Goal: Task Accomplishment & Management: Manage account settings

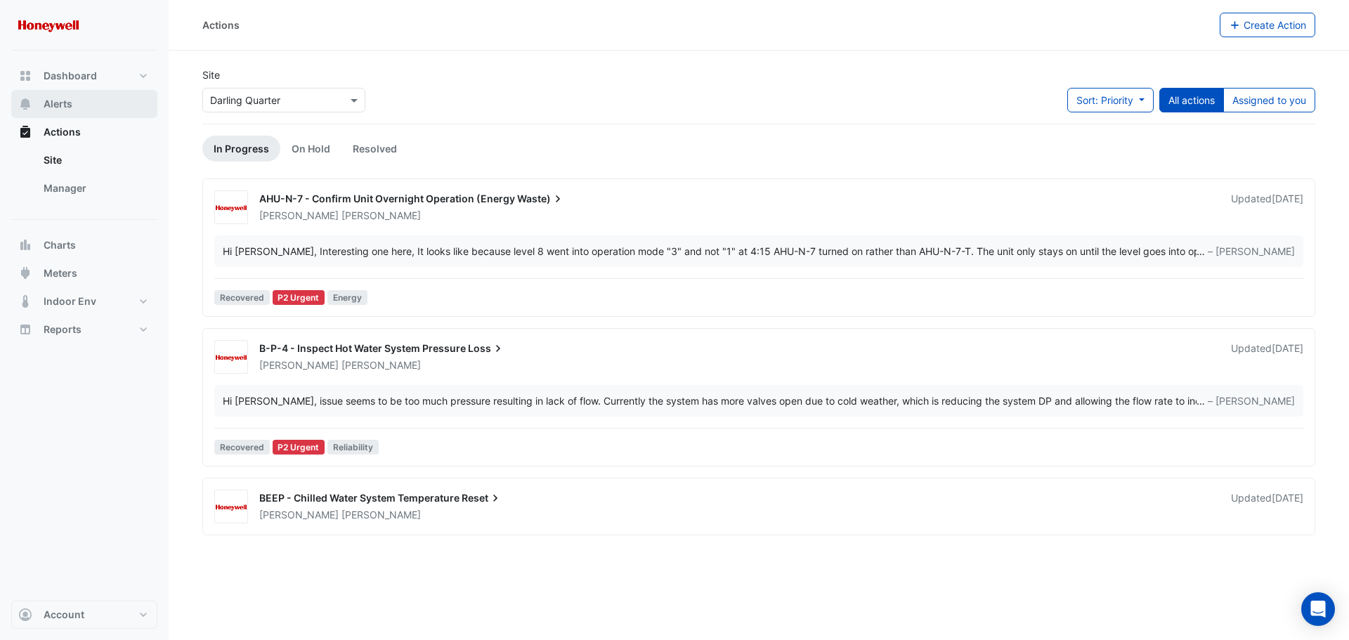
click at [61, 102] on span "Alerts" at bounding box center [58, 104] width 29 height 14
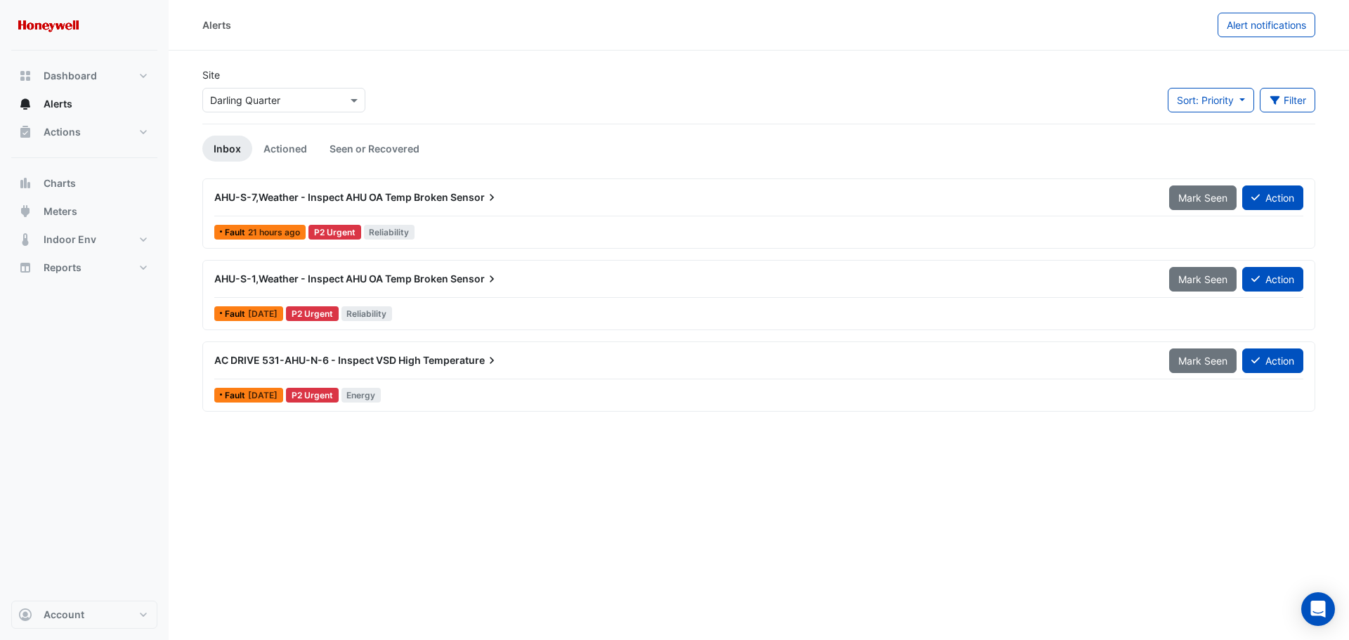
click at [264, 358] on span "AC DRIVE 531-AHU-N-6 - Inspect VSD High" at bounding box center [317, 360] width 207 height 12
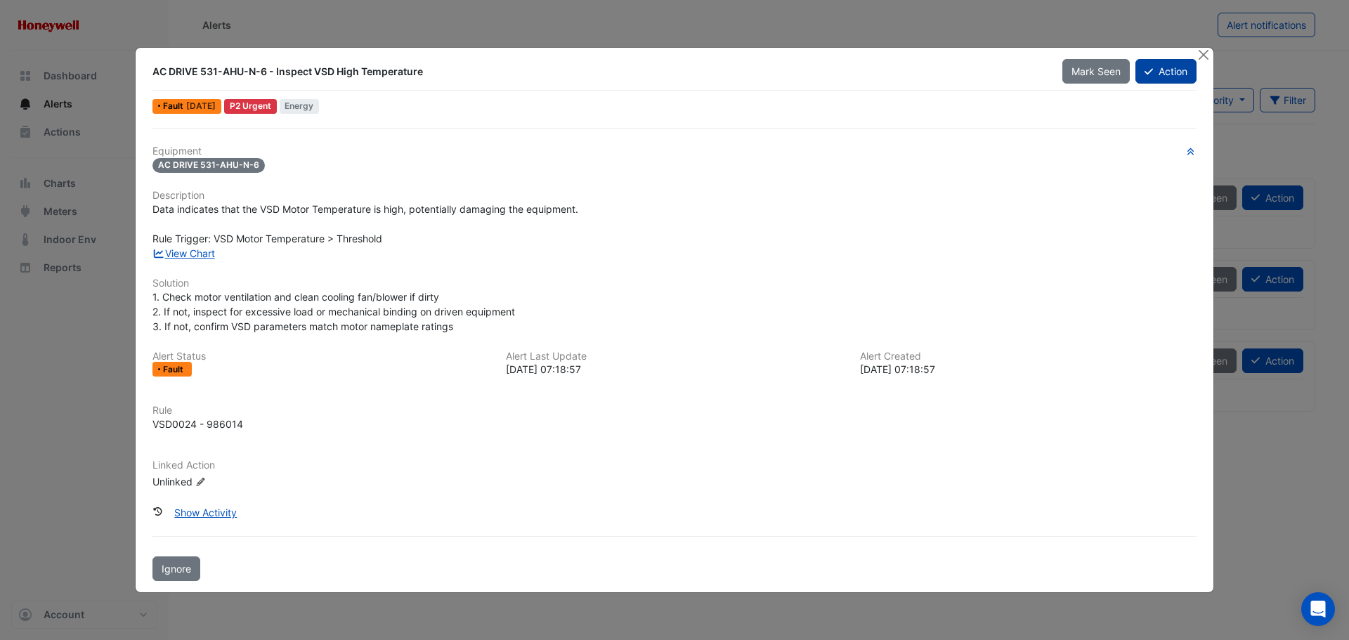
click at [1162, 72] on button "Action" at bounding box center [1165, 71] width 61 height 25
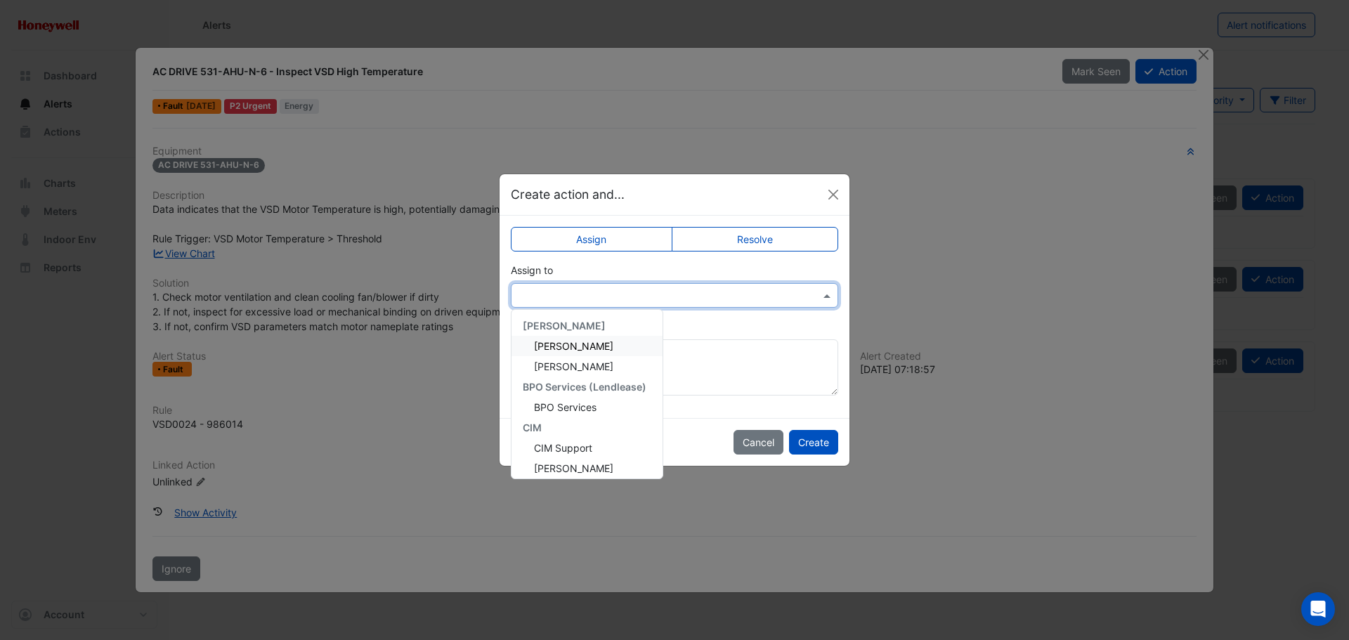
click at [596, 290] on input "text" at bounding box center [660, 296] width 284 height 15
click at [578, 444] on span "Daniel Cowell" at bounding box center [573, 442] width 79 height 12
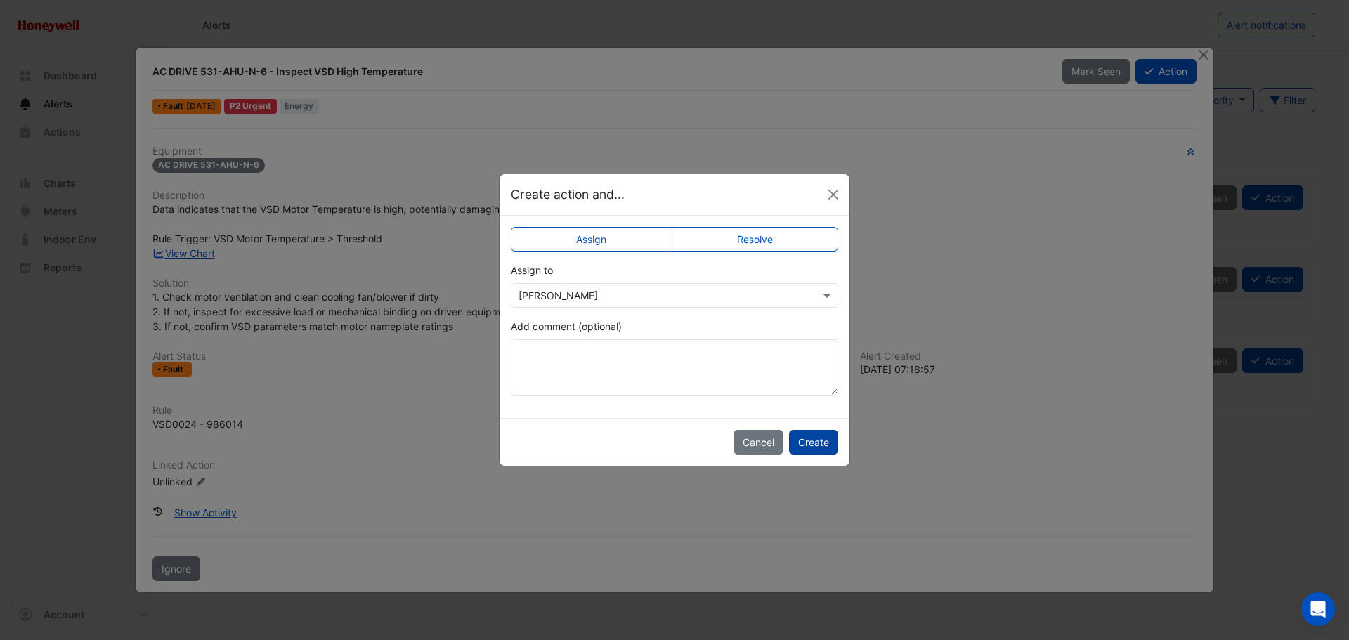
click at [812, 446] on button "Create" at bounding box center [813, 442] width 49 height 25
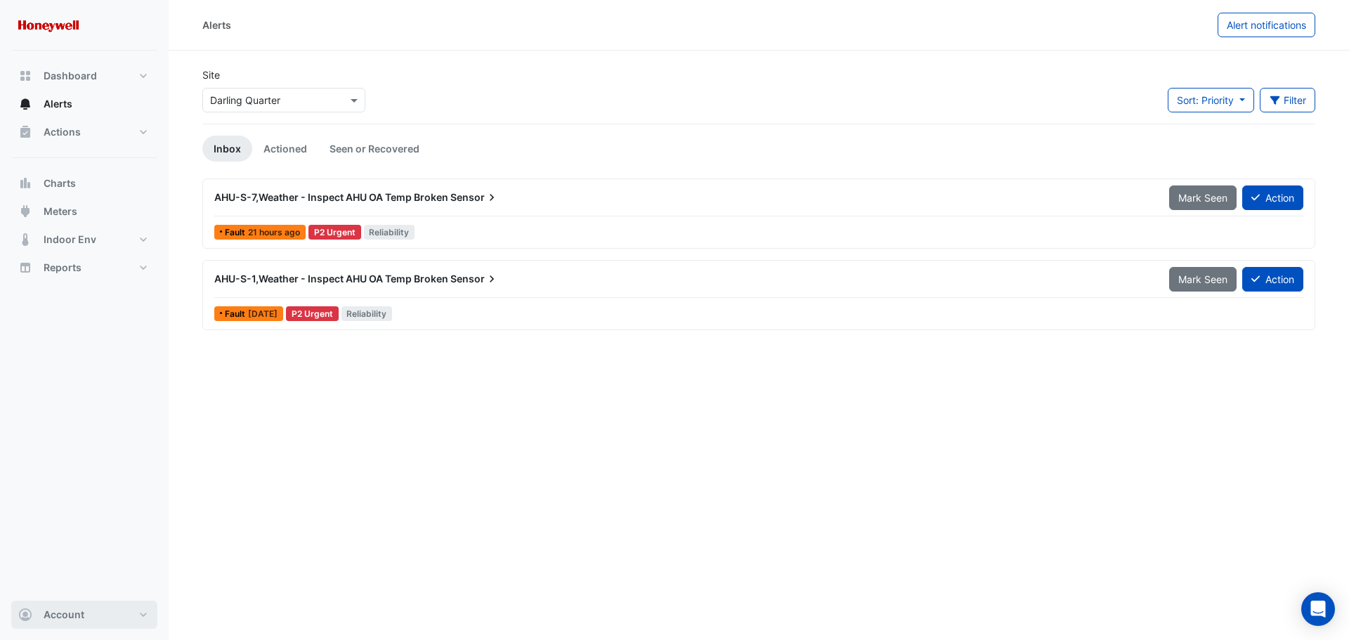
click at [143, 617] on button "Account" at bounding box center [84, 615] width 146 height 28
click at [51, 581] on link "Sign Out" at bounding box center [84, 579] width 133 height 28
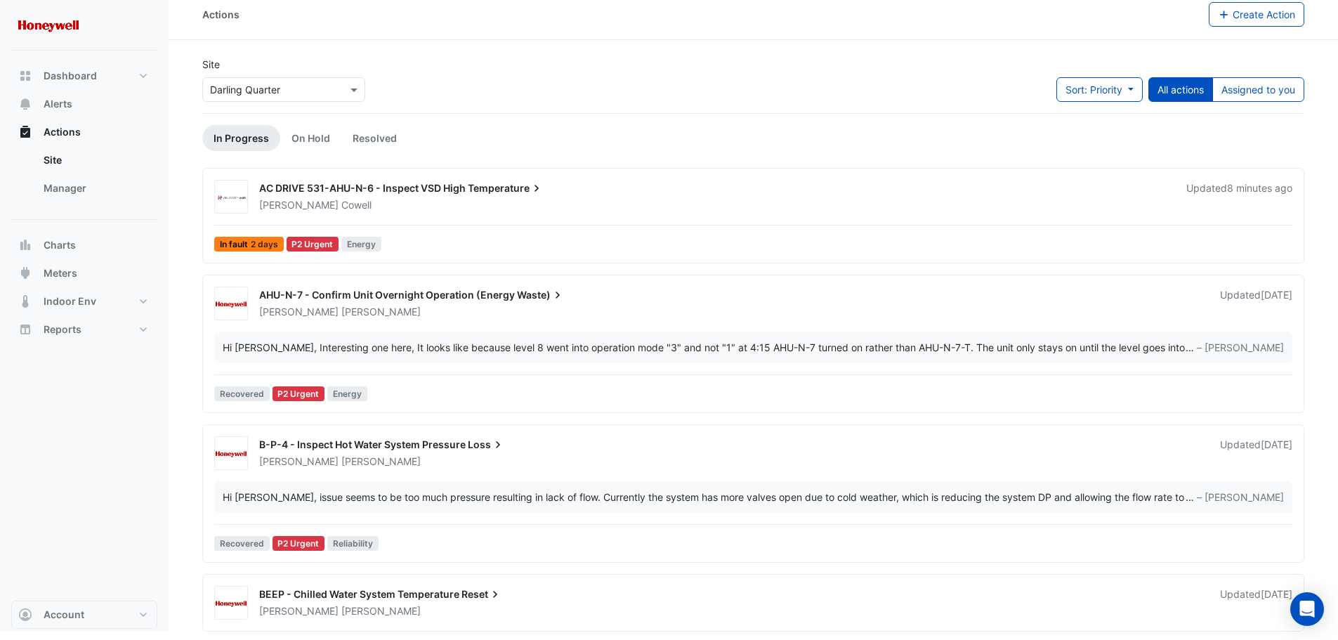
scroll to position [13, 0]
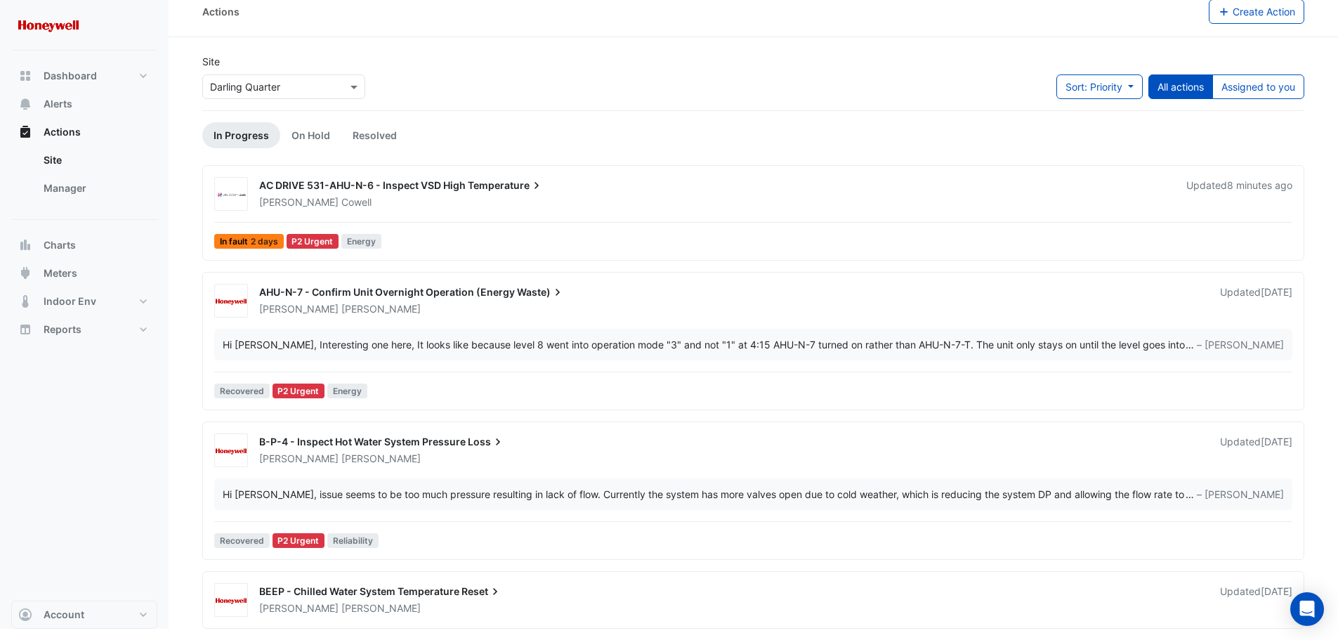
click at [594, 292] on div "AHU-N-7 - Confirm Unit Overnight Operation (Energy Waste)" at bounding box center [731, 293] width 944 height 17
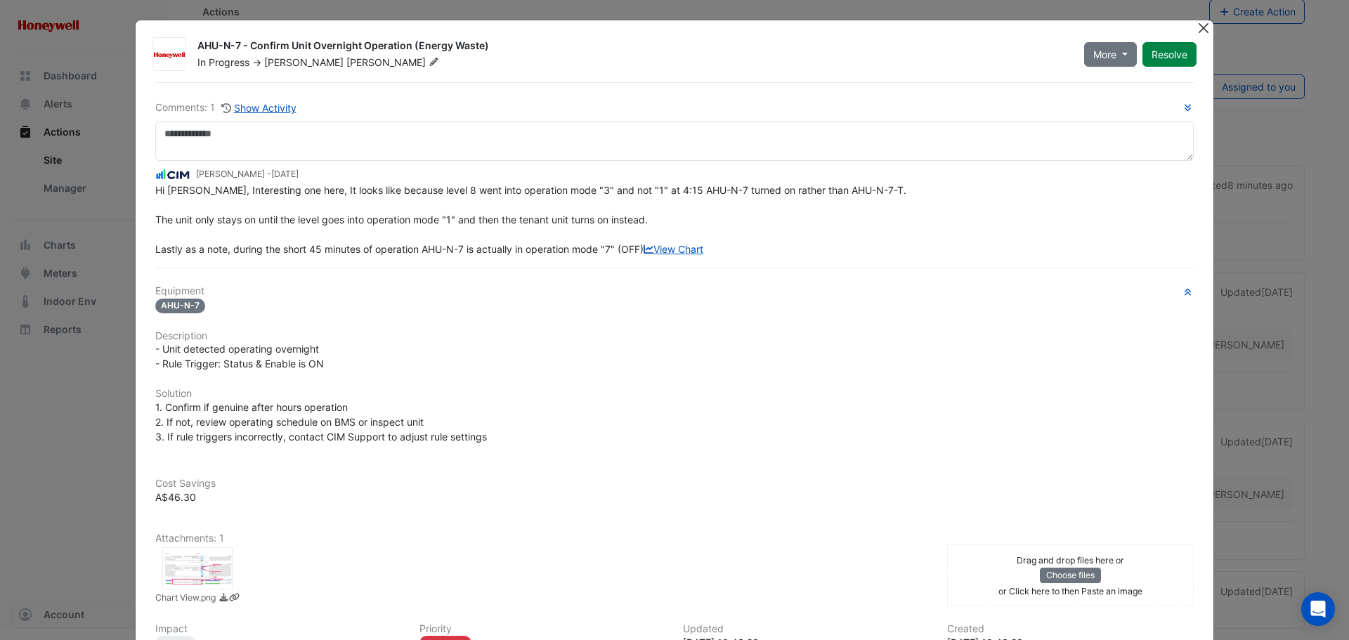
click at [1200, 27] on button "Close" at bounding box center [1203, 27] width 15 height 15
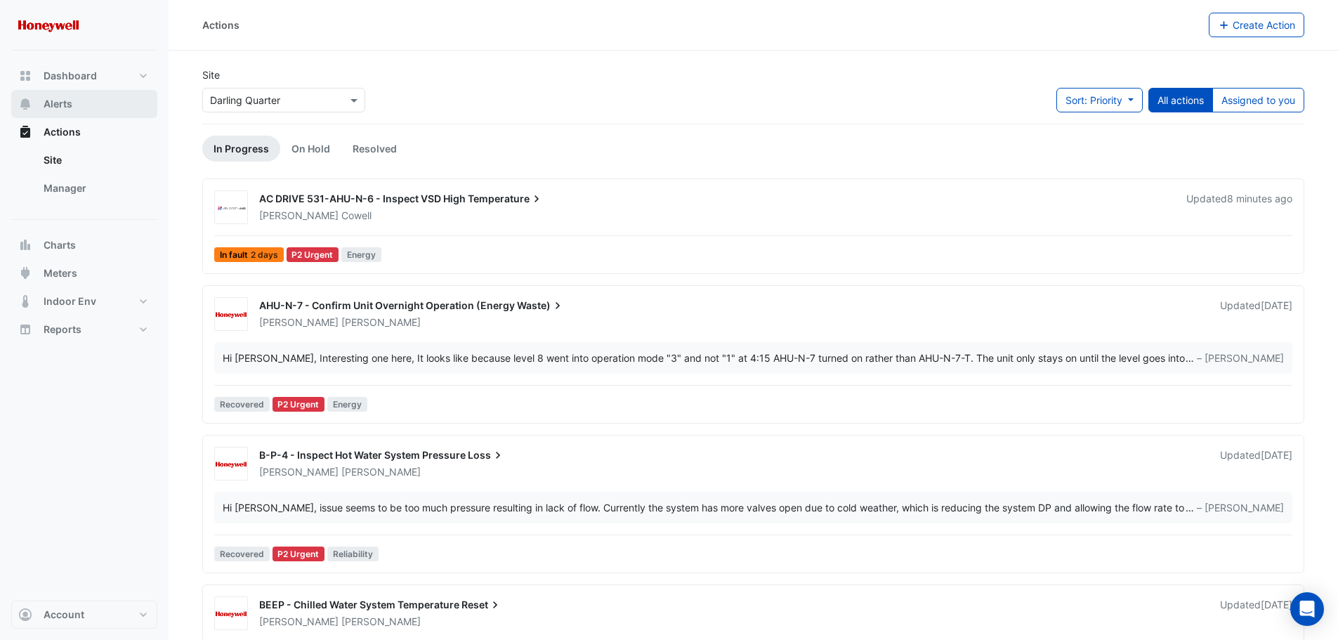
click at [60, 100] on span "Alerts" at bounding box center [58, 104] width 29 height 14
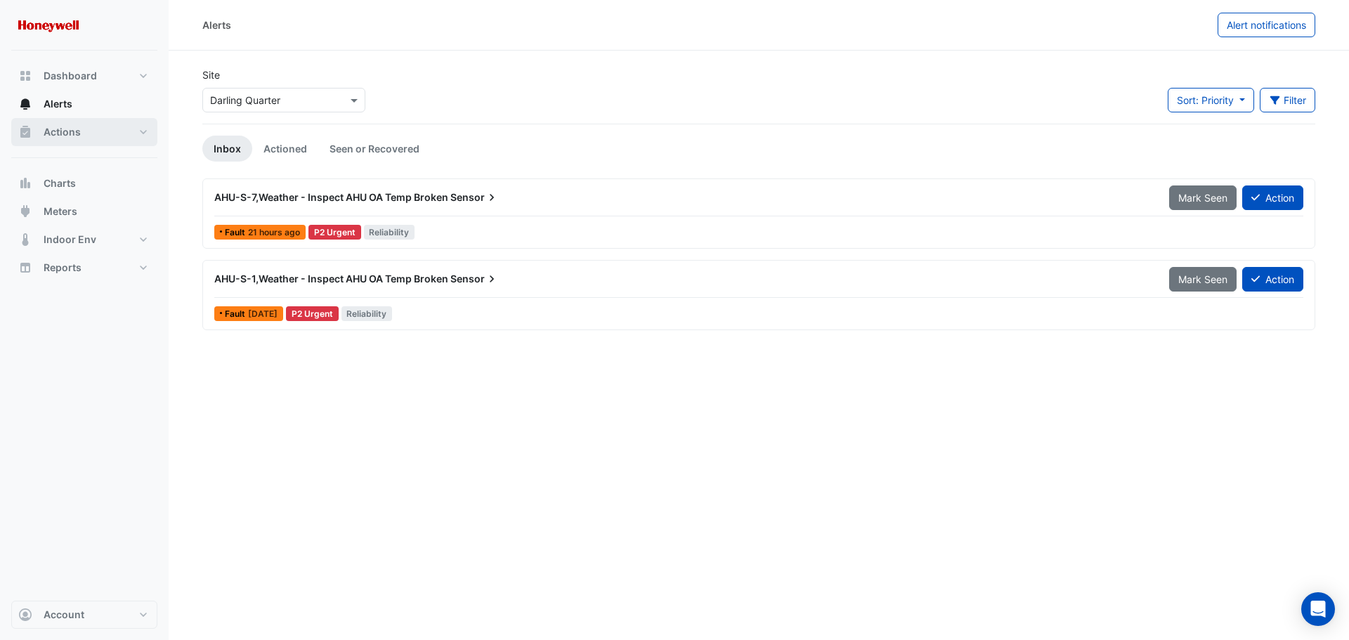
click at [103, 136] on button "Actions" at bounding box center [84, 132] width 146 height 28
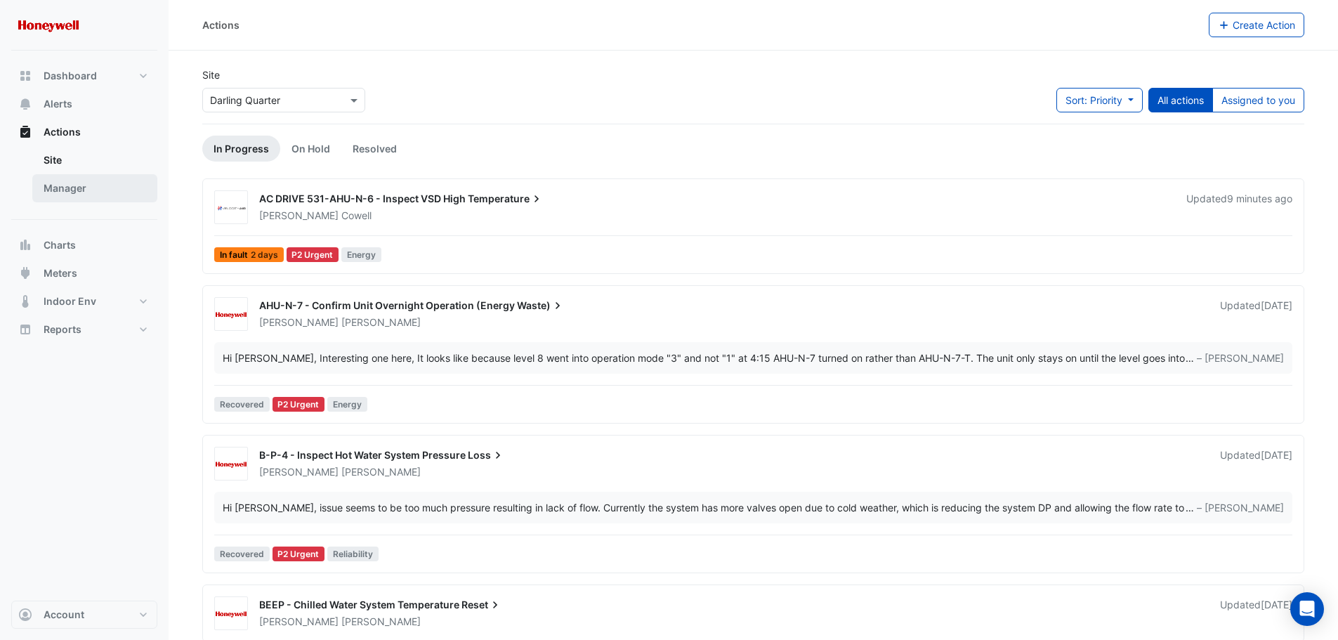
click at [80, 183] on link "Manager" at bounding box center [94, 188] width 125 height 28
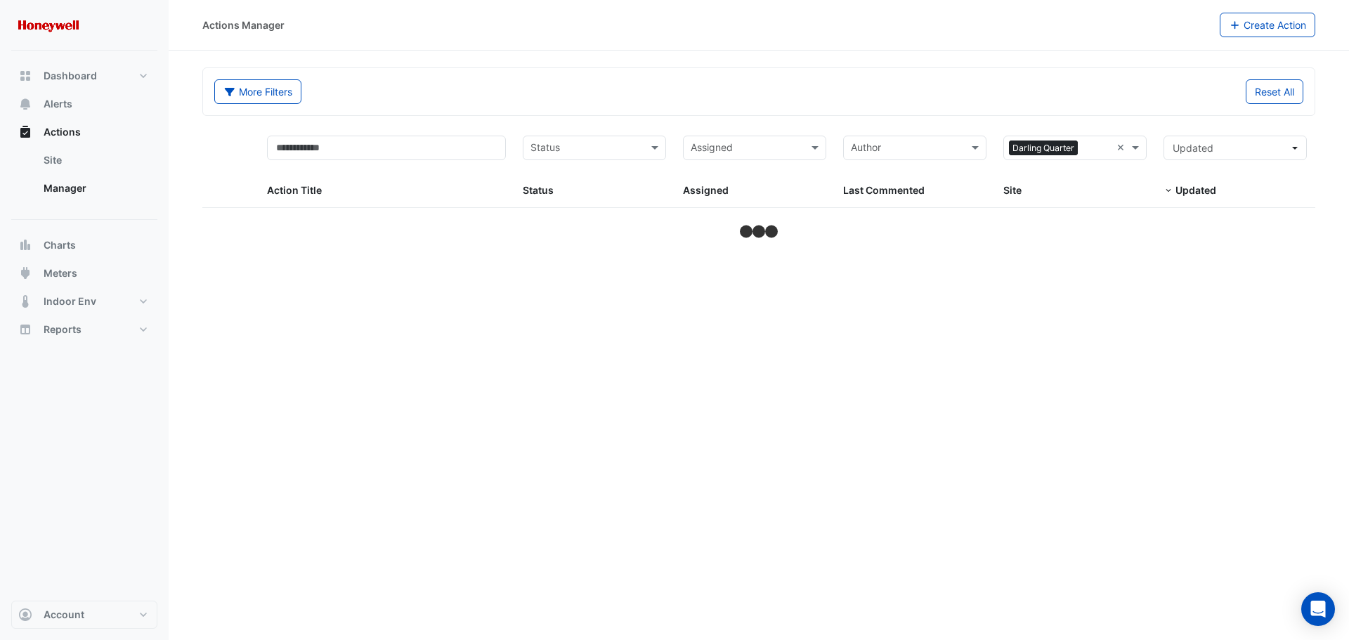
select select "***"
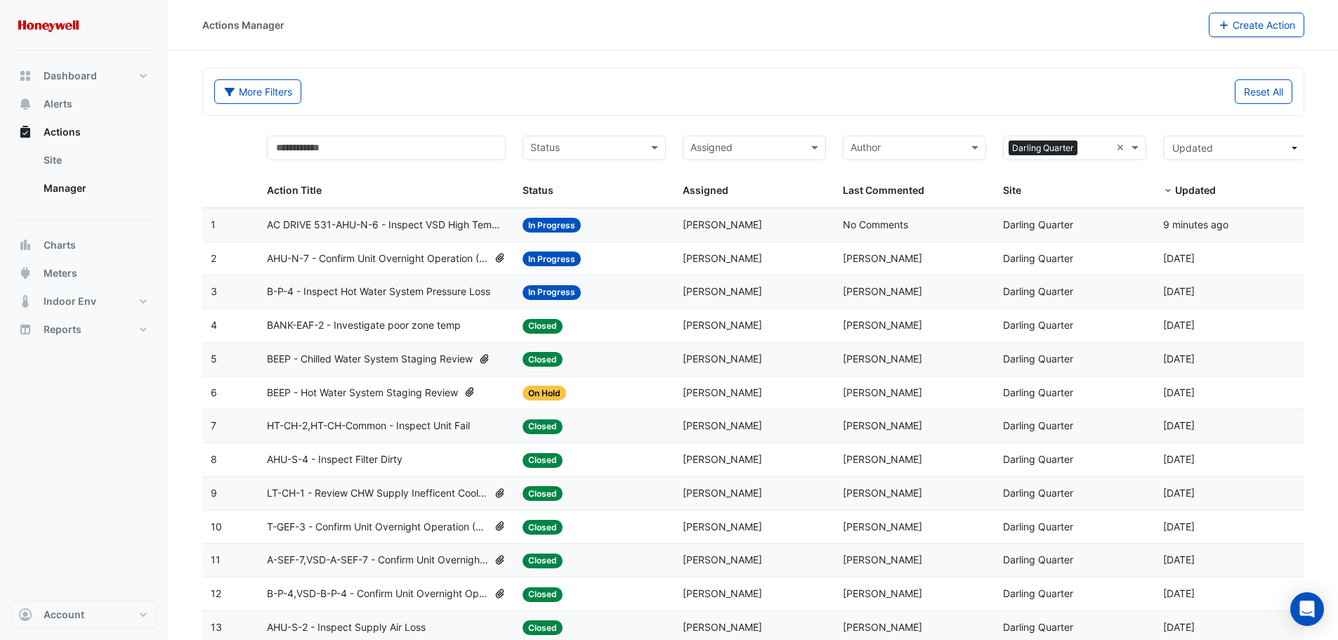
click at [641, 145] on input "text" at bounding box center [586, 149] width 112 height 16
click at [549, 174] on span "New" at bounding box center [545, 178] width 21 height 12
click at [654, 148] on span at bounding box center [657, 148] width 18 height 16
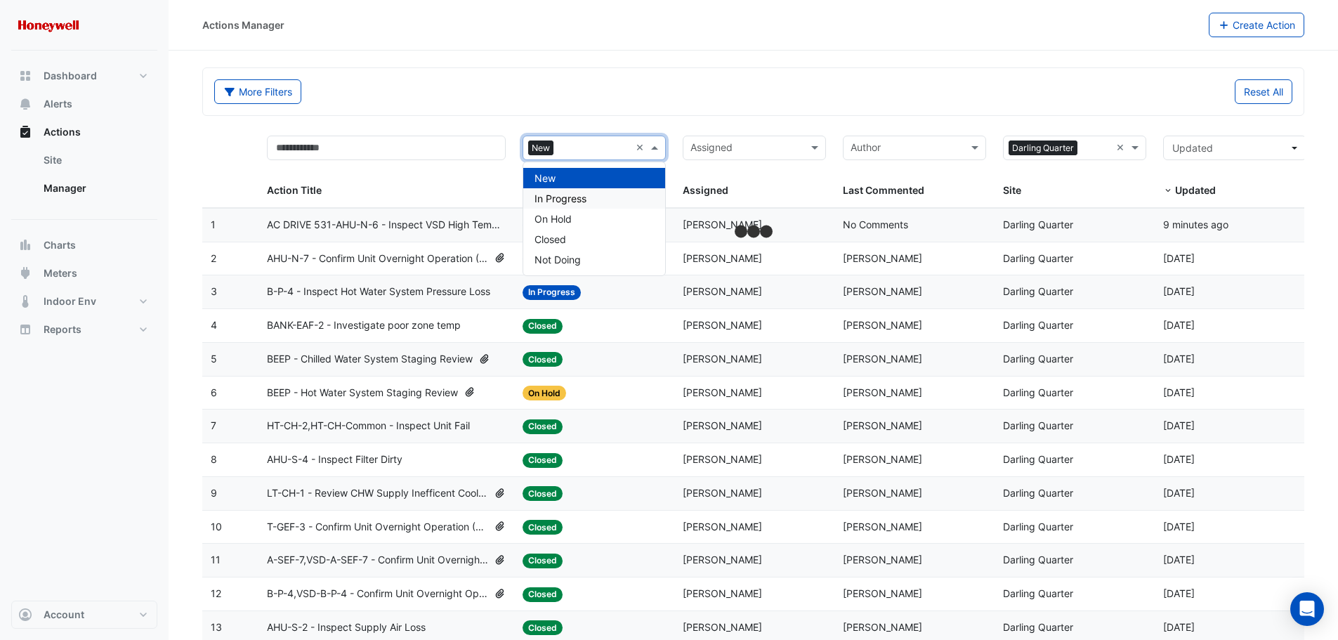
click at [610, 197] on div "In Progress" at bounding box center [594, 198] width 142 height 20
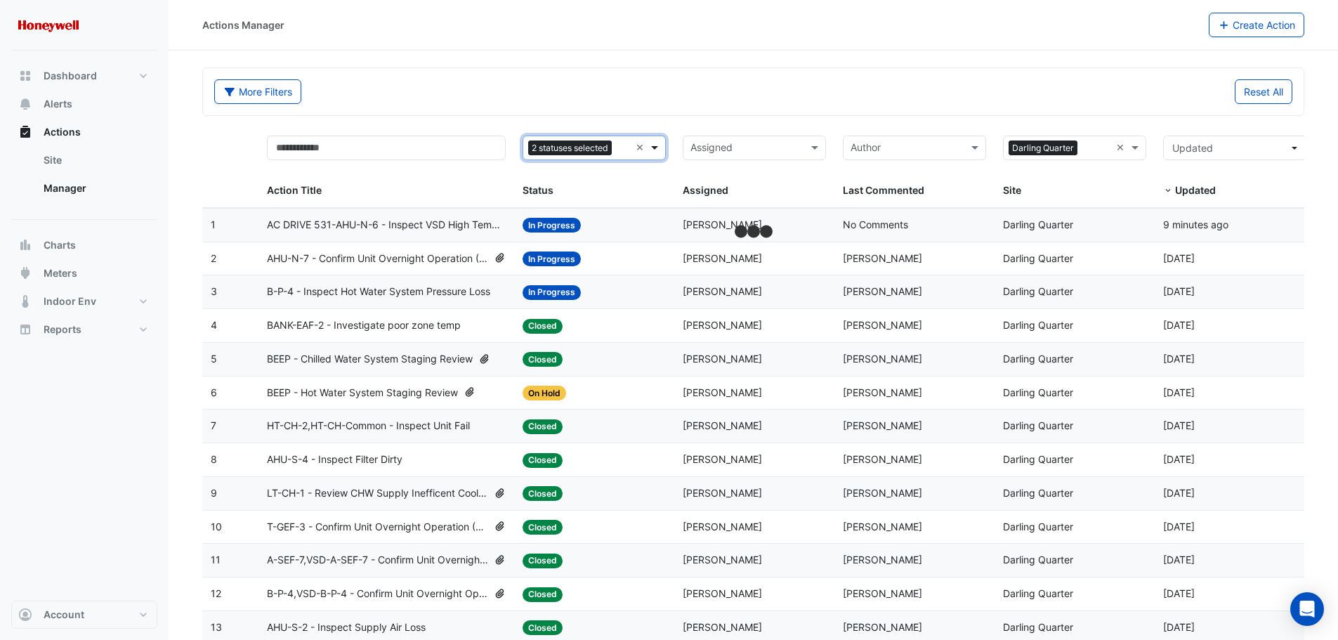
click at [657, 148] on span at bounding box center [657, 148] width 18 height 16
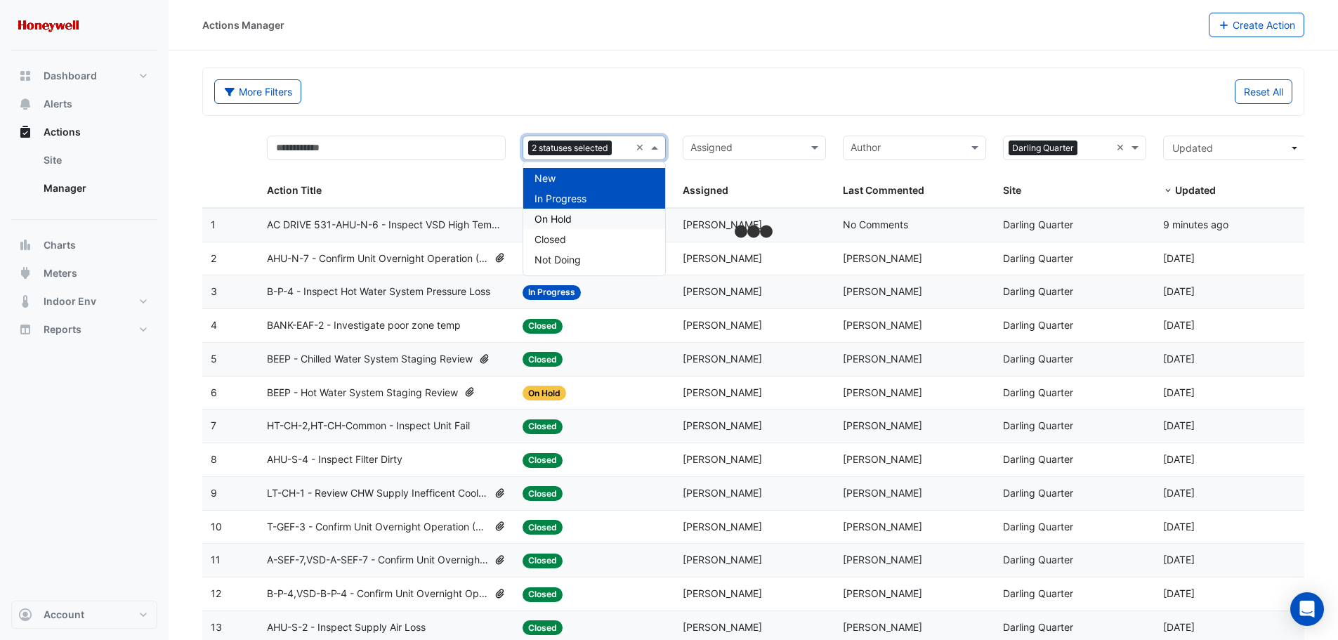
click at [591, 223] on div "On Hold" at bounding box center [594, 219] width 142 height 20
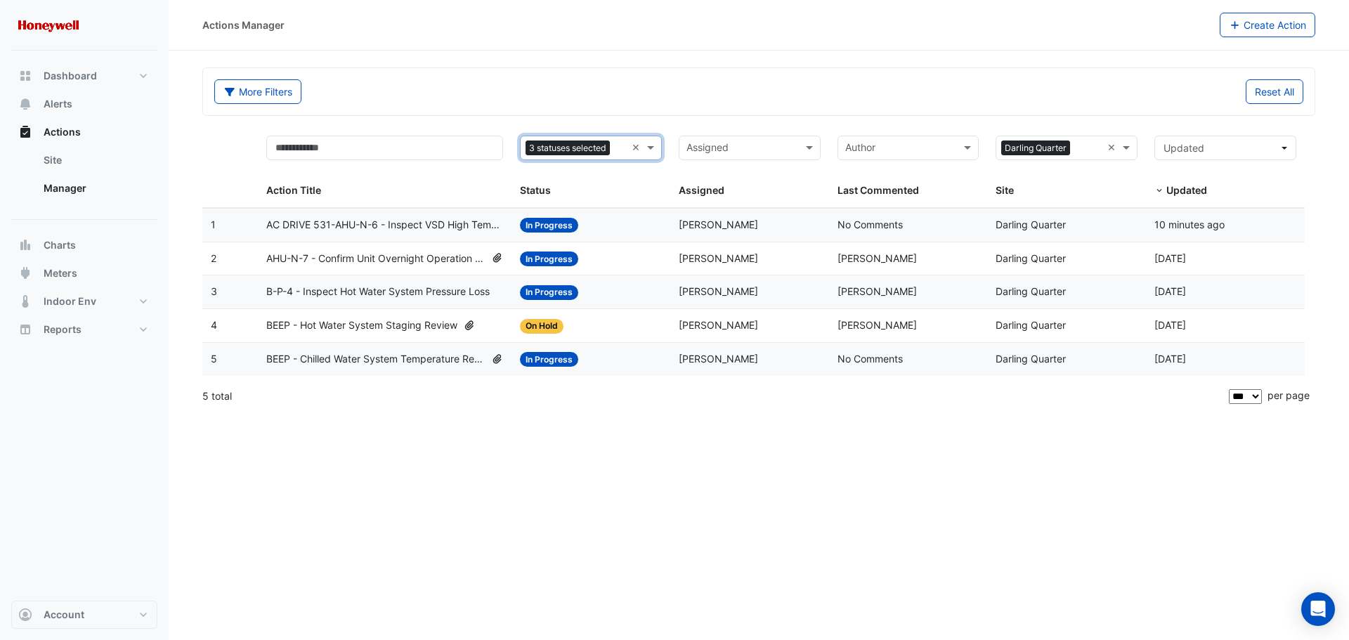
click at [348, 257] on span "AHU-N-7 - Confirm Unit Overnight Operation (Energy Waste)" at bounding box center [375, 259] width 219 height 16
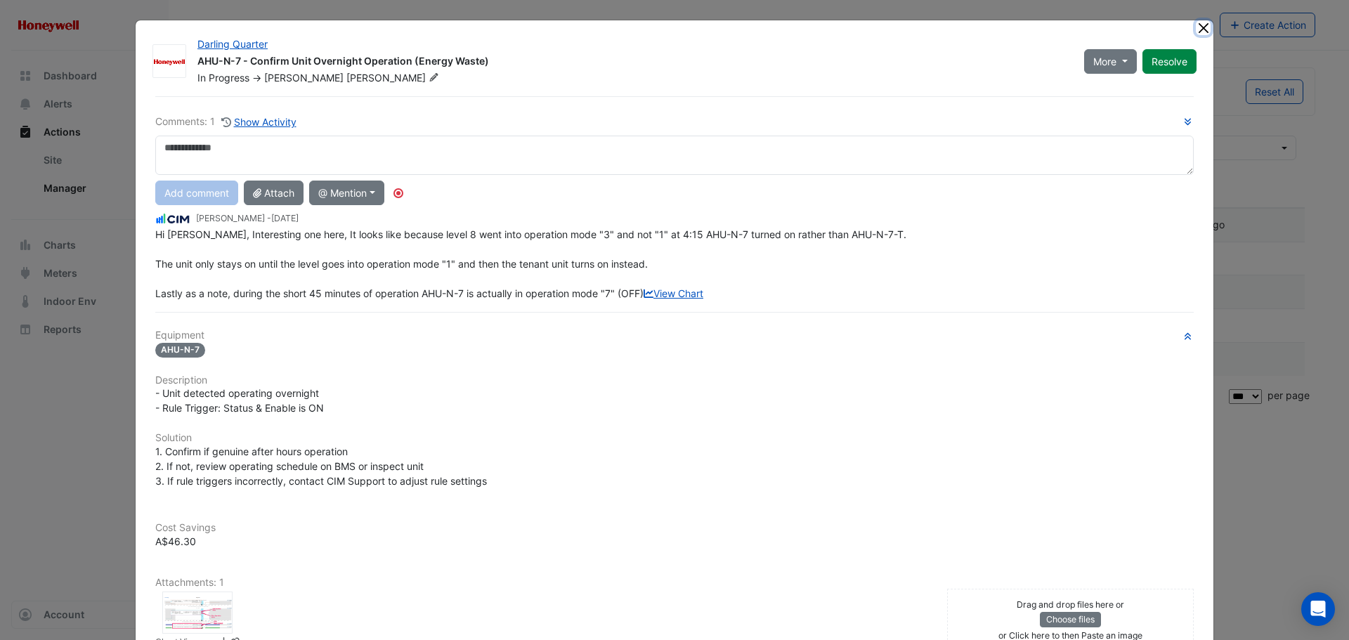
click at [1200, 30] on button "Close" at bounding box center [1203, 27] width 15 height 15
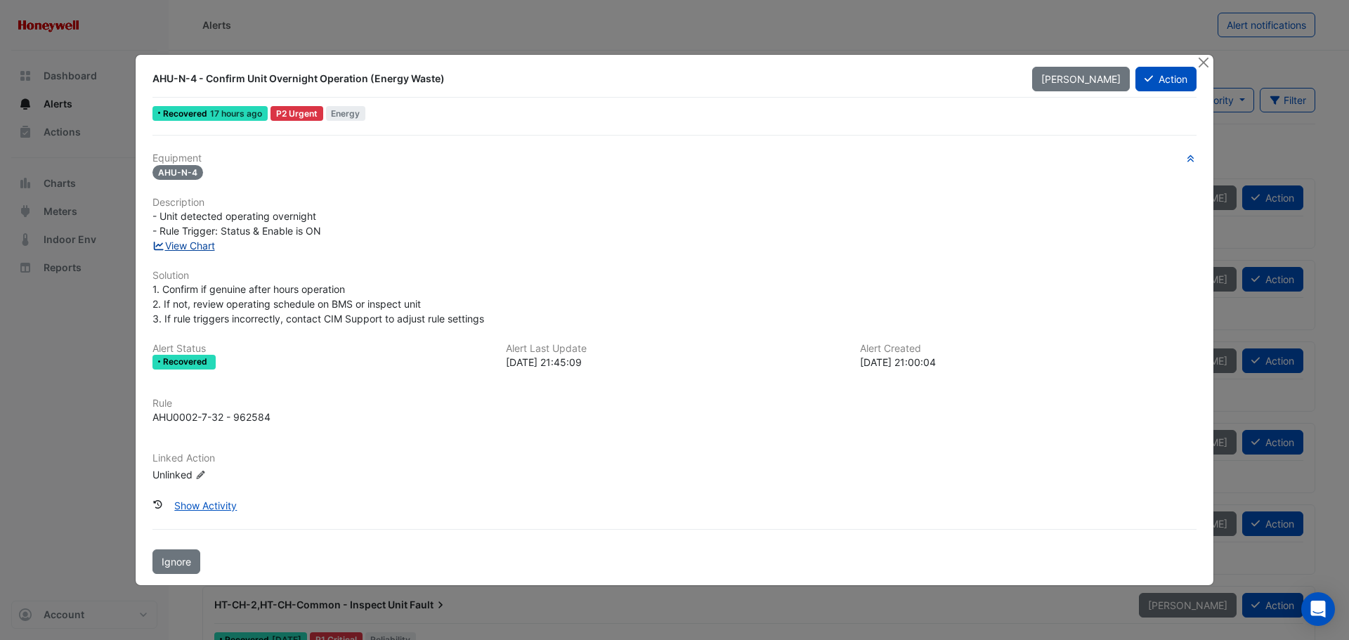
click at [189, 243] on link "View Chart" at bounding box center [183, 246] width 63 height 12
click at [1166, 84] on button "Action" at bounding box center [1165, 79] width 61 height 25
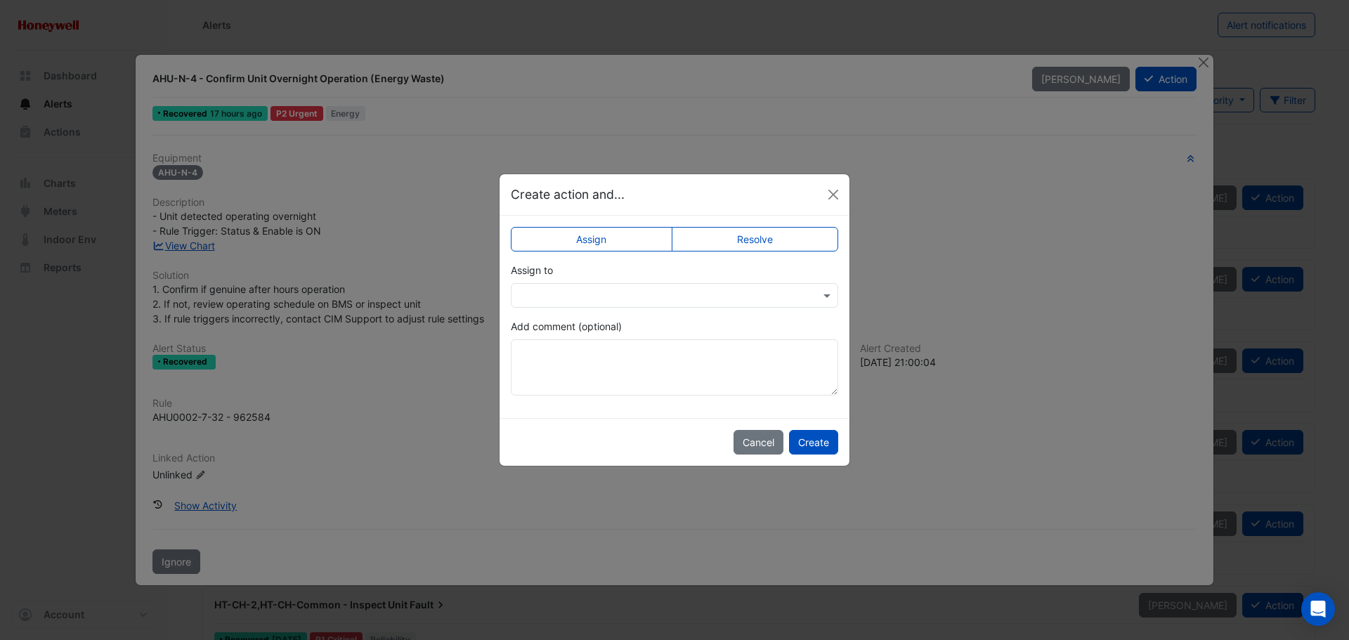
click at [724, 243] on label "Resolve" at bounding box center [755, 239] width 167 height 25
click at [603, 357] on textarea "Add comment (optional)" at bounding box center [674, 367] width 327 height 56
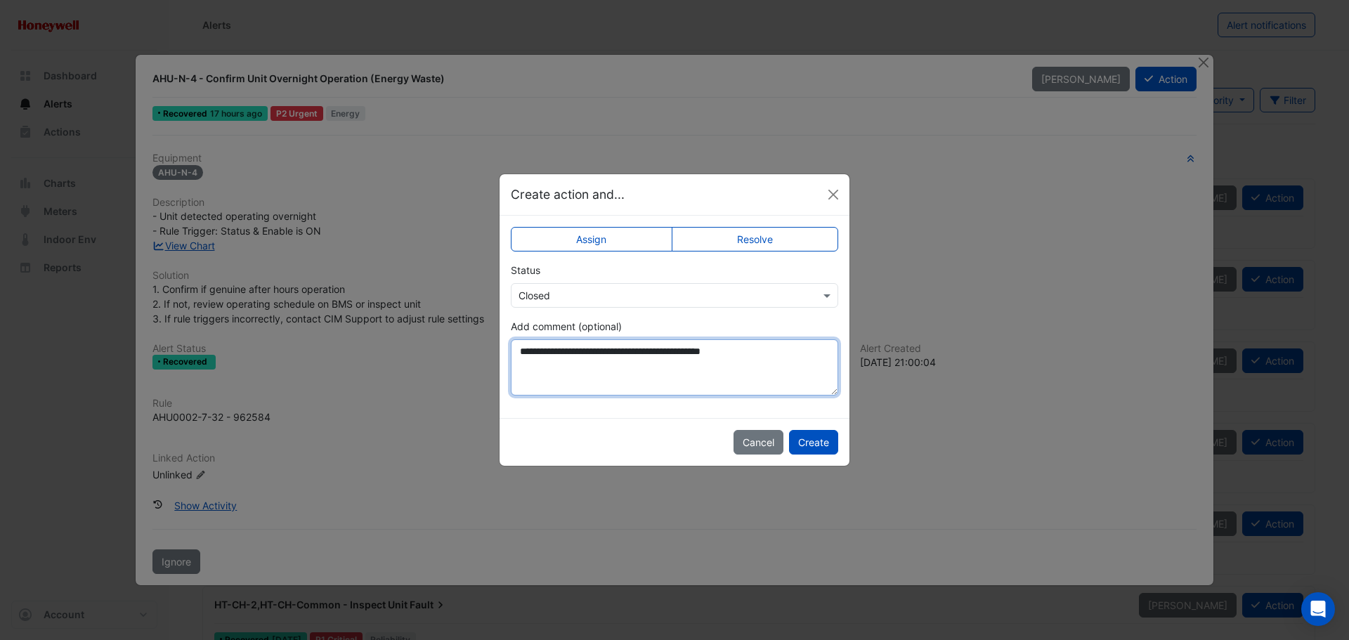
click at [771, 353] on textarea "**********" at bounding box center [674, 367] width 327 height 56
type textarea "**********"
click at [818, 446] on button "Create" at bounding box center [813, 442] width 49 height 25
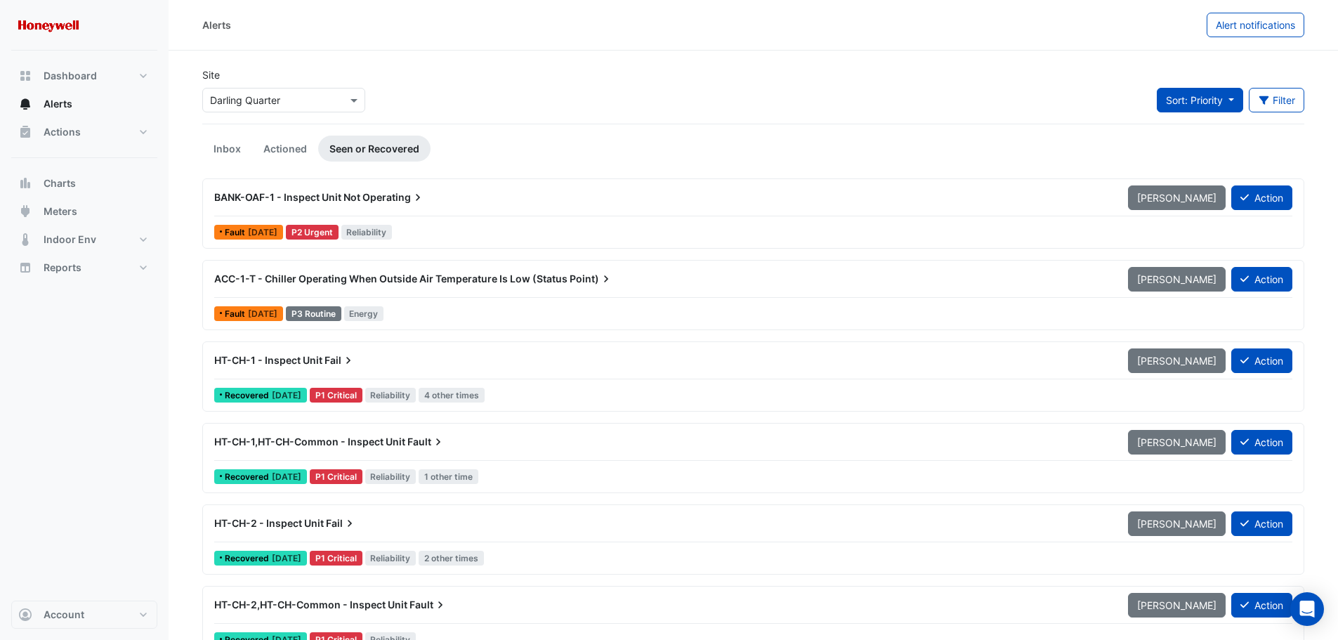
click at [1228, 96] on button "Sort: Priority" at bounding box center [1200, 100] width 86 height 25
click at [1193, 153] on li "Updated" at bounding box center [1211, 150] width 111 height 20
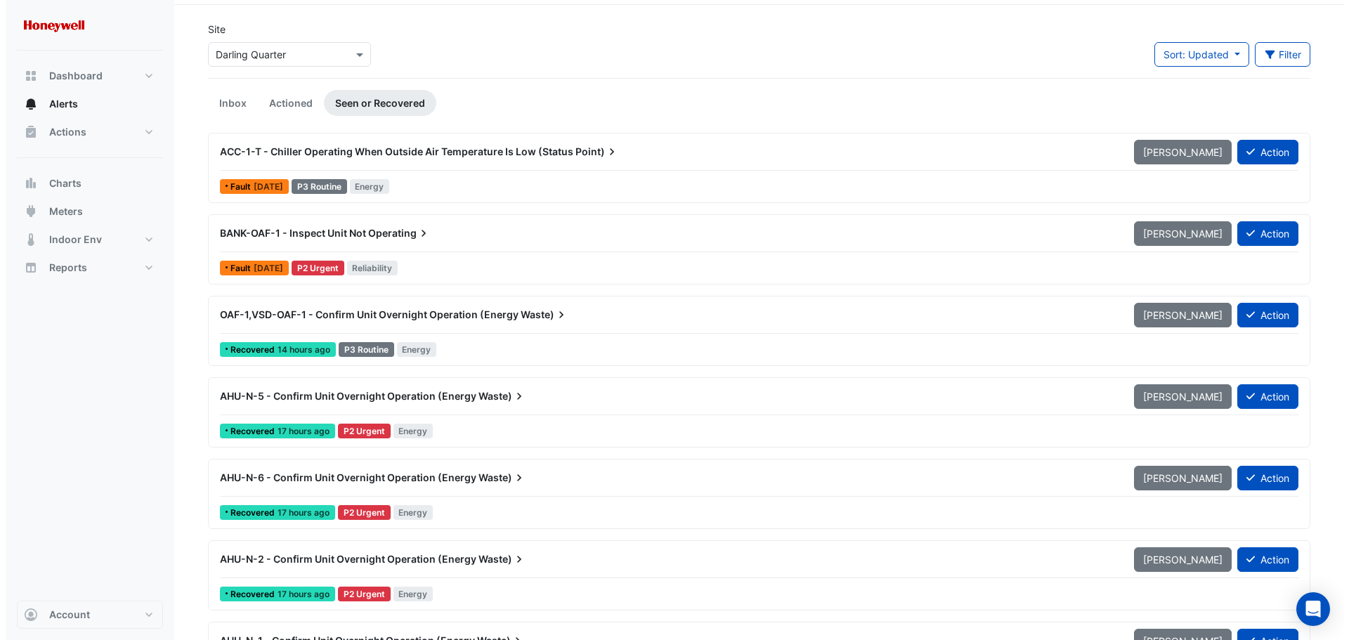
scroll to position [70, 0]
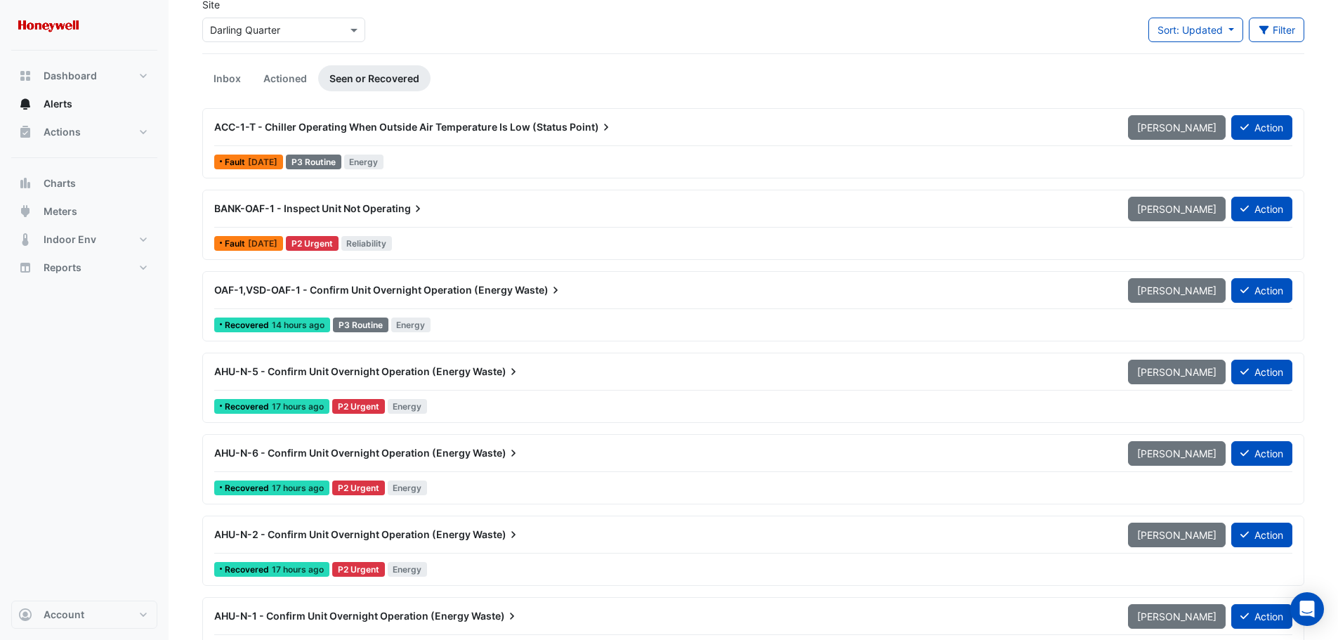
click at [568, 290] on div "OAF-1,VSD-OAF-1 - Confirm Unit Overnight Operation (Energy Waste)" at bounding box center [662, 290] width 897 height 14
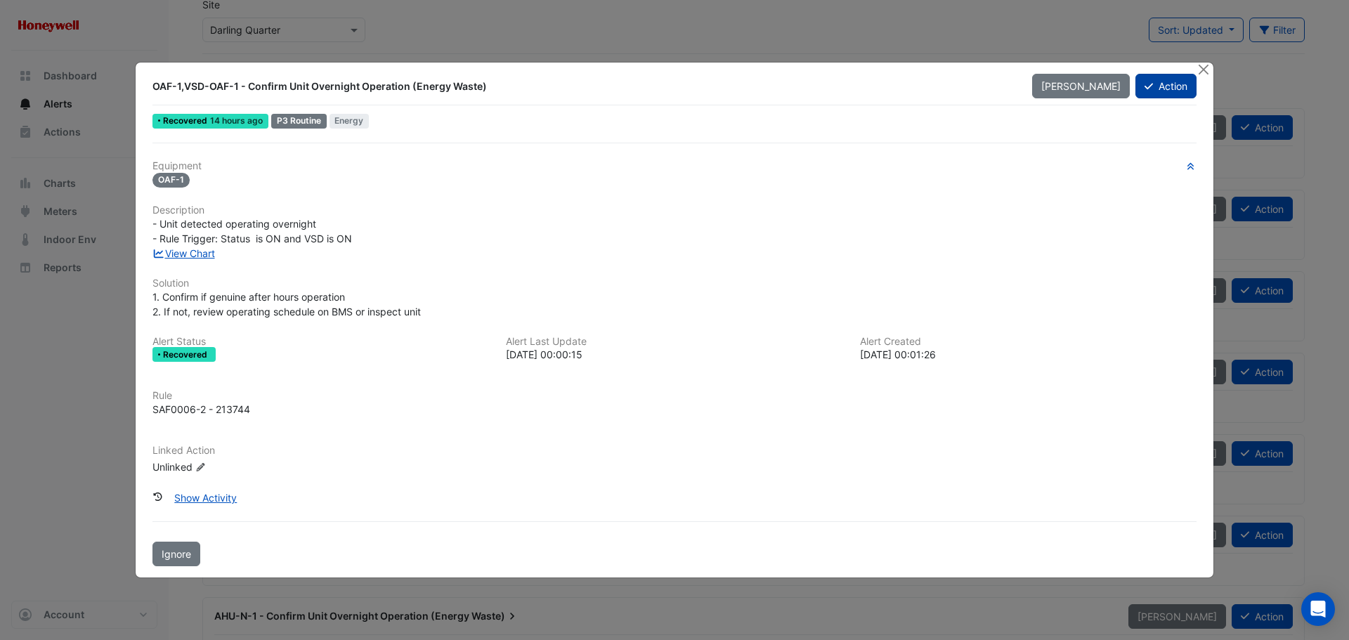
click at [1158, 90] on button "Action" at bounding box center [1165, 86] width 61 height 25
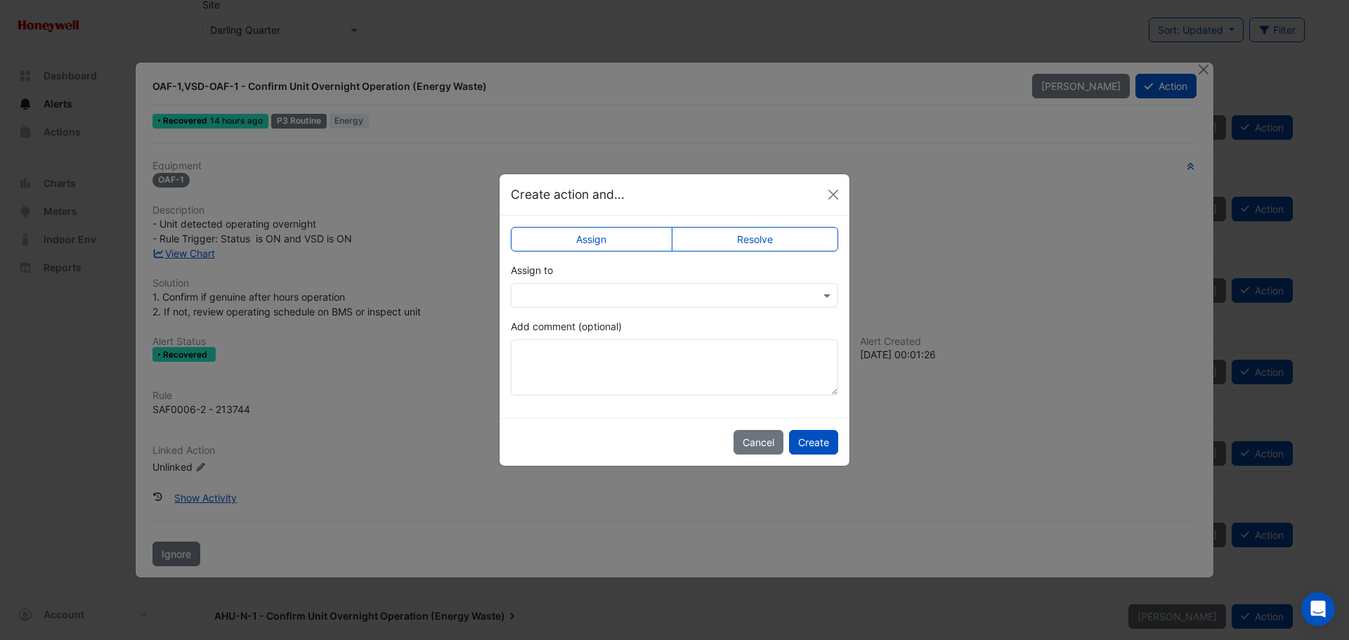
click at [780, 241] on label "Resolve" at bounding box center [755, 239] width 167 height 25
click at [576, 362] on textarea "Add comment (optional)" at bounding box center [674, 367] width 327 height 56
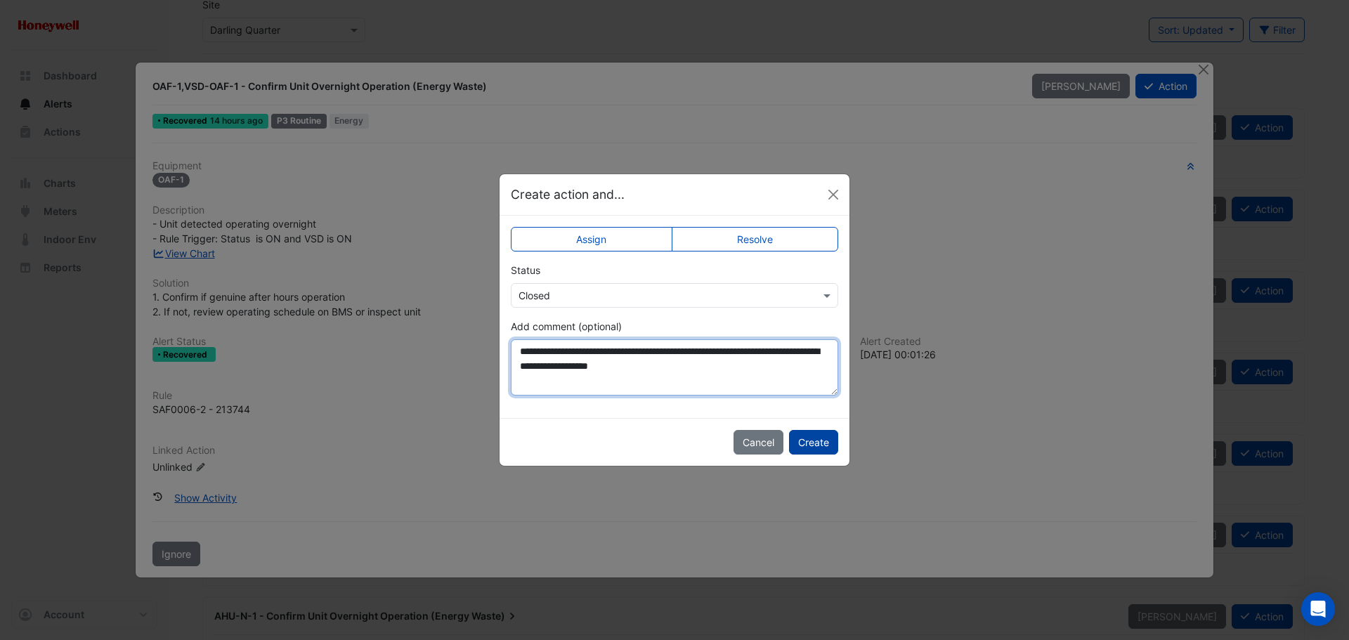
type textarea "**********"
click at [811, 440] on button "Create" at bounding box center [813, 442] width 49 height 25
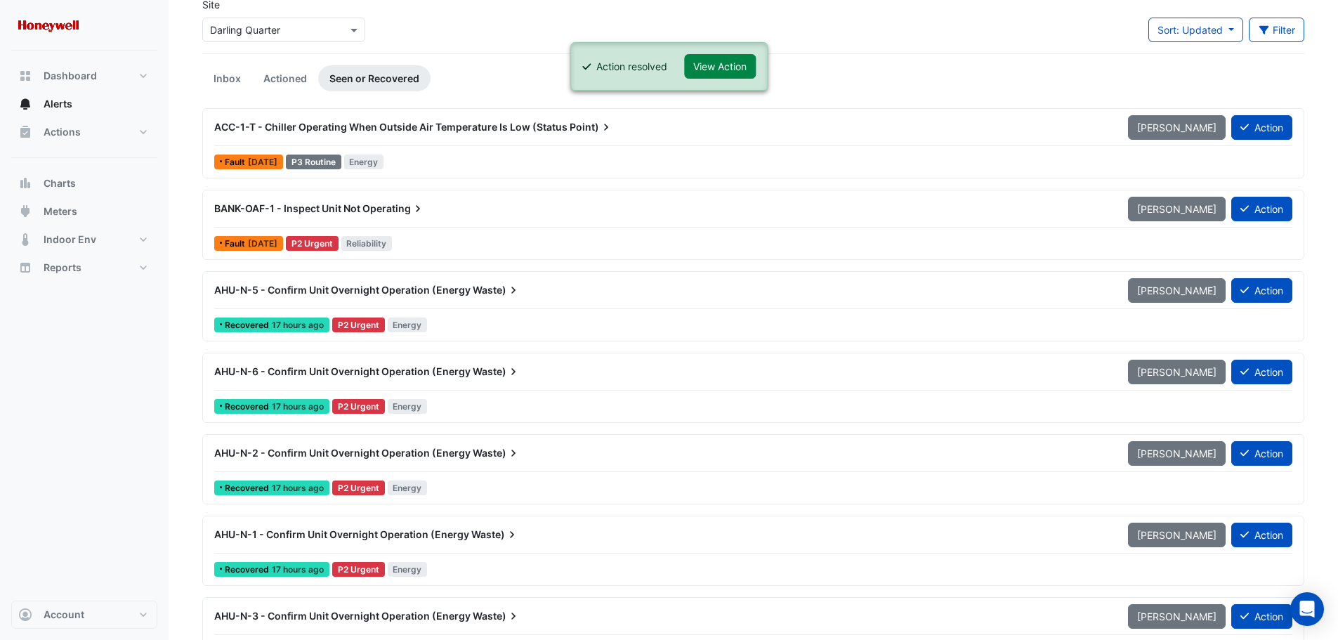
click at [522, 289] on div "AHU-N-5 - Confirm Unit Overnight Operation (Energy Waste)" at bounding box center [662, 290] width 897 height 14
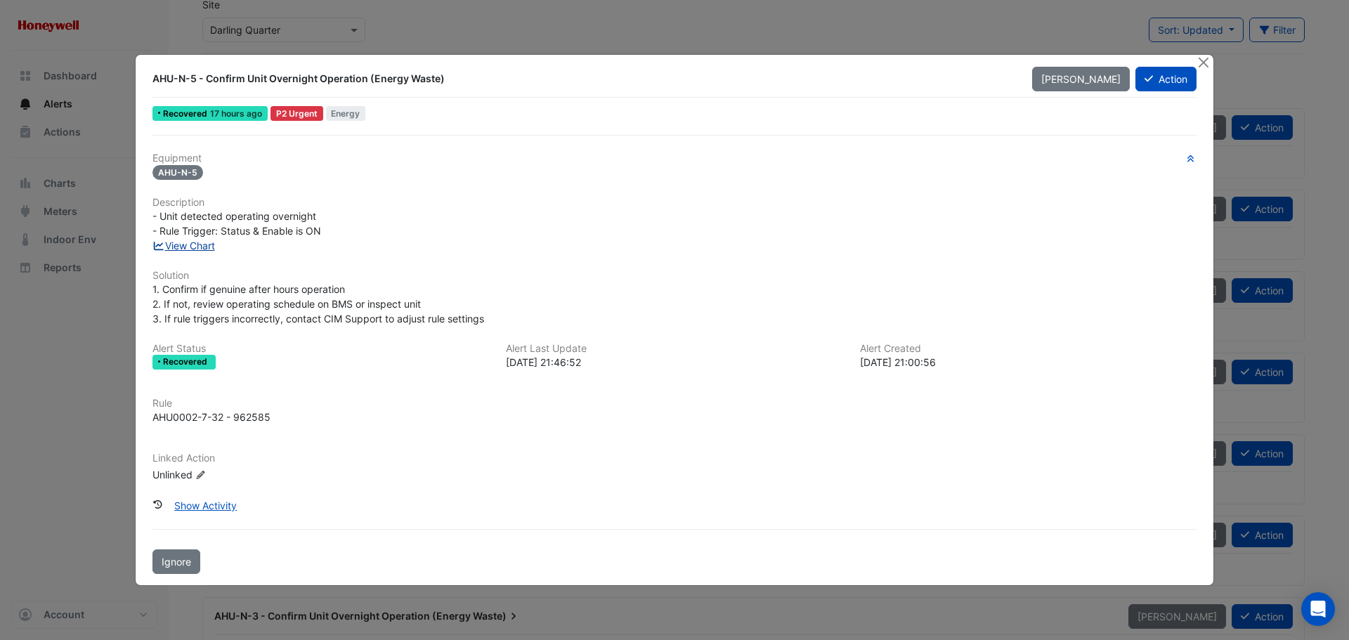
click at [192, 244] on link "View Chart" at bounding box center [183, 246] width 63 height 12
click at [1161, 81] on button "Action" at bounding box center [1165, 79] width 61 height 25
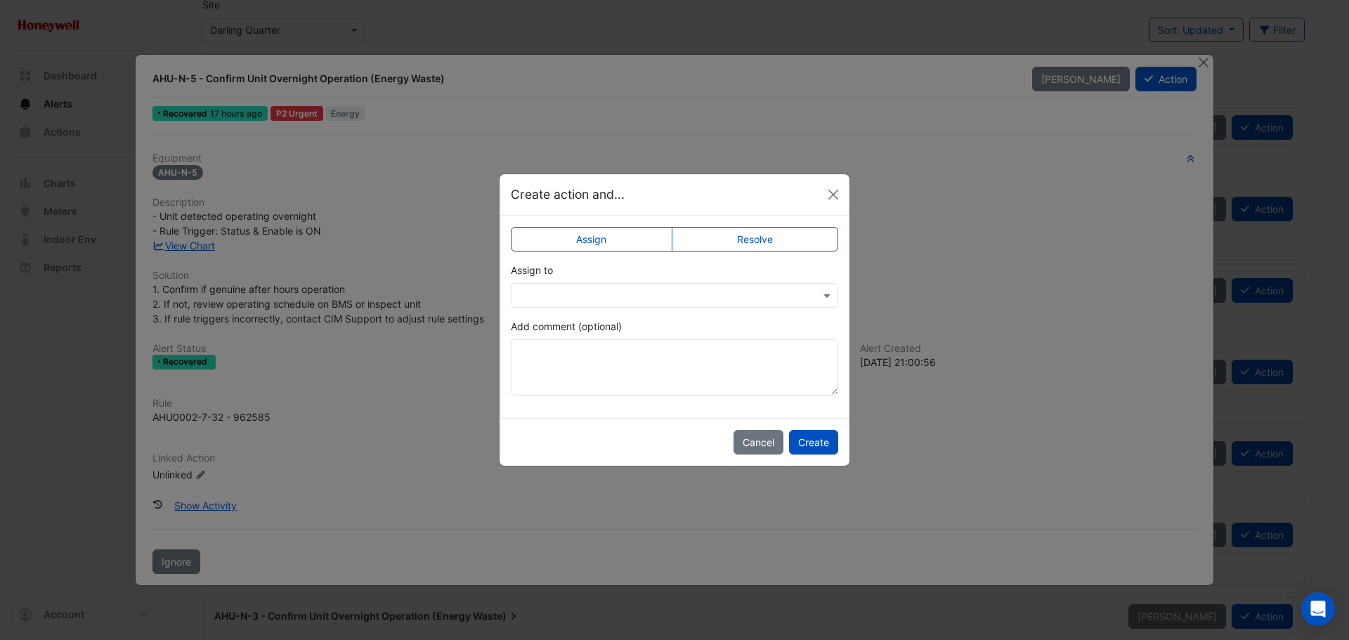
click at [566, 289] on input "text" at bounding box center [660, 296] width 284 height 15
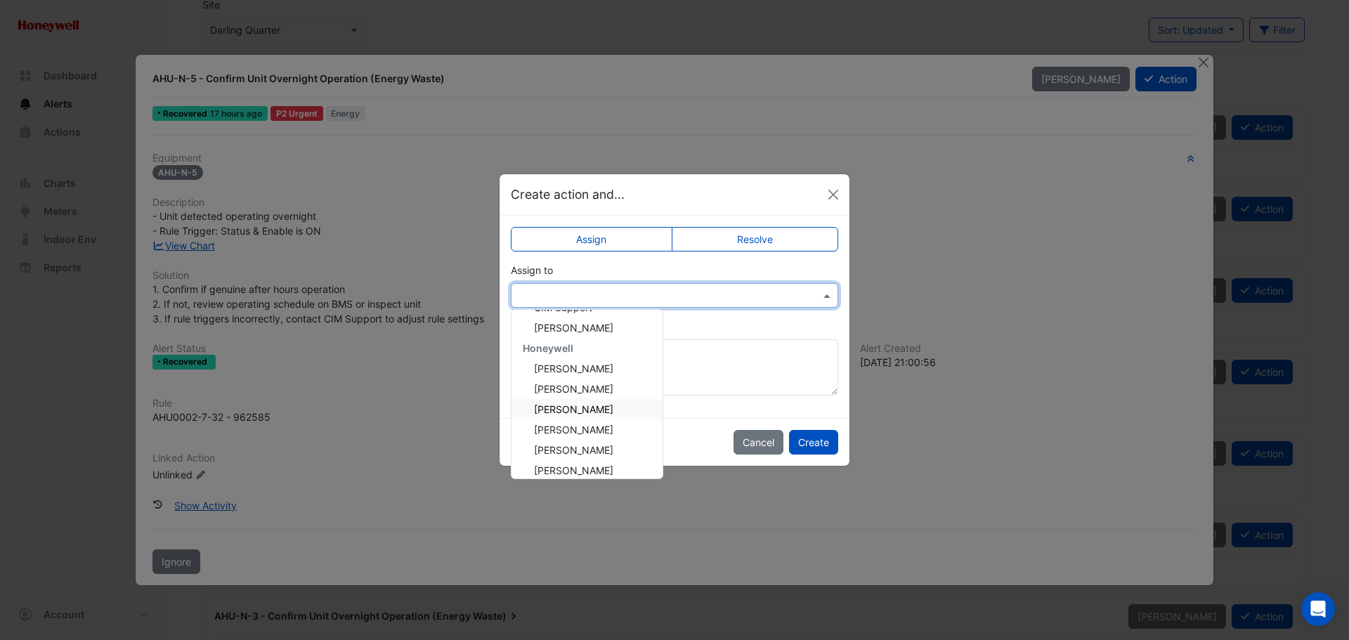
scroll to position [211, 0]
click at [566, 319] on span "Brad Watts" at bounding box center [573, 319] width 79 height 12
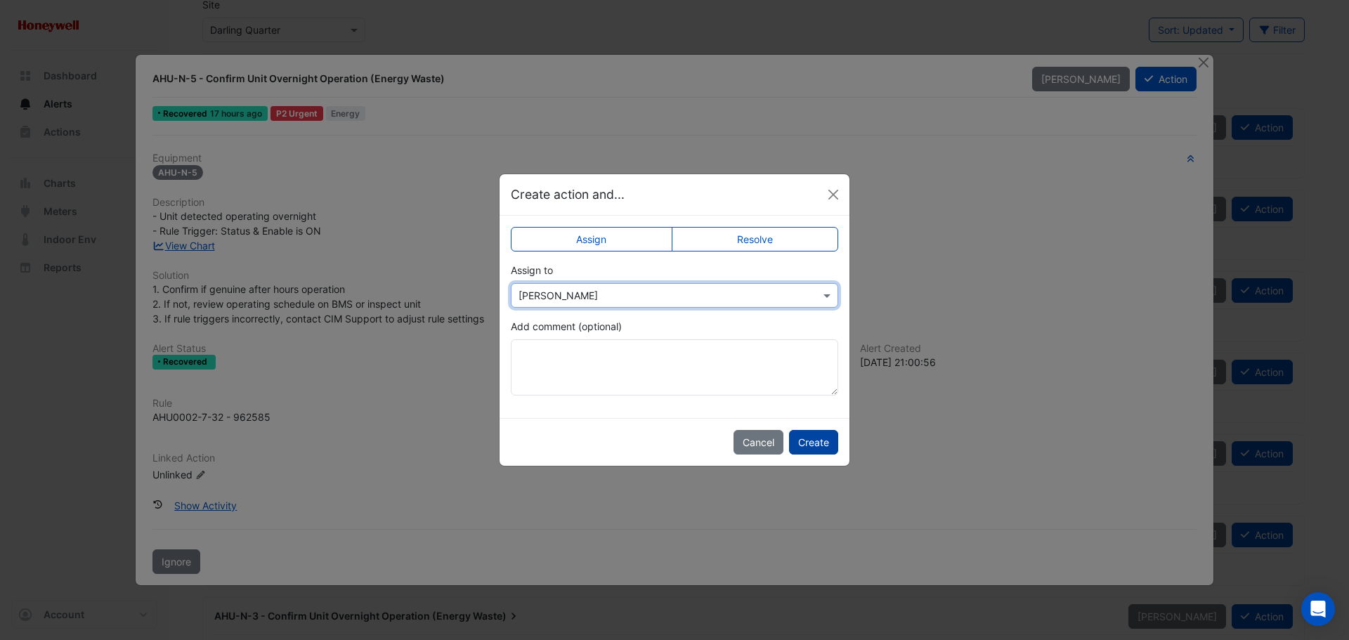
click at [823, 440] on button "Create" at bounding box center [813, 442] width 49 height 25
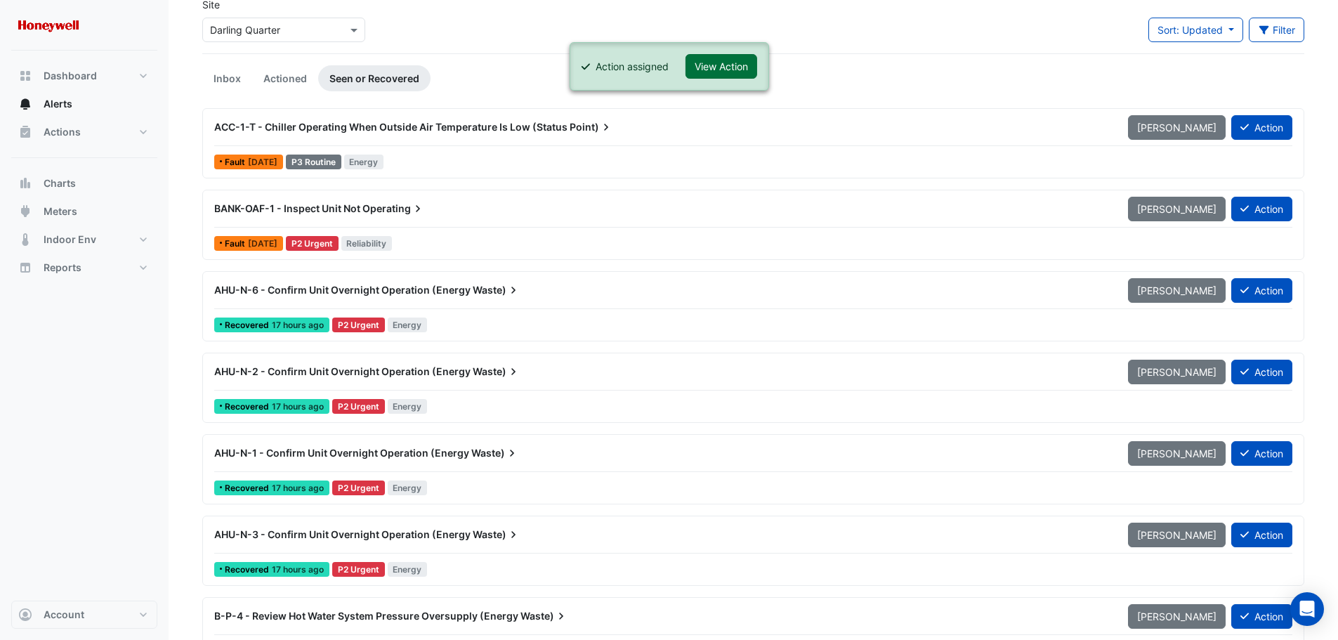
click at [734, 60] on button "View Action" at bounding box center [722, 66] width 72 height 25
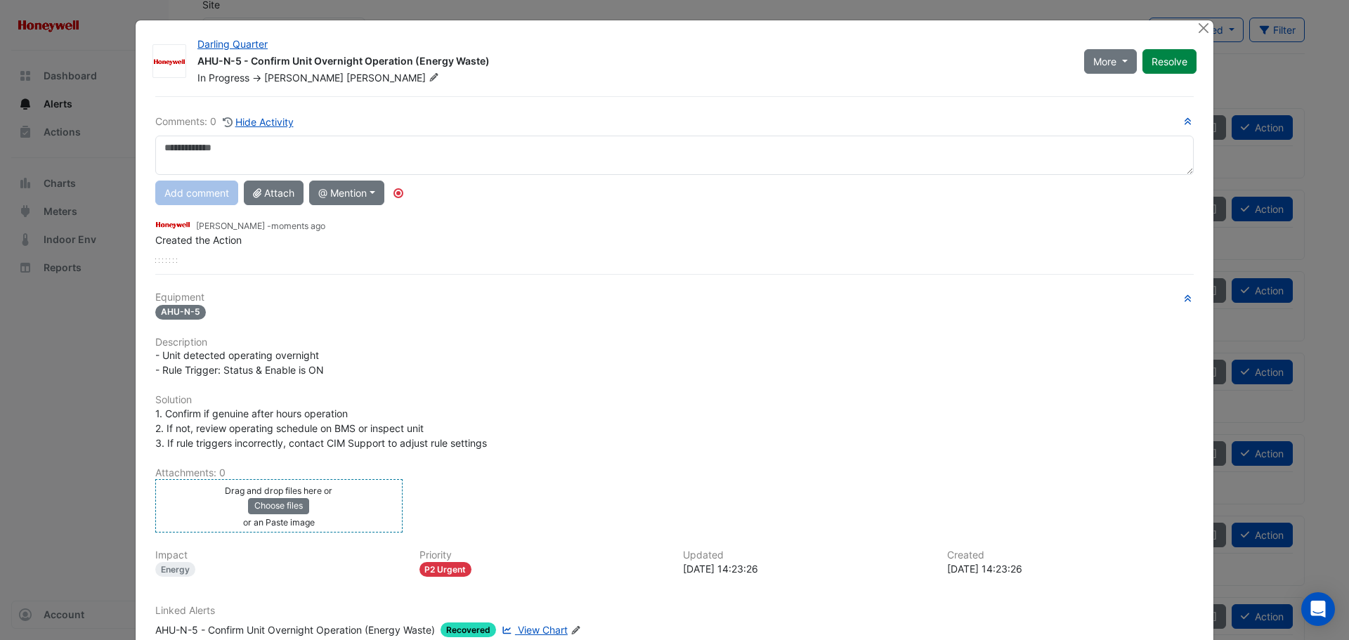
click at [344, 495] on div "Drag and drop files here or Choose files or an Paste image" at bounding box center [279, 506] width 240 height 46
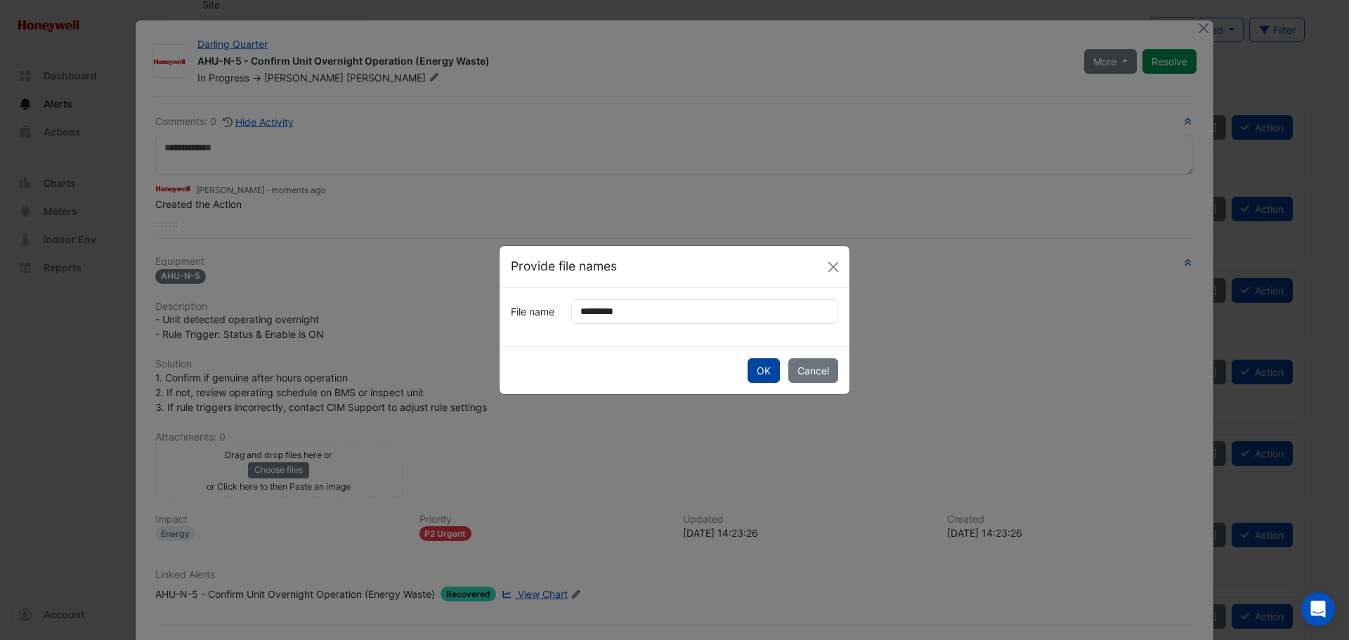
click at [776, 367] on button "OK" at bounding box center [763, 370] width 32 height 25
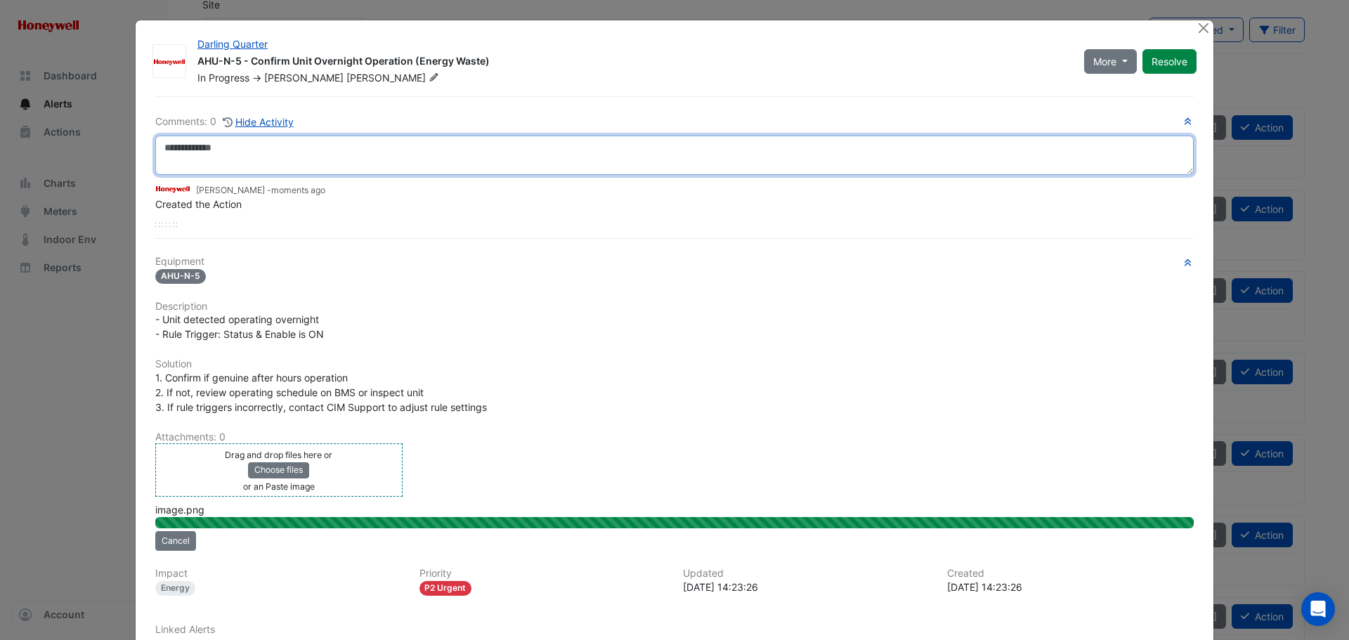
drag, startPoint x: 238, startPoint y: 158, endPoint x: 245, endPoint y: 184, distance: 26.9
click at [237, 158] on textarea at bounding box center [674, 155] width 1038 height 39
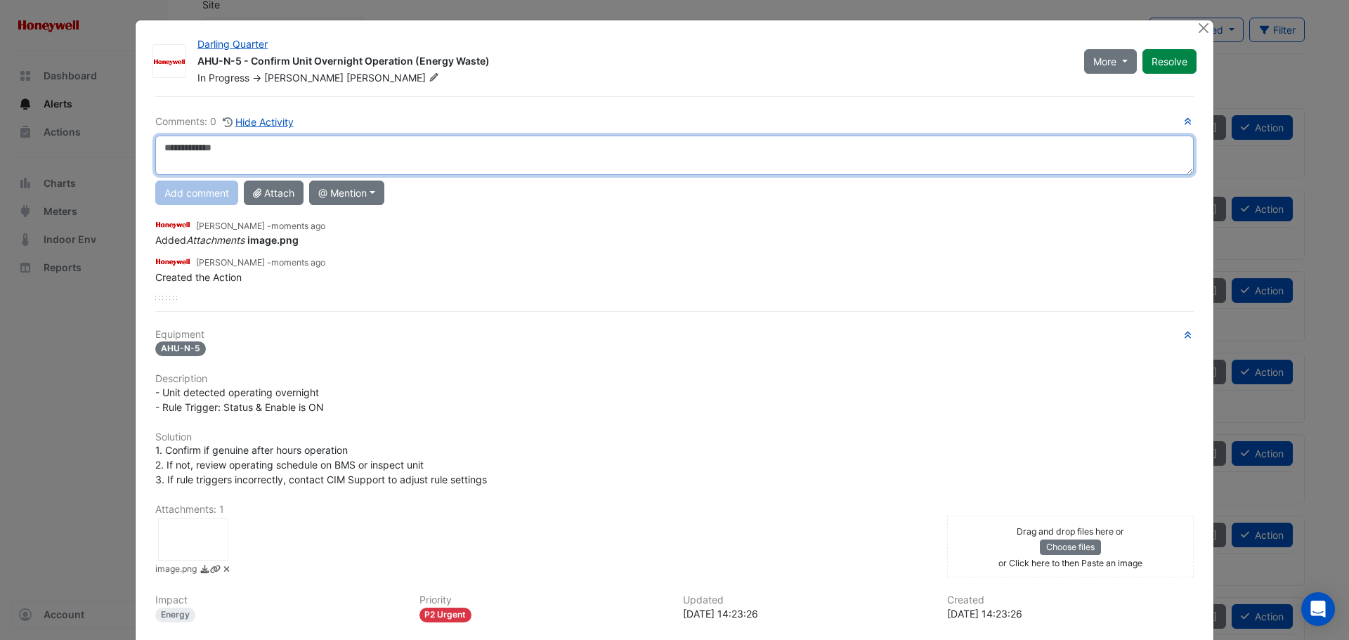
type textarea "*"
paste textarea "*"
type textarea "**********"
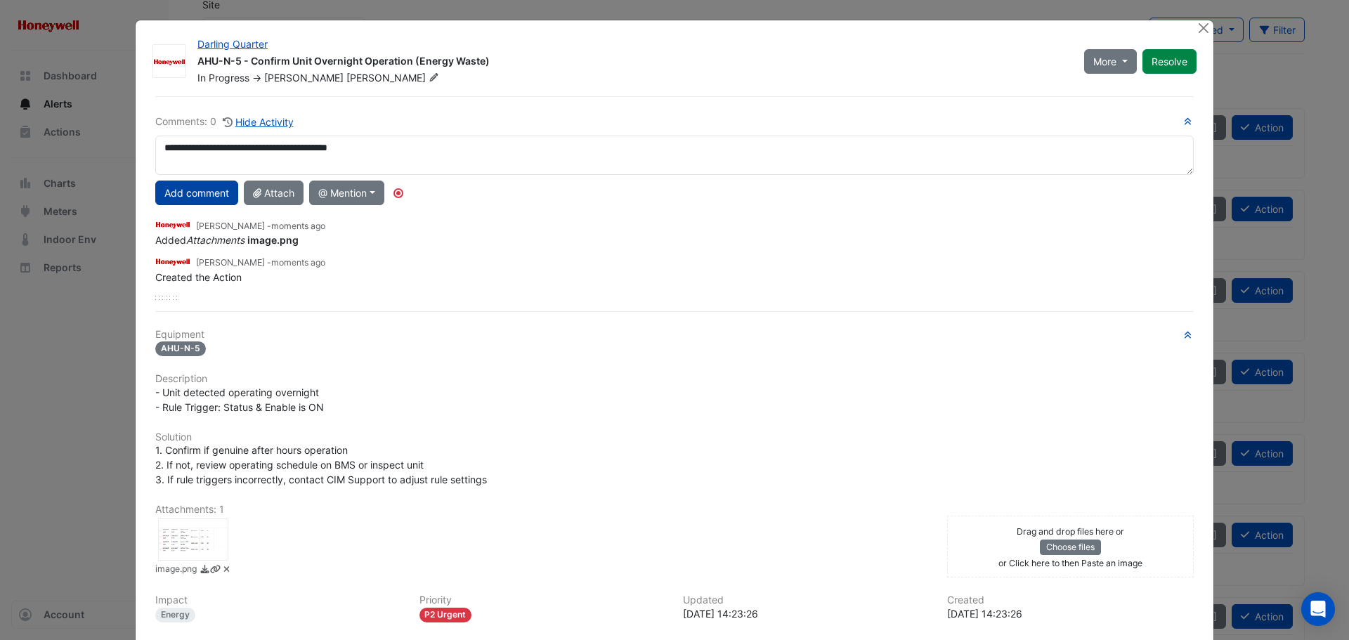
click at [207, 193] on button "Add comment" at bounding box center [196, 193] width 83 height 25
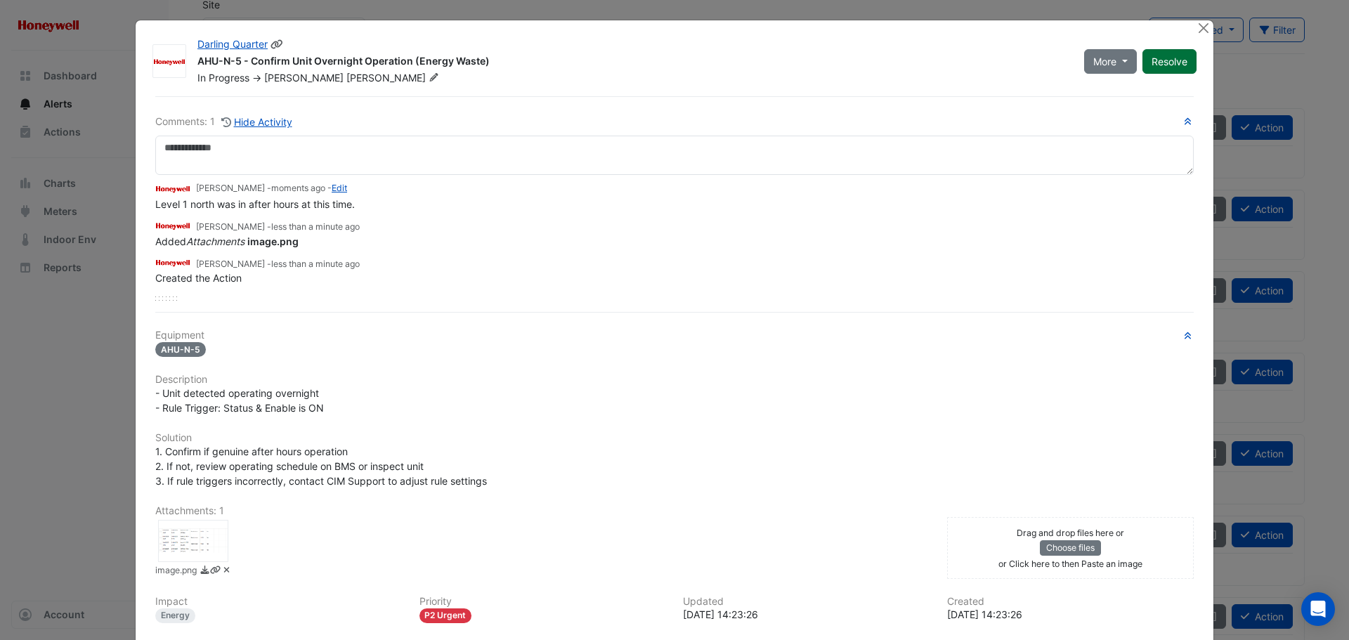
click at [1165, 60] on button "Resolve" at bounding box center [1169, 61] width 54 height 25
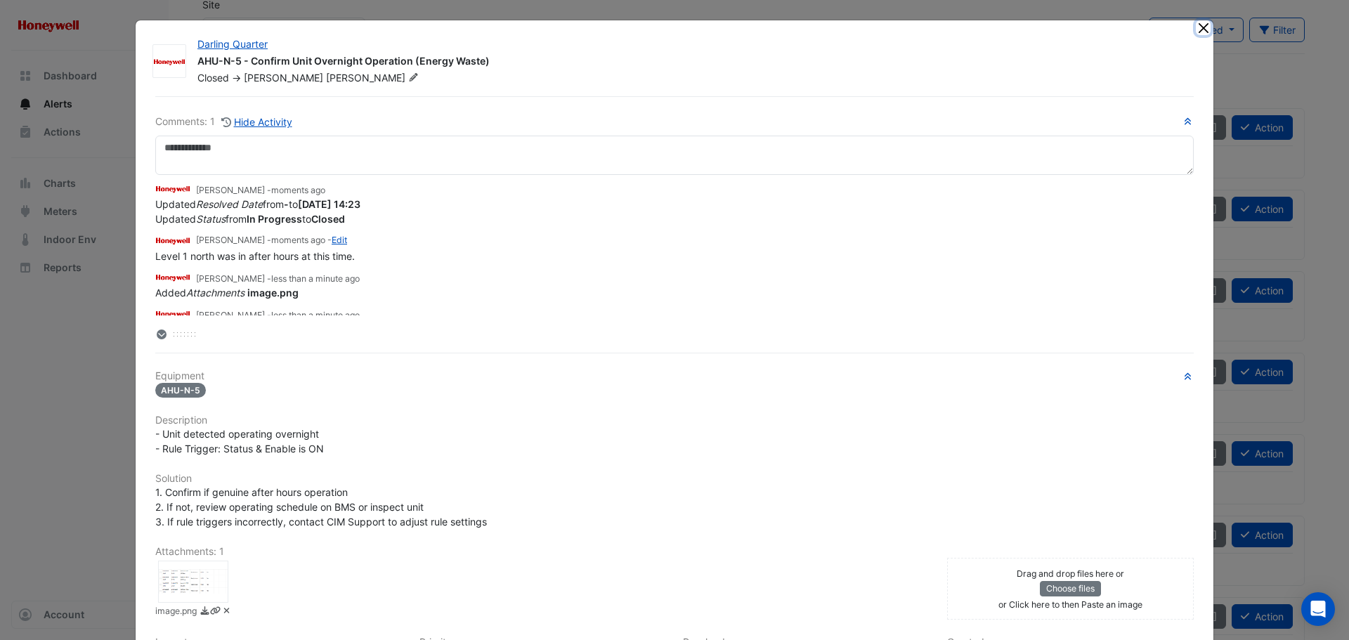
click at [1197, 28] on button "Close" at bounding box center [1203, 27] width 15 height 15
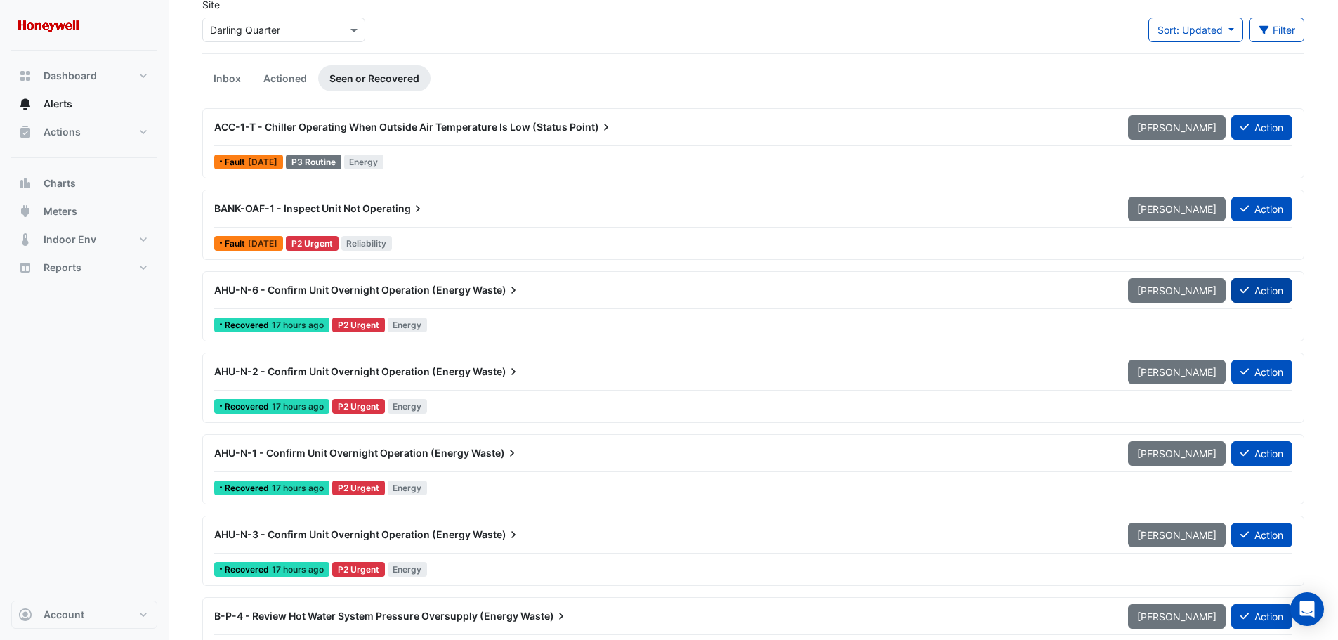
click at [1255, 289] on button "Action" at bounding box center [1261, 290] width 61 height 25
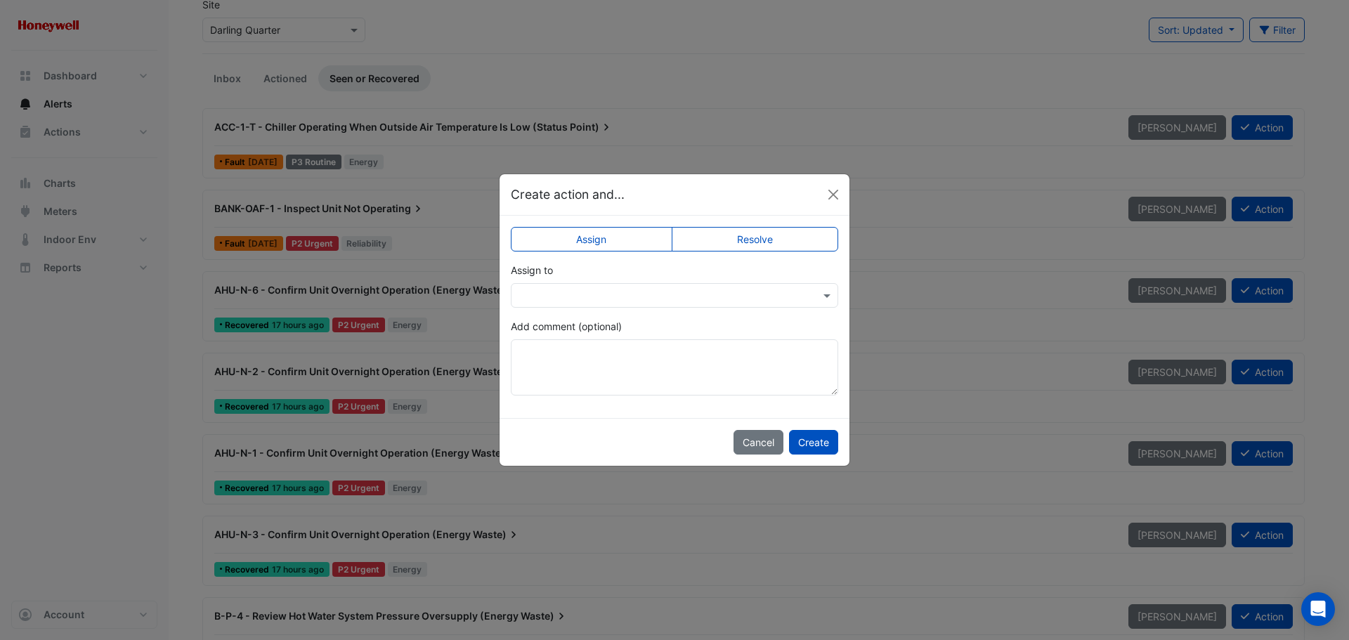
click at [598, 295] on input "text" at bounding box center [660, 296] width 284 height 15
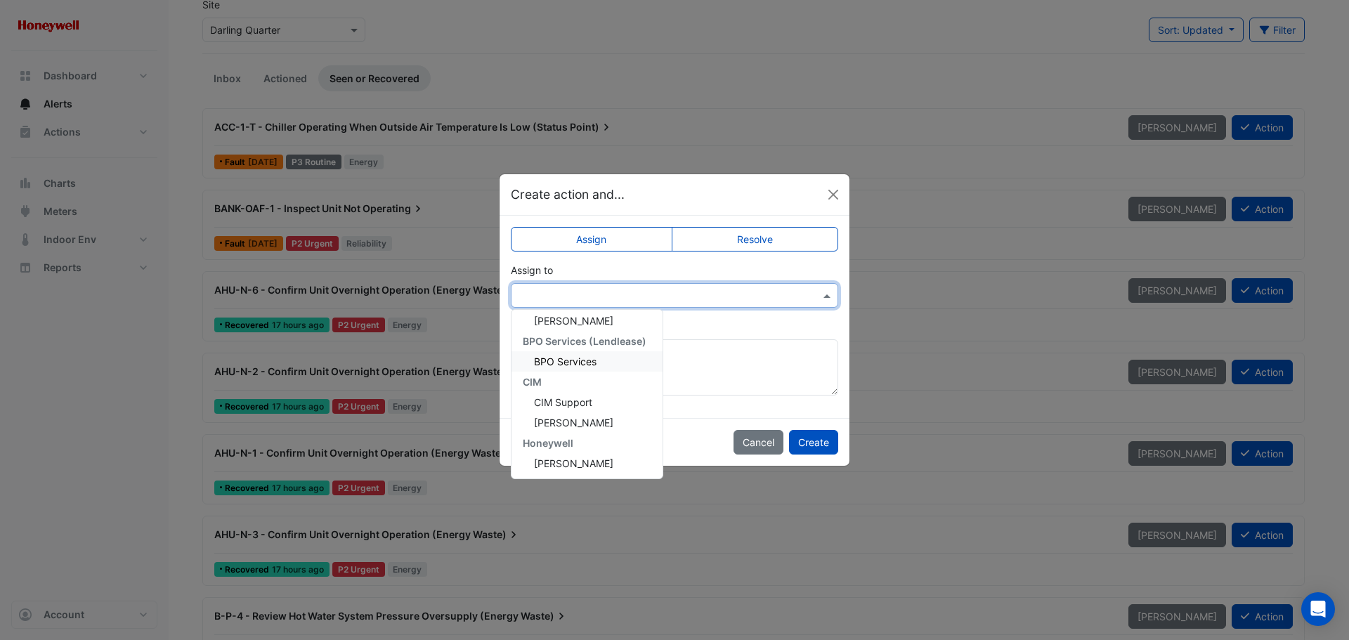
scroll to position [70, 0]
click at [554, 461] on span "Brad Watts" at bounding box center [573, 459] width 79 height 12
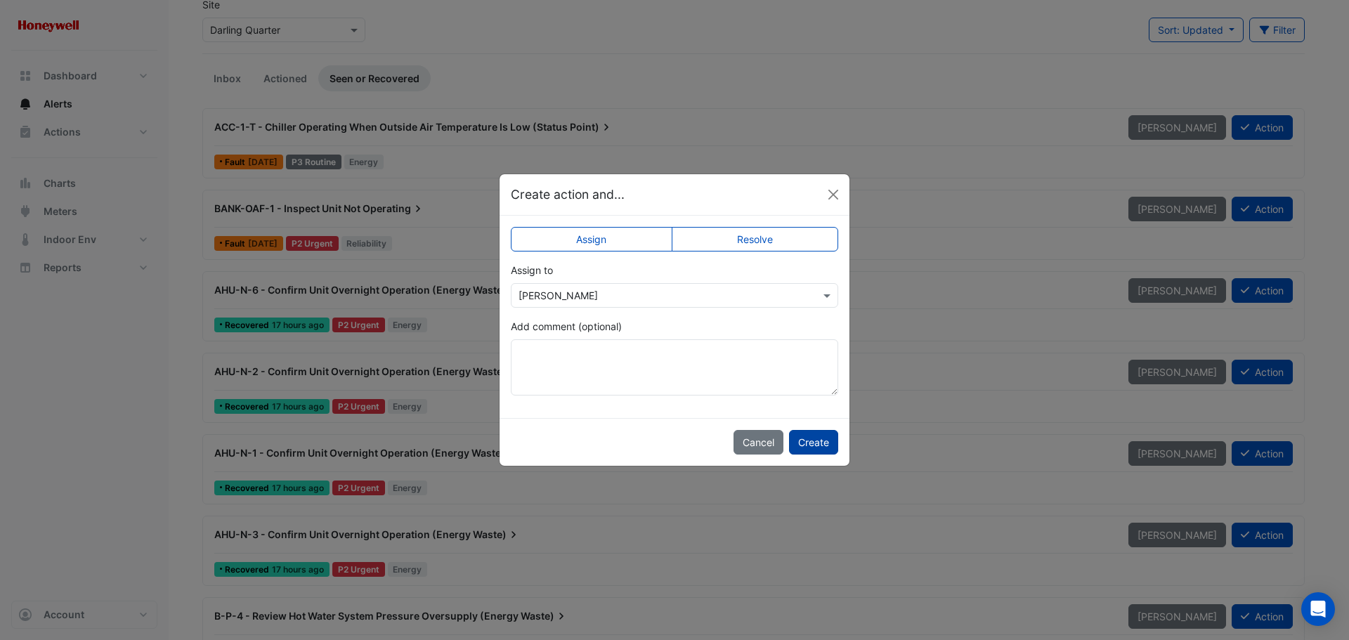
click at [816, 443] on button "Create" at bounding box center [813, 442] width 49 height 25
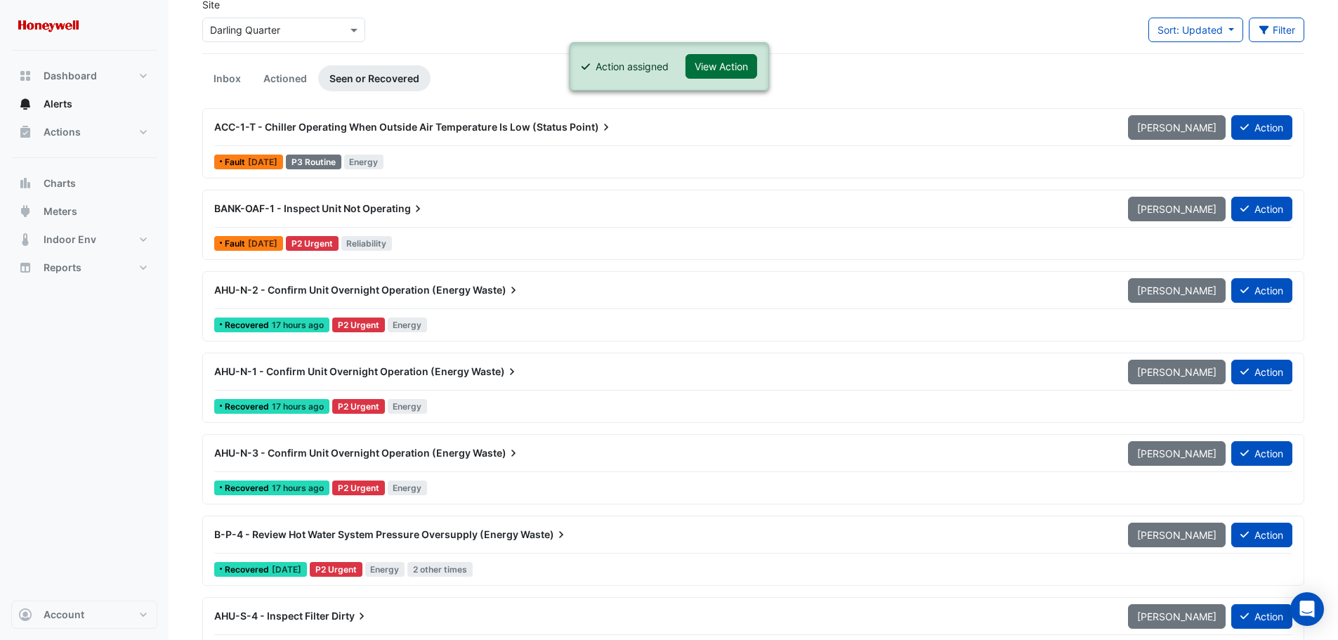
click at [718, 71] on button "View Action" at bounding box center [722, 66] width 72 height 25
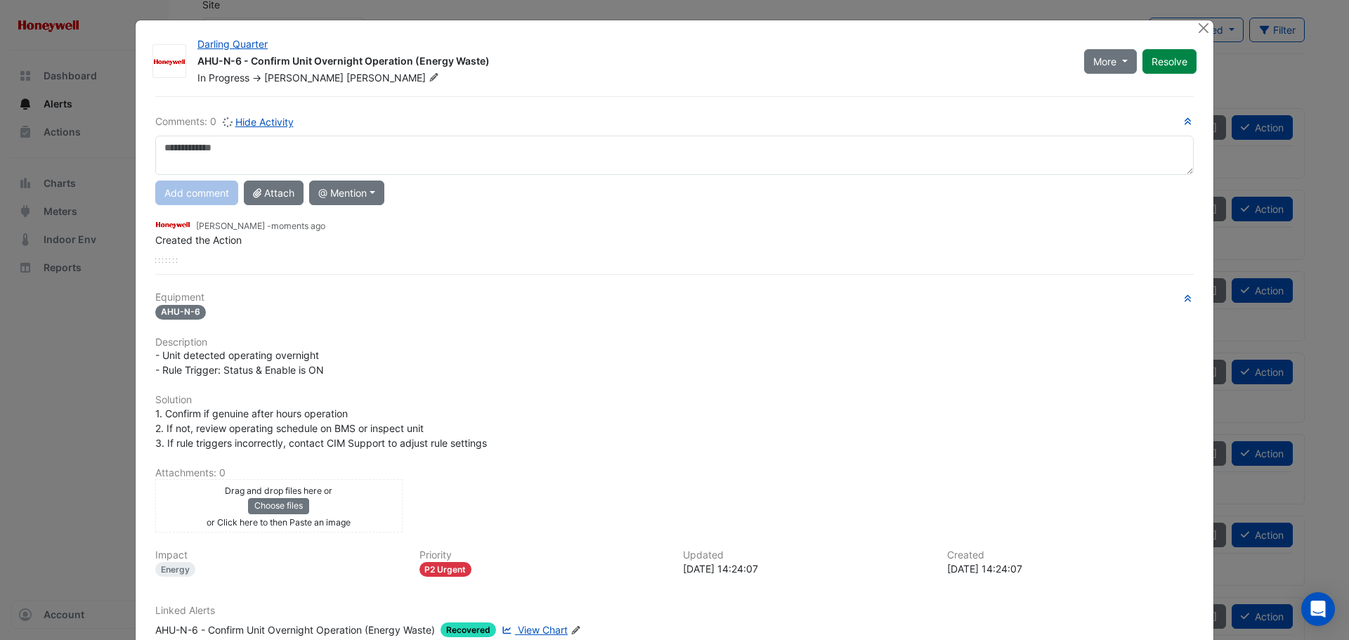
click at [448, 162] on textarea at bounding box center [674, 155] width 1038 height 39
type textarea "**********"
click at [215, 197] on button "Add comment" at bounding box center [196, 193] width 83 height 25
click at [347, 506] on div "Drag and drop files here or Choose files or Click here to then Paste an image" at bounding box center [279, 506] width 240 height 46
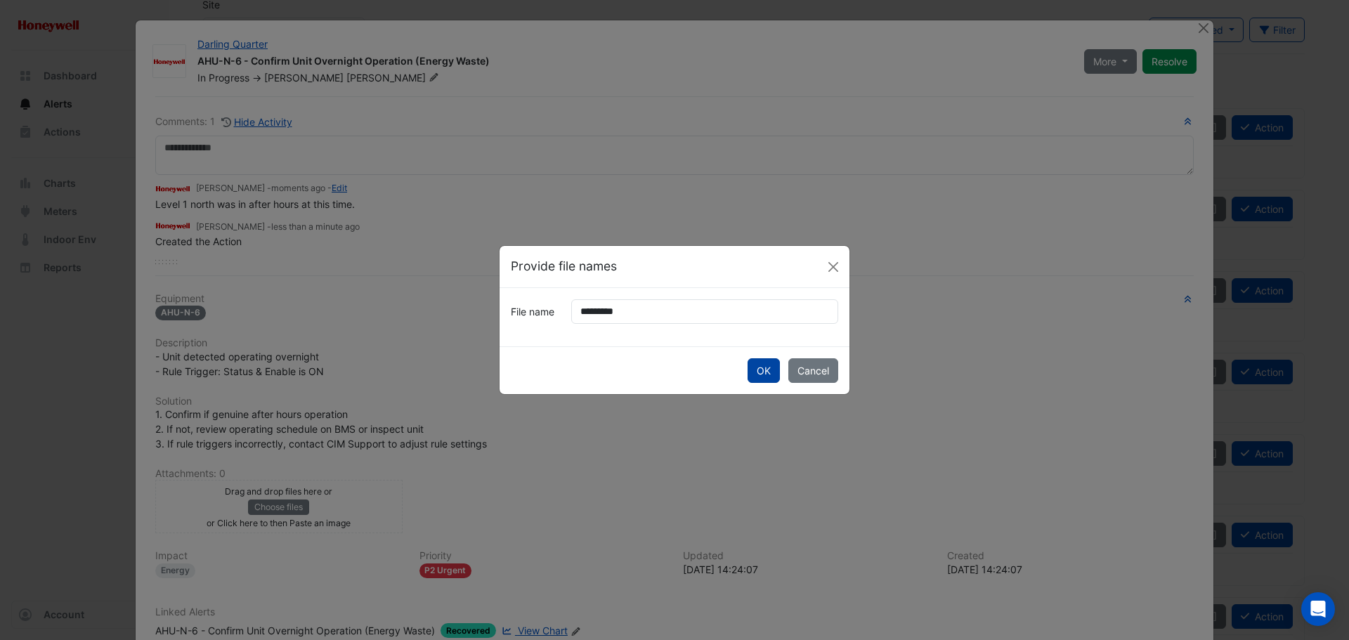
click at [754, 365] on button "OK" at bounding box center [763, 370] width 32 height 25
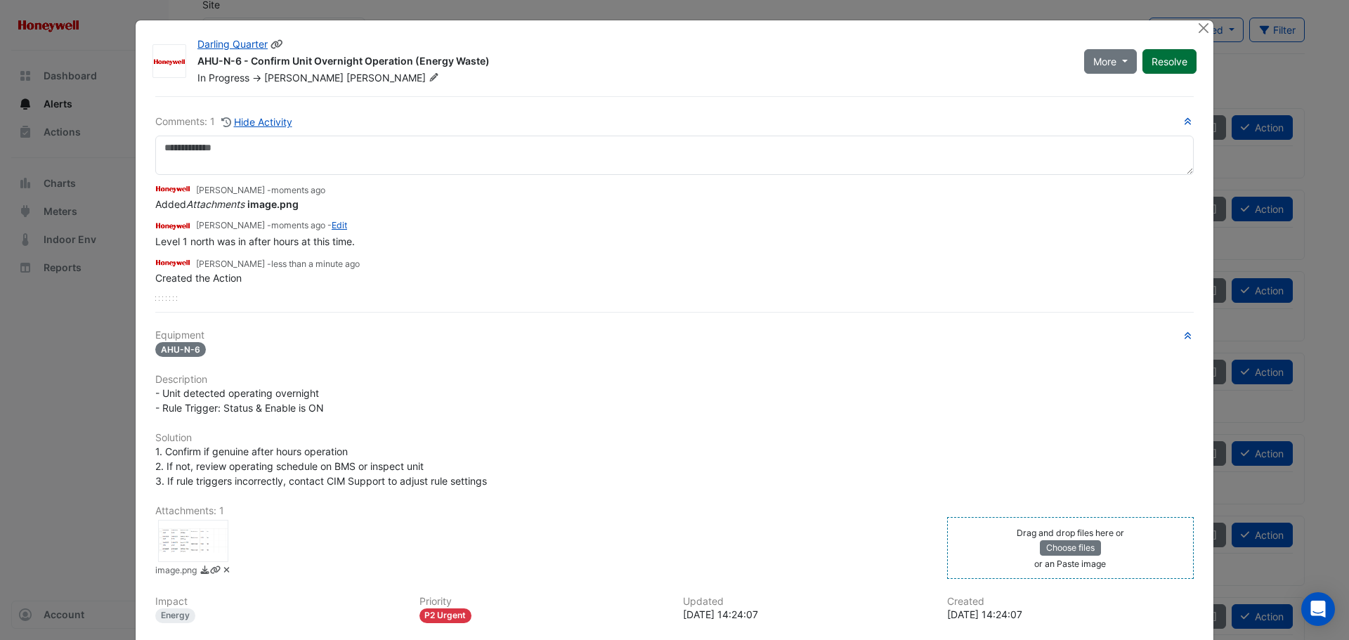
click at [1161, 62] on button "Resolve" at bounding box center [1169, 61] width 54 height 25
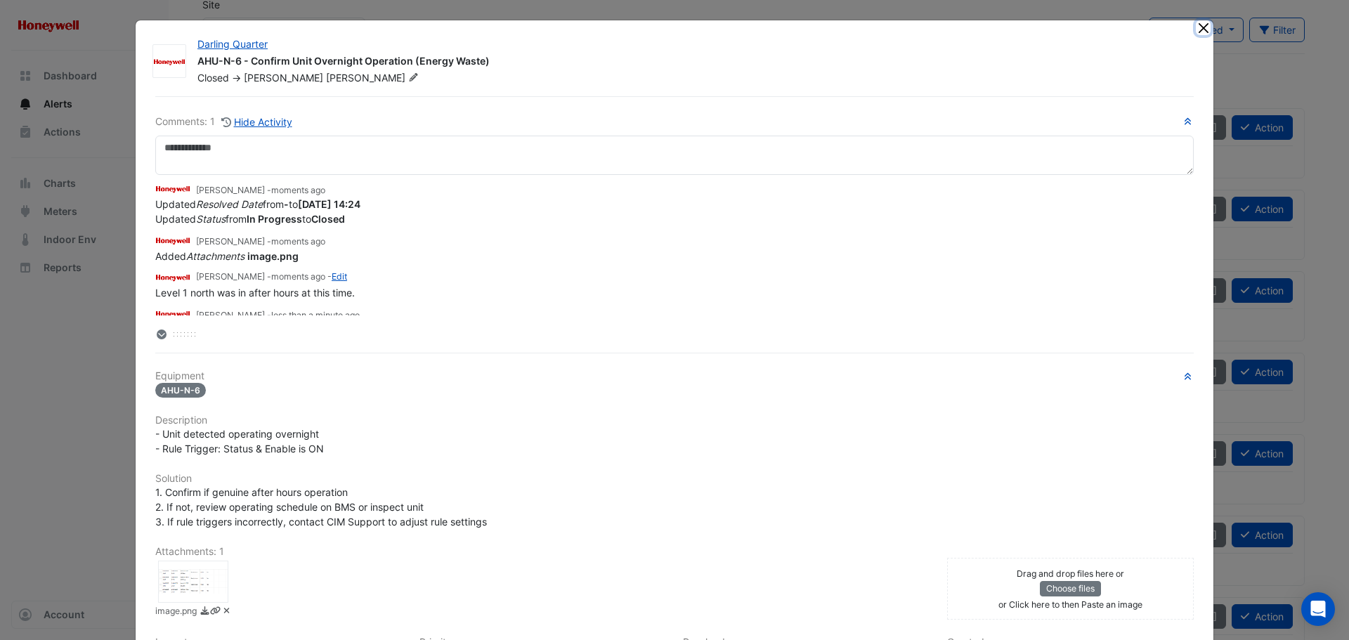
click at [1202, 32] on button "Close" at bounding box center [1203, 27] width 15 height 15
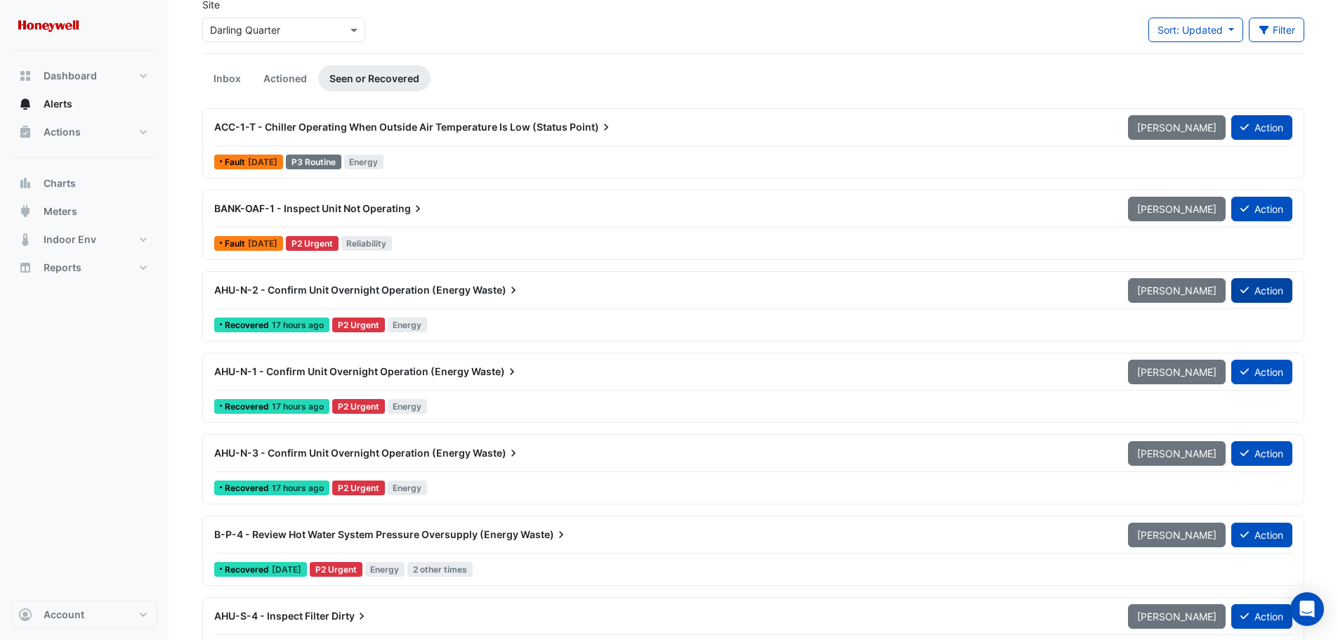
click at [1263, 288] on button "Action" at bounding box center [1261, 290] width 61 height 25
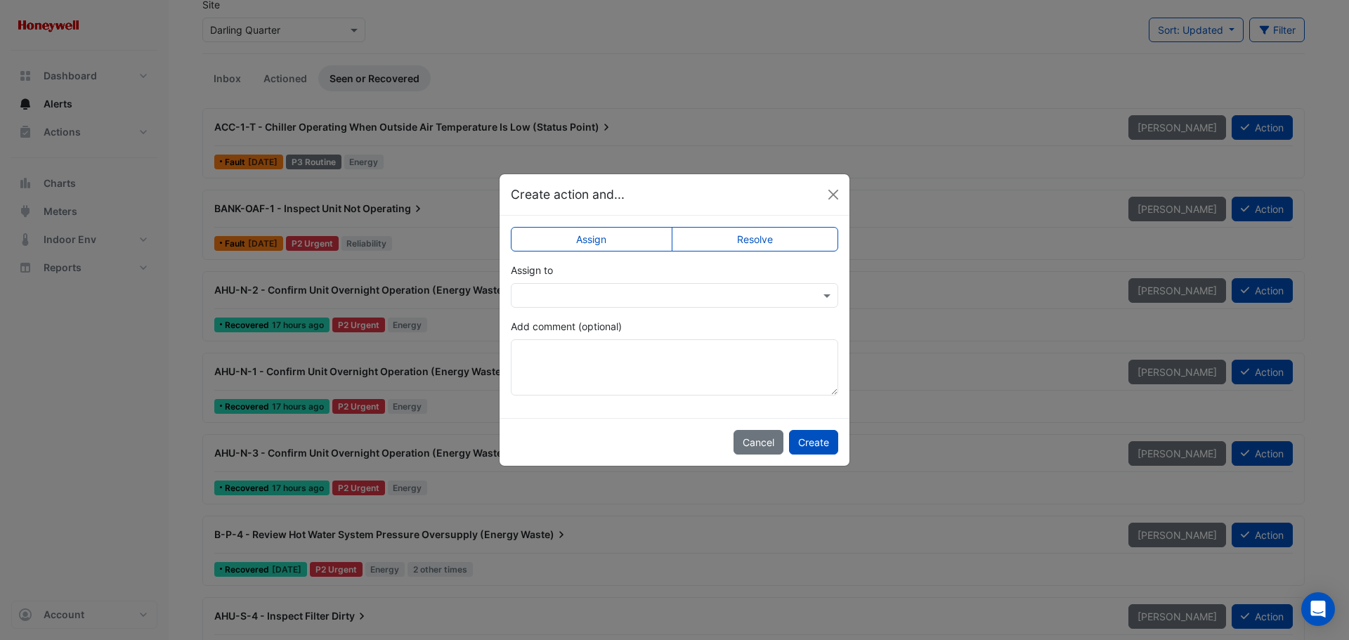
click at [751, 237] on label "Resolve" at bounding box center [755, 239] width 167 height 25
click at [603, 353] on textarea "Add comment (optional)" at bounding box center [674, 367] width 327 height 56
click at [624, 243] on label "Assign" at bounding box center [592, 239] width 162 height 25
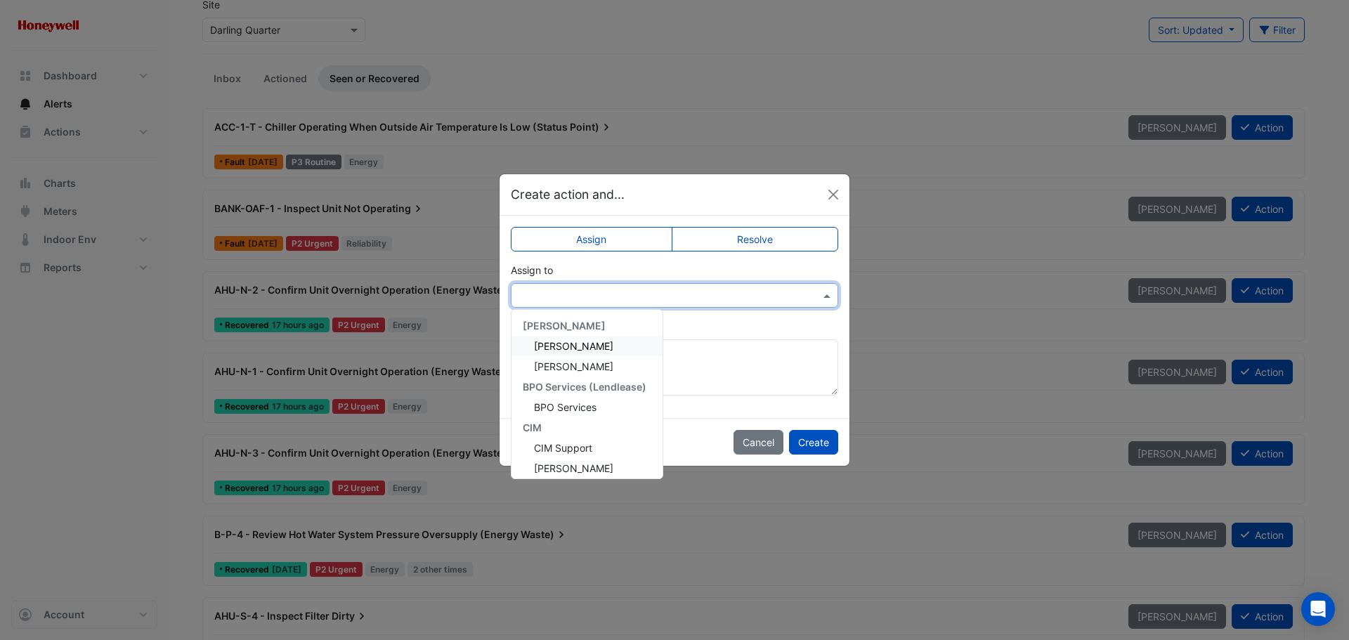
drag, startPoint x: 616, startPoint y: 289, endPoint x: 601, endPoint y: 327, distance: 40.7
click at [615, 289] on input "text" at bounding box center [660, 296] width 284 height 15
click at [569, 455] on span "Brad Watts" at bounding box center [573, 459] width 79 height 12
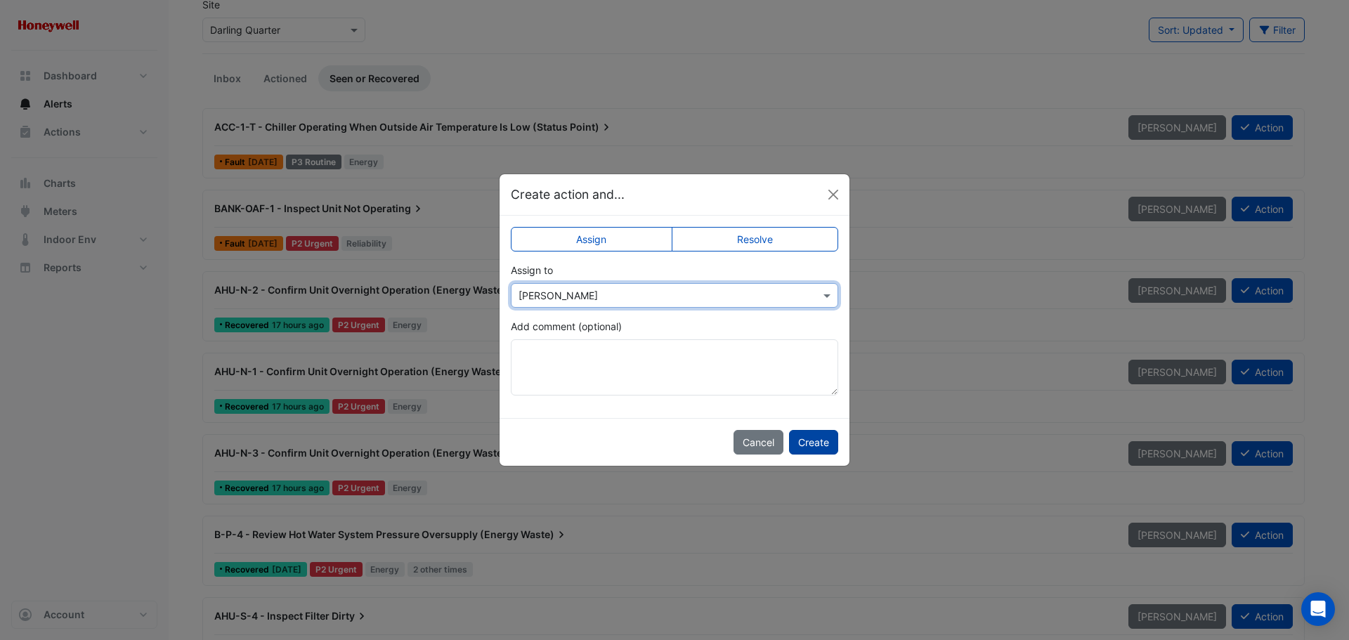
click at [816, 439] on button "Create" at bounding box center [813, 442] width 49 height 25
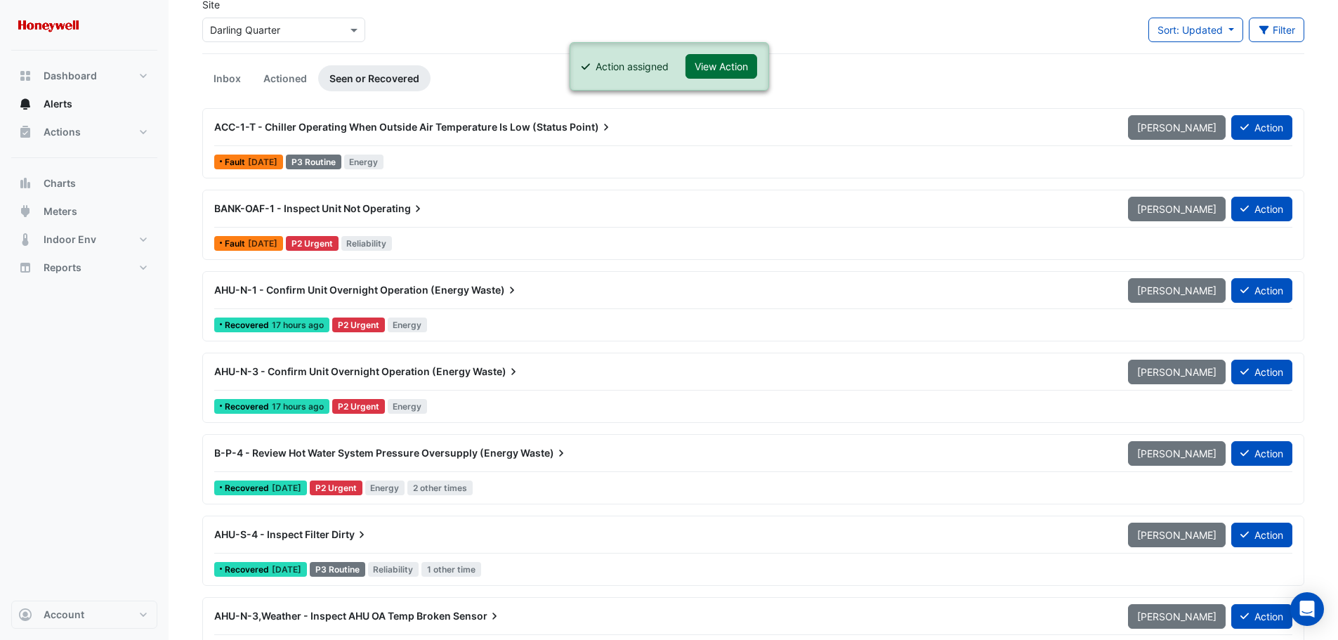
click at [718, 70] on button "View Action" at bounding box center [722, 66] width 72 height 25
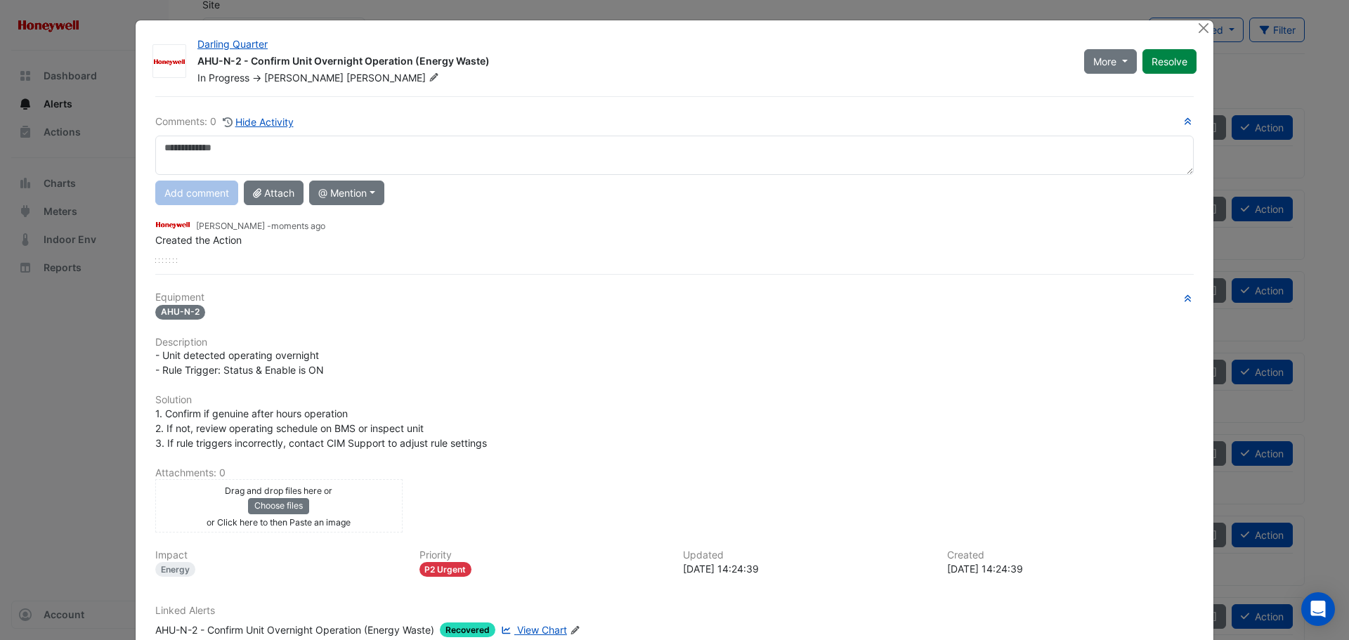
click at [357, 145] on textarea at bounding box center [674, 155] width 1038 height 39
type textarea "**********"
click at [206, 197] on button "Add comment" at bounding box center [196, 193] width 83 height 25
drag, startPoint x: 374, startPoint y: 482, endPoint x: 372, endPoint y: 494, distance: 12.3
click at [374, 482] on div "Drag and drop files here or Choose files or Click here to then Paste an image u…" at bounding box center [278, 506] width 247 height 53
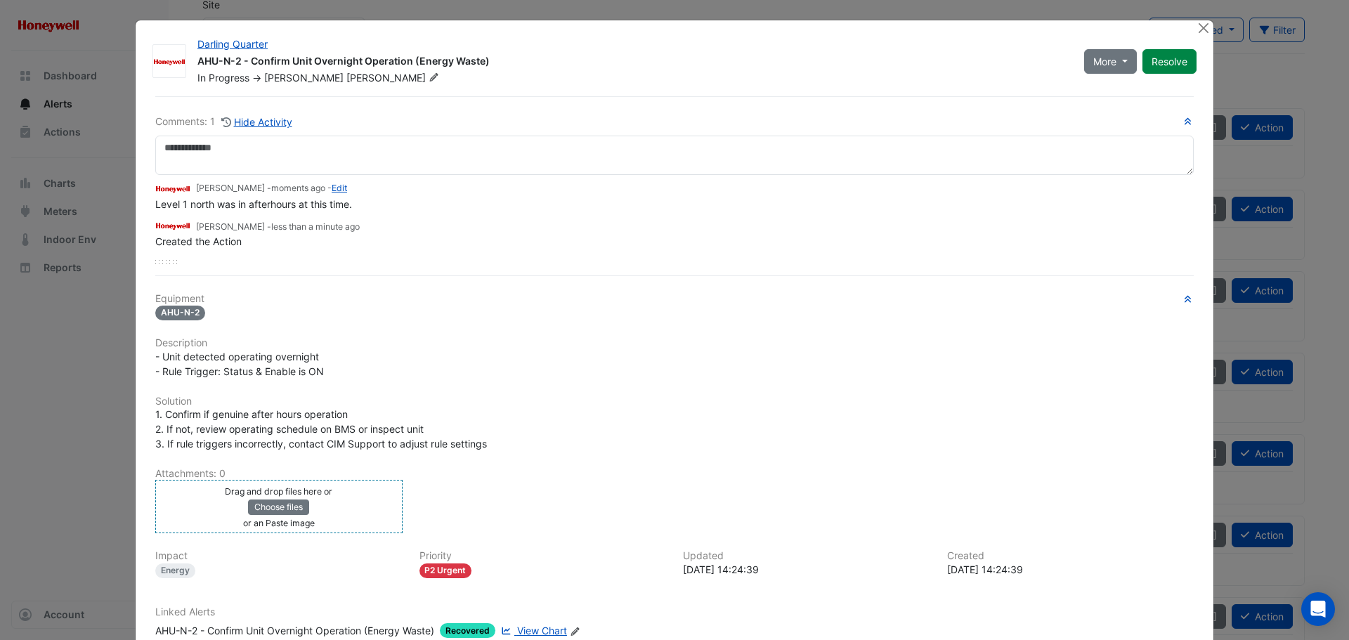
click at [371, 502] on div "Drag and drop files here or Choose files or an Paste image" at bounding box center [279, 506] width 240 height 46
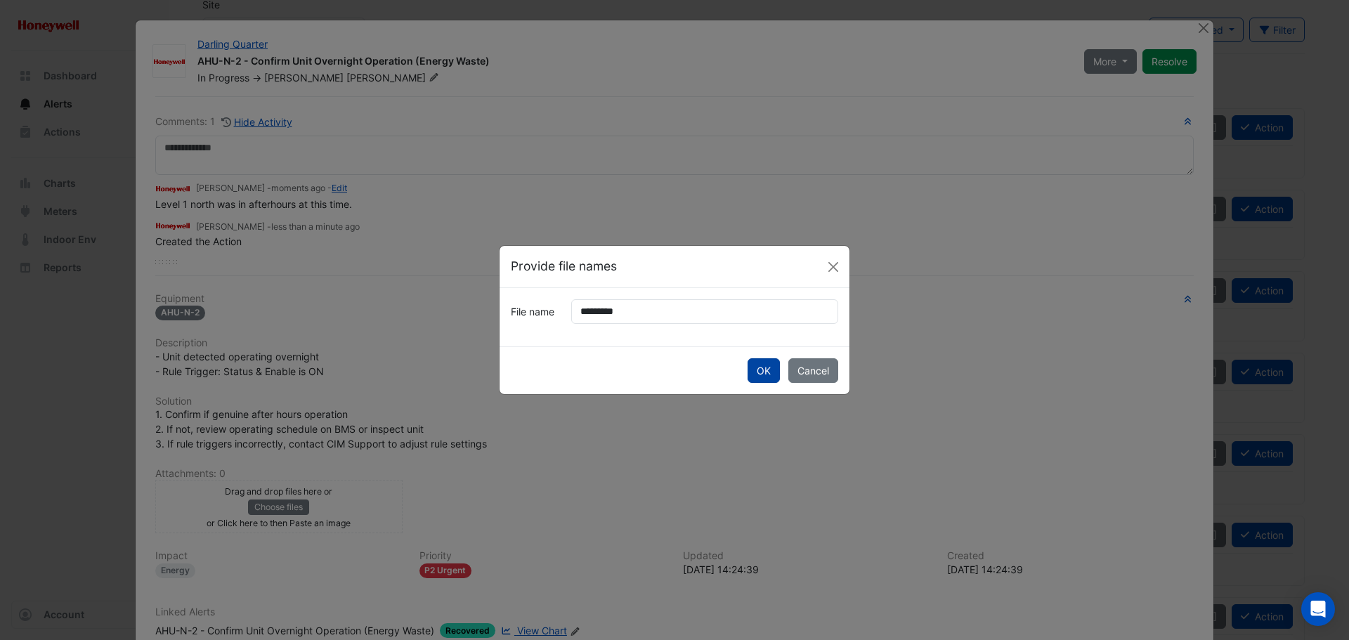
click at [762, 374] on button "OK" at bounding box center [763, 370] width 32 height 25
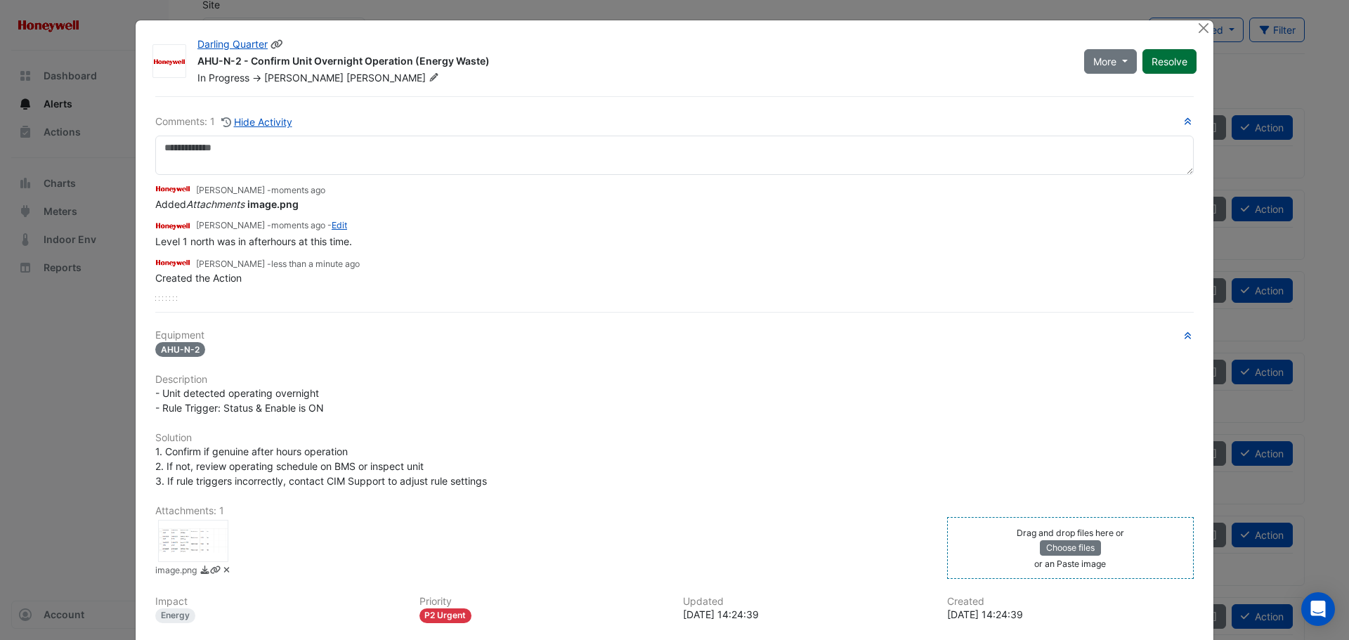
click at [1161, 62] on button "Resolve" at bounding box center [1169, 61] width 54 height 25
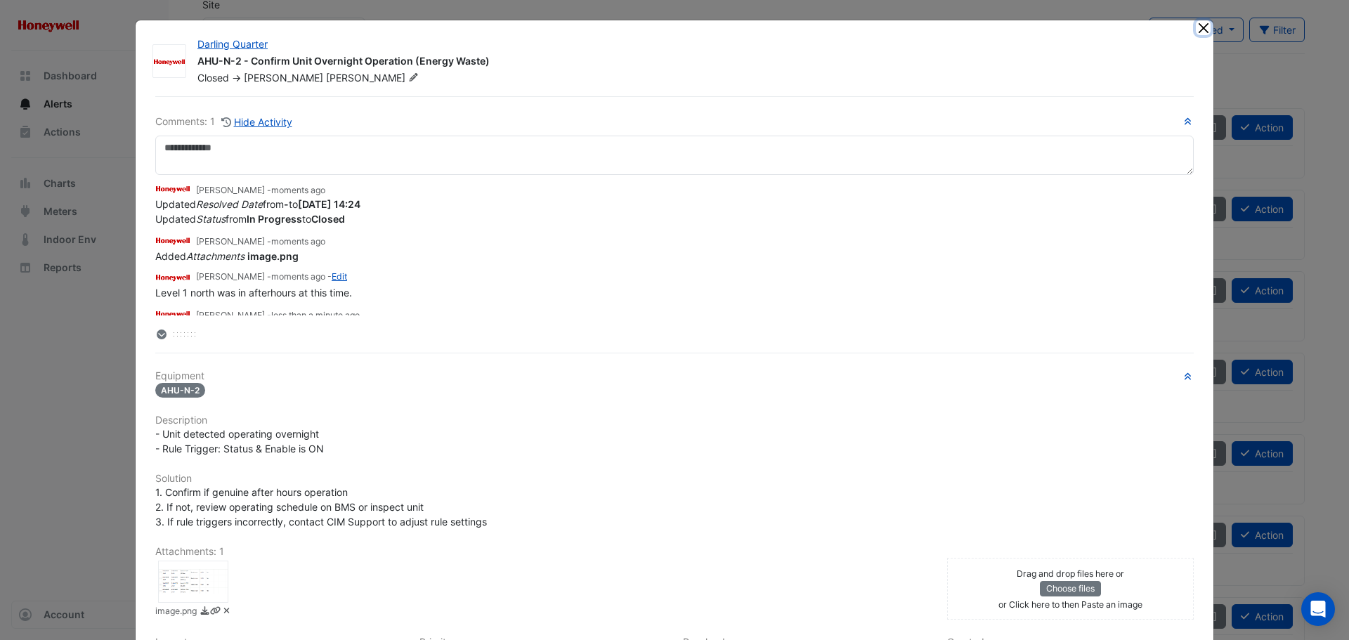
click at [1196, 31] on button "Close" at bounding box center [1203, 27] width 15 height 15
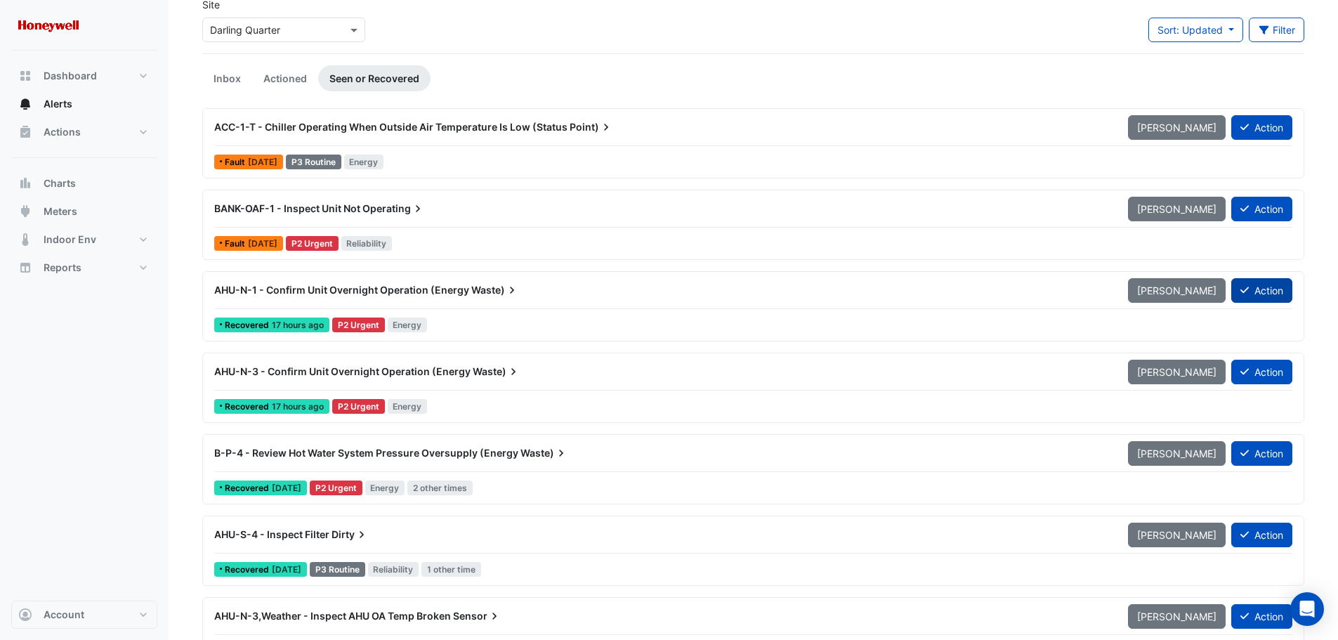
click at [1263, 289] on button "Action" at bounding box center [1261, 290] width 61 height 25
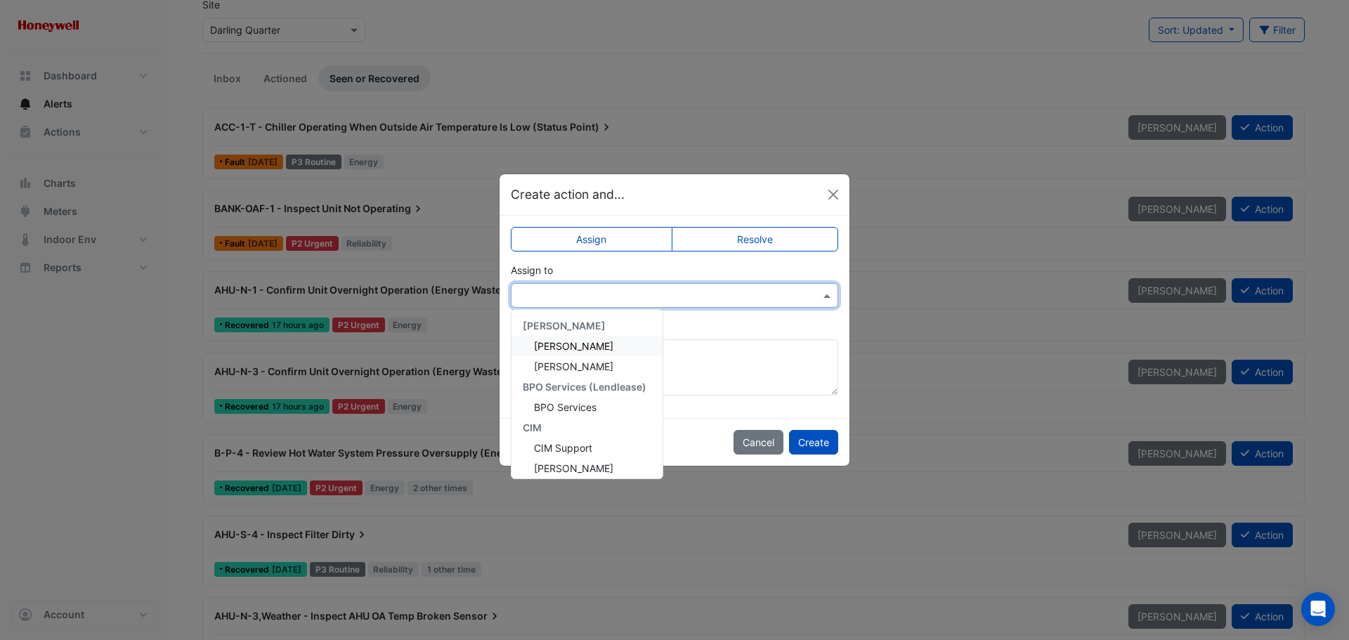
click at [603, 301] on input "text" at bounding box center [660, 296] width 284 height 15
click at [566, 452] on div "Brad Watts" at bounding box center [586, 459] width 151 height 20
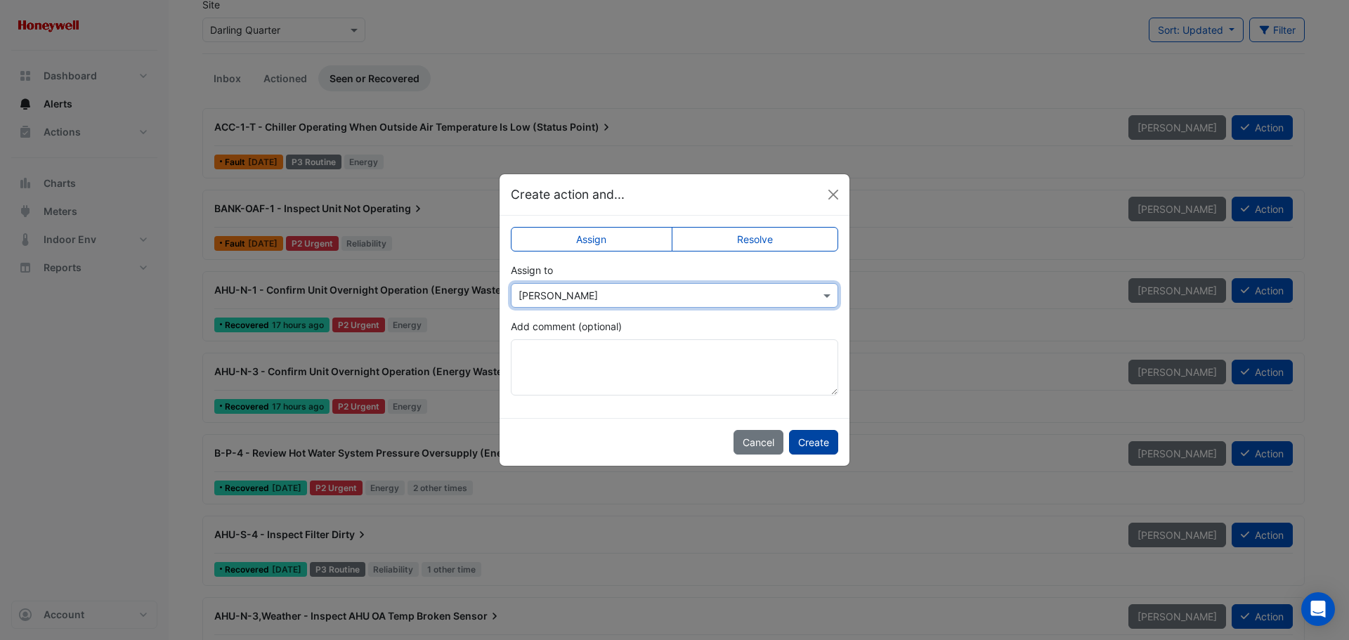
click at [821, 444] on button "Create" at bounding box center [813, 442] width 49 height 25
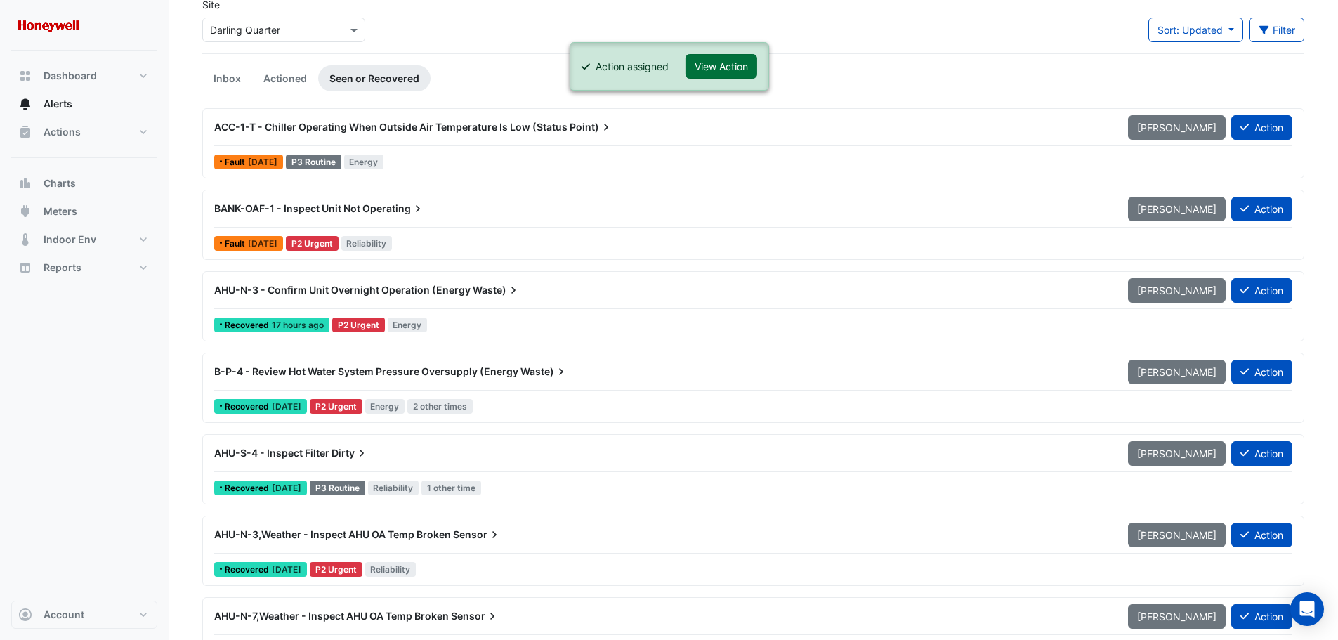
click at [738, 58] on button "View Action" at bounding box center [722, 66] width 72 height 25
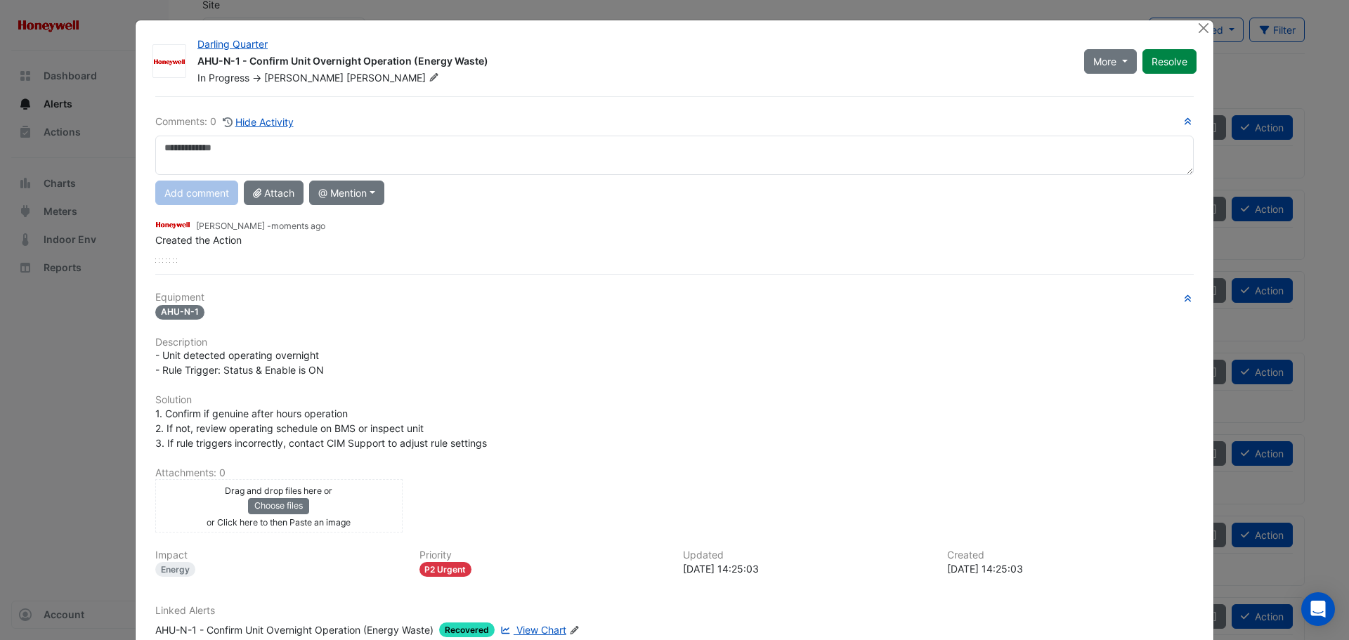
click at [427, 152] on textarea at bounding box center [674, 155] width 1038 height 39
type textarea "**********"
click at [173, 198] on button "Add comment" at bounding box center [196, 193] width 83 height 25
click at [358, 502] on div "Drag and drop files here or Choose files or Click here to then Paste an image" at bounding box center [279, 506] width 240 height 46
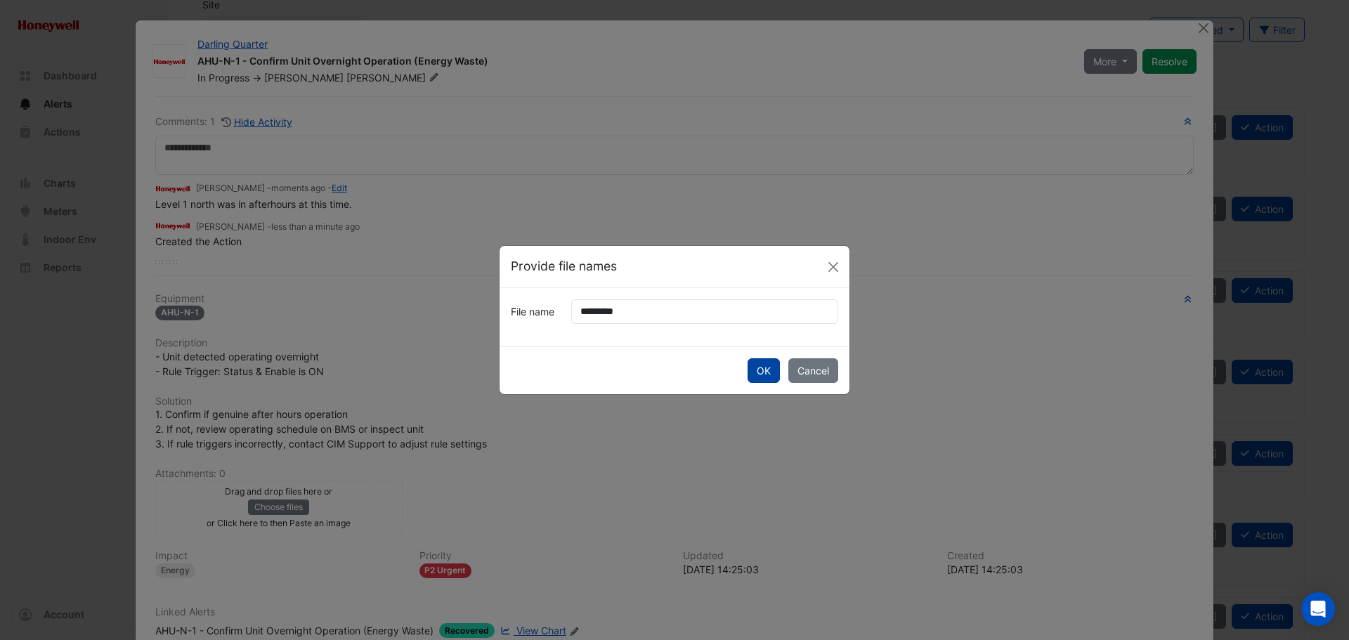
click at [756, 367] on button "OK" at bounding box center [763, 370] width 32 height 25
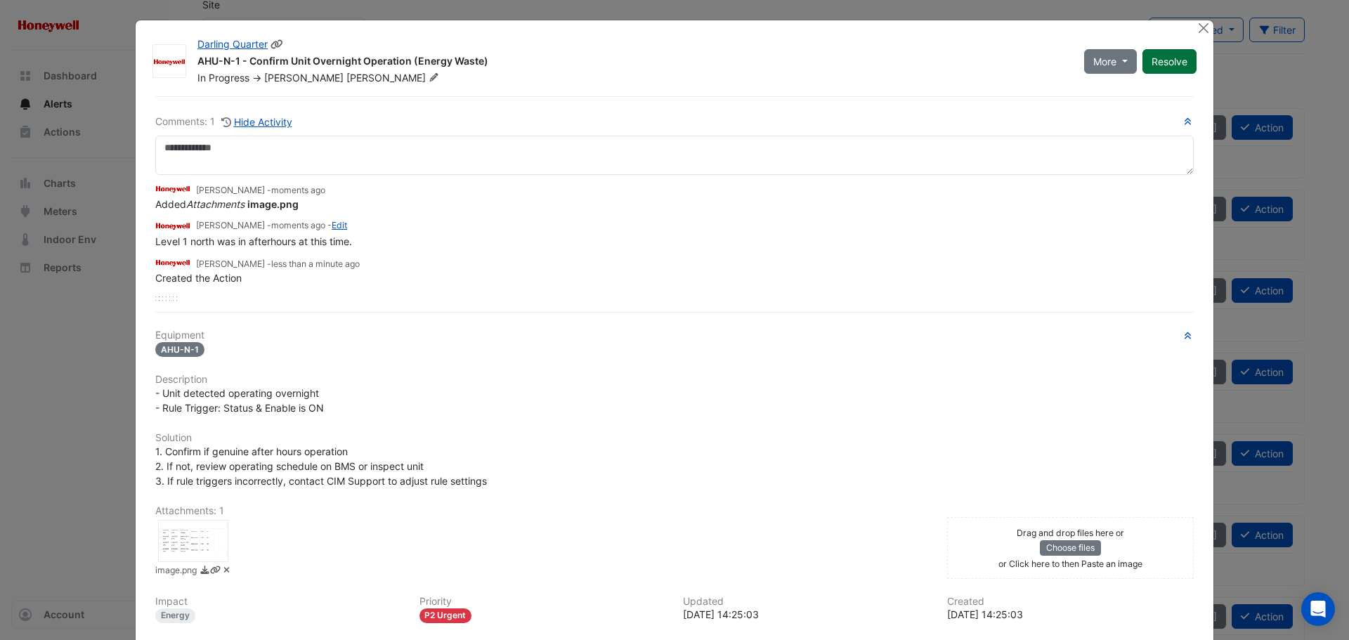
click at [1164, 62] on button "Resolve" at bounding box center [1169, 61] width 54 height 25
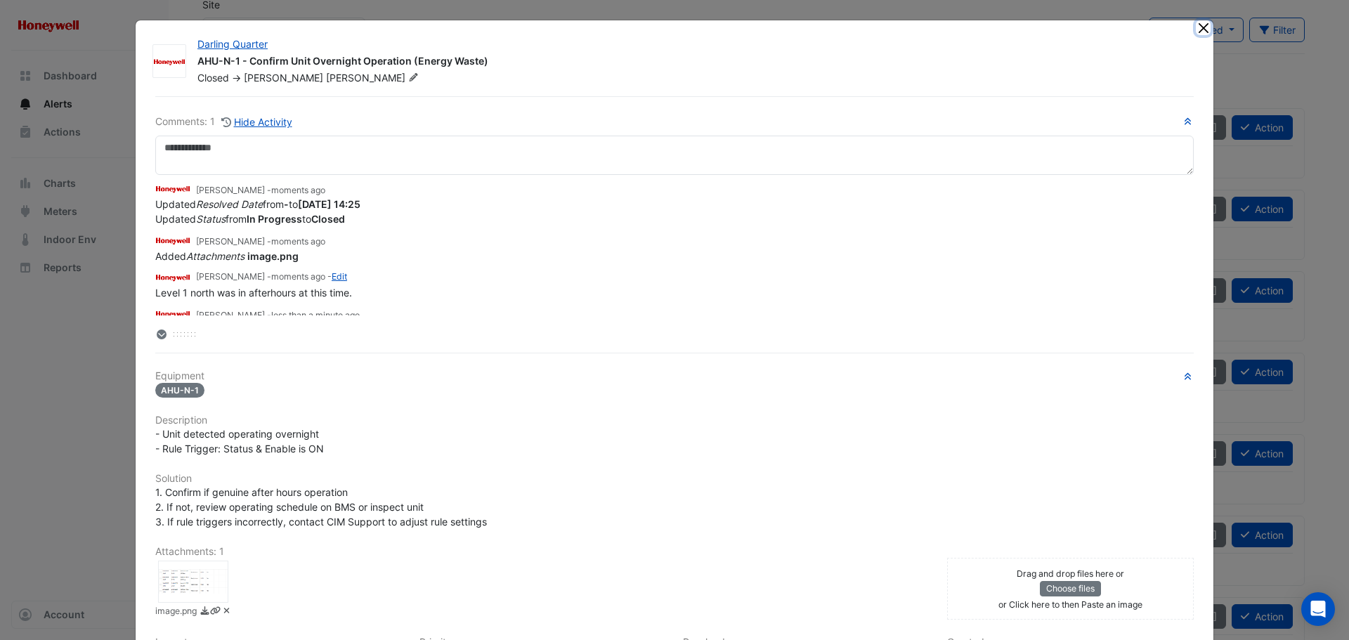
click at [1197, 30] on button "Close" at bounding box center [1203, 27] width 15 height 15
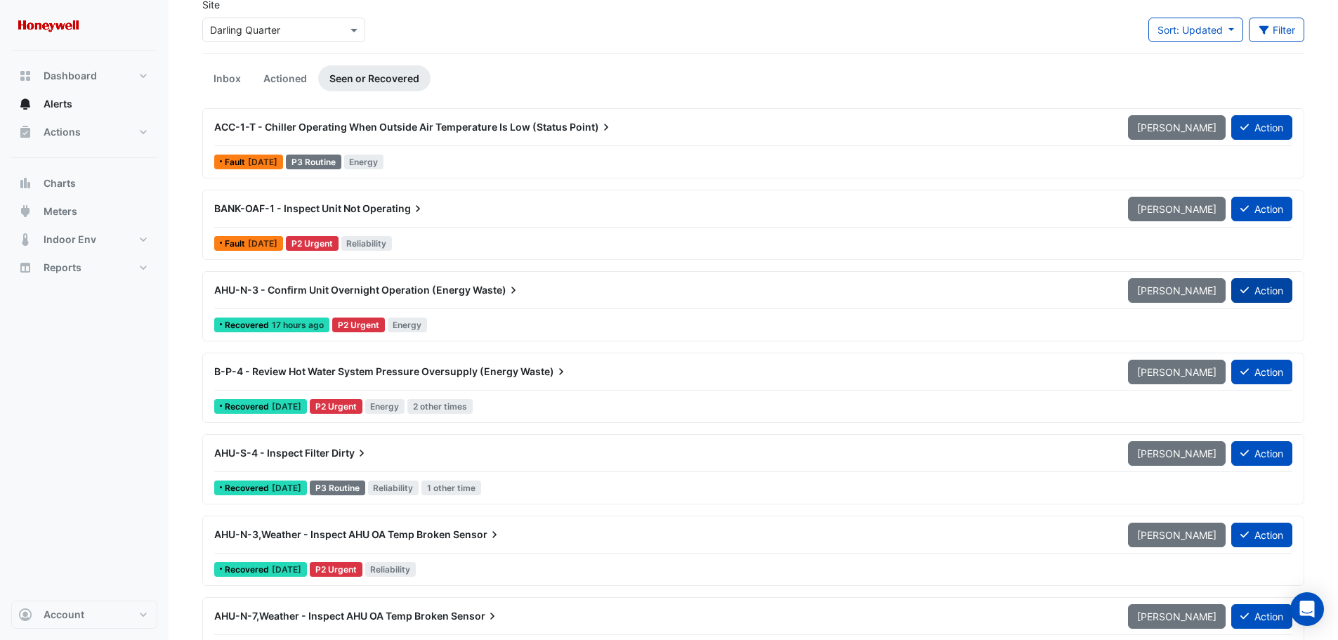
click at [1265, 292] on button "Action" at bounding box center [1261, 290] width 61 height 25
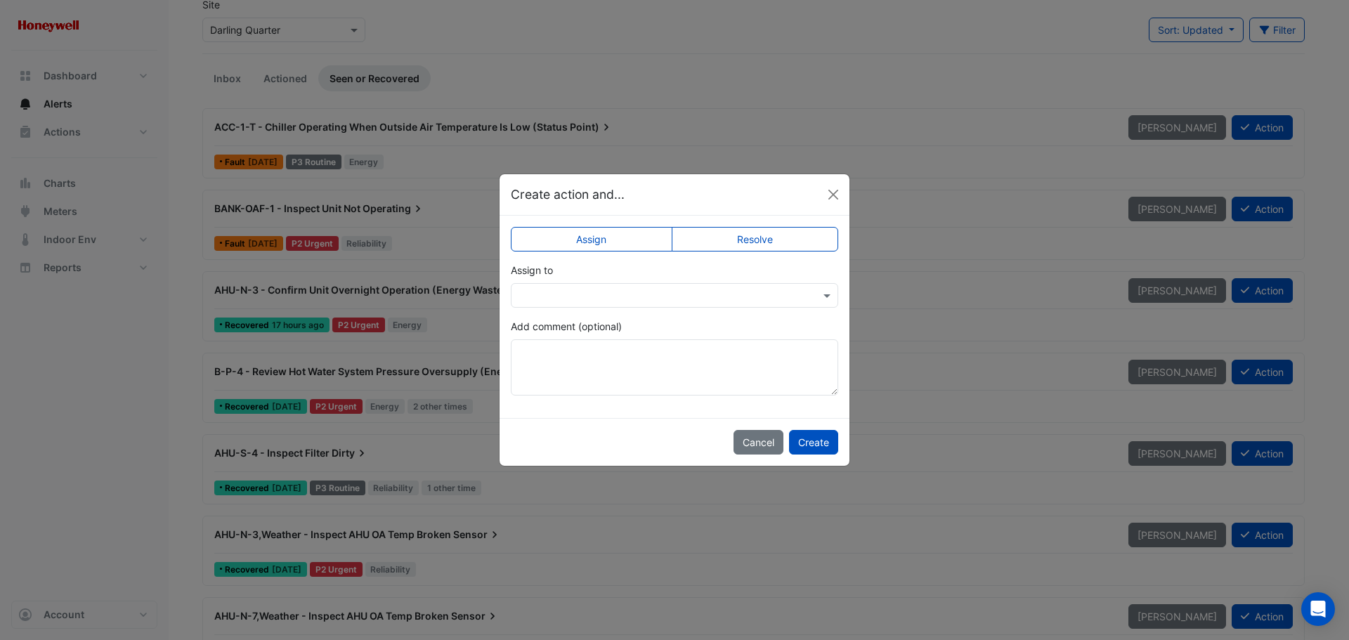
click at [608, 297] on input "text" at bounding box center [660, 296] width 284 height 15
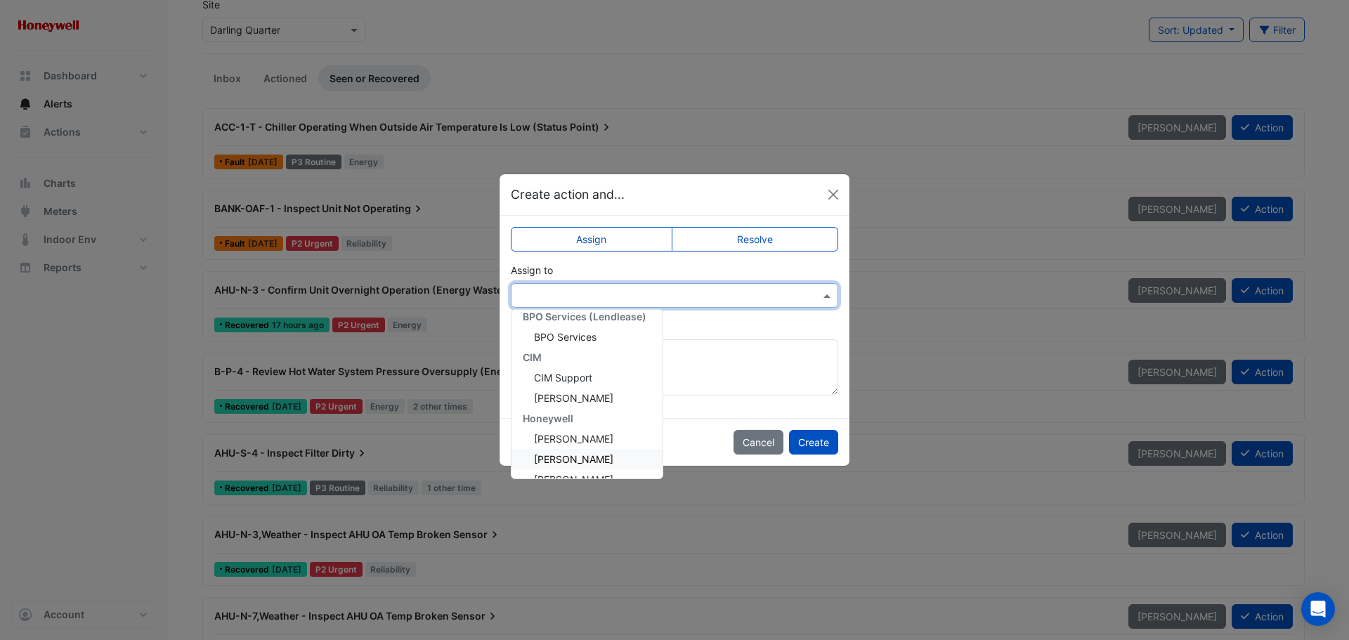
click at [561, 459] on span "Brad Watts" at bounding box center [573, 459] width 79 height 12
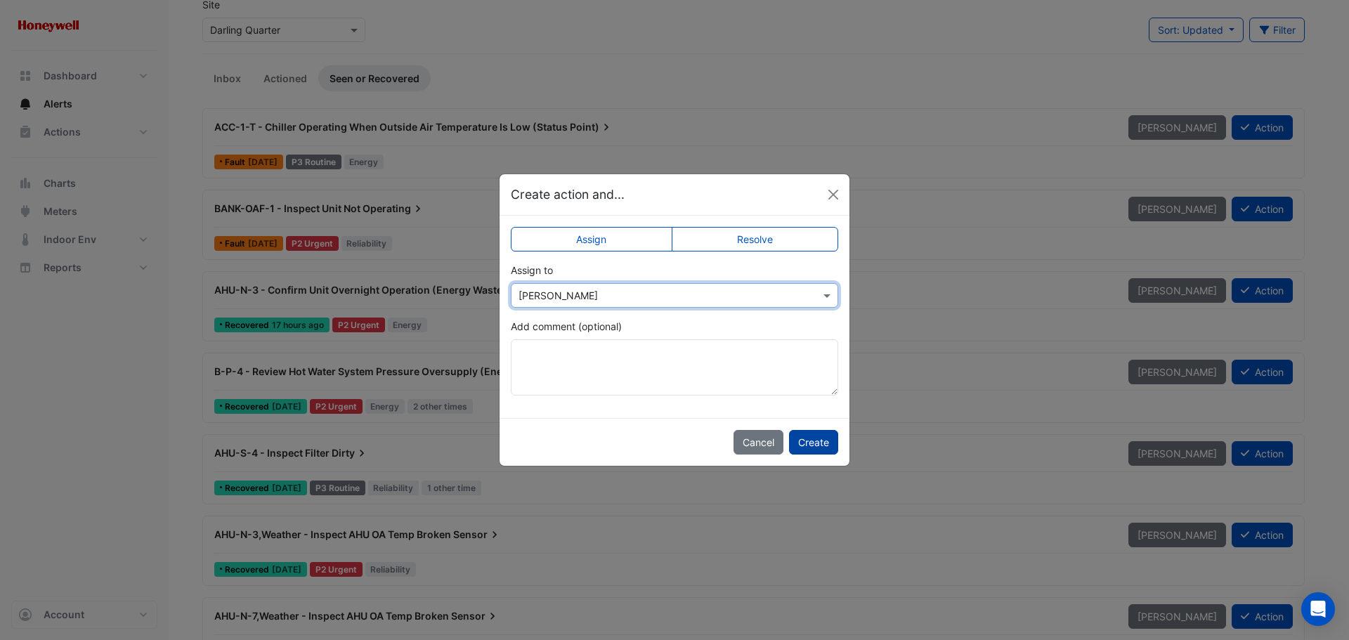
click at [798, 443] on button "Create" at bounding box center [813, 442] width 49 height 25
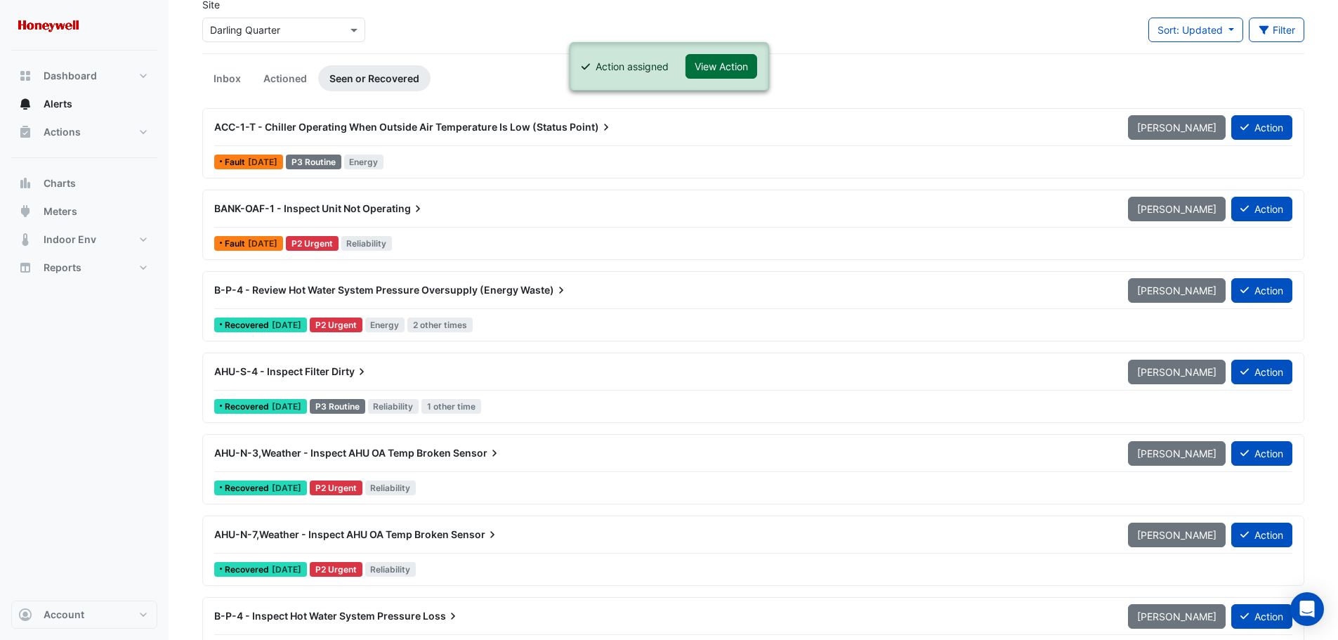
click at [728, 63] on button "View Action" at bounding box center [722, 66] width 72 height 25
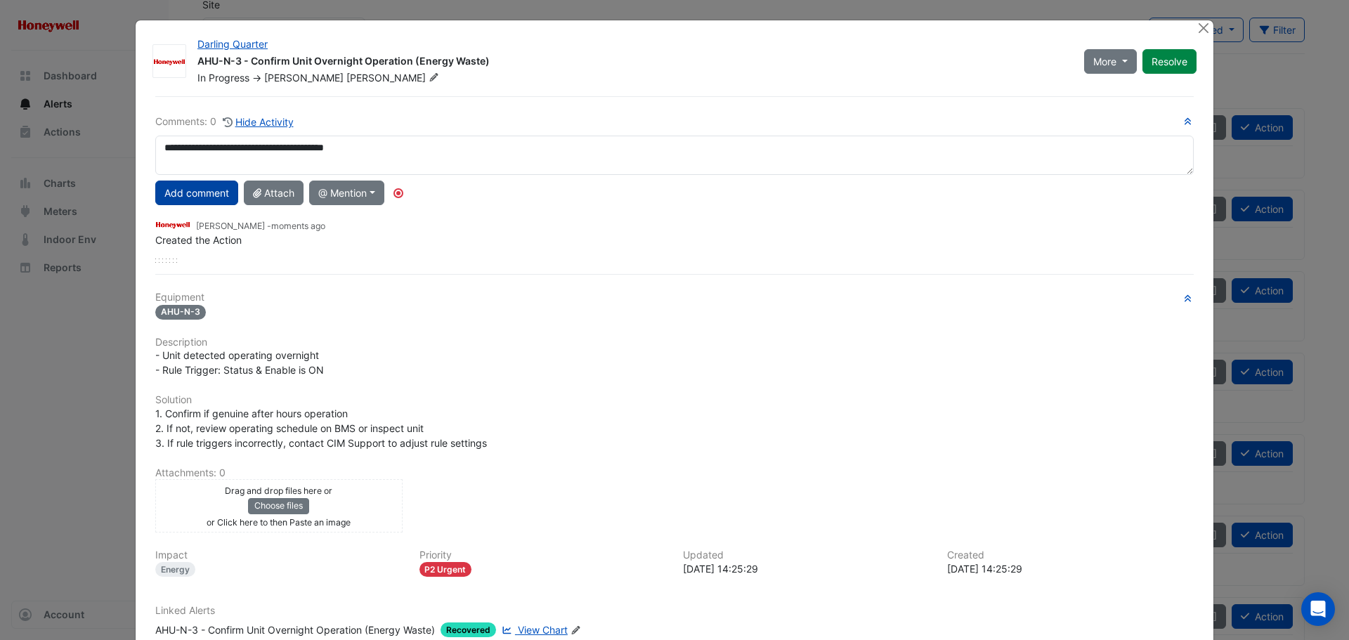
type textarea "**********"
click at [183, 188] on button "Add comment" at bounding box center [196, 193] width 83 height 25
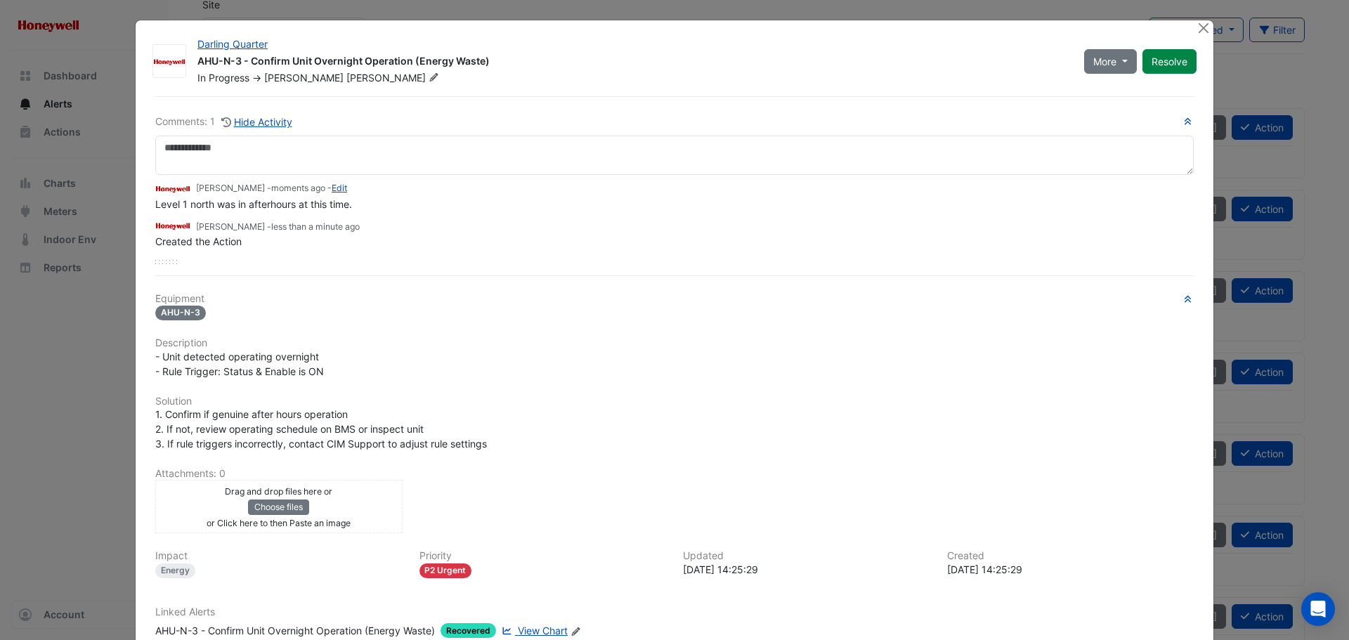
click at [372, 502] on div "Drag and drop files here or Choose files or Click here to then Paste an image" at bounding box center [279, 506] width 240 height 46
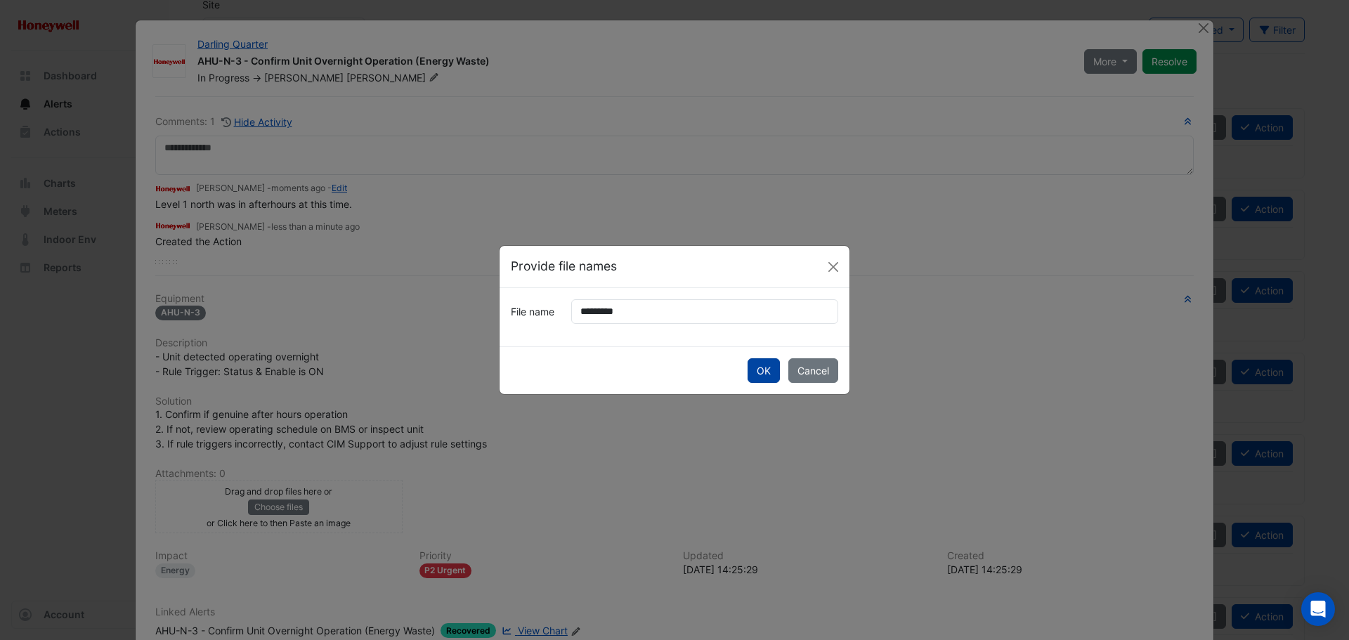
click at [754, 370] on button "OK" at bounding box center [763, 370] width 32 height 25
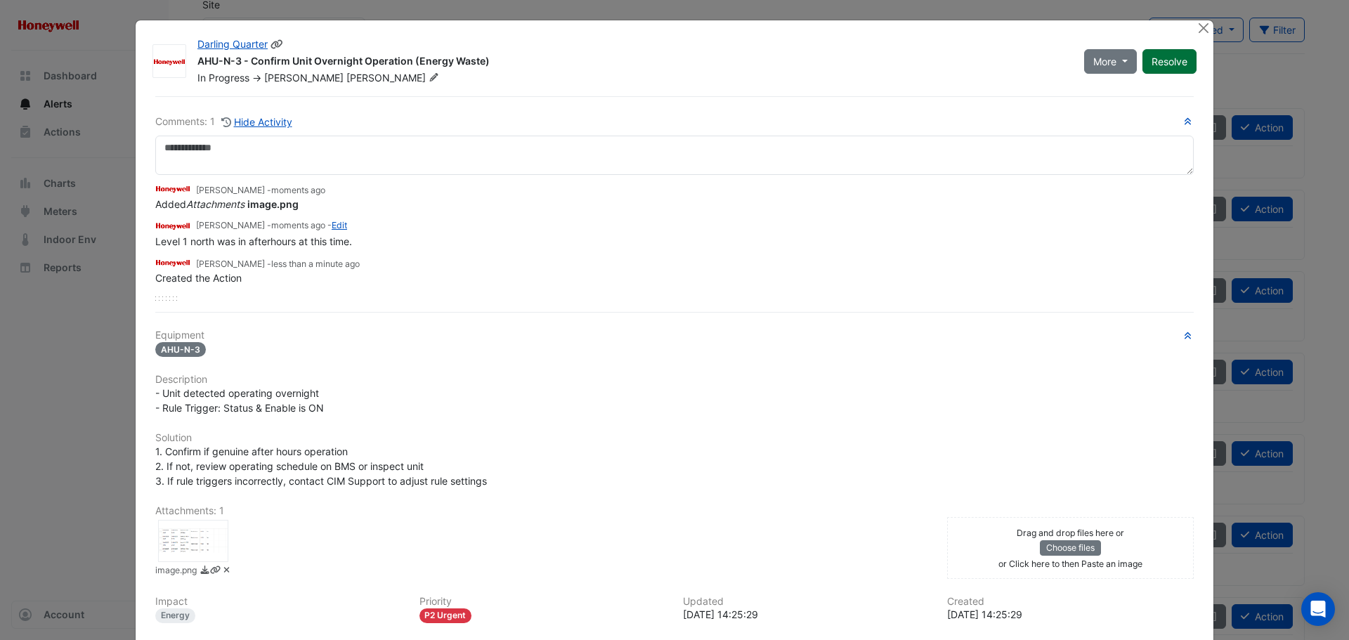
click at [1164, 61] on button "Resolve" at bounding box center [1169, 61] width 54 height 25
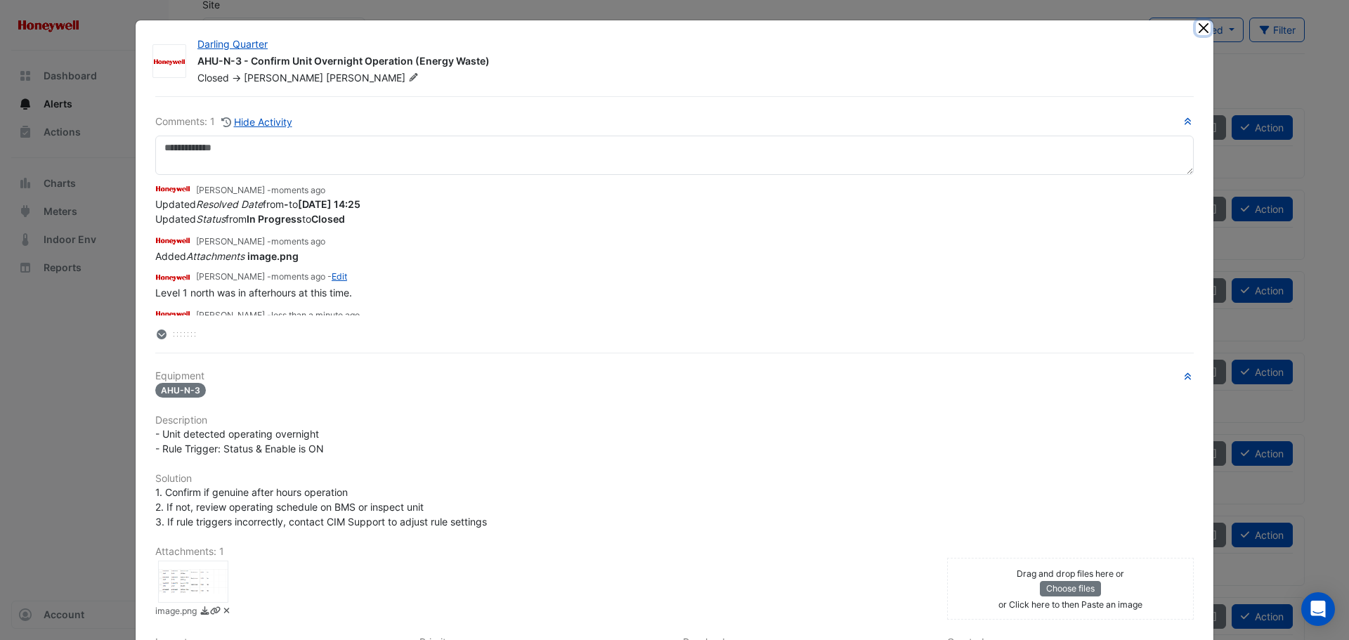
click at [1197, 27] on button "Close" at bounding box center [1203, 27] width 15 height 15
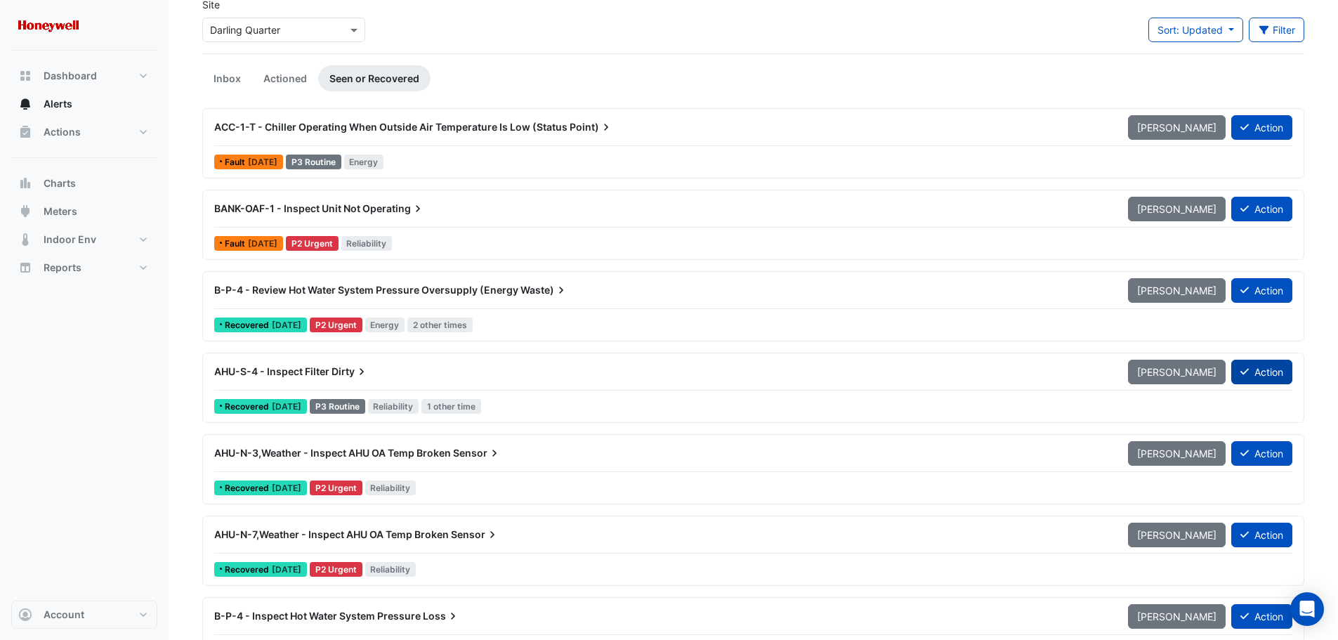
click at [1255, 370] on button "Action" at bounding box center [1261, 372] width 61 height 25
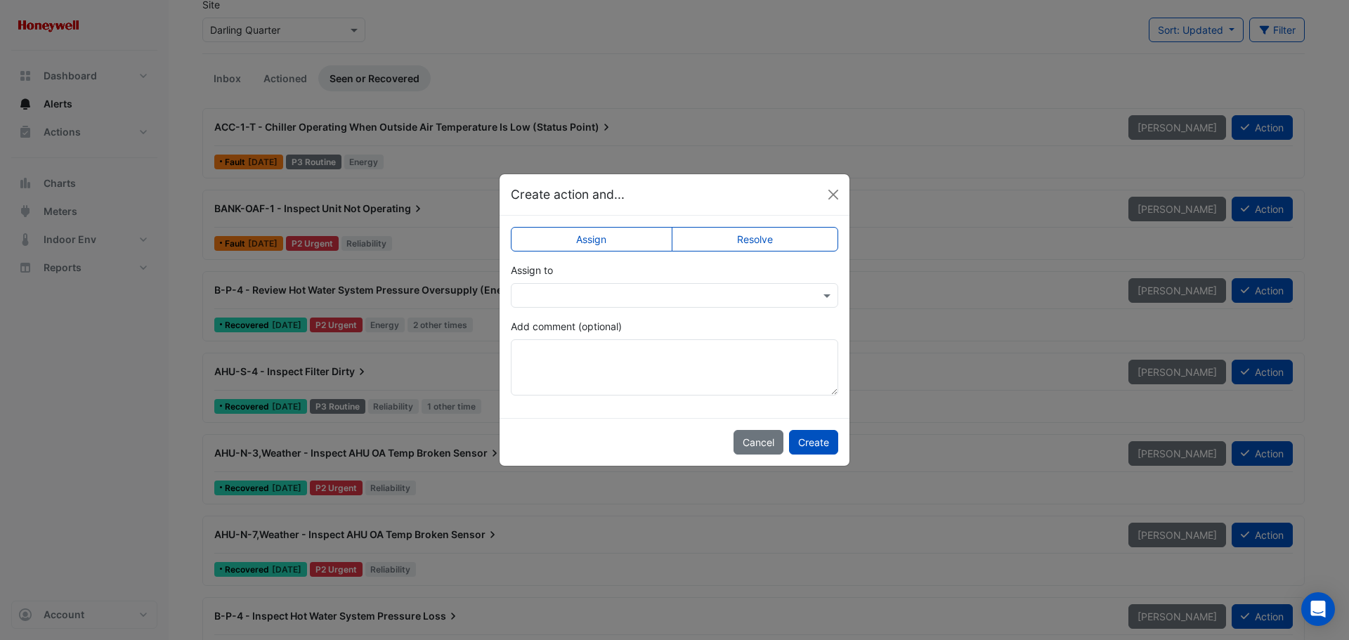
click at [627, 297] on input "text" at bounding box center [660, 296] width 284 height 15
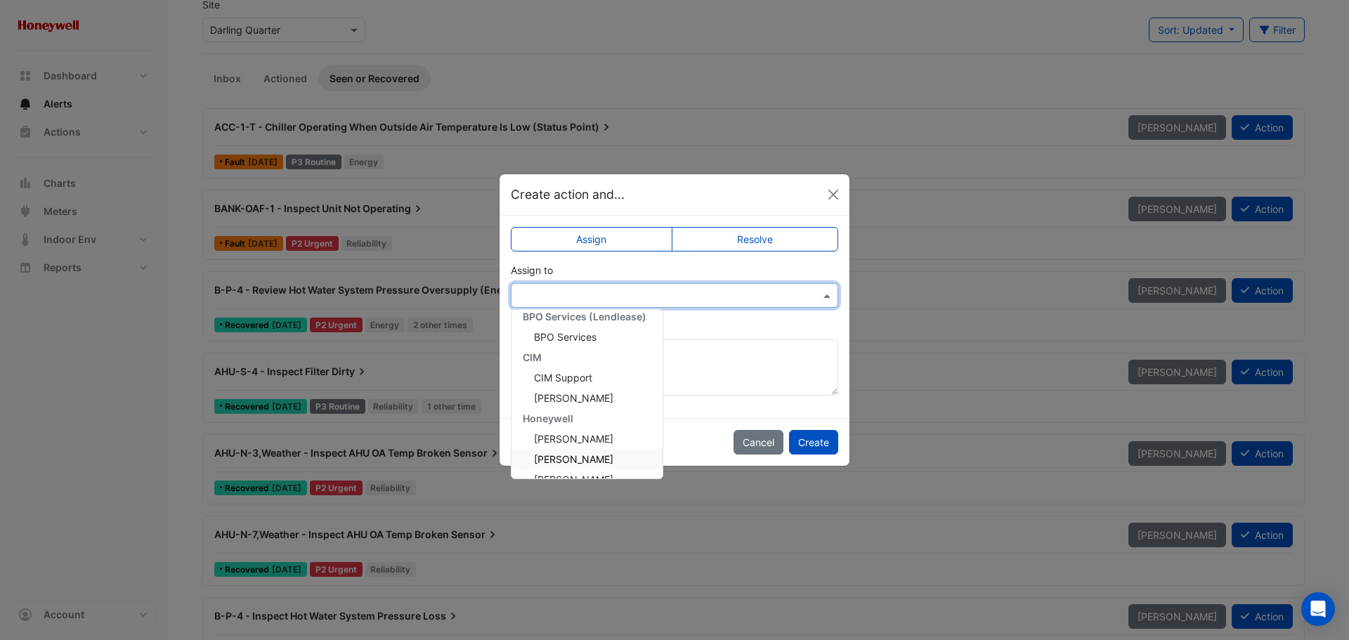
click at [577, 458] on span "Brad Watts" at bounding box center [573, 459] width 79 height 12
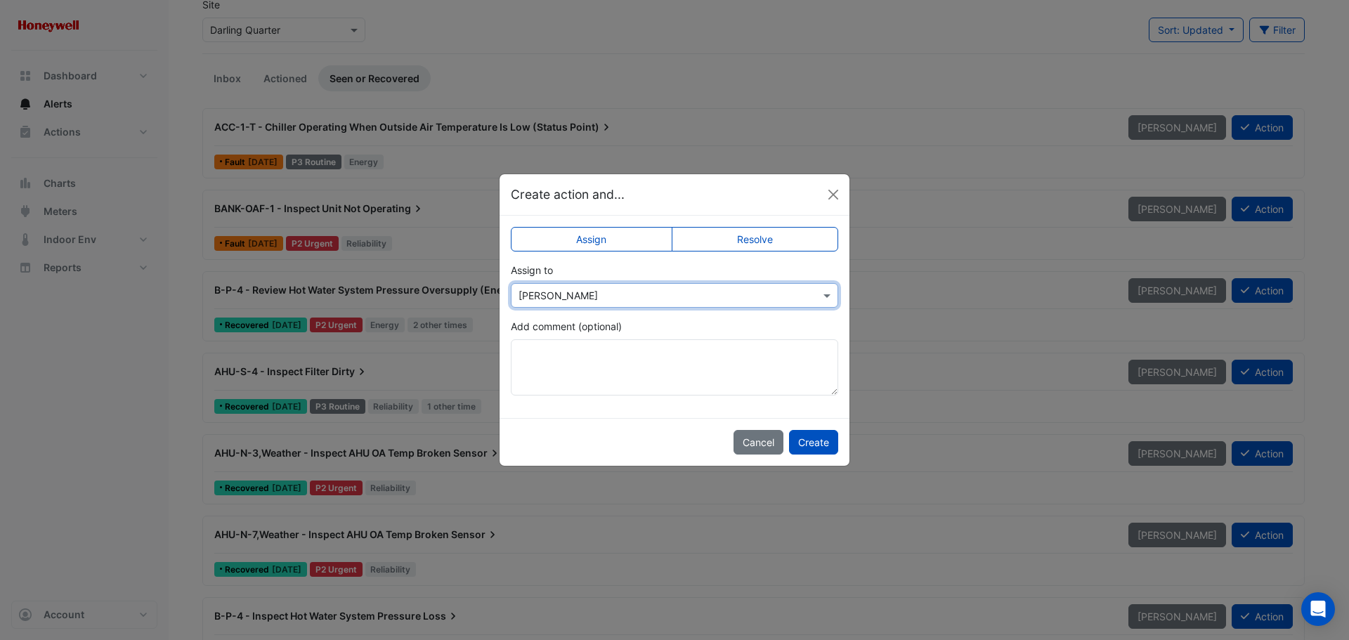
click at [773, 297] on input "text" at bounding box center [660, 296] width 284 height 15
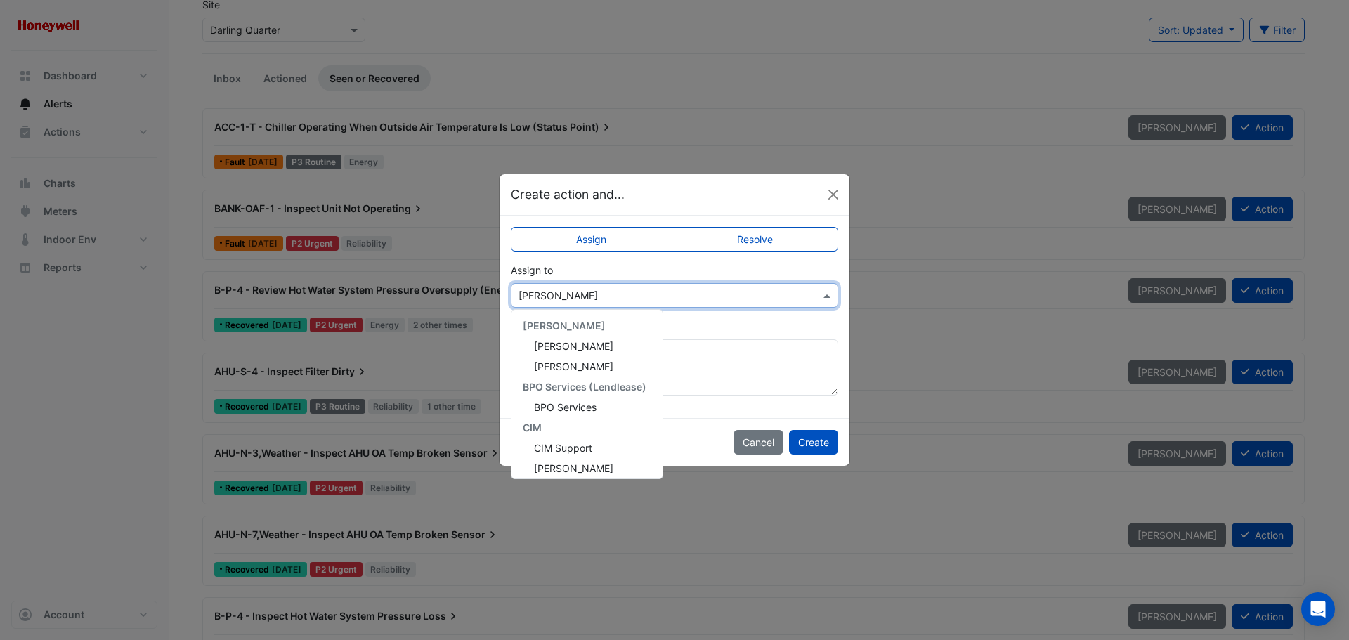
scroll to position [209, 0]
click at [594, 320] on div "Brad Watts" at bounding box center [586, 320] width 151 height 20
drag, startPoint x: 665, startPoint y: 294, endPoint x: 572, endPoint y: 299, distance: 92.8
click at [572, 299] on input "text" at bounding box center [660, 296] width 284 height 15
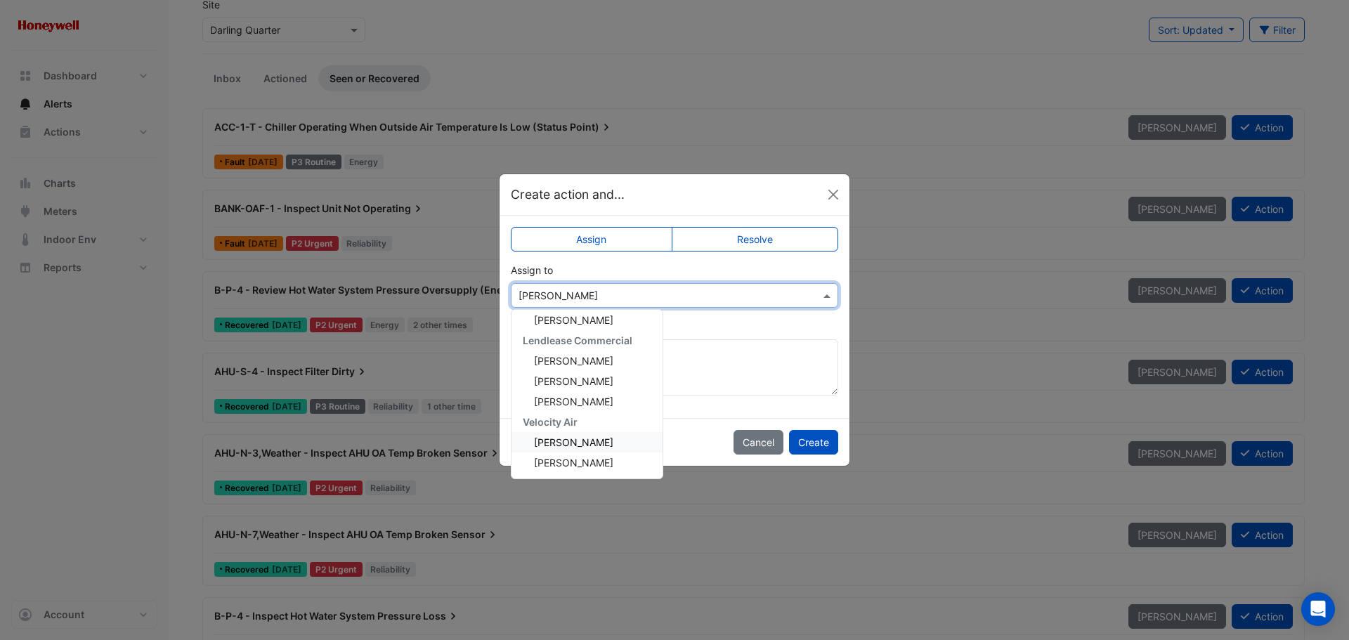
click at [572, 443] on span "Daniel Cowell" at bounding box center [573, 442] width 79 height 12
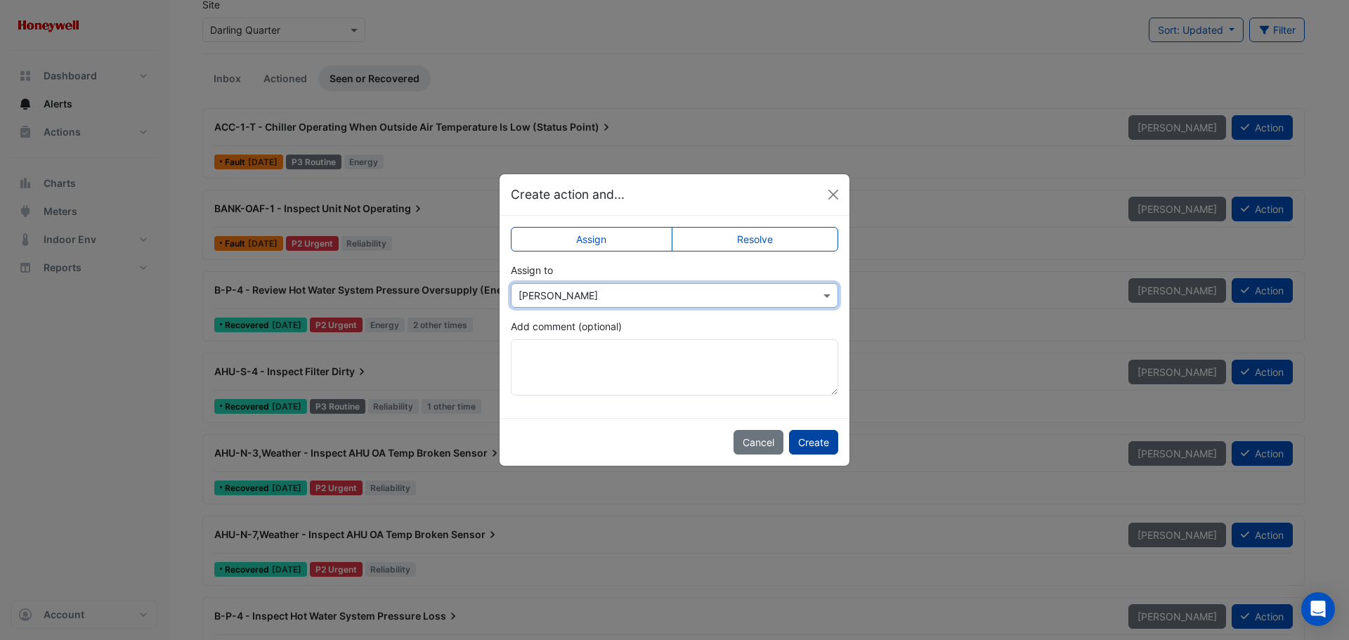
click at [821, 442] on button "Create" at bounding box center [813, 442] width 49 height 25
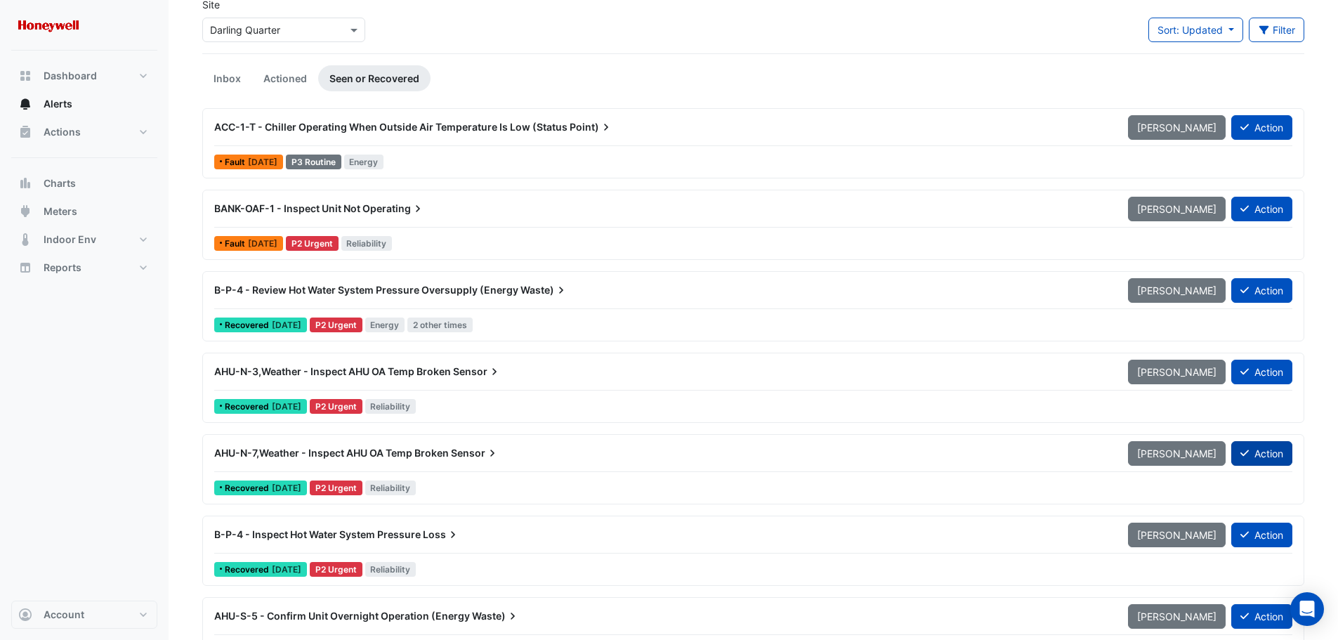
click at [1254, 452] on button "Action" at bounding box center [1261, 453] width 61 height 25
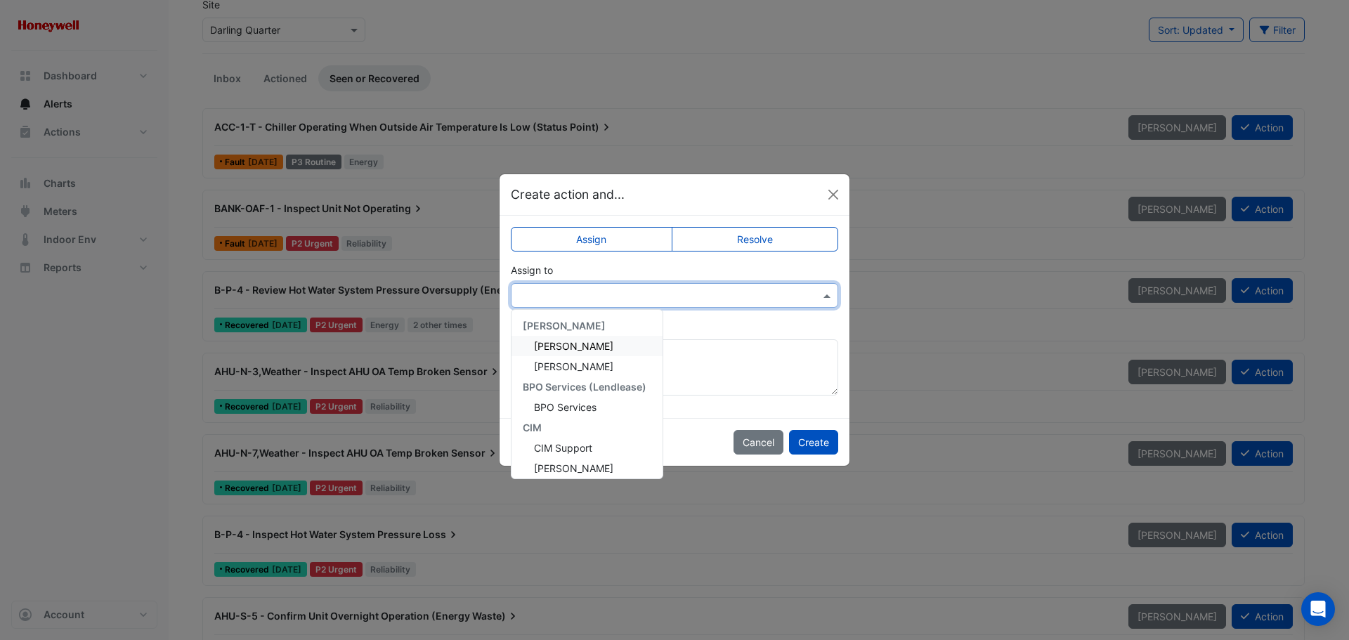
click at [608, 296] on input "text" at bounding box center [660, 296] width 284 height 15
click at [568, 456] on span "Brad Watts" at bounding box center [573, 459] width 79 height 12
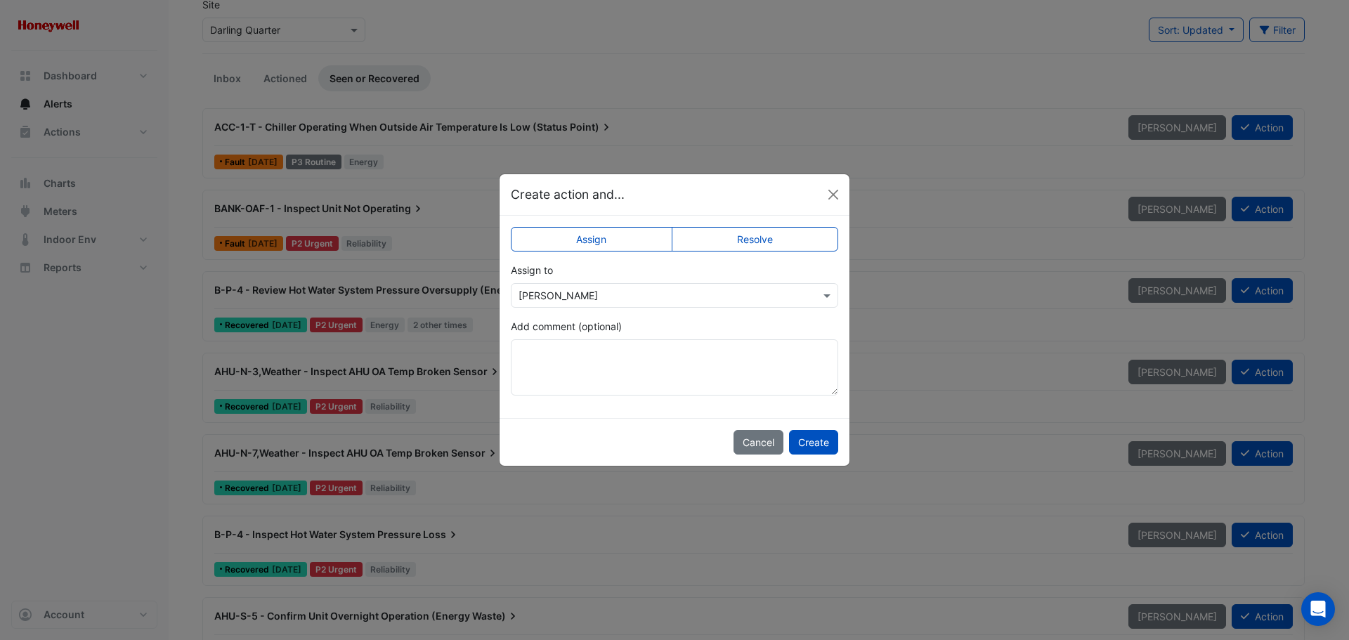
drag, startPoint x: 811, startPoint y: 435, endPoint x: 759, endPoint y: 393, distance: 66.9
click at [811, 435] on button "Create" at bounding box center [813, 442] width 49 height 25
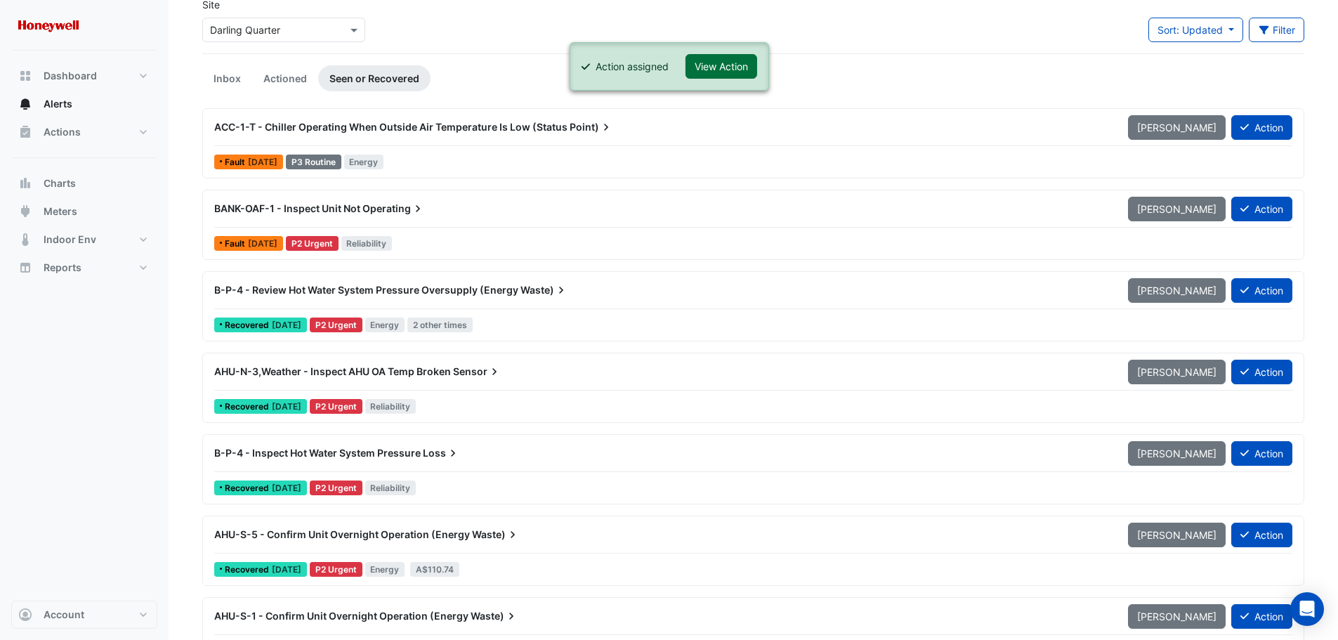
click at [724, 72] on button "View Action" at bounding box center [722, 66] width 72 height 25
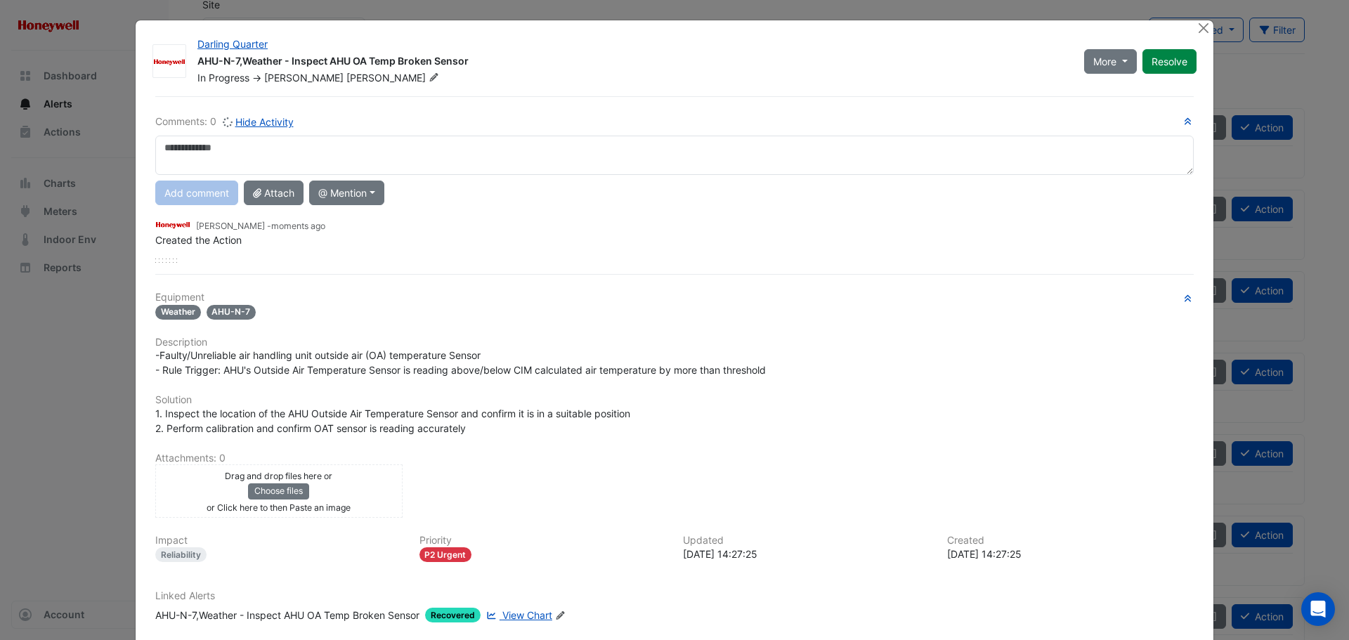
click at [296, 155] on textarea at bounding box center [674, 155] width 1038 height 39
type textarea "**********"
click at [202, 188] on button "Add comment" at bounding box center [196, 193] width 83 height 25
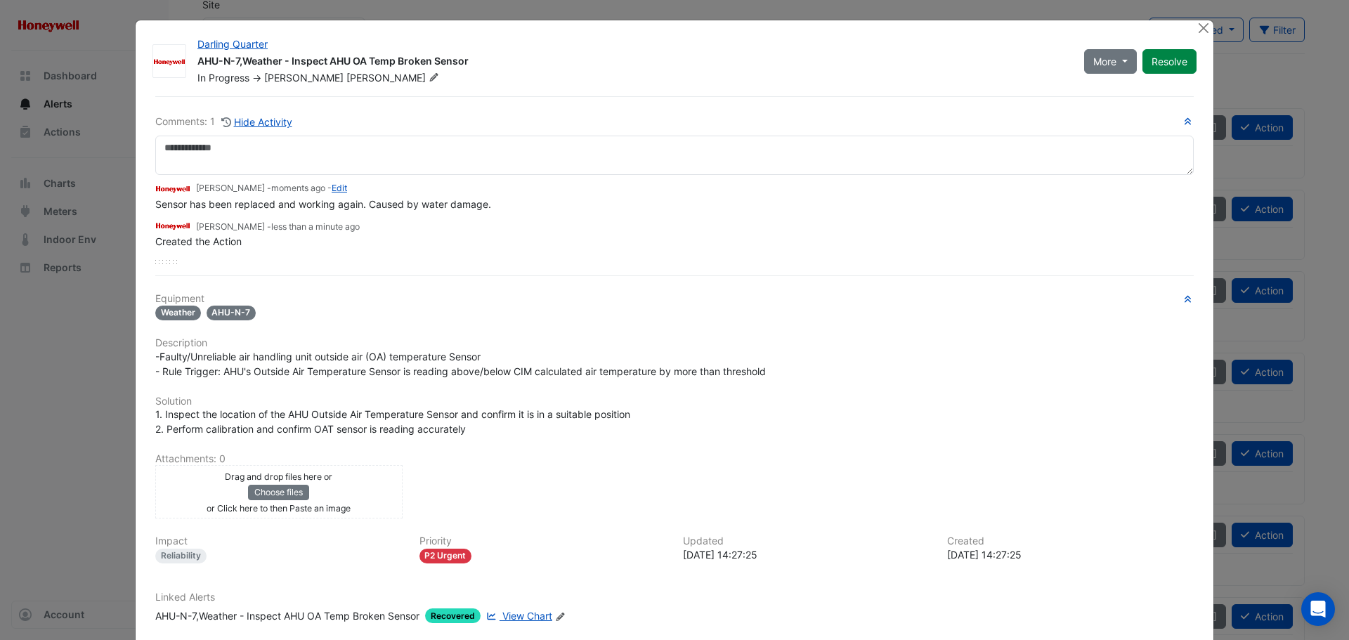
click at [362, 492] on div "Drag and drop files here or Choose files or Click here to then Paste an image" at bounding box center [279, 492] width 240 height 46
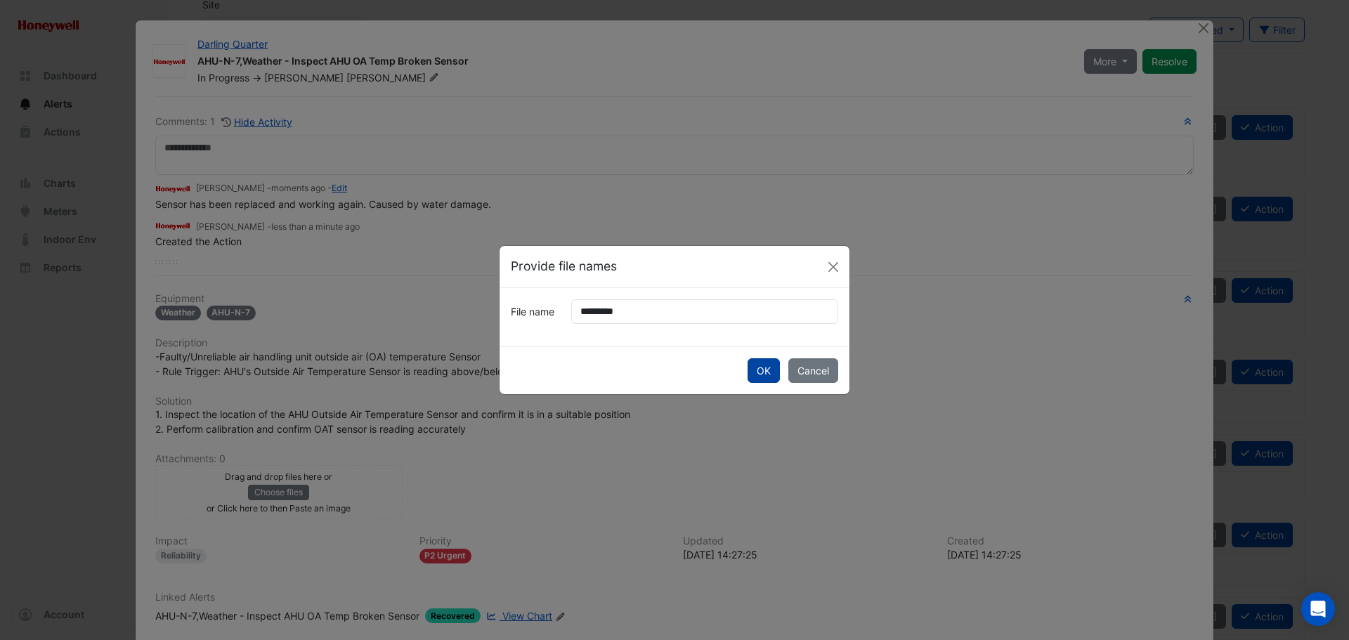
click at [773, 370] on button "OK" at bounding box center [763, 370] width 32 height 25
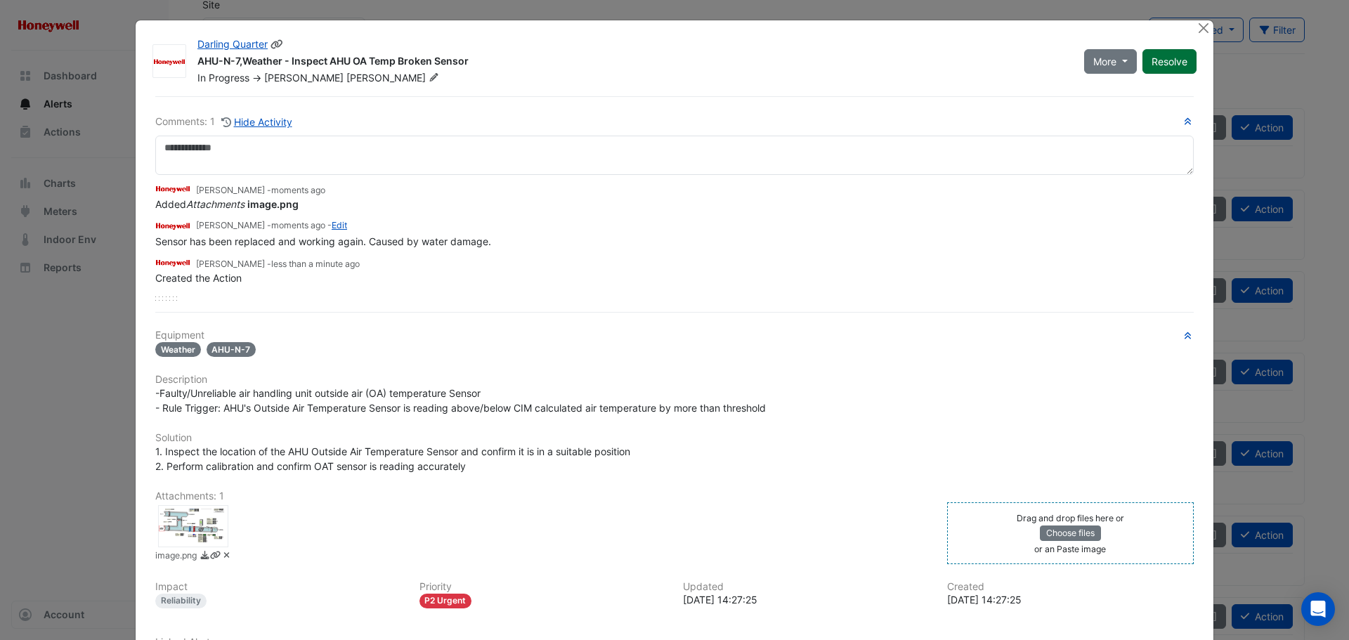
click at [1165, 60] on button "Resolve" at bounding box center [1169, 61] width 54 height 25
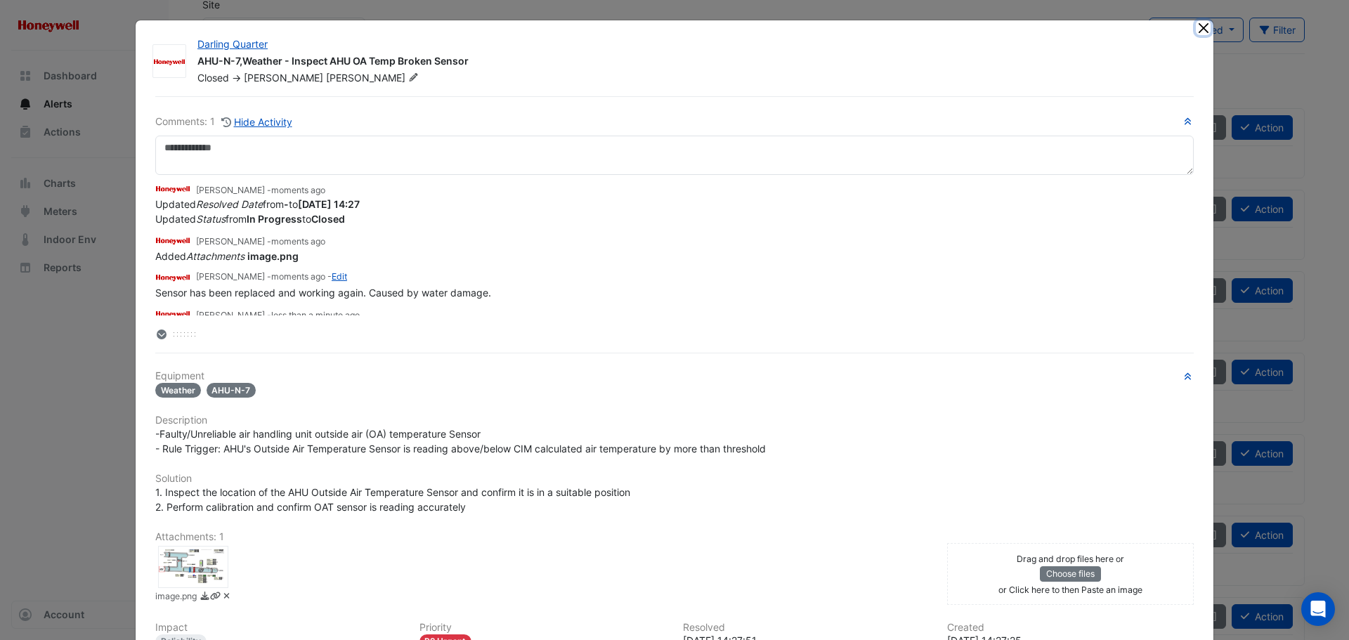
click at [1196, 28] on button "Close" at bounding box center [1203, 27] width 15 height 15
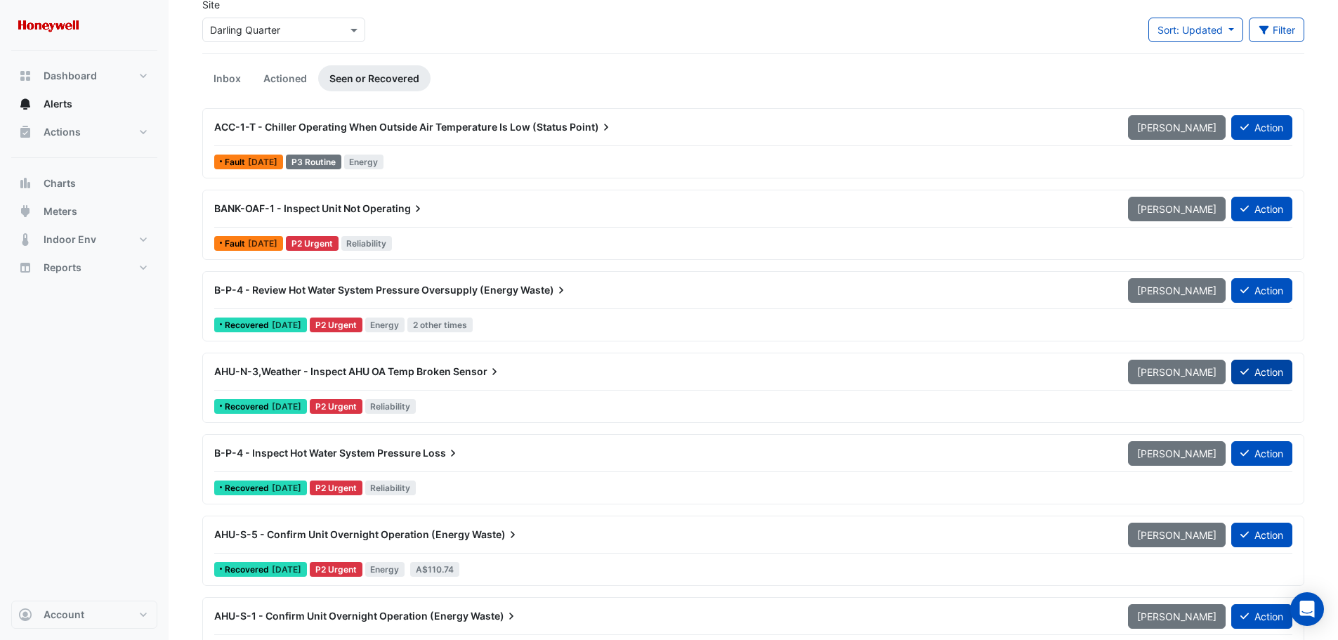
click at [1267, 374] on button "Action" at bounding box center [1261, 372] width 61 height 25
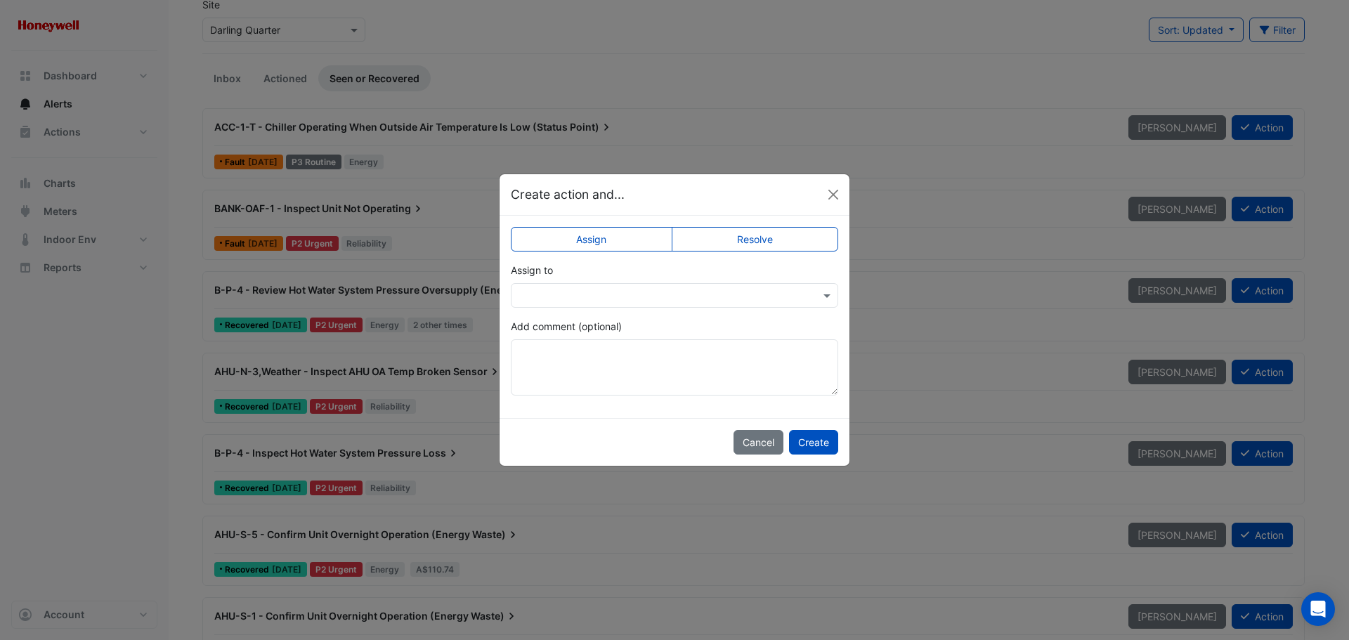
click at [587, 295] on input "text" at bounding box center [660, 296] width 284 height 15
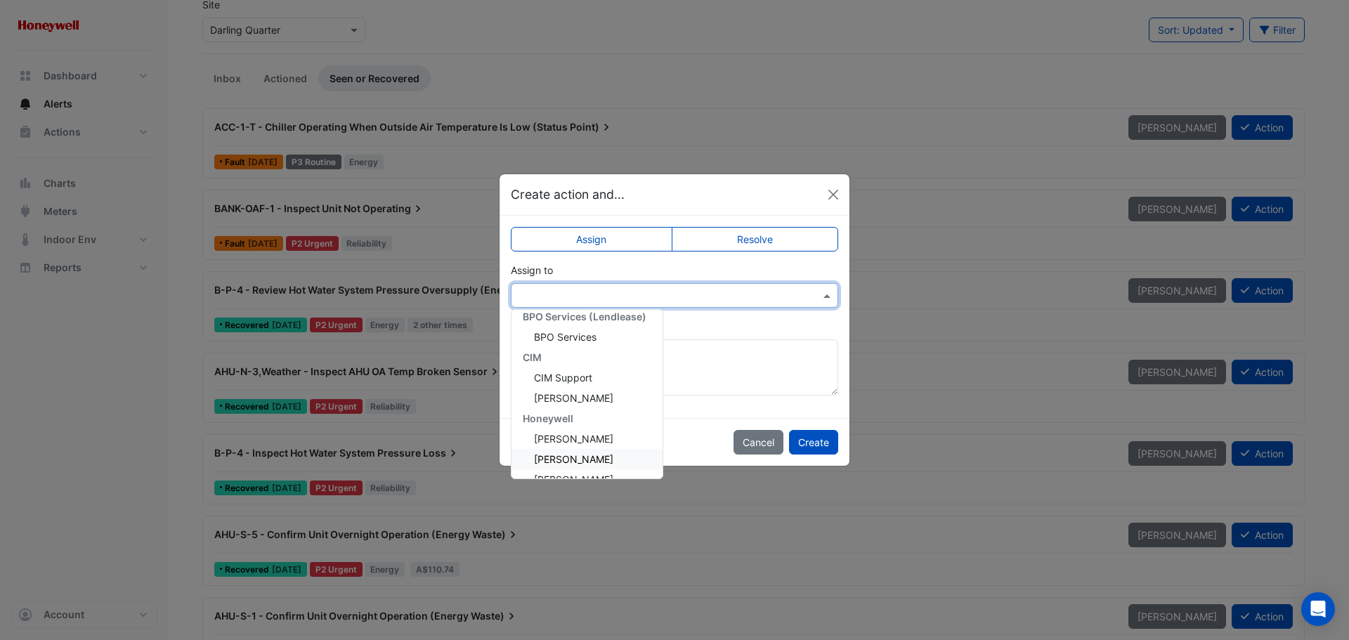
click at [565, 457] on span "Brad Watts" at bounding box center [573, 459] width 79 height 12
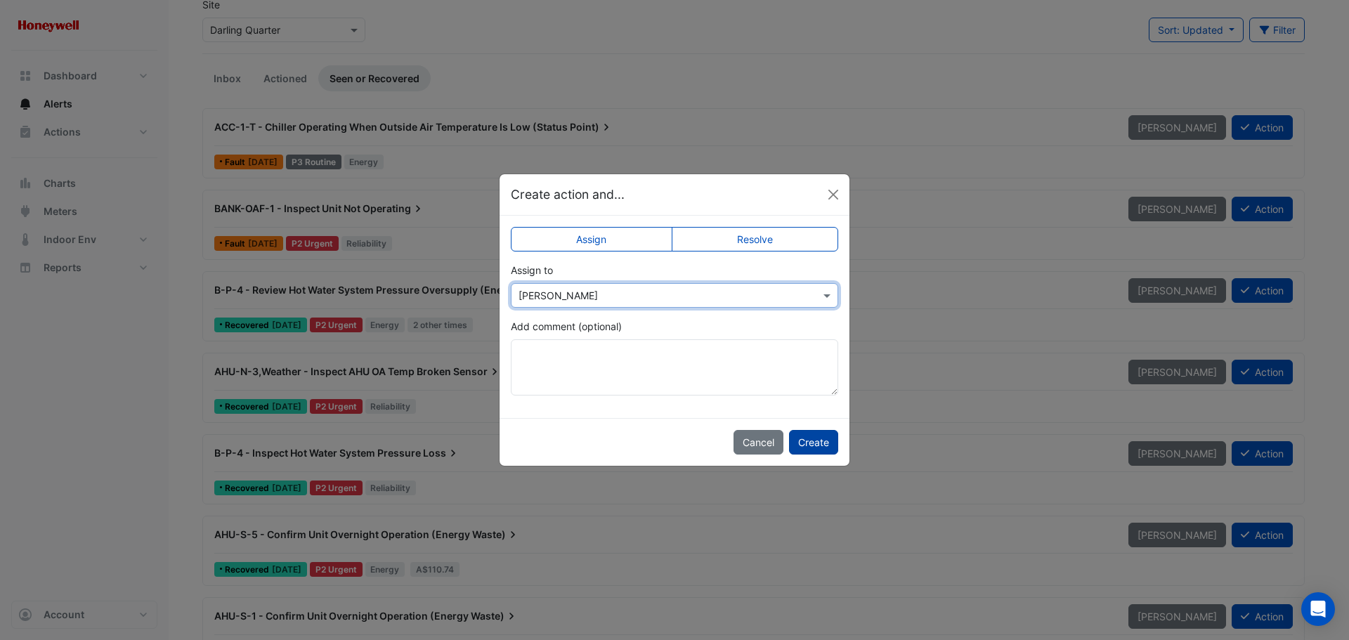
click at [817, 440] on button "Create" at bounding box center [813, 442] width 49 height 25
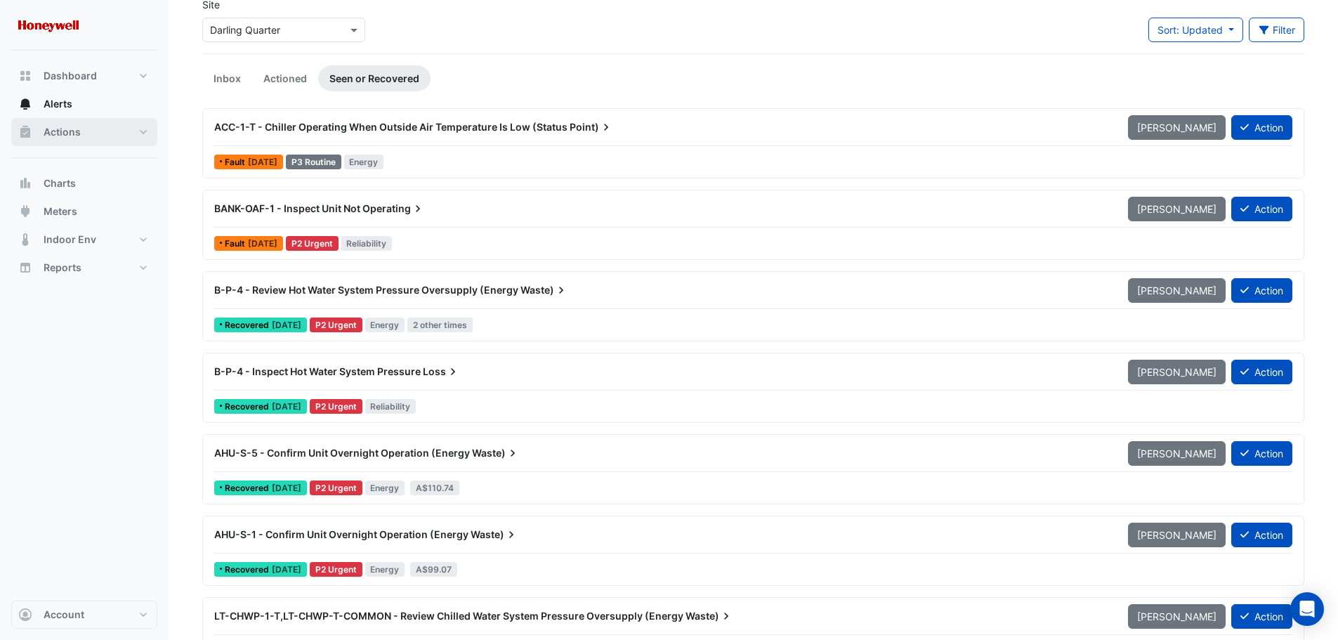
click at [34, 127] on button "Actions" at bounding box center [84, 132] width 146 height 28
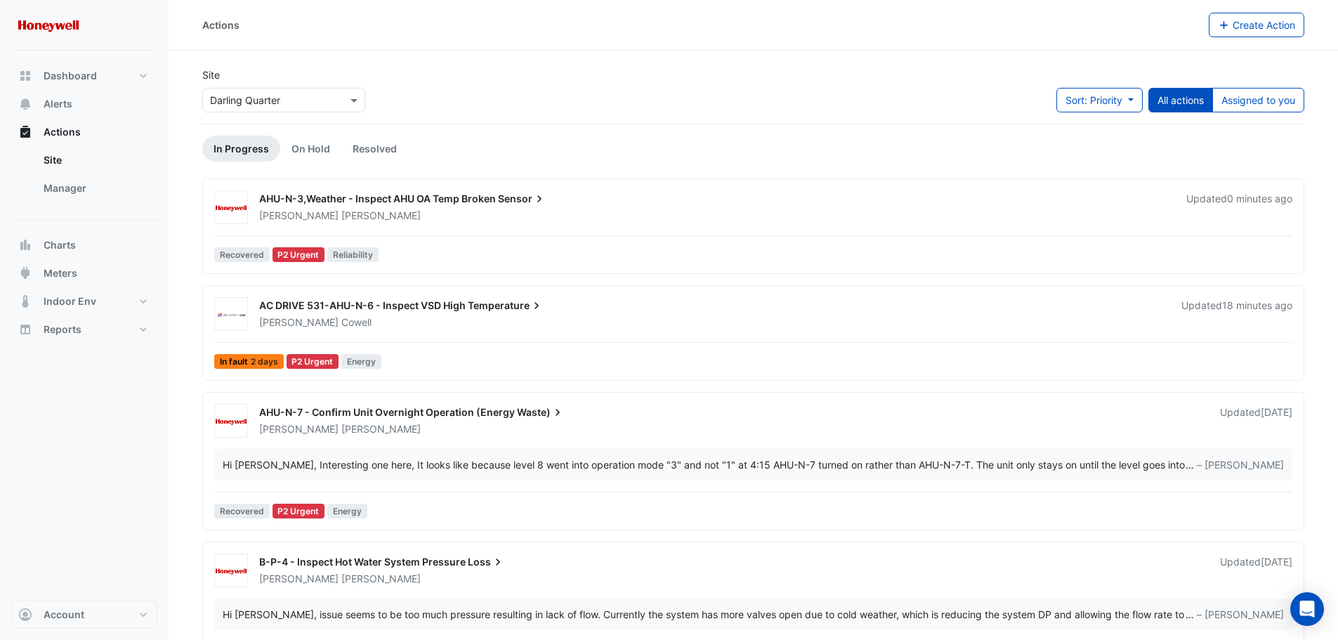
click at [475, 204] on div "AHU-N-3,Weather - Inspect AHU OA Temp Broken Sensor" at bounding box center [714, 200] width 910 height 17
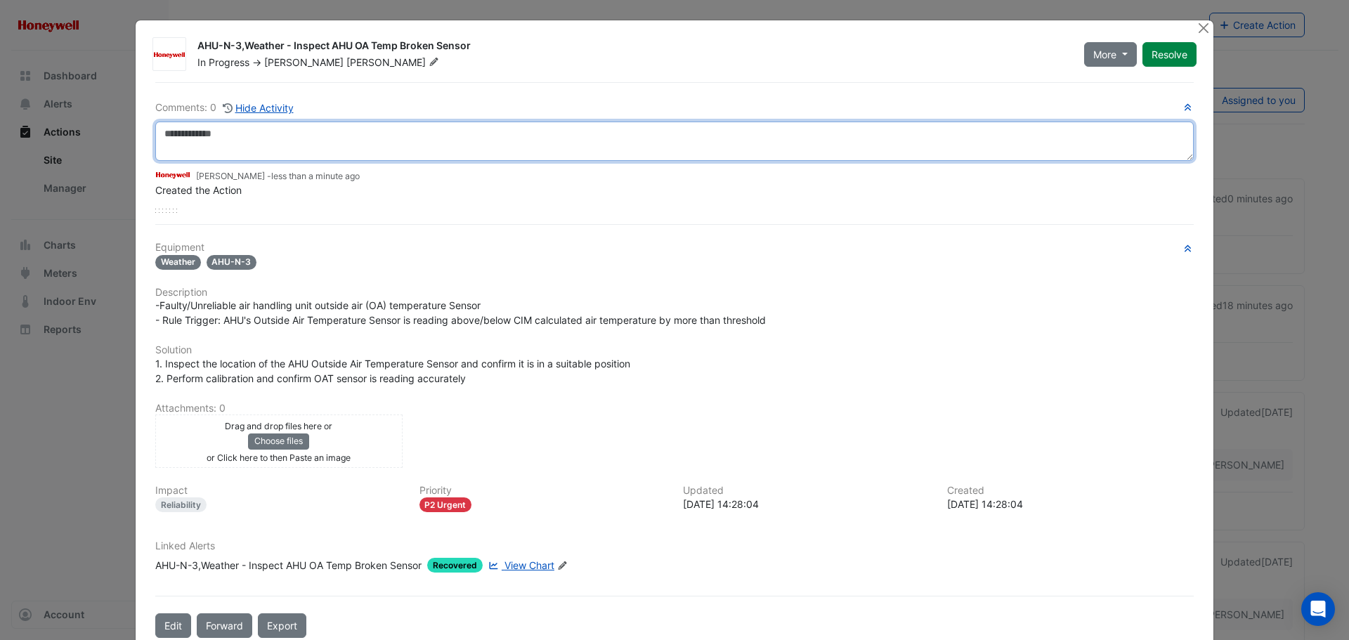
click at [336, 140] on textarea at bounding box center [674, 141] width 1038 height 39
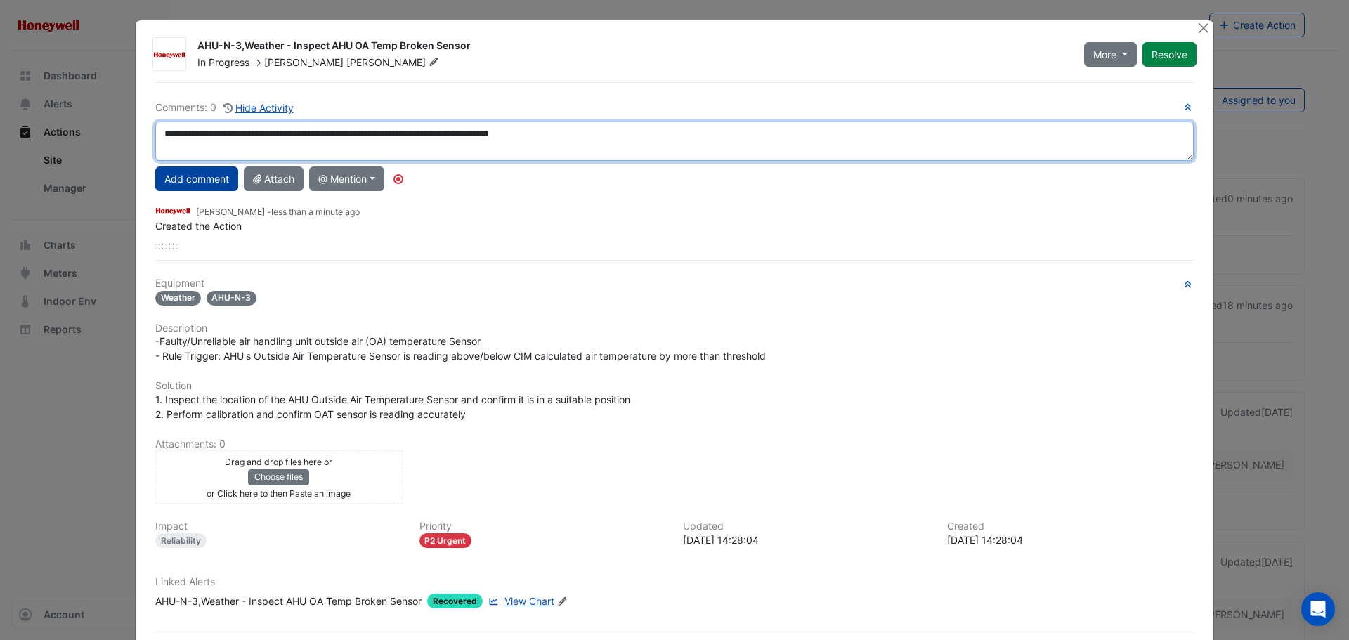
type textarea "**********"
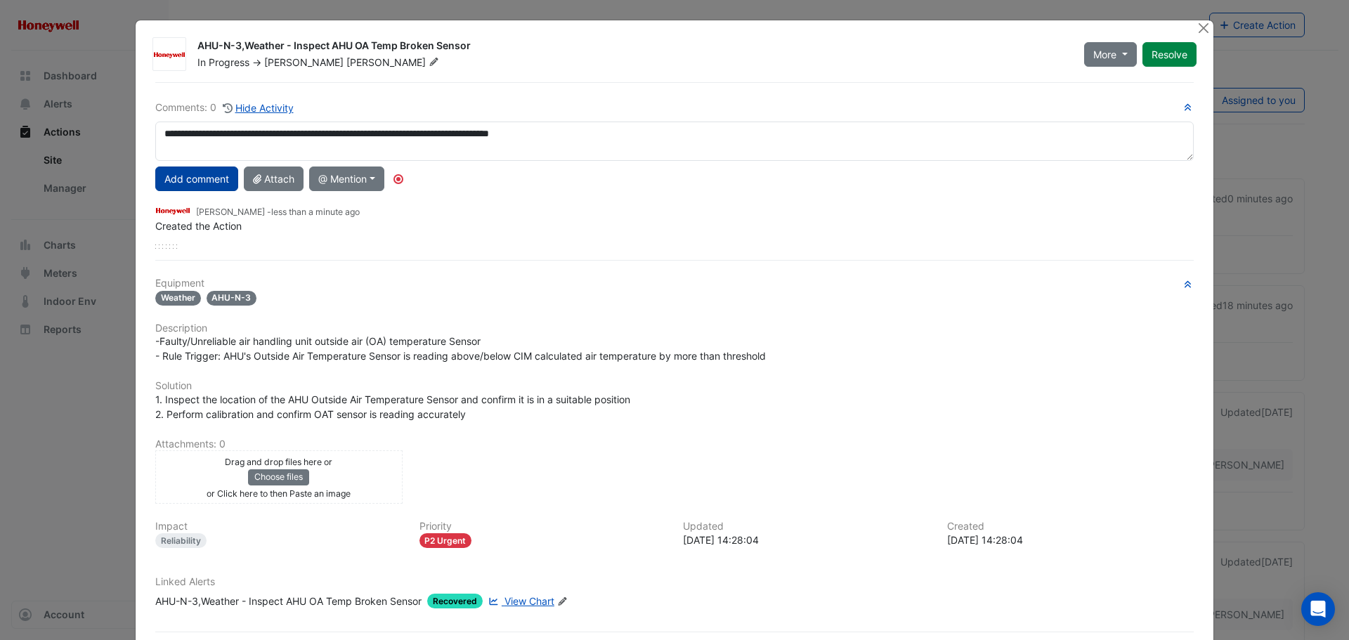
click at [201, 176] on button "Add comment" at bounding box center [196, 178] width 83 height 25
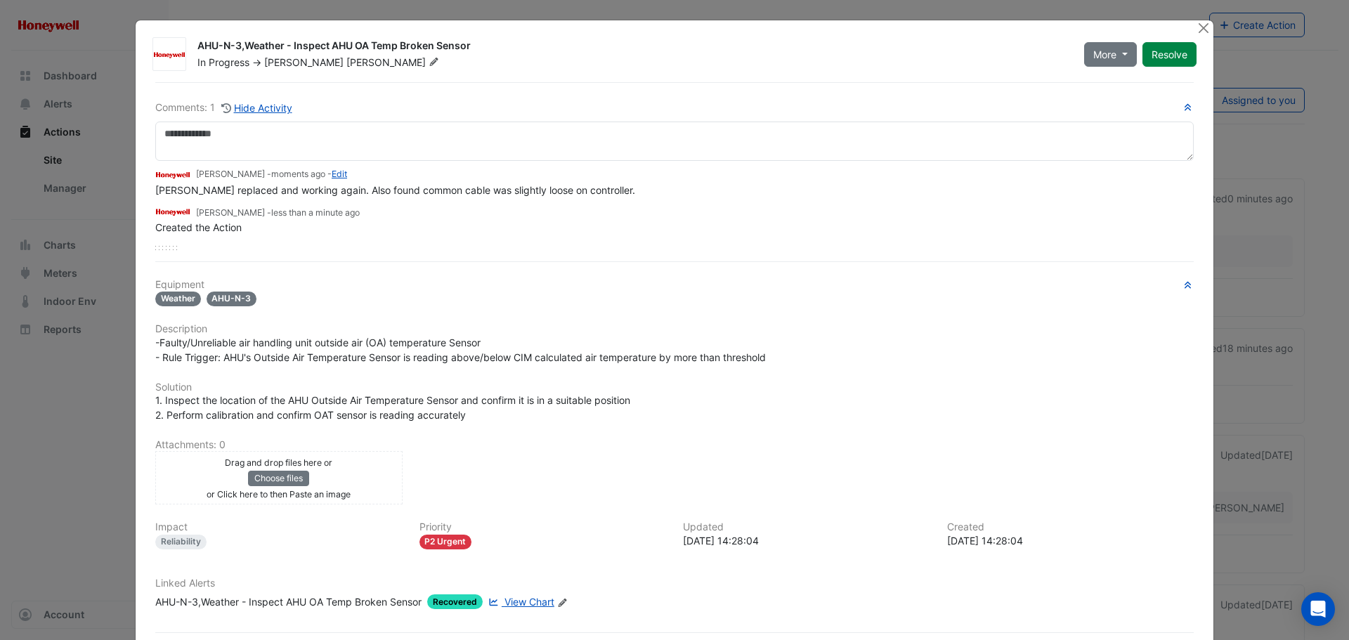
click at [365, 478] on div "Drag and drop files here or Choose files or Click here to then Paste an image" at bounding box center [279, 478] width 240 height 46
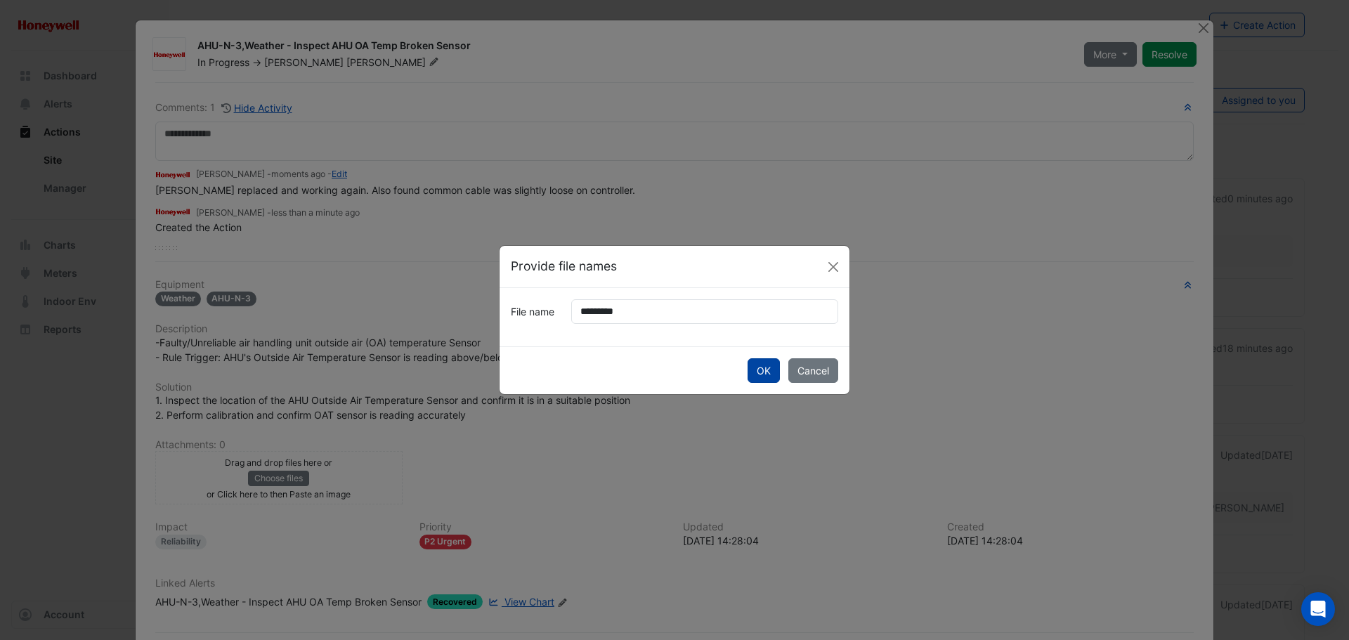
click at [760, 374] on button "OK" at bounding box center [763, 370] width 32 height 25
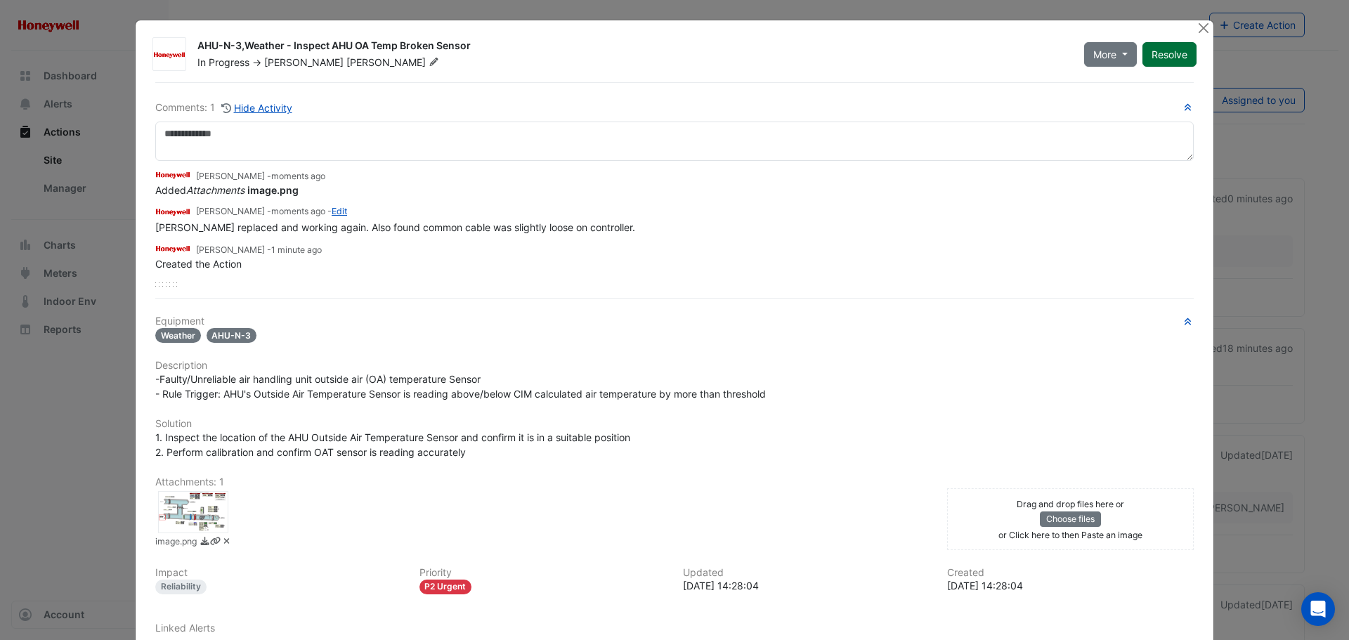
click at [1160, 53] on button "Resolve" at bounding box center [1169, 54] width 54 height 25
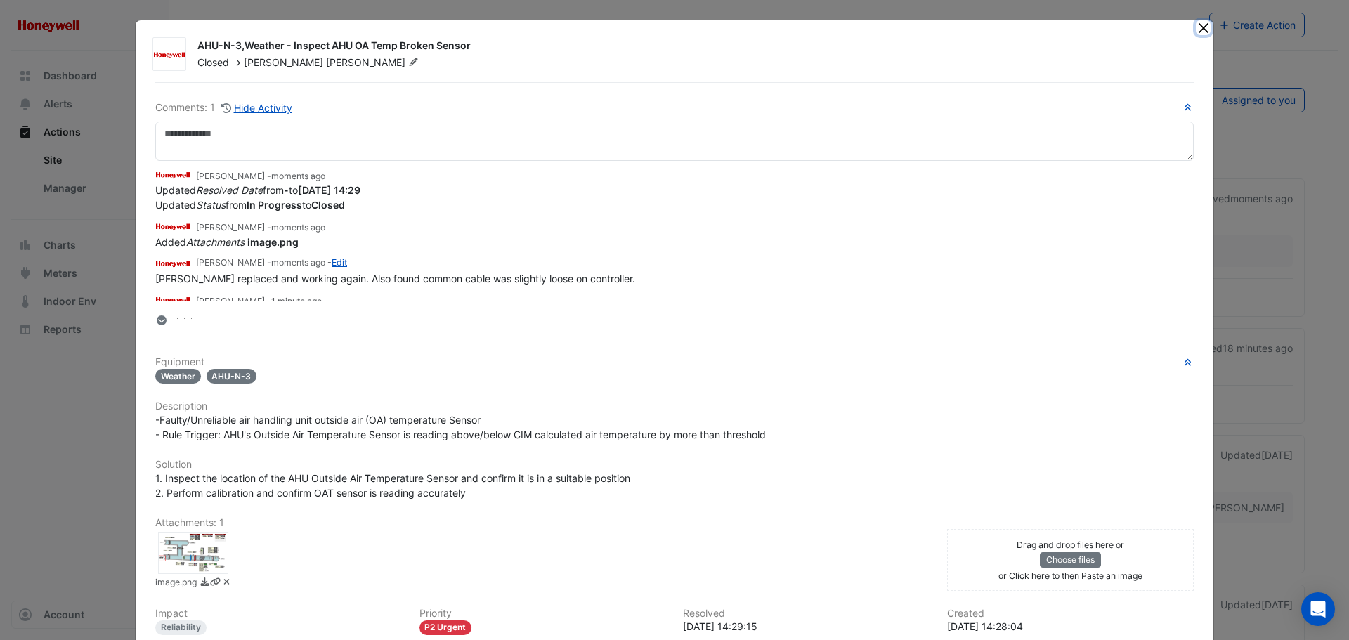
click at [1203, 27] on button "Close" at bounding box center [1203, 27] width 15 height 15
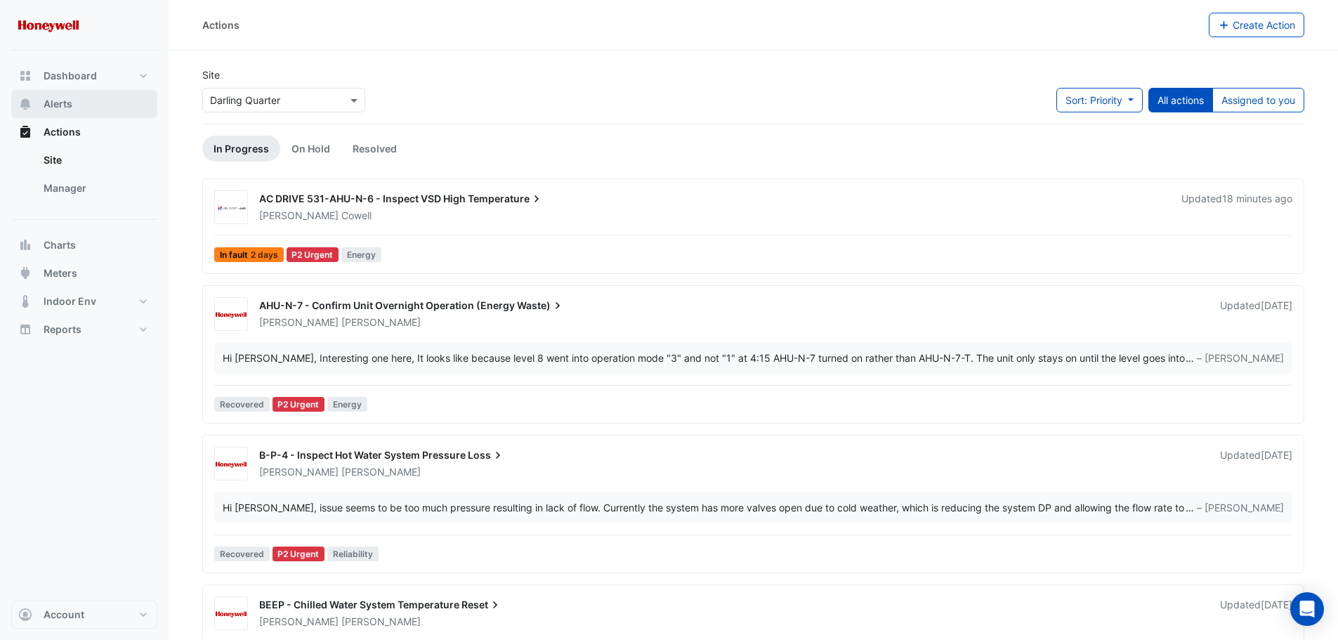
click at [65, 105] on span "Alerts" at bounding box center [58, 104] width 29 height 14
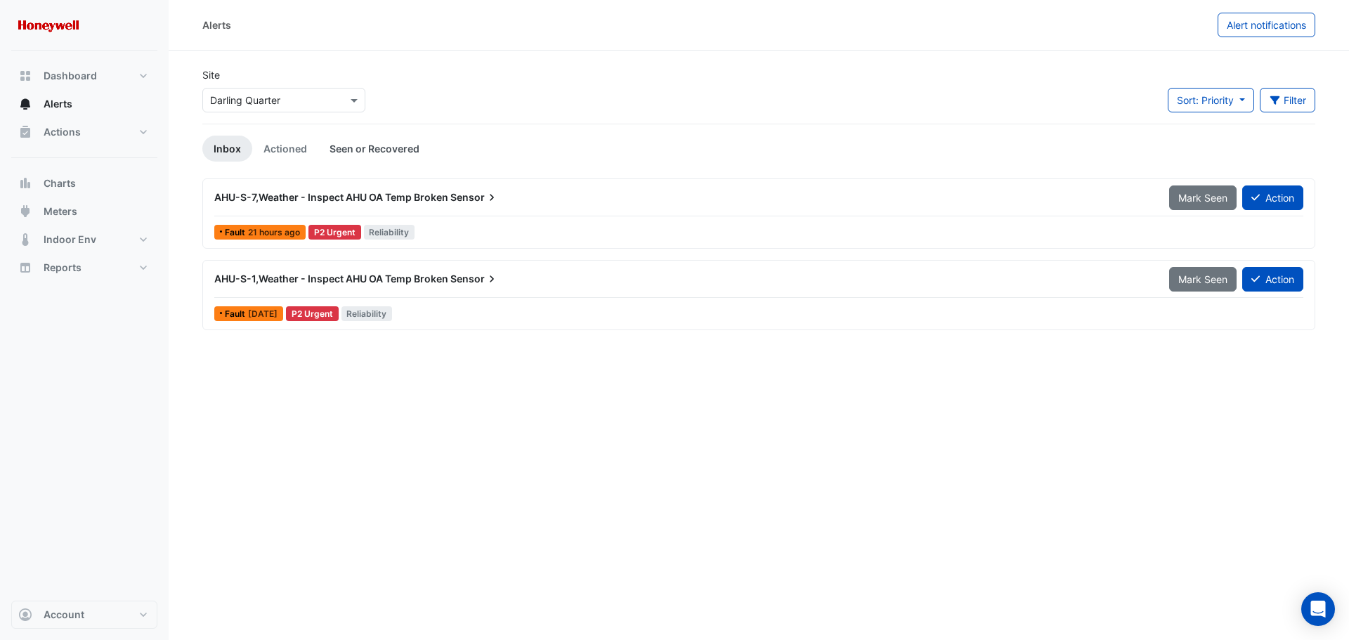
click at [410, 149] on link "Seen or Recovered" at bounding box center [374, 149] width 112 height 26
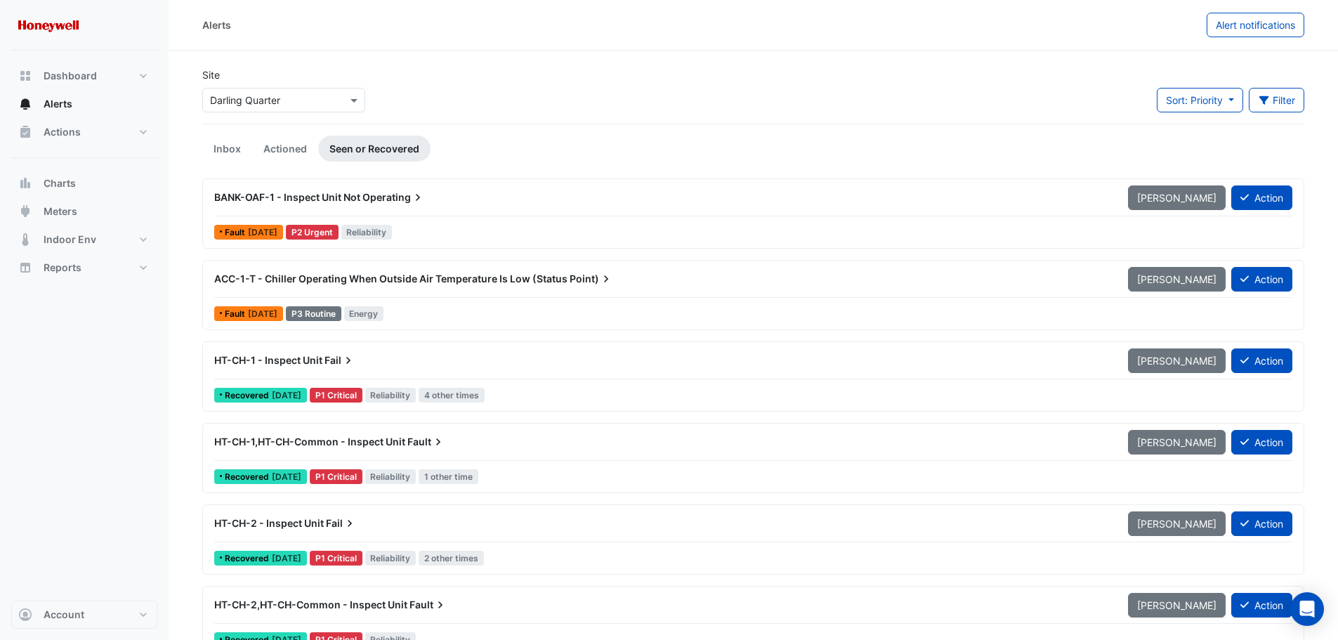
click at [453, 361] on div "HT-CH-1 - Inspect Unit Fail" at bounding box center [662, 360] width 897 height 14
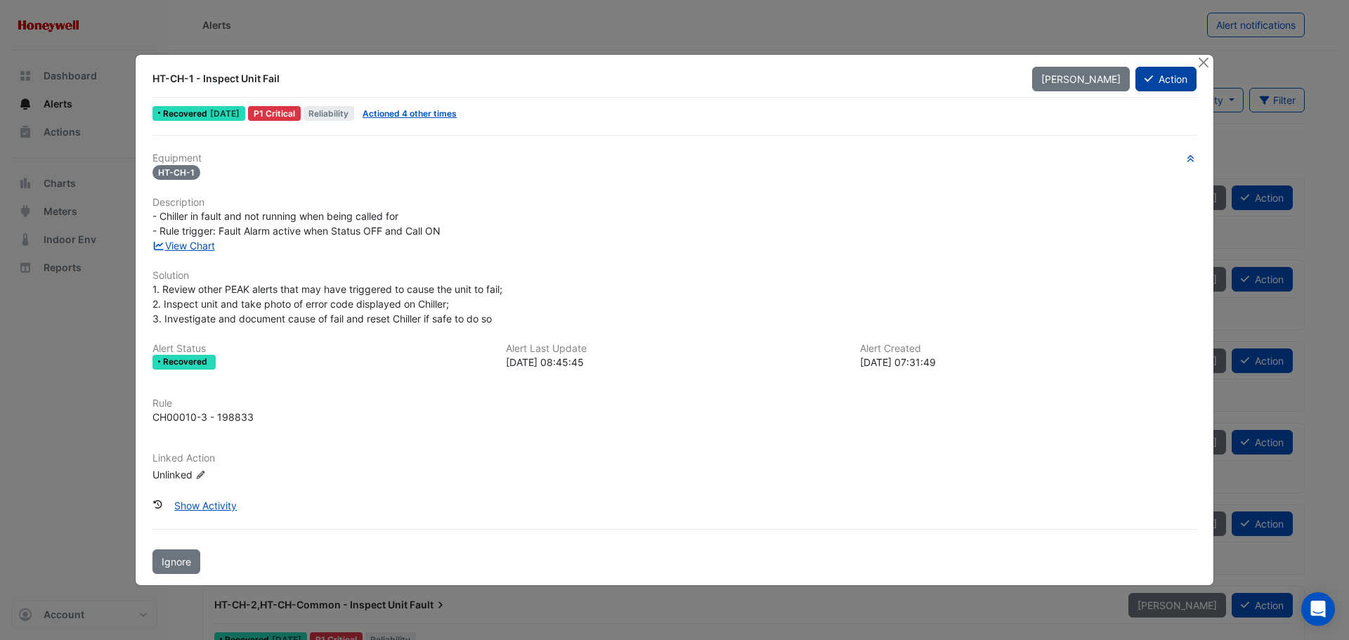
click at [1160, 79] on button "Action" at bounding box center [1165, 79] width 61 height 25
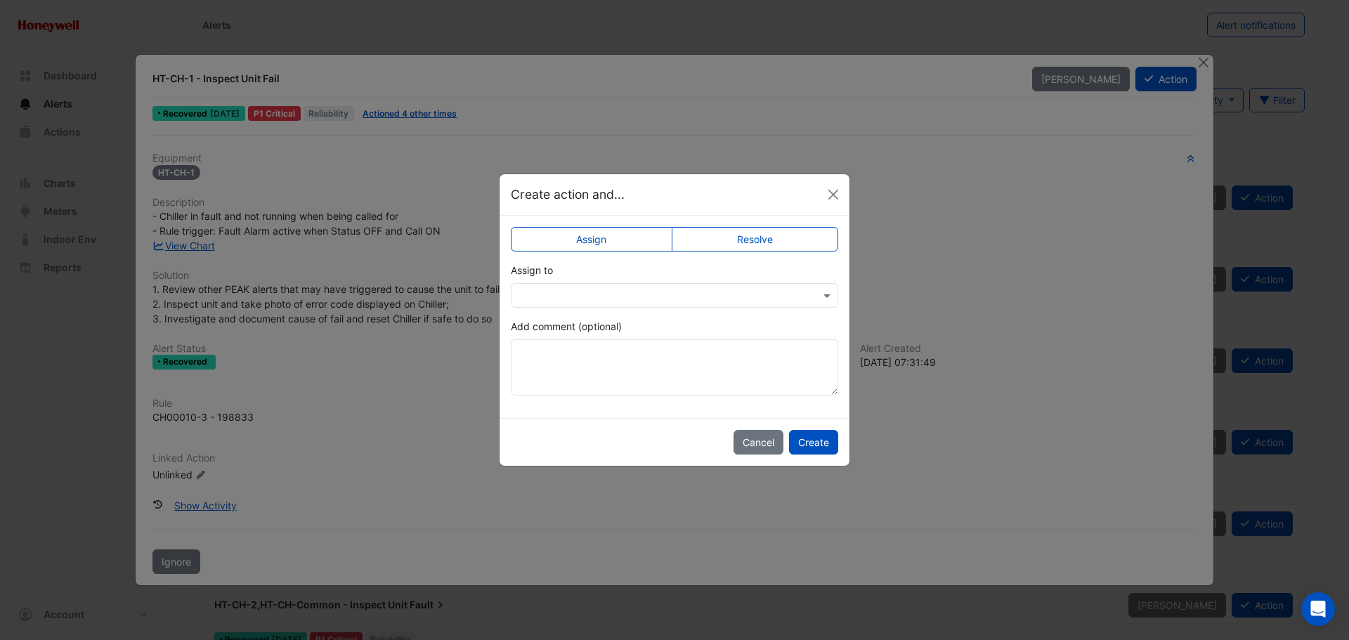
click at [736, 238] on label "Resolve" at bounding box center [755, 239] width 167 height 25
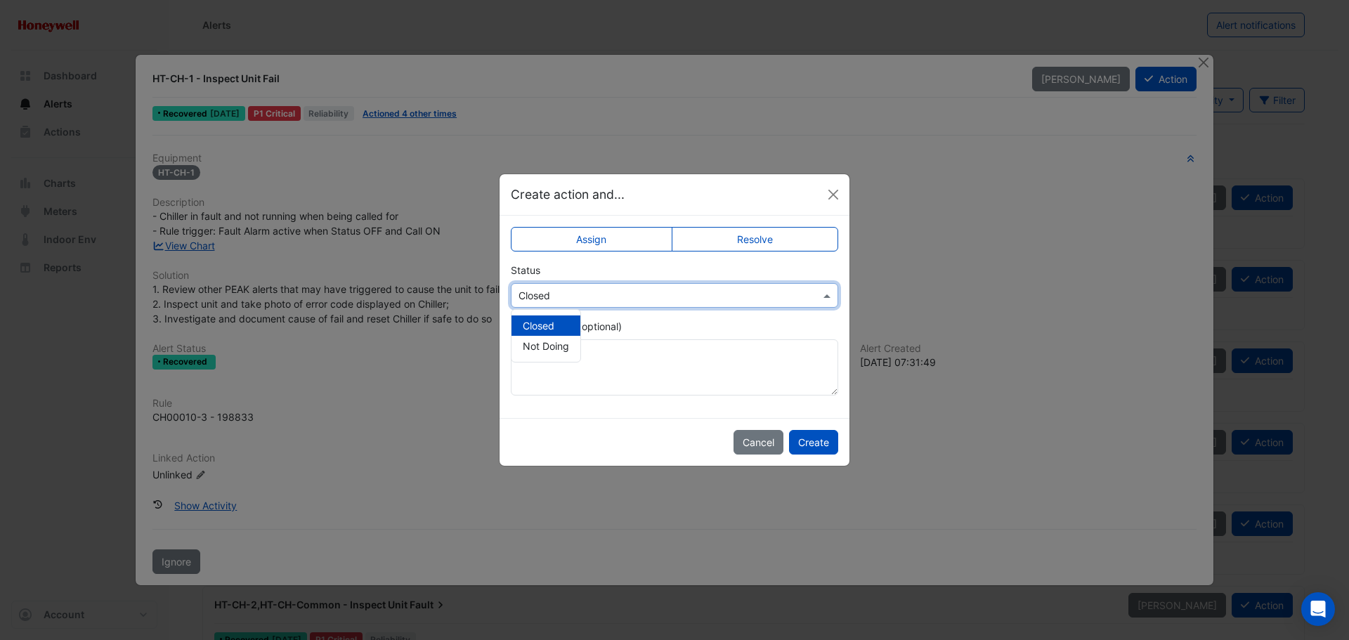
click at [602, 297] on input "text" at bounding box center [660, 296] width 284 height 15
click at [628, 378] on textarea "Add comment (optional)" at bounding box center [674, 367] width 327 height 56
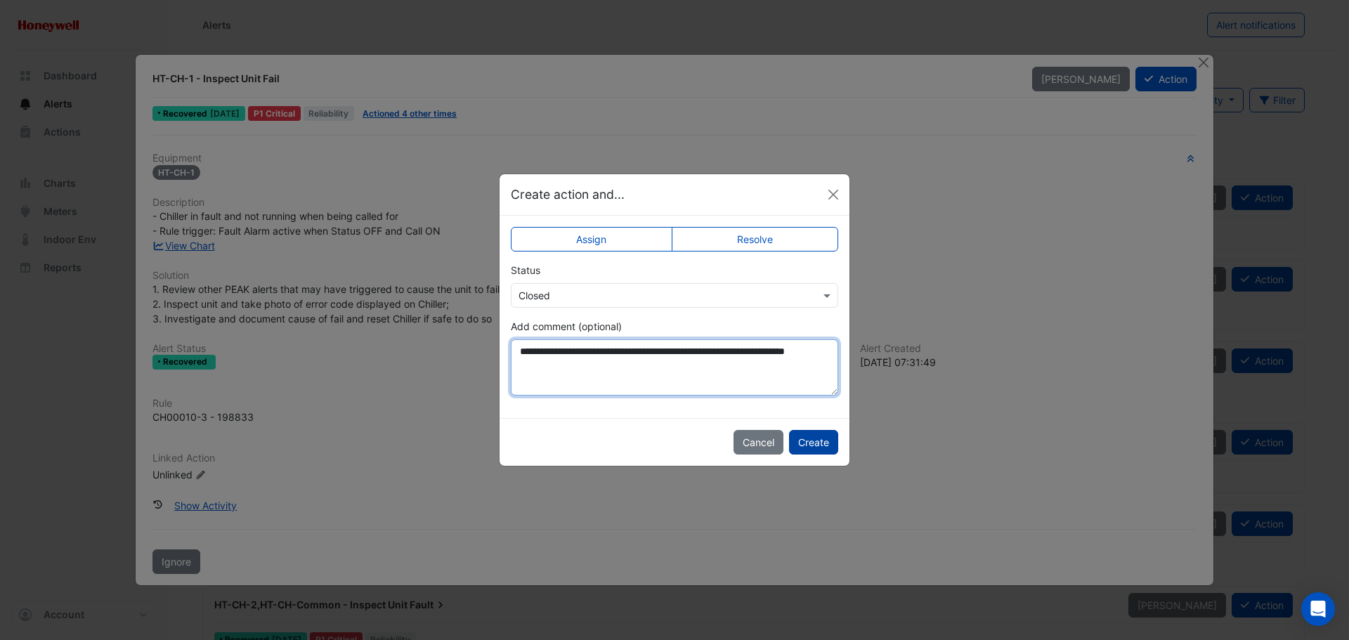
type textarea "**********"
click at [808, 443] on button "Create" at bounding box center [813, 442] width 49 height 25
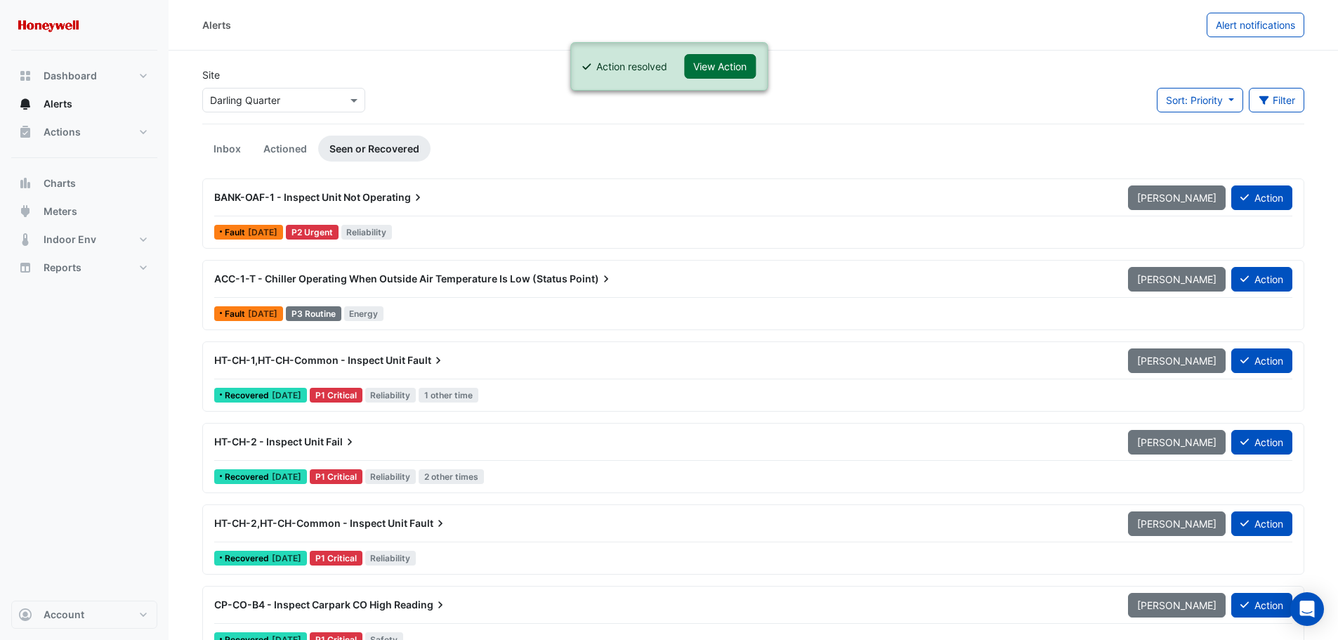
click at [737, 60] on button "View Action" at bounding box center [720, 66] width 72 height 25
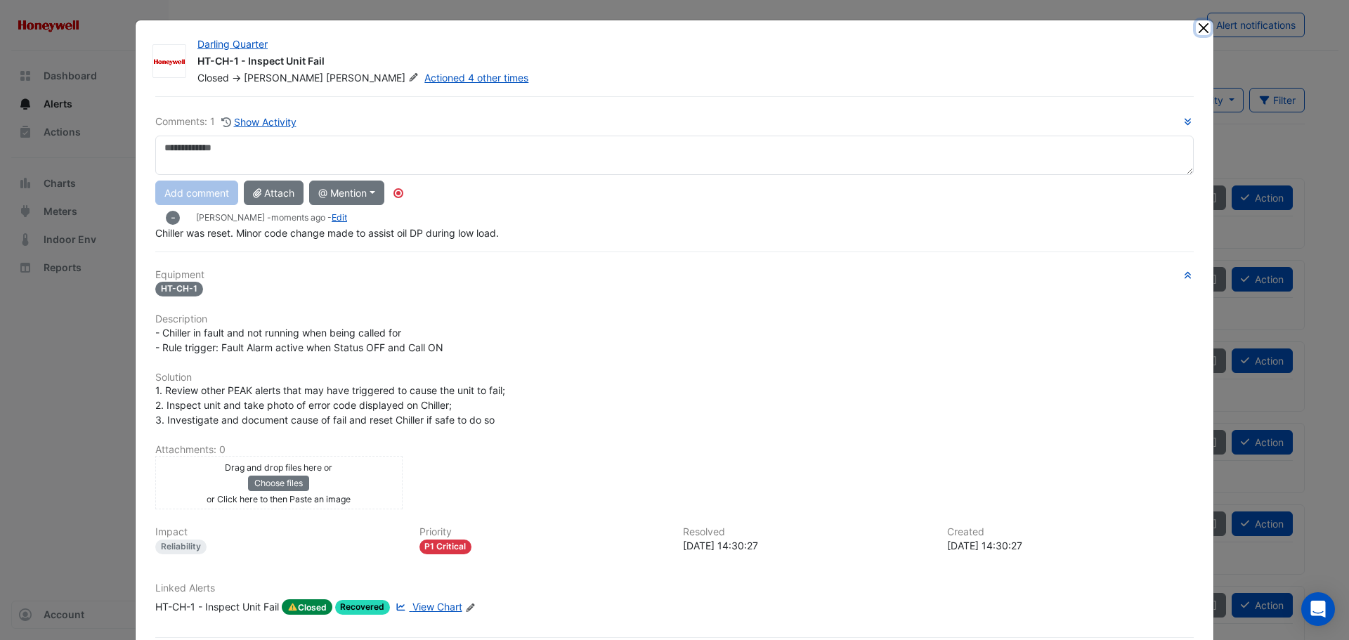
click at [1196, 32] on button "Close" at bounding box center [1203, 27] width 15 height 15
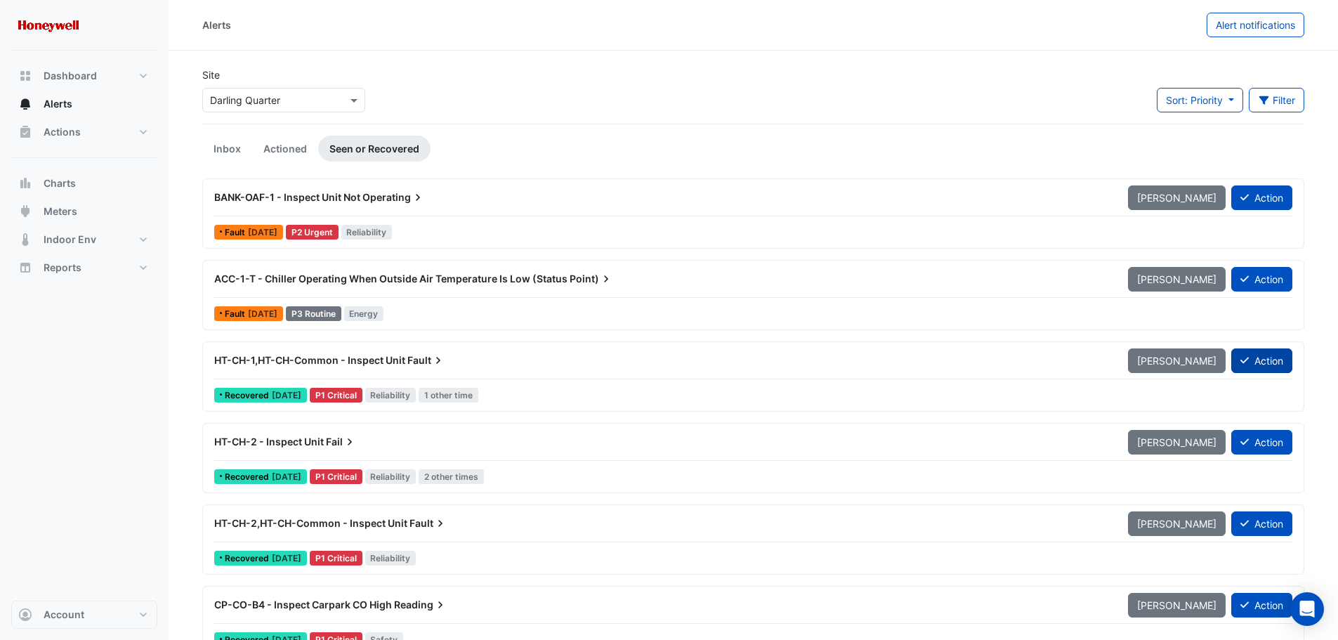
click at [1247, 360] on icon at bounding box center [1245, 360] width 8 height 10
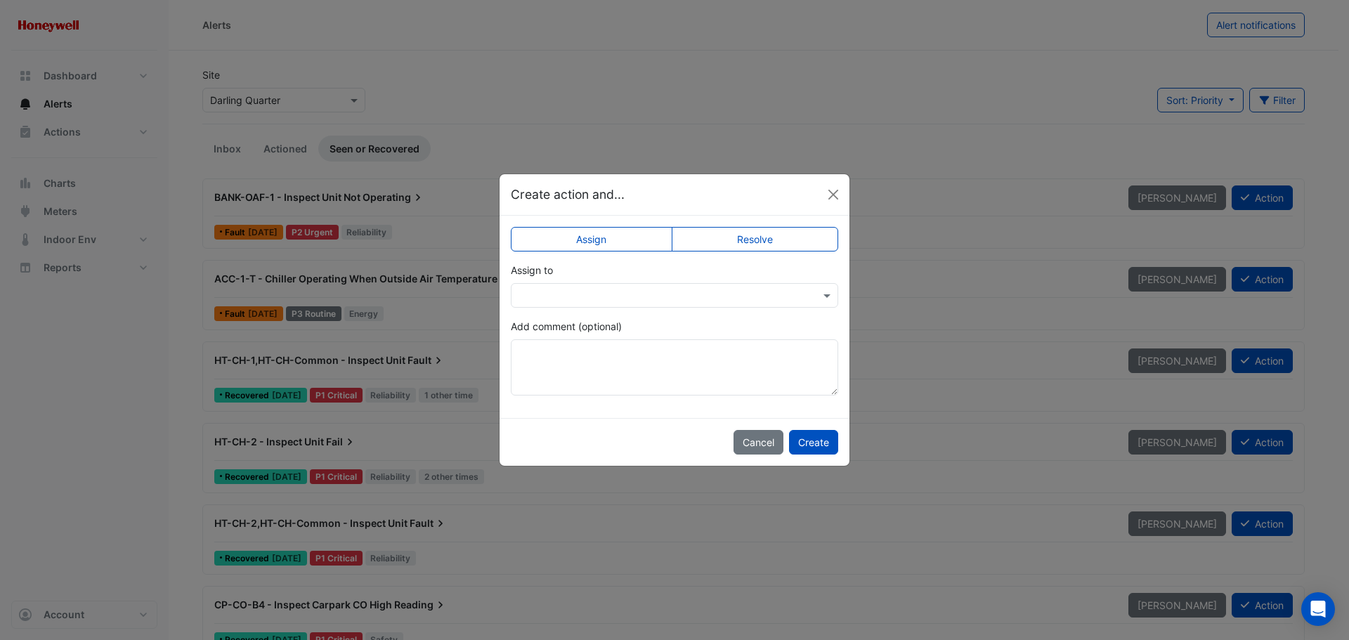
click at [750, 233] on label "Resolve" at bounding box center [755, 239] width 167 height 25
click at [599, 353] on textarea "Add comment (optional)" at bounding box center [674, 367] width 327 height 56
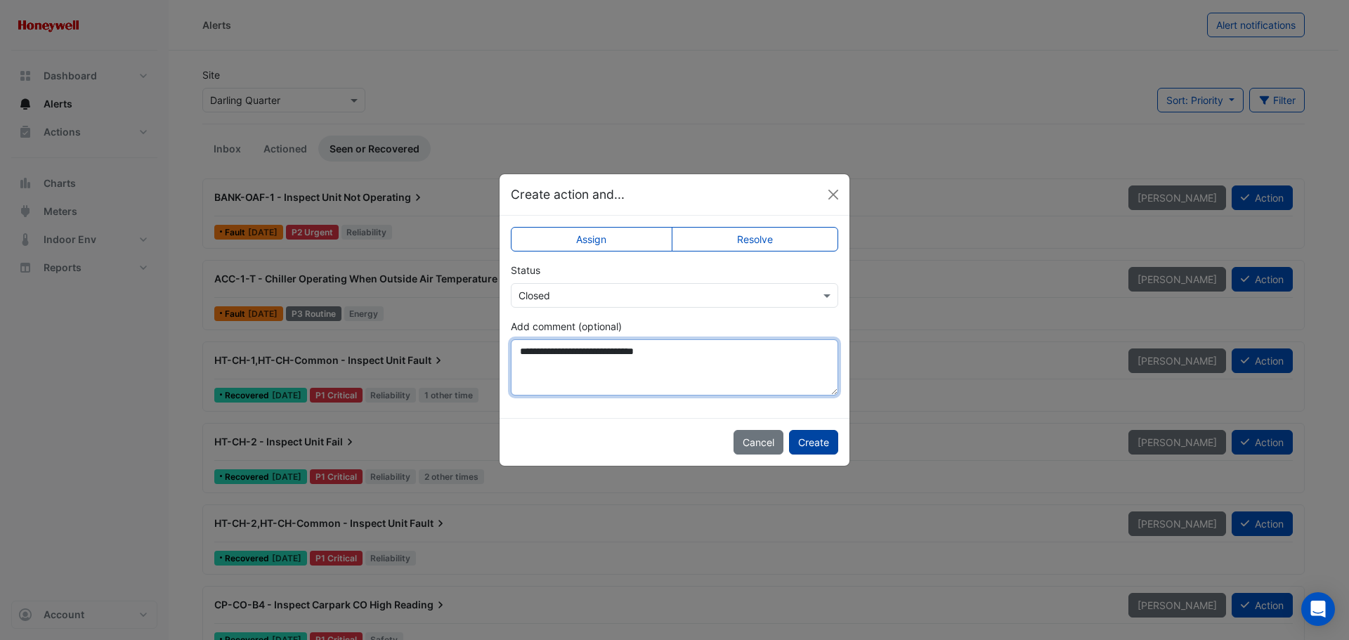
type textarea "**********"
click at [813, 449] on button "Create" at bounding box center [813, 442] width 49 height 25
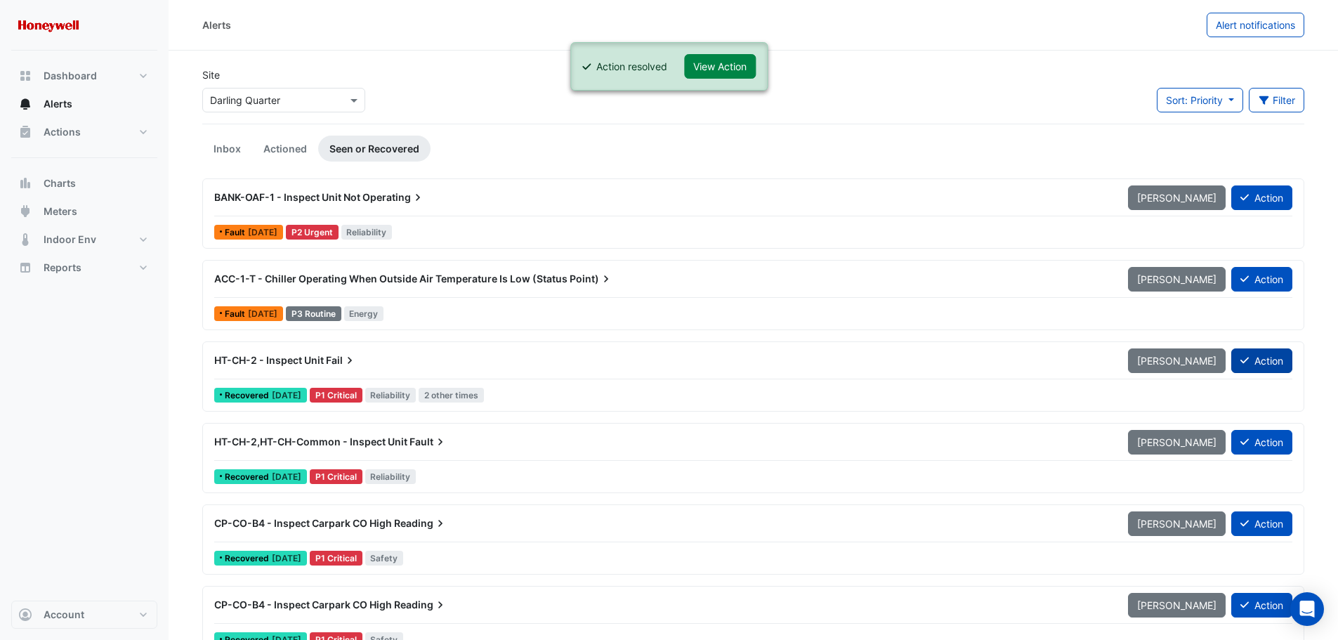
click at [1267, 360] on button "Action" at bounding box center [1261, 360] width 61 height 25
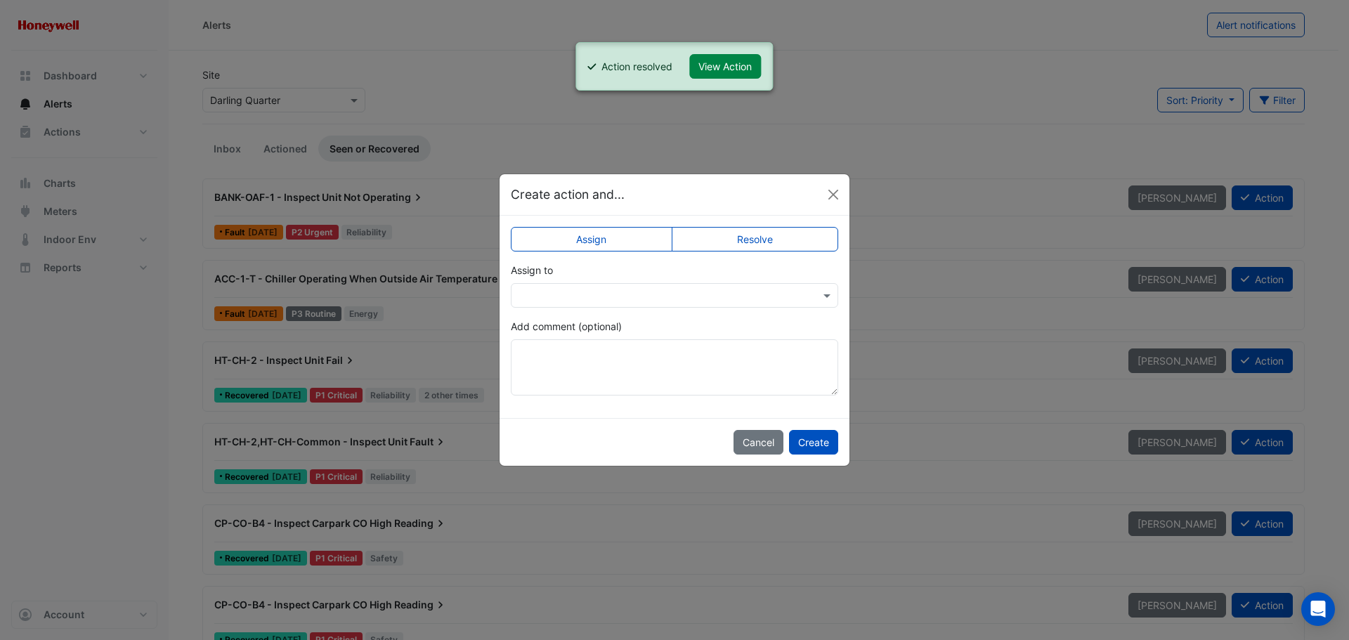
click at [746, 234] on label "Resolve" at bounding box center [755, 239] width 167 height 25
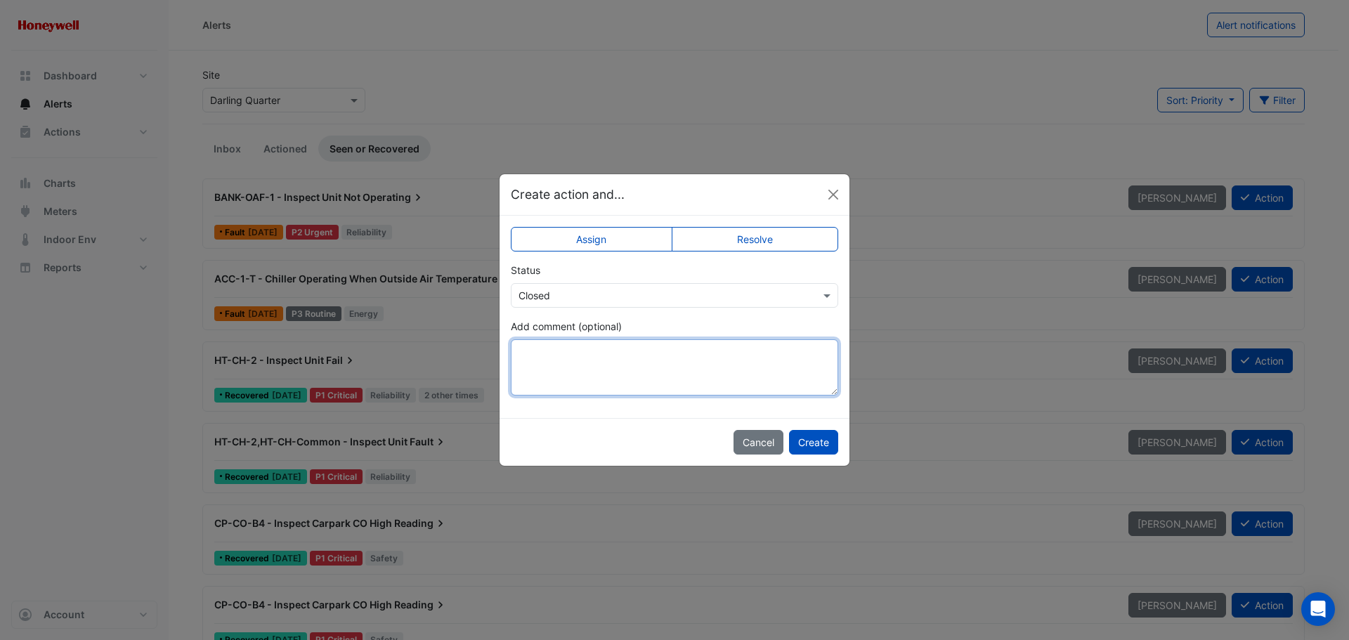
click at [607, 357] on textarea "Add comment (optional)" at bounding box center [674, 367] width 327 height 56
type textarea "**********"
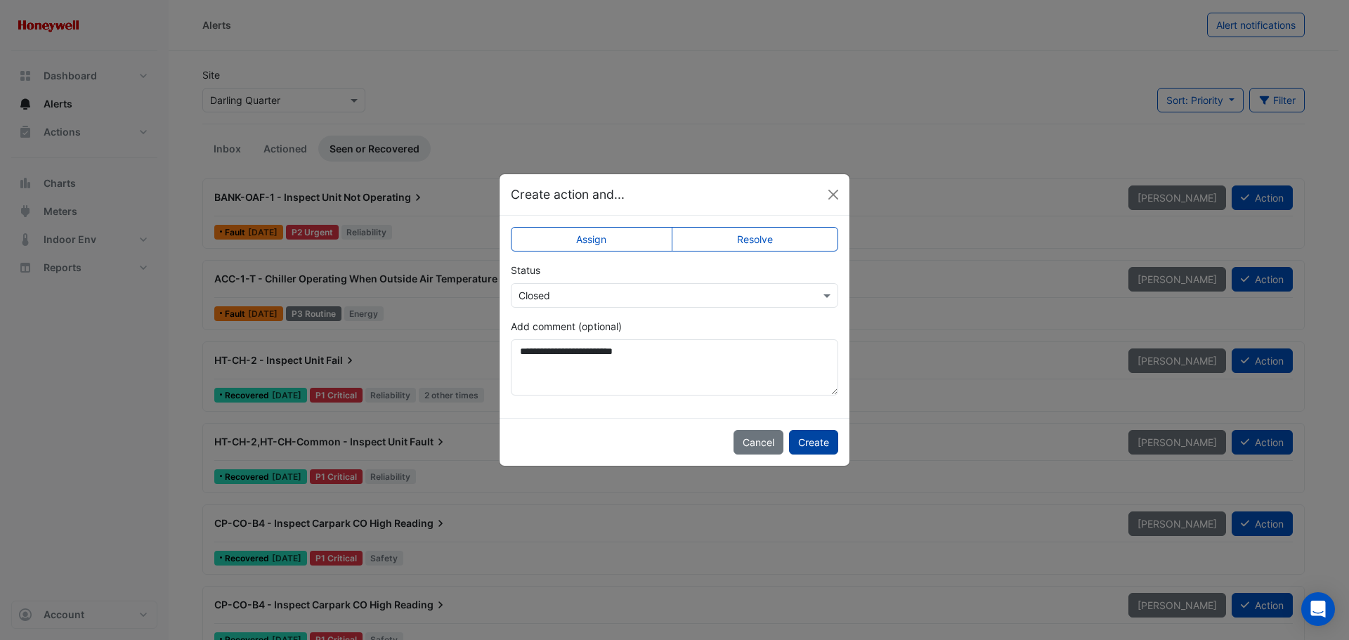
click at [813, 439] on button "Create" at bounding box center [813, 442] width 49 height 25
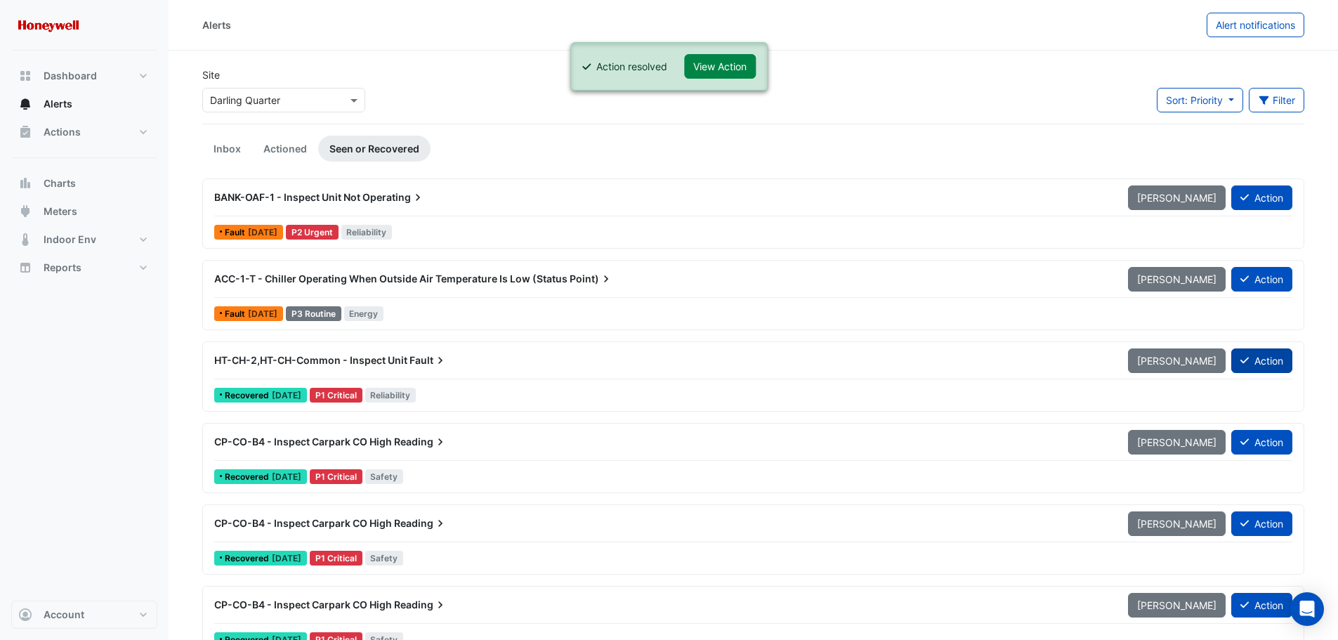
click at [1264, 359] on button "Action" at bounding box center [1261, 360] width 61 height 25
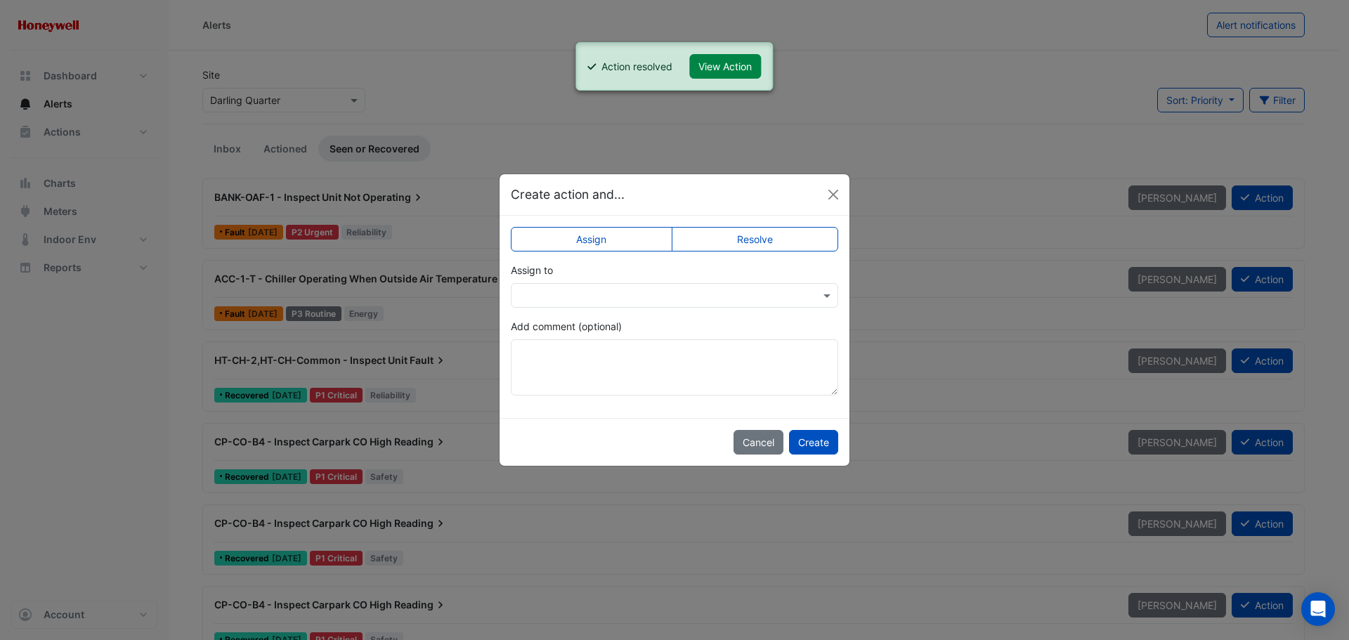
click at [781, 236] on label "Resolve" at bounding box center [755, 239] width 167 height 25
click at [619, 370] on textarea "Add comment (optional)" at bounding box center [674, 367] width 327 height 56
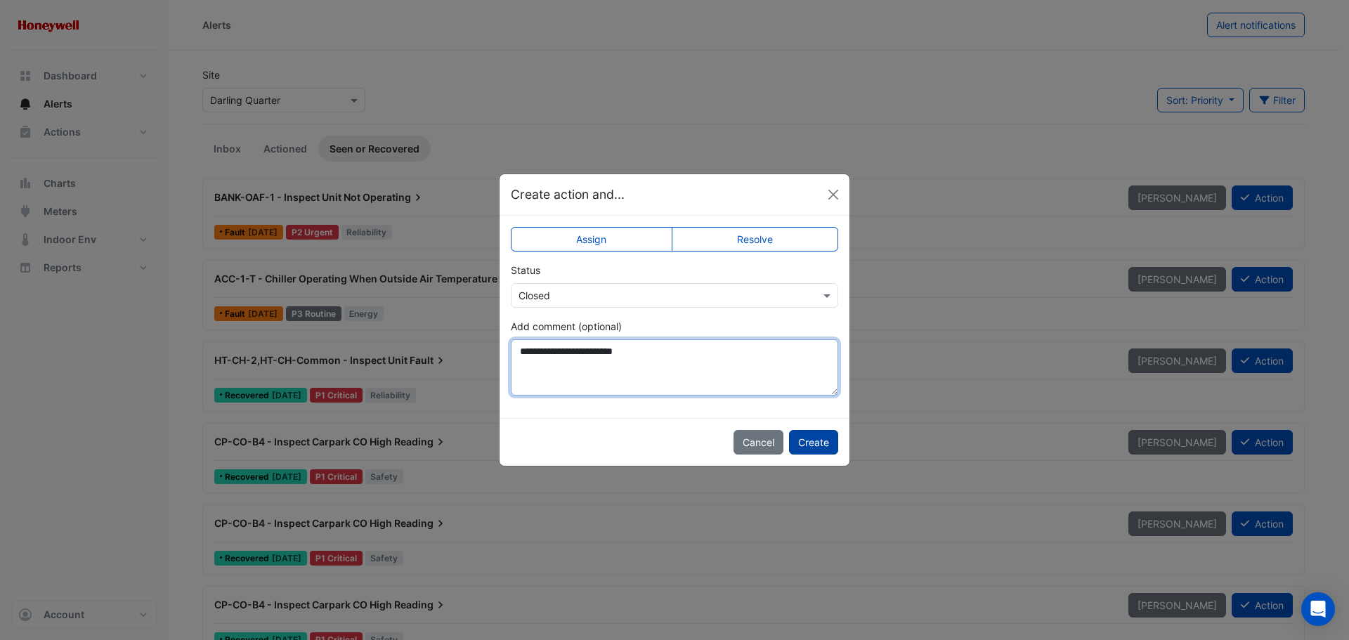
type textarea "**********"
click at [826, 442] on button "Create" at bounding box center [813, 442] width 49 height 25
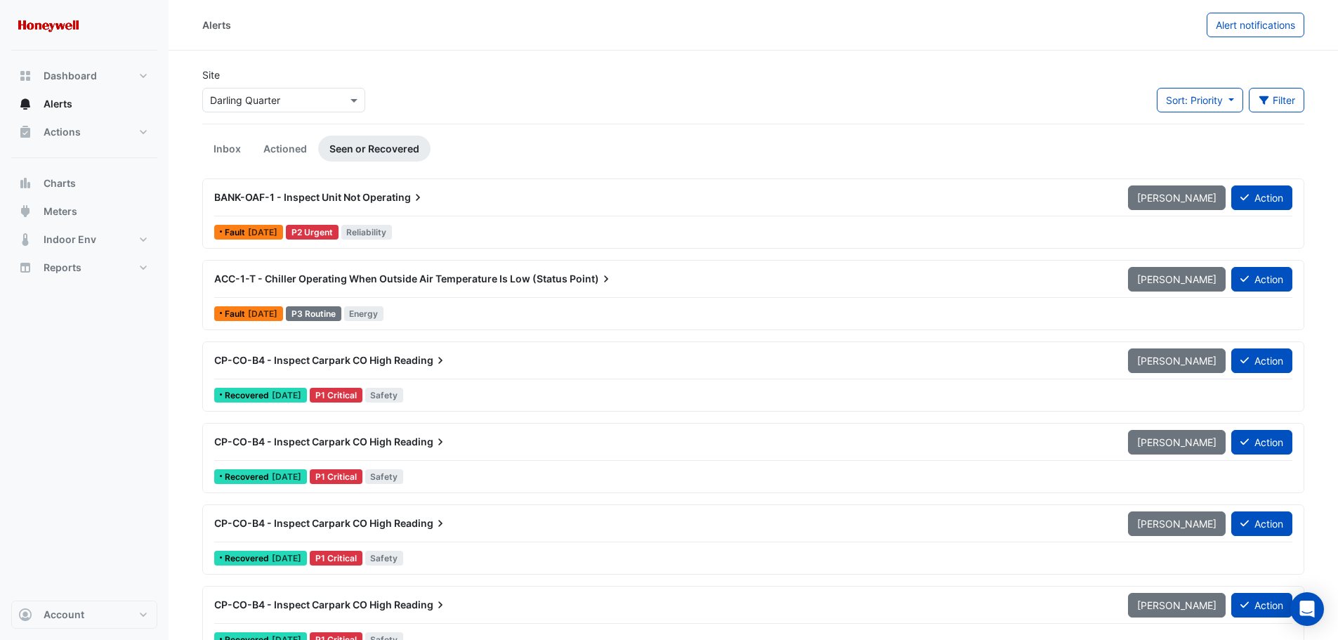
click at [465, 362] on div "CP-CO-B4 - Inspect Carpark CO High Reading" at bounding box center [662, 360] width 897 height 14
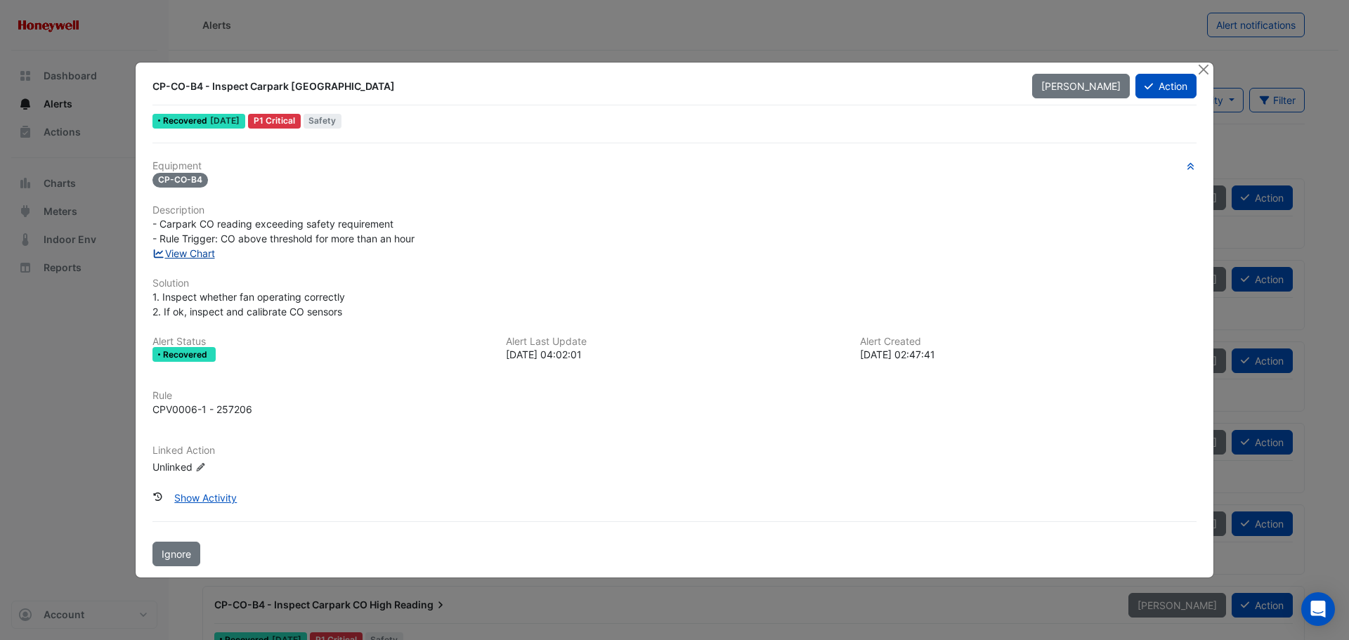
click at [199, 253] on link "View Chart" at bounding box center [183, 253] width 63 height 12
click at [1168, 88] on button "Action" at bounding box center [1165, 86] width 61 height 25
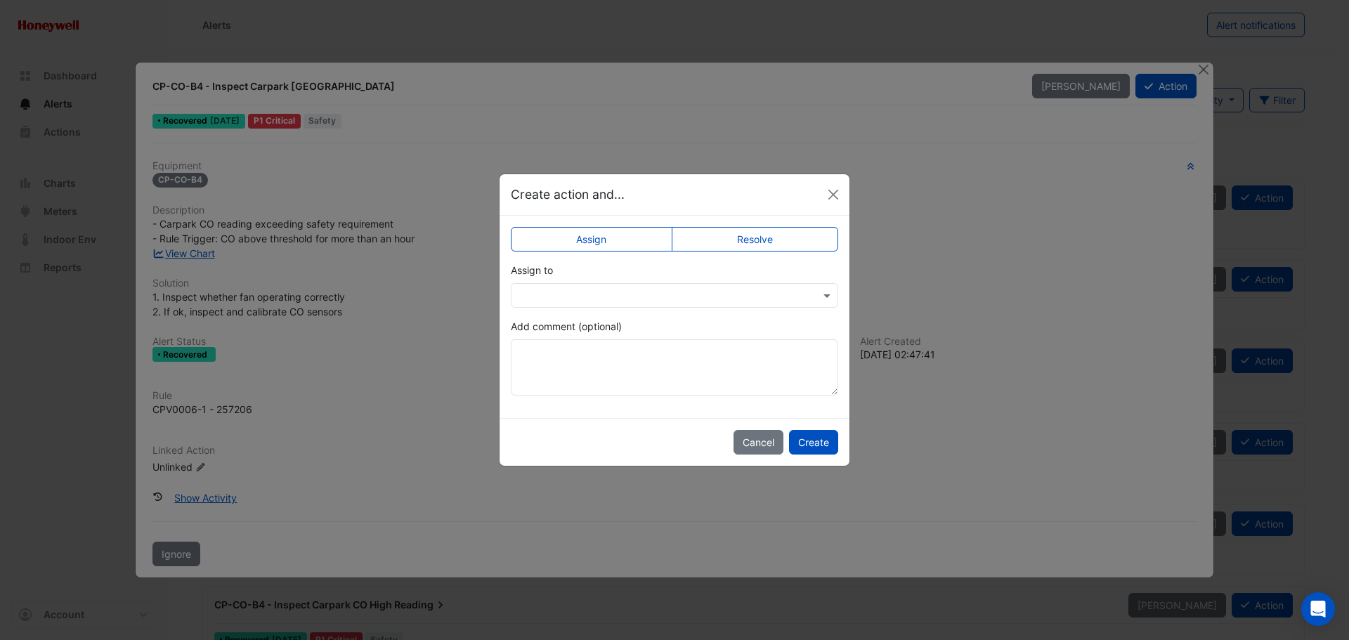
drag, startPoint x: 788, startPoint y: 239, endPoint x: 782, endPoint y: 244, distance: 8.5
click at [787, 239] on label "Resolve" at bounding box center [755, 239] width 167 height 25
click at [610, 371] on textarea "Add comment (optional)" at bounding box center [674, 367] width 327 height 56
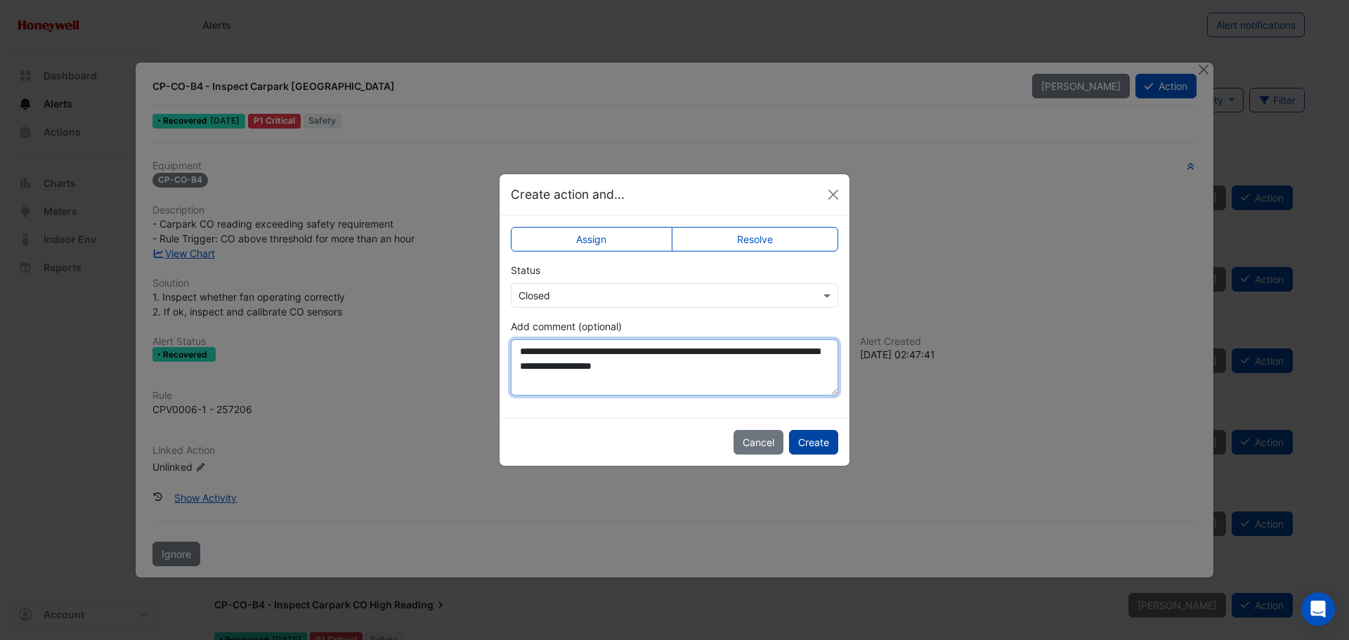
type textarea "**********"
click at [826, 444] on button "Create" at bounding box center [813, 442] width 49 height 25
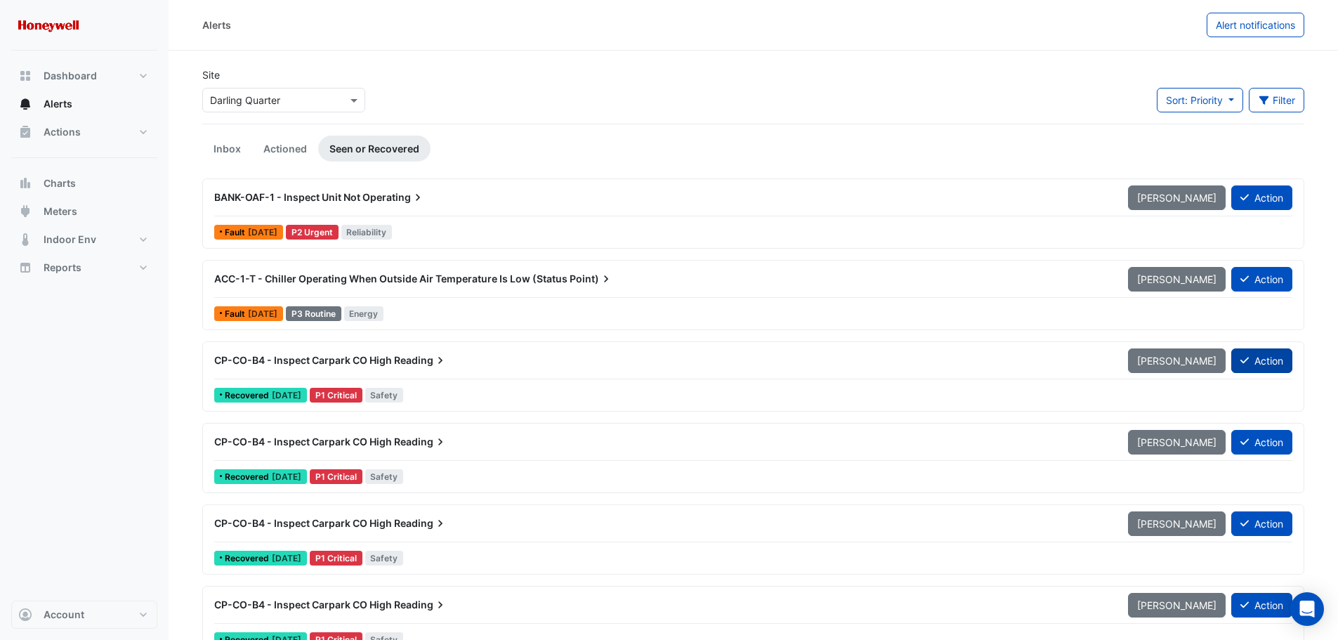
click at [1256, 364] on button "Action" at bounding box center [1261, 360] width 61 height 25
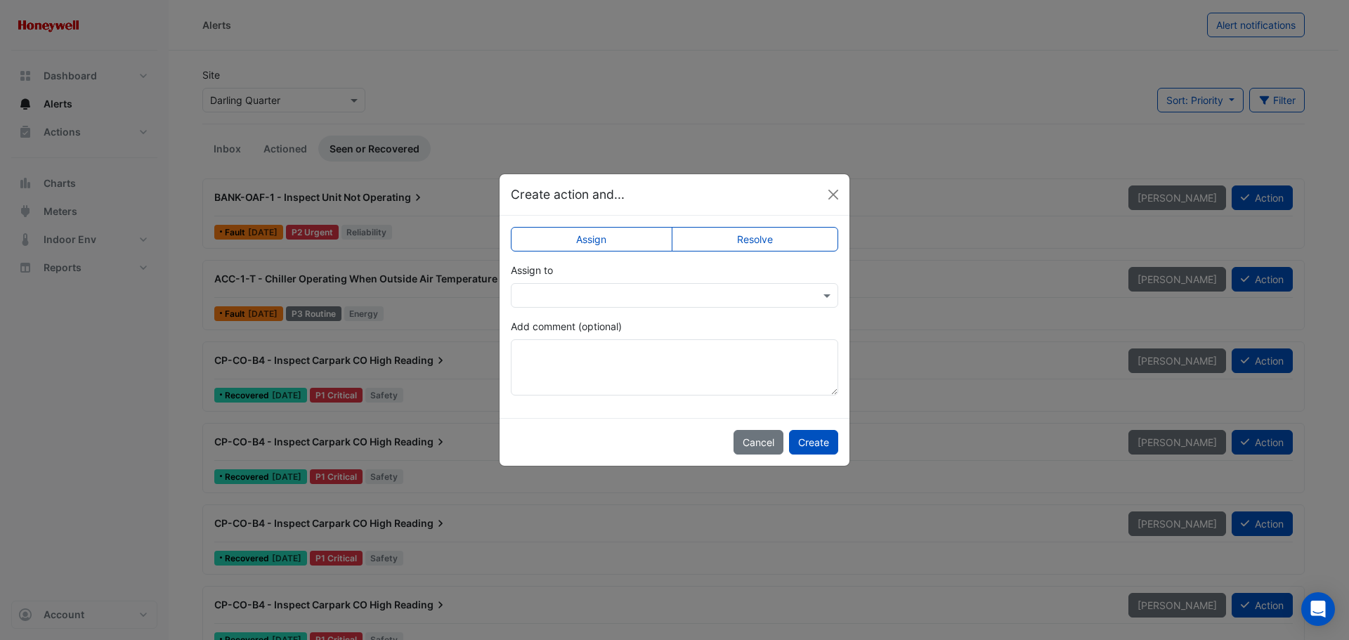
click at [769, 235] on label "Resolve" at bounding box center [755, 239] width 167 height 25
click at [549, 374] on textarea "Add comment (optional)" at bounding box center [674, 367] width 327 height 56
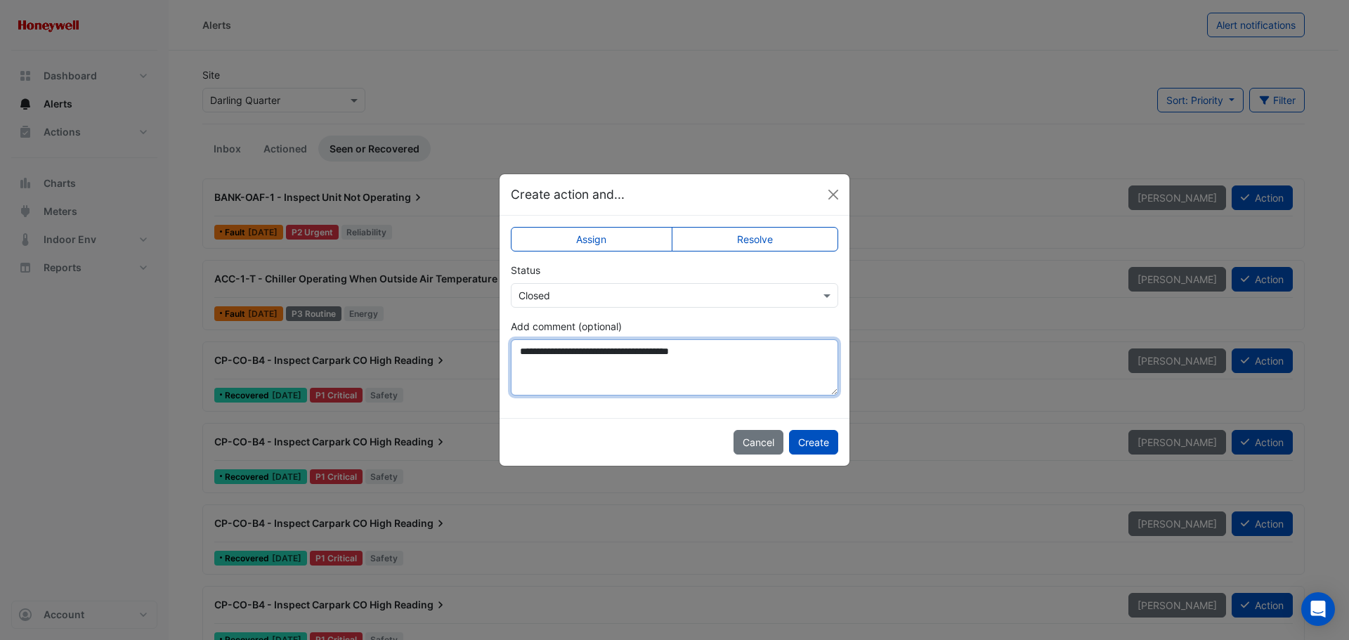
click at [738, 353] on textarea "**********" at bounding box center [674, 367] width 327 height 56
type textarea "**********"
click at [800, 440] on button "Create" at bounding box center [813, 442] width 49 height 25
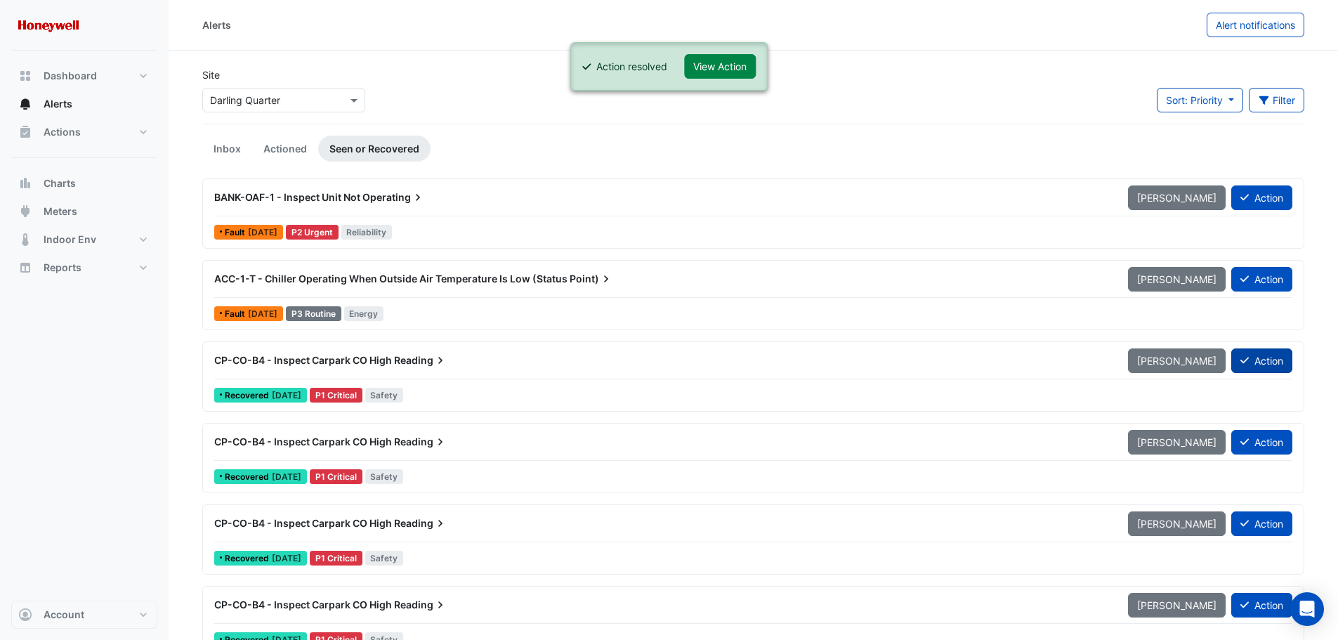
click at [1260, 361] on button "Action" at bounding box center [1261, 360] width 61 height 25
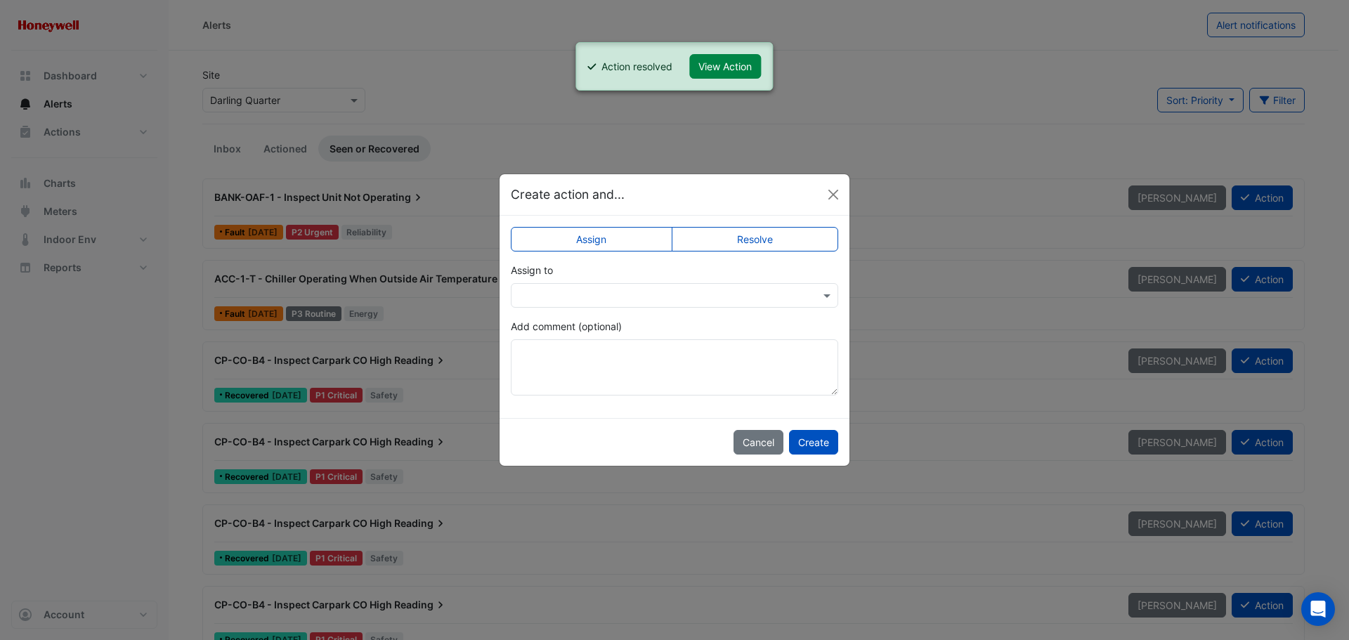
click at [806, 228] on label "Resolve" at bounding box center [755, 239] width 167 height 25
click at [720, 361] on textarea "Add comment (optional)" at bounding box center [674, 367] width 327 height 56
paste textarea "**********"
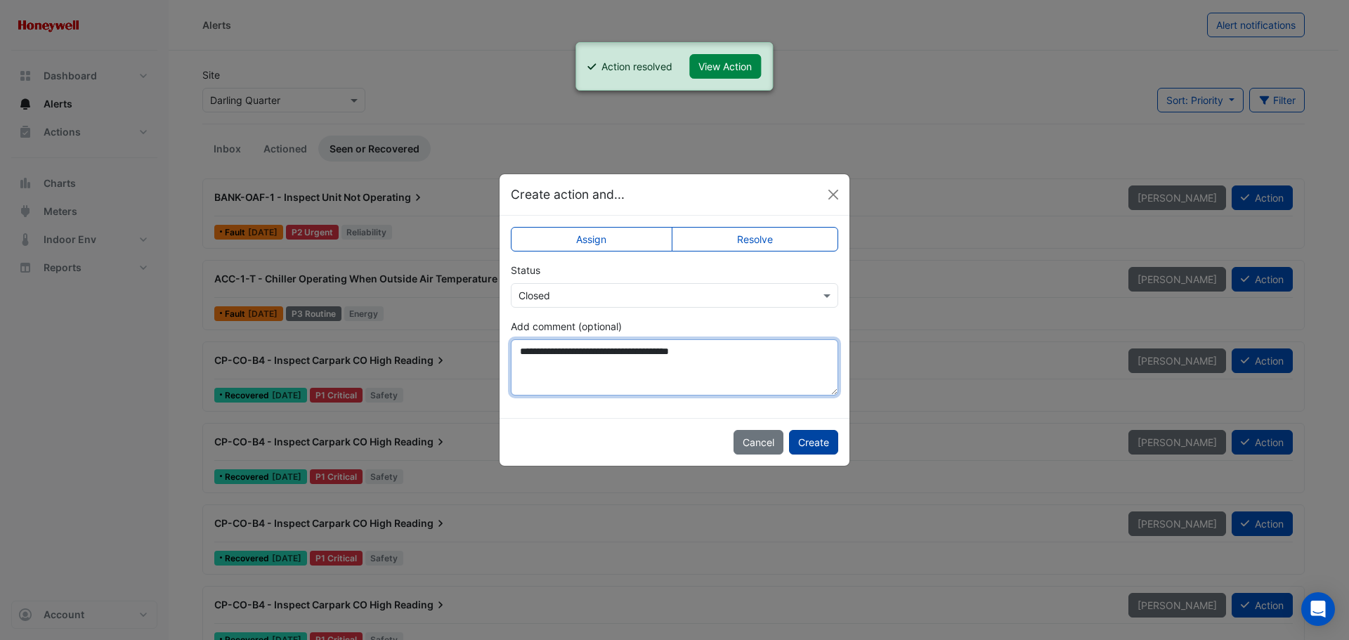
type textarea "**********"
click at [808, 440] on button "Create" at bounding box center [813, 442] width 49 height 25
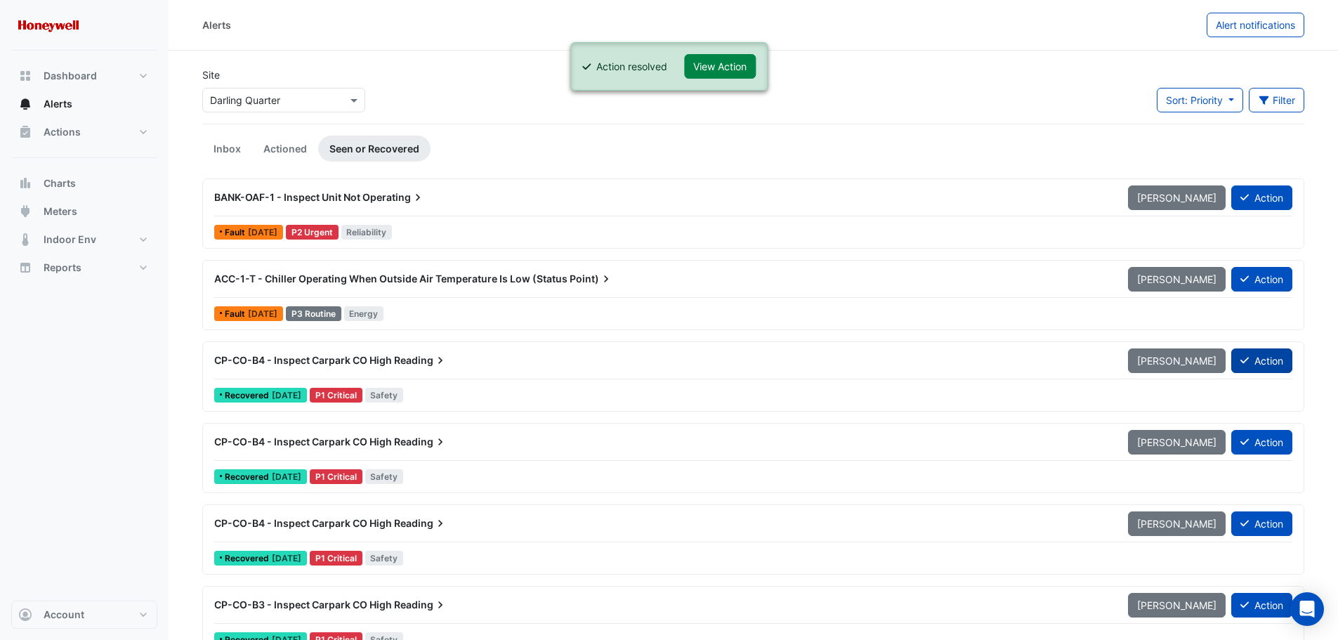
click at [1267, 358] on button "Action" at bounding box center [1261, 360] width 61 height 25
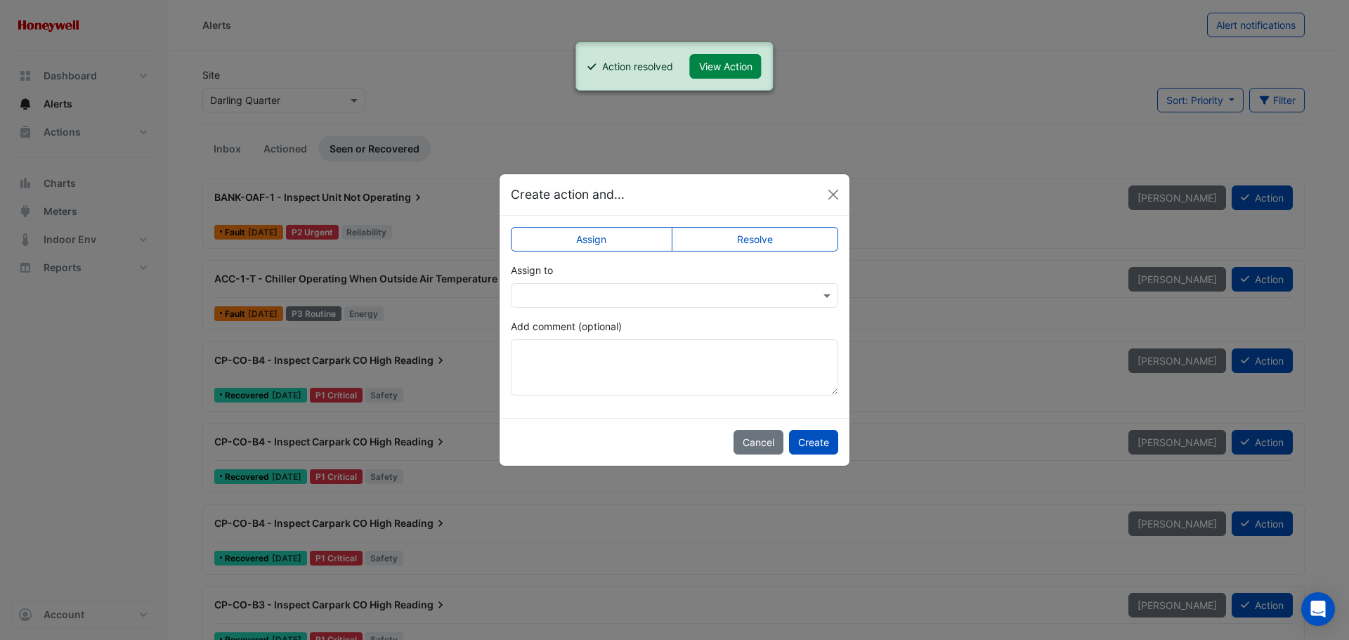
click at [755, 232] on label "Resolve" at bounding box center [755, 239] width 167 height 25
click at [643, 366] on textarea "Add comment (optional)" at bounding box center [674, 367] width 327 height 56
paste textarea "**********"
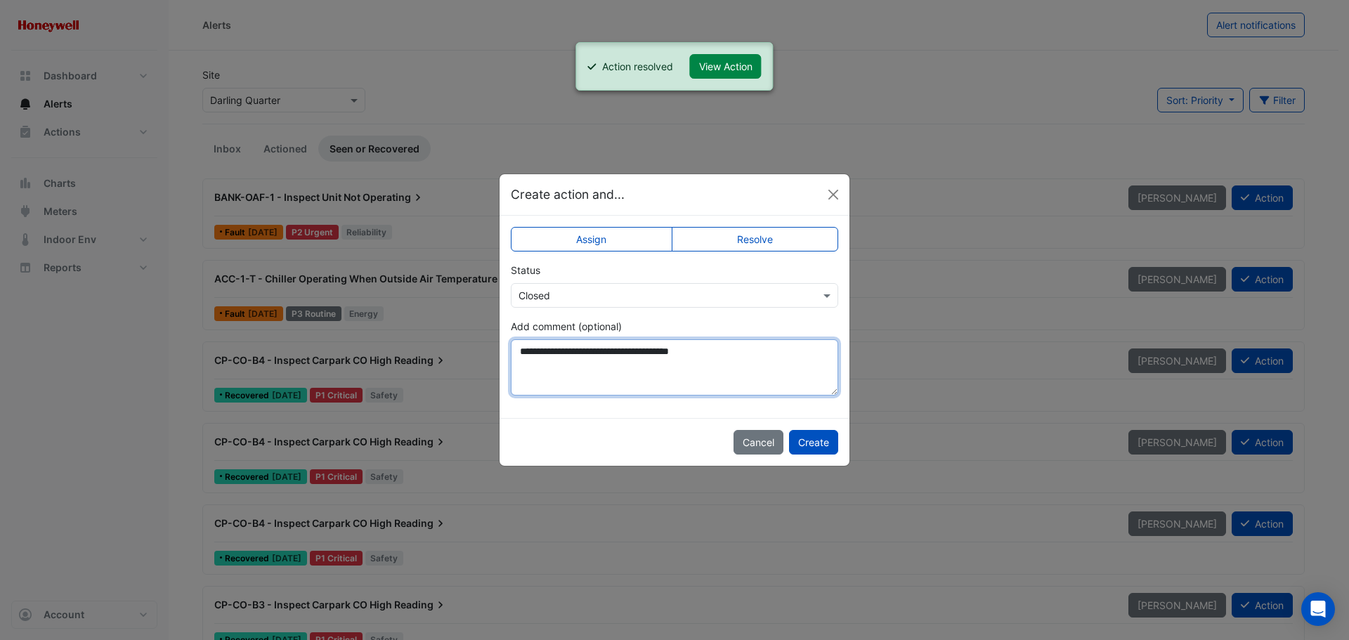
type textarea "**********"
click at [839, 436] on div "Cancel Create" at bounding box center [674, 442] width 350 height 48
click at [832, 440] on button "Create" at bounding box center [813, 442] width 49 height 25
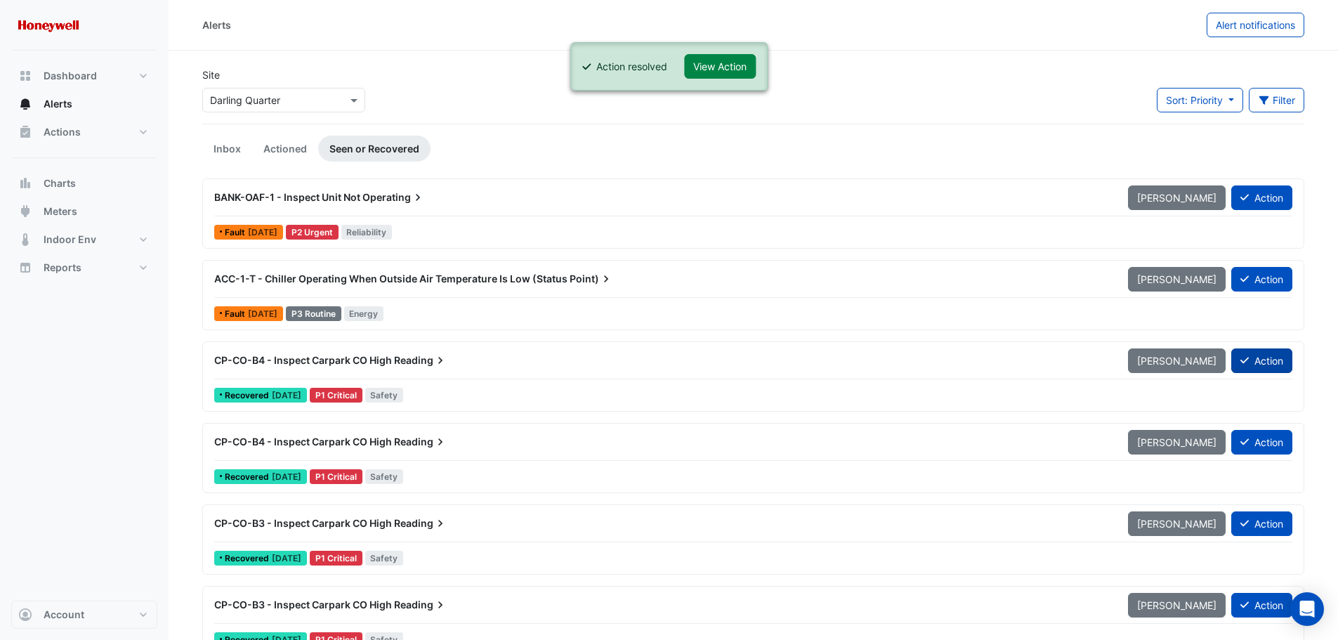
click at [1269, 360] on button "Action" at bounding box center [1261, 360] width 61 height 25
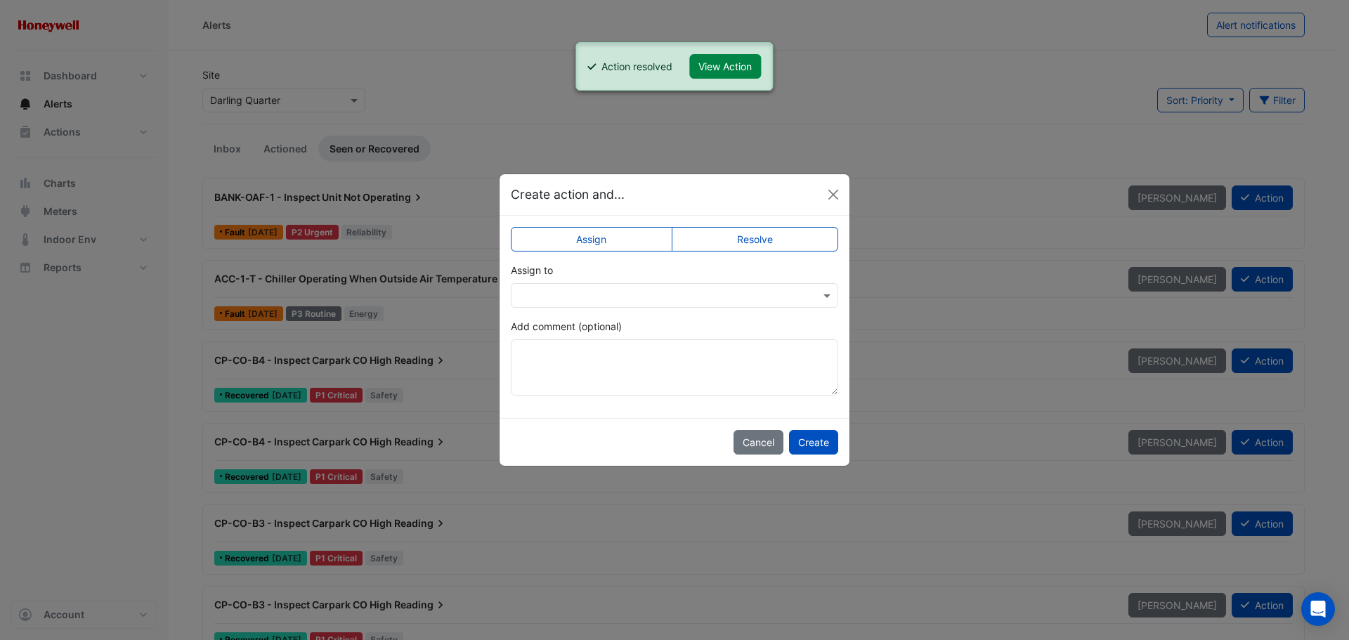
drag, startPoint x: 759, startPoint y: 233, endPoint x: 751, endPoint y: 257, distance: 25.3
click at [759, 233] on label "Resolve" at bounding box center [755, 239] width 167 height 25
click at [681, 370] on textarea "Add comment (optional)" at bounding box center [674, 367] width 327 height 56
paste textarea "**********"
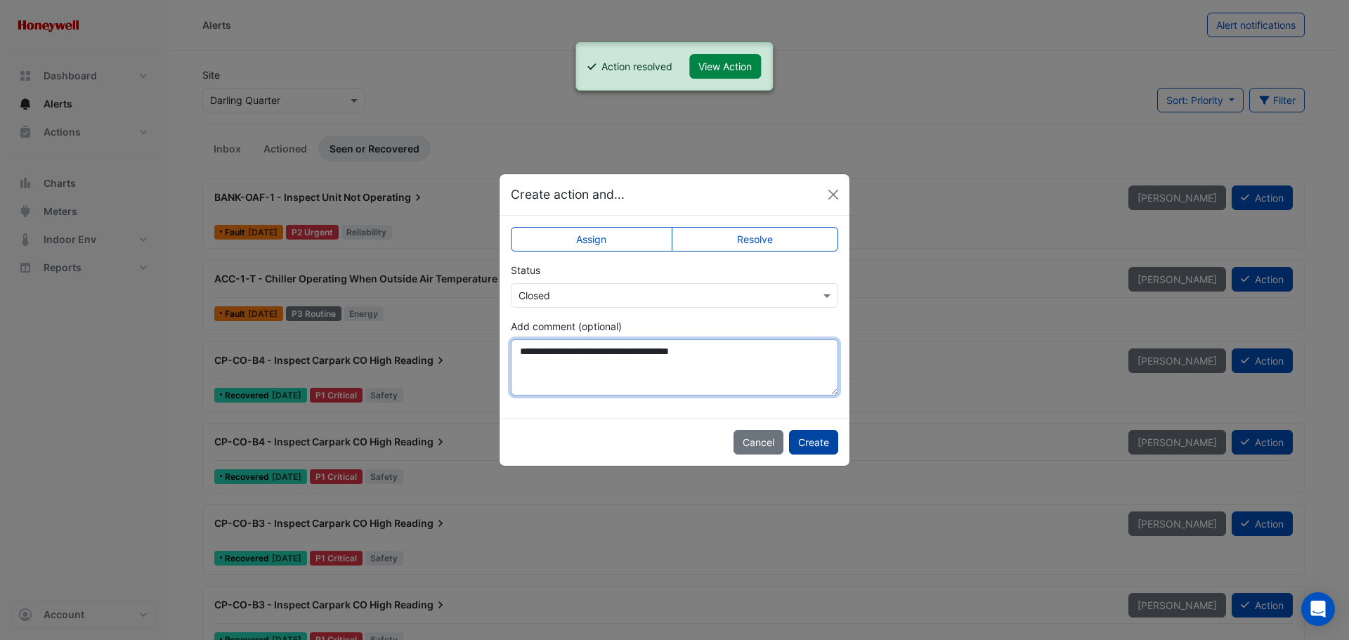
type textarea "**********"
click at [809, 435] on button "Create" at bounding box center [813, 442] width 49 height 25
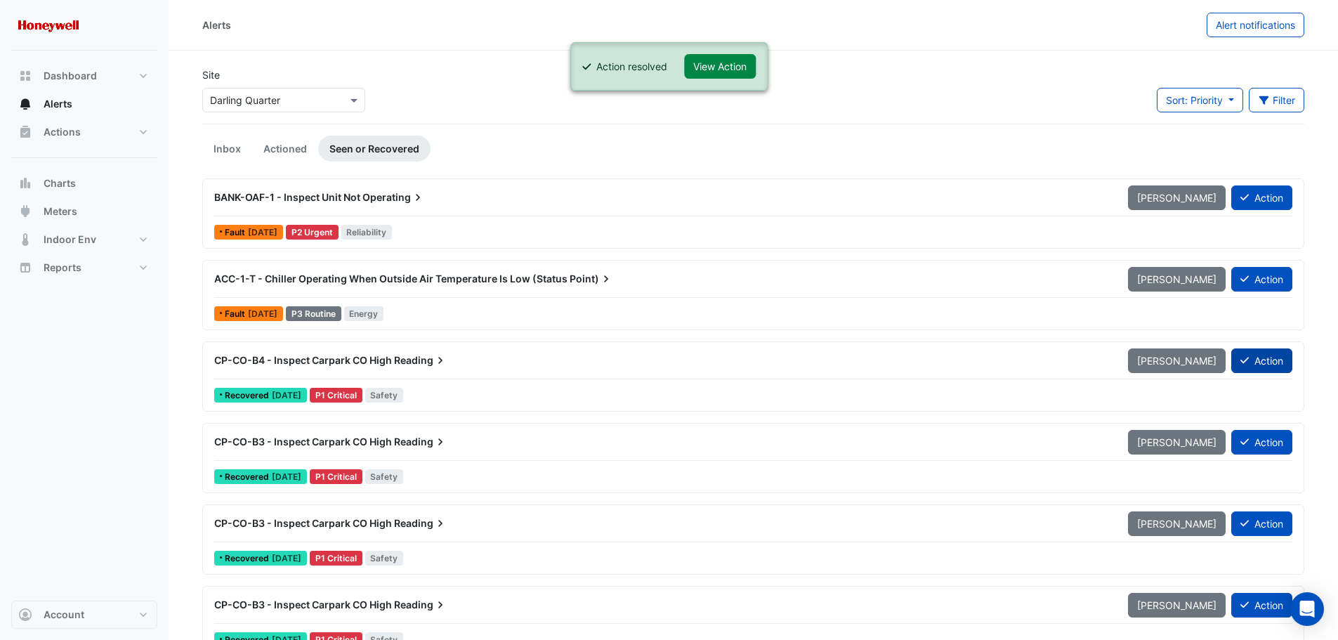
click at [1265, 361] on button "Action" at bounding box center [1261, 360] width 61 height 25
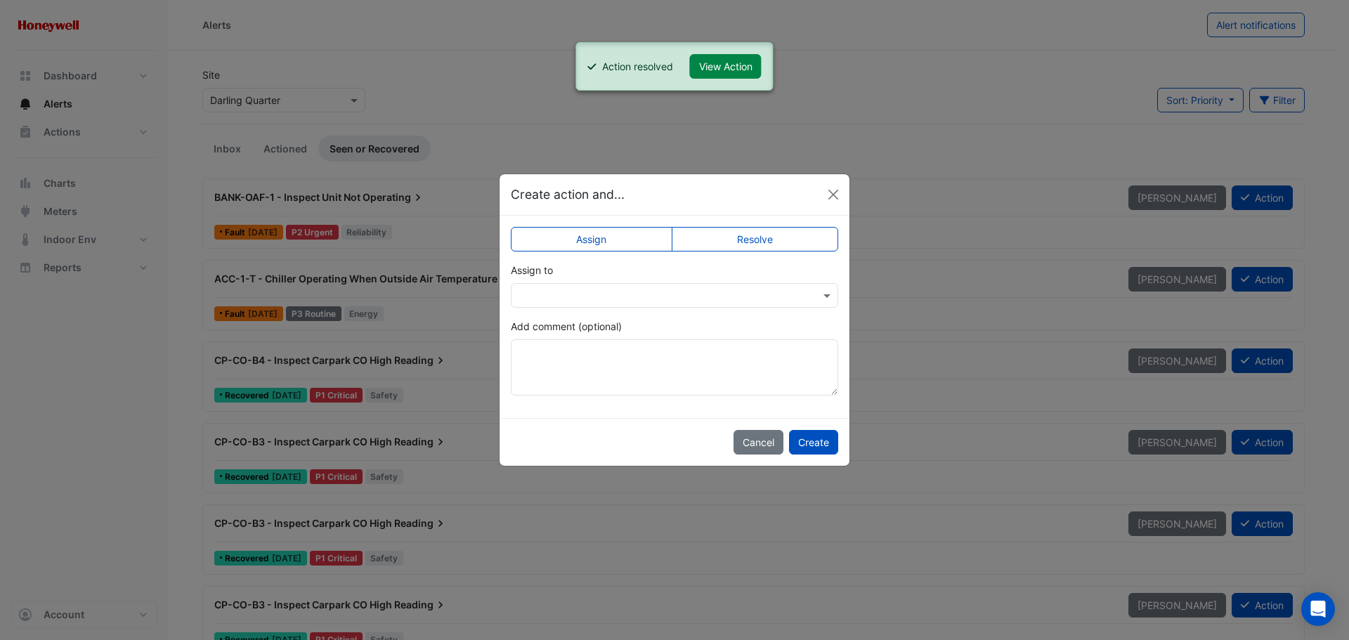
click at [727, 247] on label "Resolve" at bounding box center [755, 239] width 167 height 25
click at [655, 380] on textarea "Add comment (optional)" at bounding box center [674, 367] width 327 height 56
paste textarea "**********"
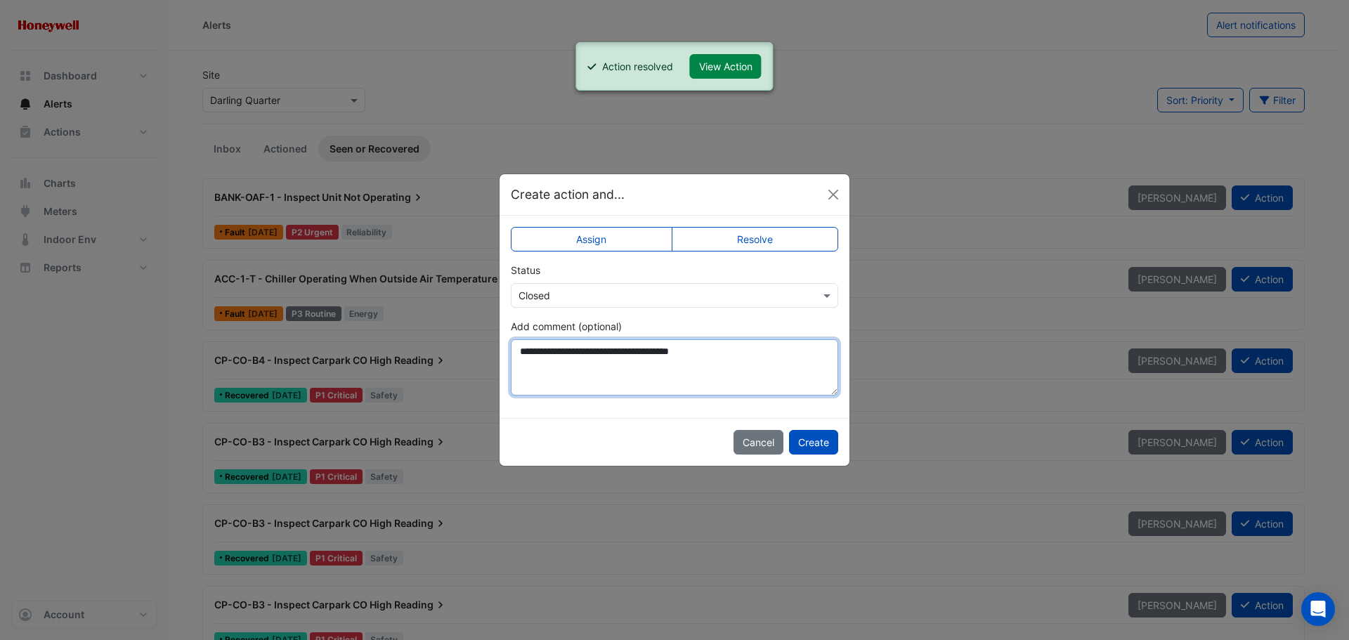
type textarea "**********"
click at [805, 429] on div "Cancel Create" at bounding box center [674, 442] width 350 height 48
click at [810, 437] on button "Create" at bounding box center [813, 442] width 49 height 25
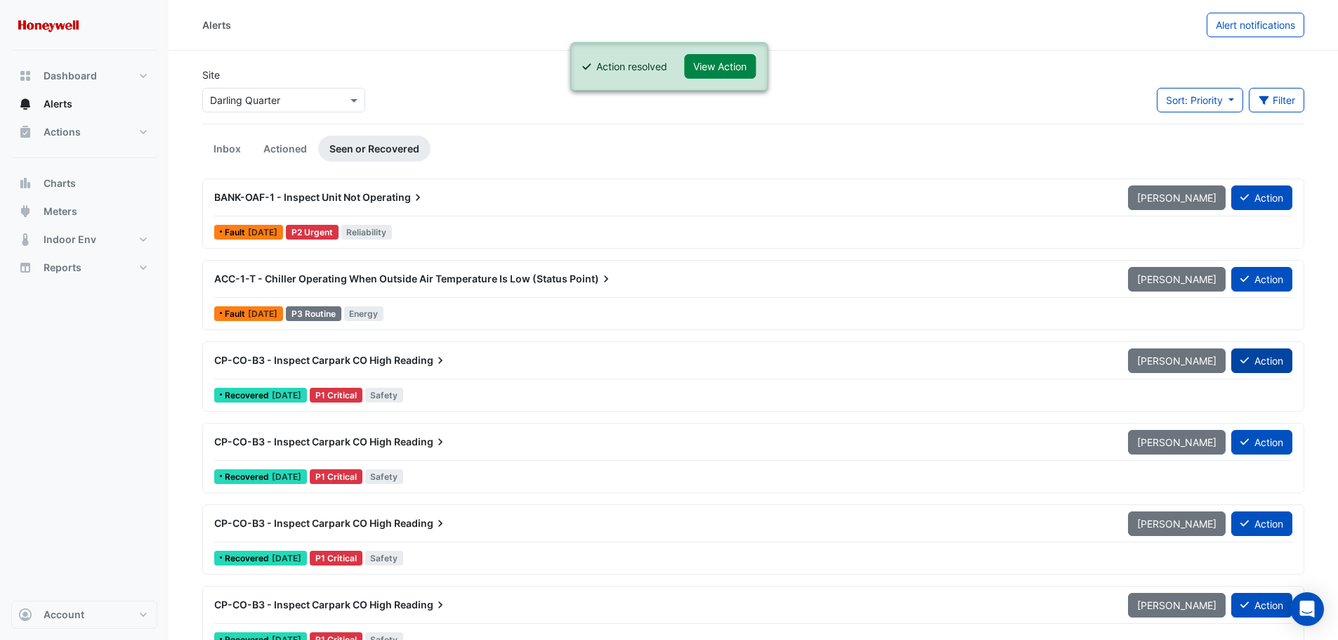
click at [1283, 355] on button "Action" at bounding box center [1261, 360] width 61 height 25
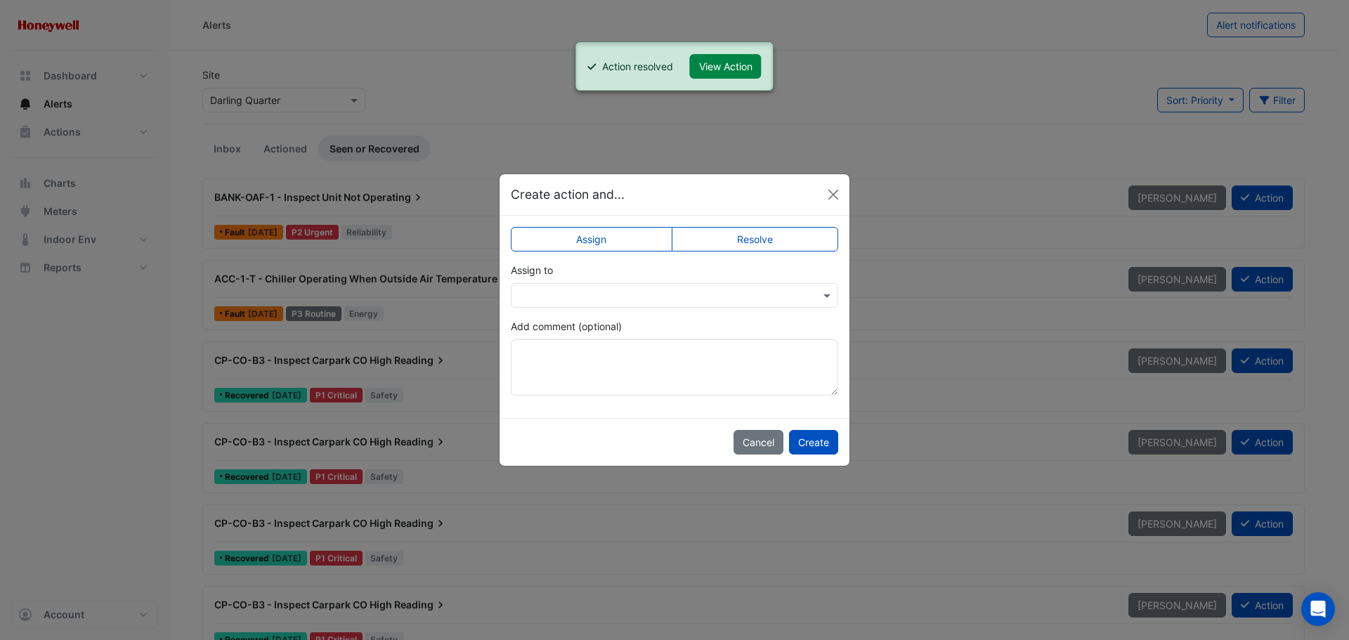
click at [739, 242] on label "Resolve" at bounding box center [755, 239] width 167 height 25
click at [673, 362] on textarea "Add comment (optional)" at bounding box center [674, 367] width 327 height 56
paste textarea "**********"
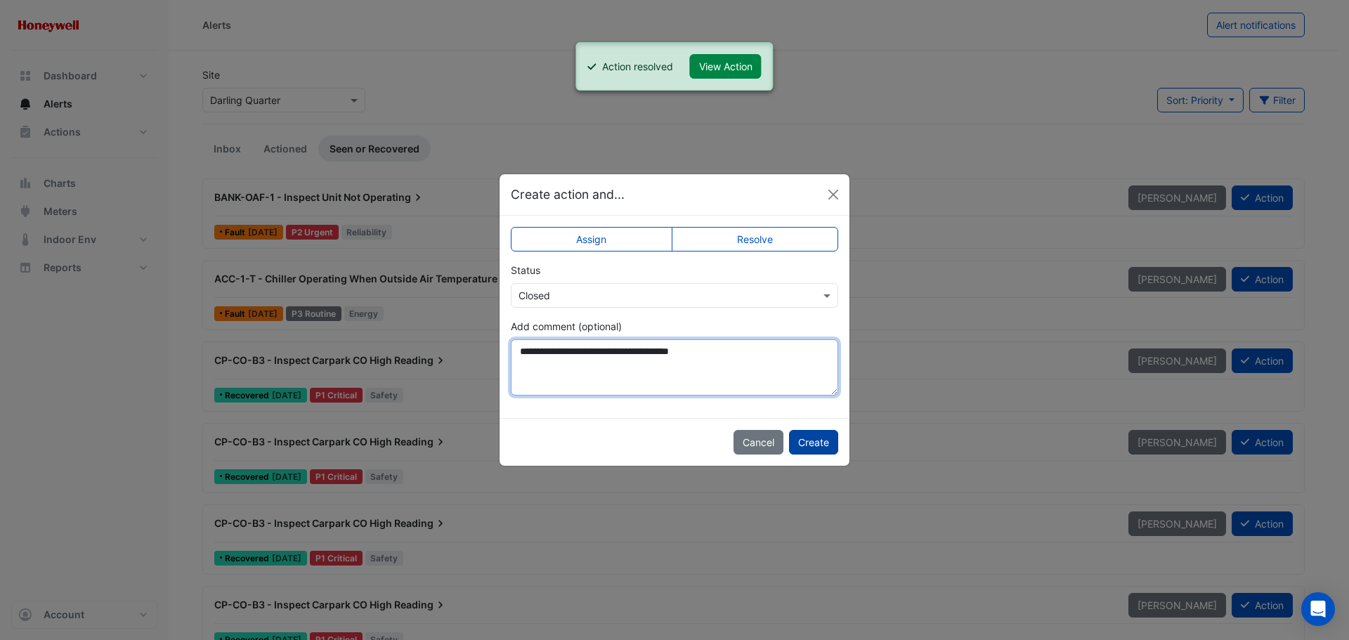
type textarea "**********"
click at [816, 447] on button "Create" at bounding box center [813, 442] width 49 height 25
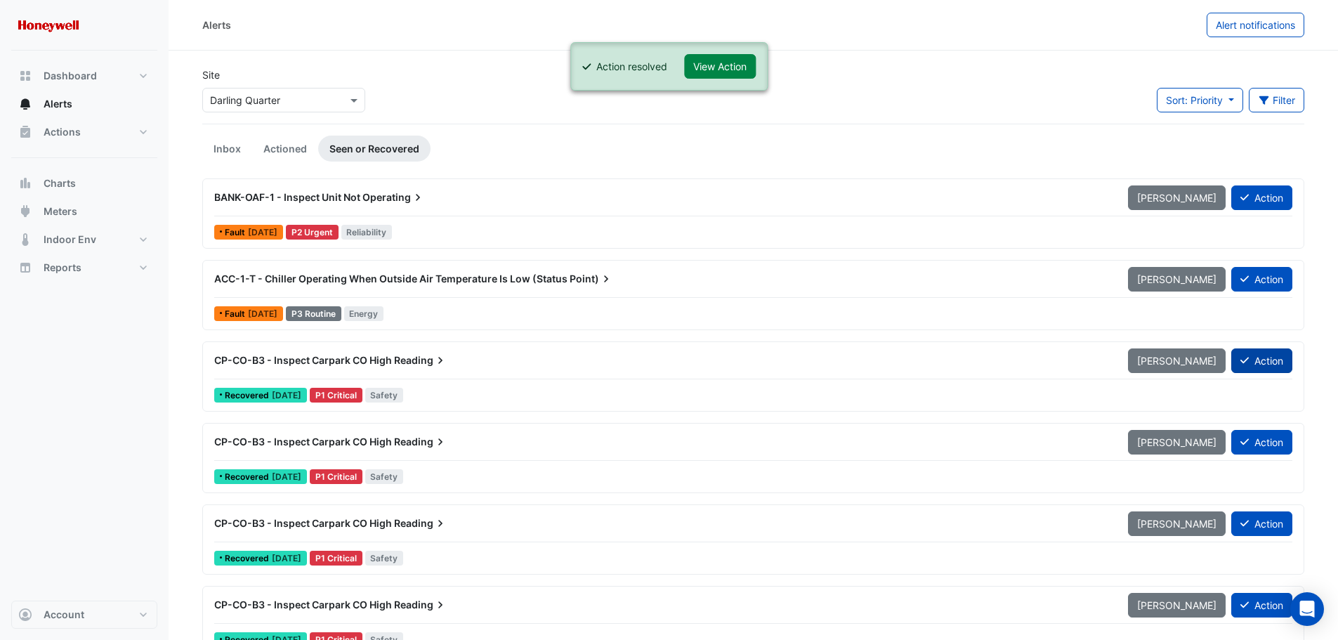
click at [1268, 362] on button "Action" at bounding box center [1261, 360] width 61 height 25
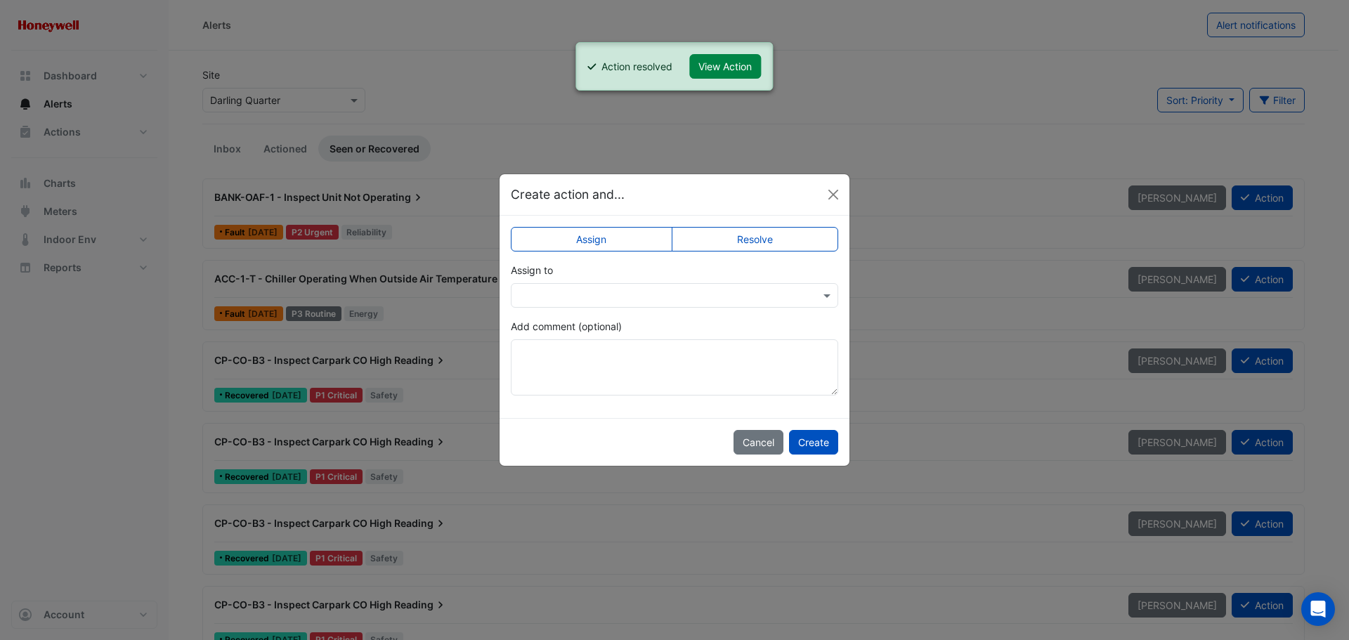
click at [745, 243] on label "Resolve" at bounding box center [755, 239] width 167 height 25
click at [691, 372] on textarea "Add comment (optional)" at bounding box center [674, 367] width 327 height 56
paste textarea "**********"
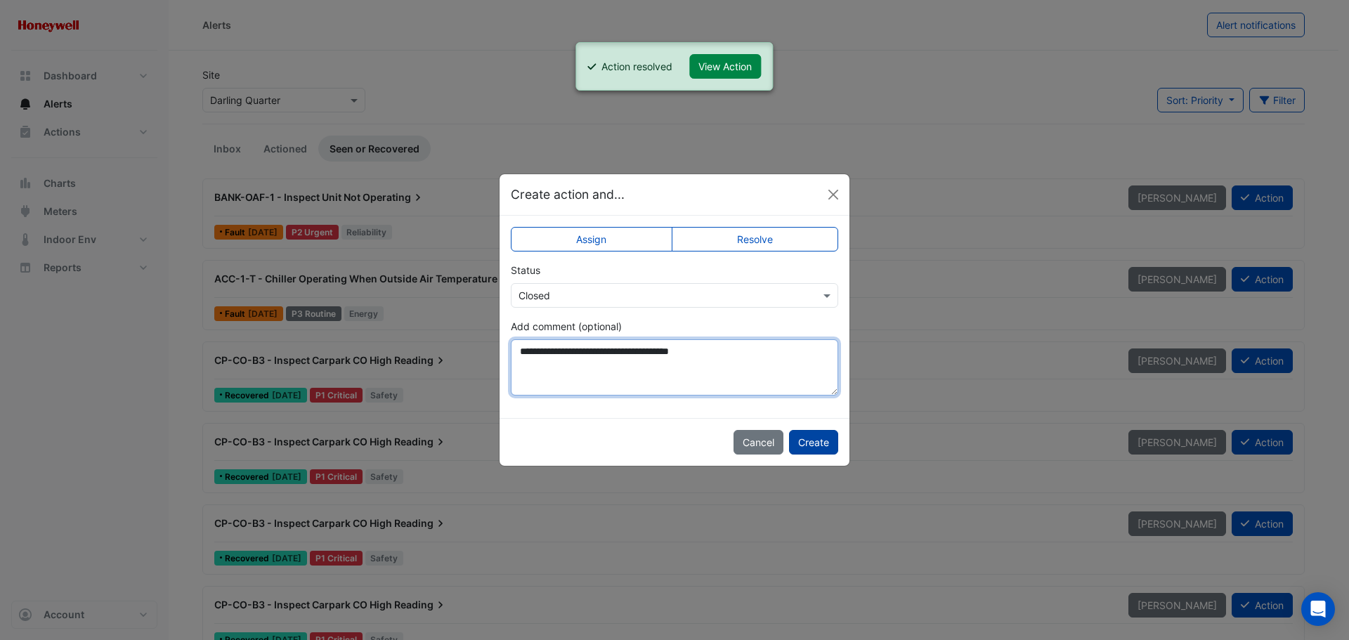
type textarea "**********"
click at [816, 443] on button "Create" at bounding box center [813, 442] width 49 height 25
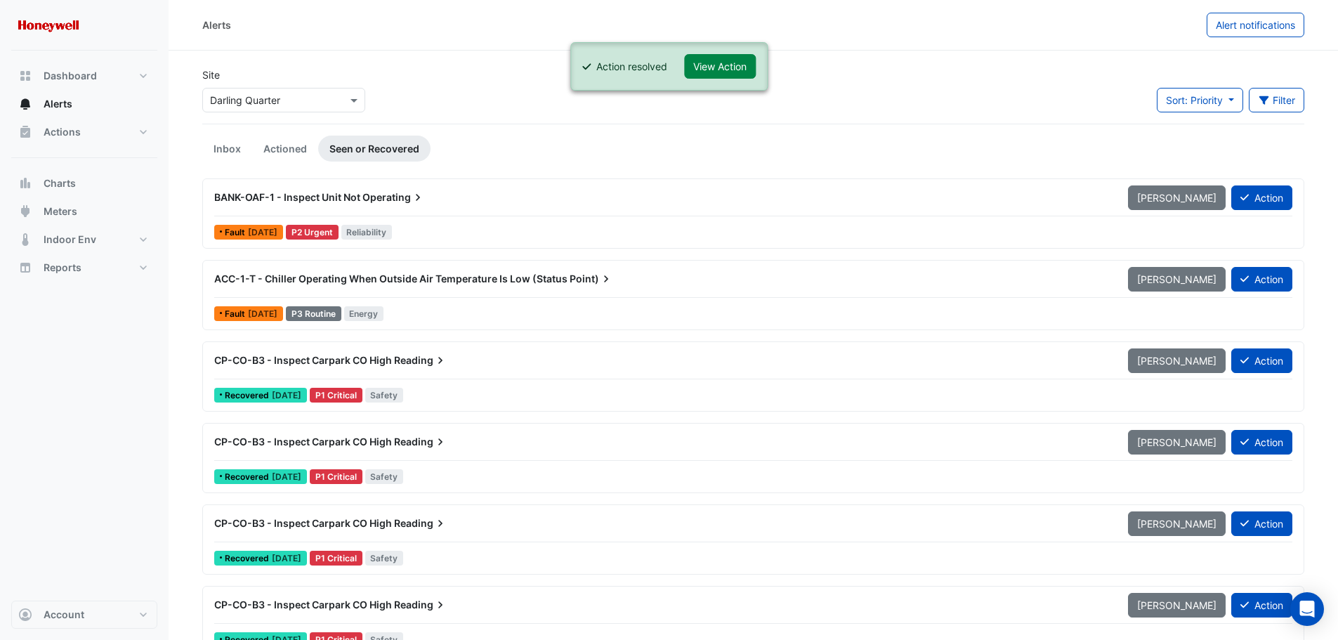
click at [1293, 361] on div "Mark Unseen Action" at bounding box center [1210, 360] width 181 height 25
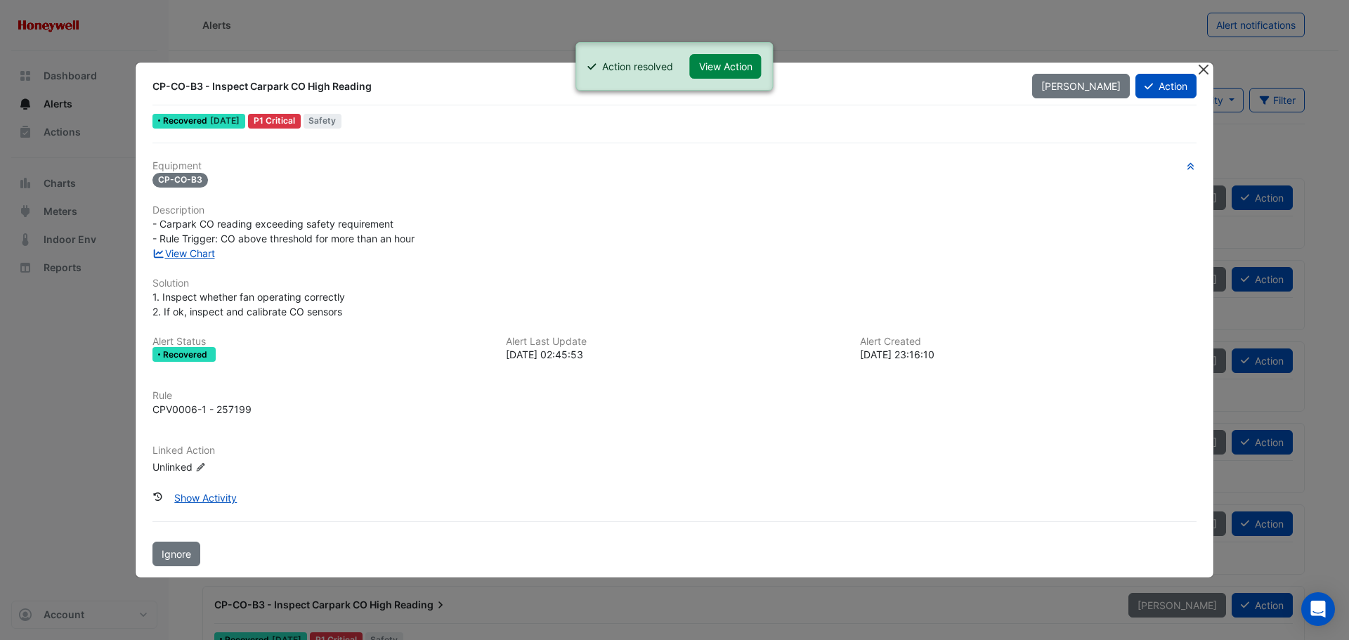
click at [1203, 70] on button "Close" at bounding box center [1203, 70] width 15 height 15
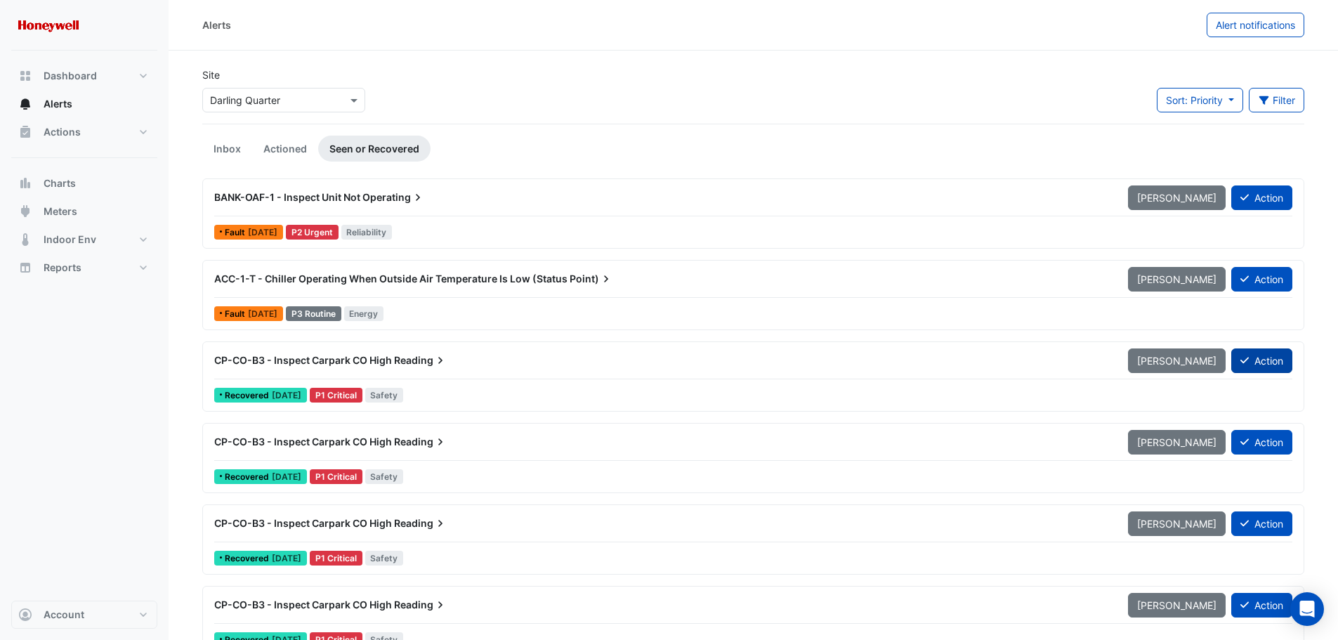
click at [1255, 358] on button "Action" at bounding box center [1261, 360] width 61 height 25
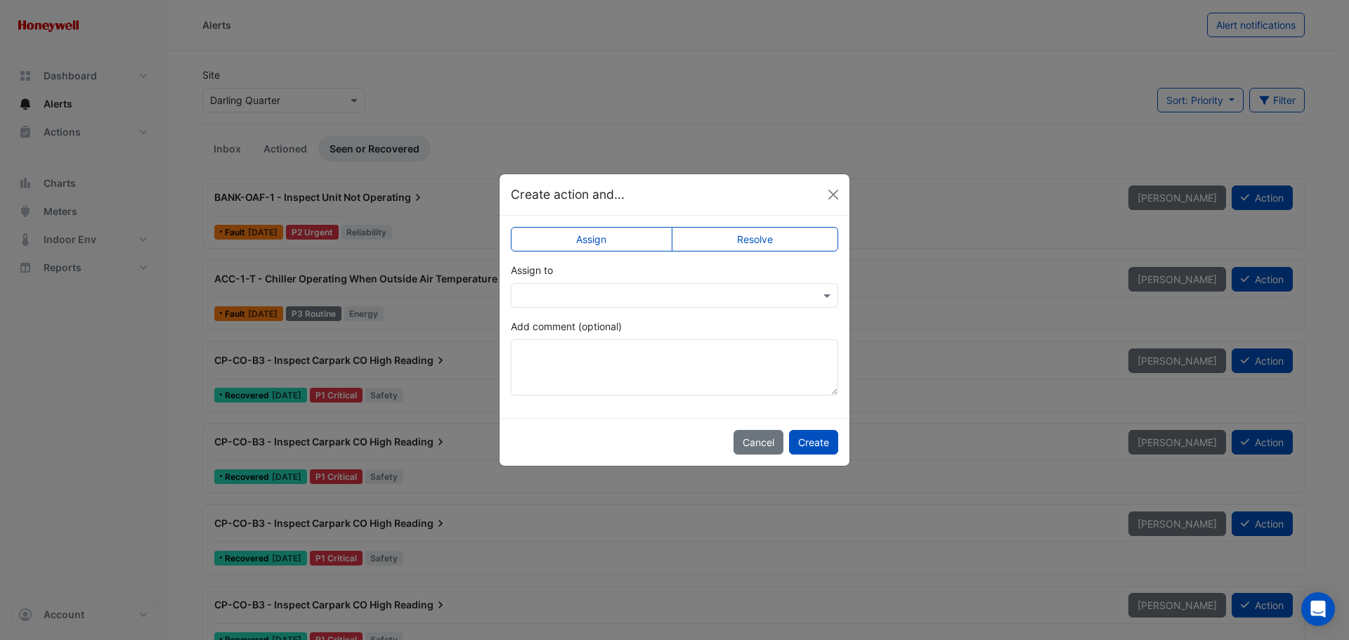
click at [715, 243] on label "Resolve" at bounding box center [755, 239] width 167 height 25
click at [641, 370] on textarea "Add comment (optional)" at bounding box center [674, 367] width 327 height 56
paste textarea "**********"
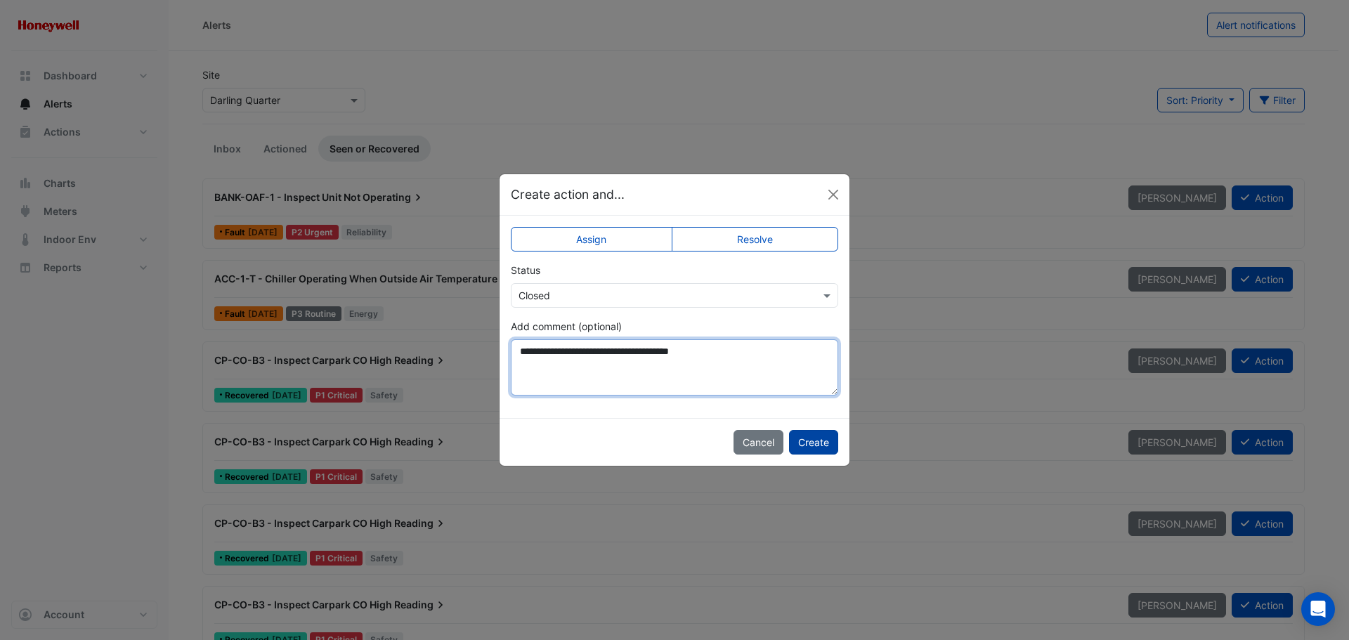
type textarea "**********"
click at [804, 440] on button "Create" at bounding box center [813, 442] width 49 height 25
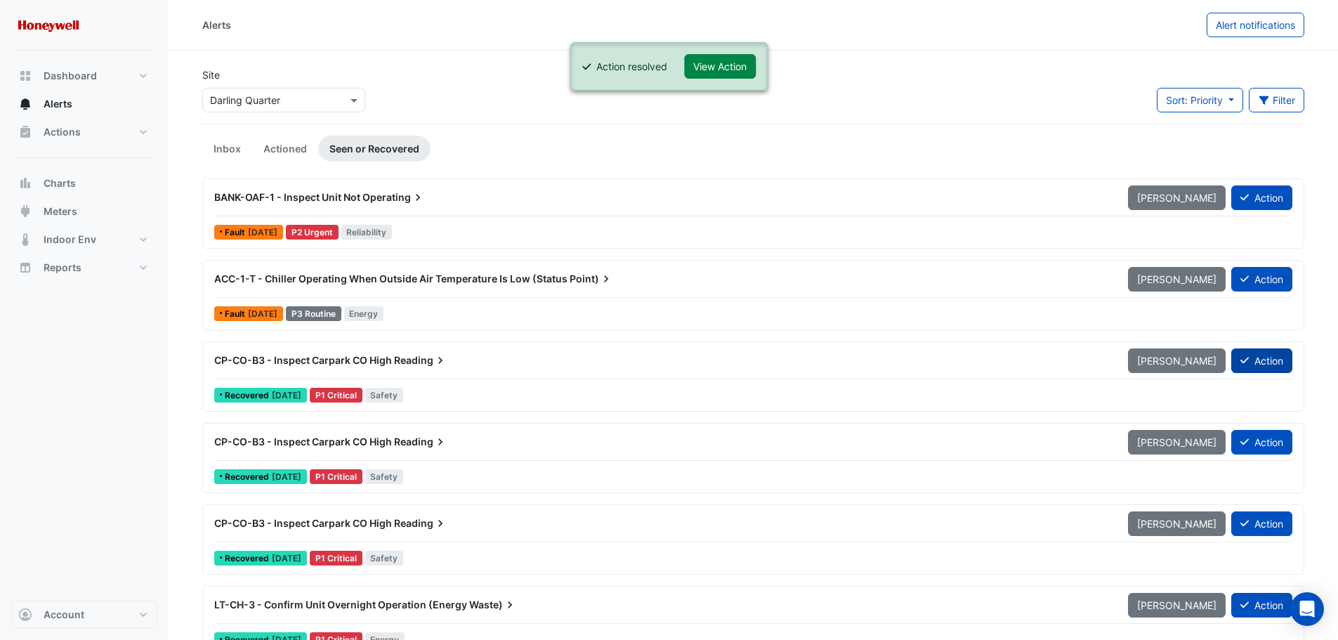
click at [1269, 363] on button "Action" at bounding box center [1261, 360] width 61 height 25
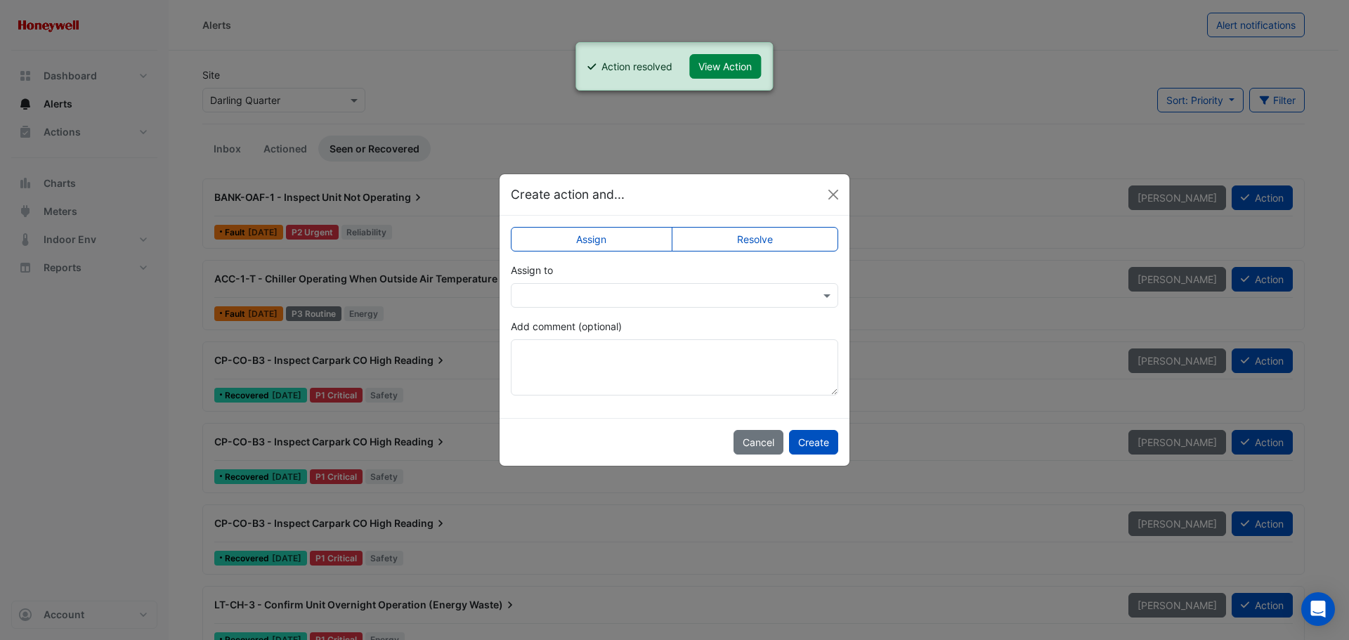
click at [784, 239] on label "Resolve" at bounding box center [755, 239] width 167 height 25
click at [608, 363] on textarea "Add comment (optional)" at bounding box center [674, 367] width 327 height 56
paste textarea "**********"
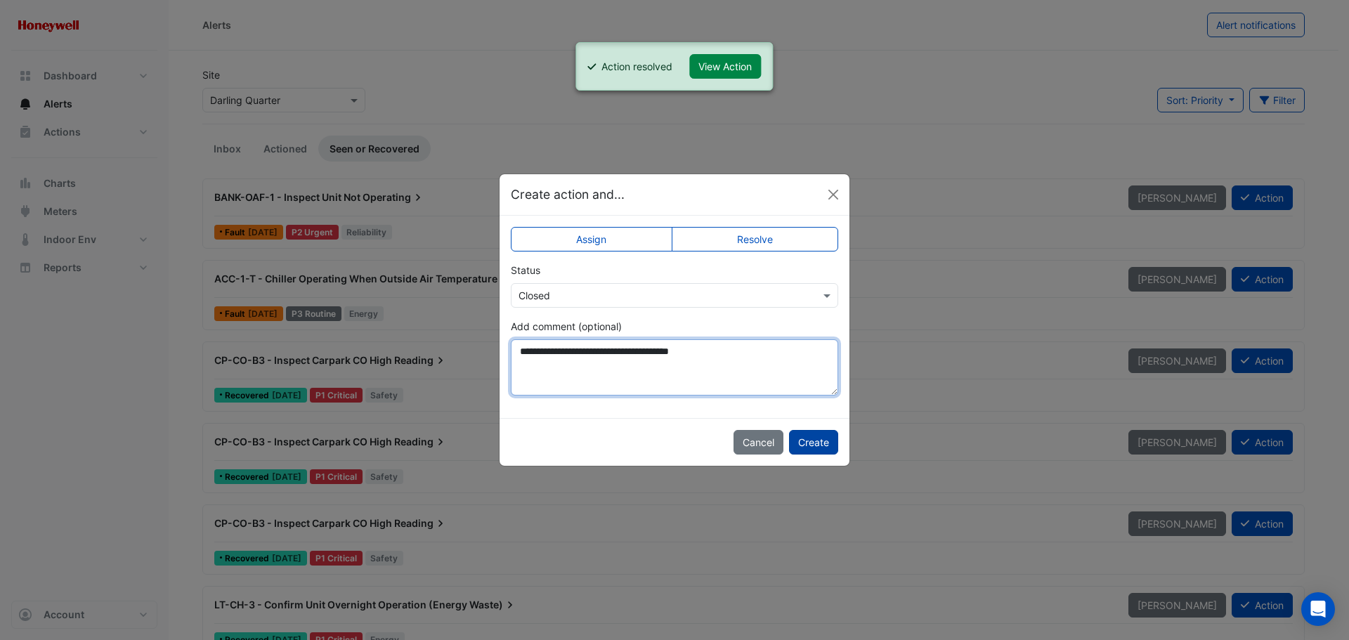
type textarea "**********"
click at [816, 435] on button "Create" at bounding box center [813, 442] width 49 height 25
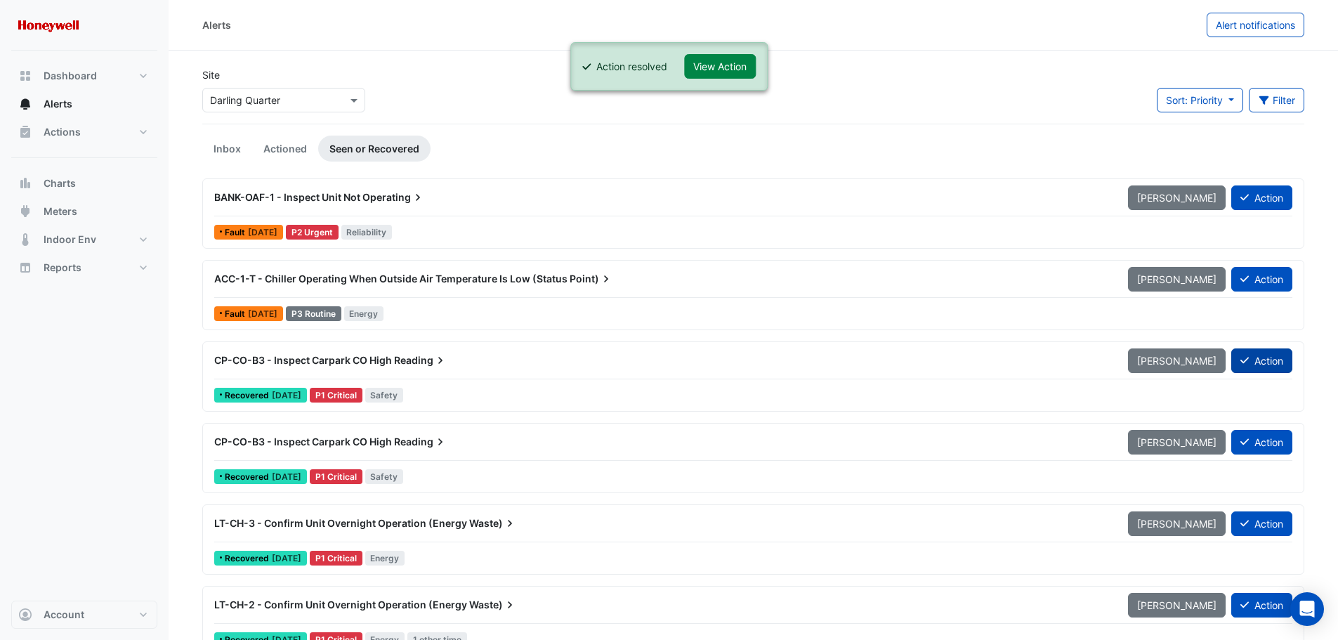
click at [1271, 361] on button "Action" at bounding box center [1261, 360] width 61 height 25
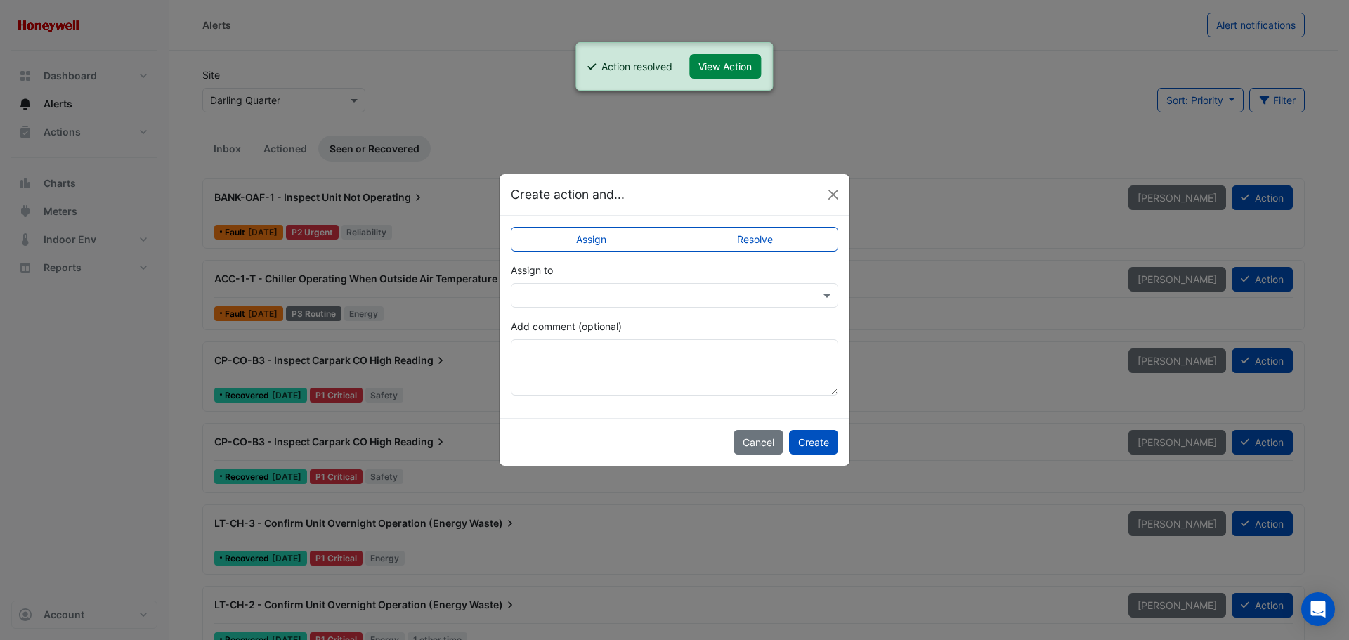
click at [761, 240] on label "Resolve" at bounding box center [755, 239] width 167 height 25
click at [681, 366] on textarea "Add comment (optional)" at bounding box center [674, 367] width 327 height 56
paste textarea "**********"
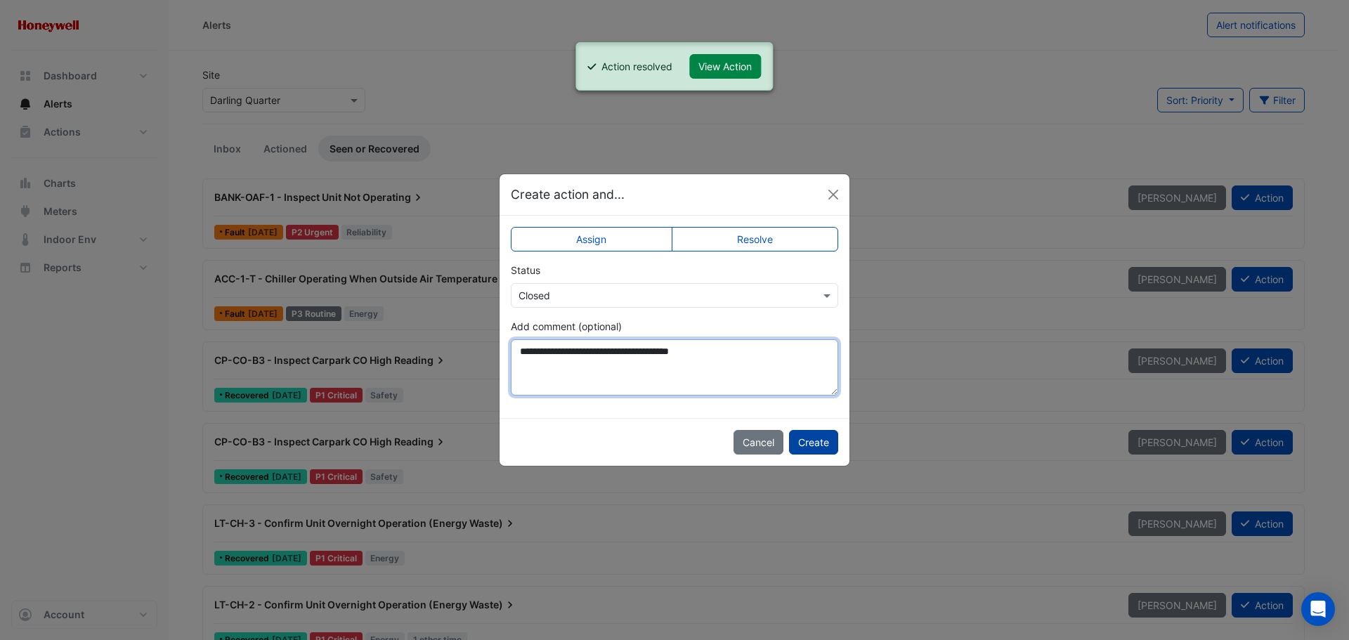
type textarea "**********"
click at [824, 442] on button "Create" at bounding box center [813, 442] width 49 height 25
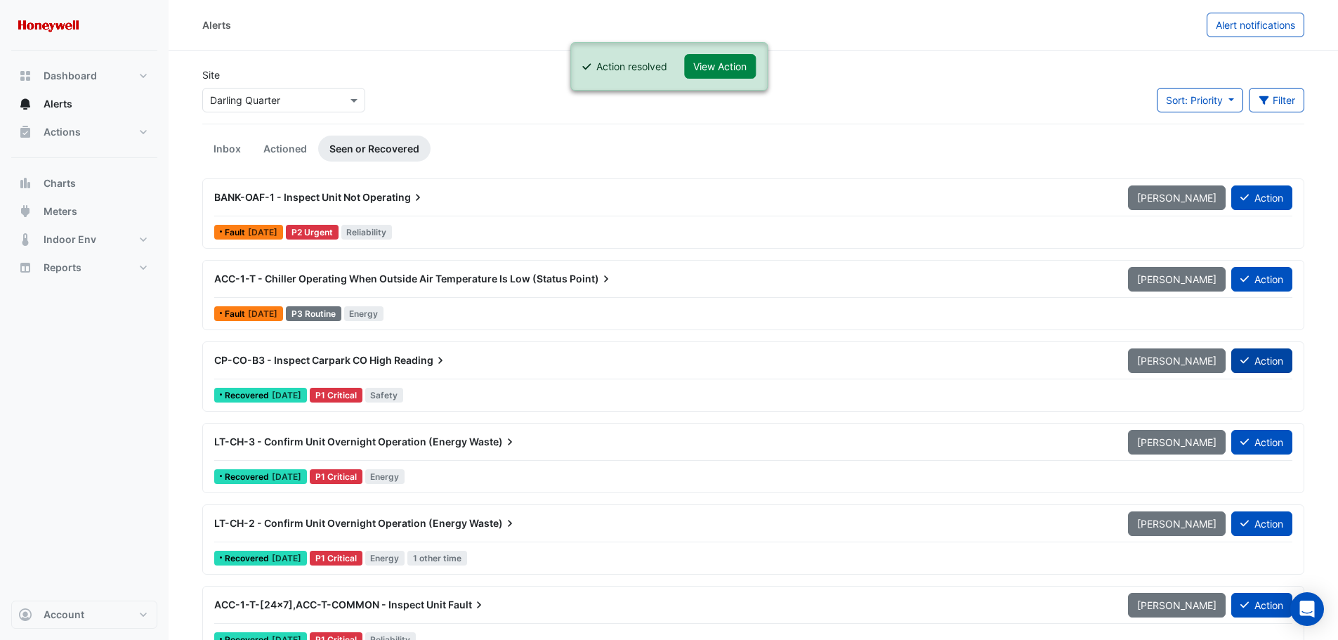
click at [1260, 361] on button "Action" at bounding box center [1261, 360] width 61 height 25
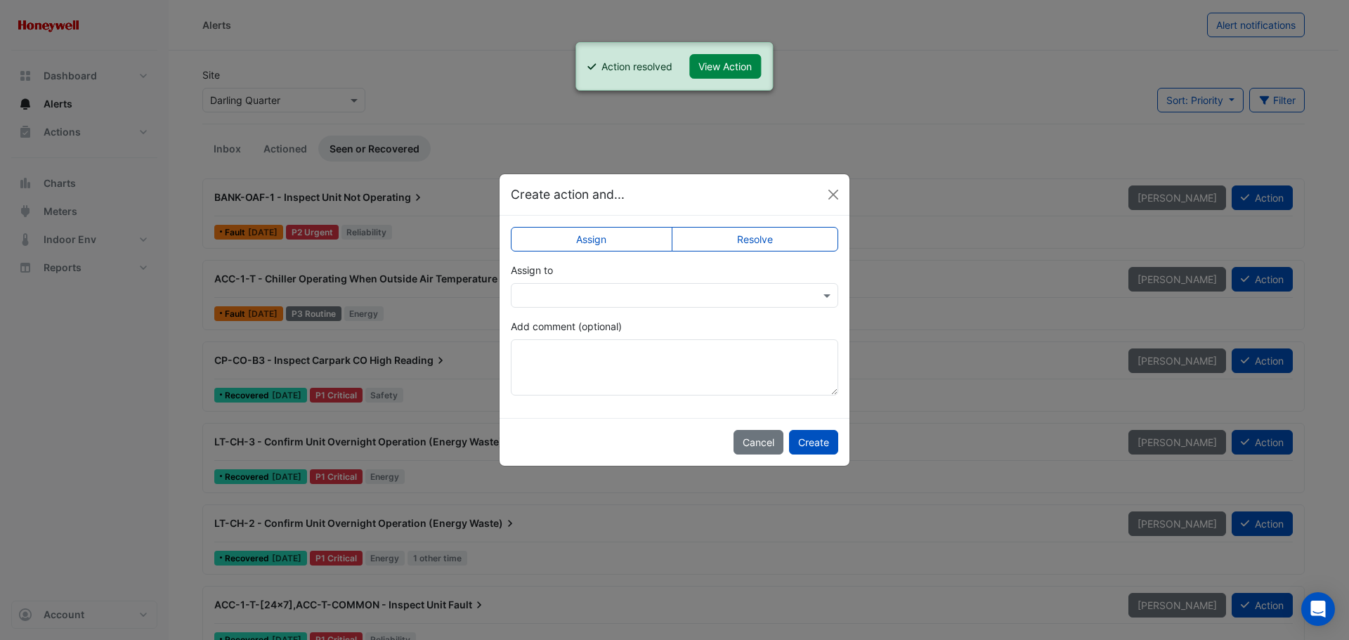
click at [770, 237] on label "Resolve" at bounding box center [755, 239] width 167 height 25
click at [675, 367] on textarea "Add comment (optional)" at bounding box center [674, 367] width 327 height 56
paste textarea "**********"
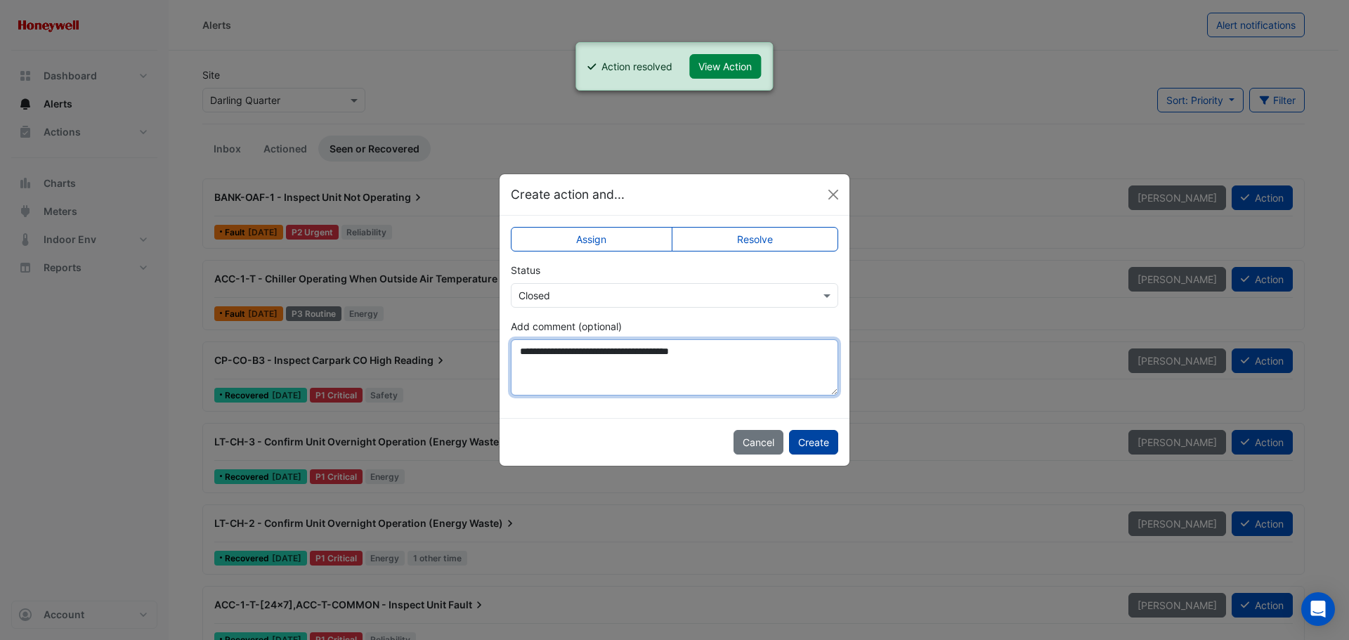
type textarea "**********"
click at [809, 440] on button "Create" at bounding box center [813, 442] width 49 height 25
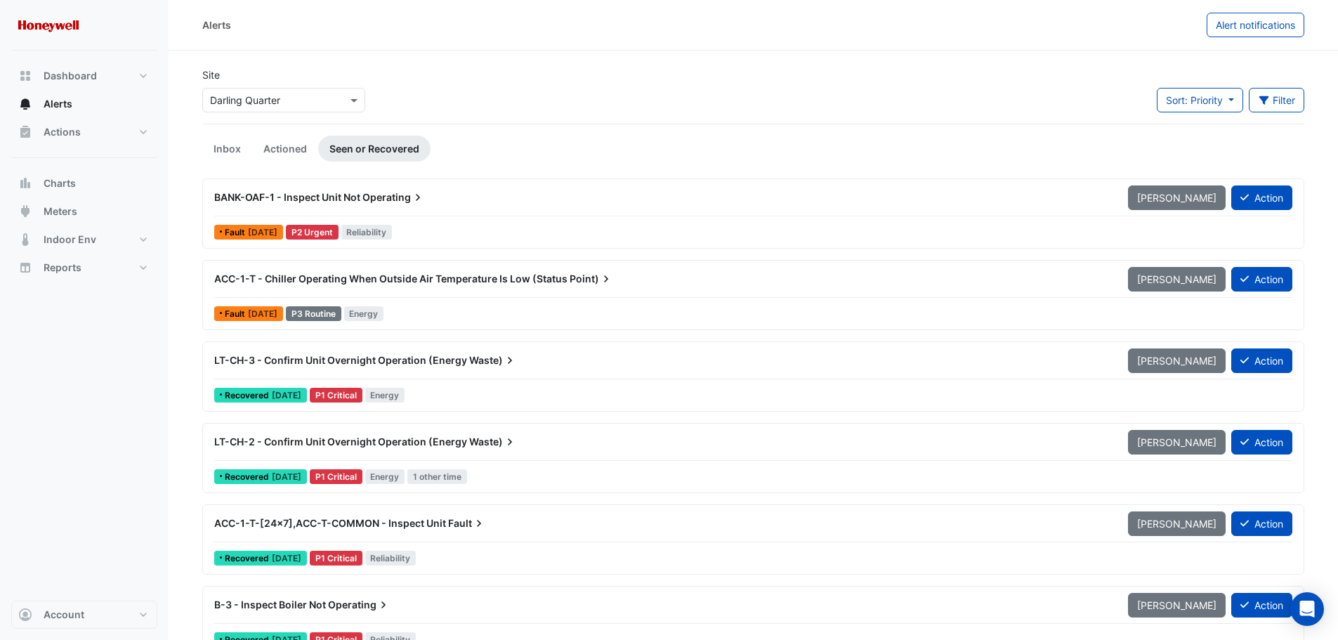
click at [584, 362] on div "LT-CH-3 - Confirm Unit Overnight Operation (Energy Waste)" at bounding box center [662, 360] width 897 height 14
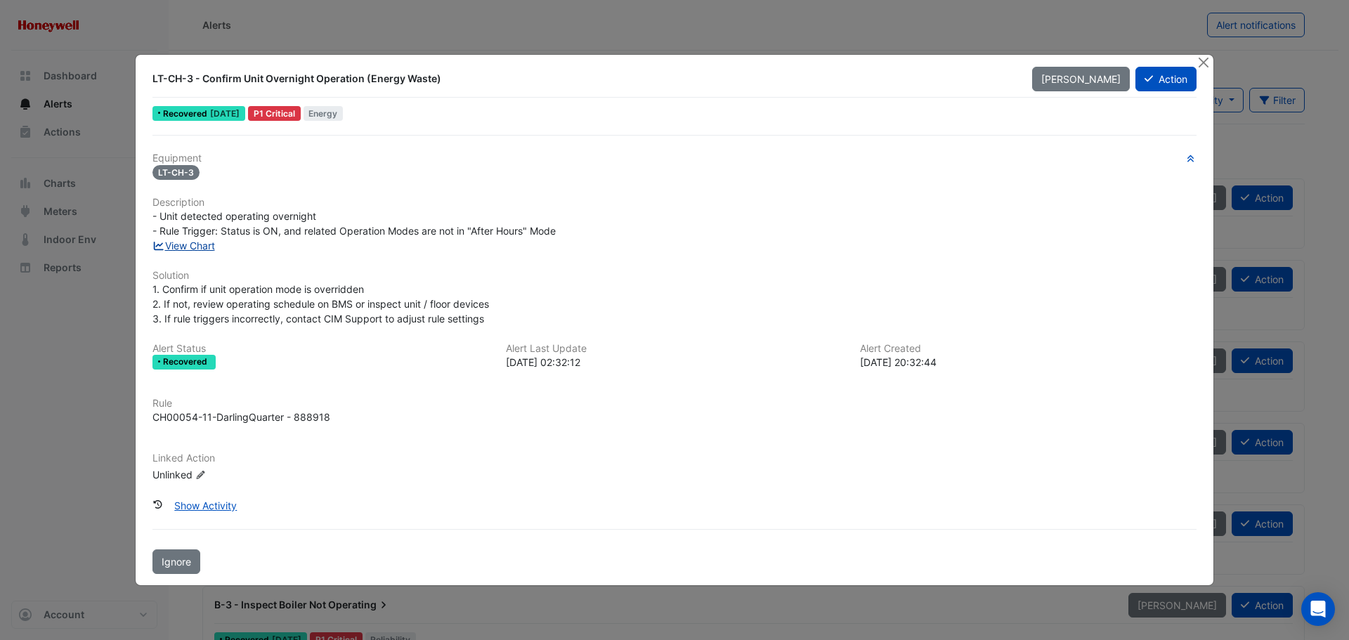
click at [187, 243] on link "View Chart" at bounding box center [183, 246] width 63 height 12
click at [202, 251] on link "View Chart" at bounding box center [183, 246] width 63 height 12
click at [1169, 79] on button "Action" at bounding box center [1165, 79] width 61 height 25
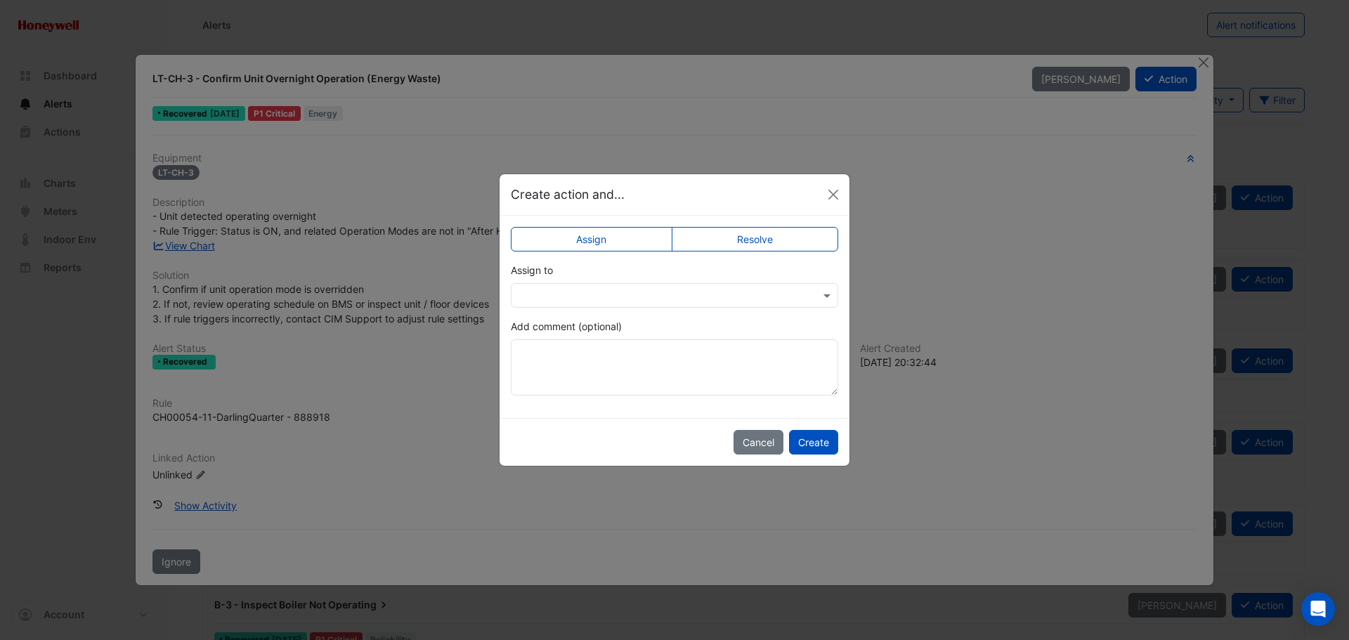
click at [731, 239] on label "Resolve" at bounding box center [755, 239] width 167 height 25
click at [810, 445] on button "Create" at bounding box center [813, 442] width 49 height 25
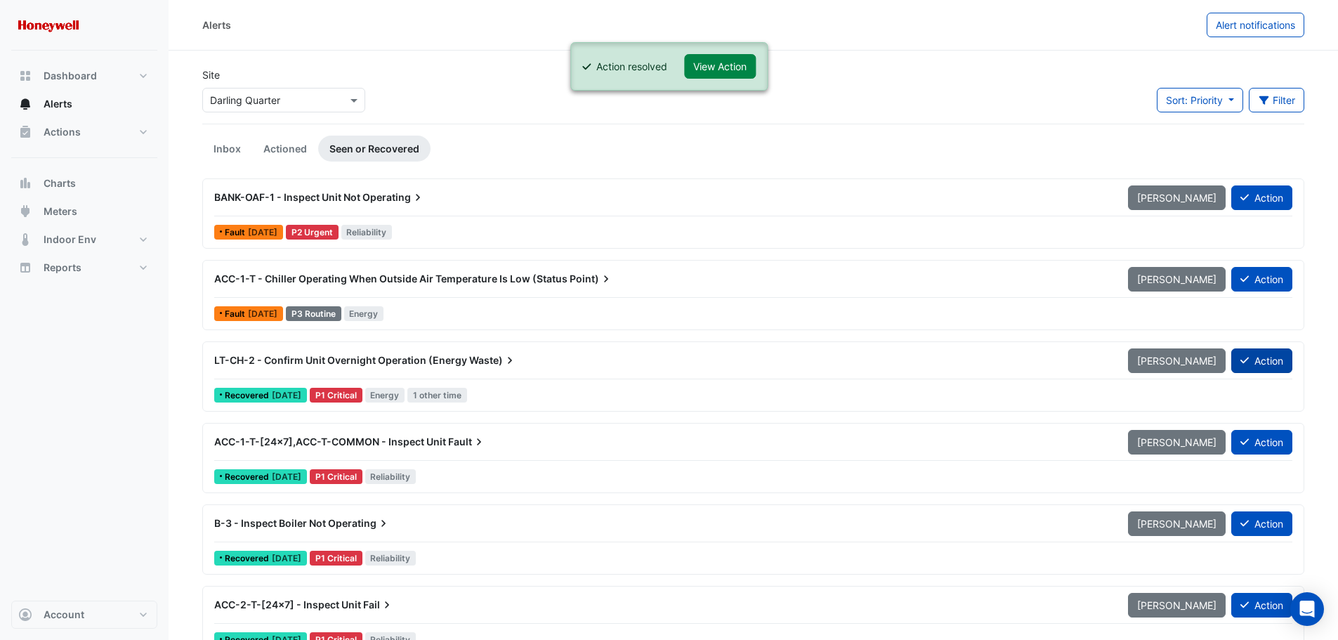
click at [1257, 362] on button "Action" at bounding box center [1261, 360] width 61 height 25
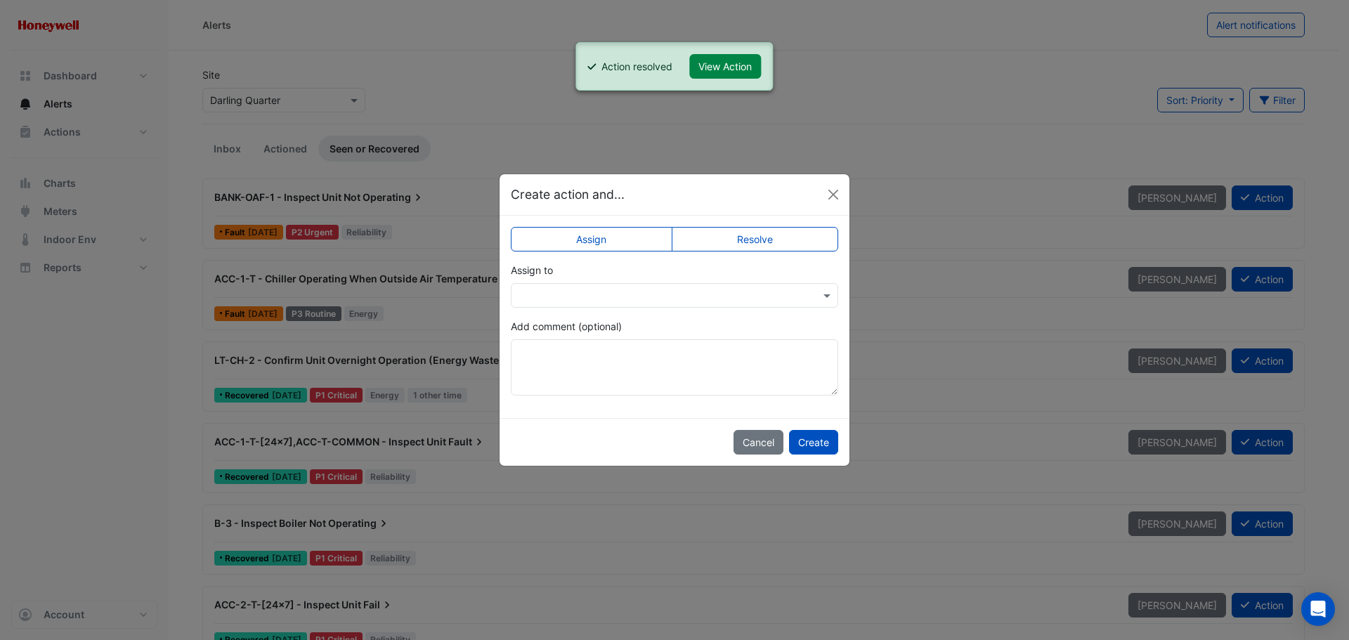
click at [776, 237] on label "Resolve" at bounding box center [755, 239] width 167 height 25
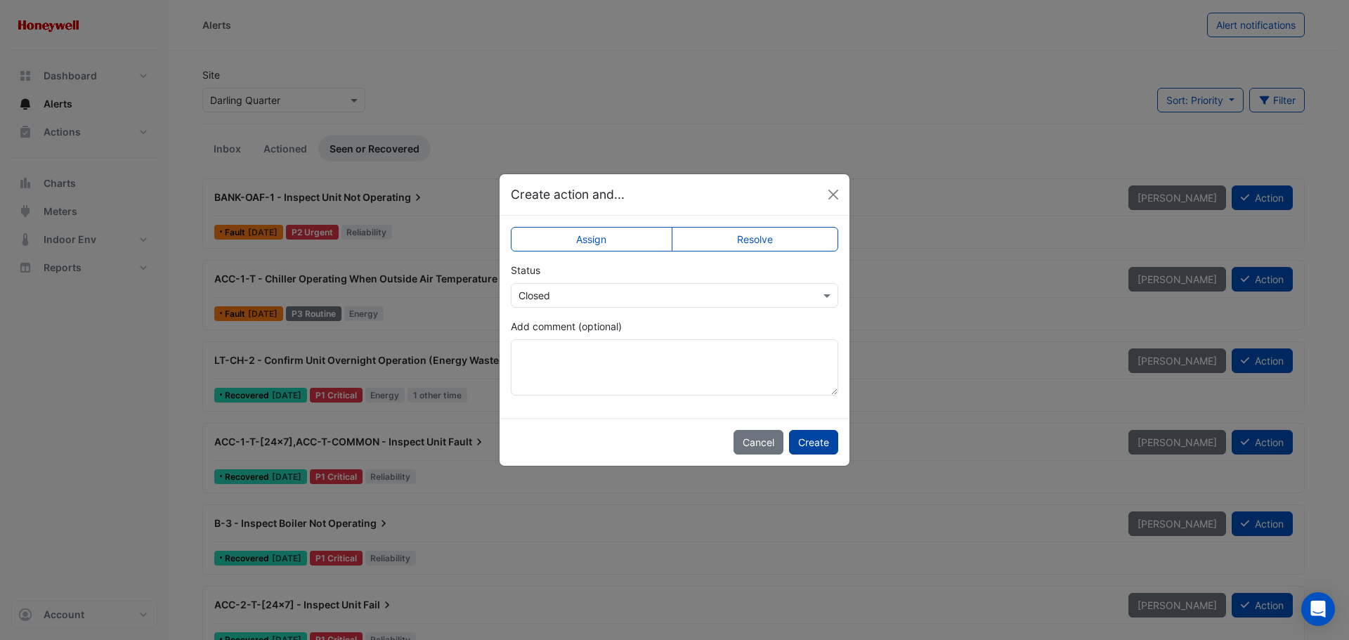
click at [809, 441] on button "Create" at bounding box center [813, 442] width 49 height 25
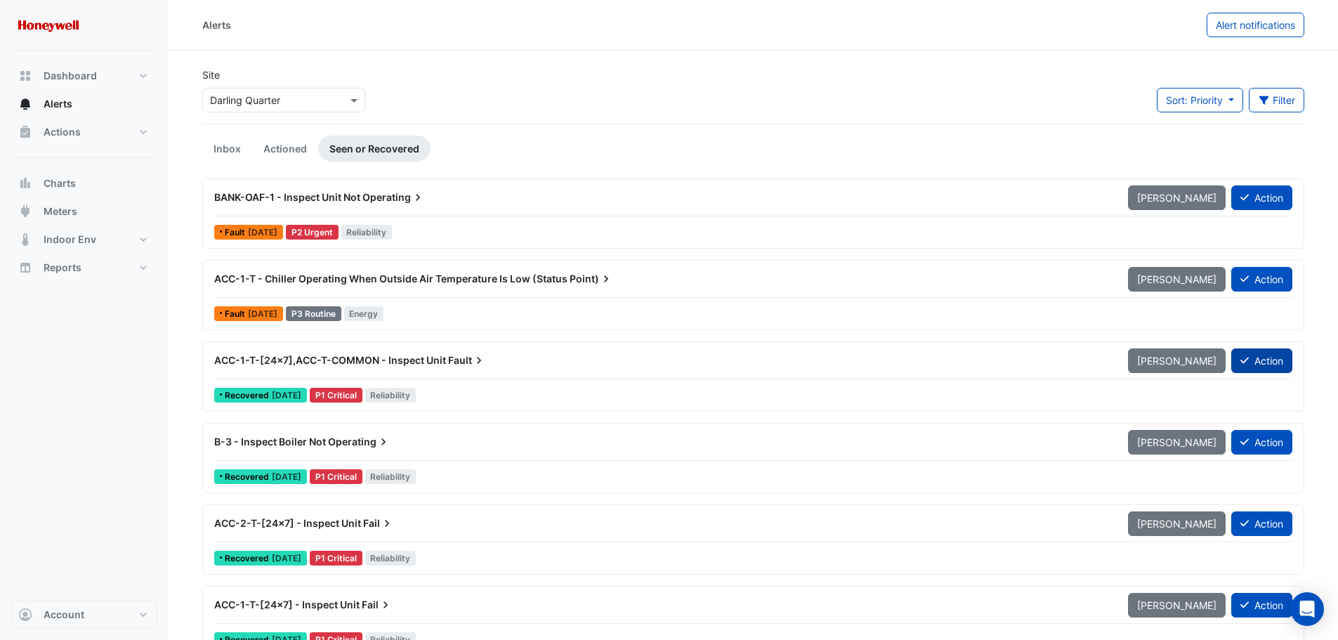
click at [1267, 362] on button "Action" at bounding box center [1261, 360] width 61 height 25
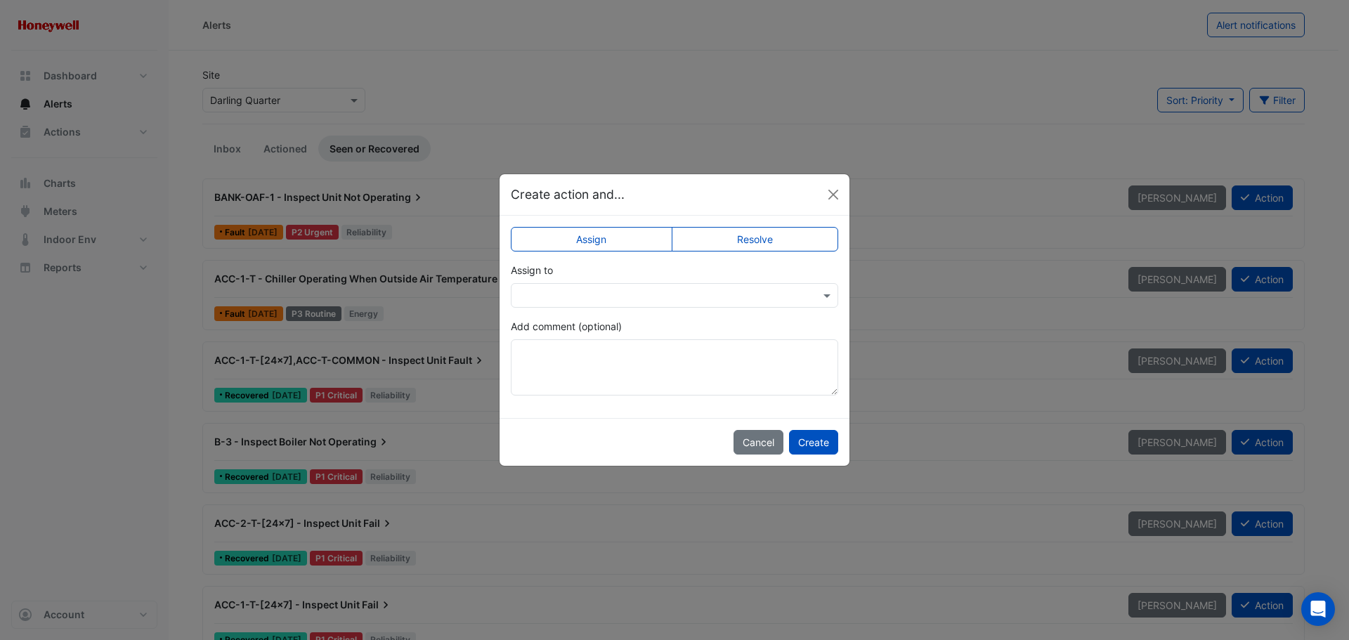
click at [724, 242] on label "Resolve" at bounding box center [755, 239] width 167 height 25
click at [574, 356] on textarea "Add comment (optional)" at bounding box center [674, 367] width 327 height 56
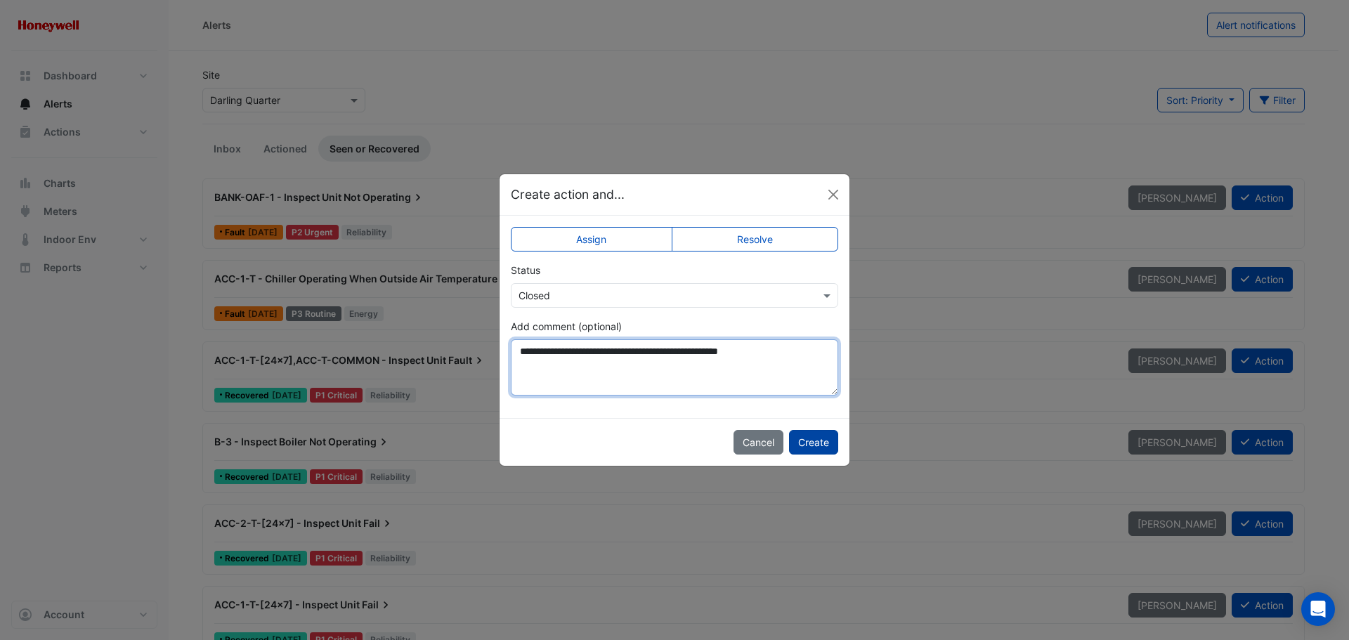
type textarea "**********"
click at [811, 449] on button "Create" at bounding box center [813, 442] width 49 height 25
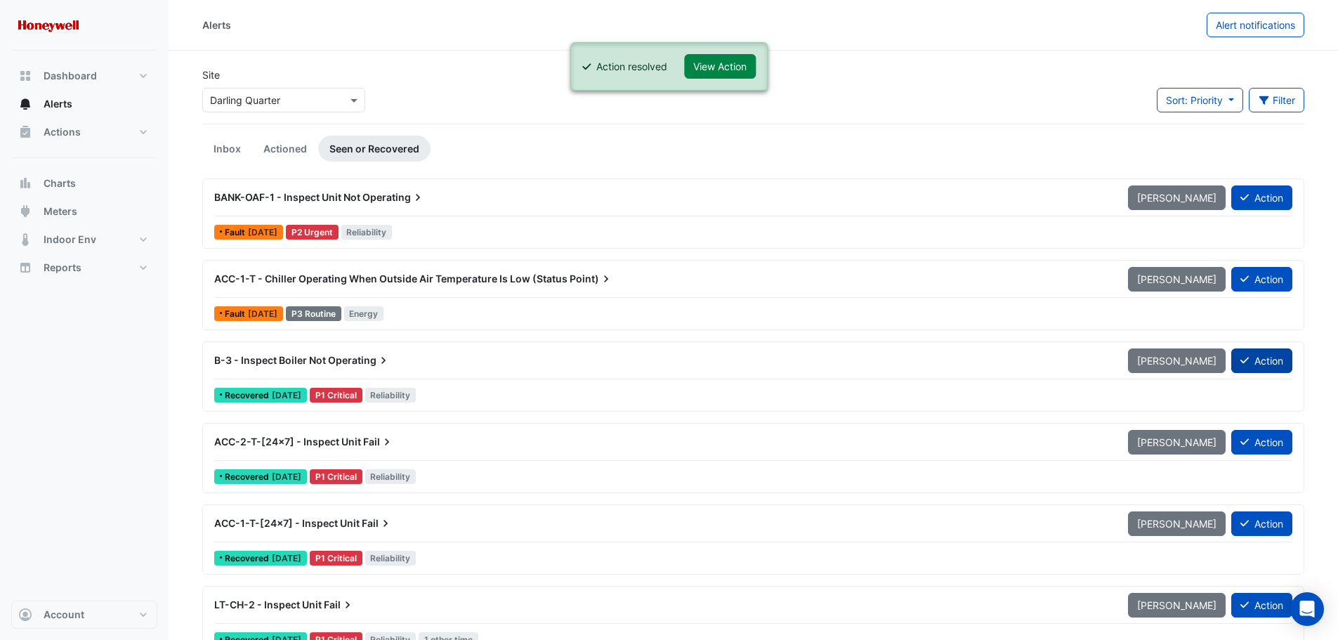
click at [1261, 361] on button "Action" at bounding box center [1261, 360] width 61 height 25
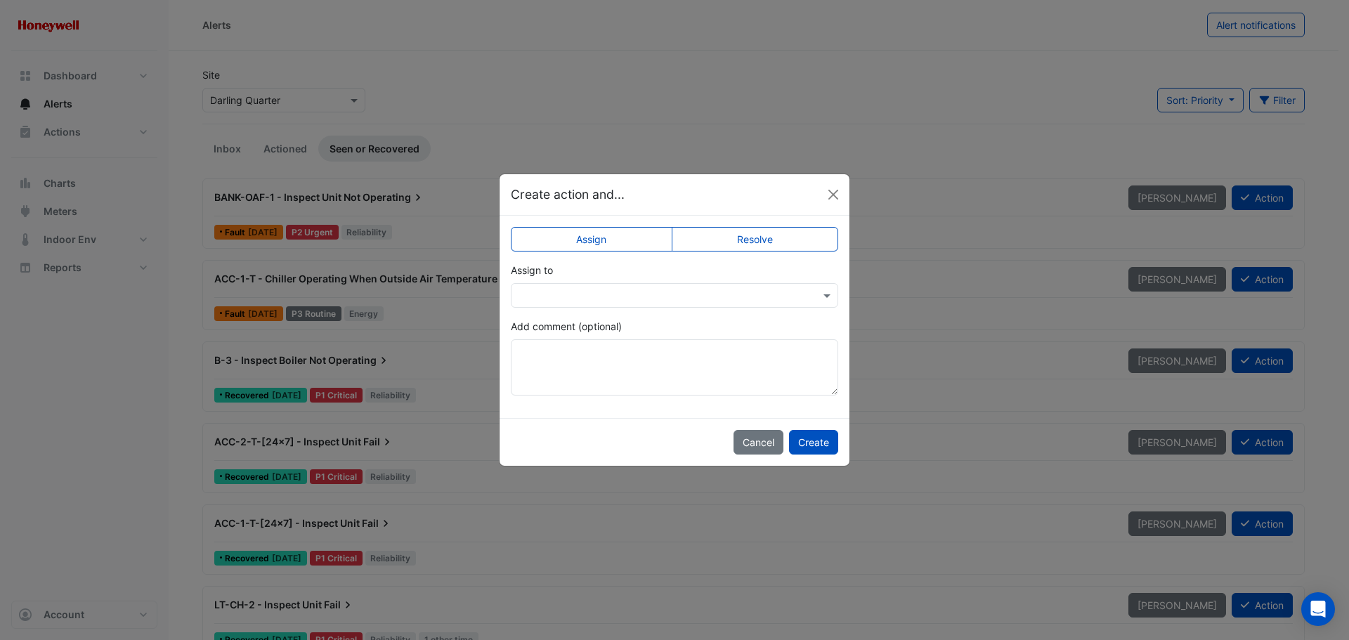
click at [617, 295] on input "text" at bounding box center [660, 296] width 284 height 15
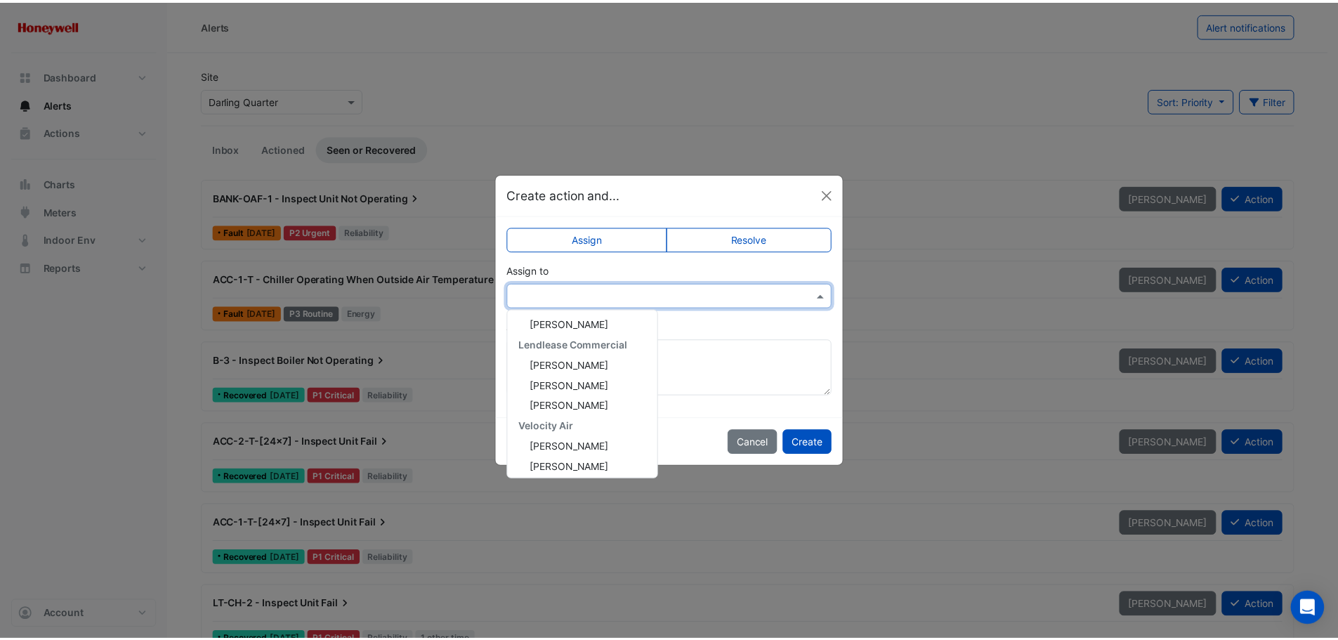
scroll to position [413, 0]
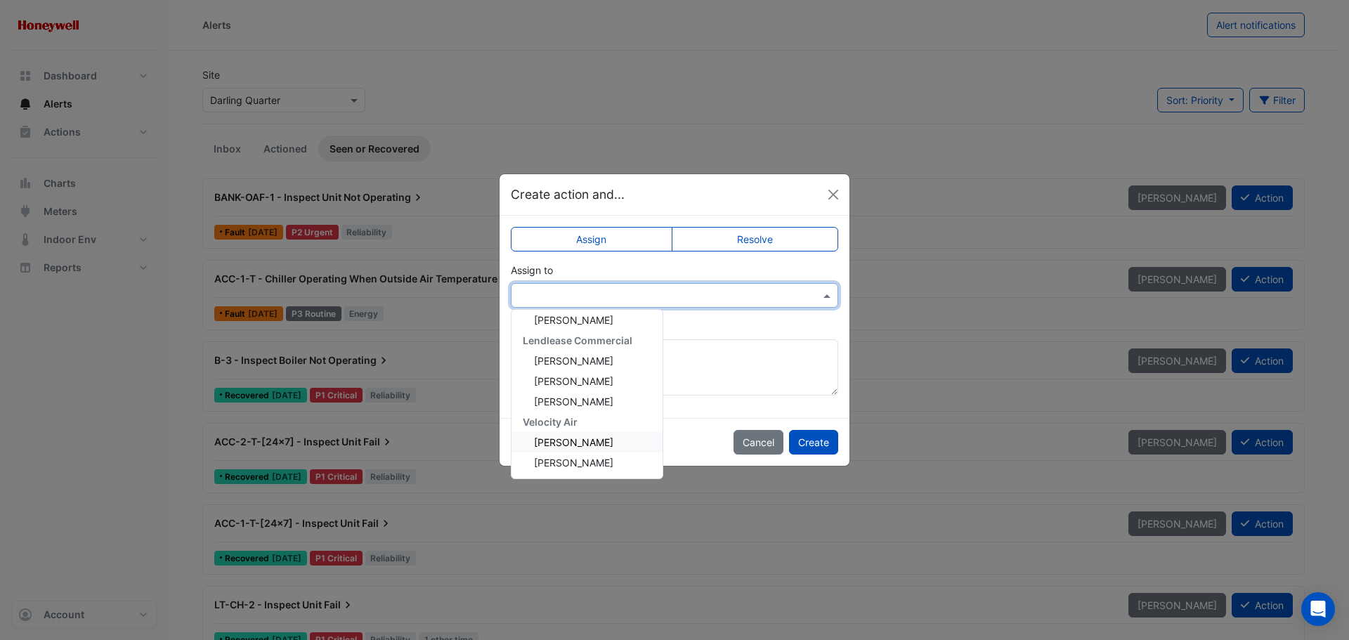
click at [578, 445] on span "Daniel Cowell" at bounding box center [573, 442] width 79 height 12
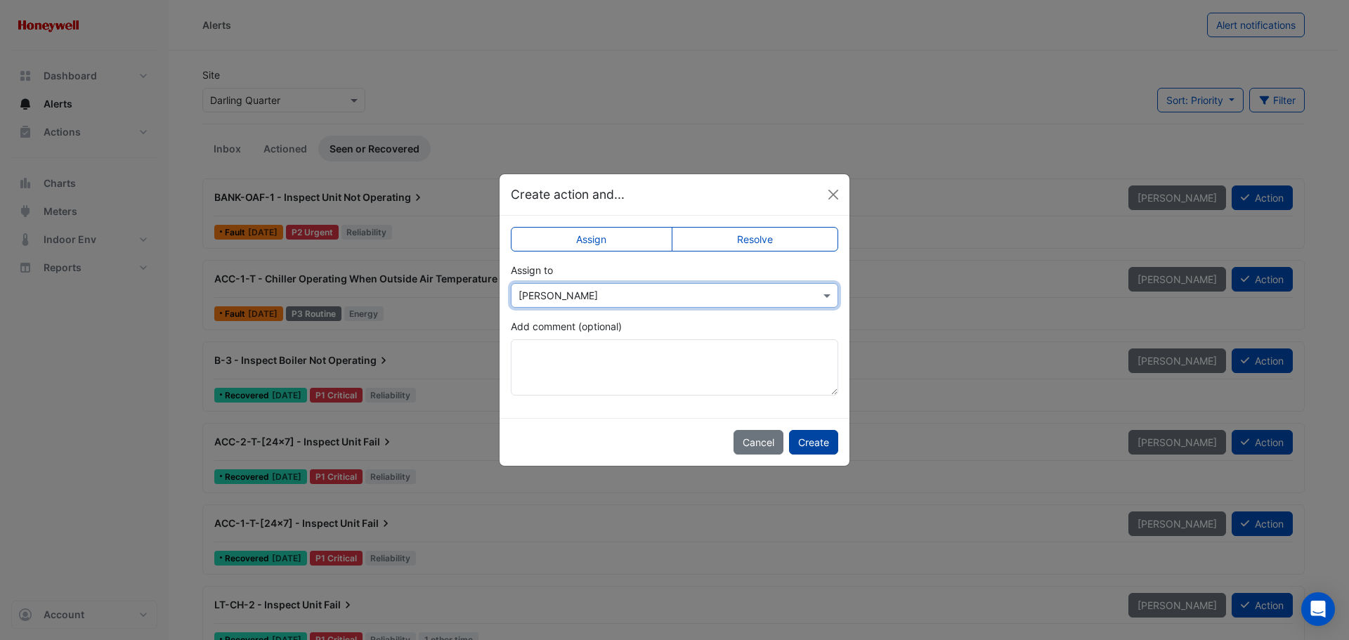
click at [819, 443] on button "Create" at bounding box center [813, 442] width 49 height 25
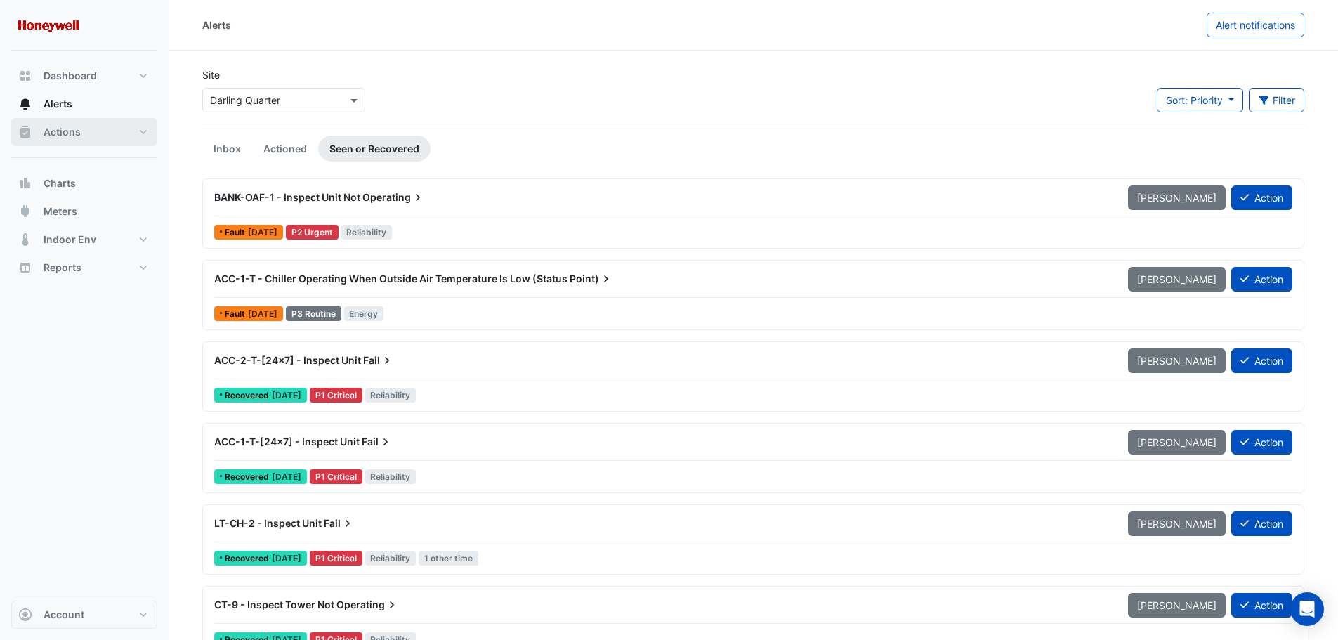
click at [49, 135] on span "Actions" at bounding box center [62, 132] width 37 height 14
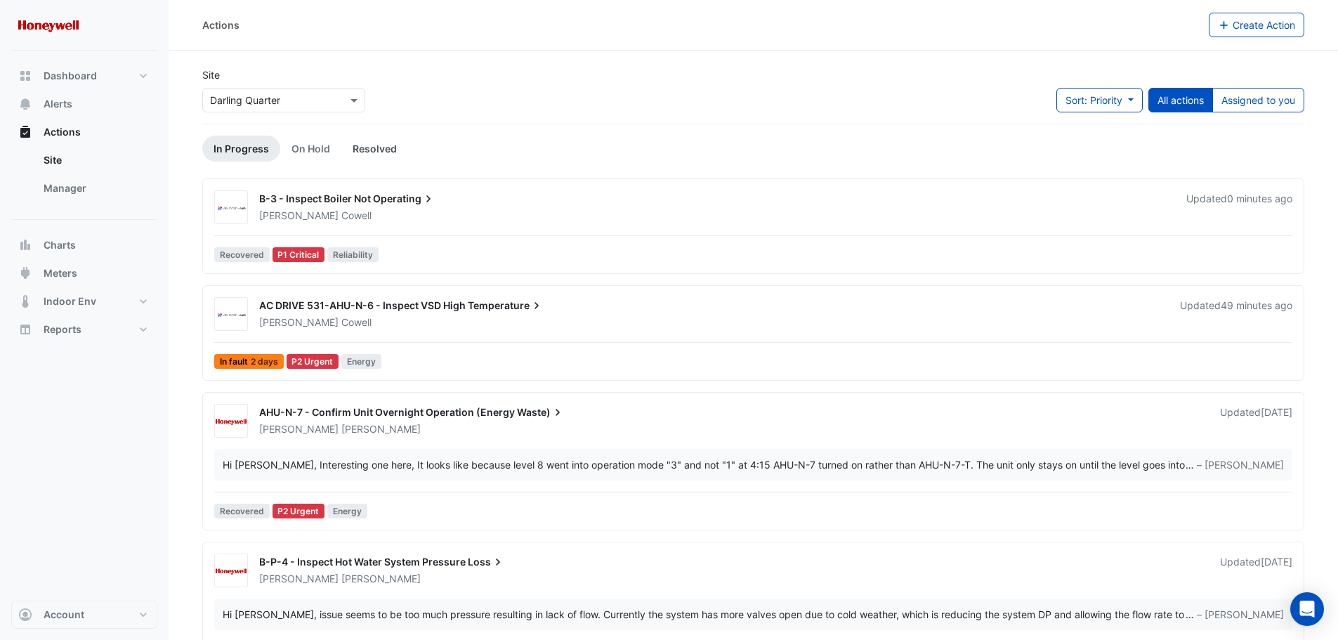
click at [377, 149] on link "Resolved" at bounding box center [374, 149] width 67 height 26
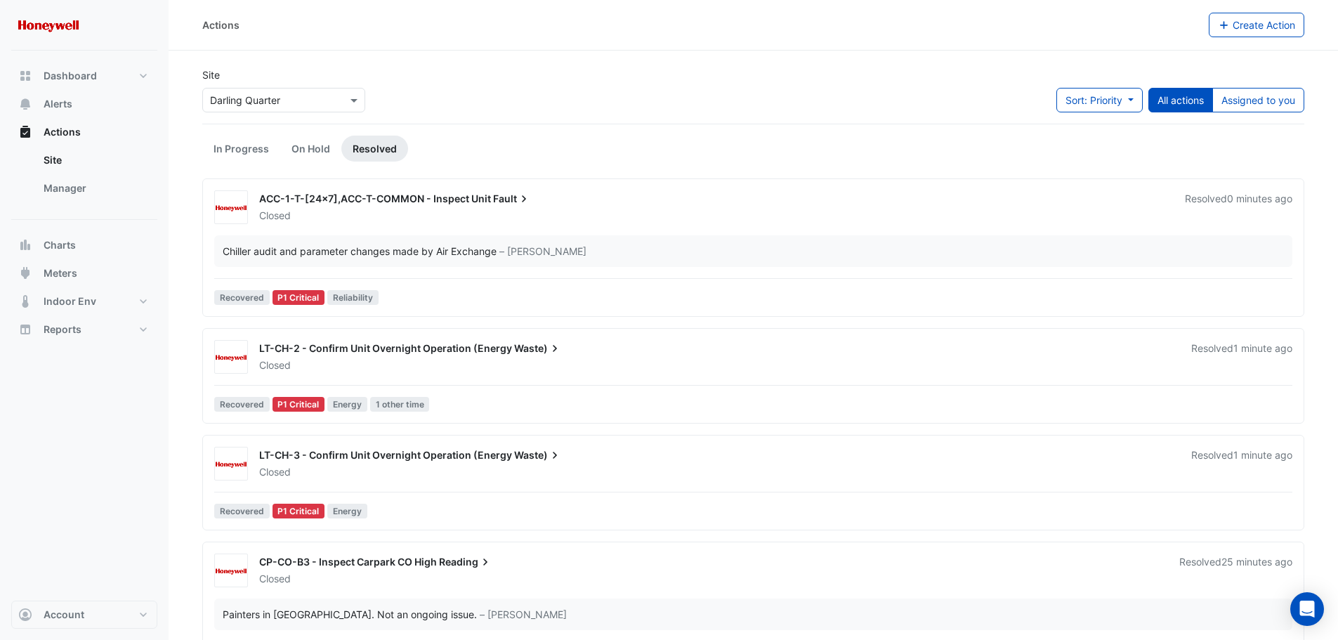
click at [558, 207] on div "ACC-1-T-[24x7],ACC-T-COMMON - Inspect Unit Fault" at bounding box center [713, 200] width 909 height 17
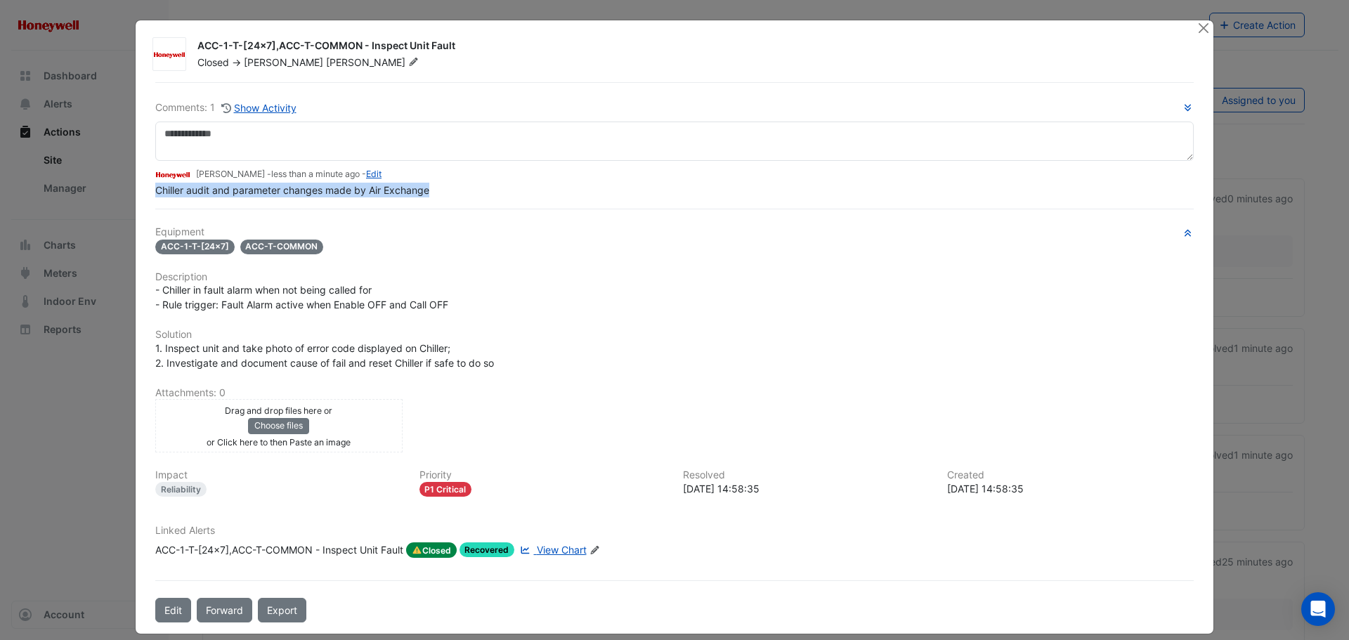
drag, startPoint x: 446, startPoint y: 190, endPoint x: 148, endPoint y: 197, distance: 297.9
click at [148, 197] on div "Comments: 1 Show Activity Brad Watts - less than a minute ago - Edit Chiller au…" at bounding box center [674, 352] width 1055 height 540
copy span "Chiller audit and parameter changes made by Air Exchange"
click at [1196, 27] on button "Close" at bounding box center [1203, 27] width 15 height 15
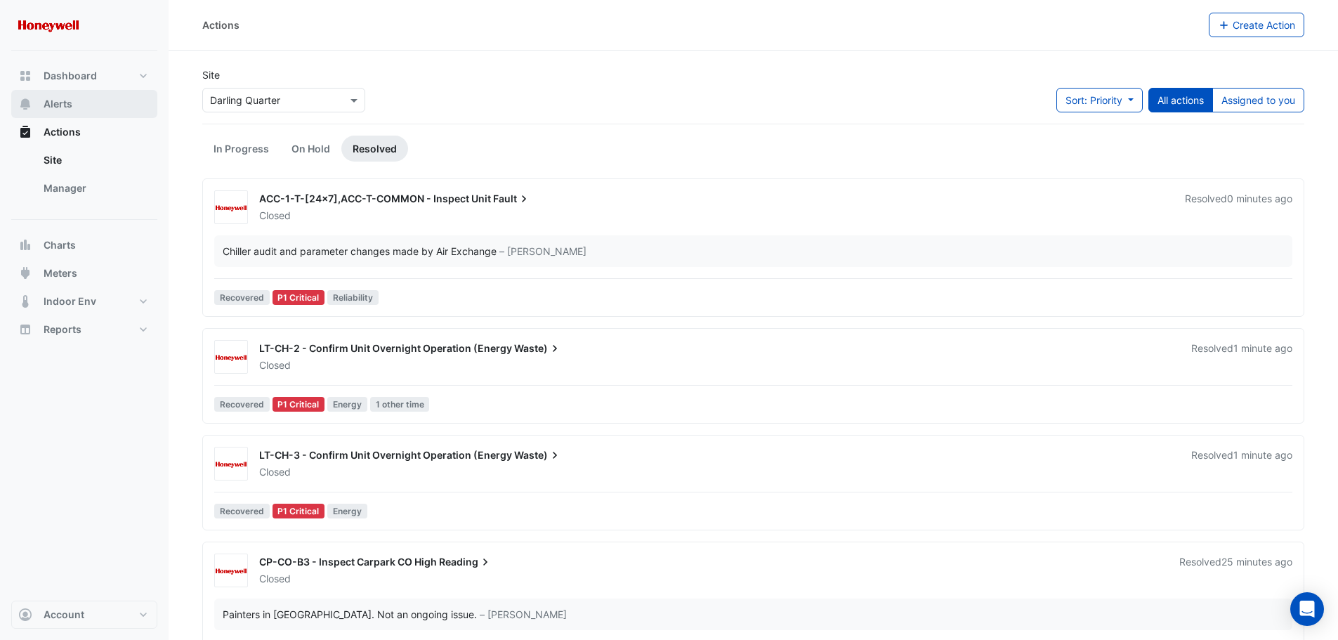
click at [78, 103] on button "Alerts" at bounding box center [84, 104] width 146 height 28
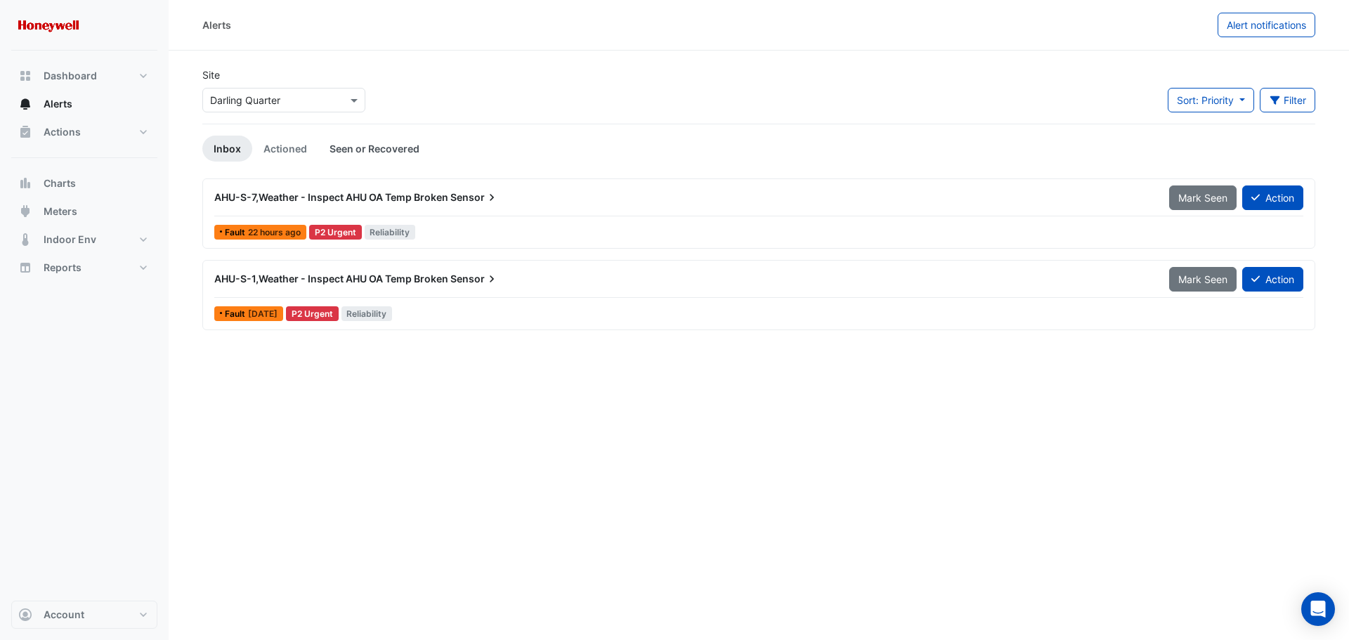
click at [382, 155] on link "Seen or Recovered" at bounding box center [374, 149] width 112 height 26
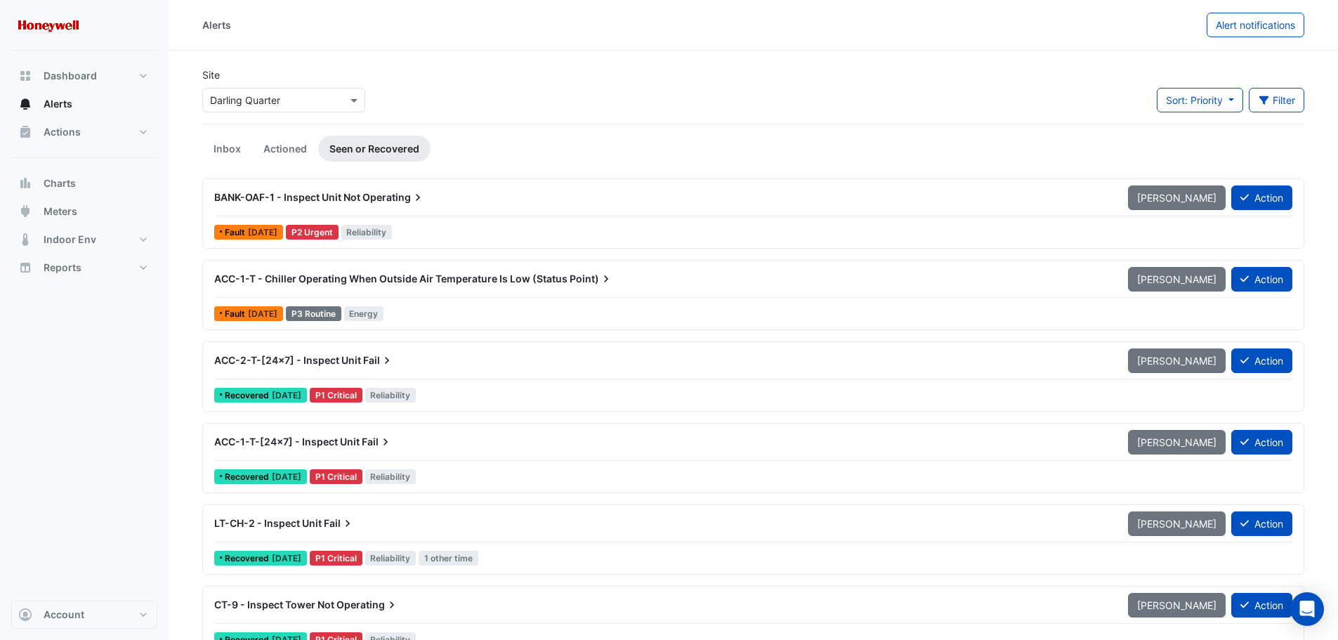
click at [454, 361] on div "ACC-2-T-[24x7] - Inspect Unit Fail" at bounding box center [662, 360] width 897 height 14
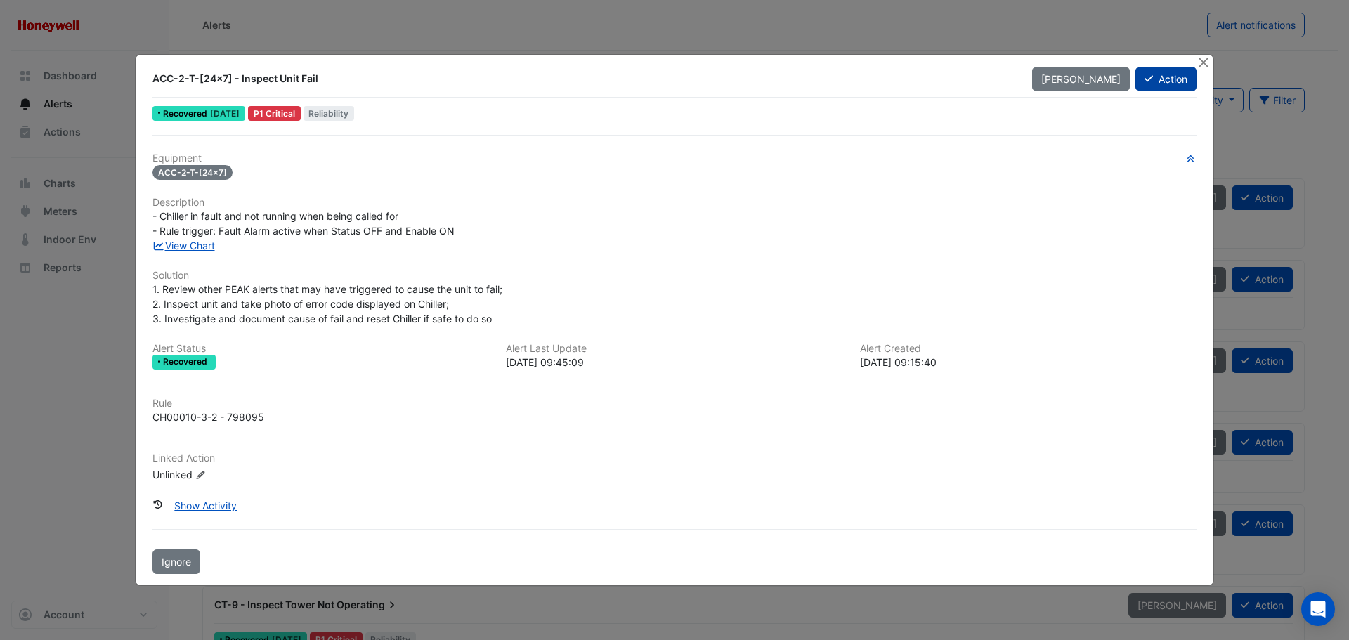
click at [1159, 86] on button "Action" at bounding box center [1165, 79] width 61 height 25
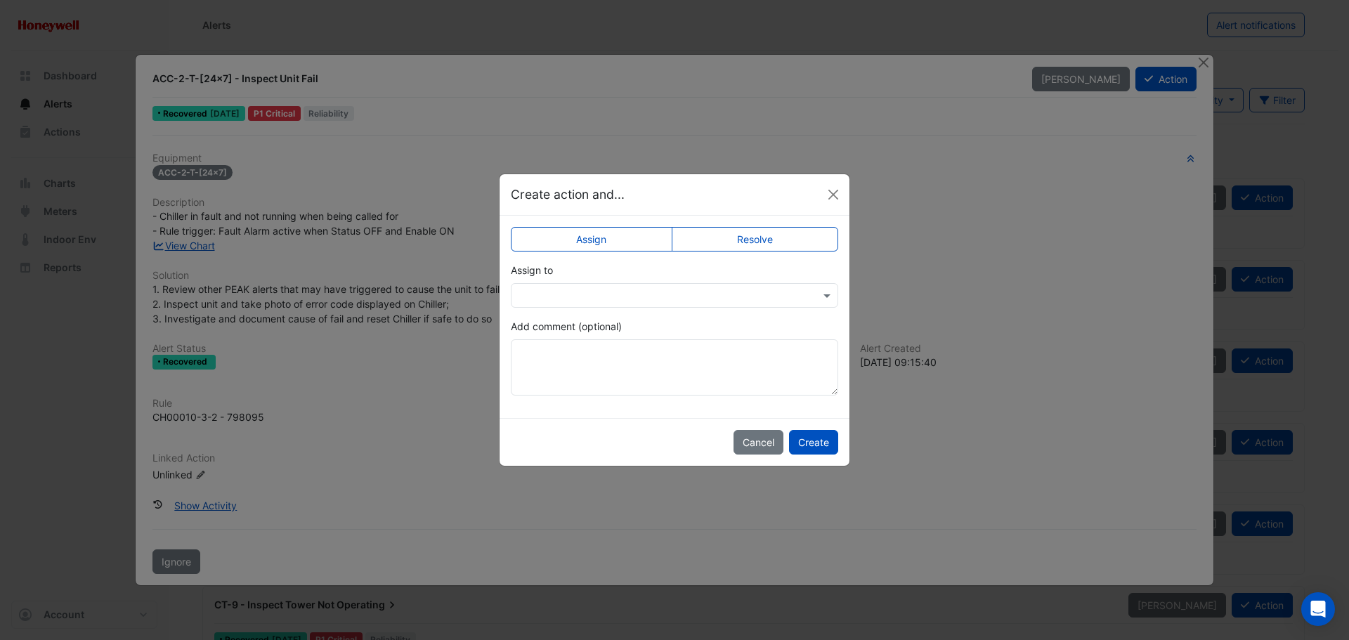
click at [736, 238] on label "Resolve" at bounding box center [755, 239] width 167 height 25
click at [599, 371] on textarea "Add comment (optional)" at bounding box center [674, 367] width 327 height 56
paste textarea "**********"
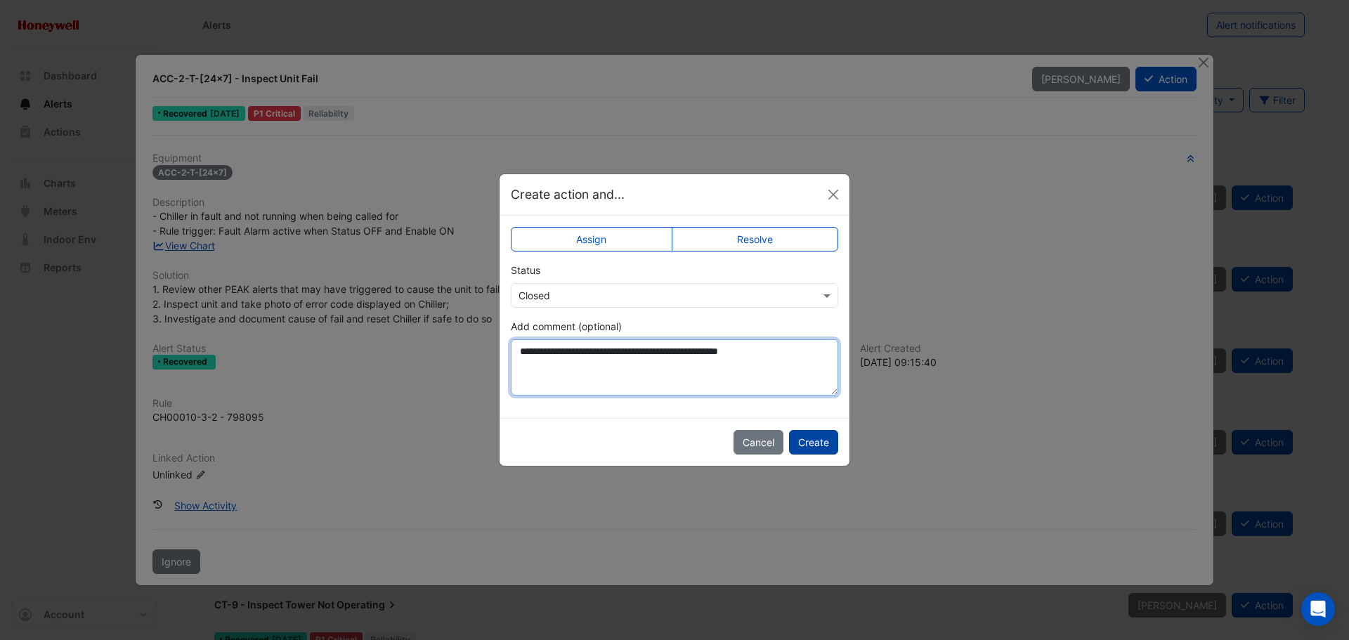
type textarea "**********"
click at [807, 442] on button "Create" at bounding box center [813, 442] width 49 height 25
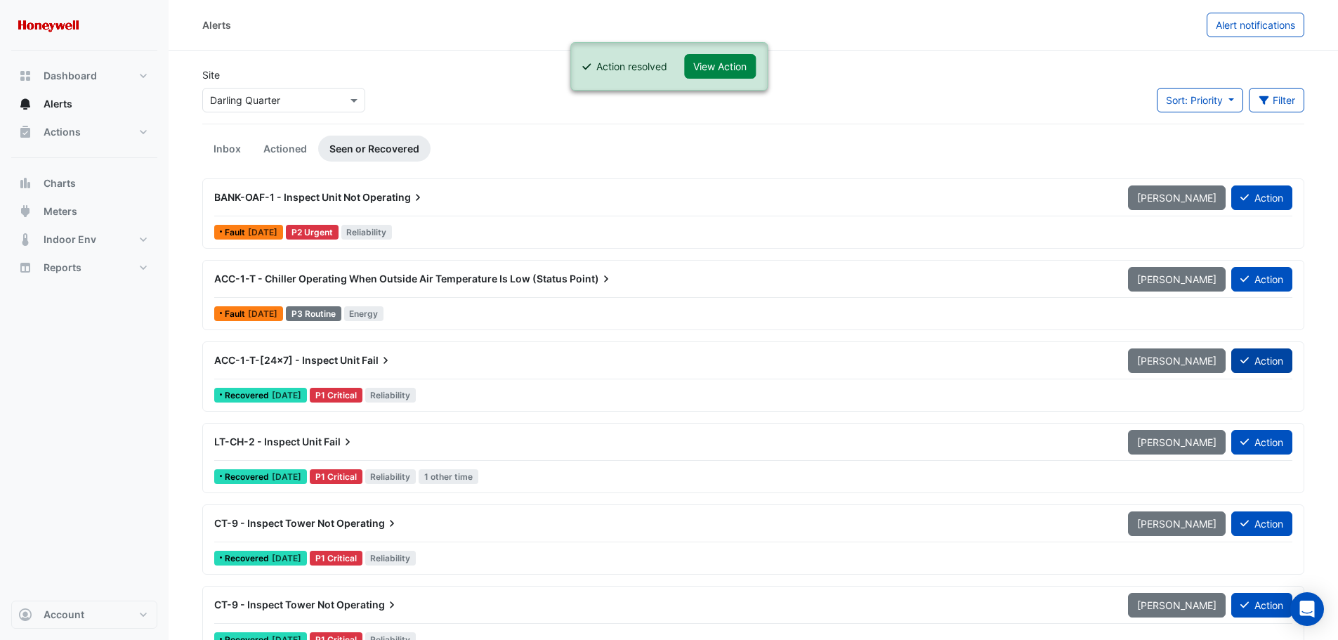
click at [1263, 360] on button "Action" at bounding box center [1261, 360] width 61 height 25
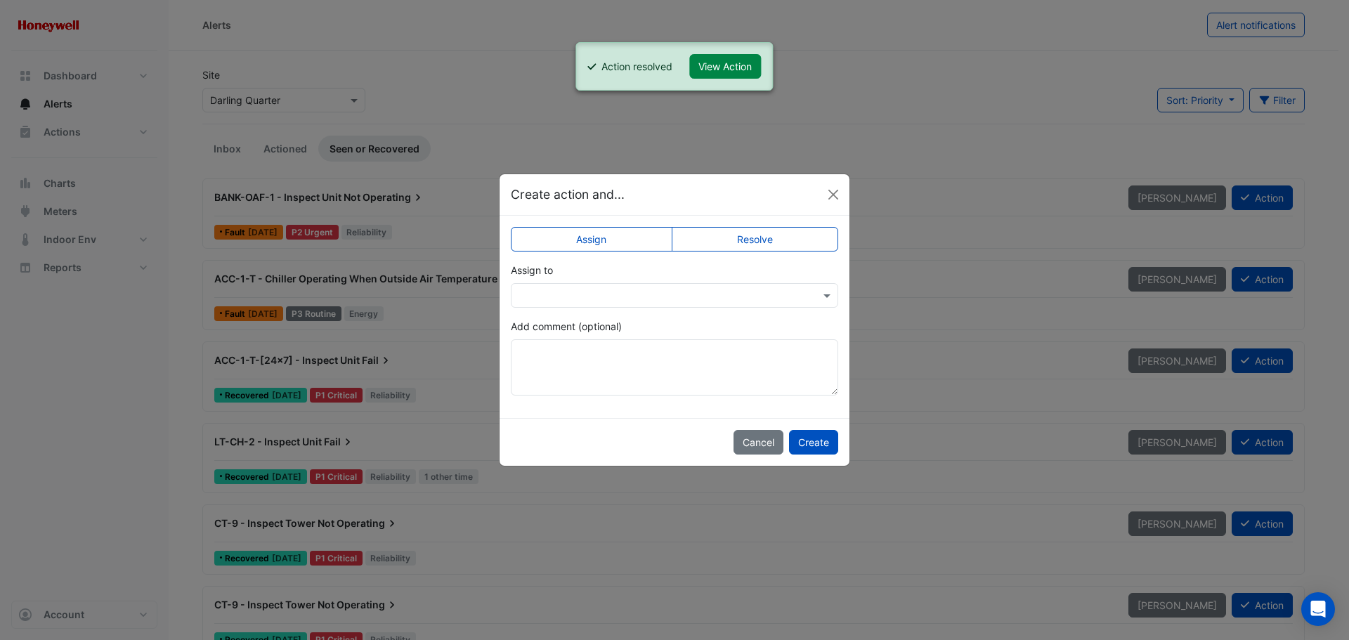
click at [785, 248] on label "Resolve" at bounding box center [755, 239] width 167 height 25
click at [685, 357] on textarea "Add comment (optional)" at bounding box center [674, 367] width 327 height 56
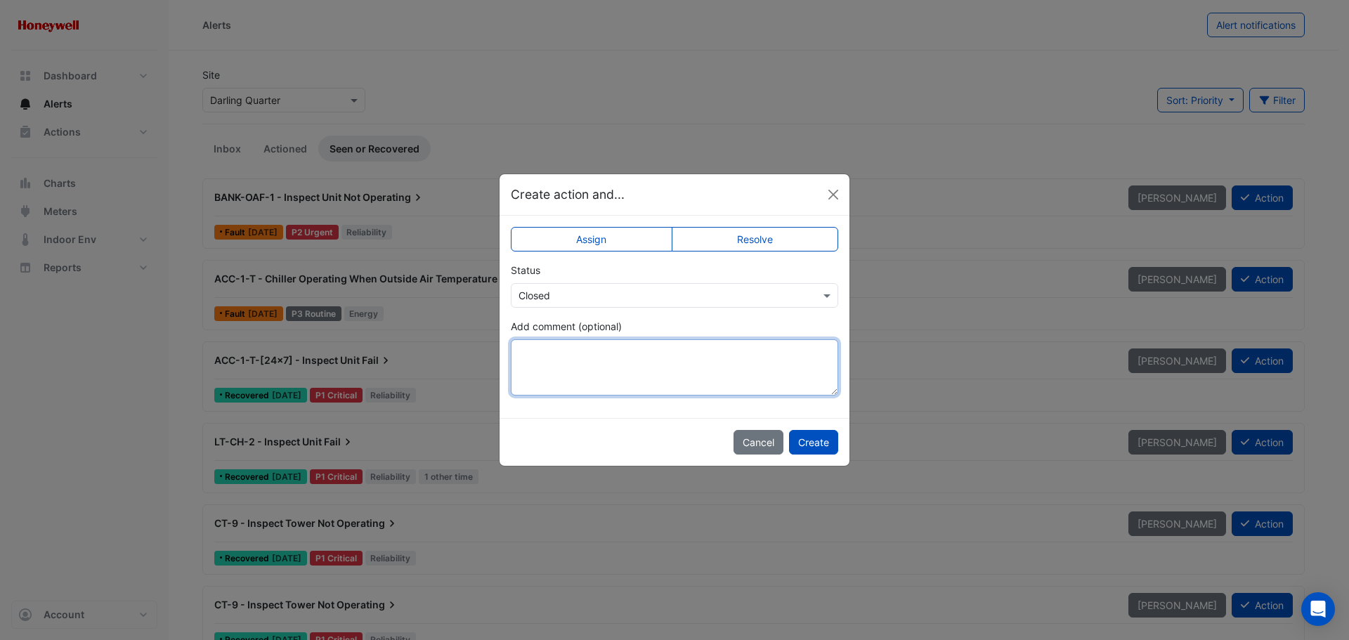
paste textarea "**********"
type textarea "**********"
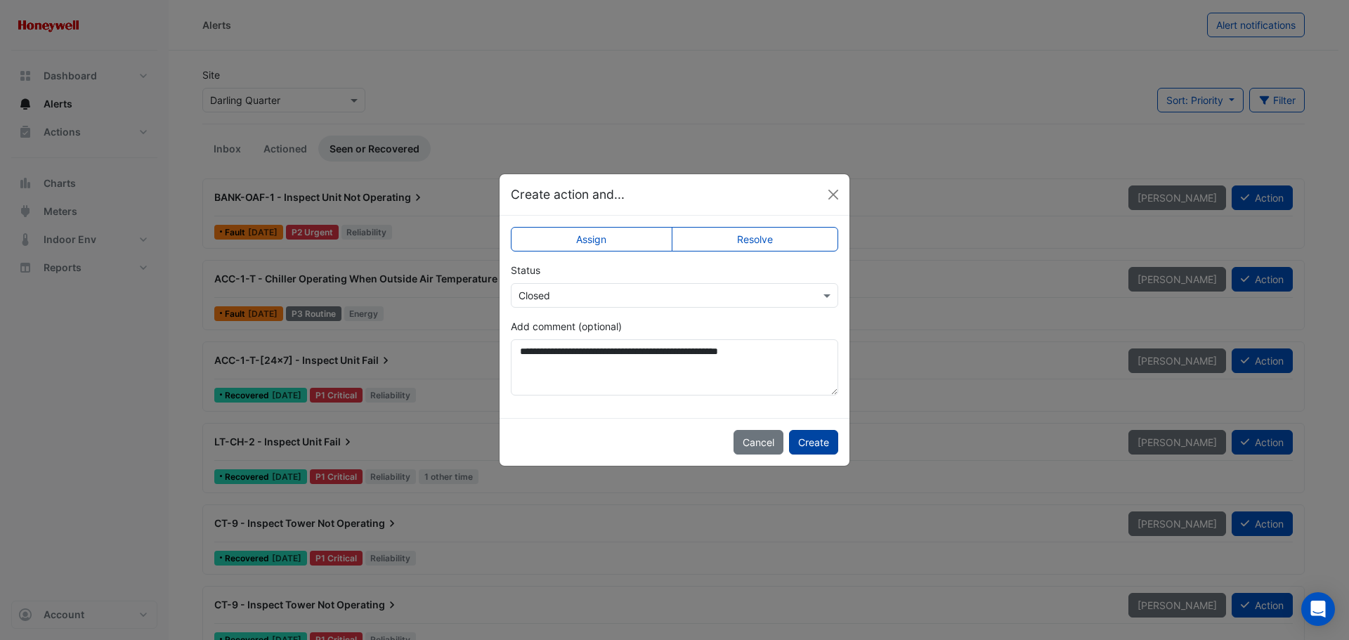
click at [811, 438] on button "Create" at bounding box center [813, 442] width 49 height 25
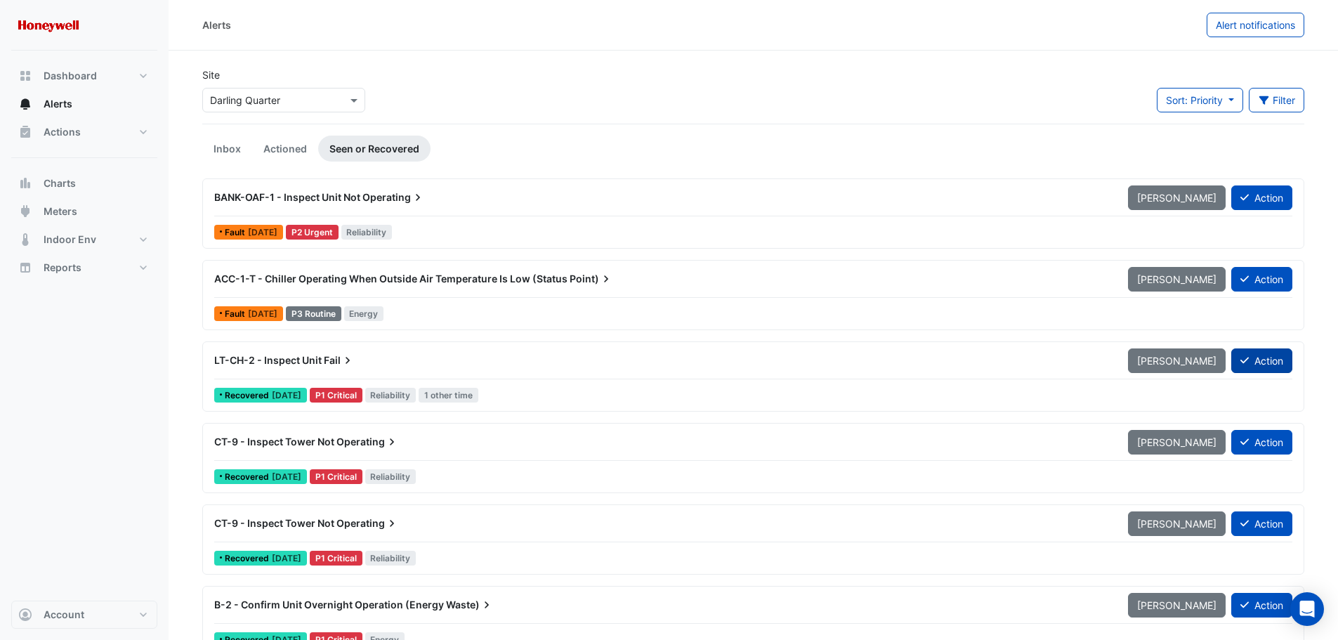
click at [1269, 364] on button "Action" at bounding box center [1261, 360] width 61 height 25
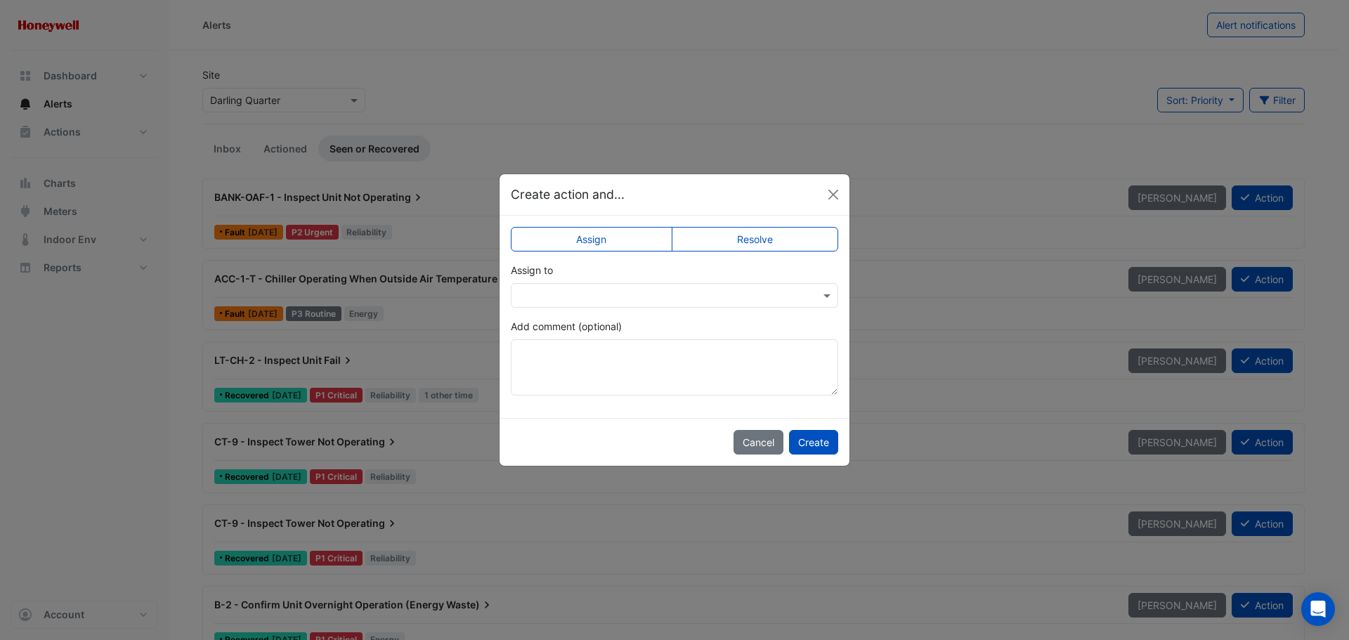
click at [757, 242] on label "Resolve" at bounding box center [755, 239] width 167 height 25
click at [613, 369] on textarea "Add comment (optional)" at bounding box center [674, 367] width 327 height 56
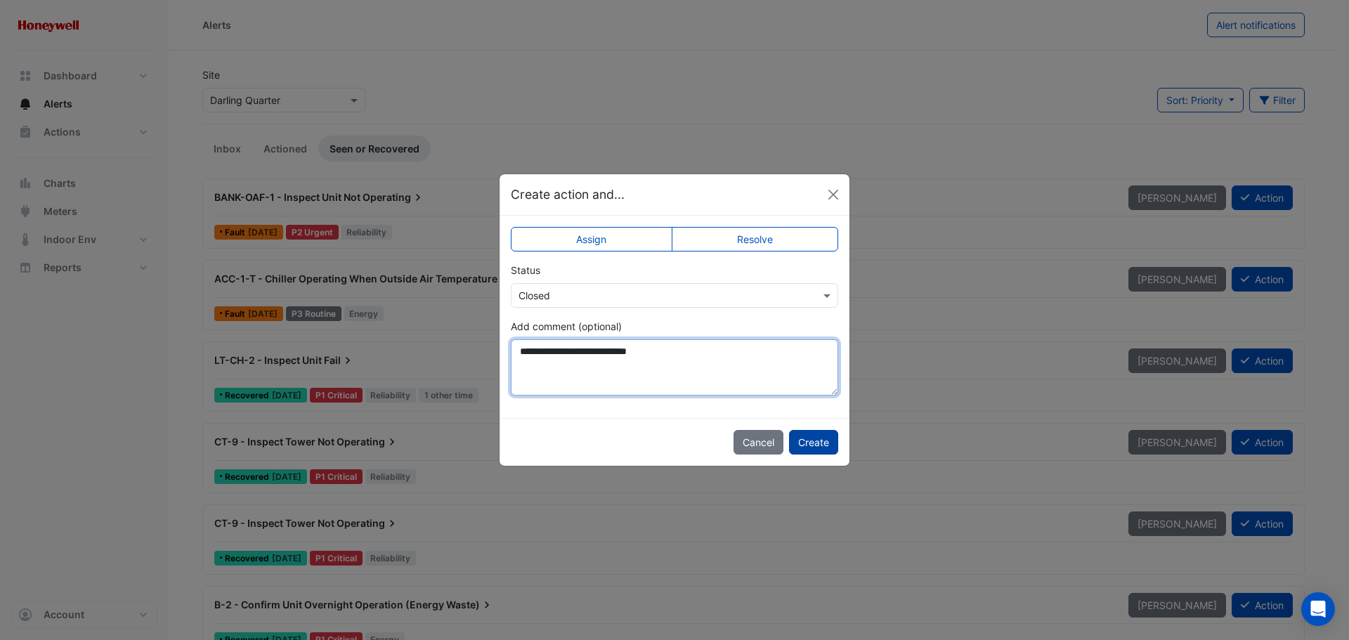
type textarea "**********"
click at [823, 441] on button "Create" at bounding box center [813, 442] width 49 height 25
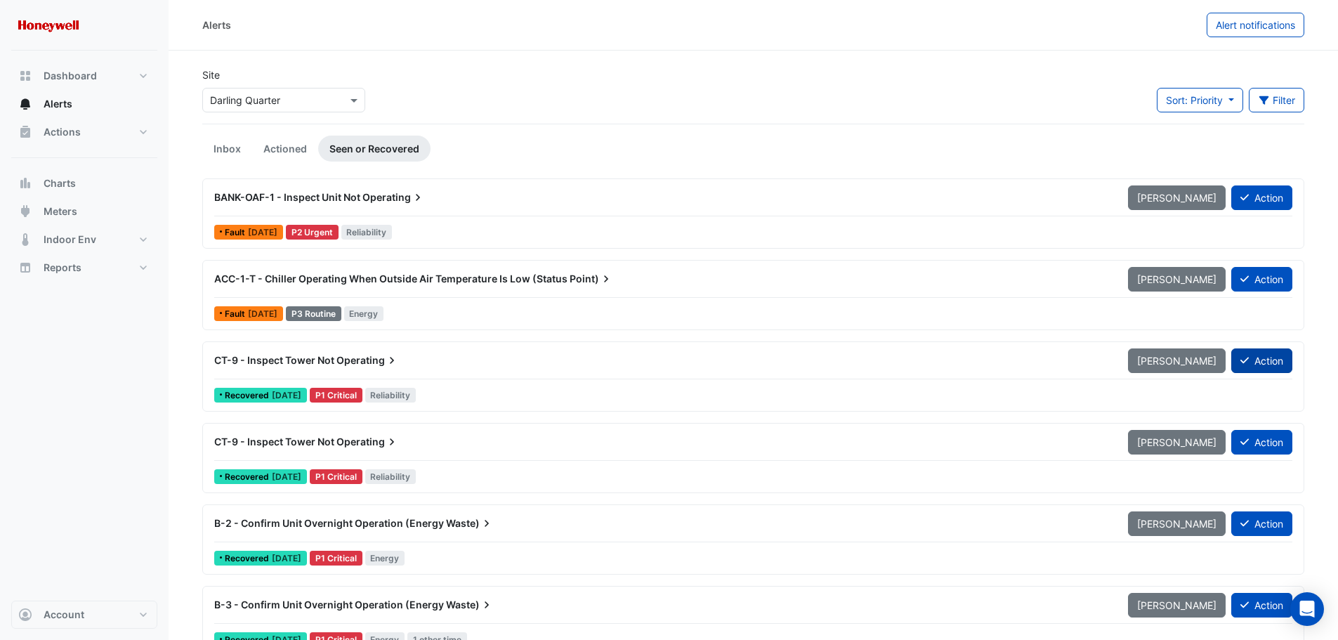
click at [1283, 357] on button "Action" at bounding box center [1261, 360] width 61 height 25
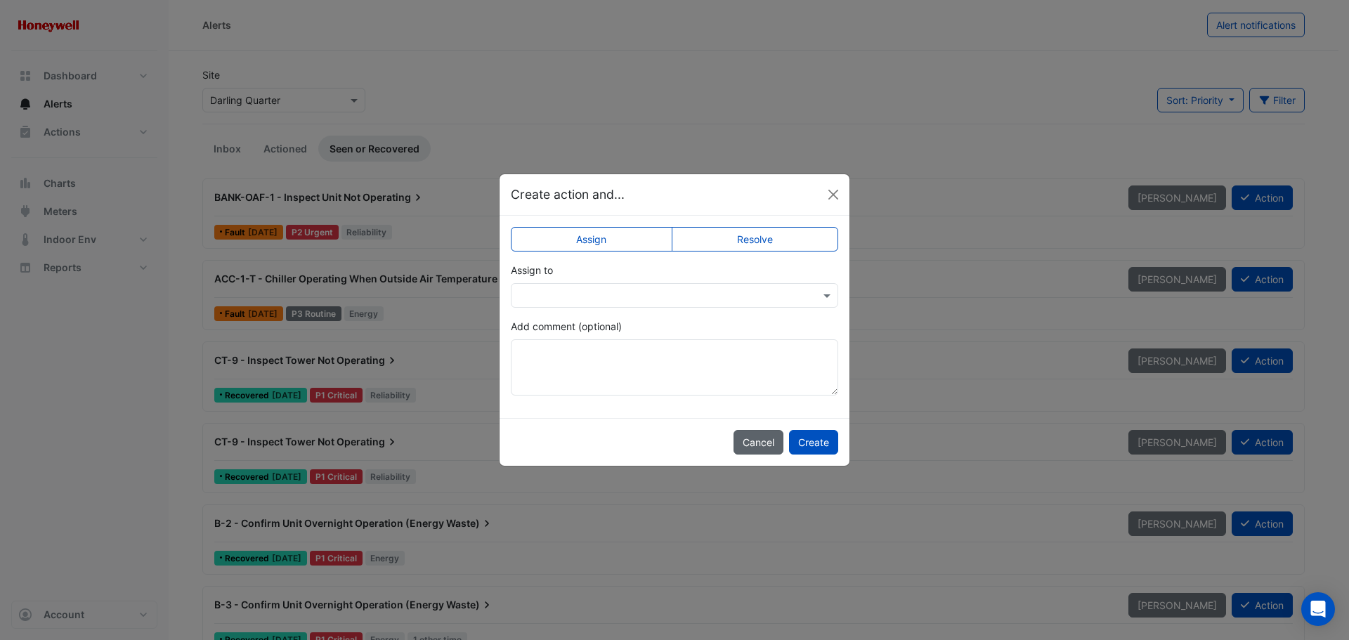
click at [761, 443] on button "Cancel" at bounding box center [758, 442] width 50 height 25
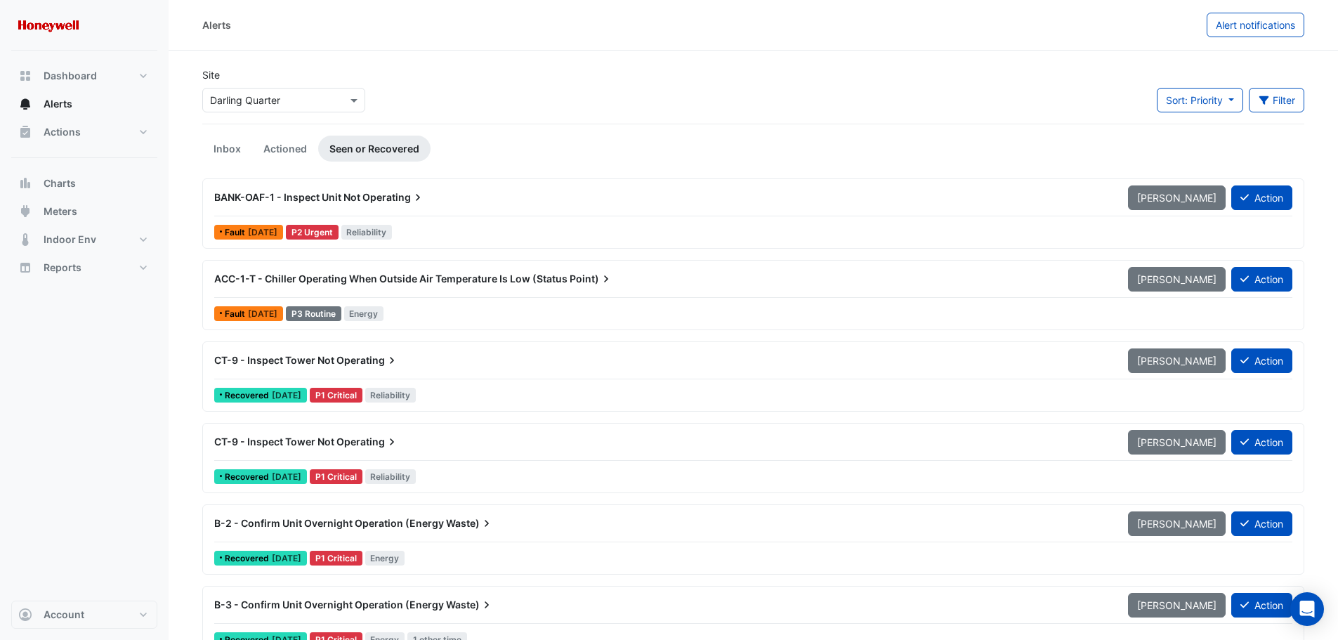
click at [362, 362] on span "Operating" at bounding box center [367, 360] width 63 height 14
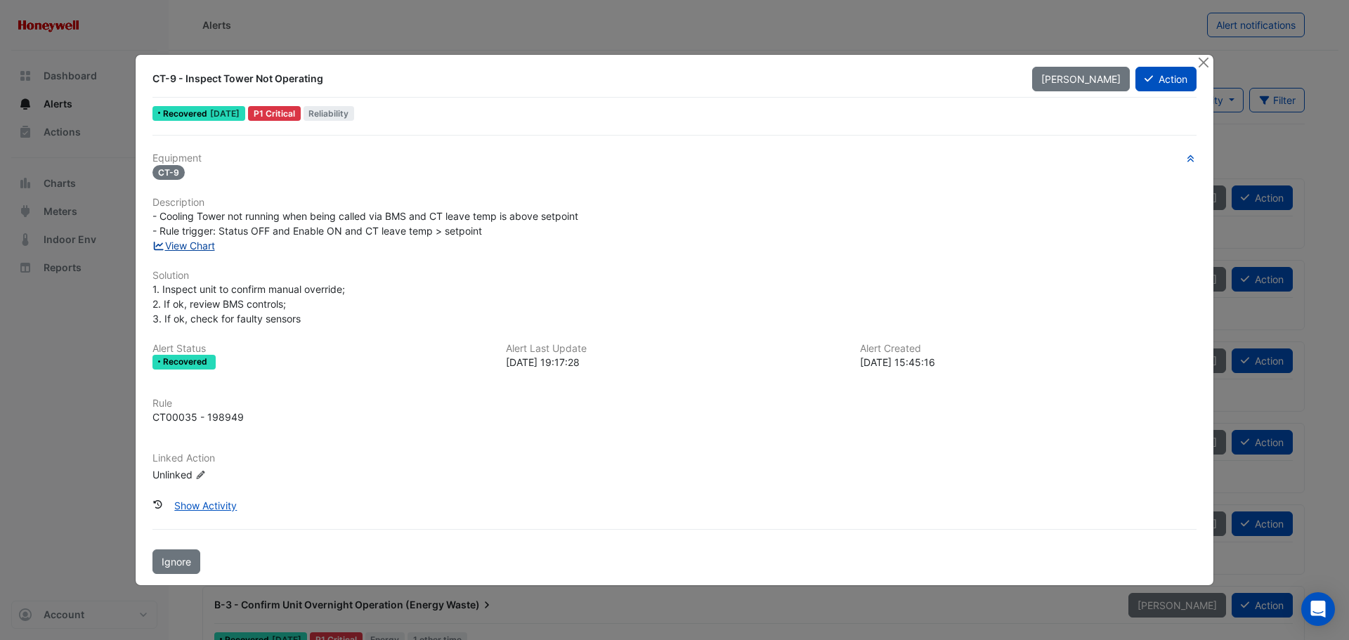
click at [192, 250] on link "View Chart" at bounding box center [183, 246] width 63 height 12
click at [1206, 63] on button "Close" at bounding box center [1203, 62] width 15 height 15
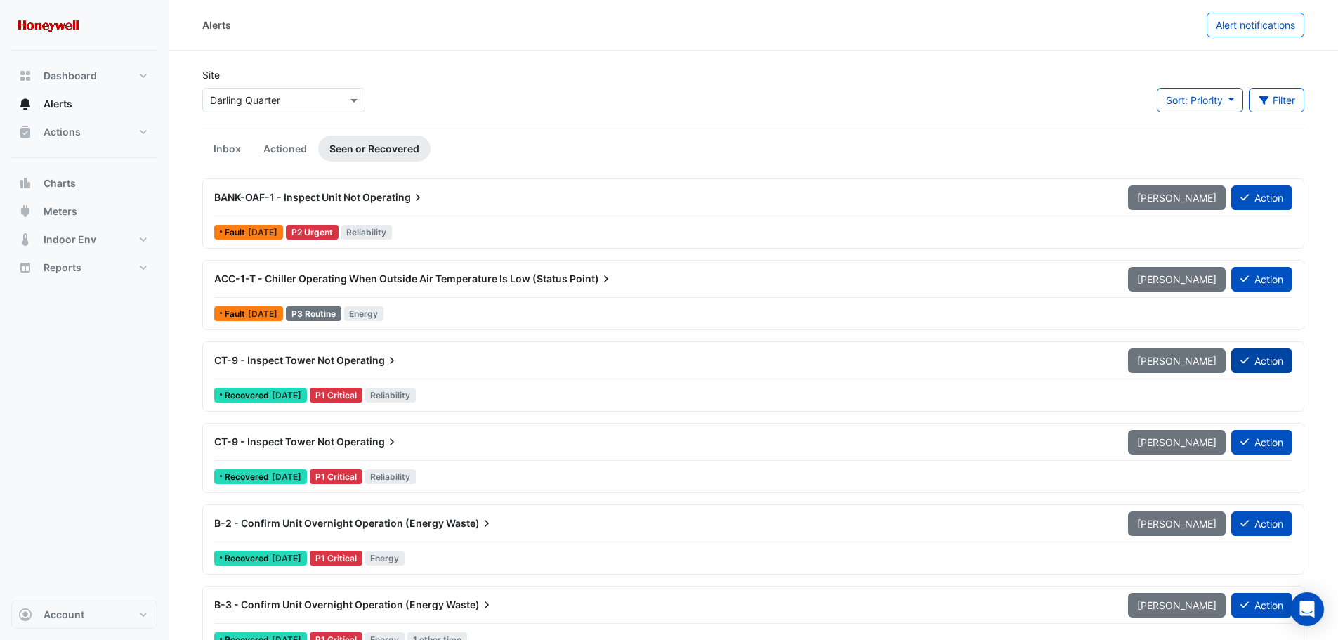
click at [1274, 359] on button "Action" at bounding box center [1261, 360] width 61 height 25
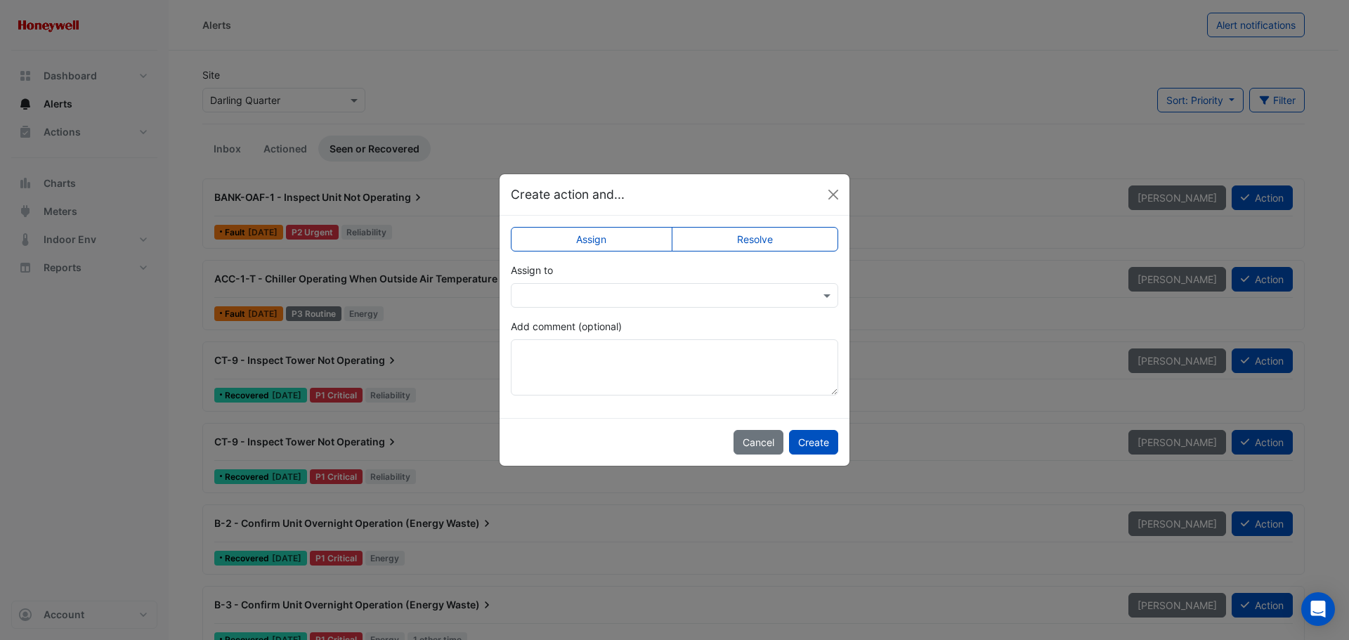
click at [754, 239] on label "Resolve" at bounding box center [755, 239] width 167 height 25
click at [590, 358] on textarea "Add comment (optional)" at bounding box center [674, 367] width 327 height 56
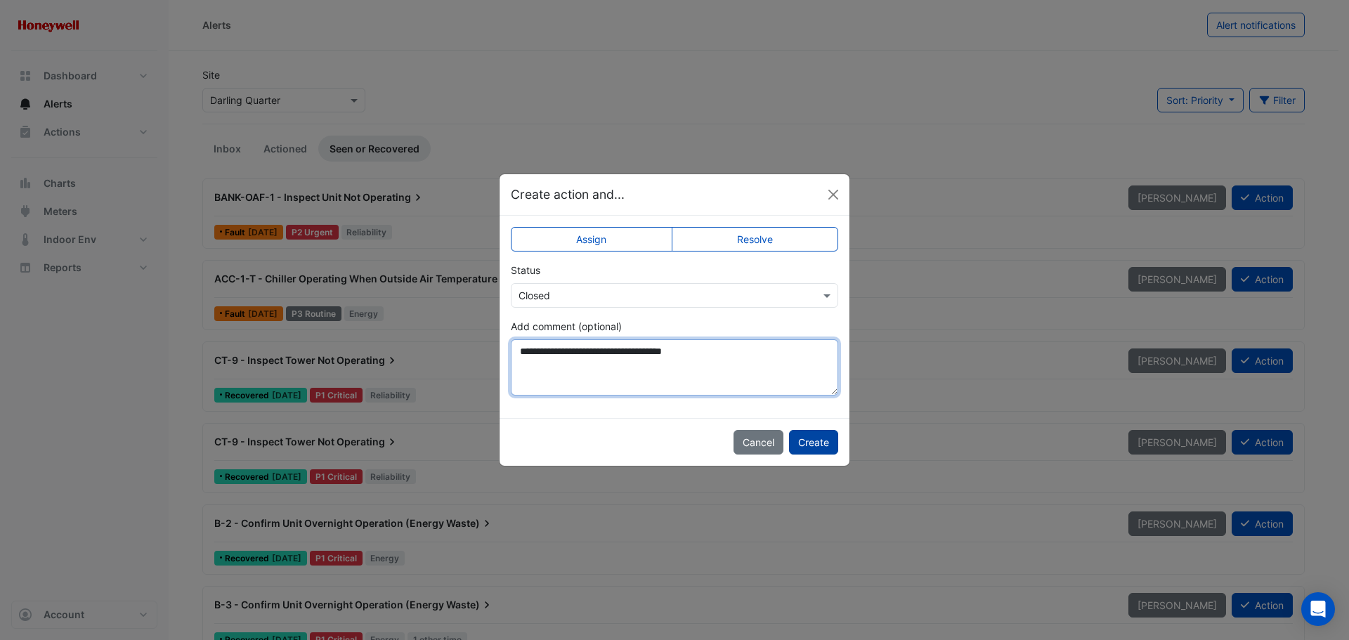
type textarea "**********"
click at [812, 446] on button "Create" at bounding box center [813, 442] width 49 height 25
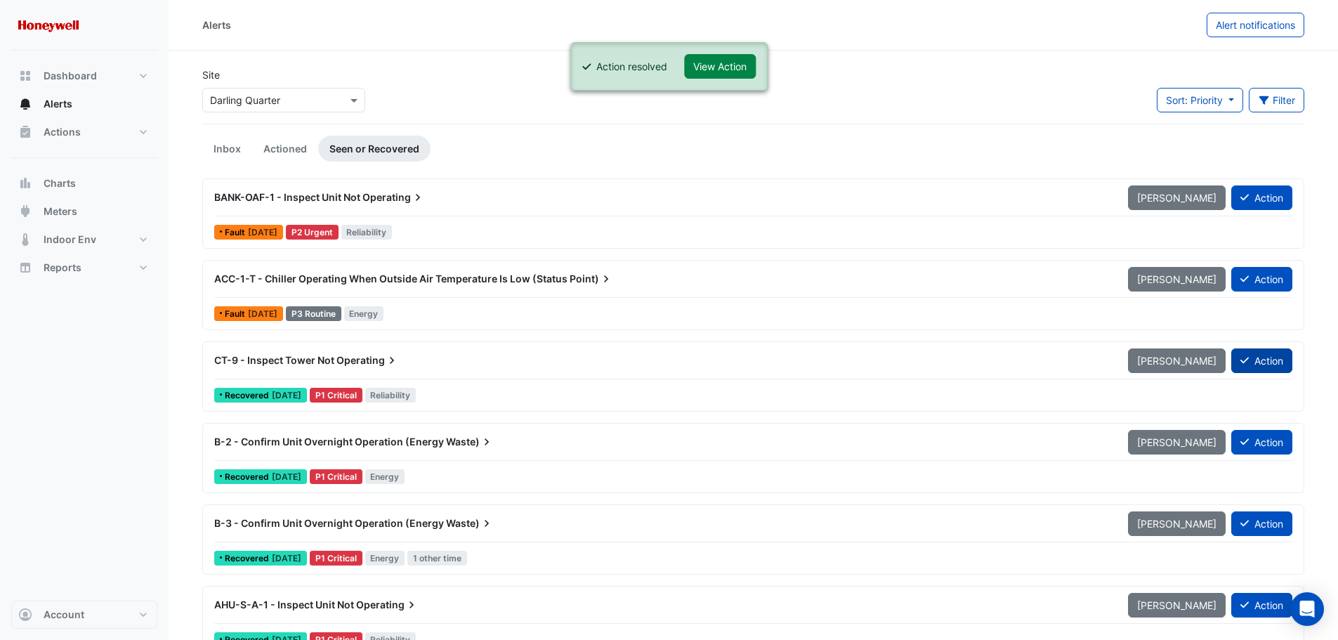
click at [1270, 358] on button "Action" at bounding box center [1261, 360] width 61 height 25
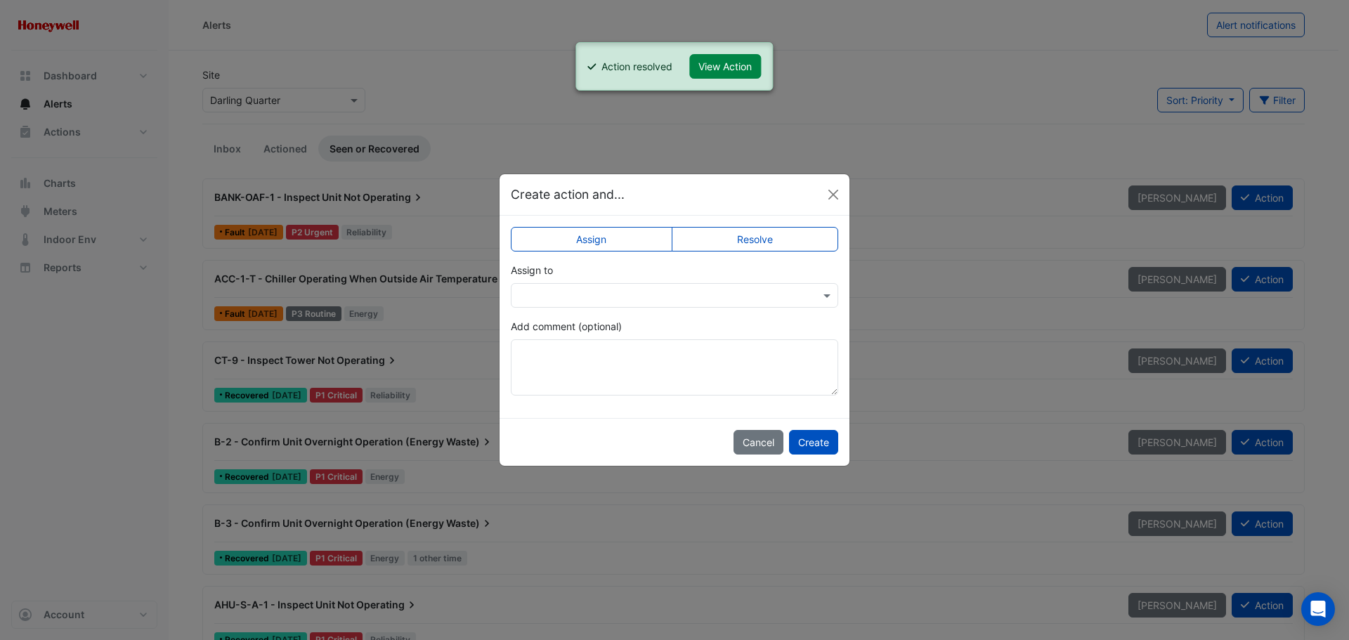
click at [800, 237] on label "Resolve" at bounding box center [755, 239] width 167 height 25
click at [643, 395] on textarea "Add comment (optional)" at bounding box center [674, 367] width 327 height 56
paste textarea "**********"
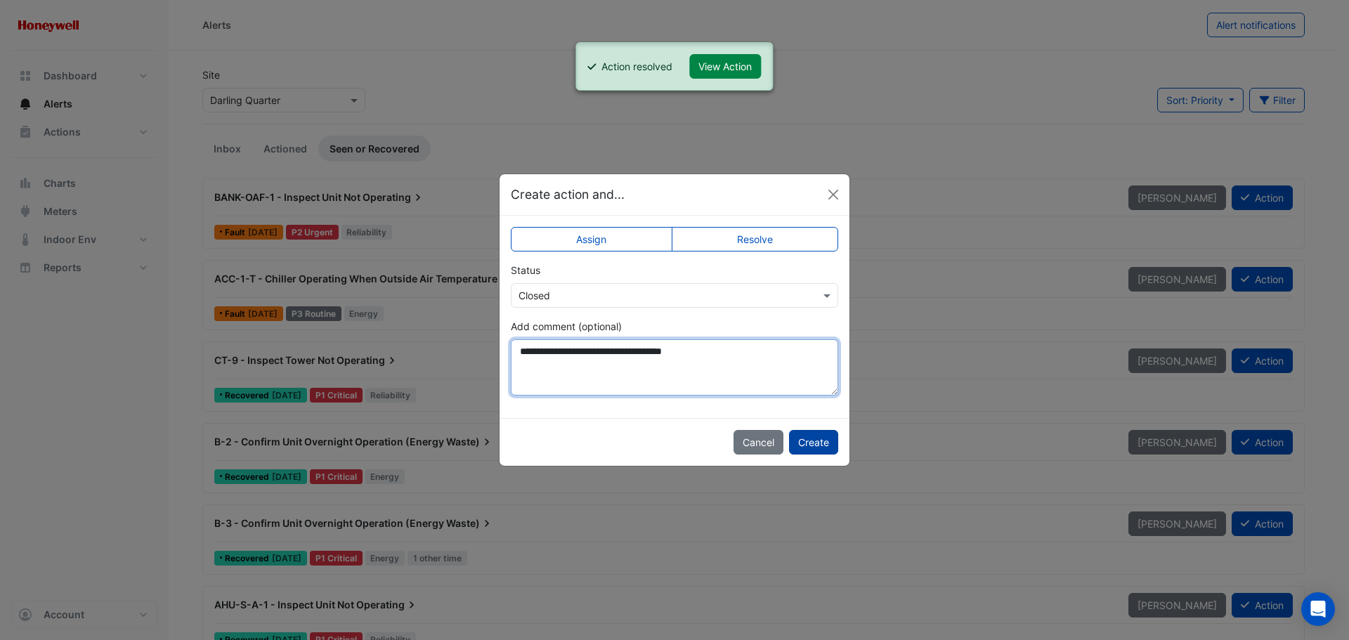
type textarea "**********"
click at [810, 444] on button "Create" at bounding box center [813, 442] width 49 height 25
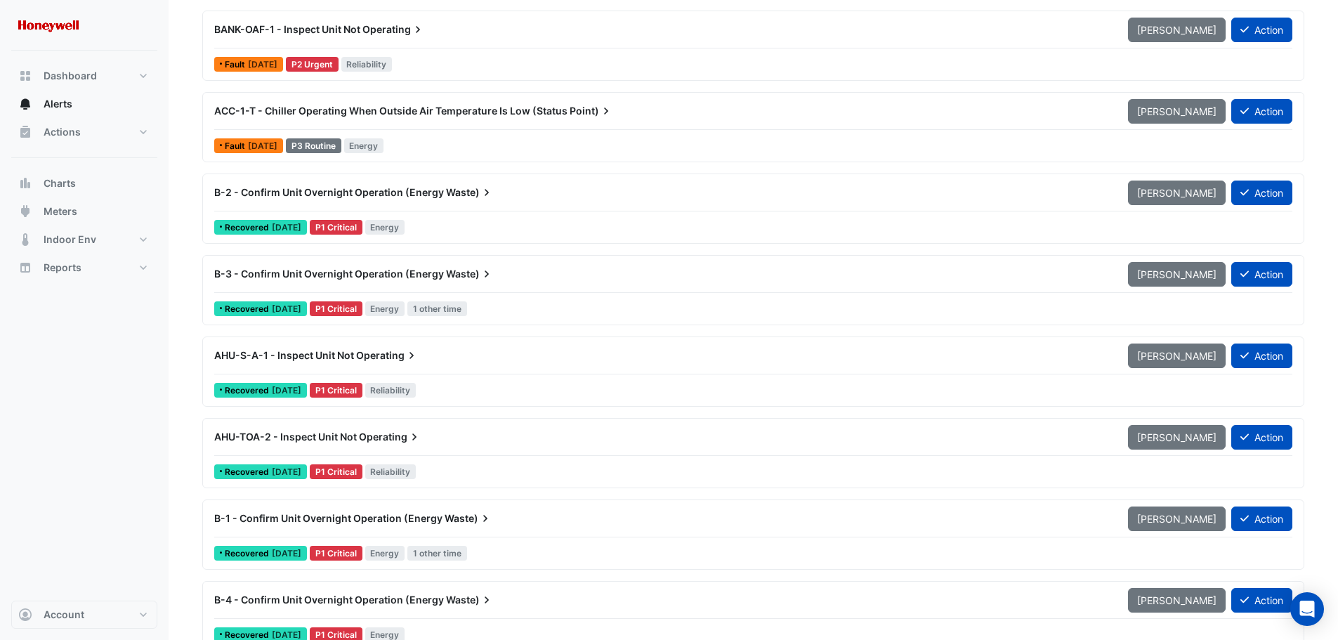
scroll to position [32, 0]
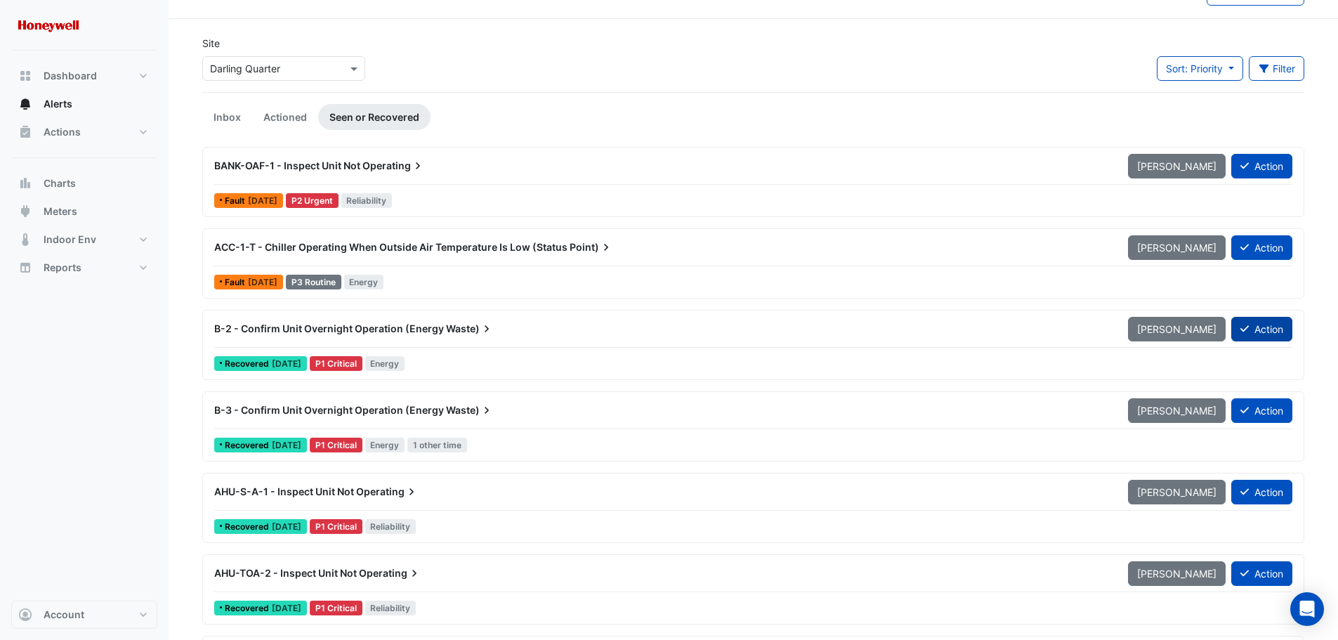
click at [1266, 329] on button "Action" at bounding box center [1261, 329] width 61 height 25
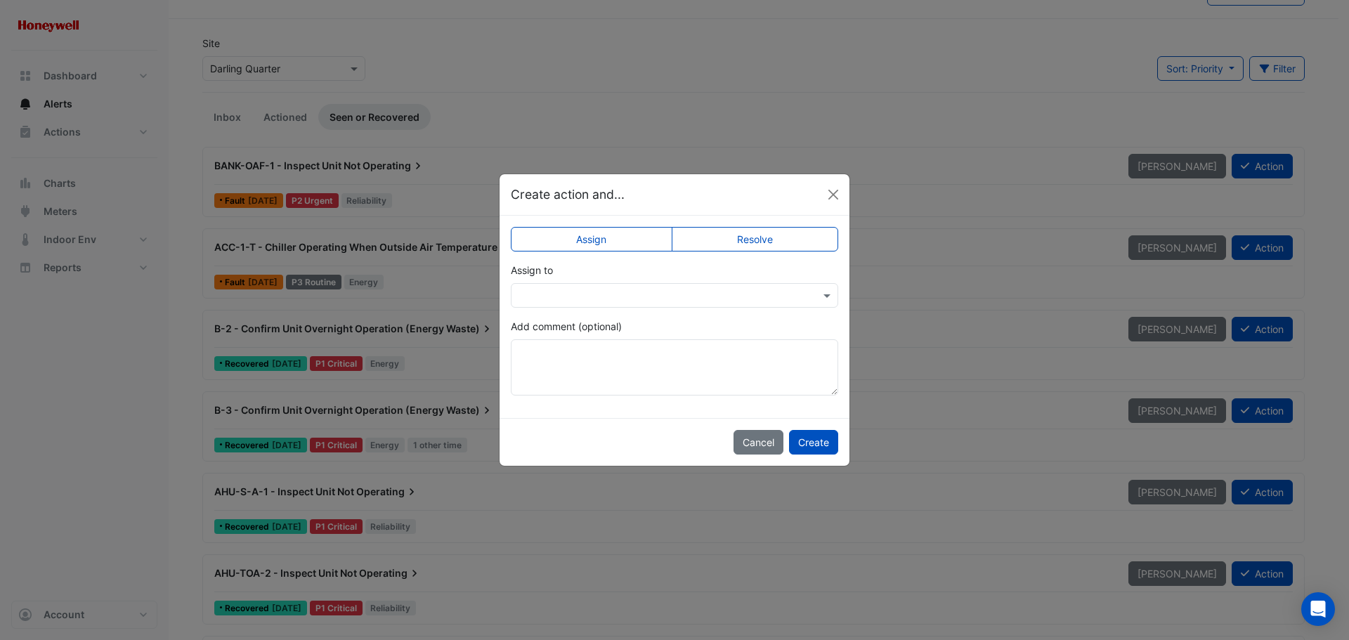
click at [710, 240] on label "Resolve" at bounding box center [755, 239] width 167 height 25
click at [818, 444] on button "Create" at bounding box center [813, 442] width 49 height 25
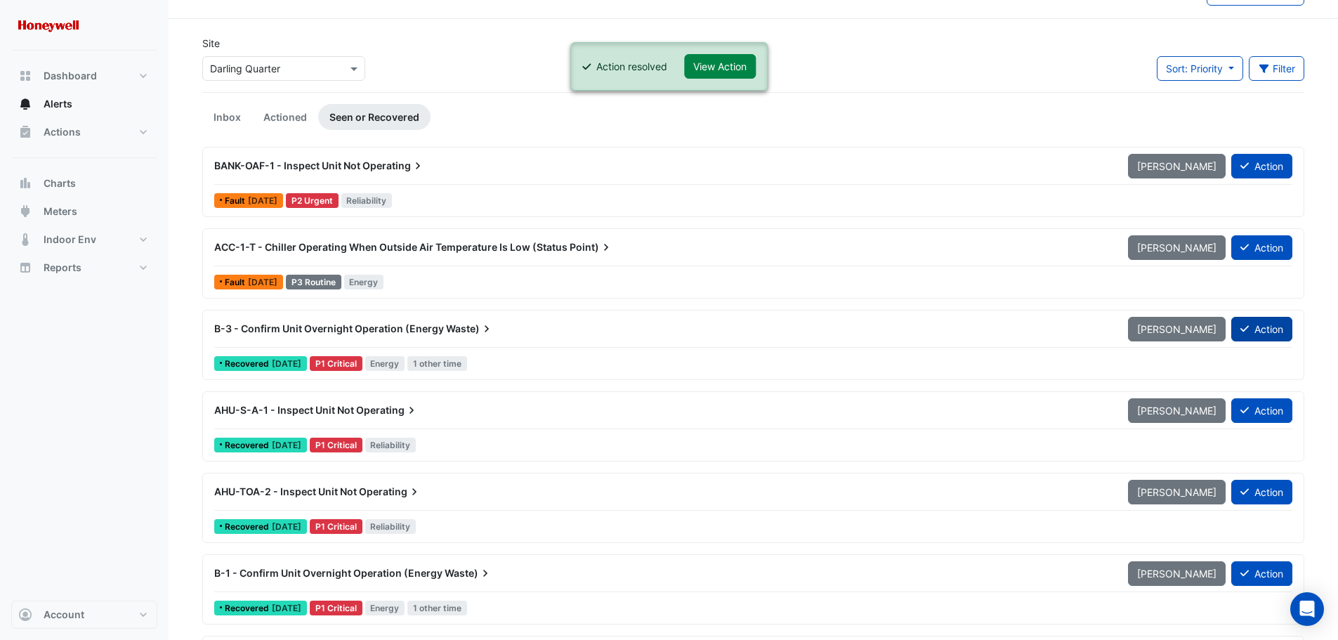
click at [1267, 327] on button "Action" at bounding box center [1261, 329] width 61 height 25
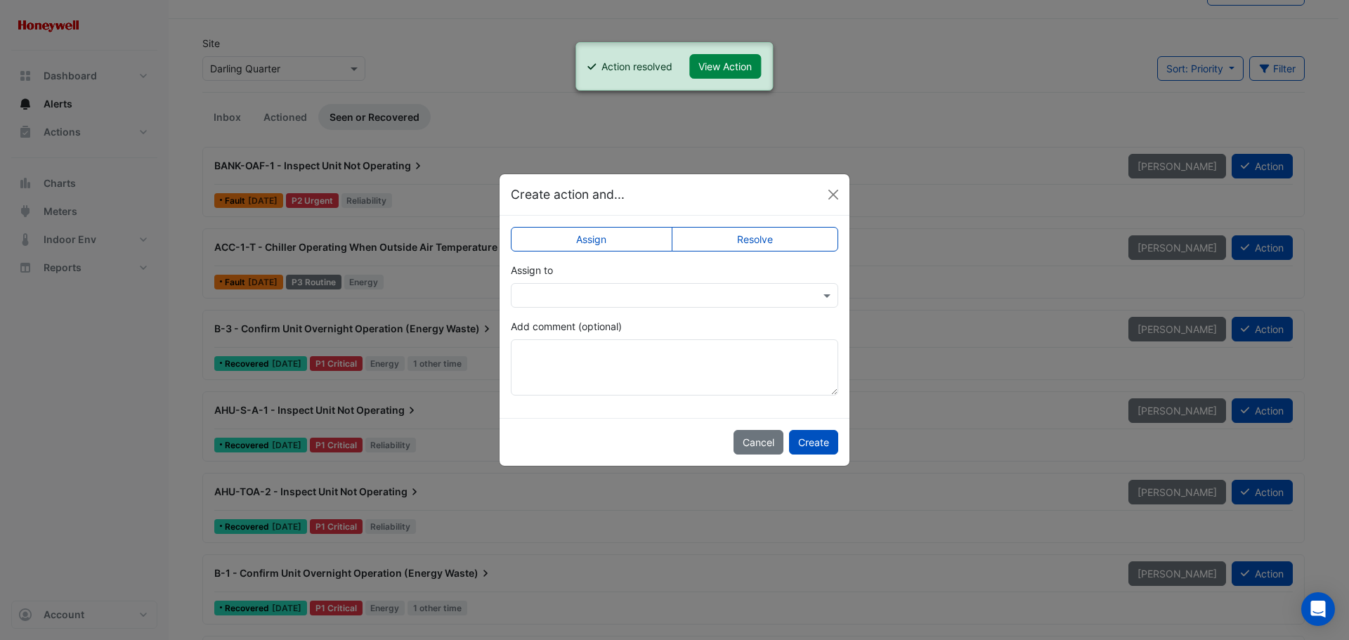
click at [750, 239] on label "Resolve" at bounding box center [755, 239] width 167 height 25
click at [810, 436] on button "Create" at bounding box center [813, 442] width 49 height 25
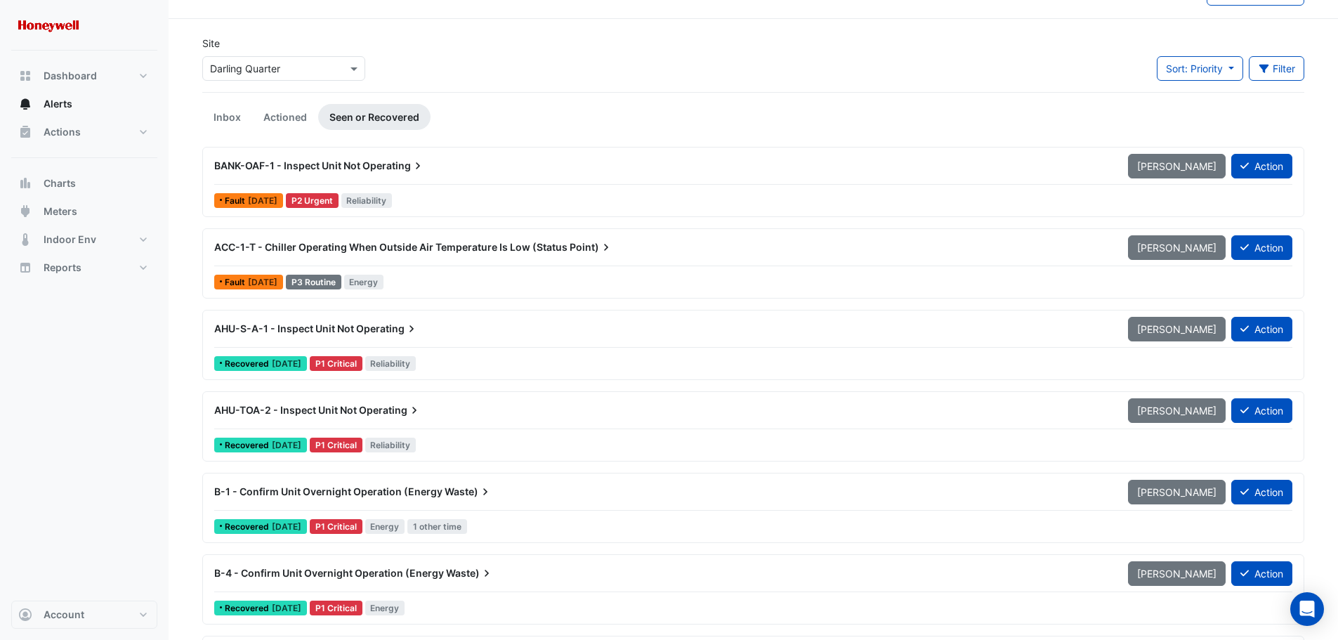
click at [294, 327] on span "AHU-S-A-1 - Inspect Unit Not" at bounding box center [284, 328] width 140 height 12
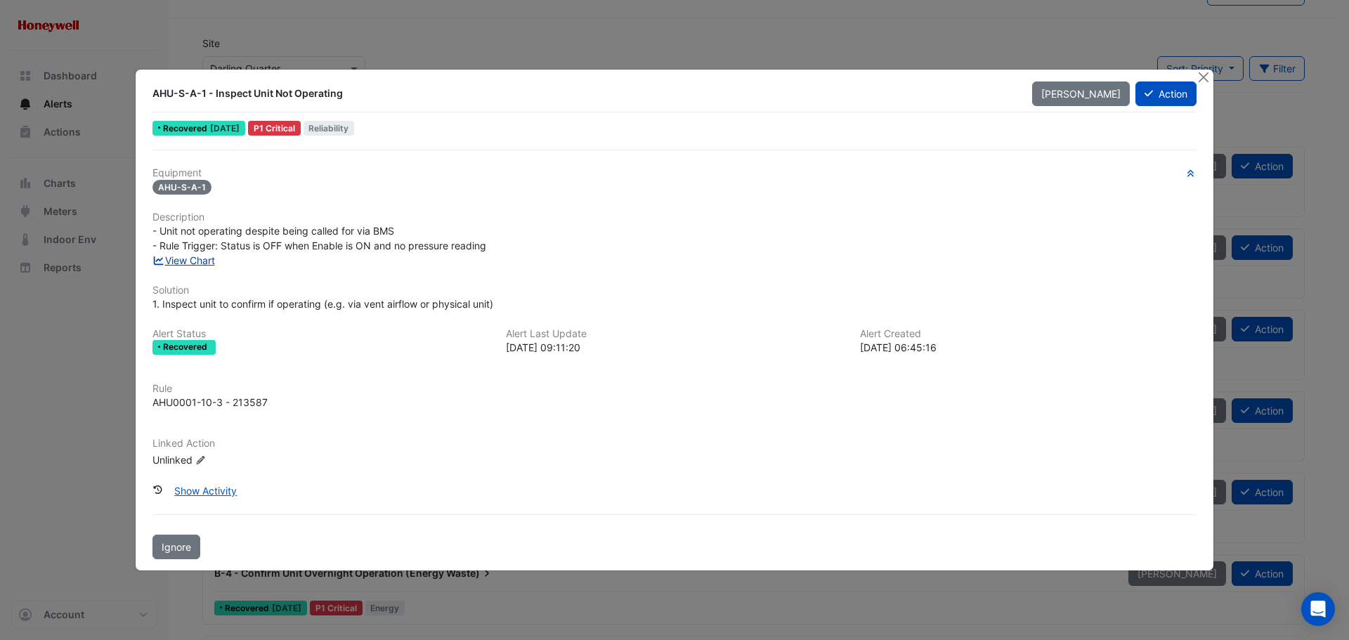
click at [181, 260] on link "View Chart" at bounding box center [183, 260] width 63 height 12
click at [1201, 76] on button "Close" at bounding box center [1203, 77] width 15 height 15
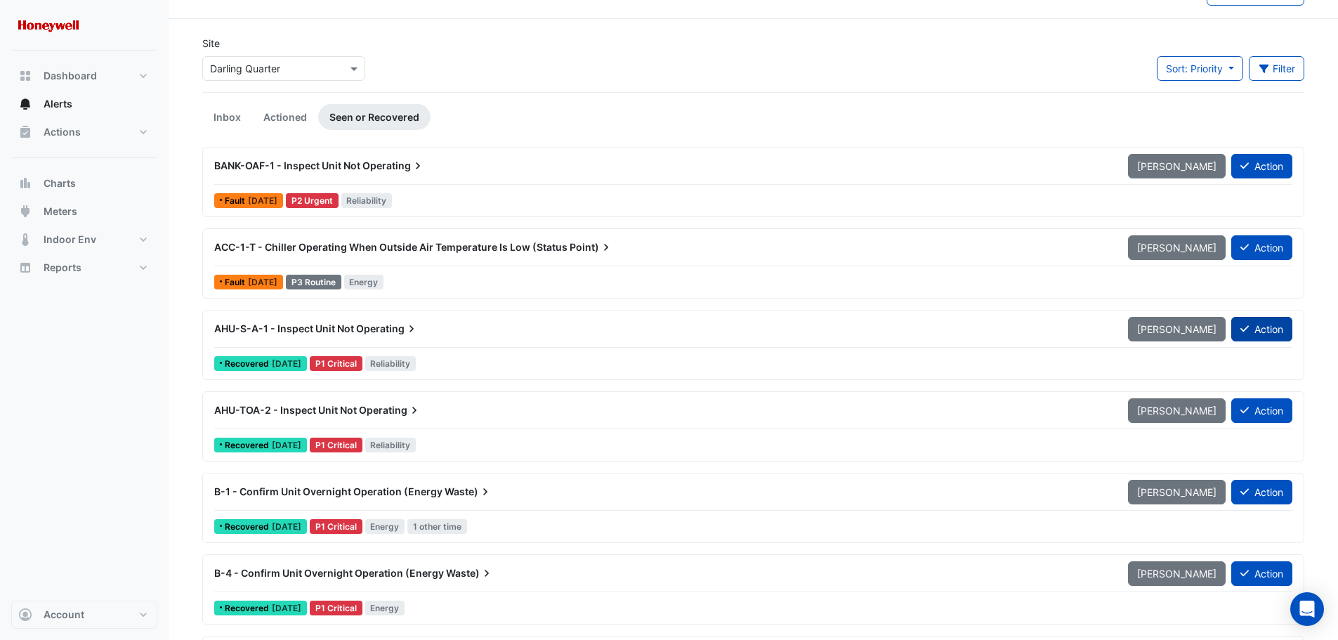
click at [1272, 327] on button "Action" at bounding box center [1261, 329] width 61 height 25
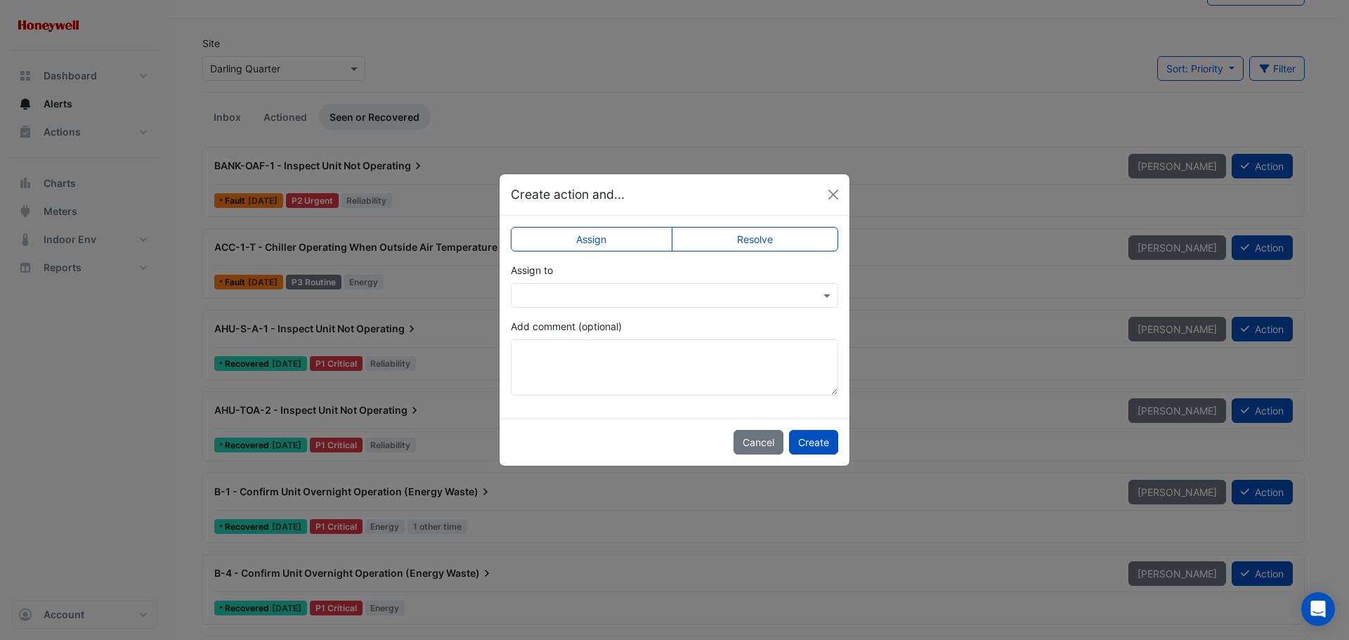
click at [777, 240] on label "Resolve" at bounding box center [755, 239] width 167 height 25
click at [810, 437] on button "Create" at bounding box center [813, 442] width 49 height 25
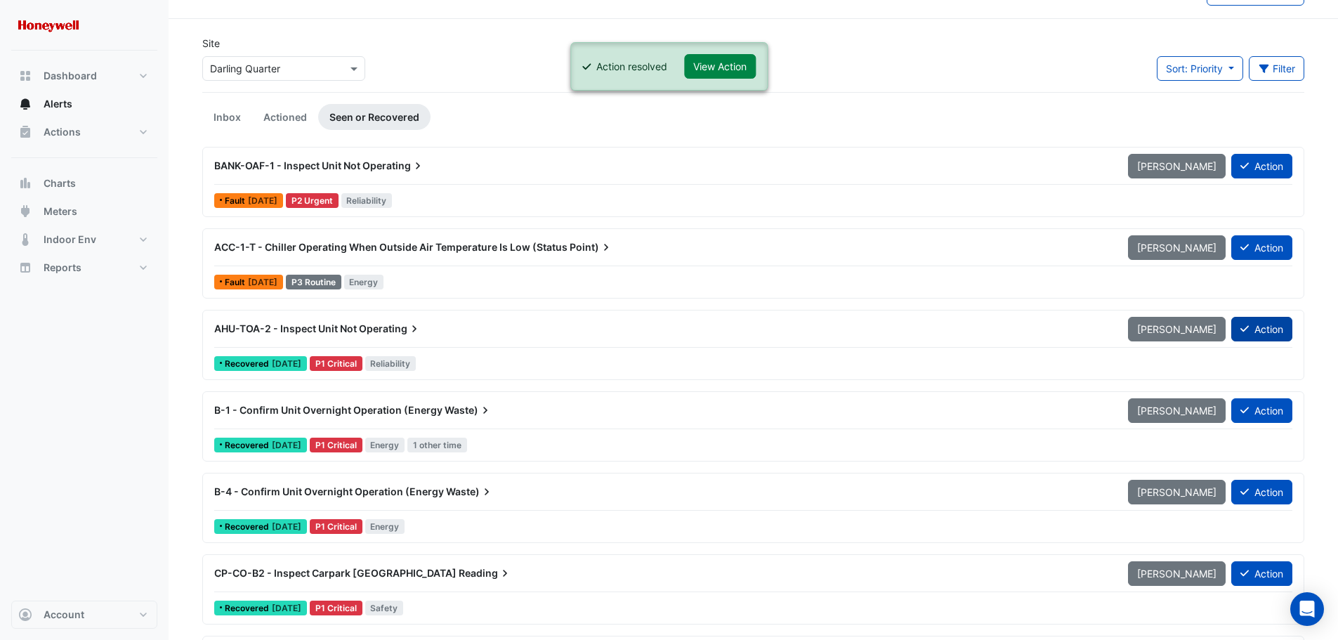
click at [1269, 329] on button "Action" at bounding box center [1261, 329] width 61 height 25
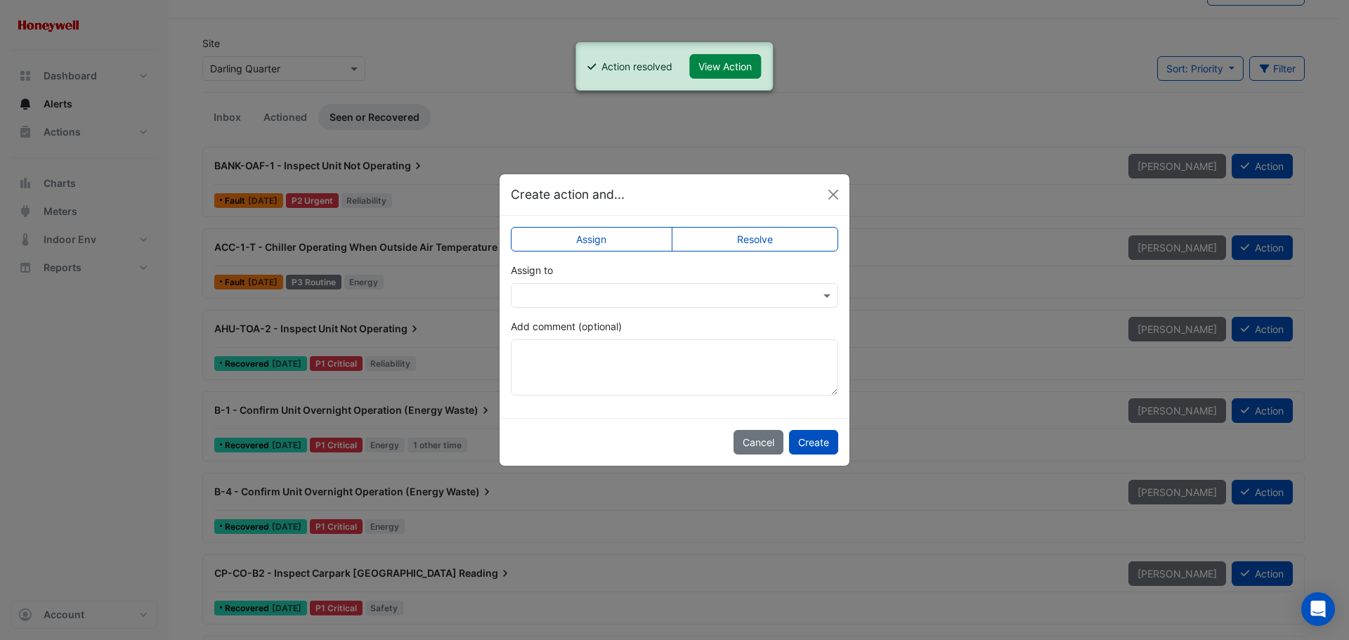
click at [745, 232] on label "Resolve" at bounding box center [755, 239] width 167 height 25
click at [803, 434] on button "Create" at bounding box center [813, 442] width 49 height 25
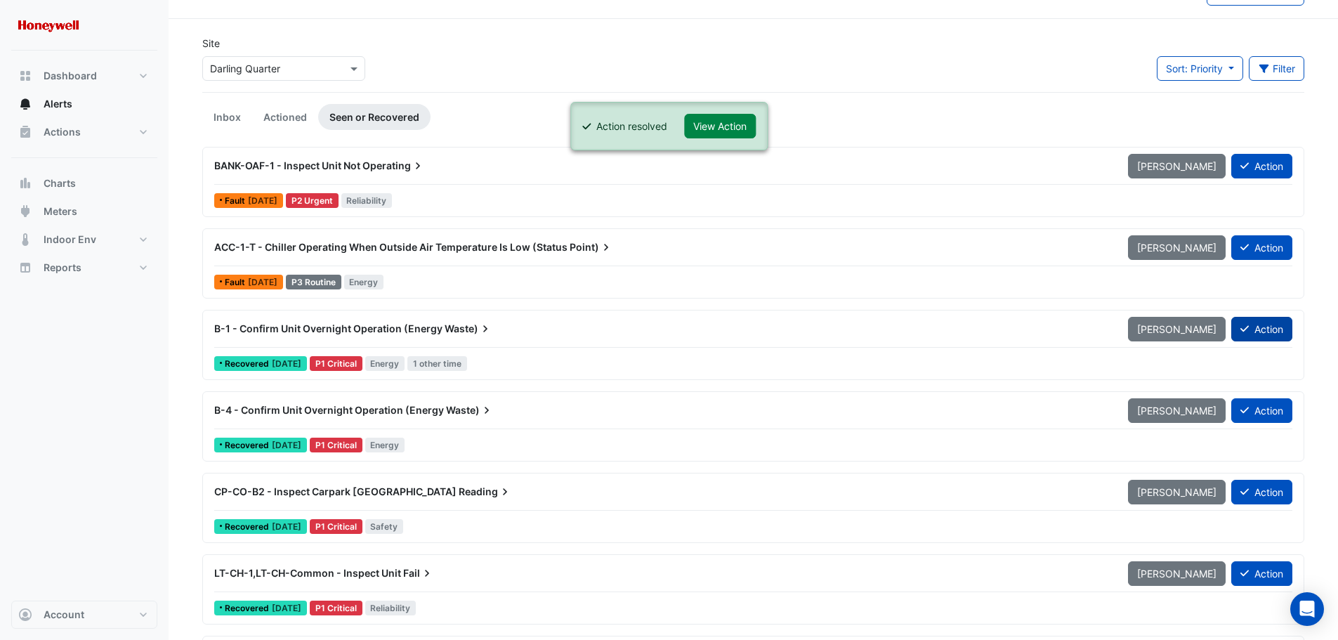
click at [1254, 327] on button "Action" at bounding box center [1261, 329] width 61 height 25
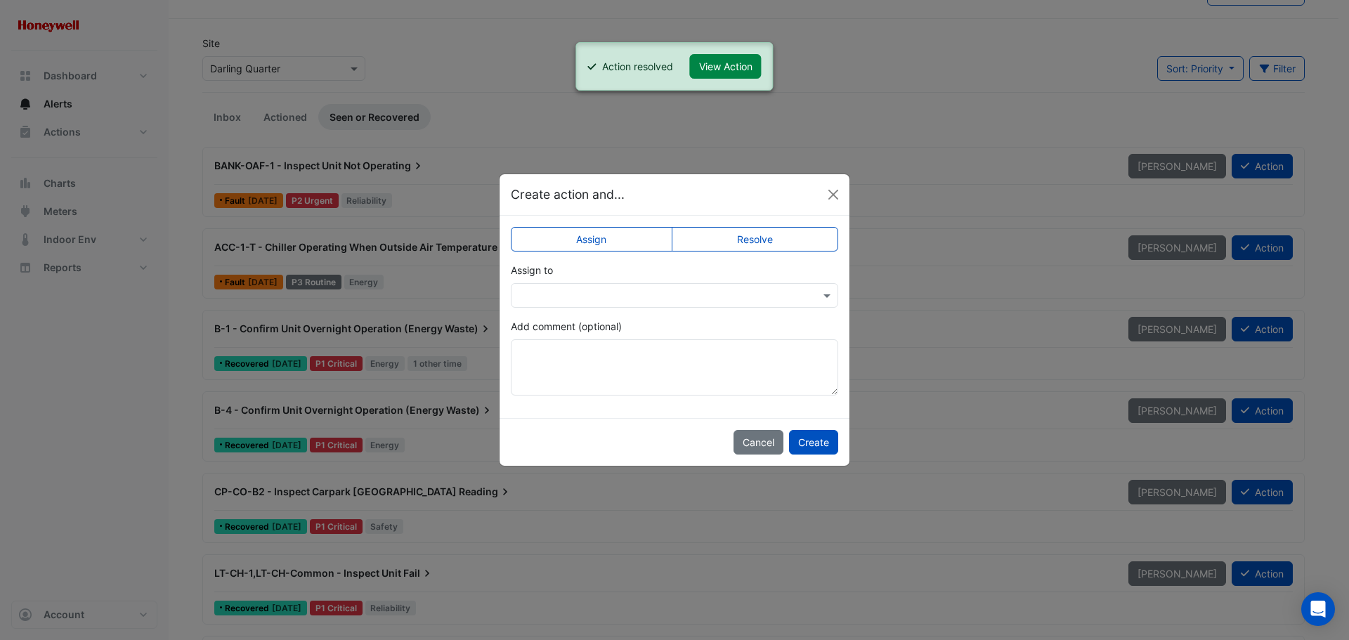
drag, startPoint x: 763, startPoint y: 237, endPoint x: 767, endPoint y: 255, distance: 18.7
click at [762, 237] on label "Resolve" at bounding box center [755, 239] width 167 height 25
click at [809, 438] on button "Create" at bounding box center [813, 442] width 49 height 25
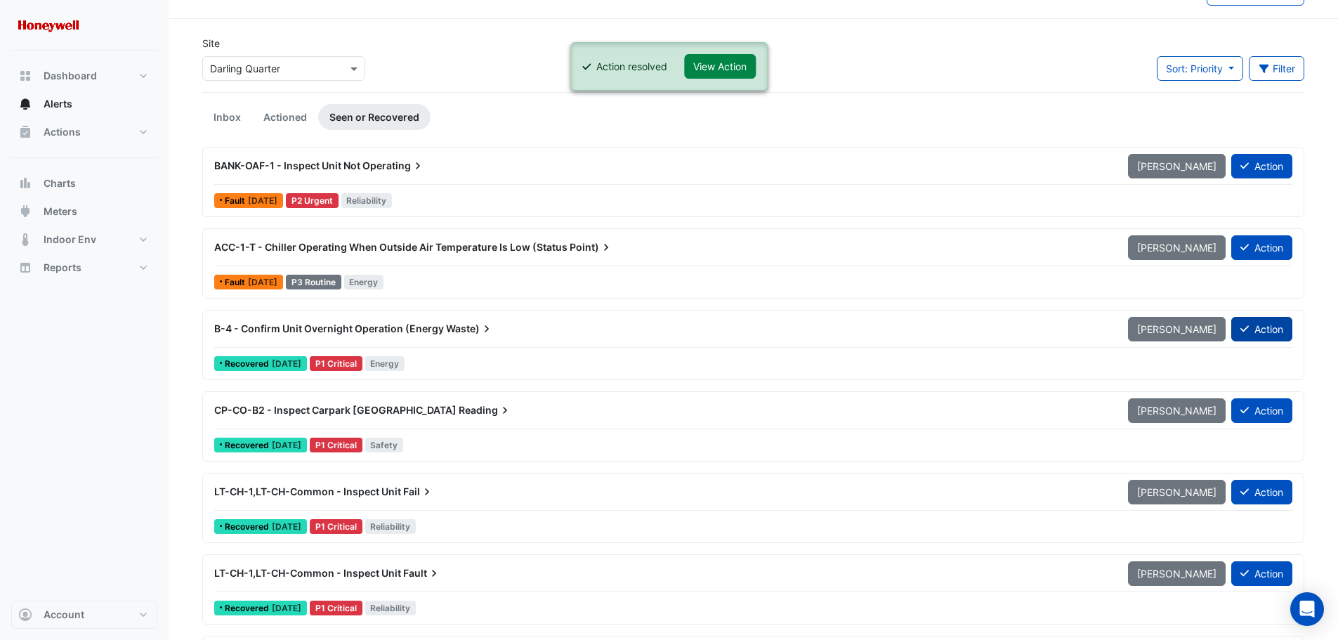
click at [1255, 330] on button "Action" at bounding box center [1261, 329] width 61 height 25
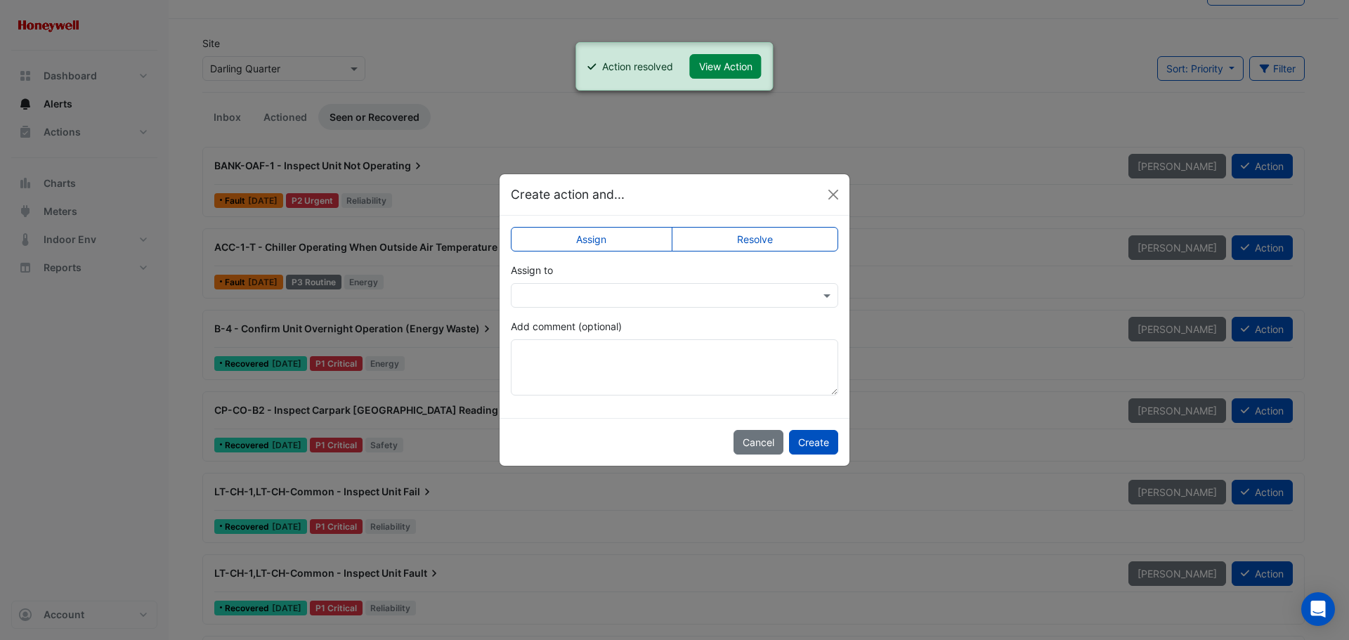
click at [766, 235] on label "Resolve" at bounding box center [755, 239] width 167 height 25
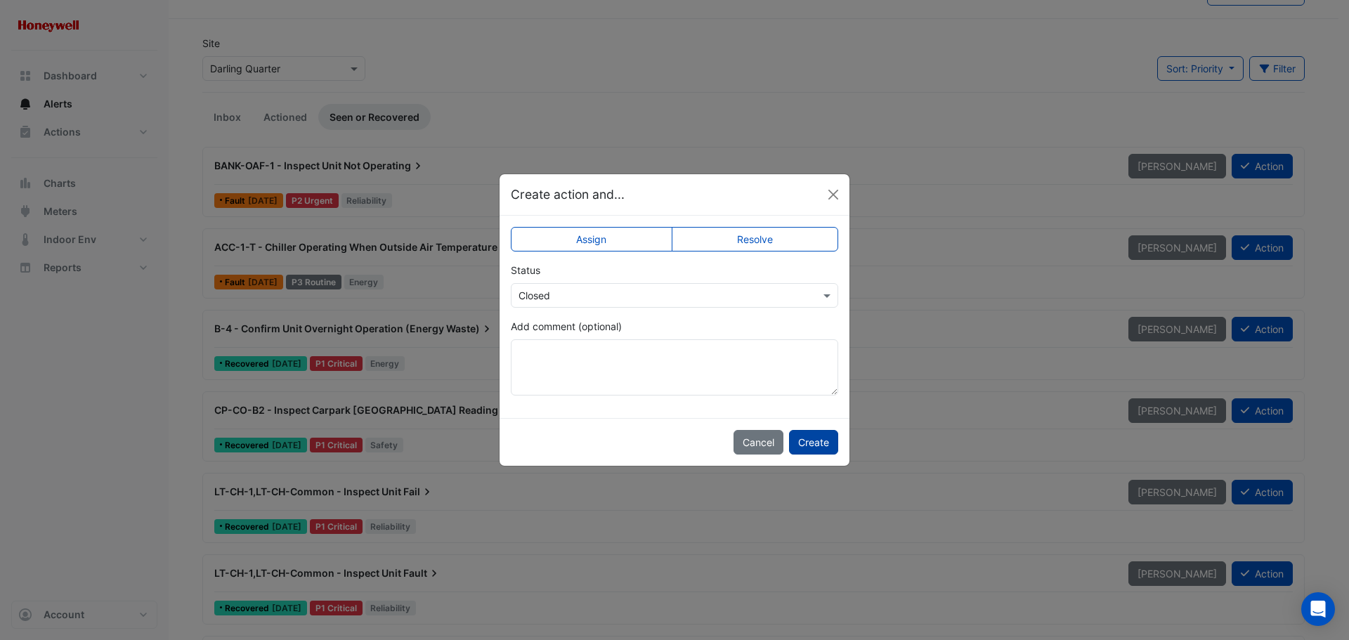
click at [816, 440] on button "Create" at bounding box center [813, 442] width 49 height 25
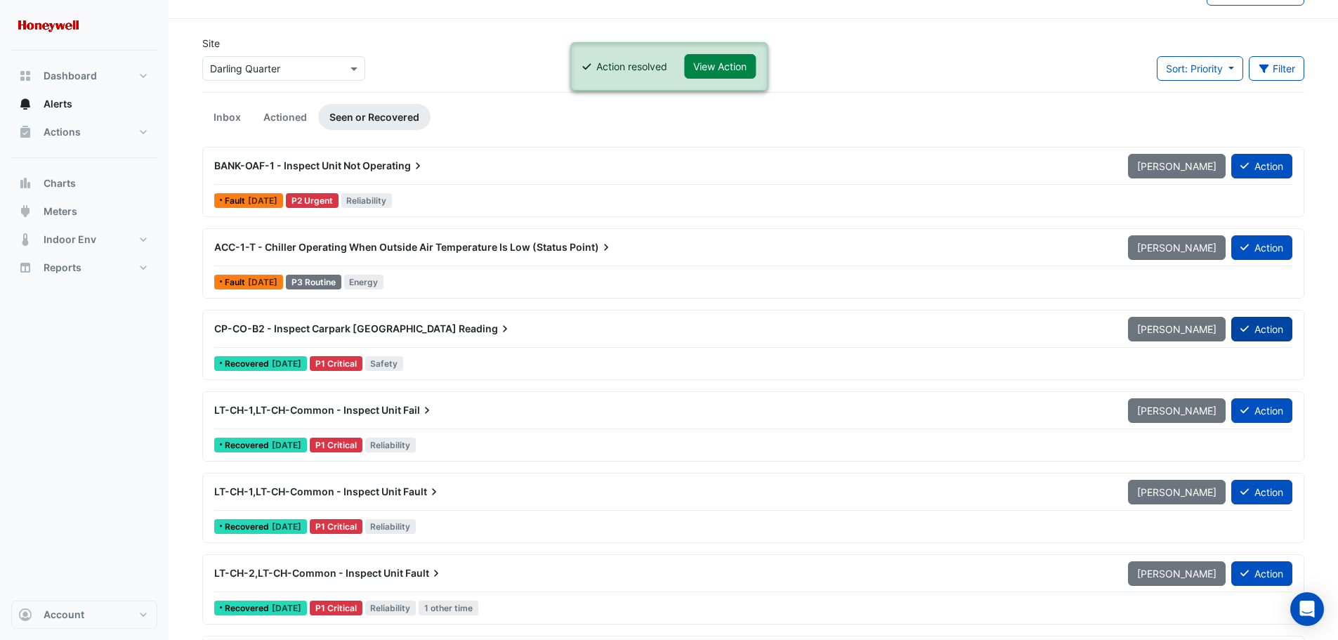
click at [1248, 326] on button "Action" at bounding box center [1261, 329] width 61 height 25
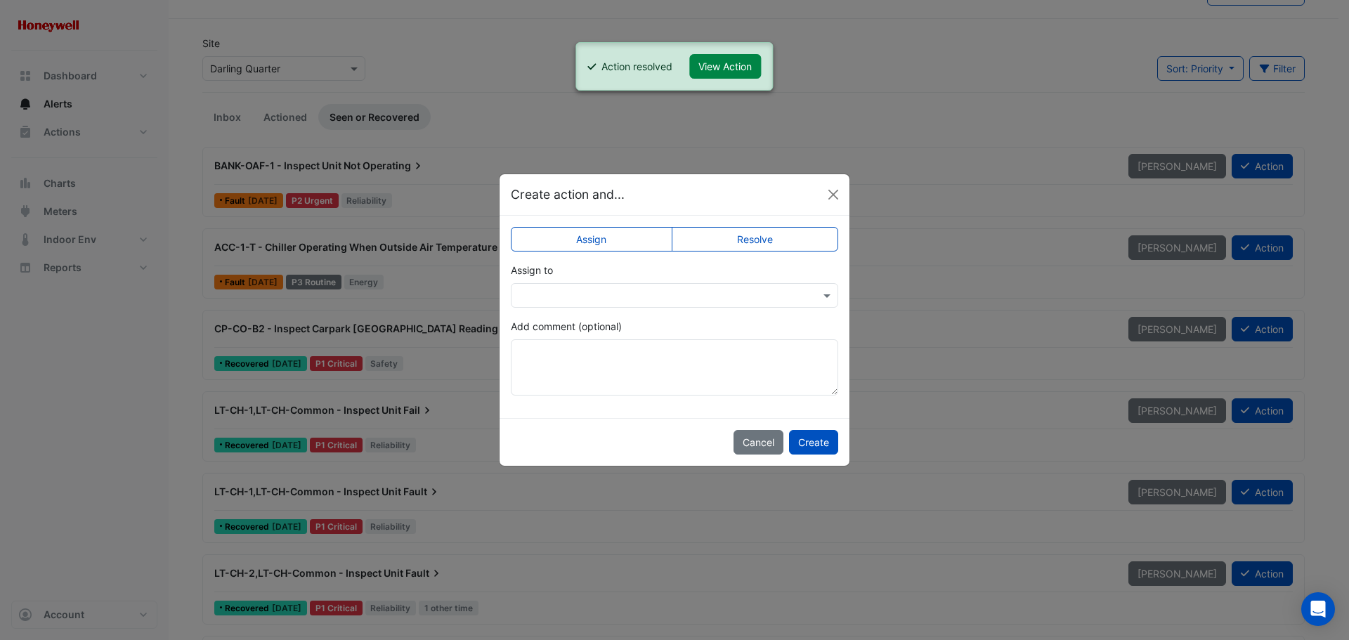
drag, startPoint x: 793, startPoint y: 237, endPoint x: 788, endPoint y: 256, distance: 19.6
click at [792, 237] on label "Resolve" at bounding box center [755, 239] width 167 height 25
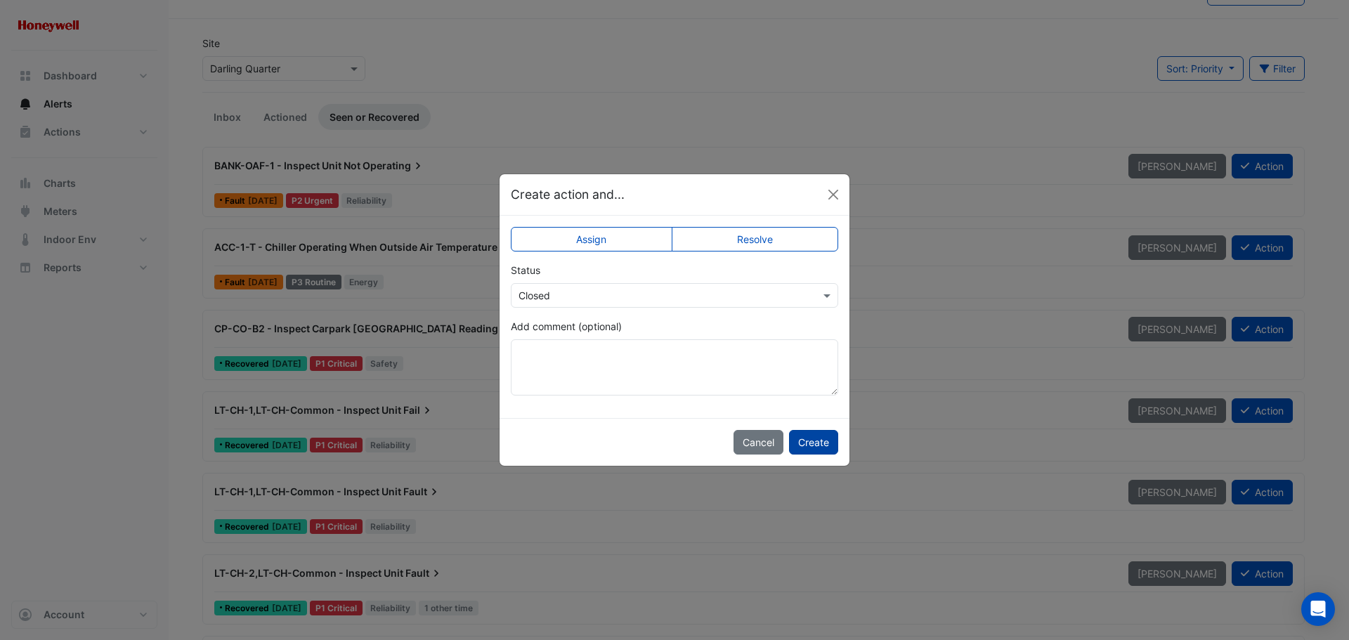
click at [817, 443] on button "Create" at bounding box center [813, 442] width 49 height 25
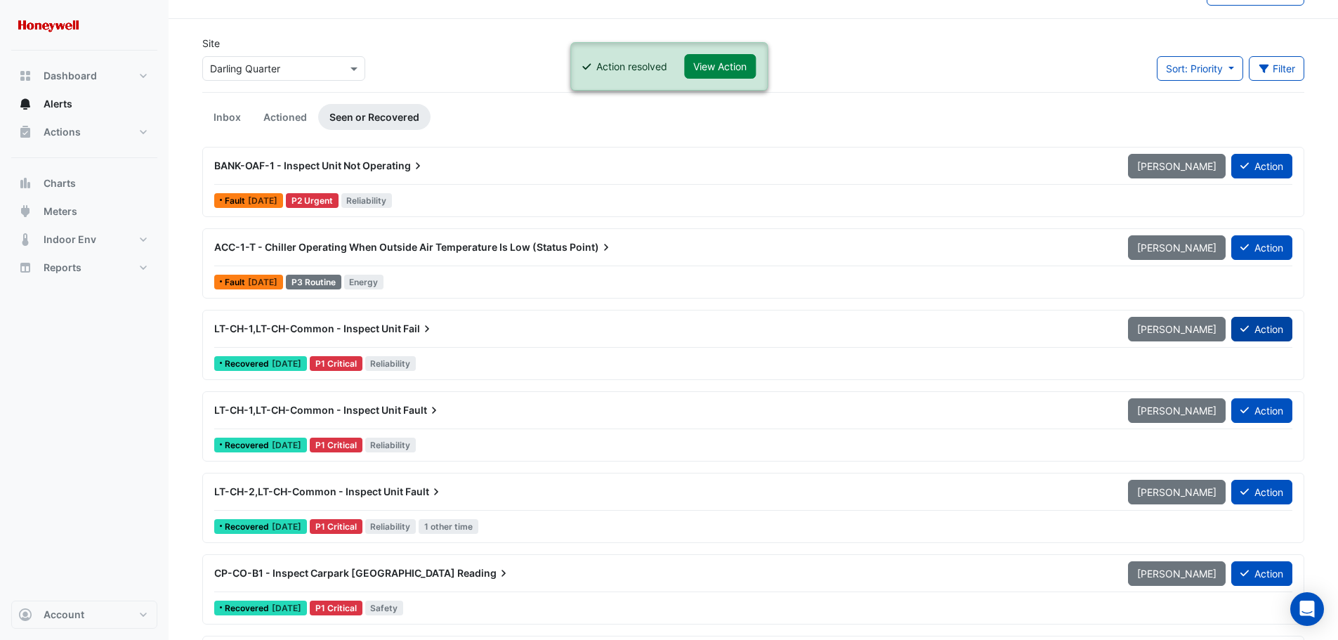
click at [1264, 329] on button "Action" at bounding box center [1261, 329] width 61 height 25
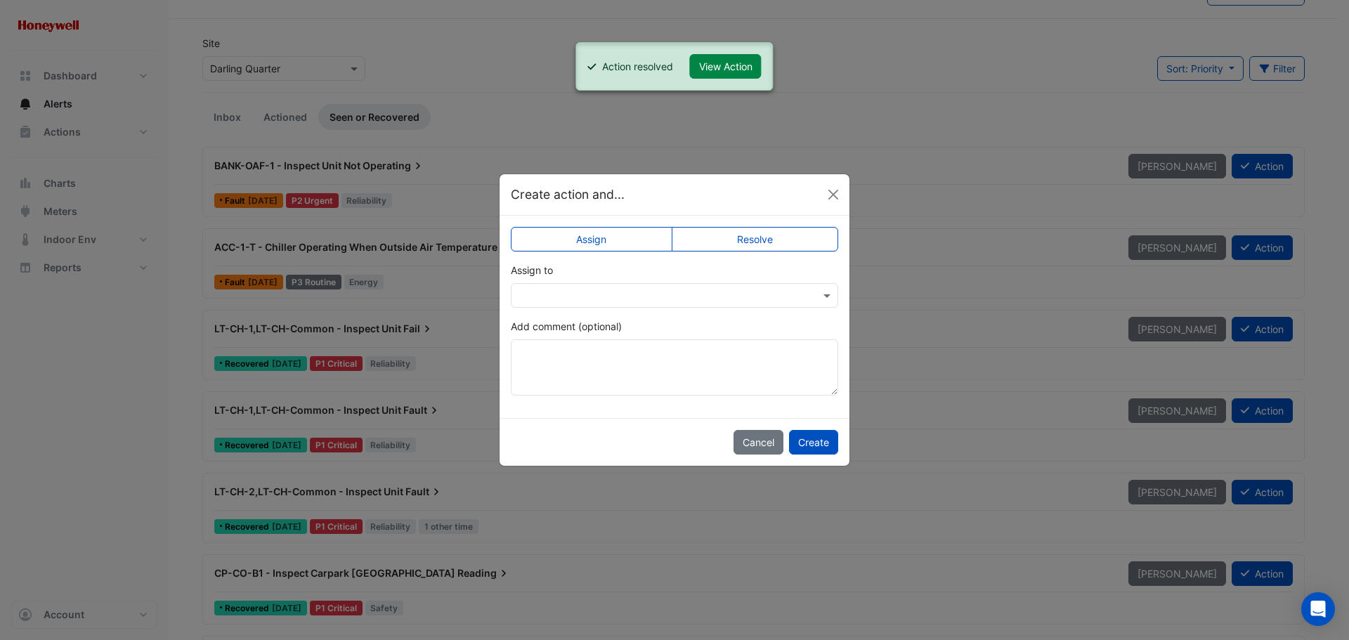
click at [771, 237] on label "Resolve" at bounding box center [755, 239] width 167 height 25
click at [816, 439] on button "Create" at bounding box center [813, 442] width 49 height 25
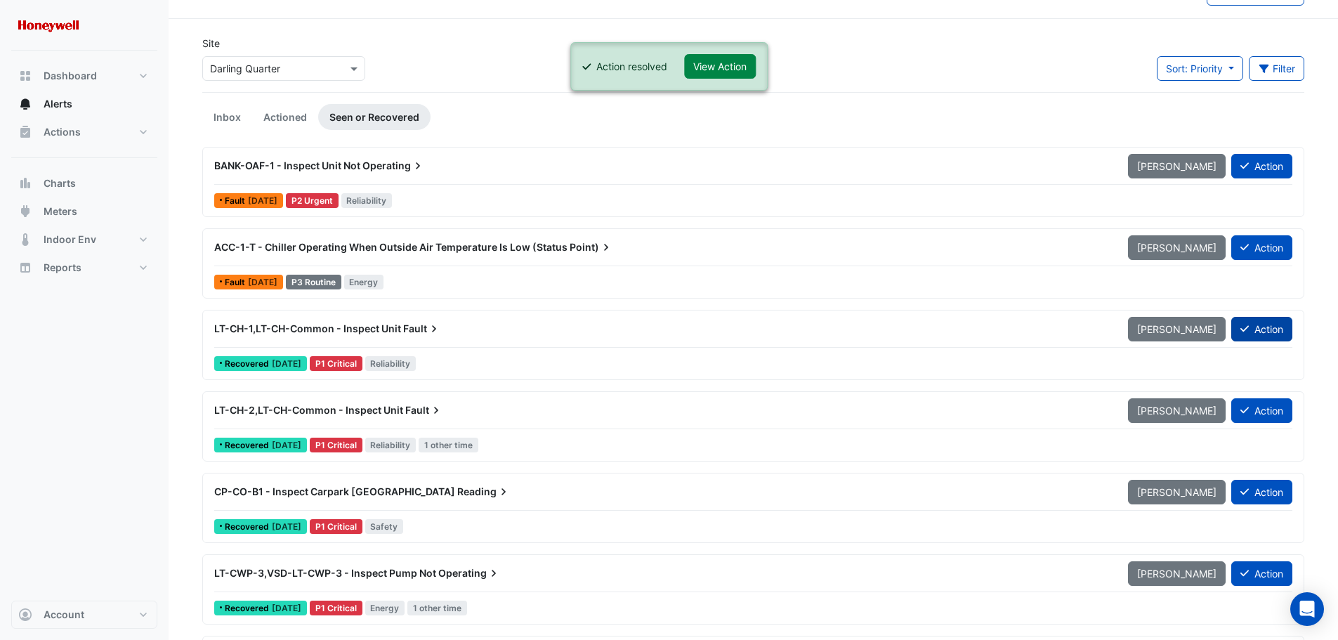
click at [1268, 329] on button "Action" at bounding box center [1261, 329] width 61 height 25
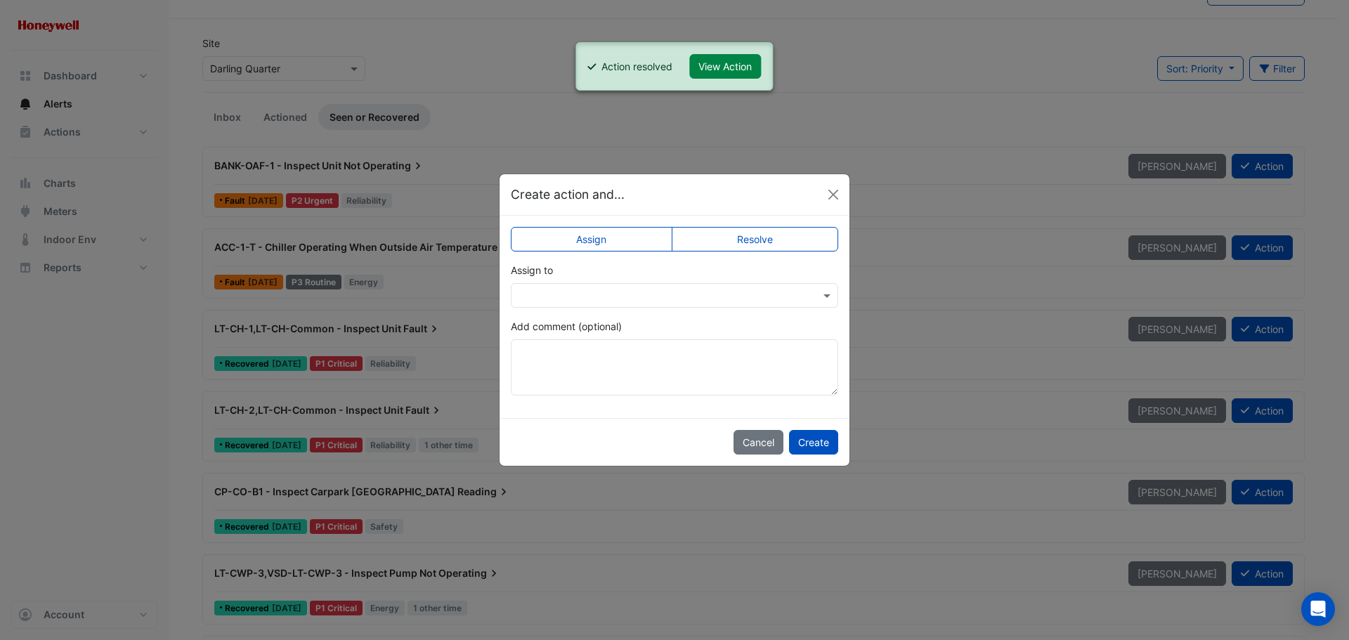
click at [766, 238] on label "Resolve" at bounding box center [755, 239] width 167 height 25
click at [816, 436] on button "Create" at bounding box center [813, 442] width 49 height 25
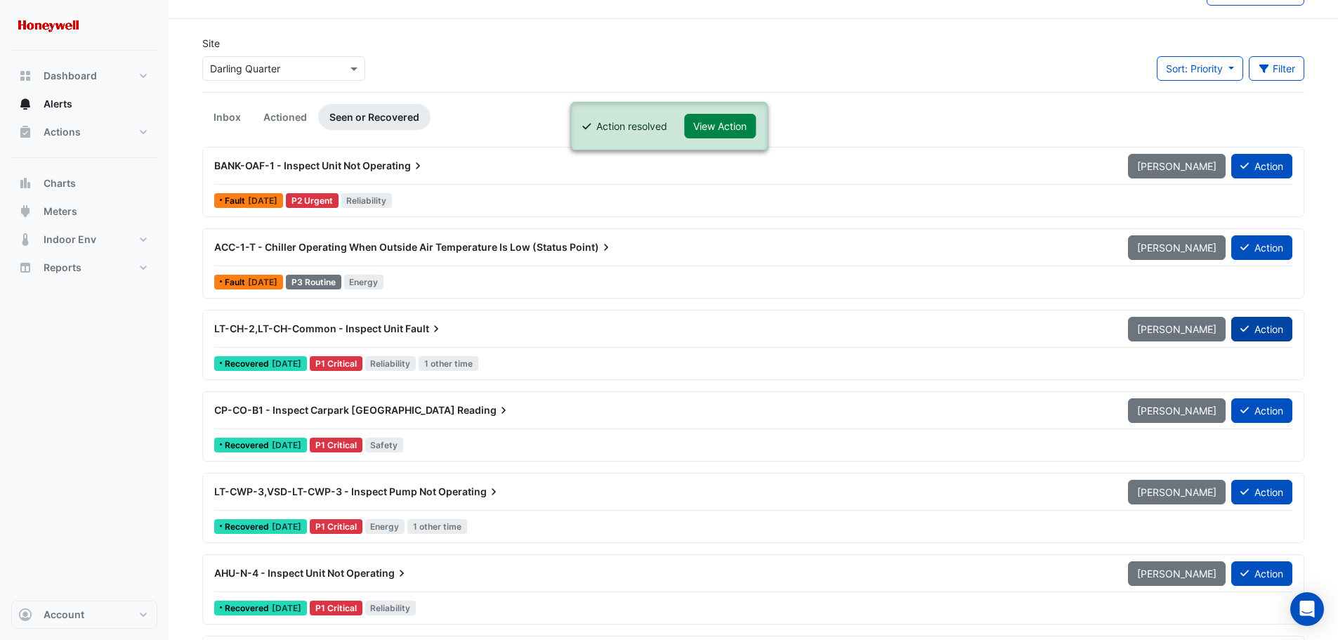
click at [1274, 333] on button "Action" at bounding box center [1261, 329] width 61 height 25
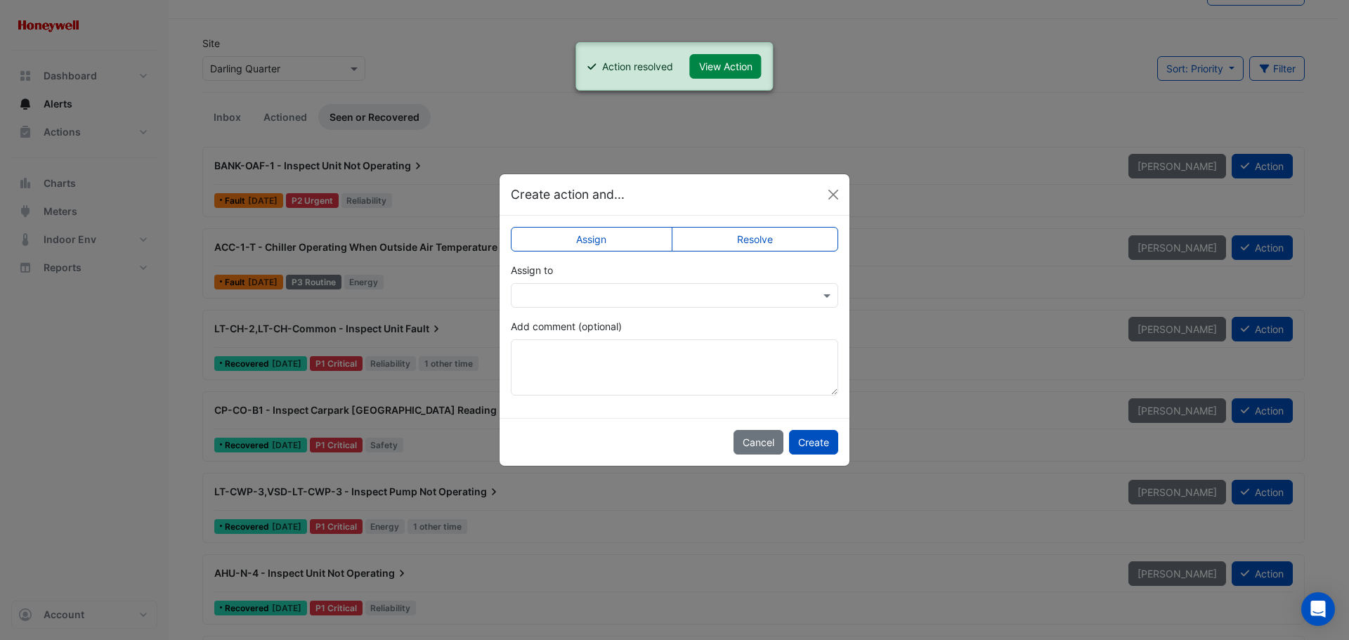
click at [776, 236] on label "Resolve" at bounding box center [755, 239] width 167 height 25
click at [813, 445] on button "Create" at bounding box center [813, 442] width 49 height 25
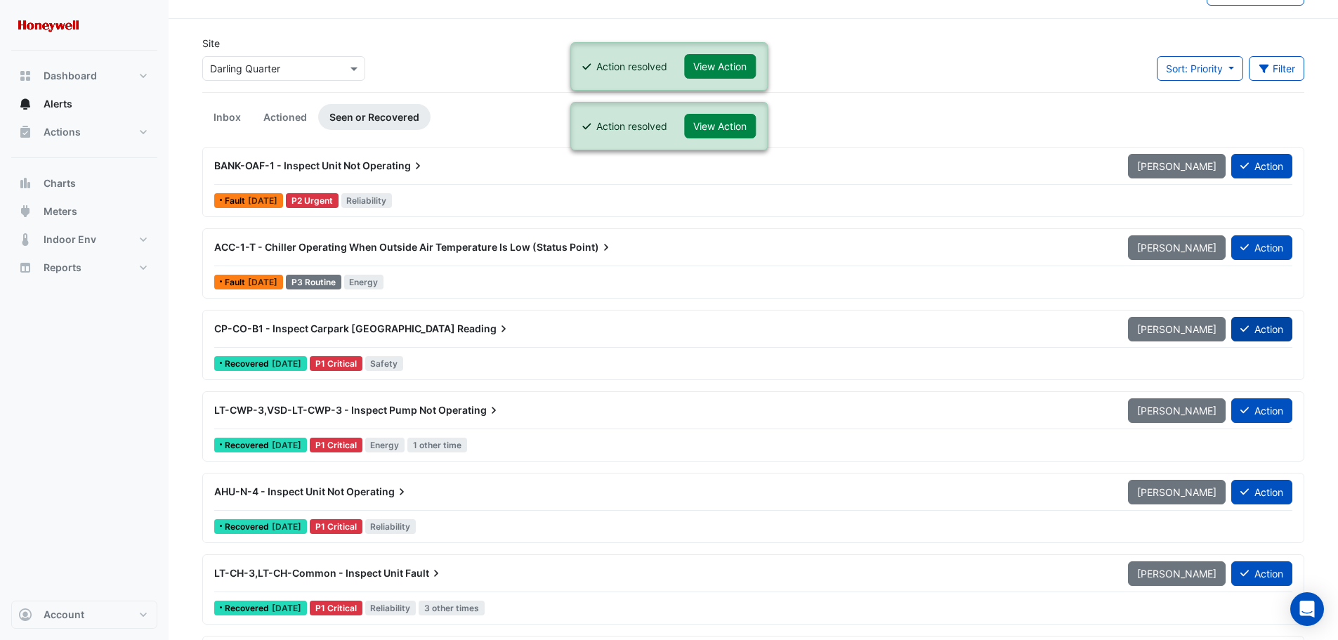
click at [1267, 329] on button "Action" at bounding box center [1261, 329] width 61 height 25
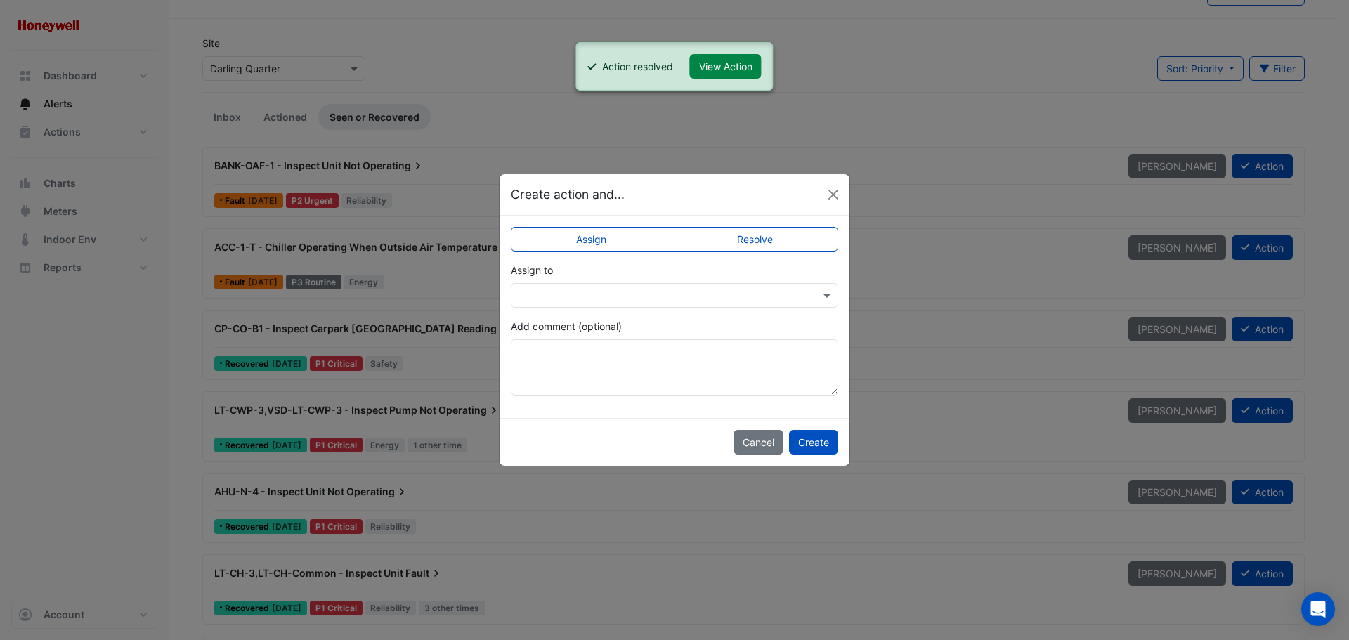
click at [783, 244] on label "Resolve" at bounding box center [755, 239] width 167 height 25
click at [813, 440] on button "Create" at bounding box center [813, 442] width 49 height 25
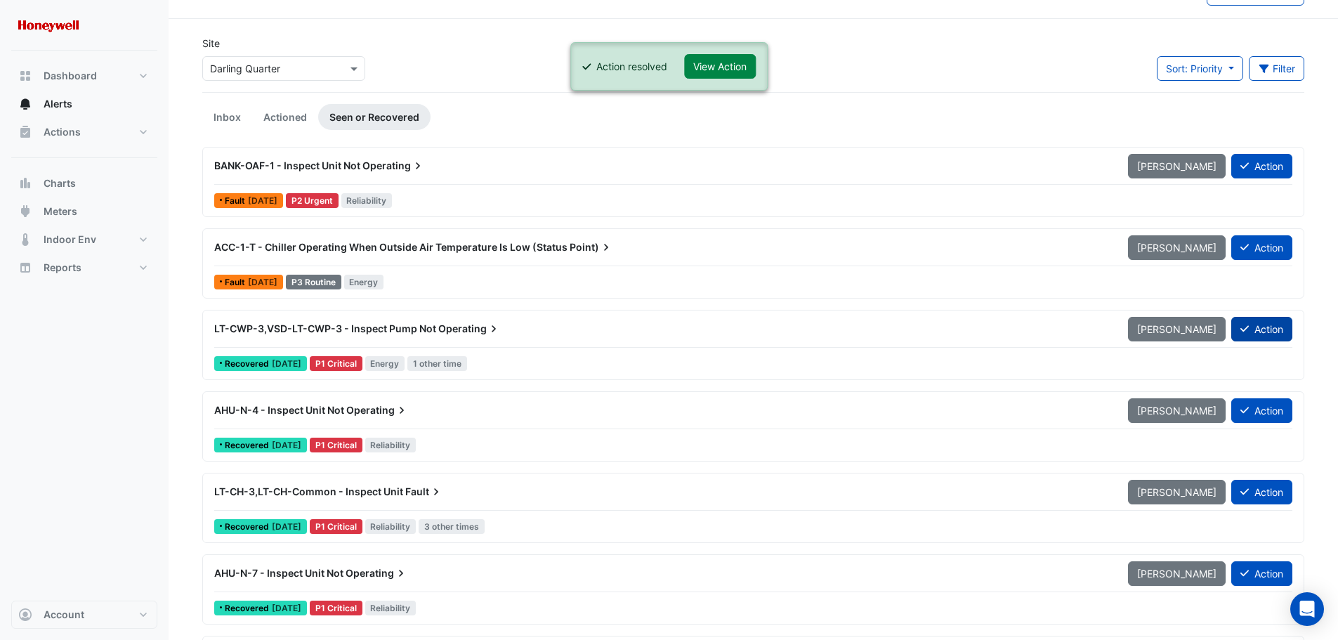
click at [1271, 327] on button "Action" at bounding box center [1261, 329] width 61 height 25
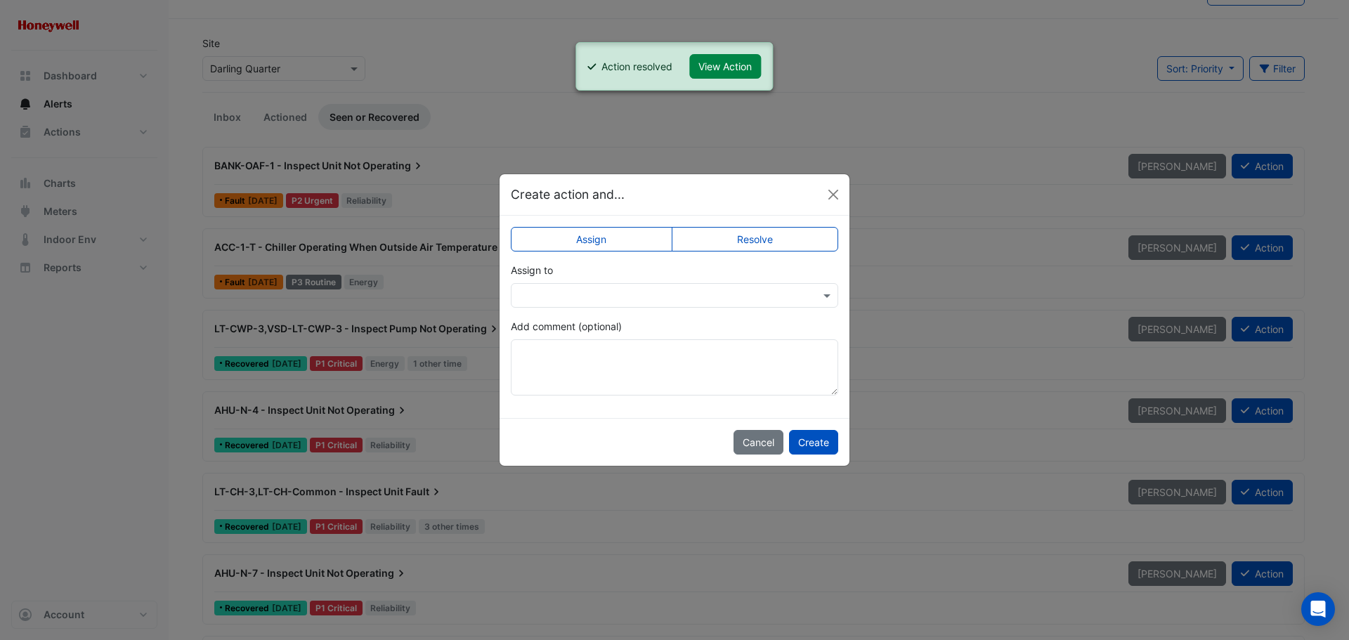
click at [744, 233] on label "Resolve" at bounding box center [755, 239] width 167 height 25
click at [803, 438] on button "Create" at bounding box center [813, 442] width 49 height 25
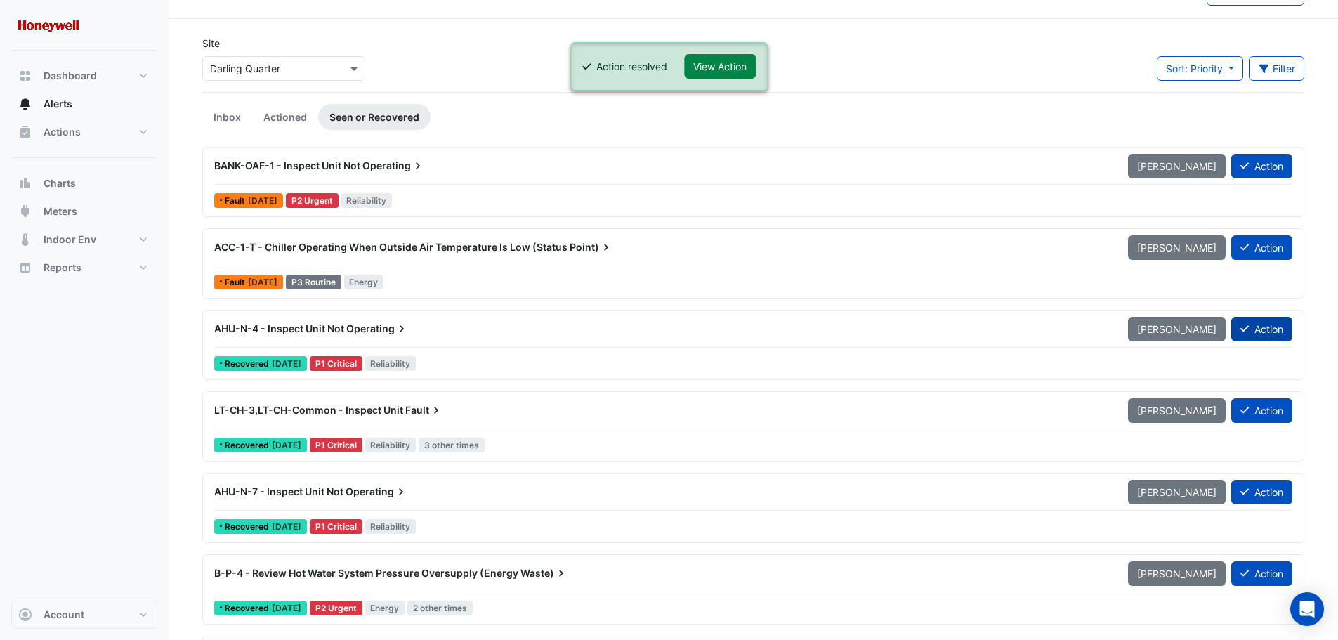
click at [1262, 330] on button "Action" at bounding box center [1261, 329] width 61 height 25
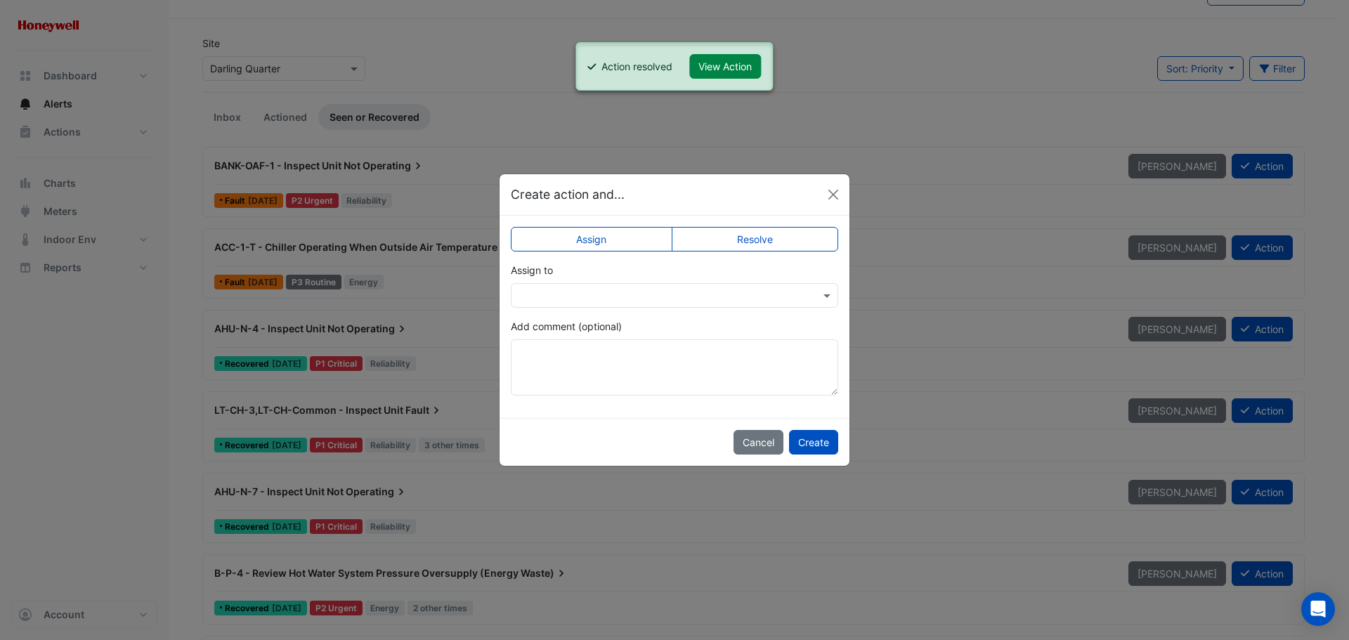
click at [745, 236] on label "Resolve" at bounding box center [755, 239] width 167 height 25
click at [817, 443] on button "Create" at bounding box center [813, 442] width 49 height 25
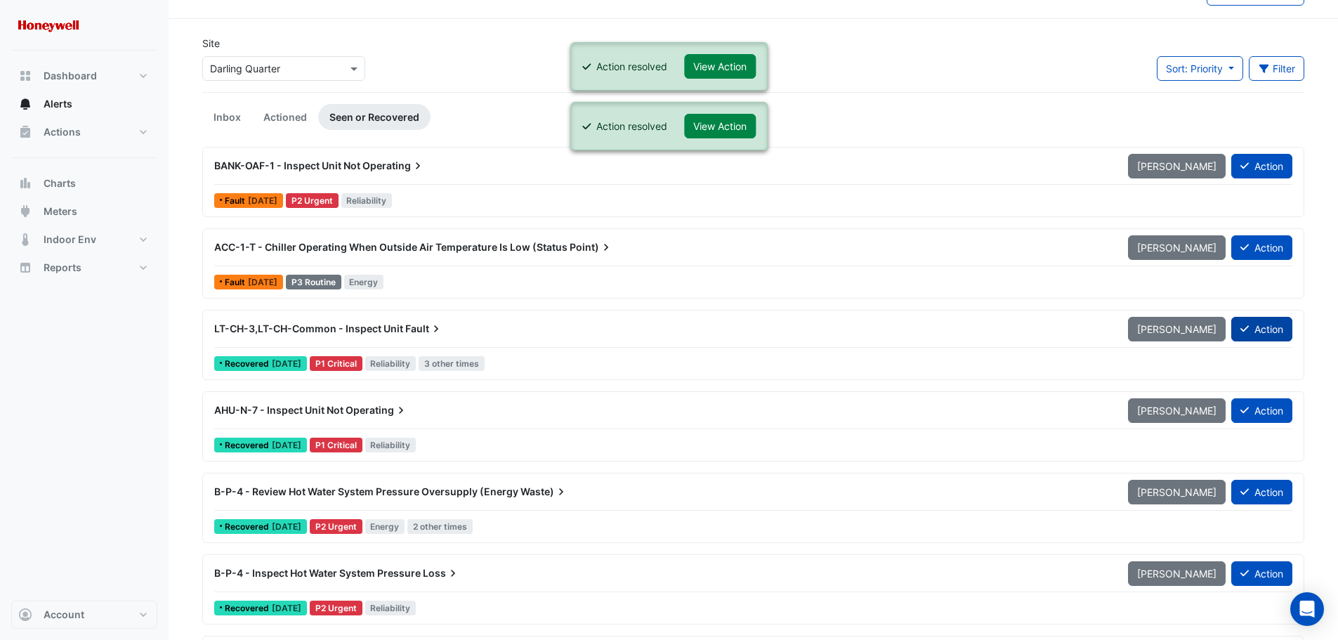
click at [1278, 332] on button "Action" at bounding box center [1261, 329] width 61 height 25
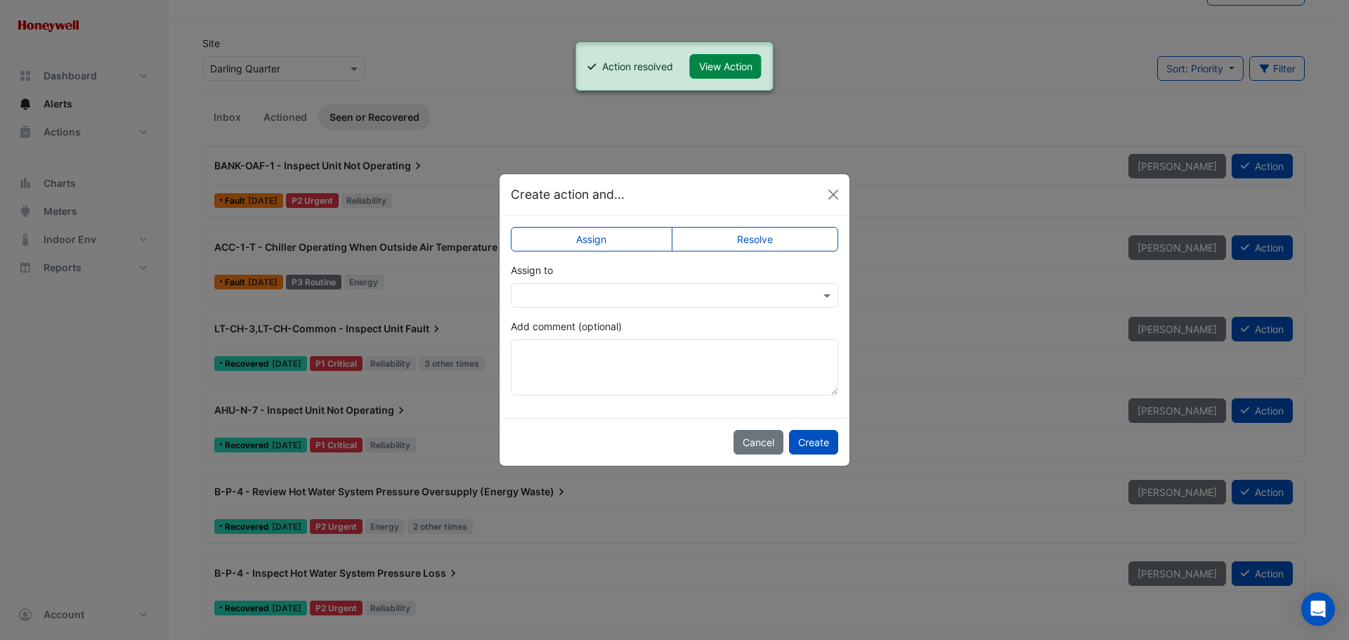
click at [753, 235] on label "Resolve" at bounding box center [755, 239] width 167 height 25
click at [810, 439] on button "Create" at bounding box center [813, 442] width 49 height 25
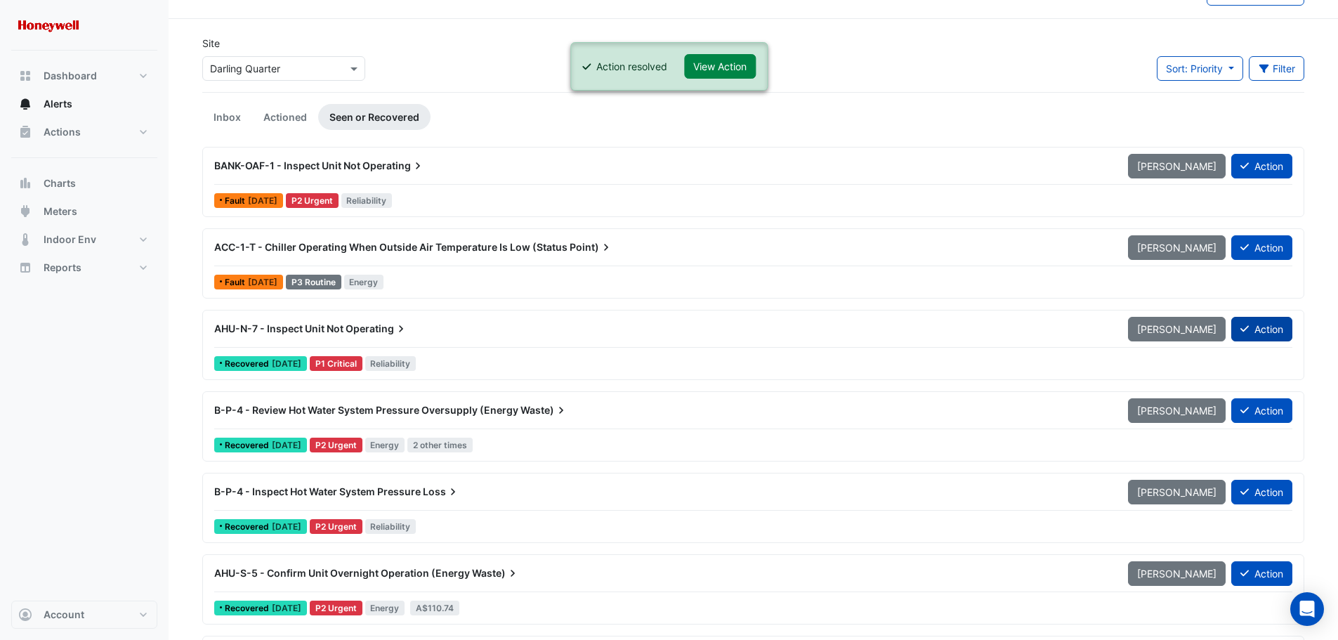
click at [1269, 329] on button "Action" at bounding box center [1261, 329] width 61 height 25
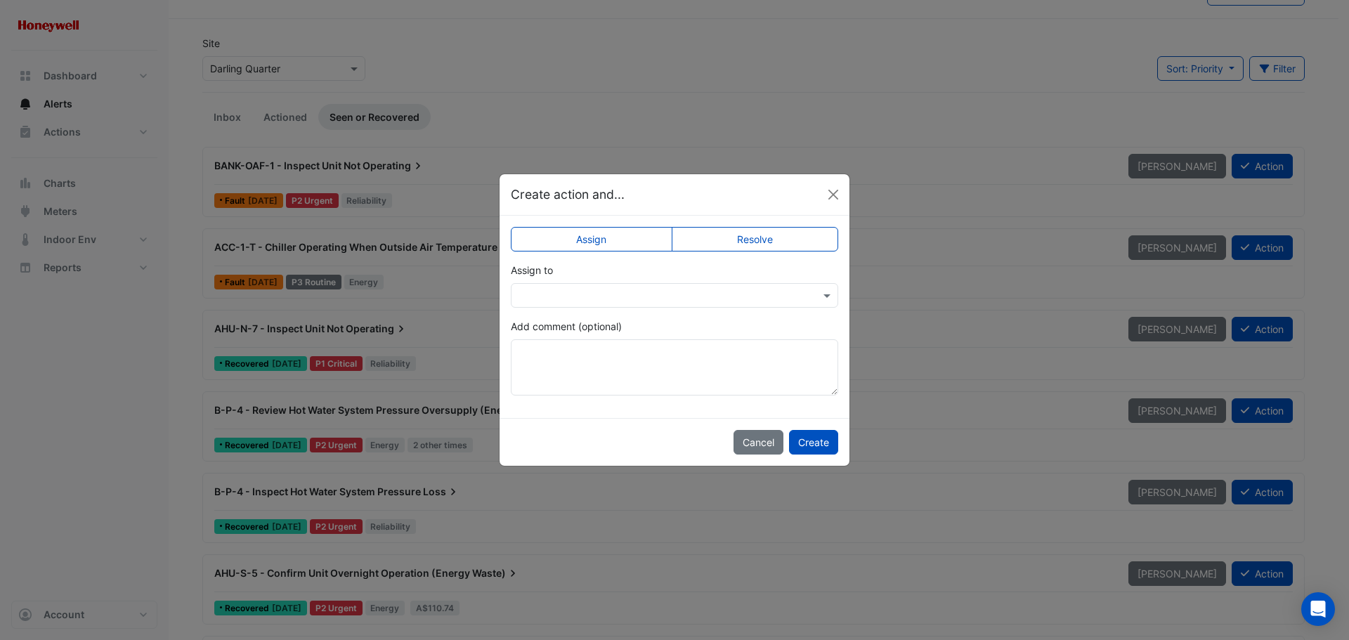
click at [764, 236] on label "Resolve" at bounding box center [755, 239] width 167 height 25
click at [815, 443] on button "Create" at bounding box center [813, 442] width 49 height 25
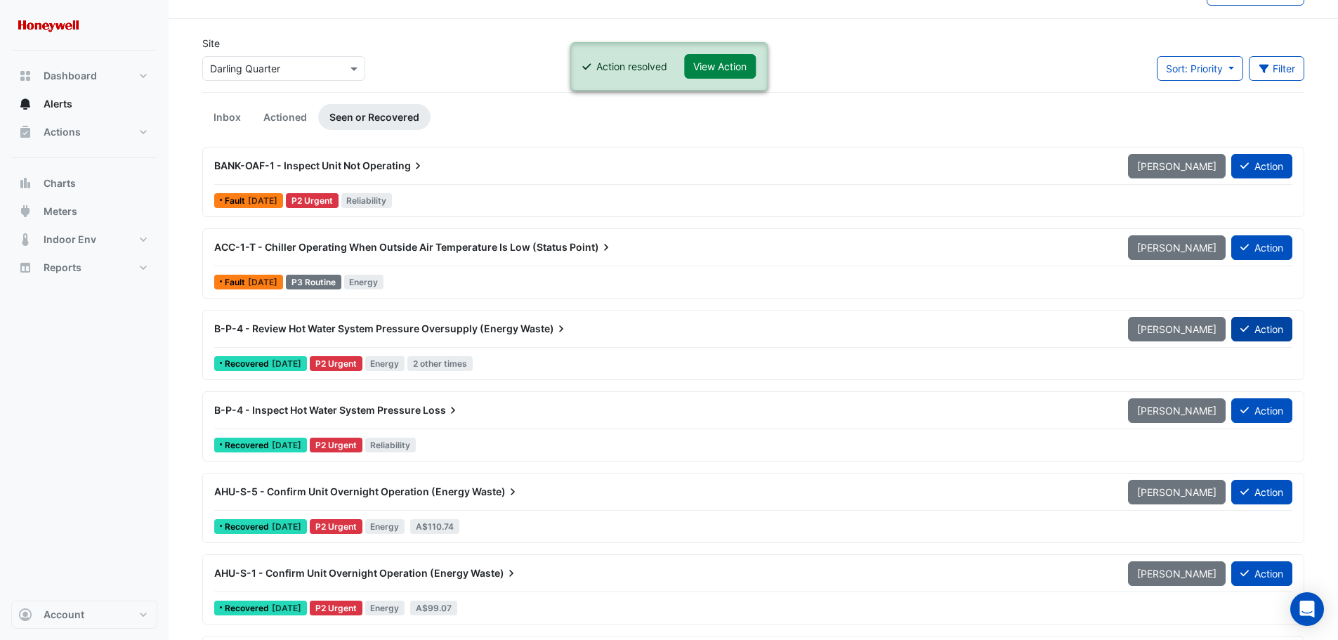
click at [1254, 329] on button "Action" at bounding box center [1261, 329] width 61 height 25
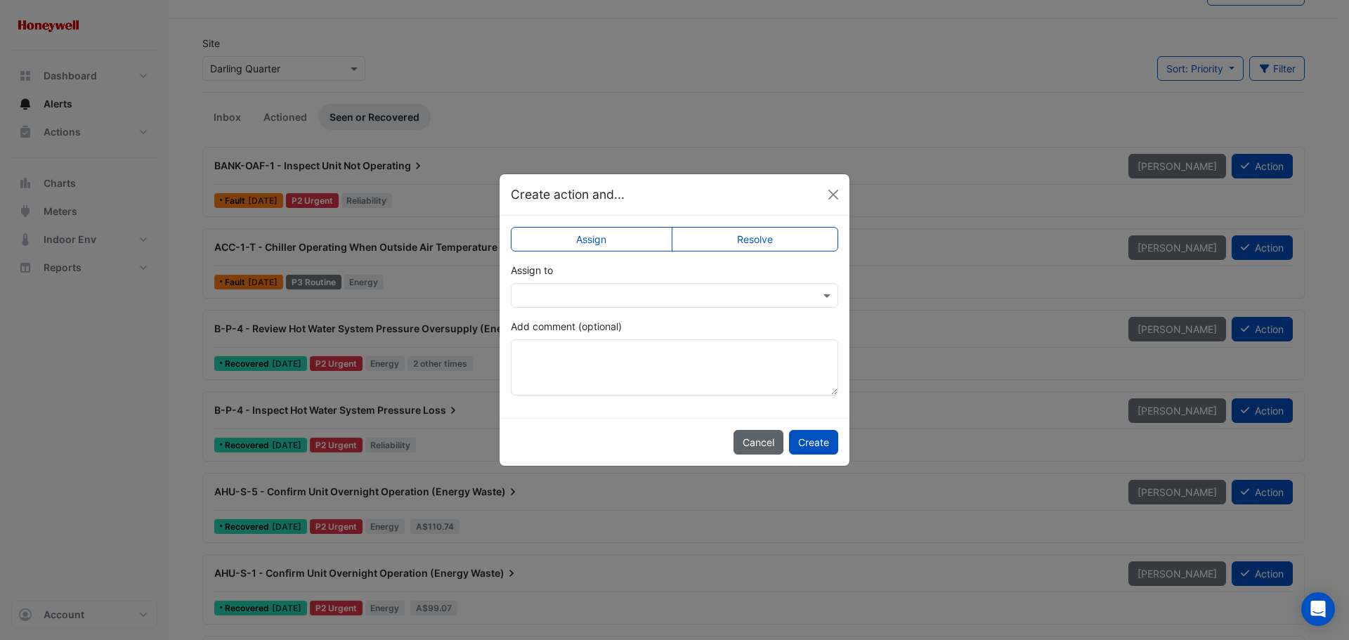
click at [754, 444] on button "Cancel" at bounding box center [758, 442] width 50 height 25
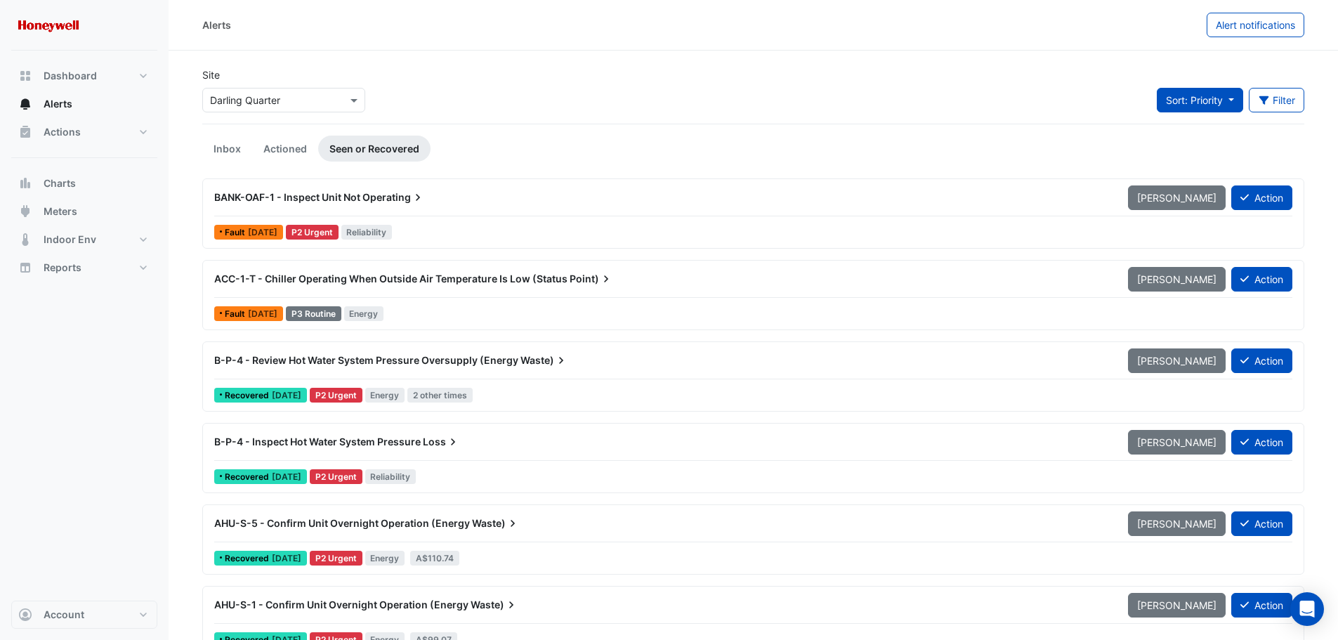
click at [1231, 99] on button "Sort: Priority" at bounding box center [1200, 100] width 86 height 25
click at [1184, 150] on li "Updated" at bounding box center [1211, 150] width 111 height 20
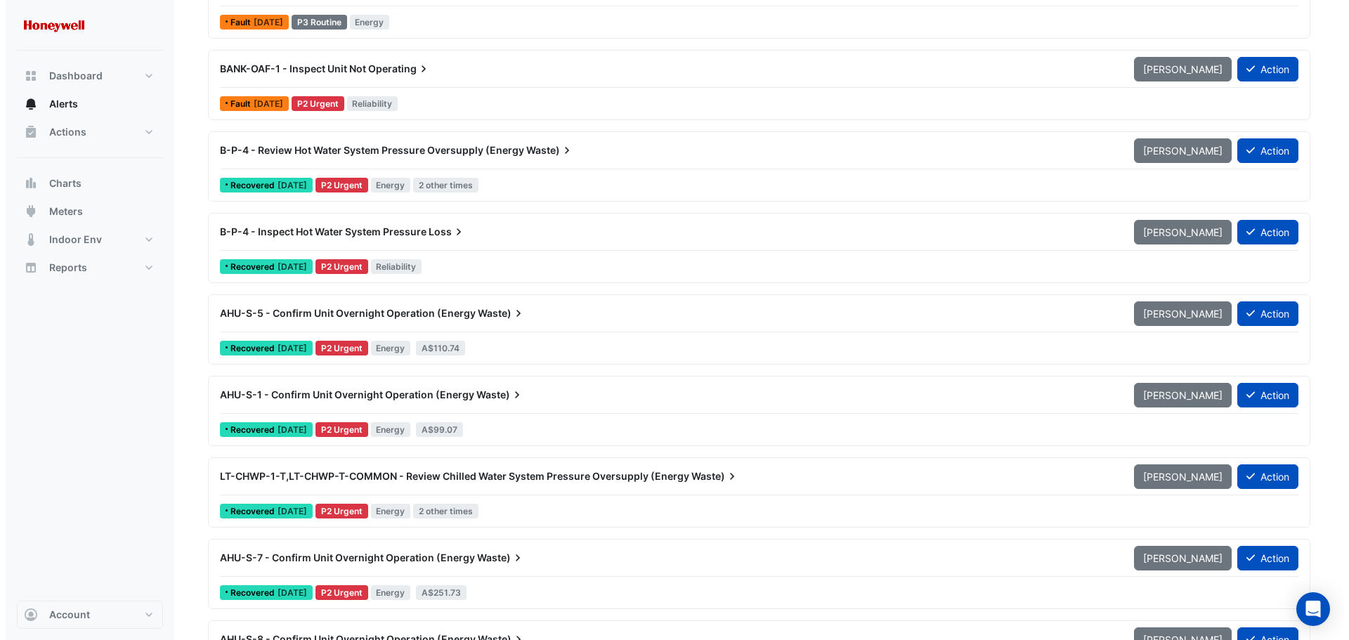
scroll to position [211, 0]
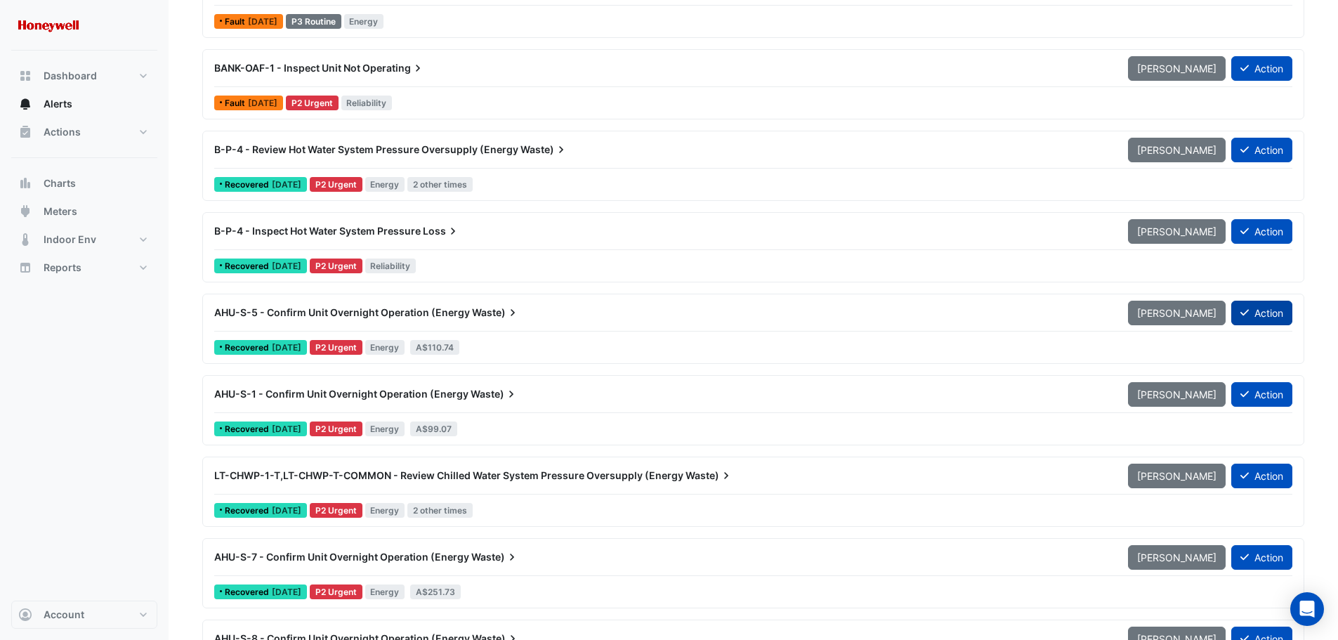
click at [1252, 315] on button "Action" at bounding box center [1261, 313] width 61 height 25
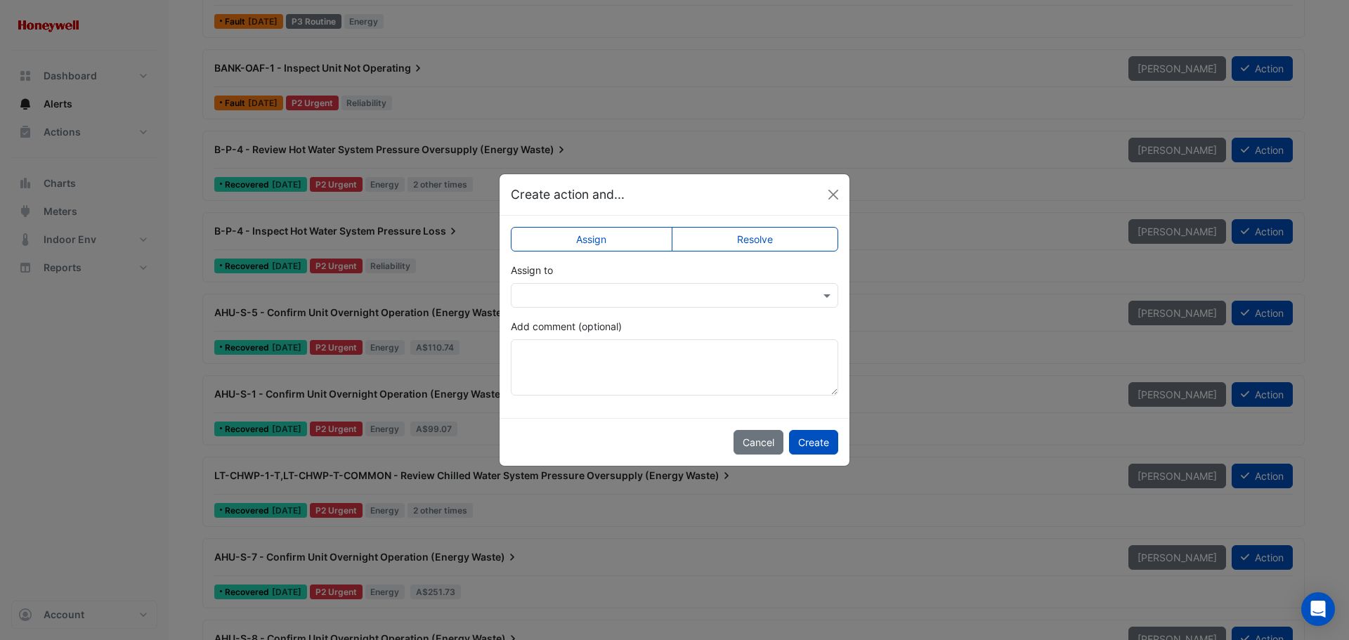
click at [766, 237] on label "Resolve" at bounding box center [755, 239] width 167 height 25
click at [618, 356] on textarea "Add comment (optional)" at bounding box center [674, 367] width 327 height 56
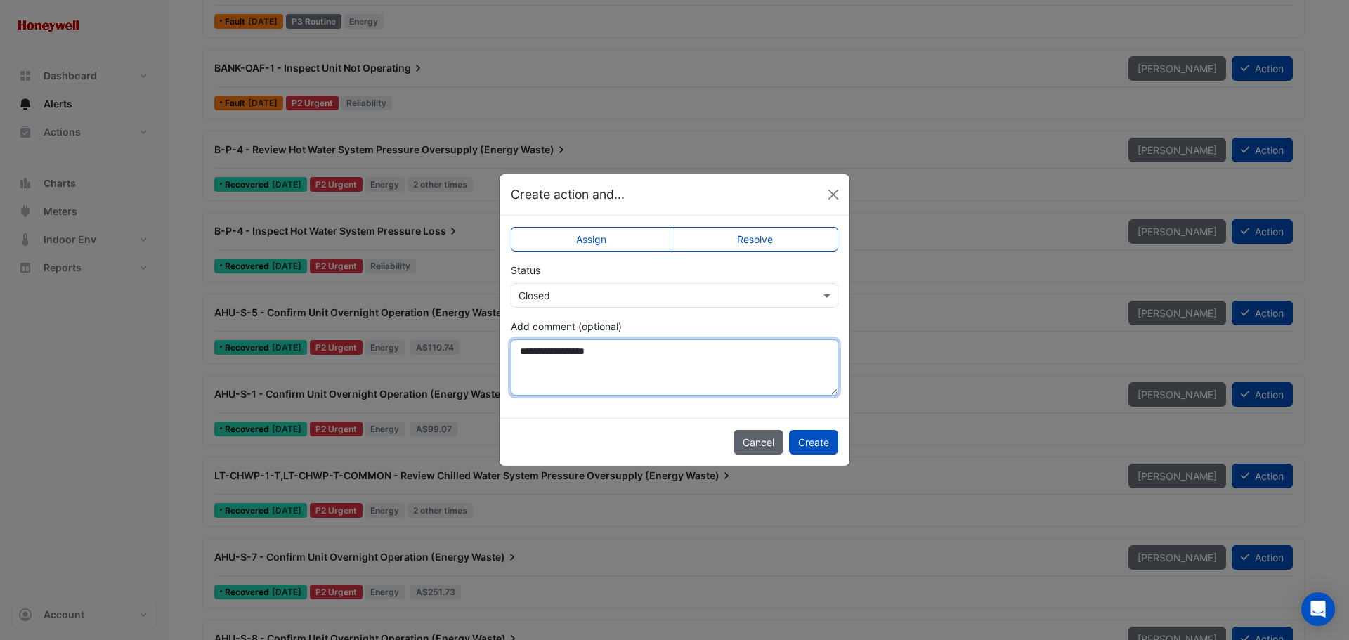
type textarea "**********"
click at [743, 443] on button "Cancel" at bounding box center [758, 442] width 50 height 25
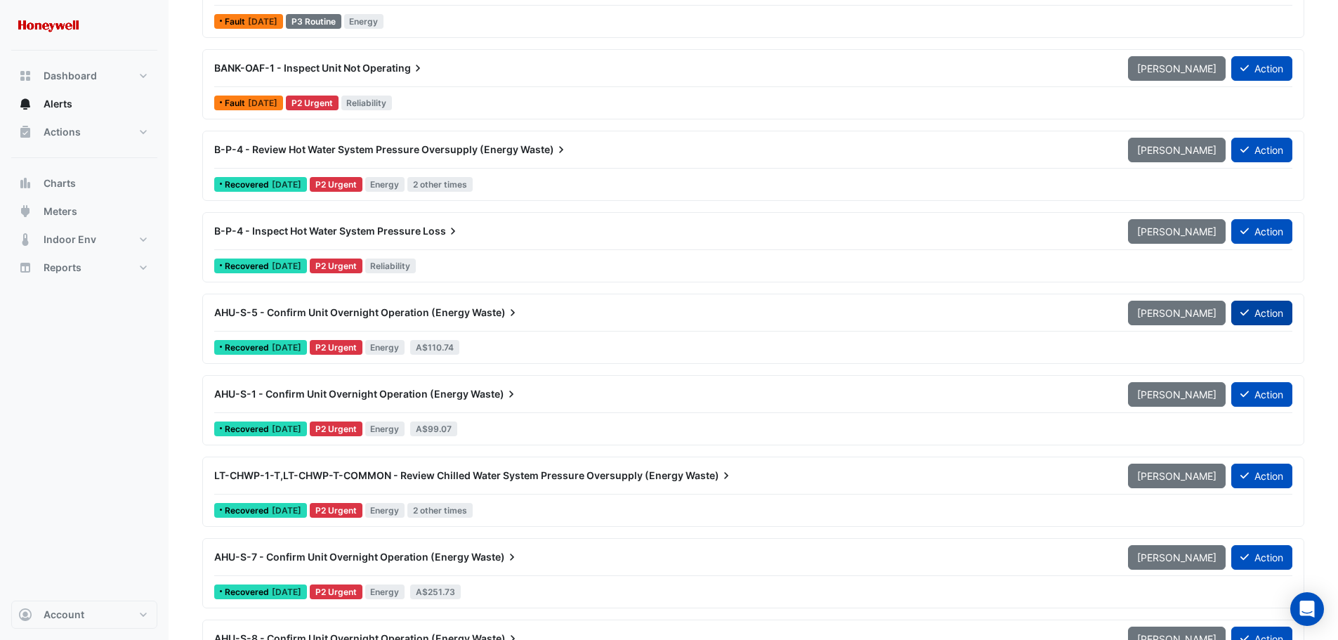
click at [1270, 315] on button "Action" at bounding box center [1261, 313] width 61 height 25
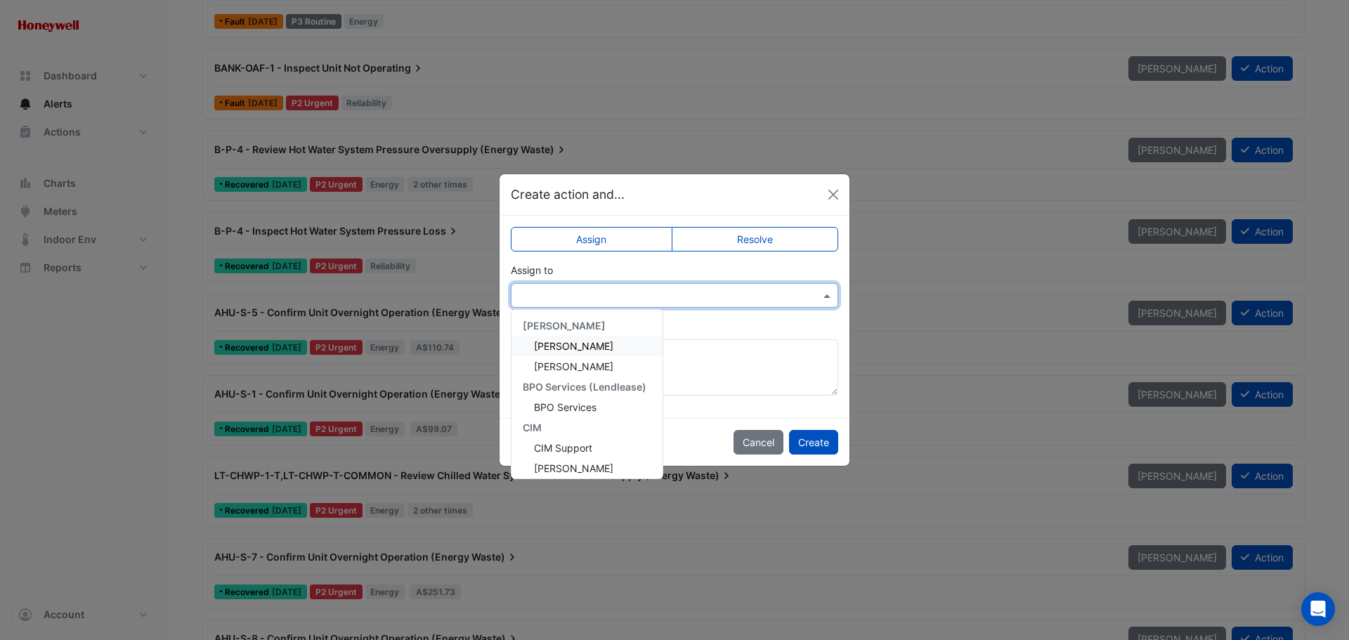
click at [594, 299] on input "text" at bounding box center [660, 296] width 284 height 15
click at [571, 326] on span "Brad Watts" at bounding box center [573, 327] width 79 height 12
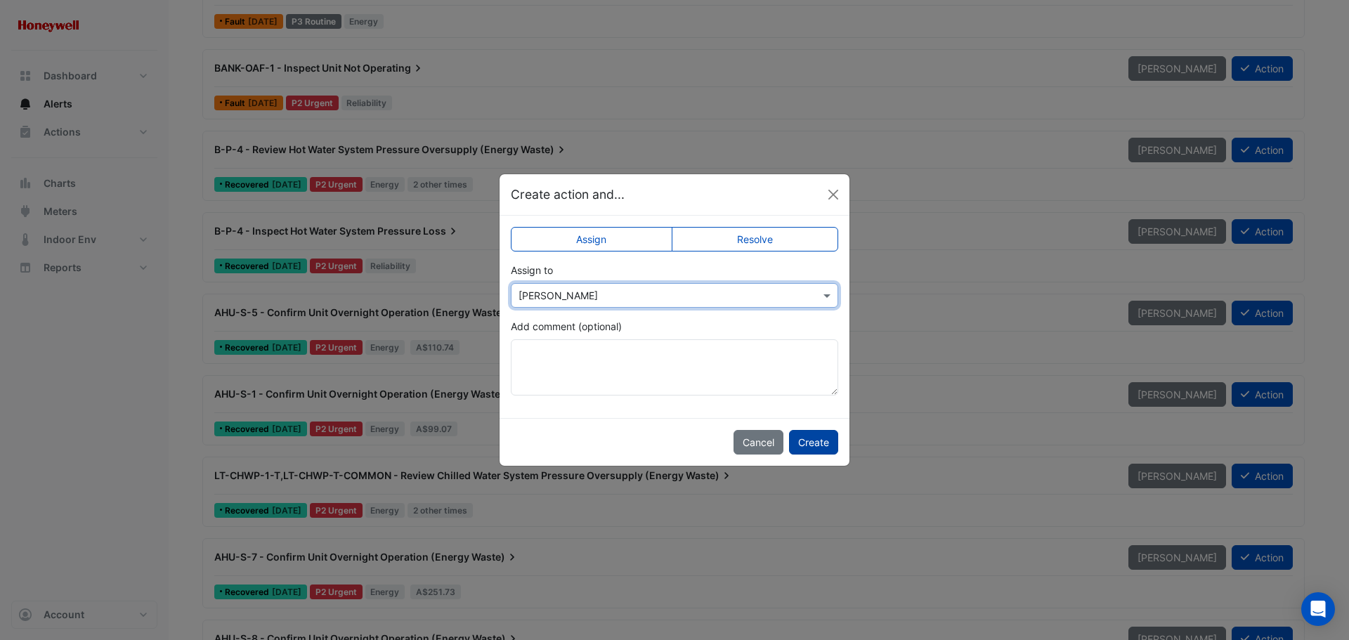
click at [824, 439] on button "Create" at bounding box center [813, 442] width 49 height 25
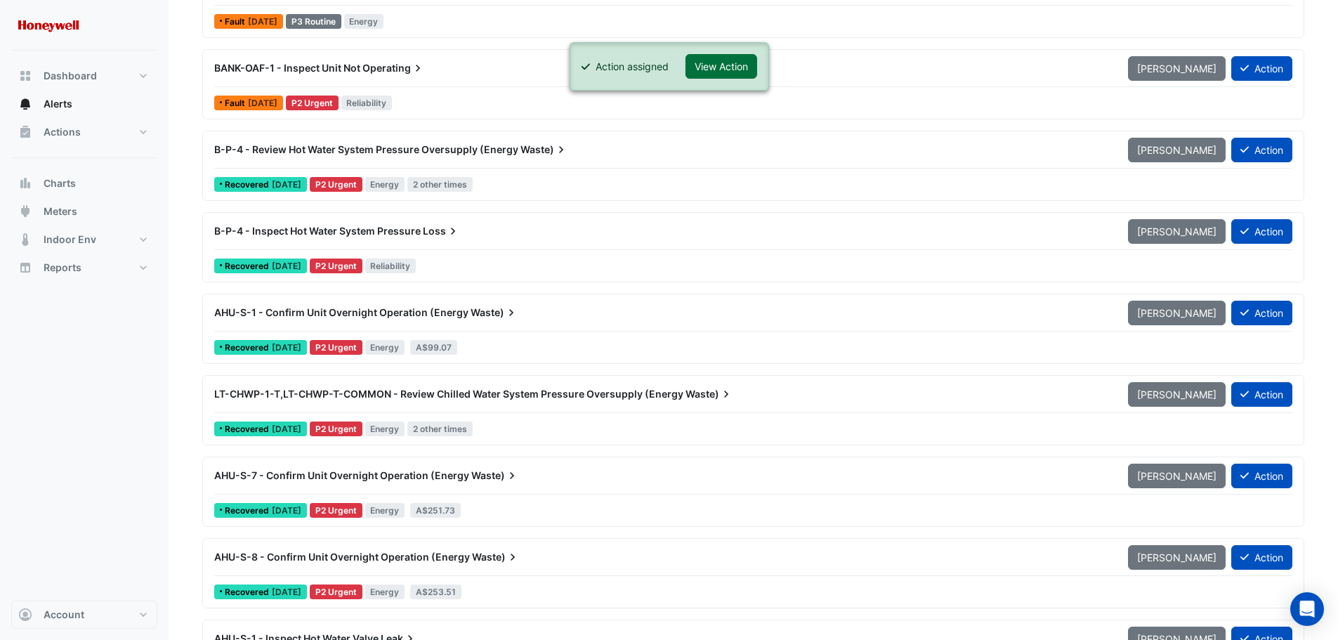
click at [727, 59] on button "View Action" at bounding box center [722, 66] width 72 height 25
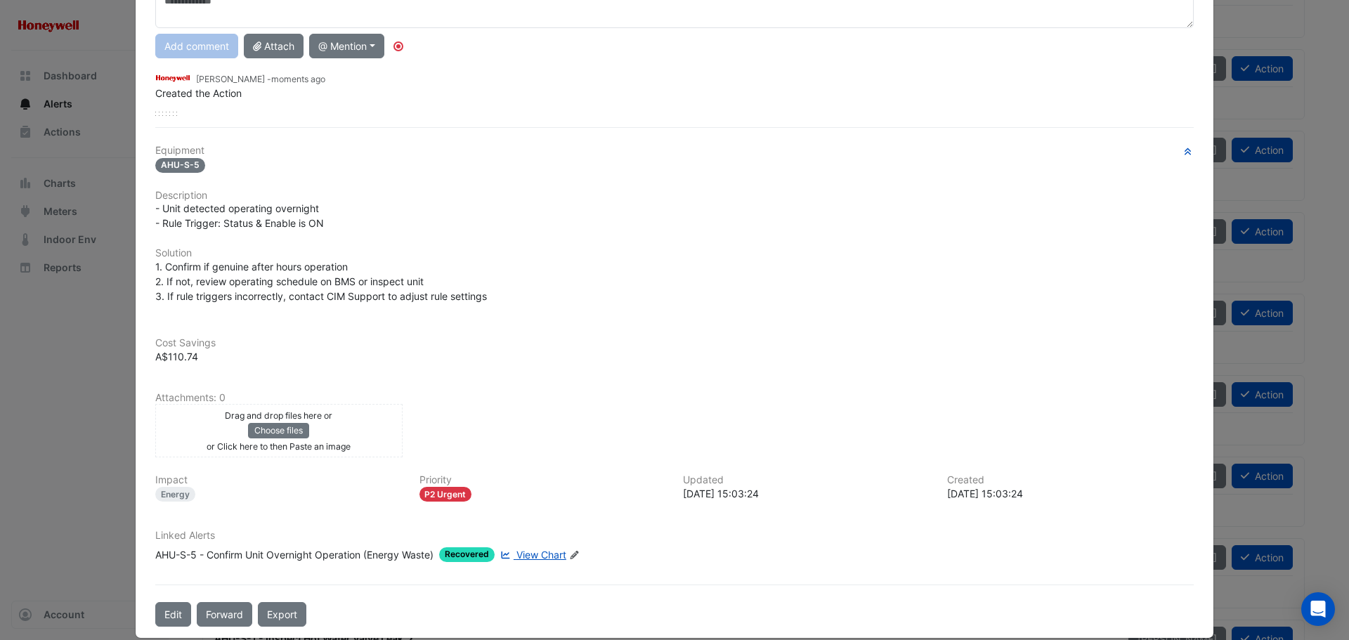
scroll to position [165, 0]
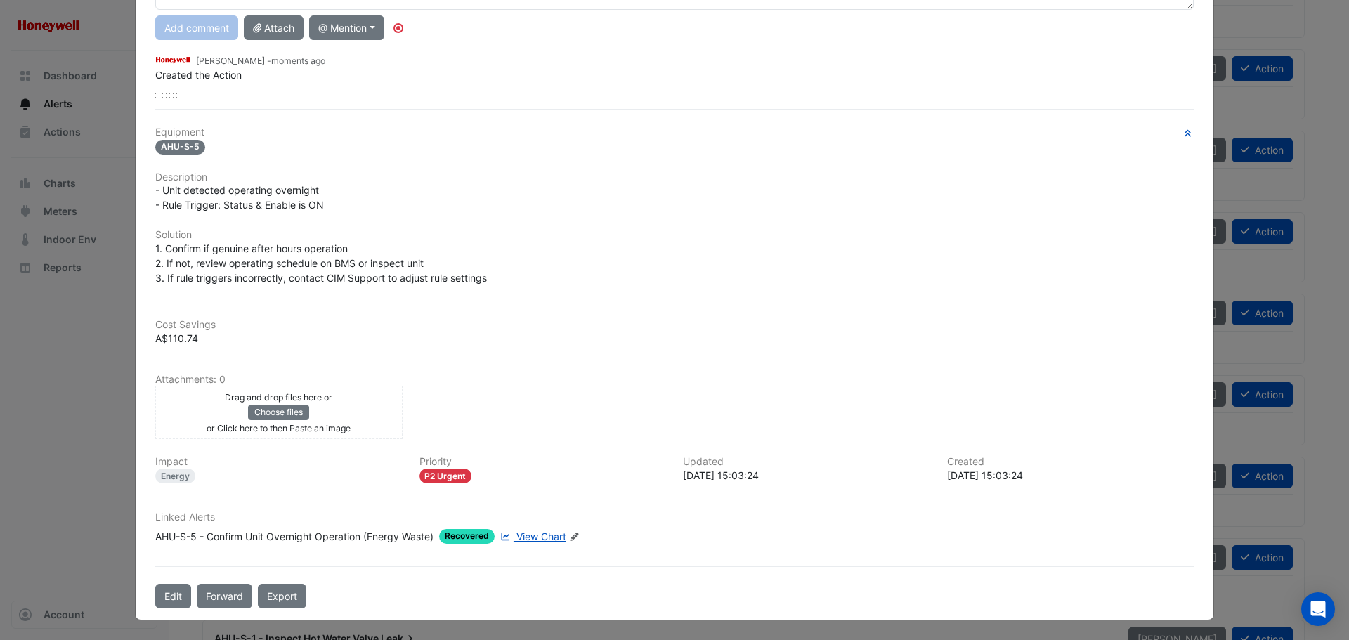
click at [534, 536] on span "View Chart" at bounding box center [541, 536] width 50 height 12
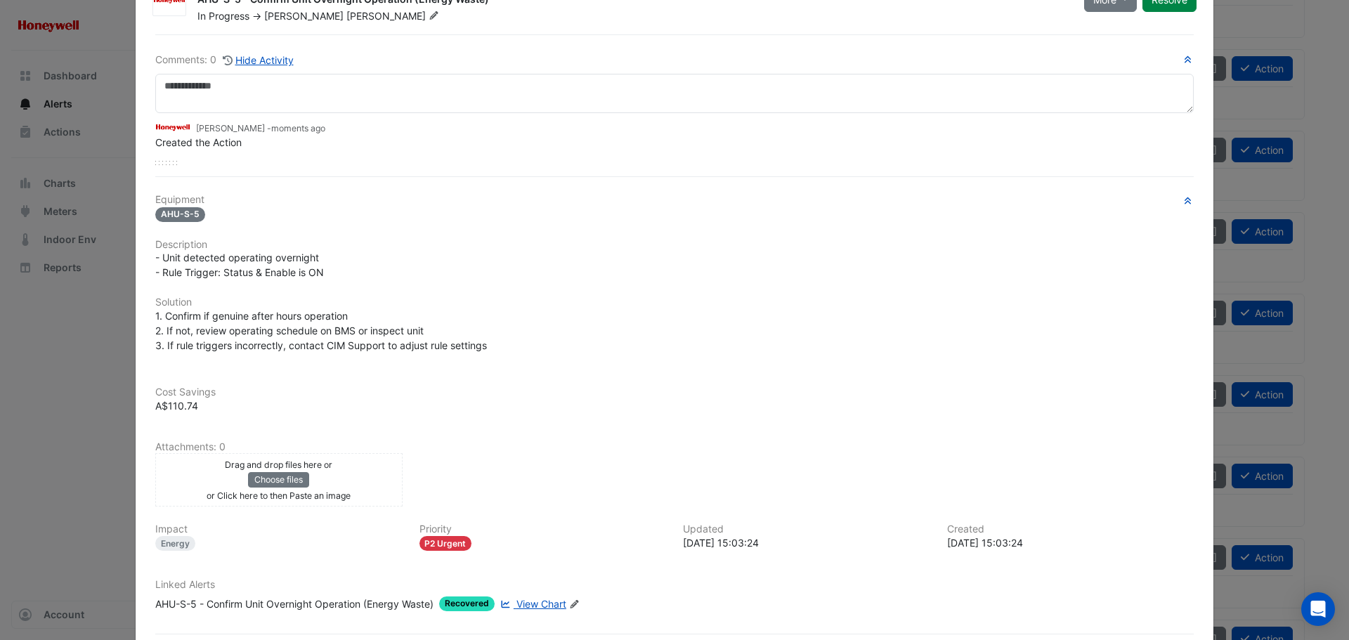
scroll to position [0, 0]
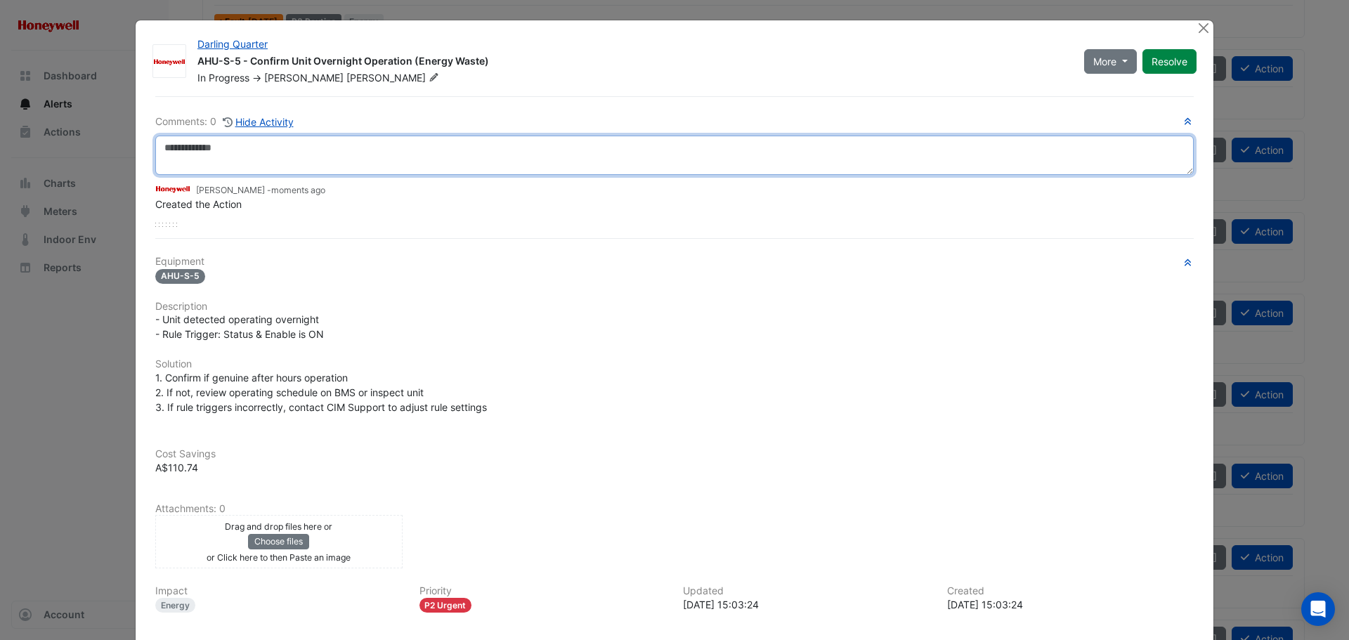
click at [223, 150] on textarea at bounding box center [674, 155] width 1038 height 39
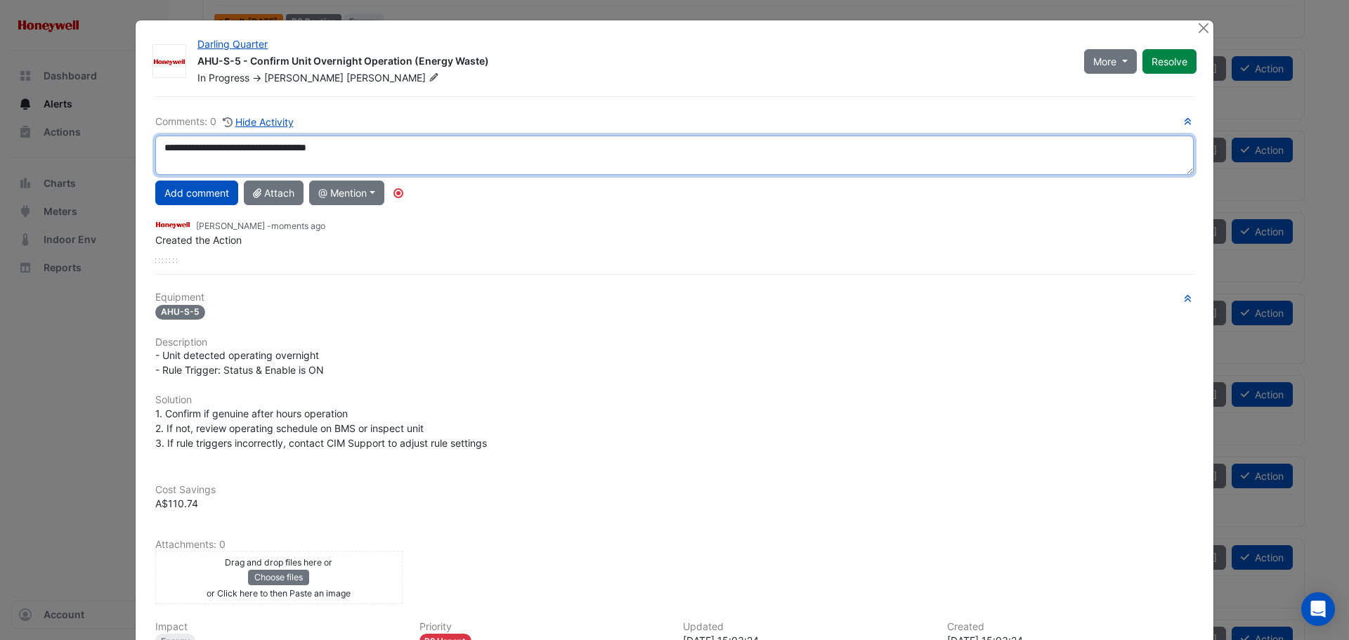
type textarea "**********"
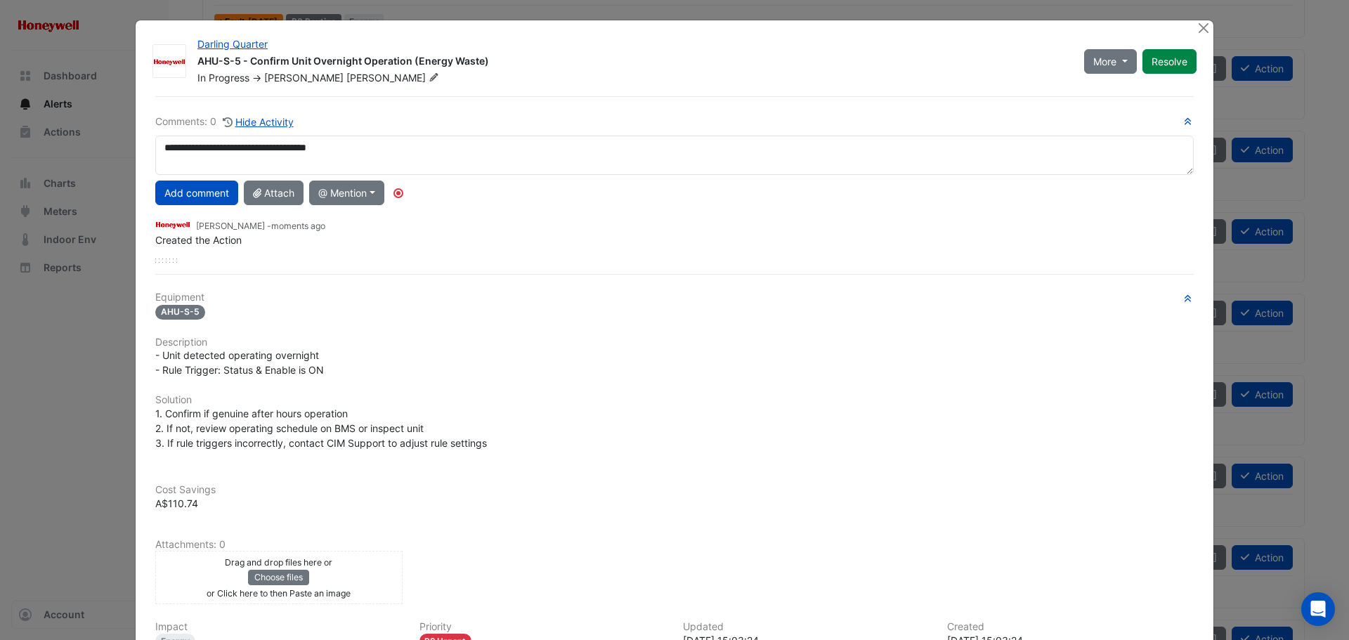
click at [664, 235] on div "Created the Action" at bounding box center [674, 240] width 1038 height 15
click at [1170, 67] on button "Resolve" at bounding box center [1169, 61] width 54 height 25
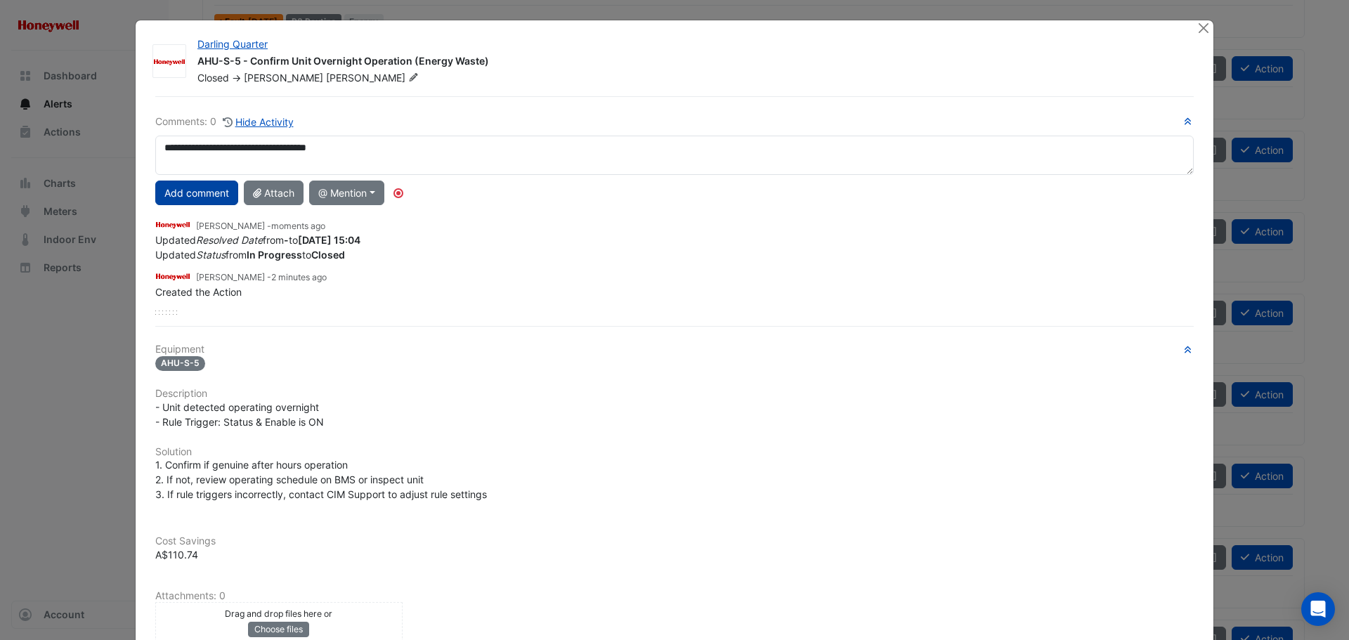
click at [182, 189] on button "Add comment" at bounding box center [196, 193] width 83 height 25
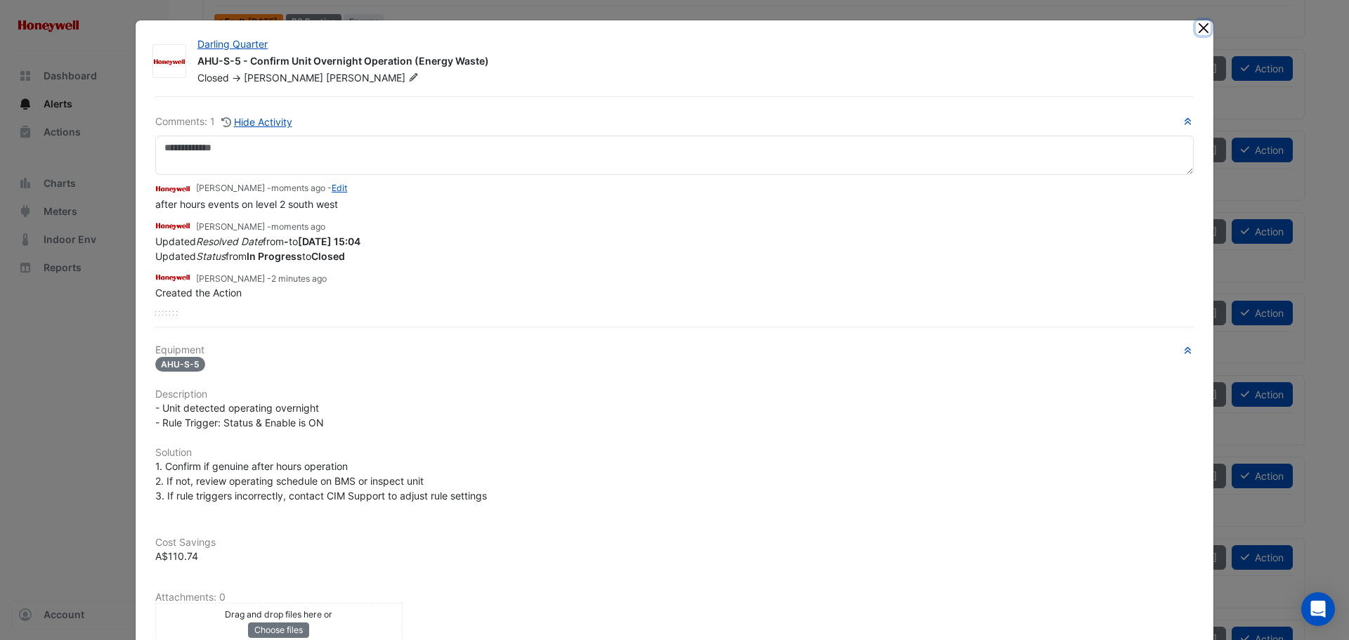
click at [1199, 32] on button "Close" at bounding box center [1203, 27] width 15 height 15
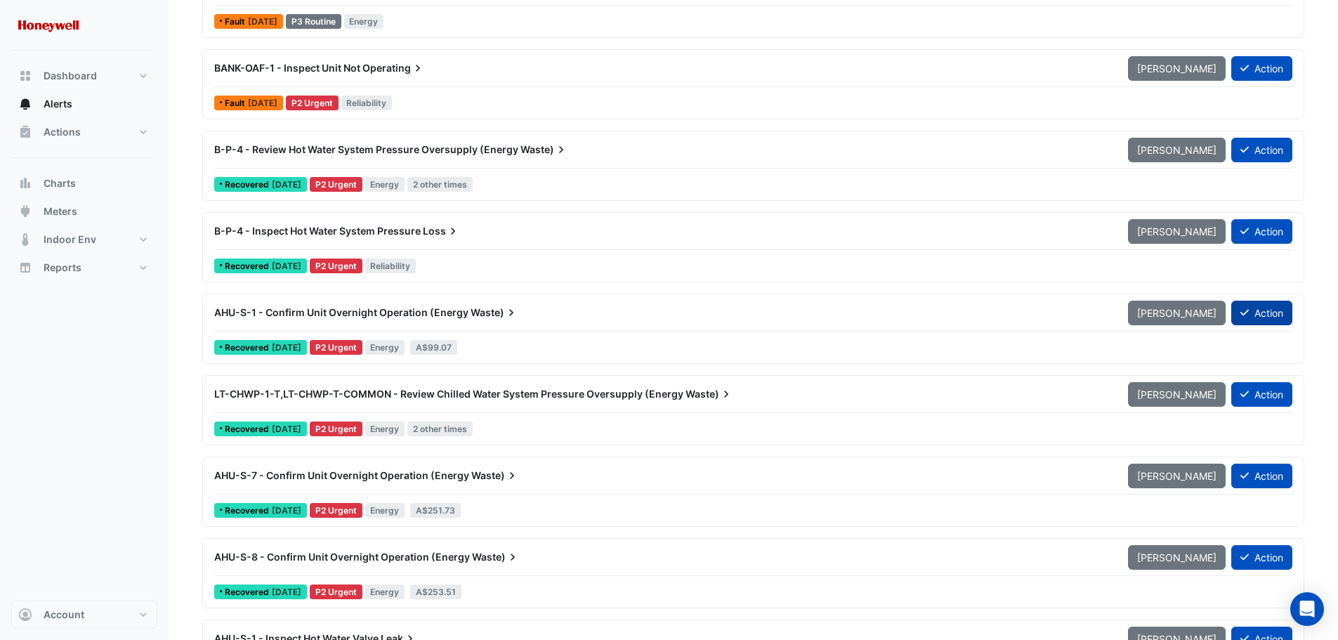
click at [1262, 310] on button "Action" at bounding box center [1261, 313] width 61 height 25
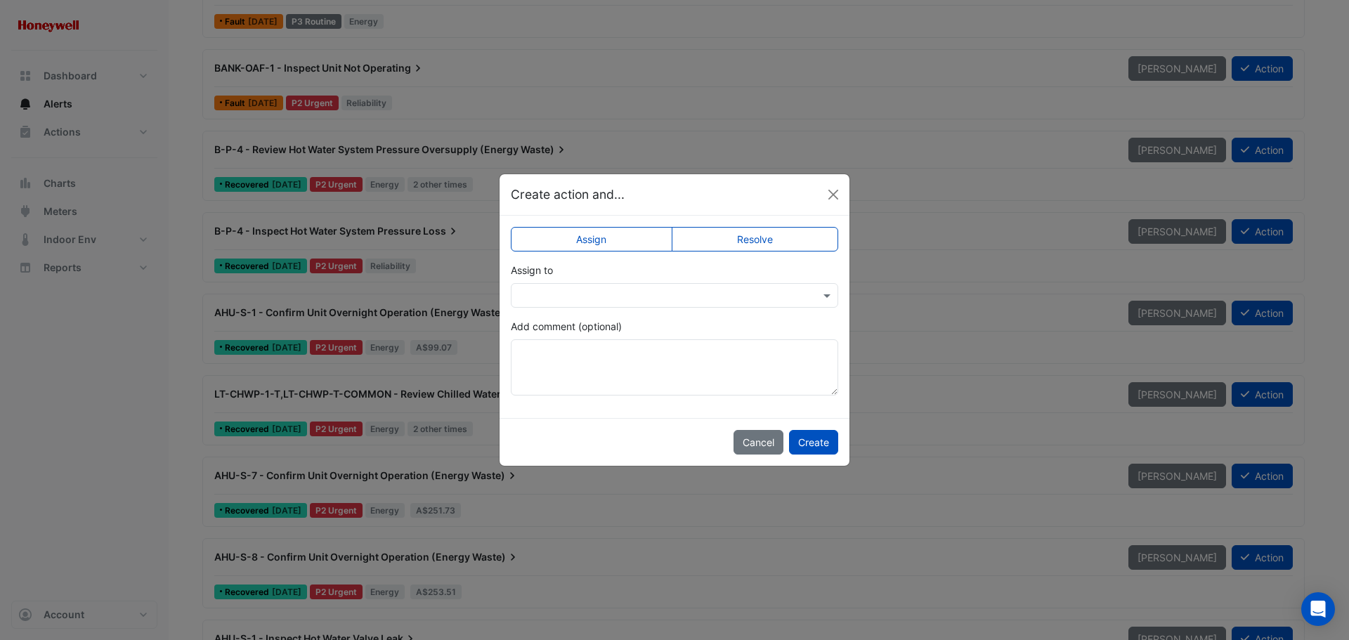
click at [759, 234] on label "Resolve" at bounding box center [755, 239] width 167 height 25
click at [653, 364] on textarea "Add comment (optional)" at bounding box center [674, 367] width 327 height 56
paste textarea "**********"
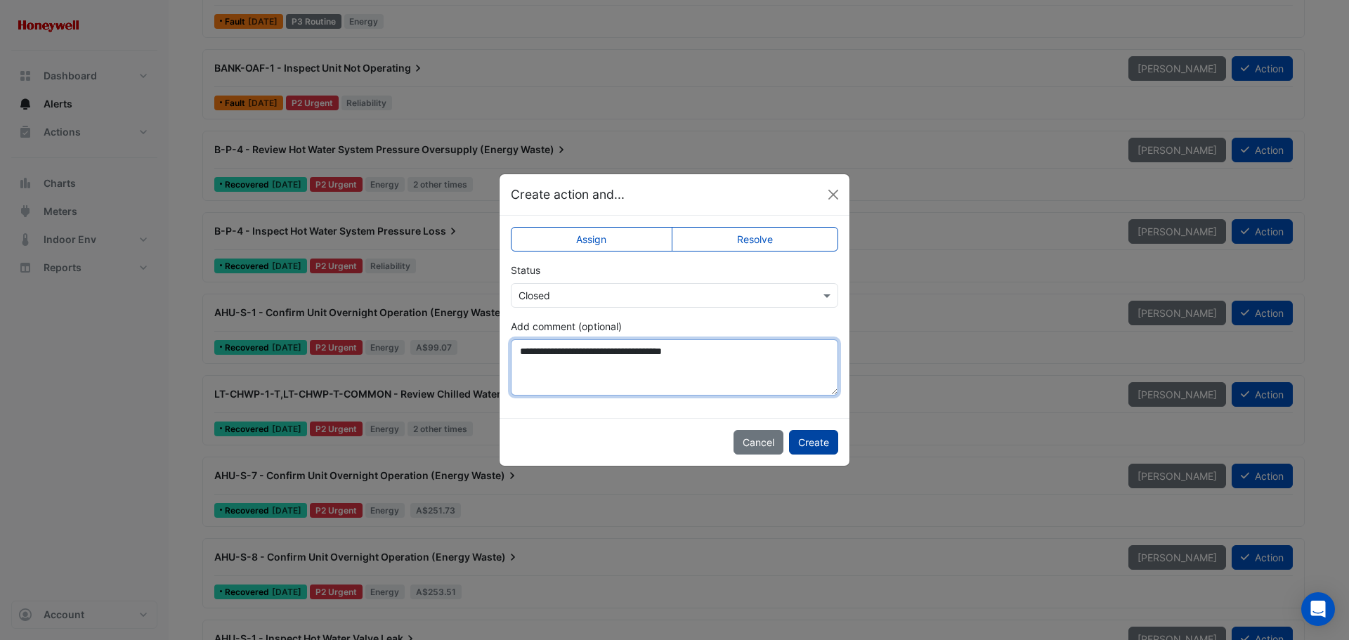
type textarea "**********"
click at [822, 441] on button "Create" at bounding box center [813, 442] width 49 height 25
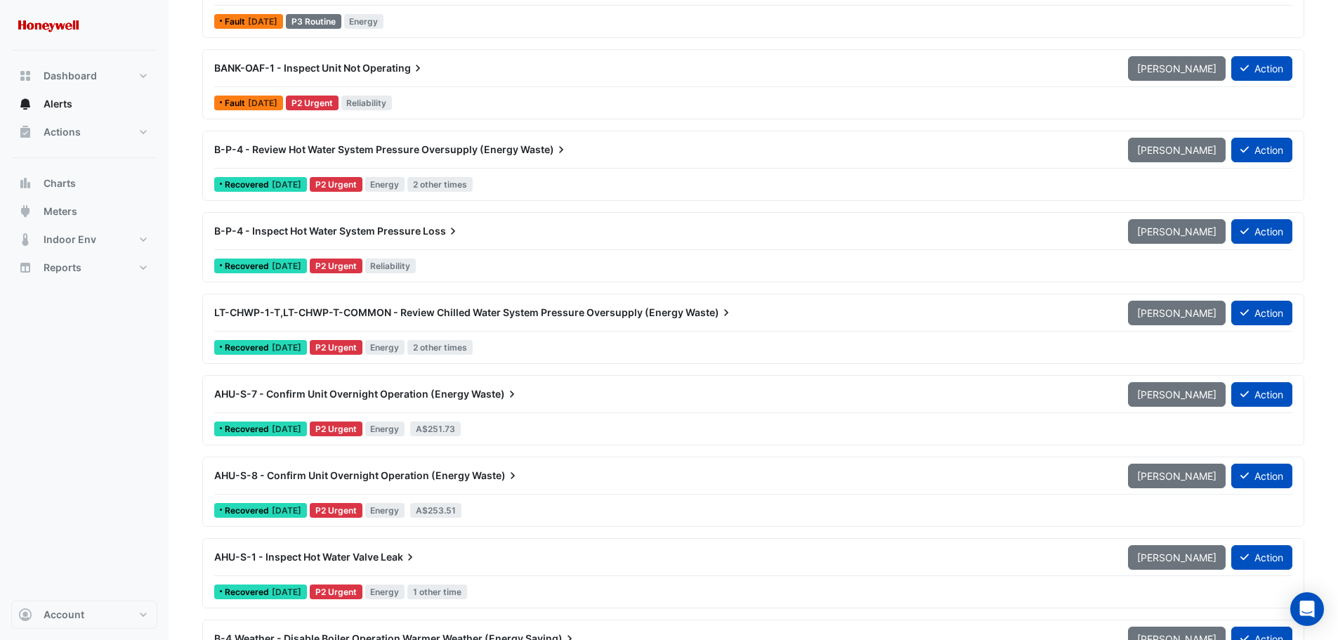
click at [443, 391] on span "AHU-S-7 - Confirm Unit Overnight Operation (Energy" at bounding box center [341, 394] width 255 height 12
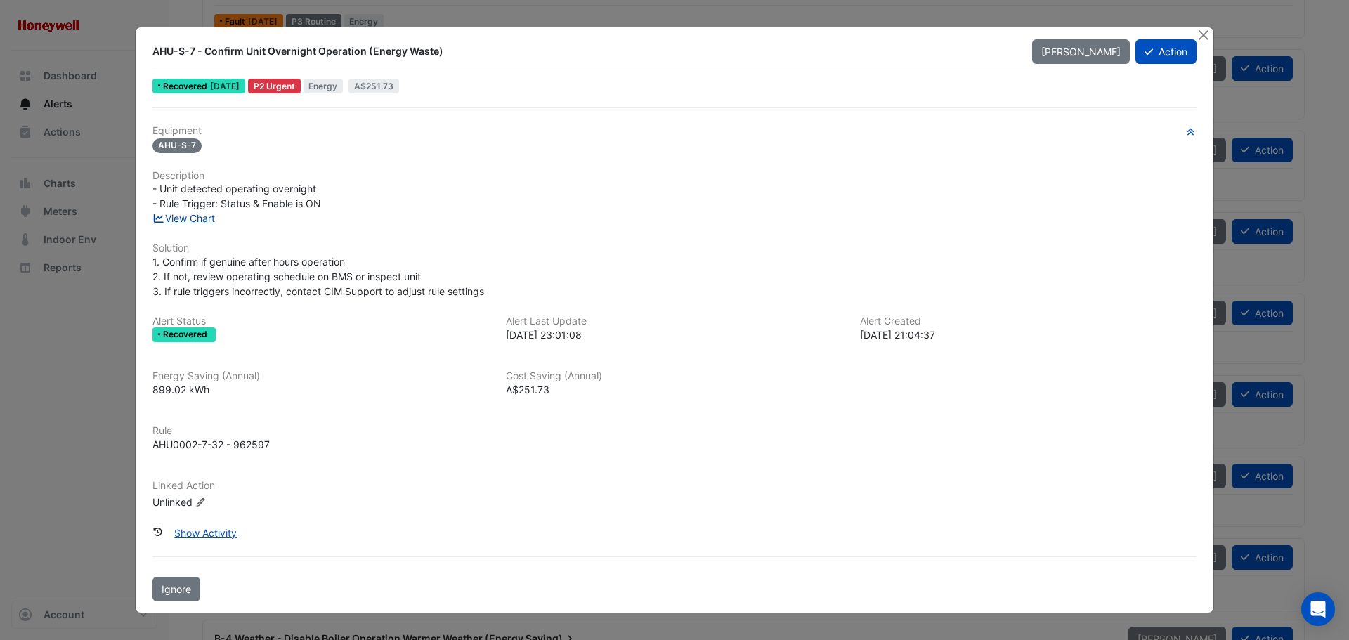
click at [192, 222] on link "View Chart" at bounding box center [183, 218] width 63 height 12
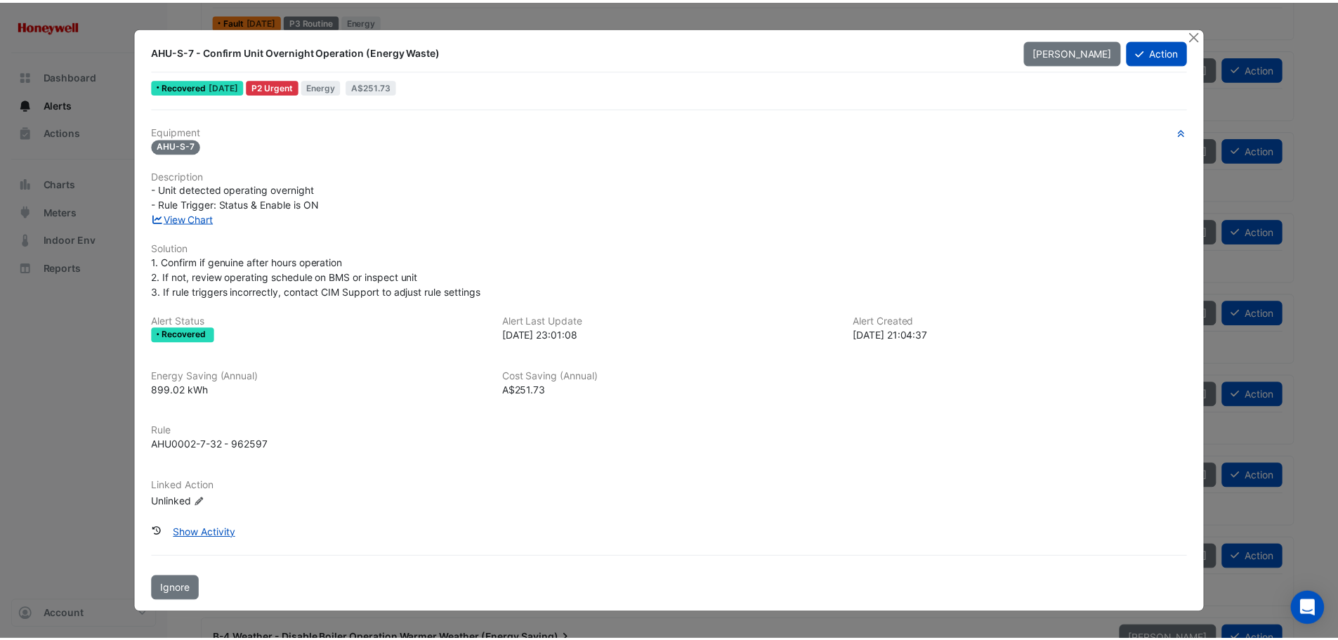
scroll to position [211, 0]
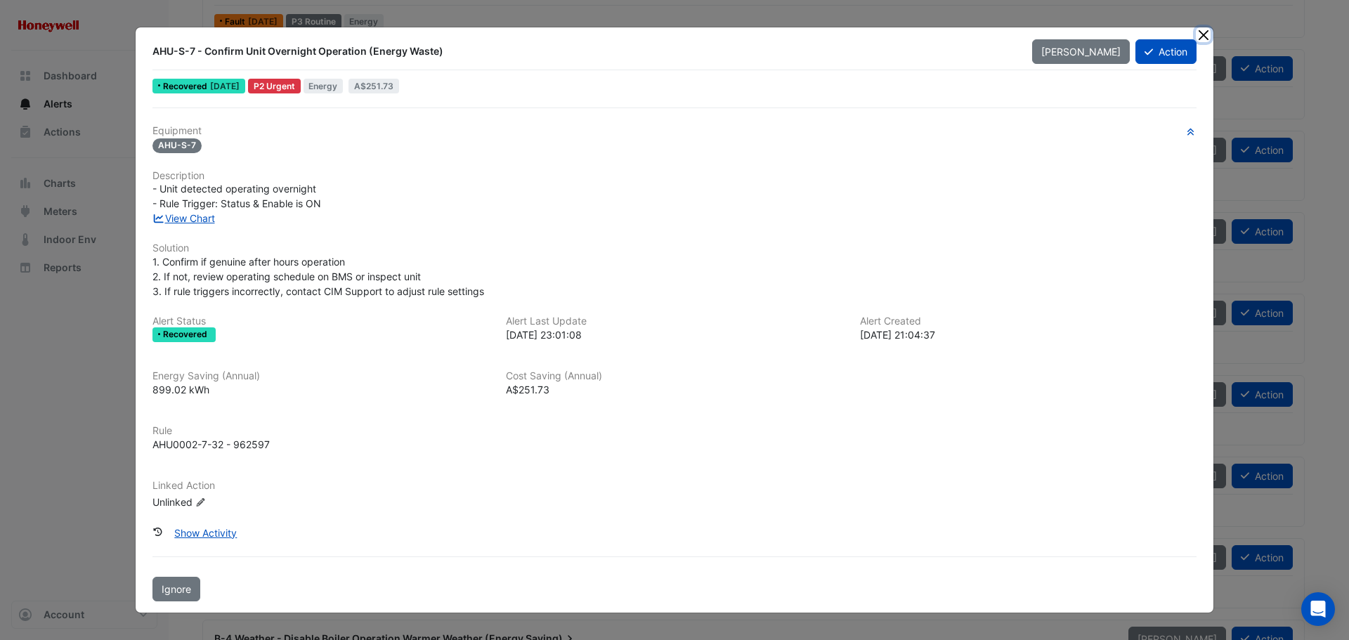
click at [1204, 36] on button "Close" at bounding box center [1203, 34] width 15 height 15
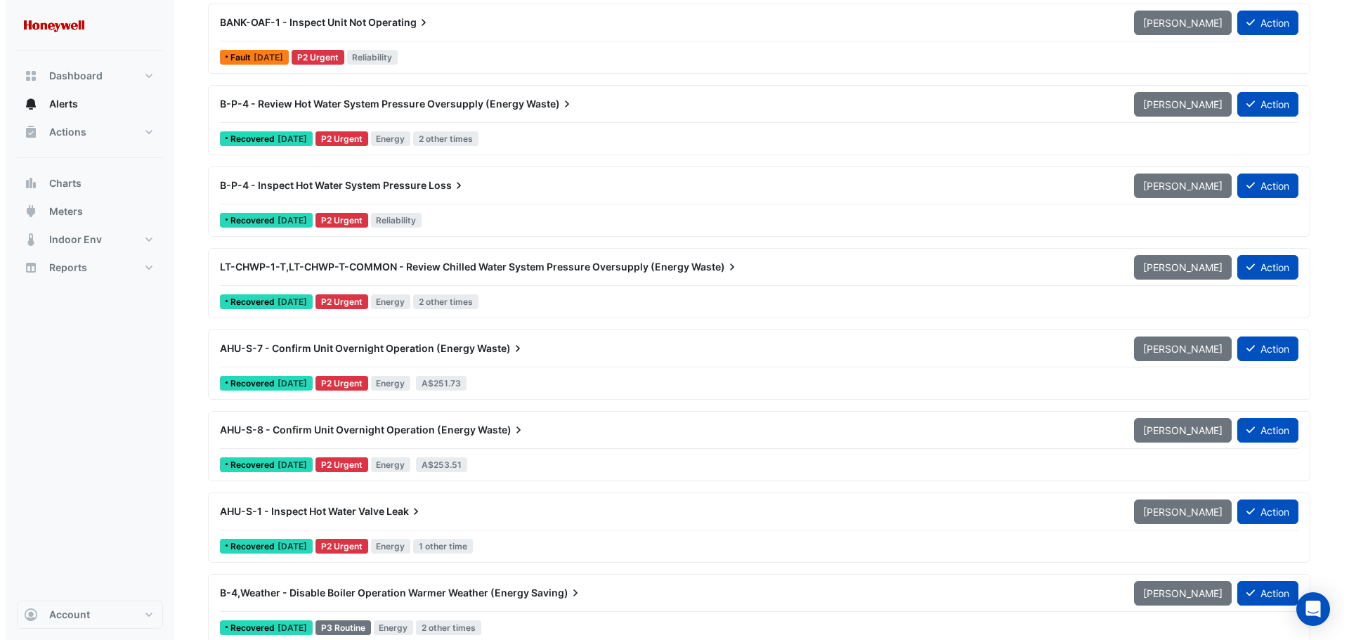
scroll to position [281, 0]
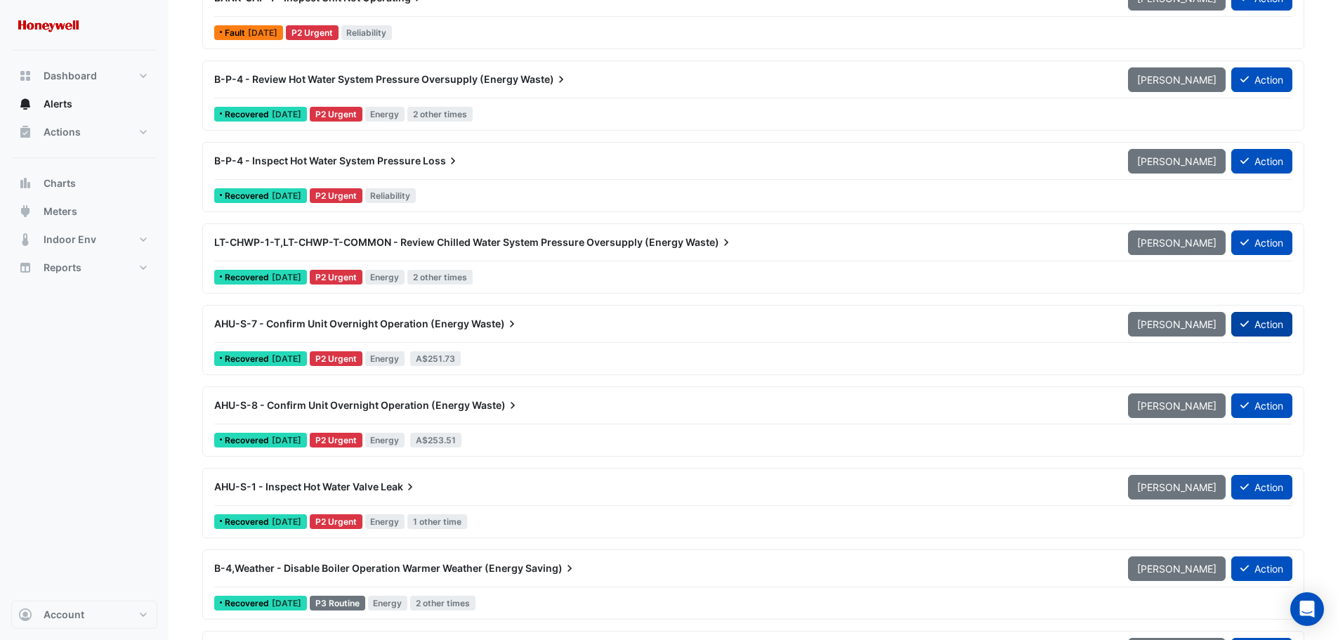
click at [1260, 324] on button "Action" at bounding box center [1261, 324] width 61 height 25
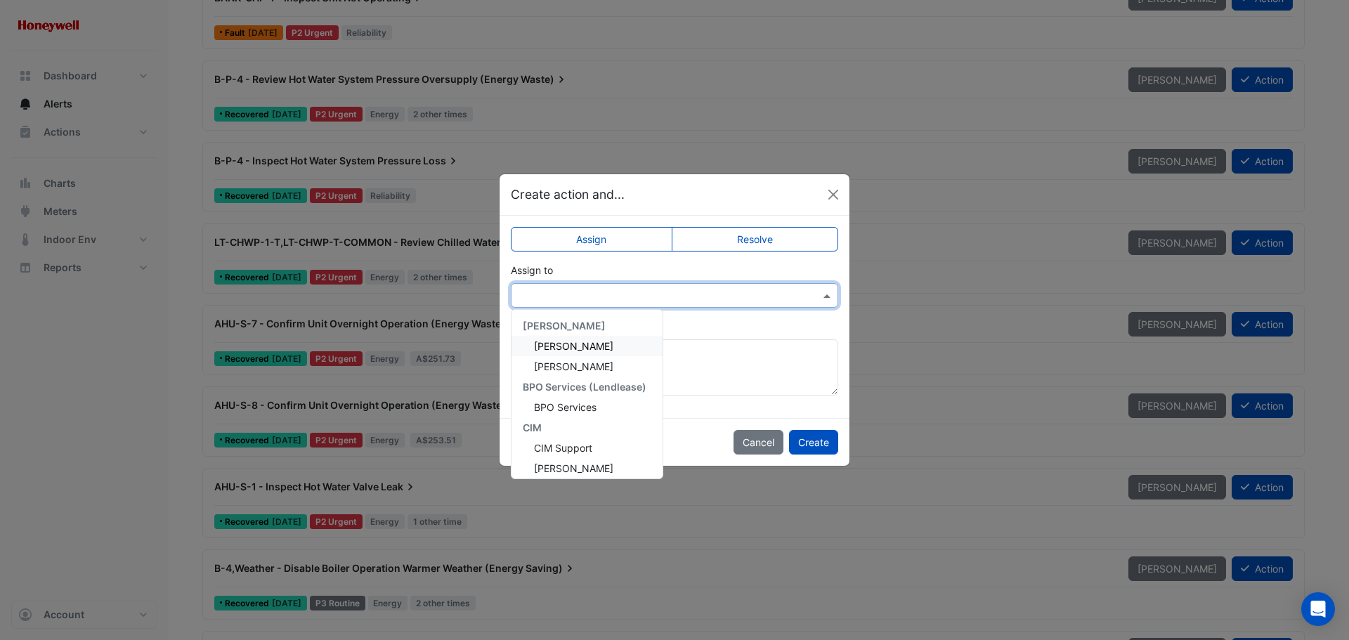
click at [636, 298] on input "text" at bounding box center [660, 296] width 284 height 15
click at [556, 459] on span "Brad Watts" at bounding box center [573, 459] width 79 height 12
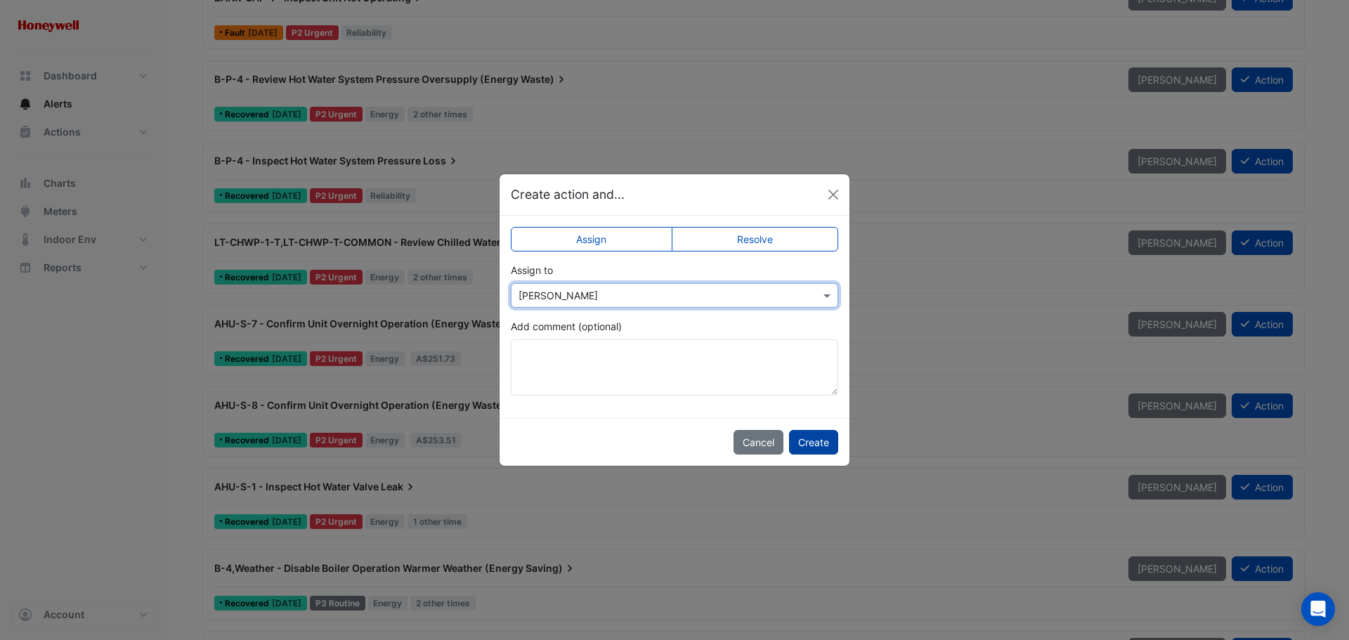
click at [813, 443] on button "Create" at bounding box center [813, 442] width 49 height 25
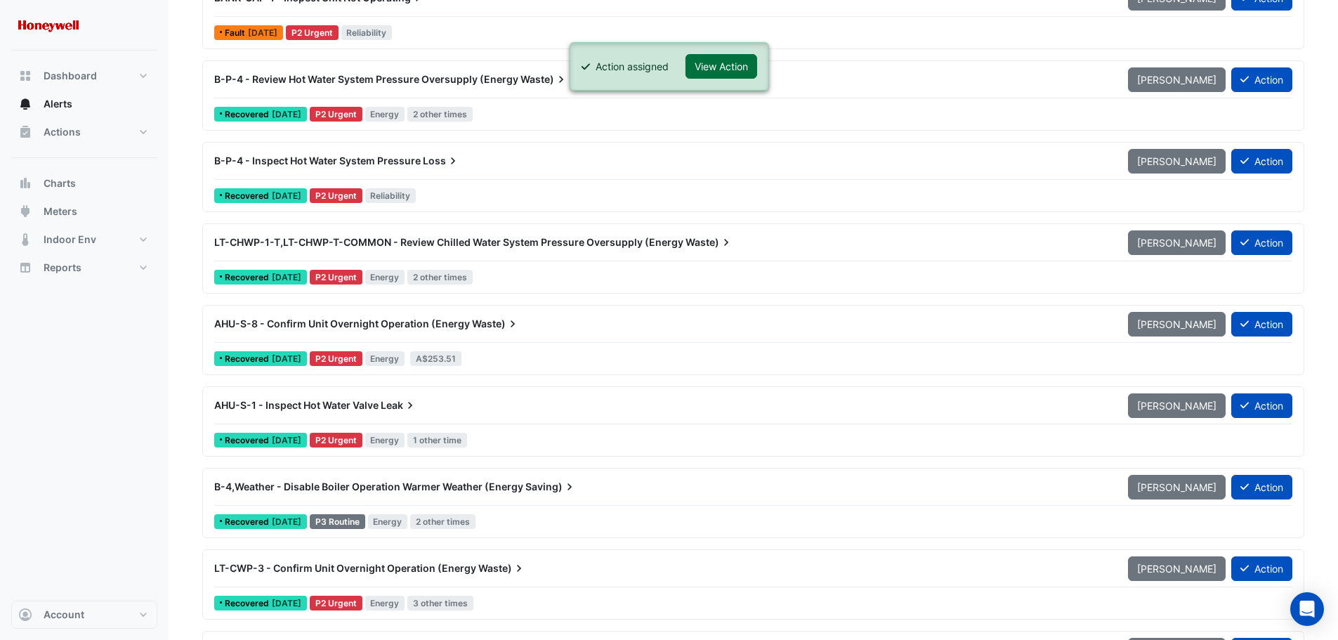
click at [727, 55] on button "View Action" at bounding box center [722, 66] width 72 height 25
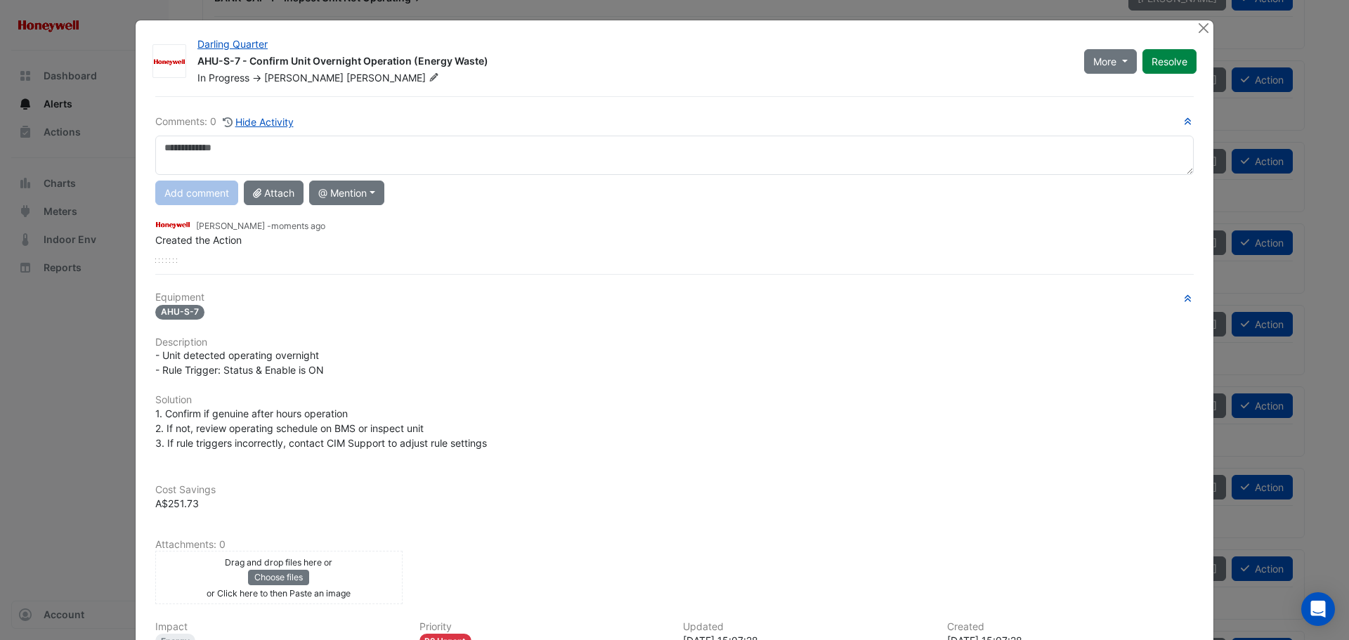
click at [293, 160] on textarea at bounding box center [674, 155] width 1038 height 39
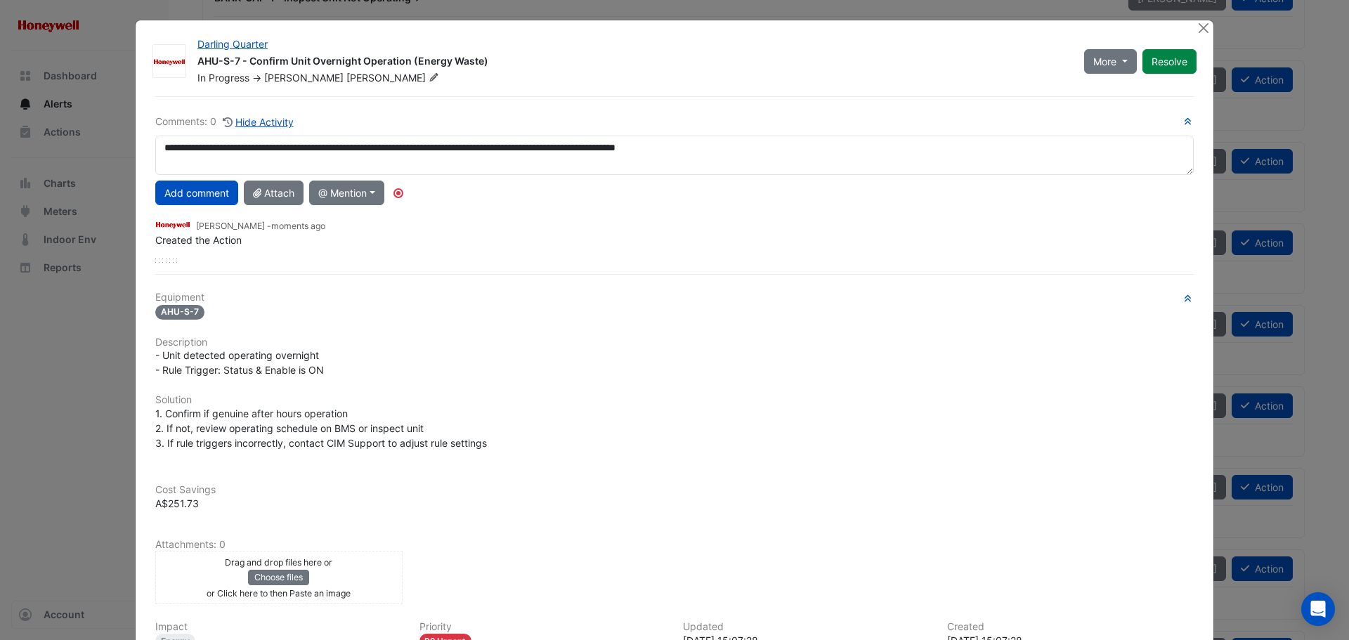
click at [766, 148] on textarea "**********" at bounding box center [674, 155] width 1038 height 39
type textarea "**********"
click at [193, 188] on button "Add comment" at bounding box center [196, 193] width 83 height 25
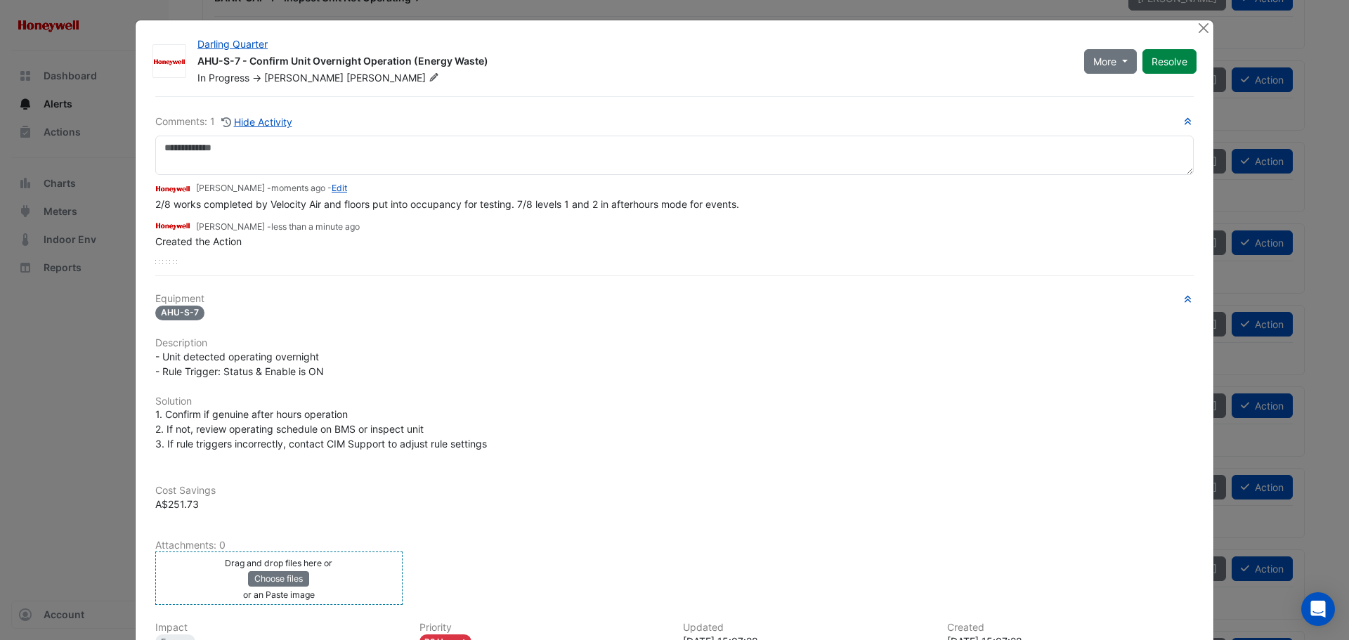
click at [371, 587] on div "Drag and drop files here or Choose files or an Paste image" at bounding box center [279, 578] width 240 height 46
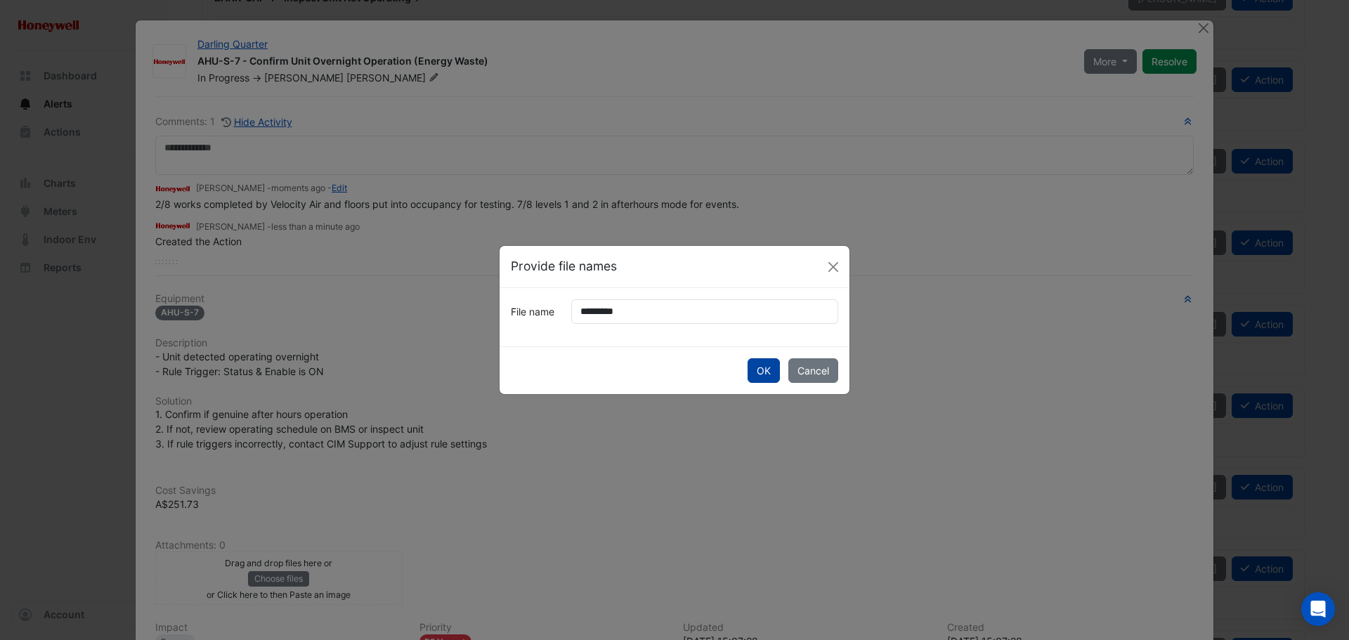
click at [764, 372] on button "OK" at bounding box center [763, 370] width 32 height 25
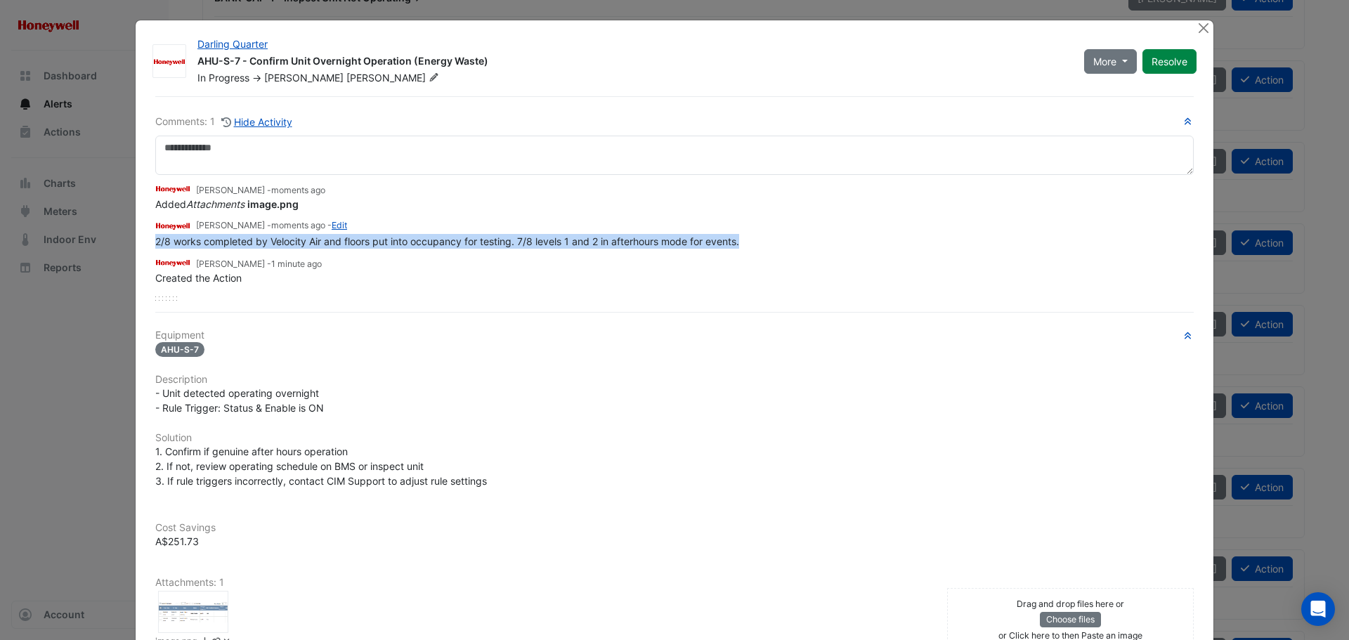
drag, startPoint x: 747, startPoint y: 241, endPoint x: 152, endPoint y: 242, distance: 595.7
click at [155, 242] on div "2/8 works completed by Velocity Air and floors put into occupancy for testing. …" at bounding box center [674, 241] width 1038 height 15
copy span "2/8 works completed by Velocity Air and floors put into occupancy for testing. …"
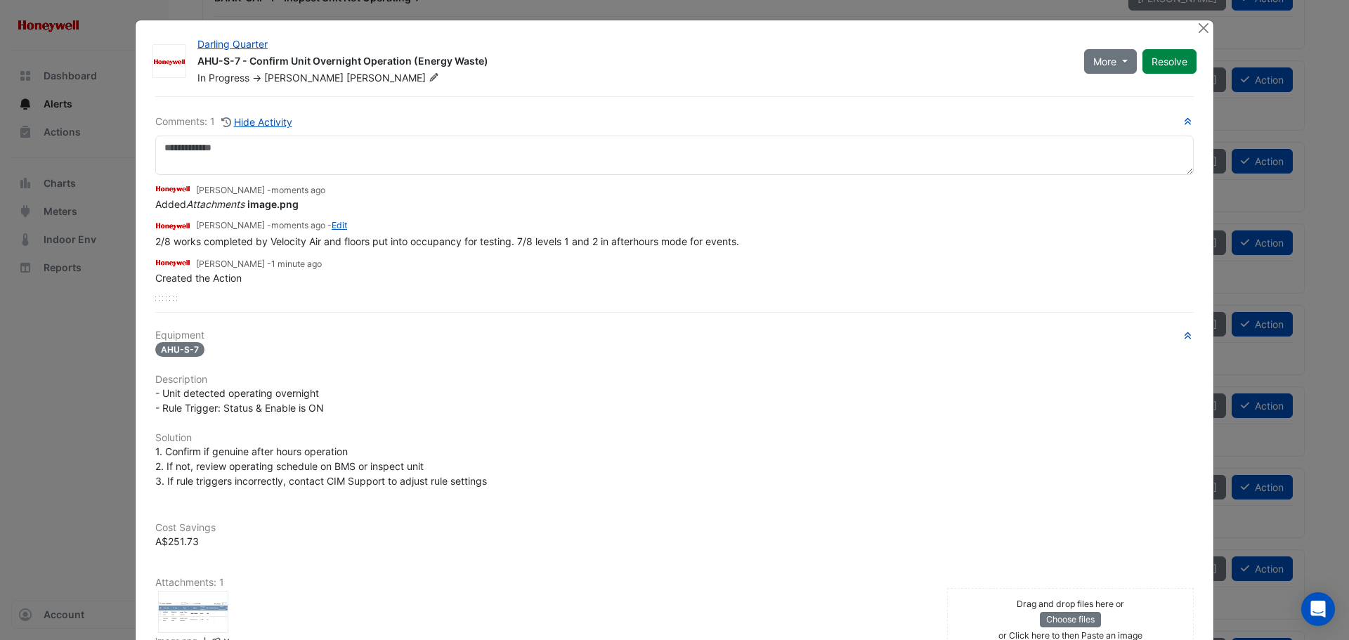
click at [554, 346] on div "AHU-S-7" at bounding box center [674, 349] width 1038 height 16
click at [1166, 65] on button "Resolve" at bounding box center [1169, 61] width 54 height 25
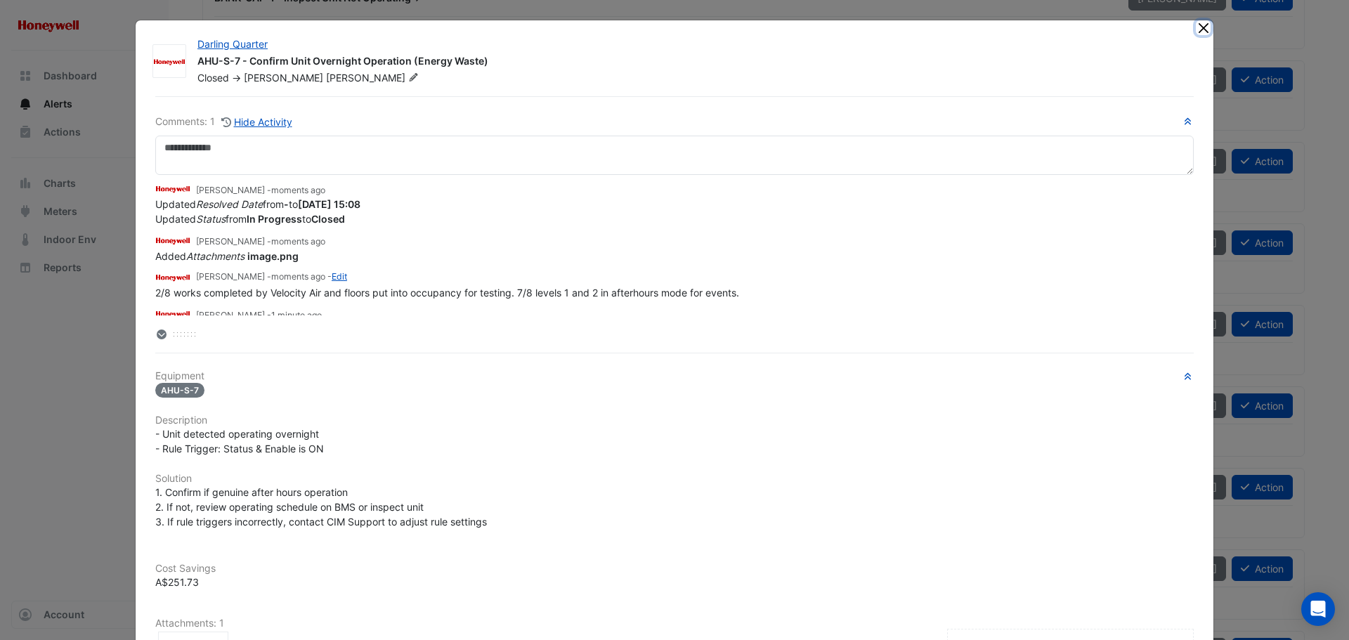
click at [1197, 27] on button "Close" at bounding box center [1203, 27] width 15 height 15
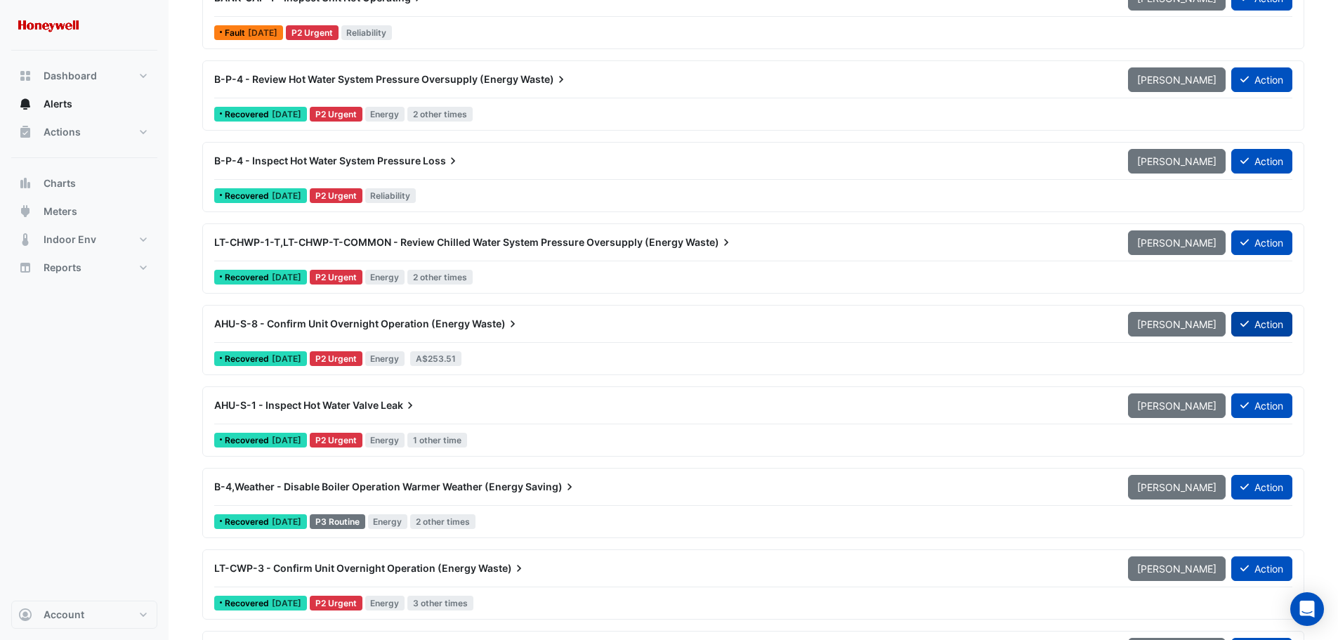
click at [1259, 322] on button "Action" at bounding box center [1261, 324] width 61 height 25
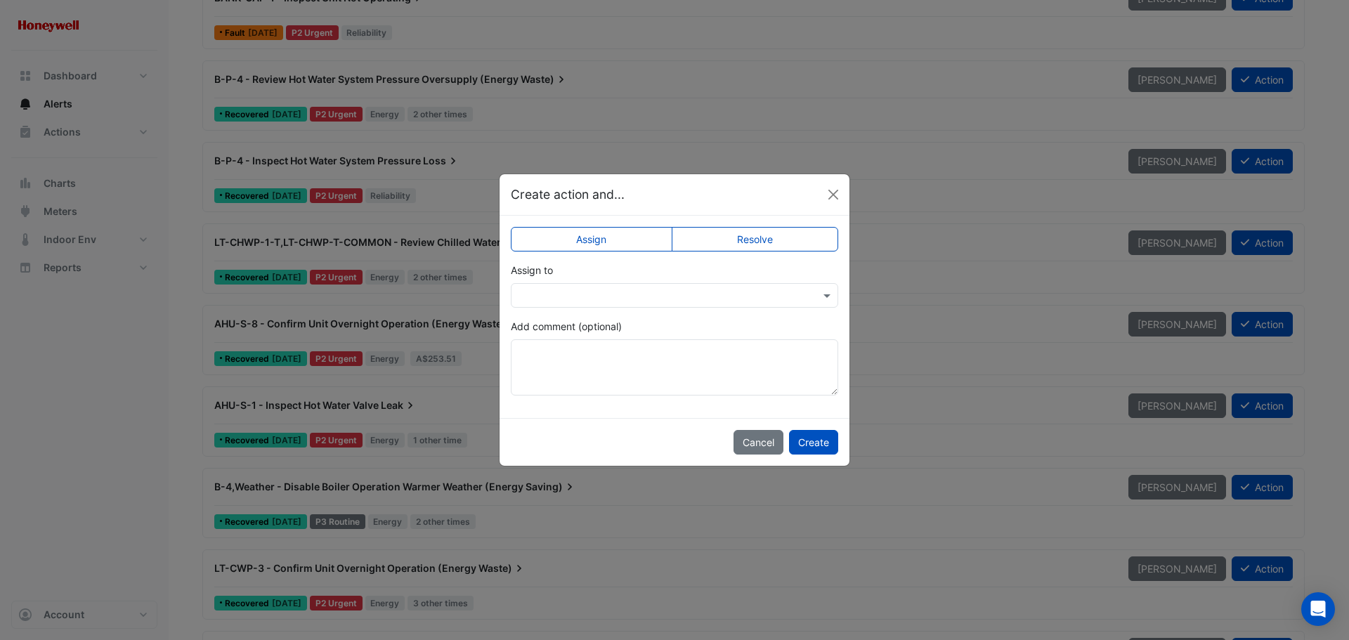
click at [620, 299] on input "text" at bounding box center [660, 296] width 284 height 15
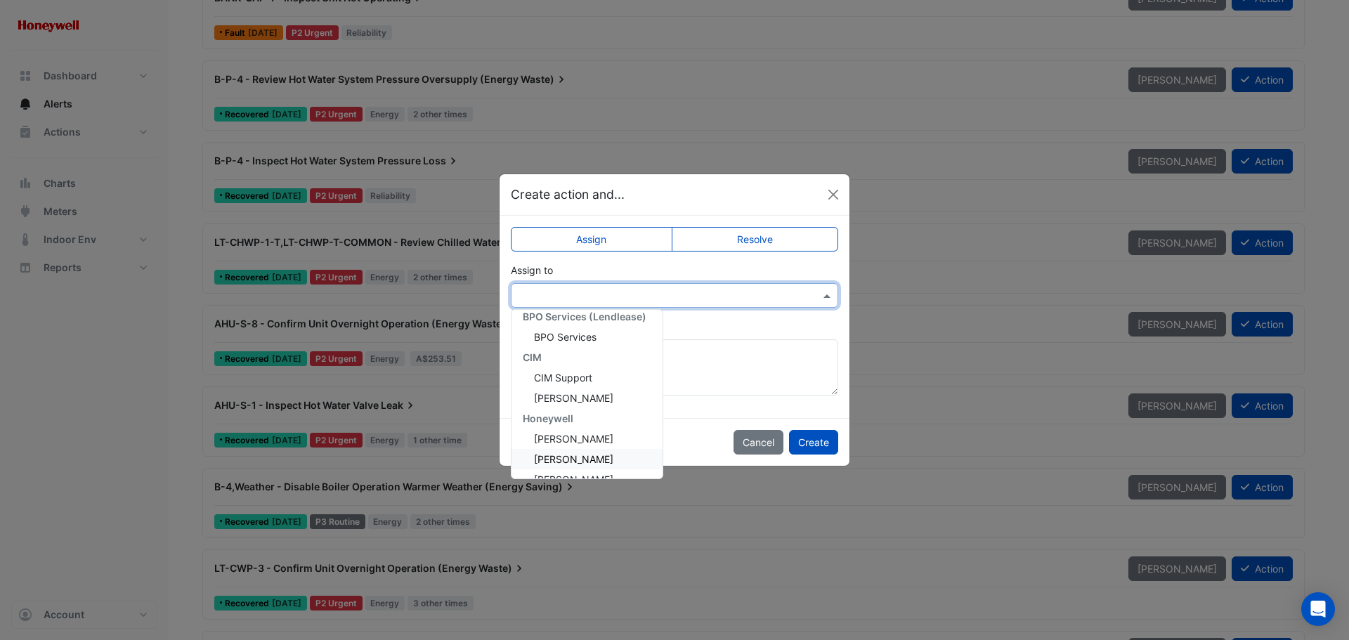
click at [566, 457] on span "Brad Watts" at bounding box center [573, 459] width 79 height 12
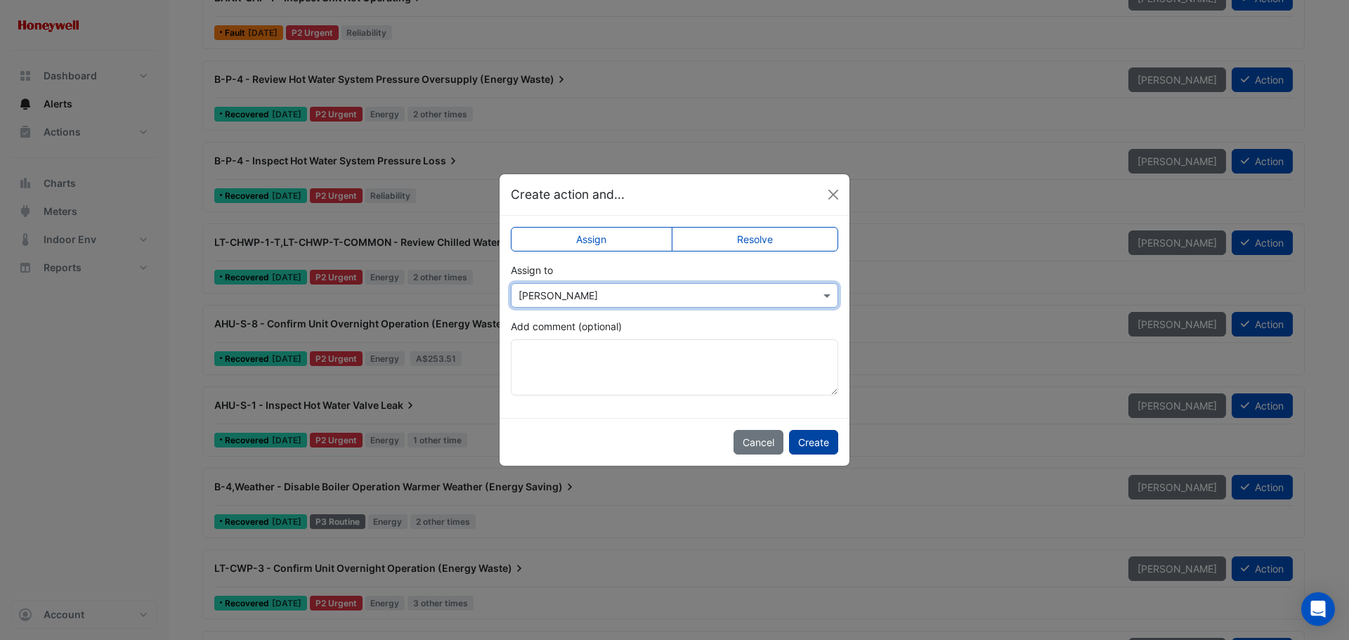
click at [821, 444] on button "Create" at bounding box center [813, 442] width 49 height 25
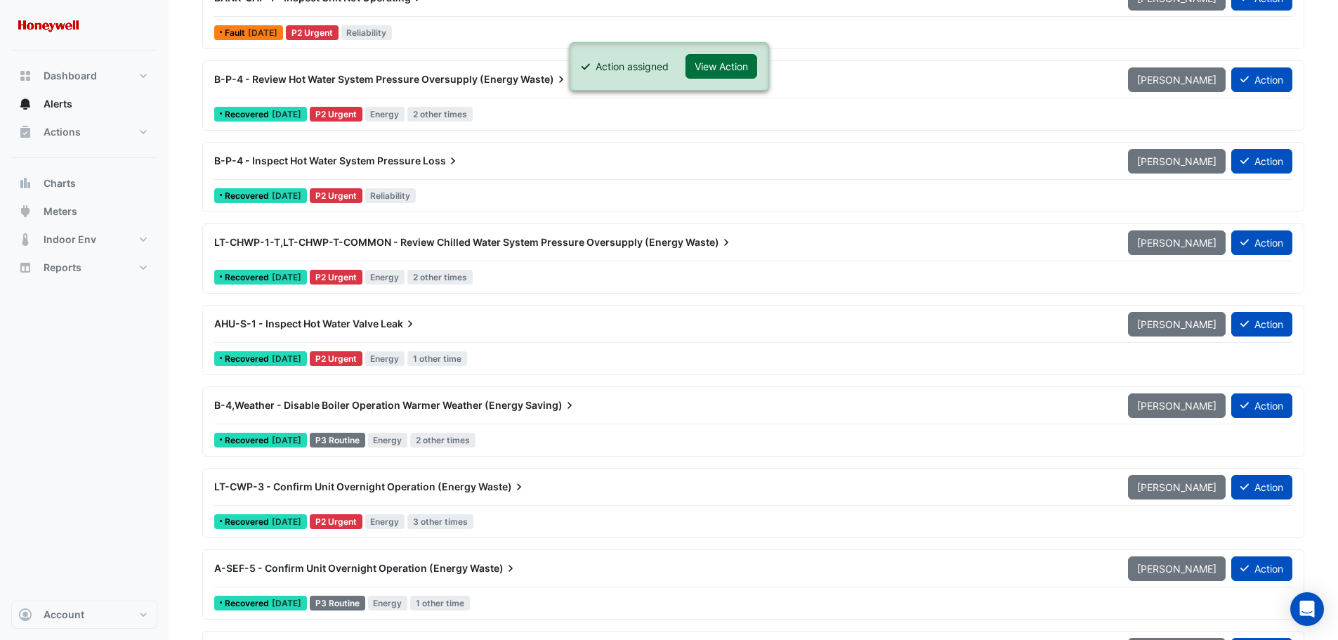
click at [733, 63] on button "View Action" at bounding box center [722, 66] width 72 height 25
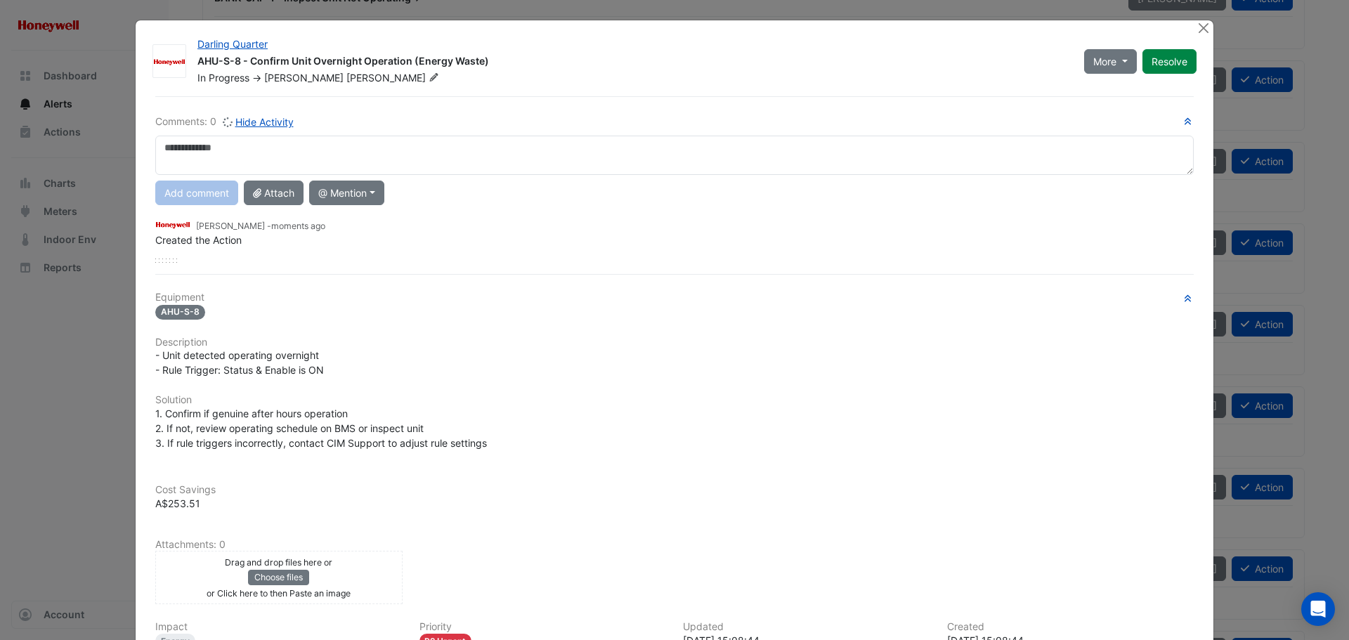
click at [303, 157] on textarea at bounding box center [674, 155] width 1038 height 39
click at [368, 584] on div "Drag and drop files here or Choose files or an Paste image" at bounding box center [279, 577] width 240 height 46
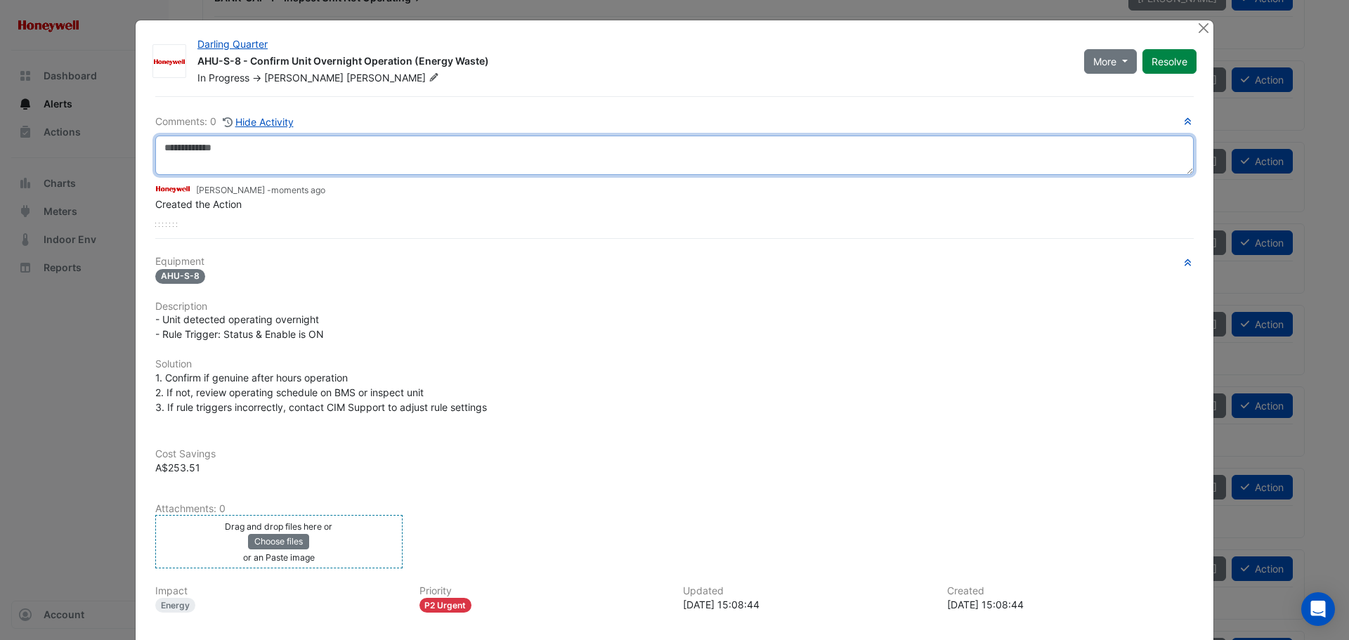
click at [372, 159] on textarea at bounding box center [674, 155] width 1038 height 39
paste textarea "**********"
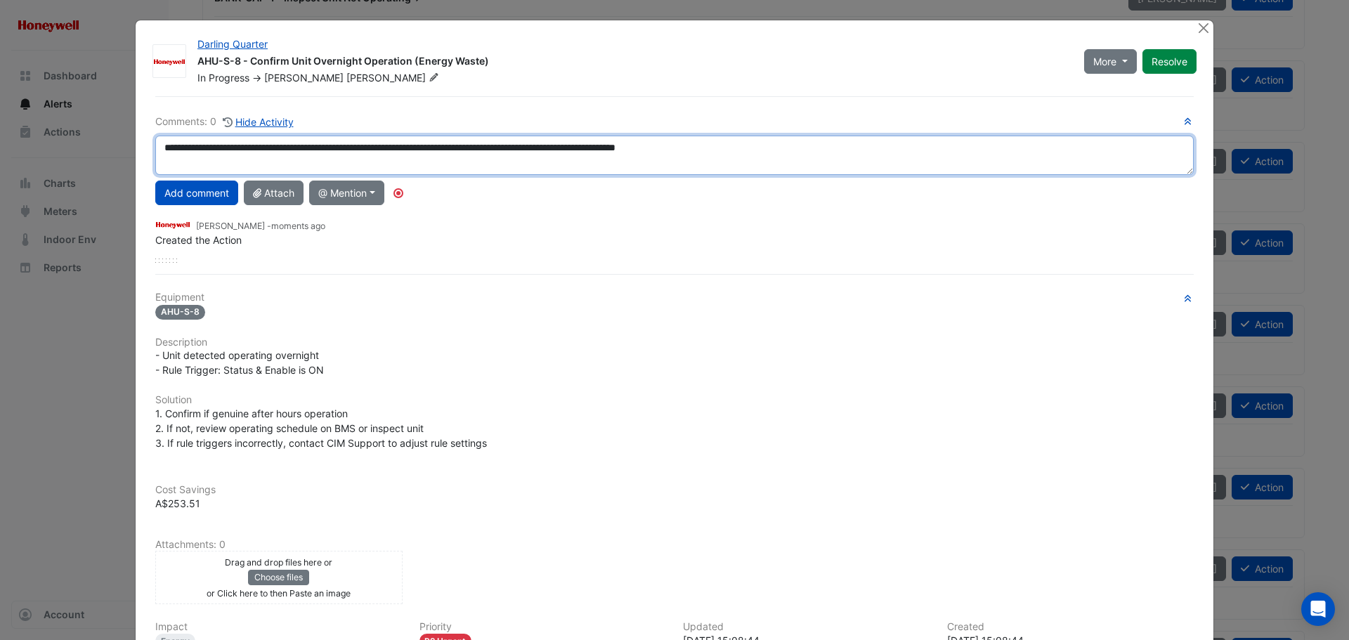
type textarea "**********"
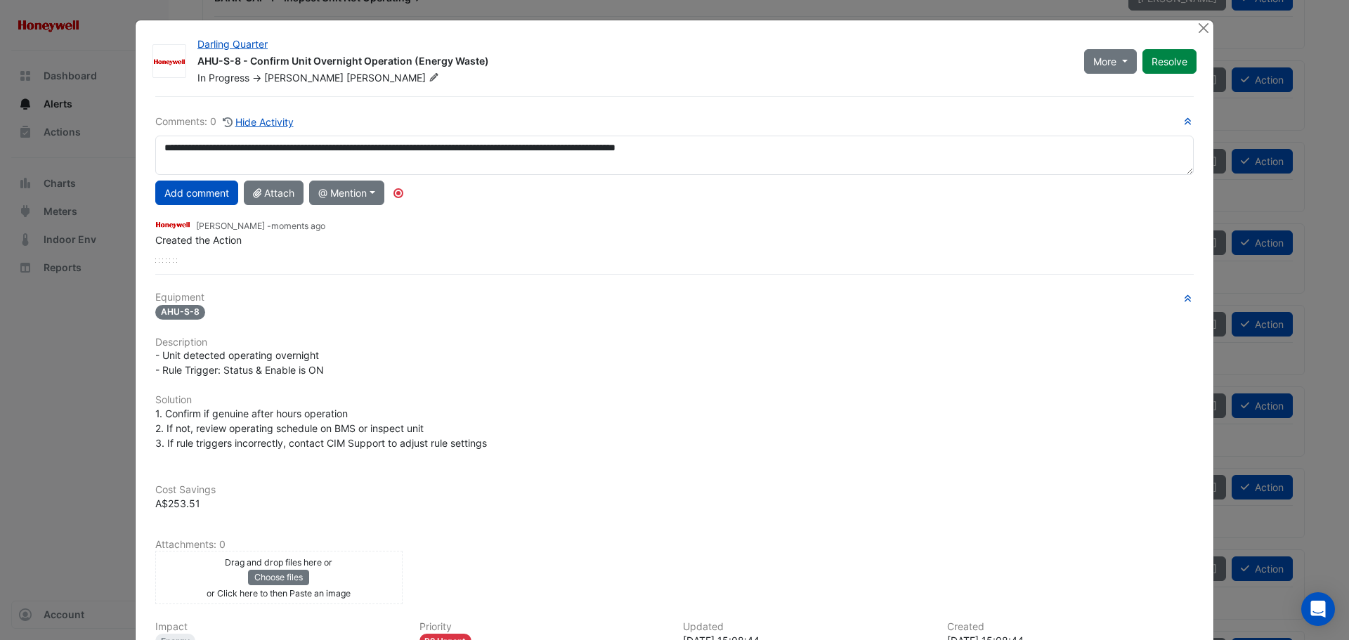
click at [367, 583] on div "Drag and drop files here or Choose files or Click here to then Paste an image" at bounding box center [279, 577] width 240 height 46
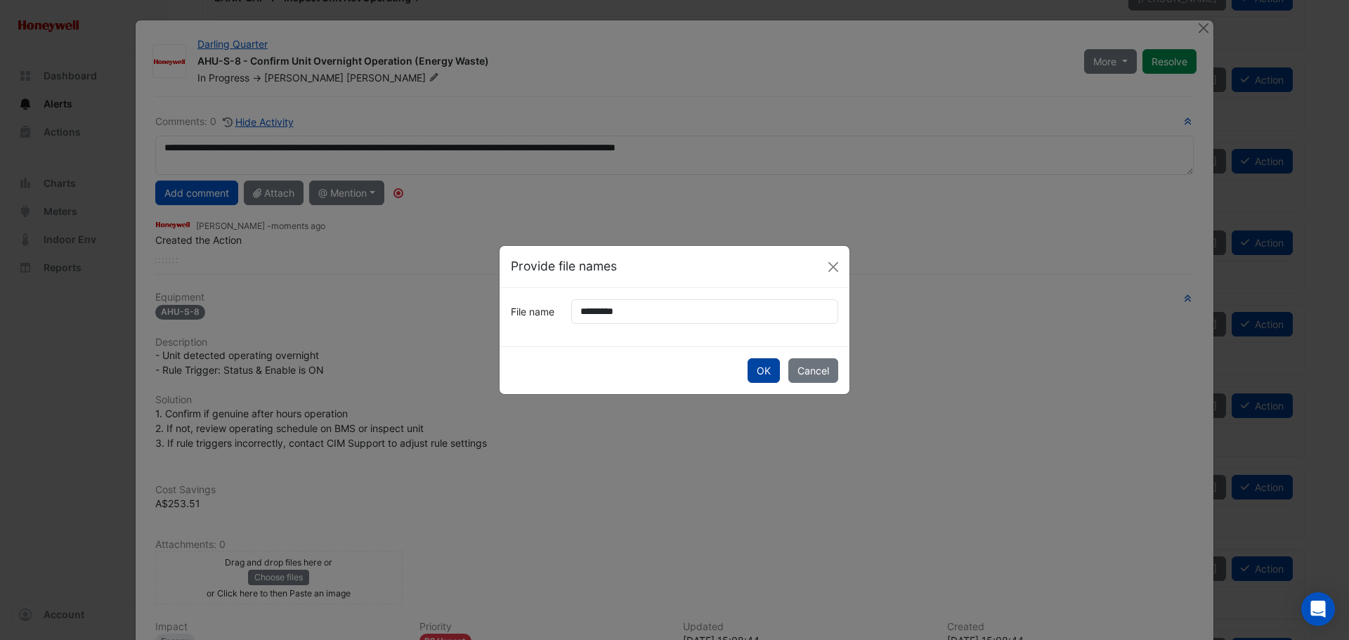
click at [756, 365] on button "OK" at bounding box center [763, 370] width 32 height 25
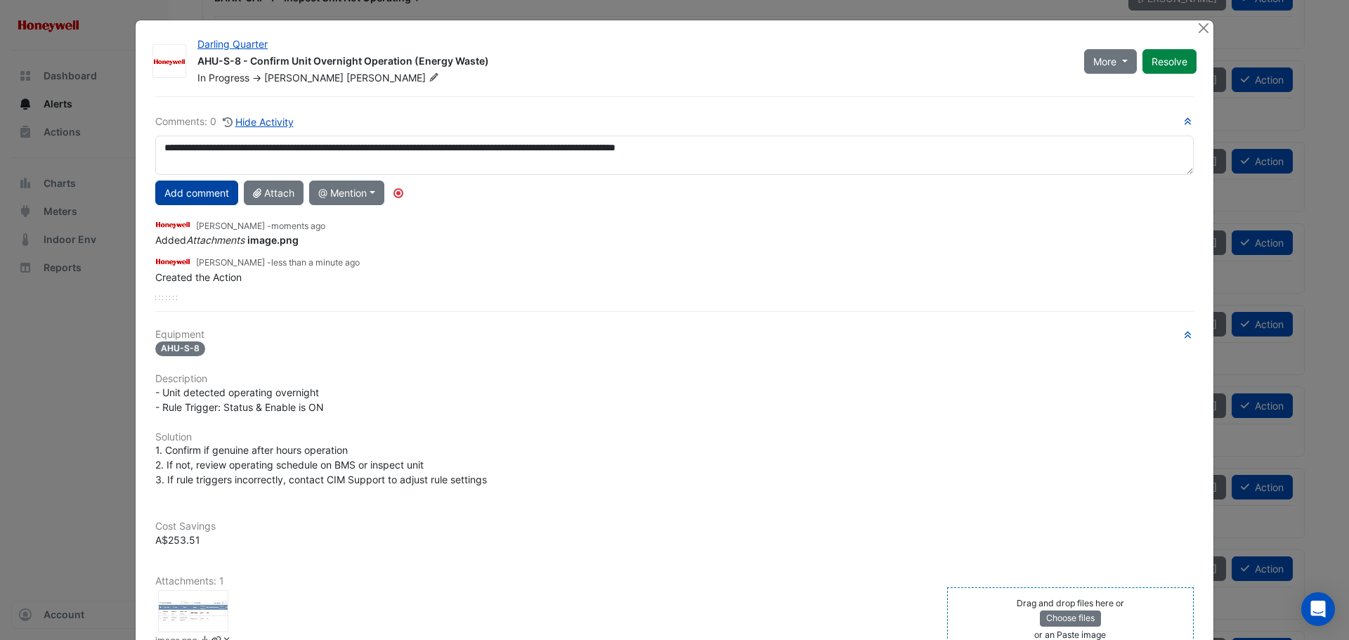
click at [199, 197] on button "Add comment" at bounding box center [196, 193] width 83 height 25
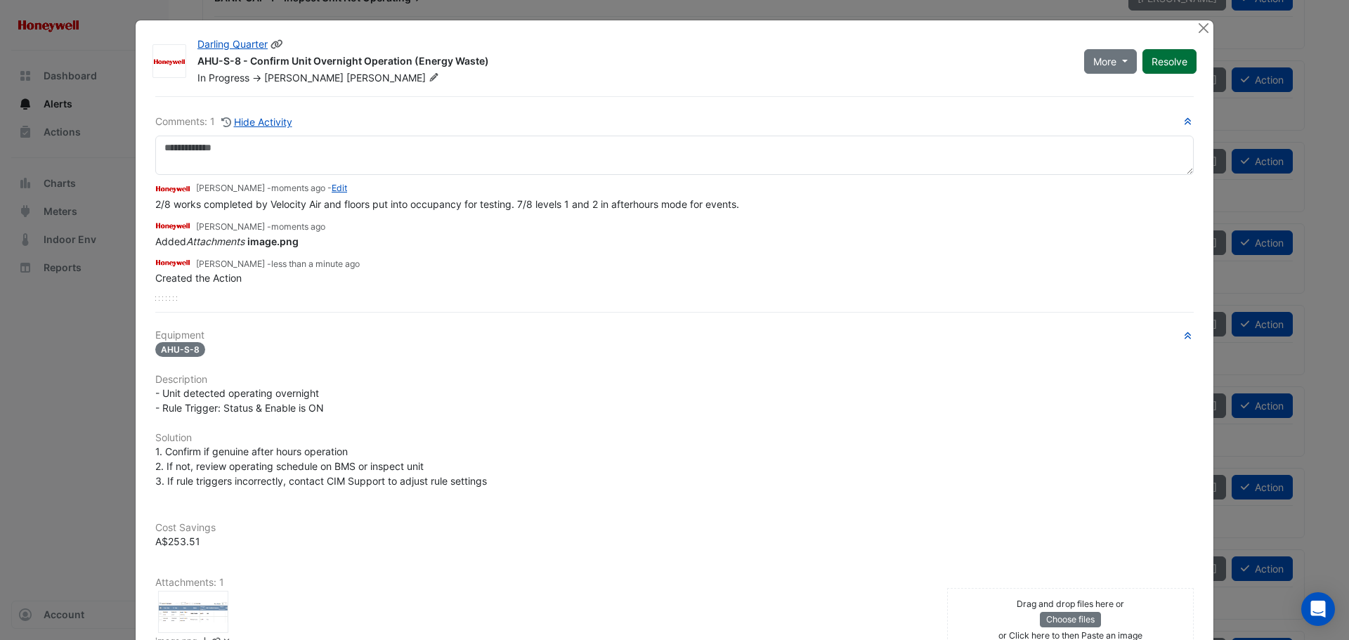
click at [1165, 63] on button "Resolve" at bounding box center [1169, 61] width 54 height 25
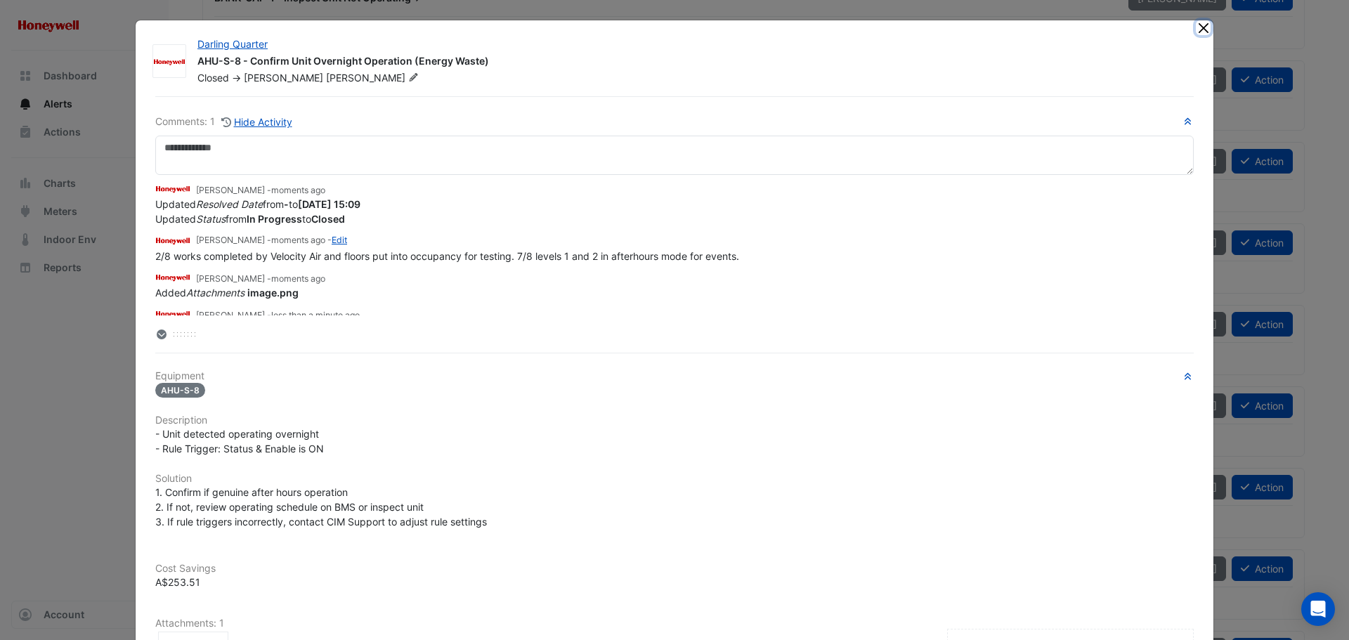
click at [1197, 30] on button "Close" at bounding box center [1203, 27] width 15 height 15
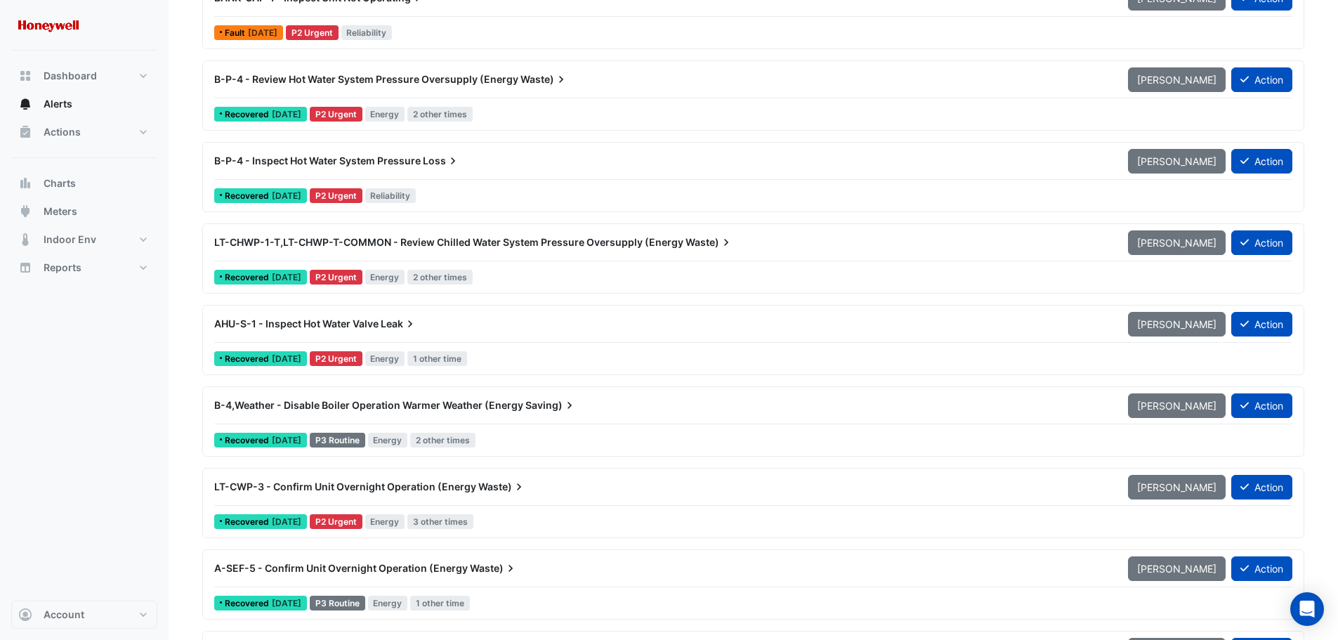
click at [486, 405] on span "B-4,Weather - Disable Boiler Operation Warmer Weather (Energy" at bounding box center [368, 405] width 309 height 12
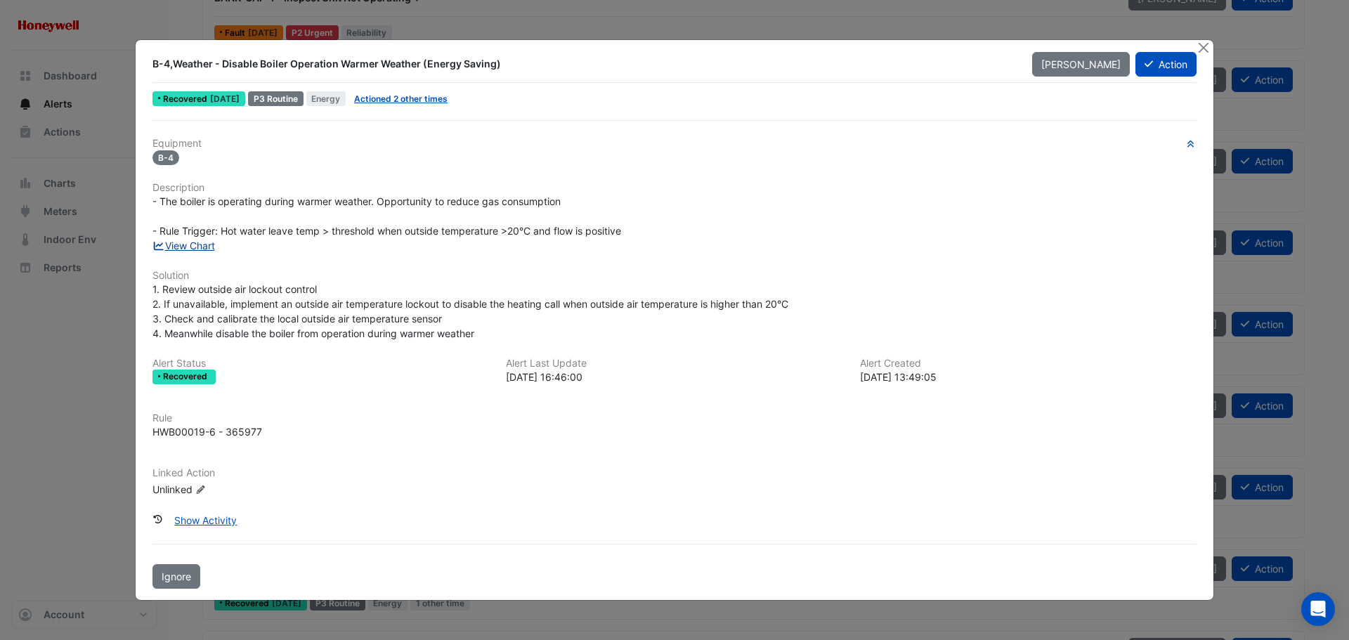
click at [189, 247] on link "View Chart" at bounding box center [183, 246] width 63 height 12
click at [1176, 68] on button "Action" at bounding box center [1165, 64] width 61 height 25
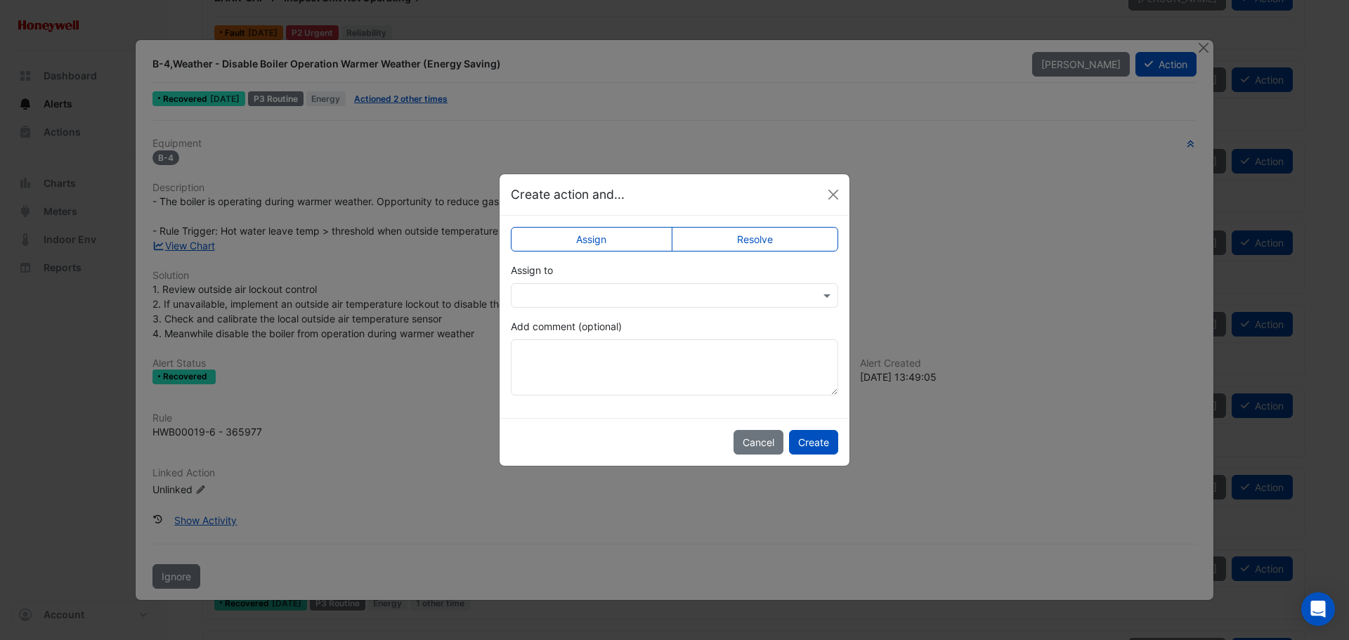
click at [735, 247] on label "Resolve" at bounding box center [755, 239] width 167 height 25
click at [603, 371] on textarea "Add comment (optional)" at bounding box center [674, 367] width 327 height 56
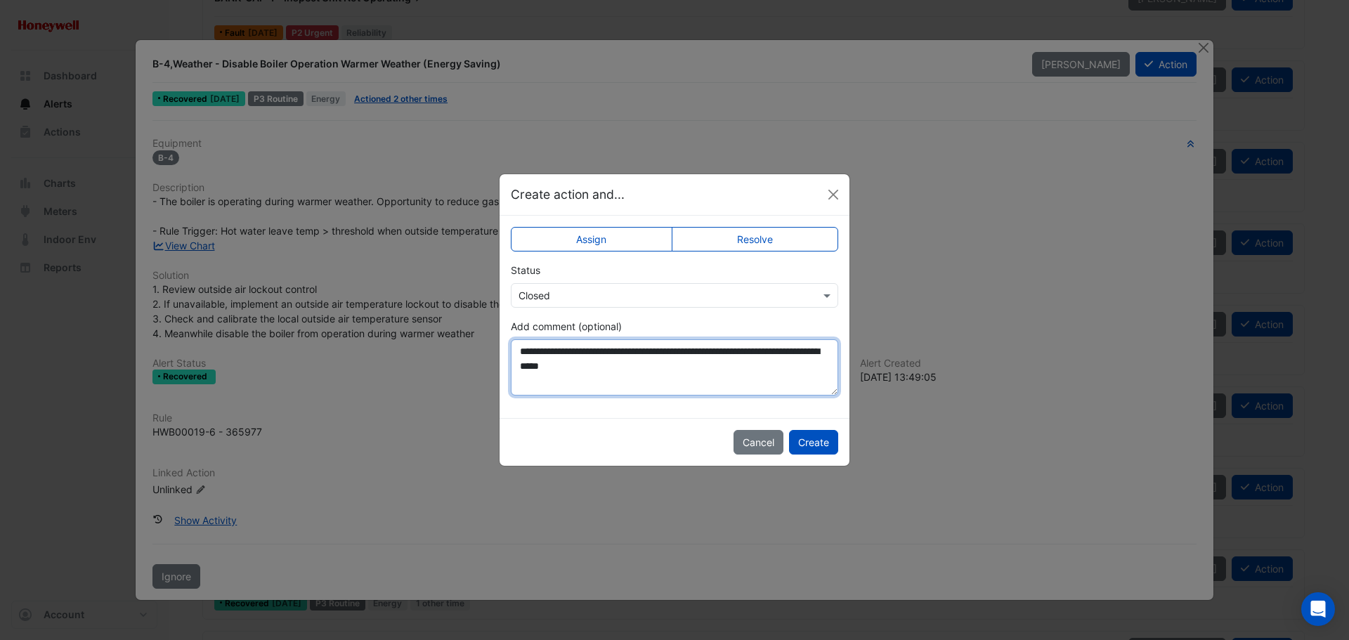
click at [645, 368] on textarea "**********" at bounding box center [674, 367] width 327 height 56
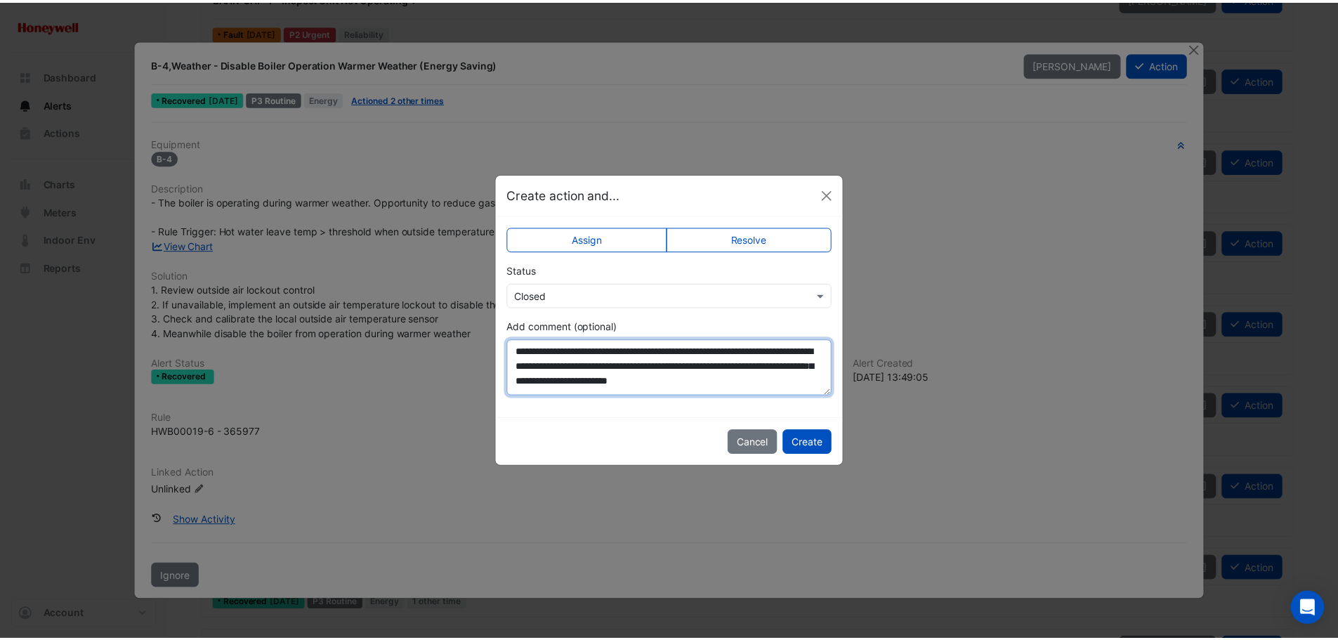
scroll to position [8, 0]
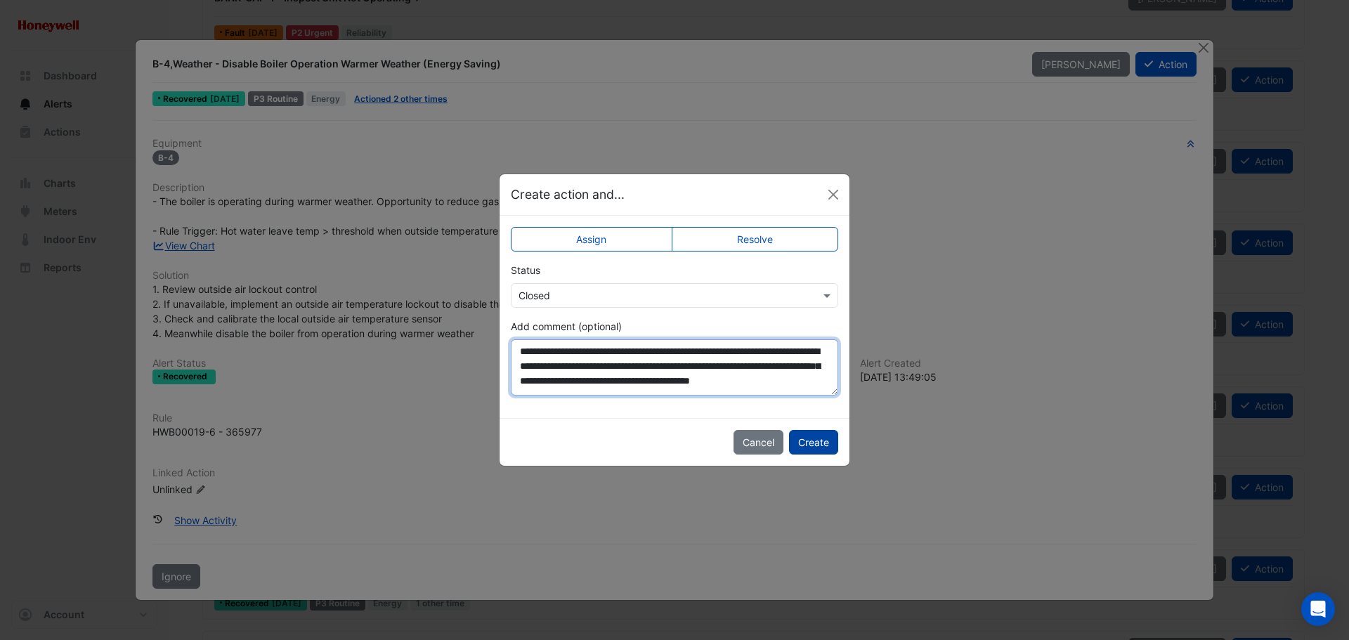
type textarea "**********"
click at [823, 444] on button "Create" at bounding box center [813, 442] width 49 height 25
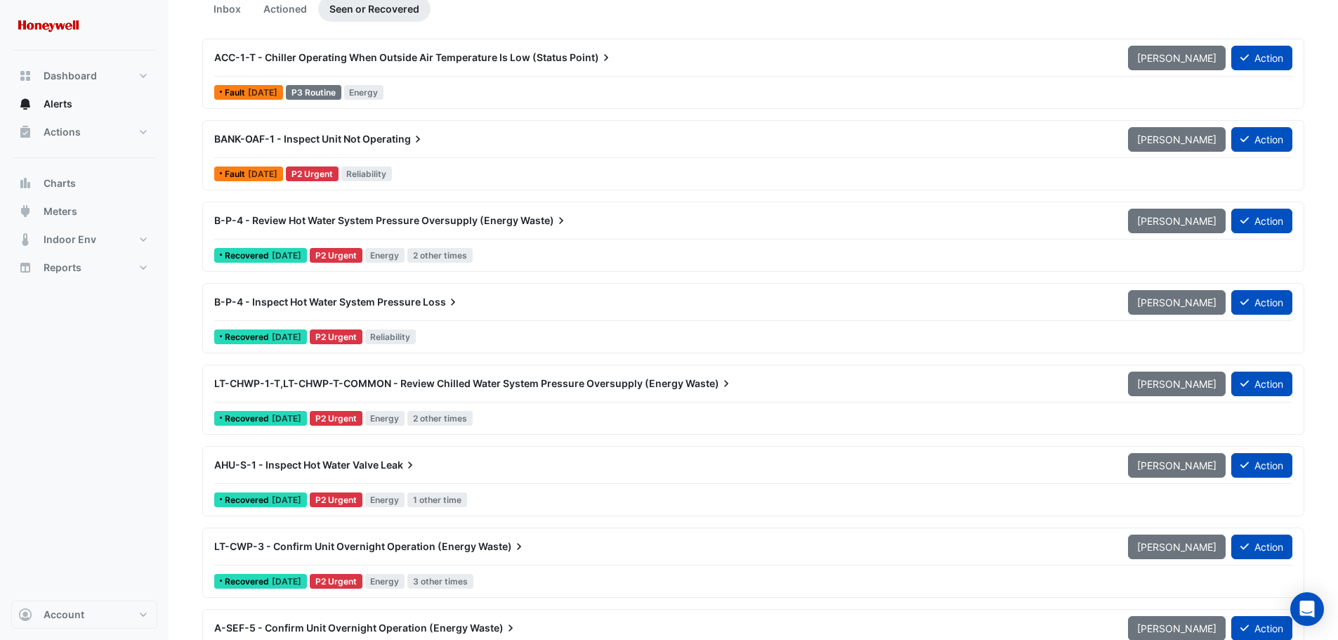
scroll to position [140, 0]
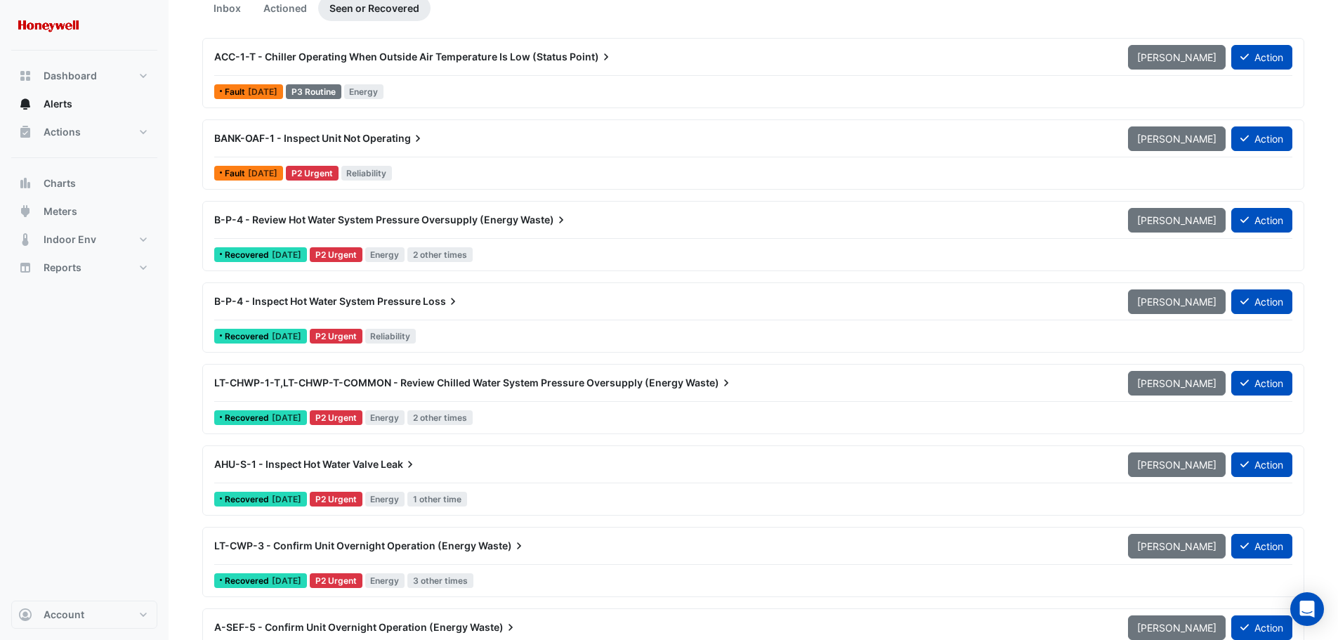
click at [546, 464] on div "AHU-S-1 - Inspect Hot Water Valve Leak" at bounding box center [662, 464] width 897 height 14
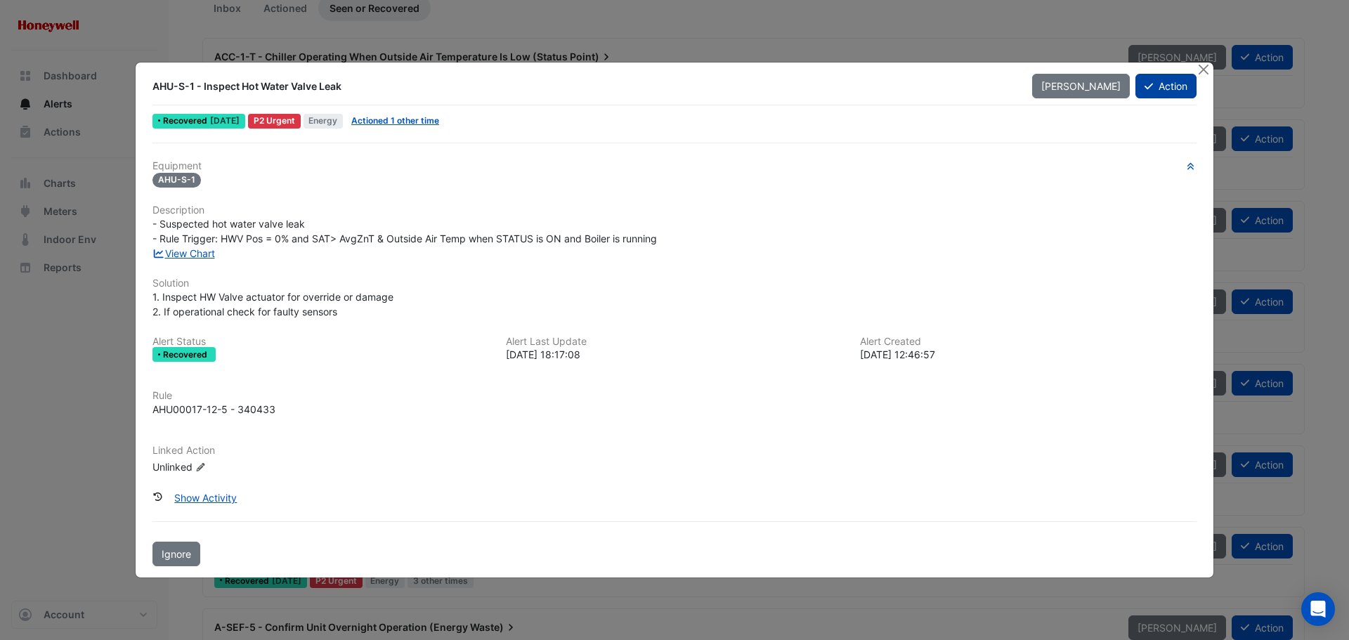
click at [1173, 87] on button "Action" at bounding box center [1165, 86] width 61 height 25
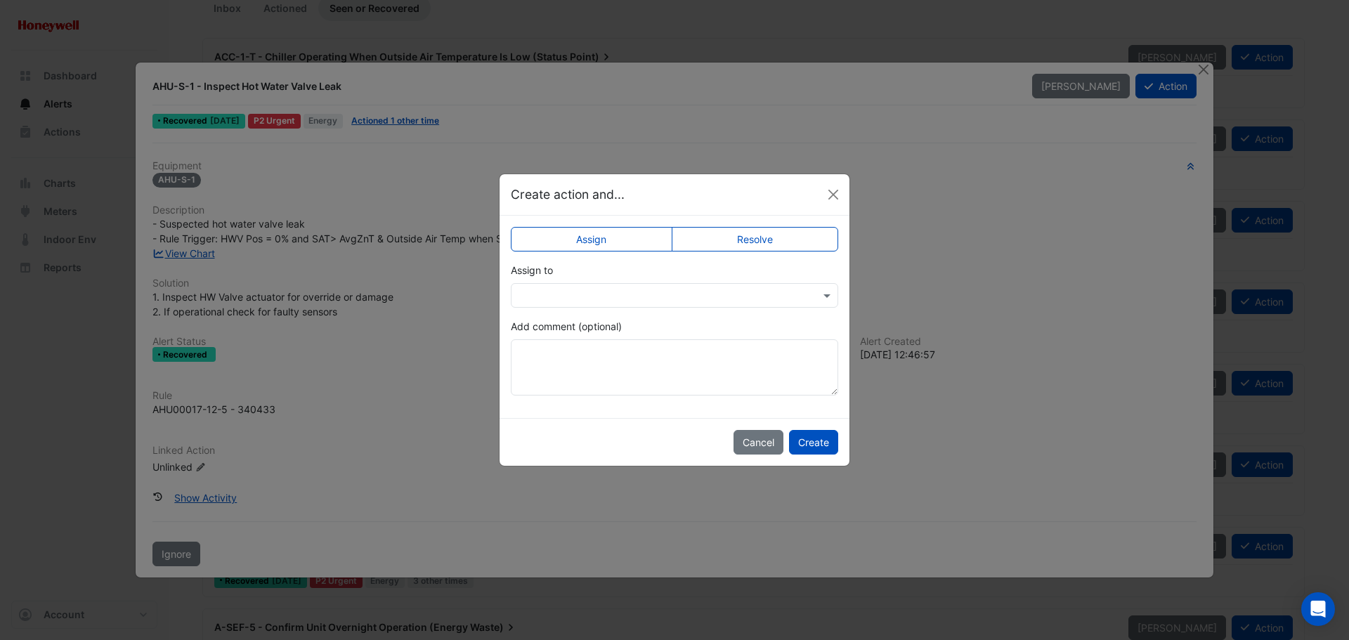
click at [750, 240] on label "Resolve" at bounding box center [755, 239] width 167 height 25
click at [670, 308] on div "Select Status × Closed" at bounding box center [674, 295] width 327 height 25
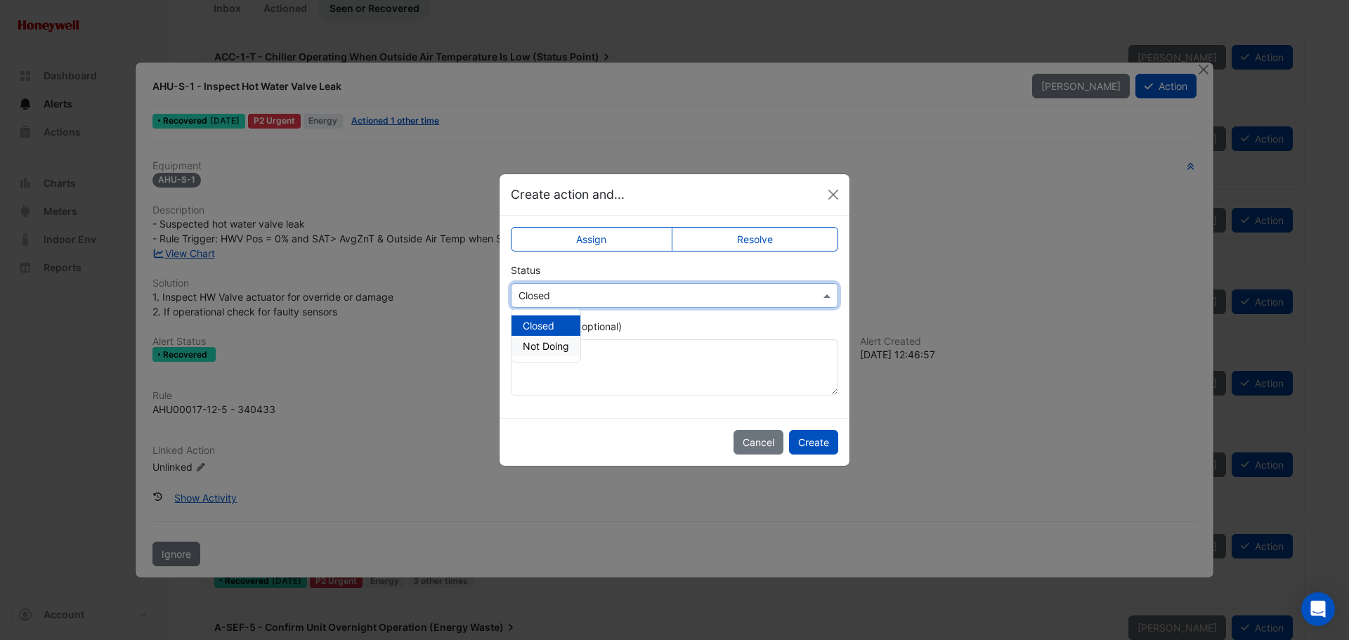
click at [677, 325] on div "Add comment (optional)" at bounding box center [674, 357] width 327 height 77
drag, startPoint x: 807, startPoint y: 444, endPoint x: 773, endPoint y: 433, distance: 35.5
click at [807, 443] on button "Create" at bounding box center [813, 442] width 49 height 25
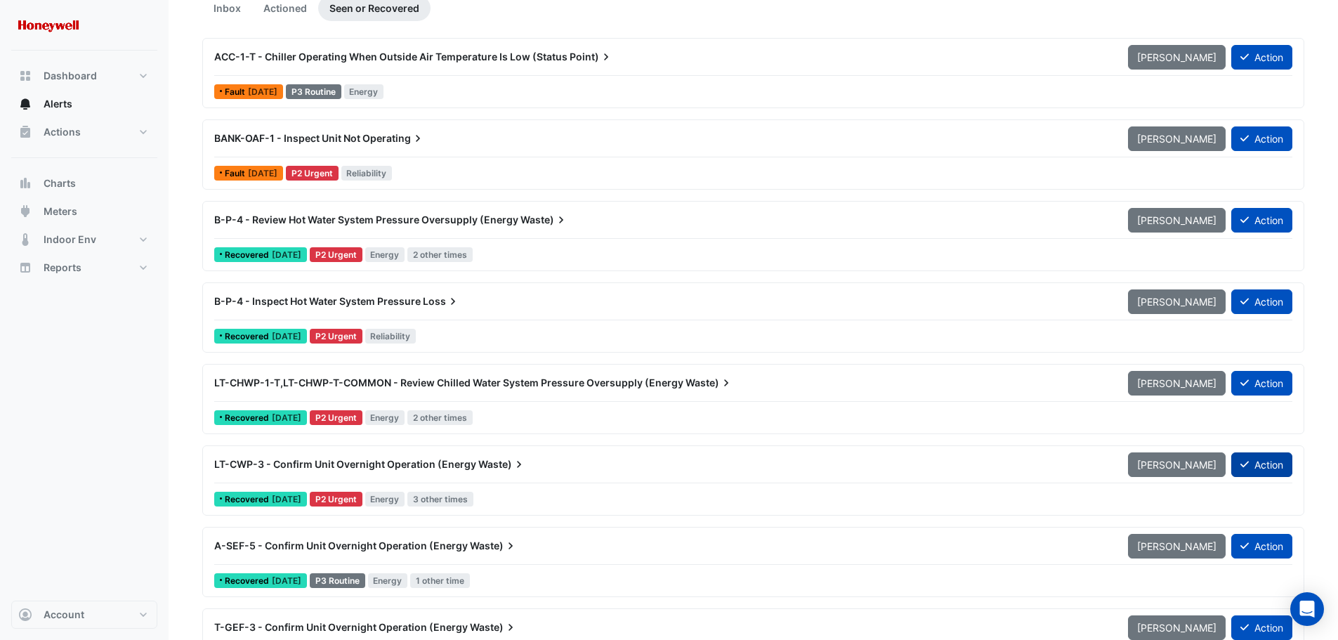
click at [1260, 463] on button "Action" at bounding box center [1261, 464] width 61 height 25
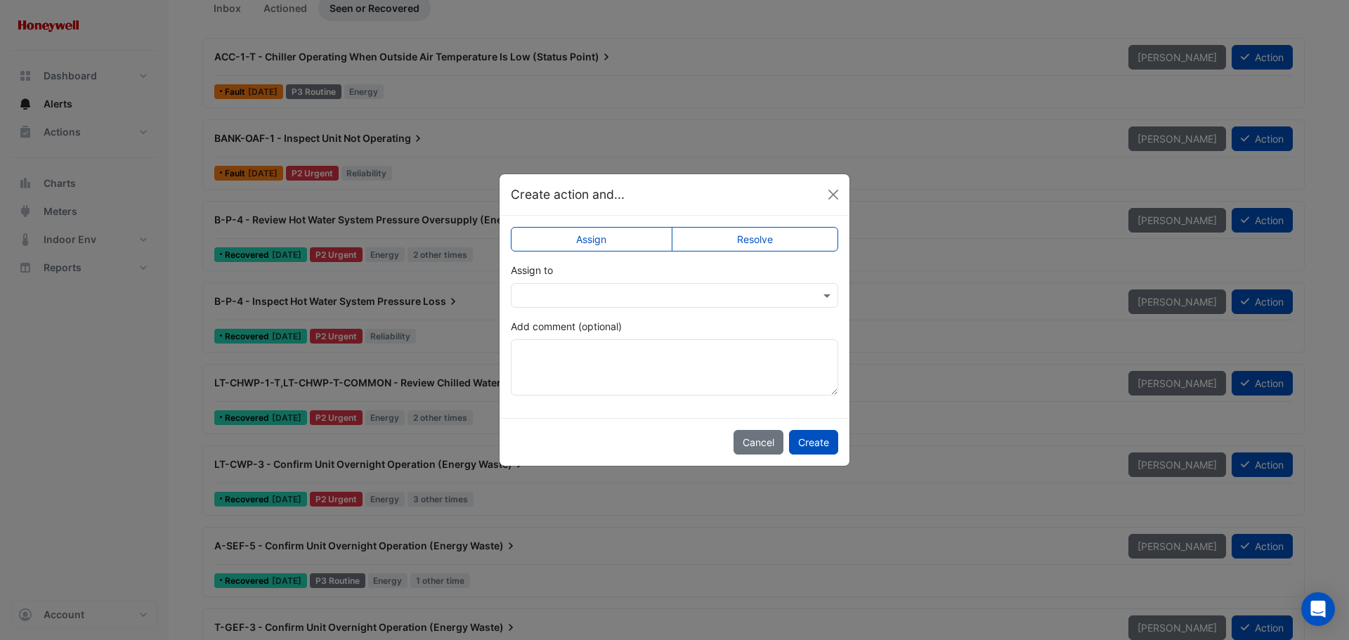
click at [787, 237] on label "Resolve" at bounding box center [755, 239] width 167 height 25
click at [807, 443] on button "Create" at bounding box center [813, 442] width 49 height 25
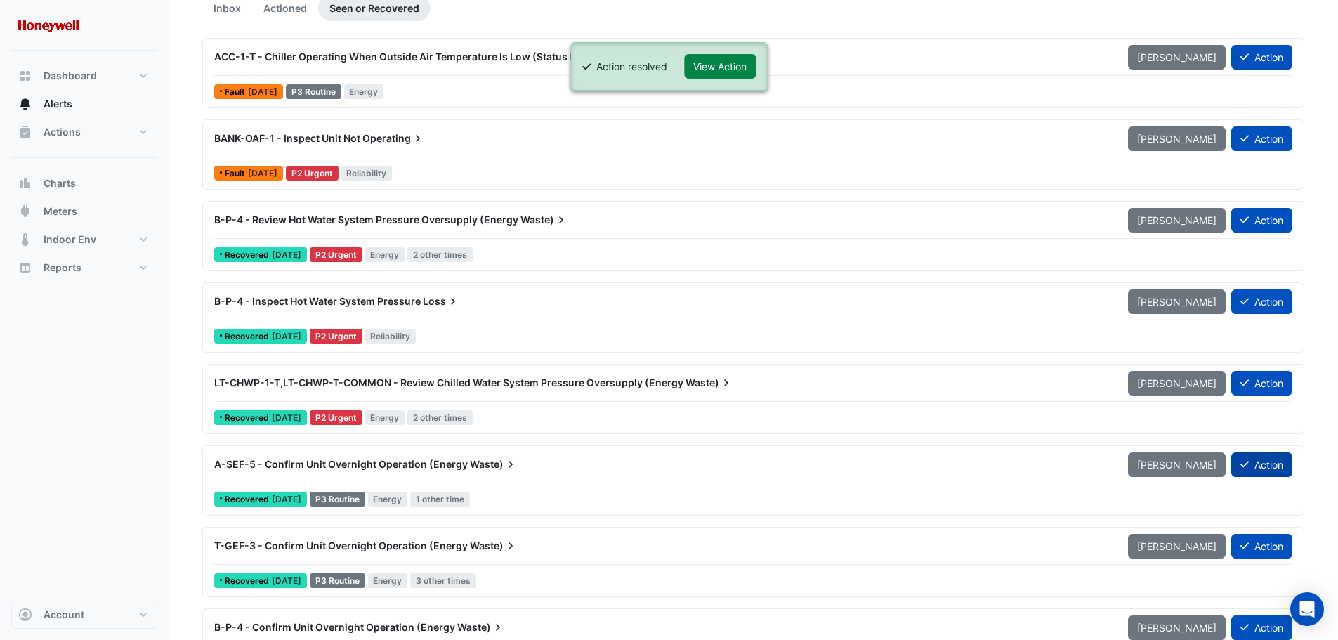
click at [1274, 462] on button "Action" at bounding box center [1261, 464] width 61 height 25
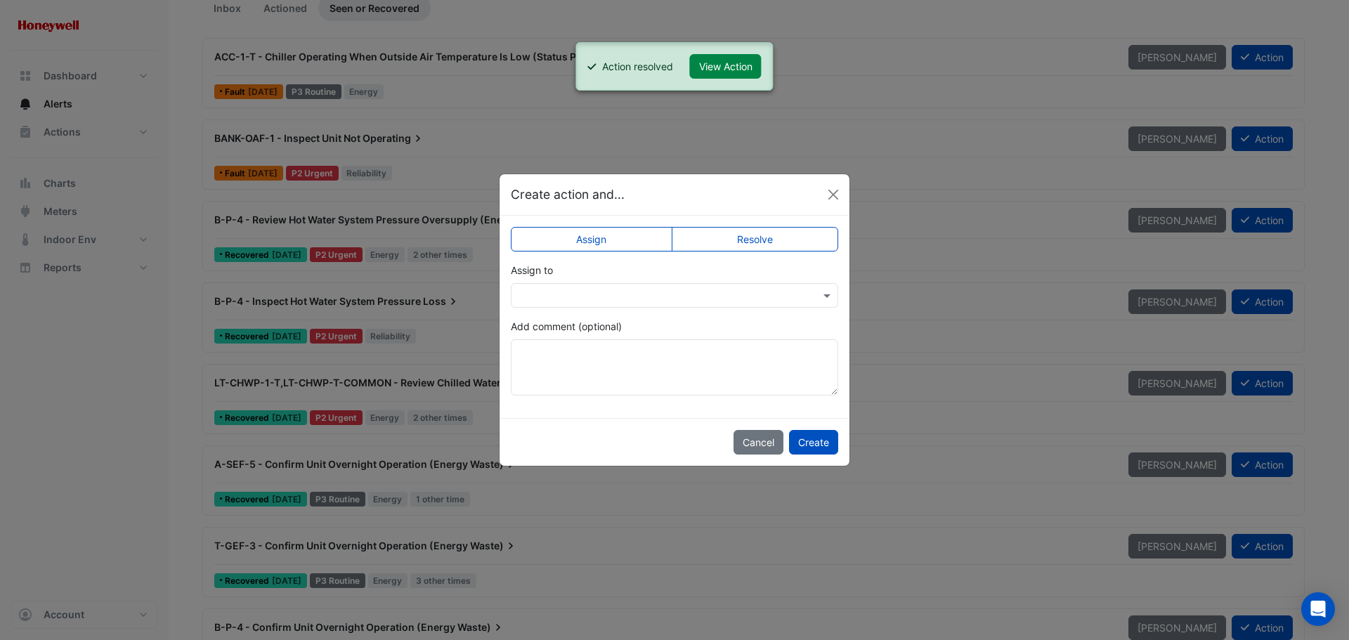
click at [767, 239] on label "Resolve" at bounding box center [755, 239] width 167 height 25
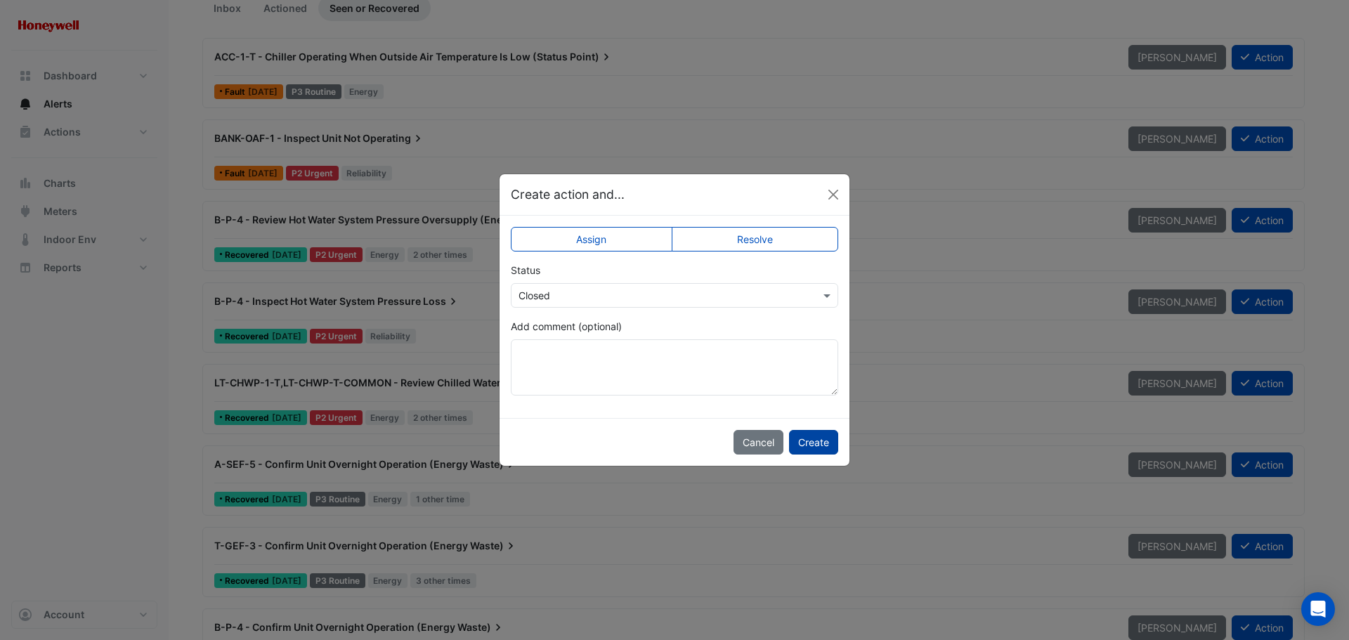
click at [823, 441] on button "Create" at bounding box center [813, 442] width 49 height 25
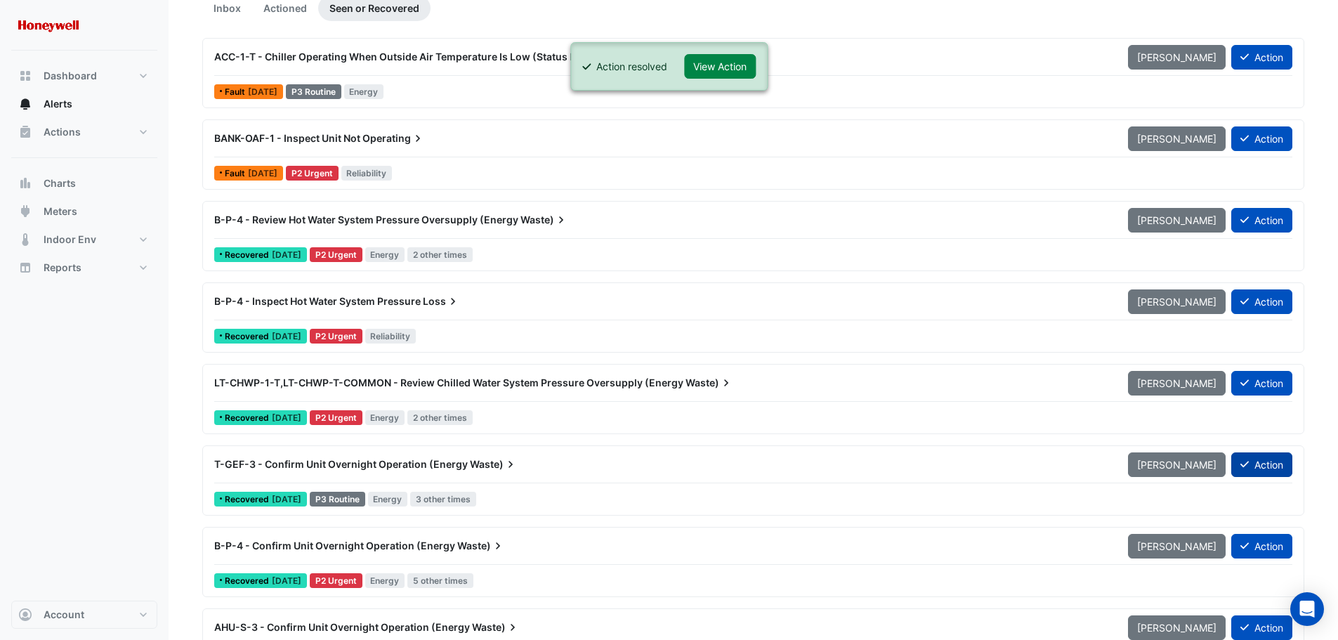
click at [1282, 462] on button "Action" at bounding box center [1261, 464] width 61 height 25
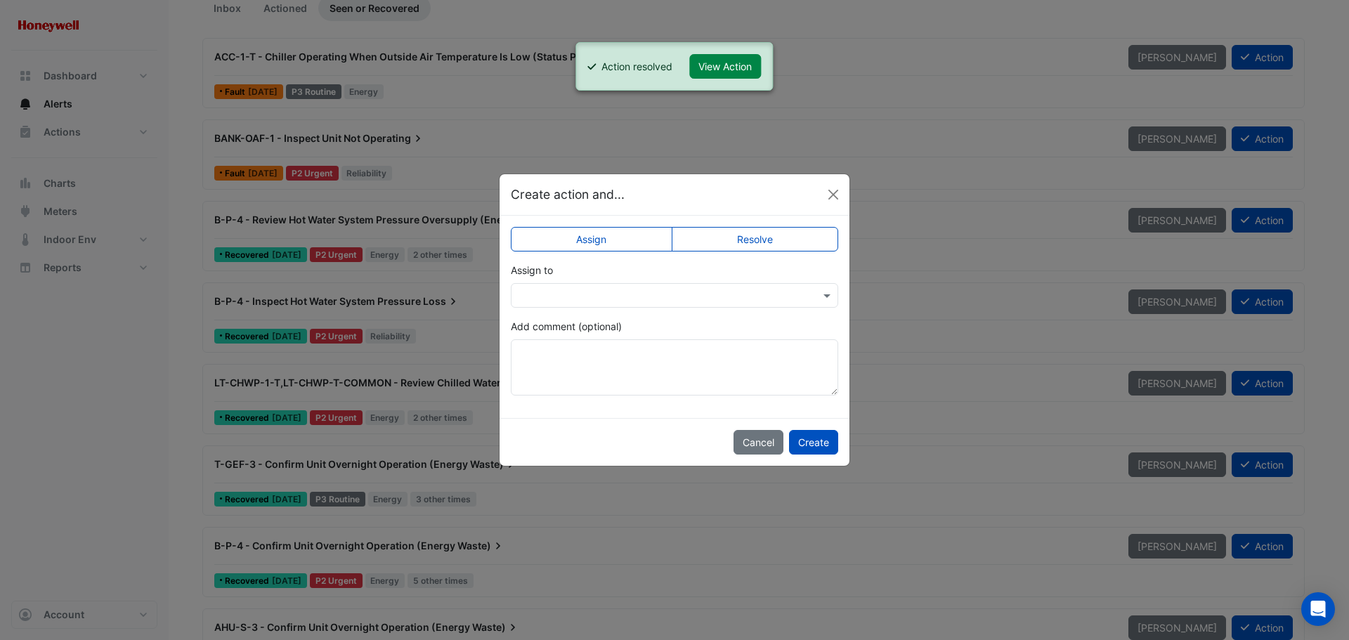
click at [764, 245] on label "Resolve" at bounding box center [755, 239] width 167 height 25
click at [813, 443] on button "Create" at bounding box center [813, 442] width 49 height 25
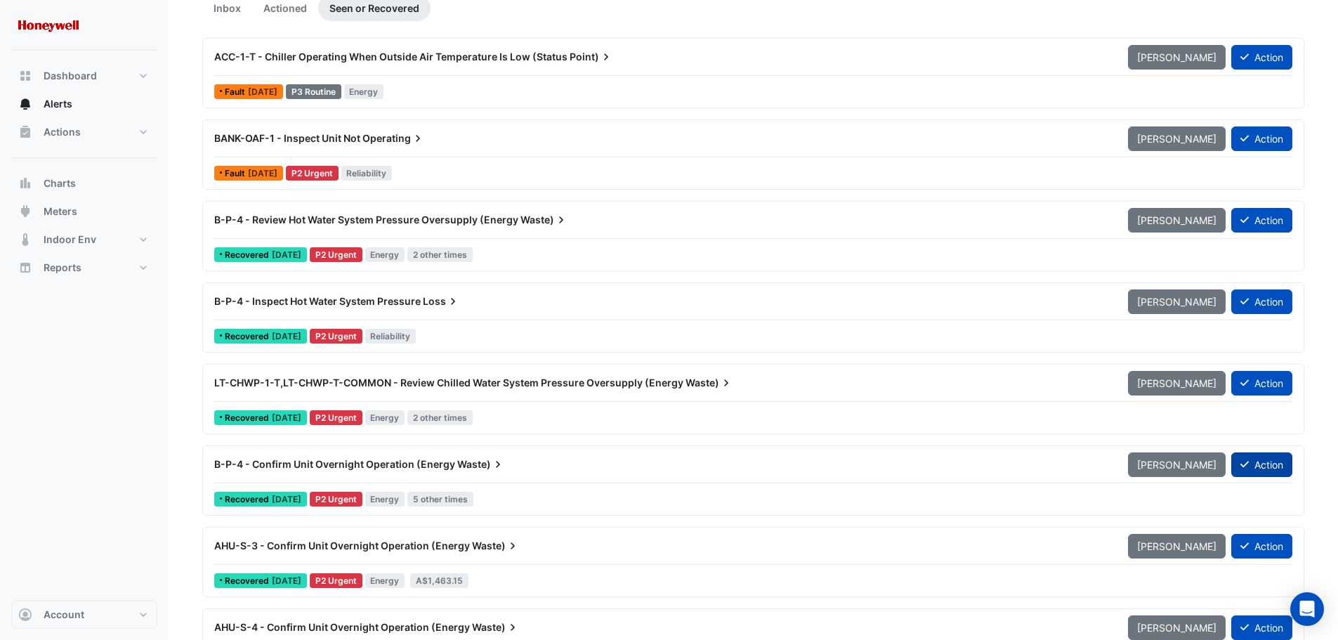
click at [1265, 464] on button "Action" at bounding box center [1261, 464] width 61 height 25
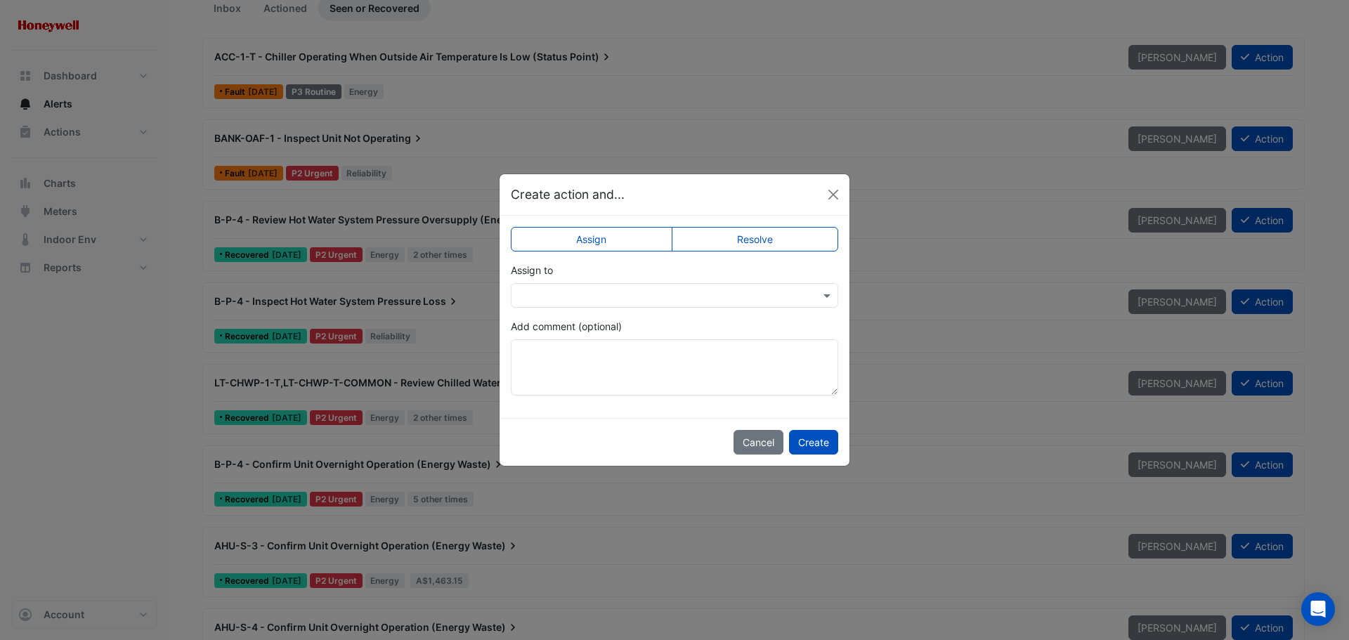
click at [756, 238] on label "Resolve" at bounding box center [755, 239] width 167 height 25
click at [812, 435] on button "Create" at bounding box center [813, 442] width 49 height 25
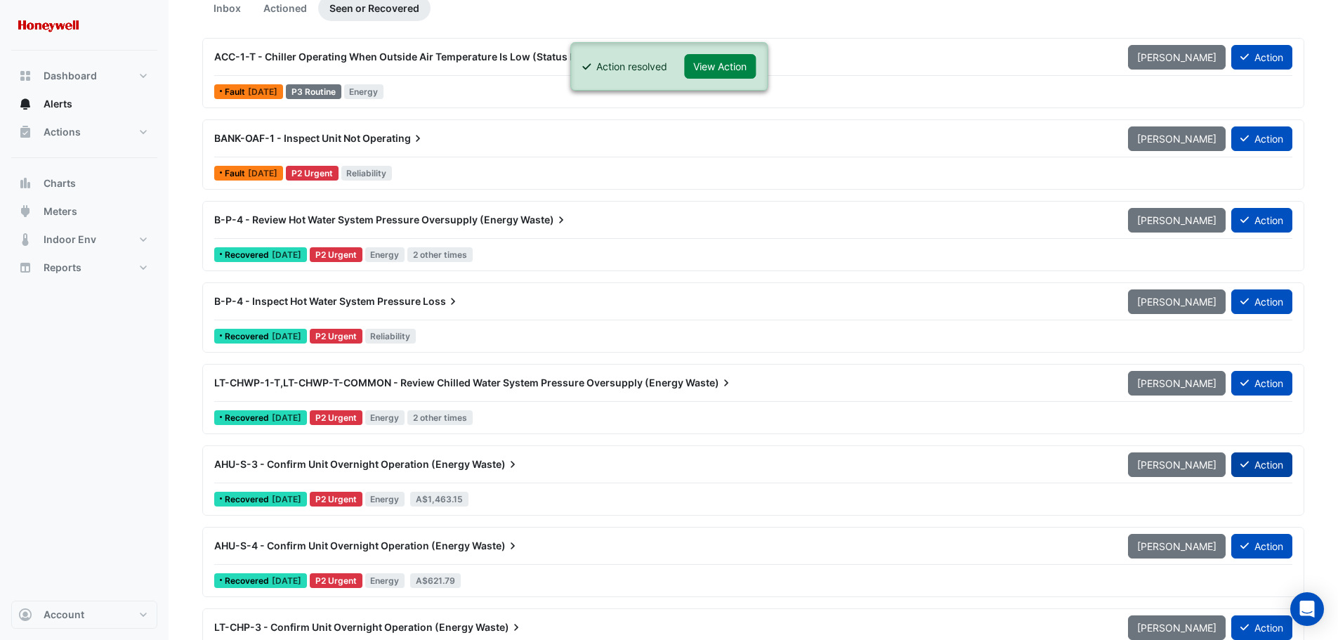
click at [1255, 464] on button "Action" at bounding box center [1261, 464] width 61 height 25
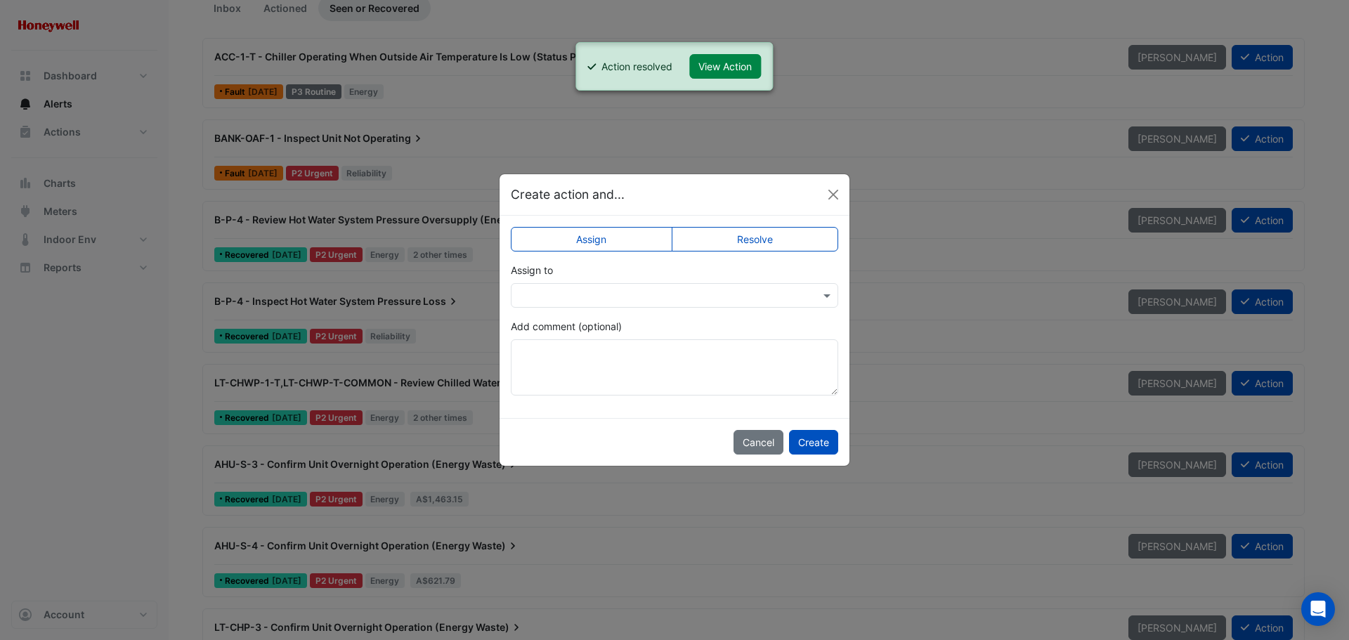
click at [751, 243] on label "Resolve" at bounding box center [755, 239] width 167 height 25
click at [806, 443] on button "Create" at bounding box center [813, 442] width 49 height 25
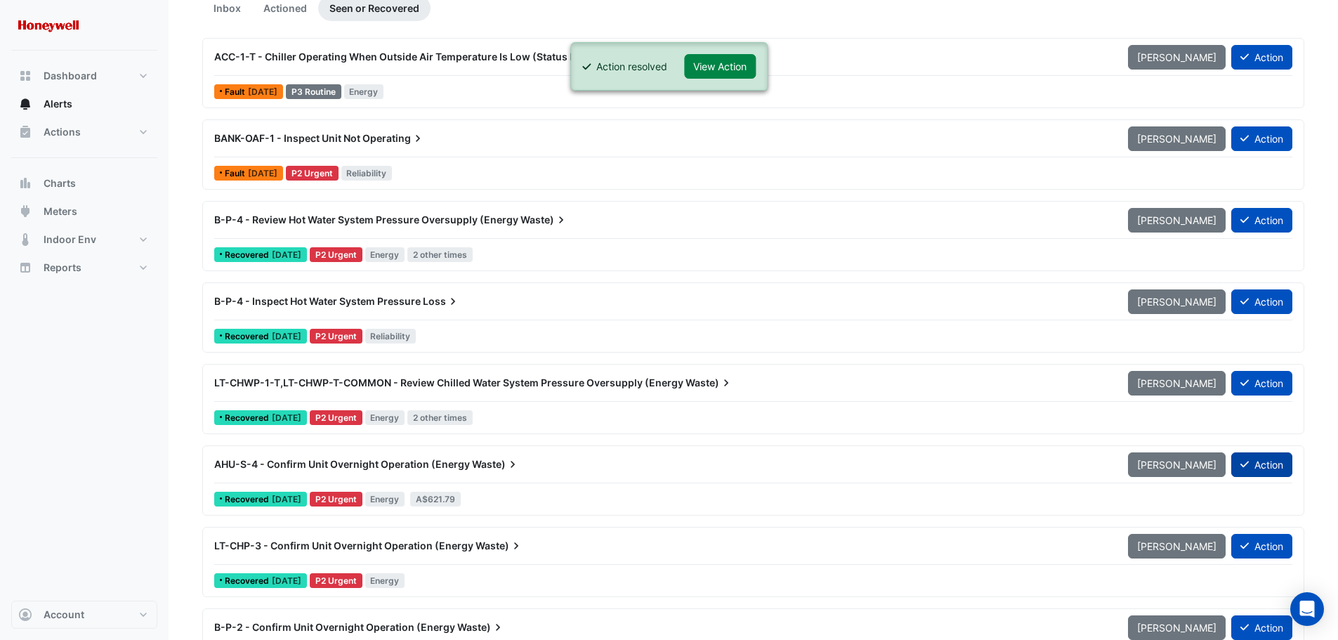
click at [1271, 468] on button "Action" at bounding box center [1261, 464] width 61 height 25
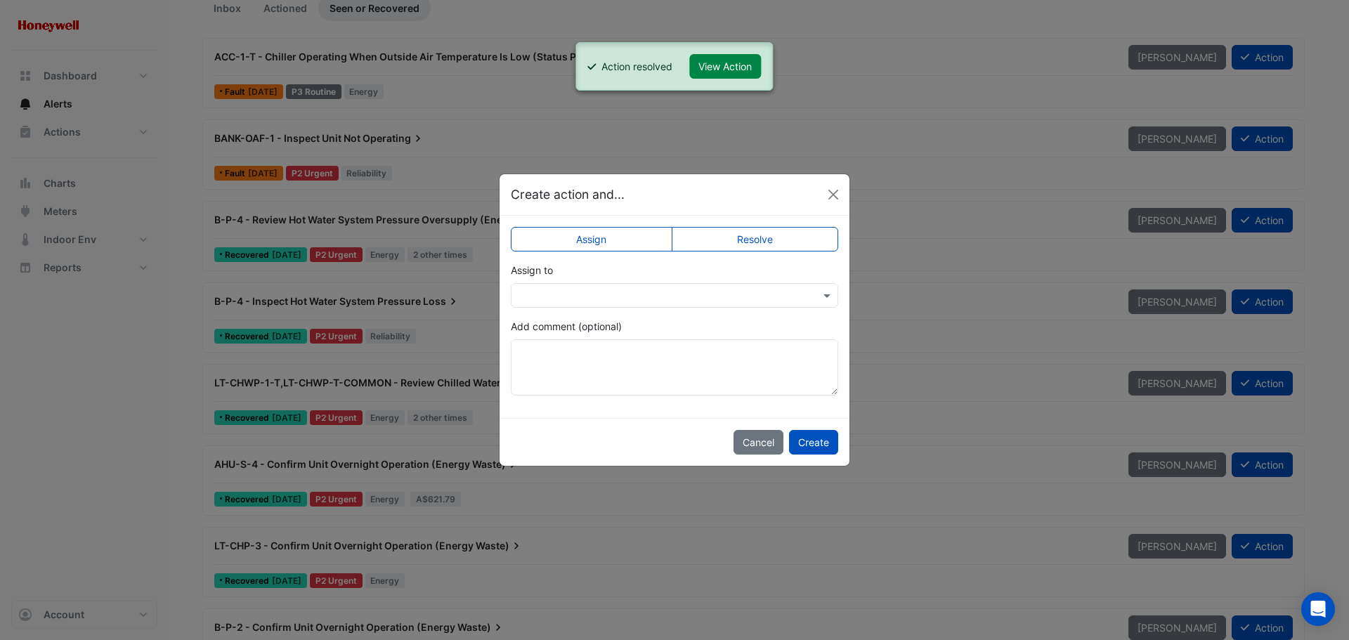
drag, startPoint x: 780, startPoint y: 244, endPoint x: 776, endPoint y: 256, distance: 12.9
click at [779, 245] on label "Resolve" at bounding box center [755, 239] width 167 height 25
click at [809, 445] on button "Create" at bounding box center [813, 442] width 49 height 25
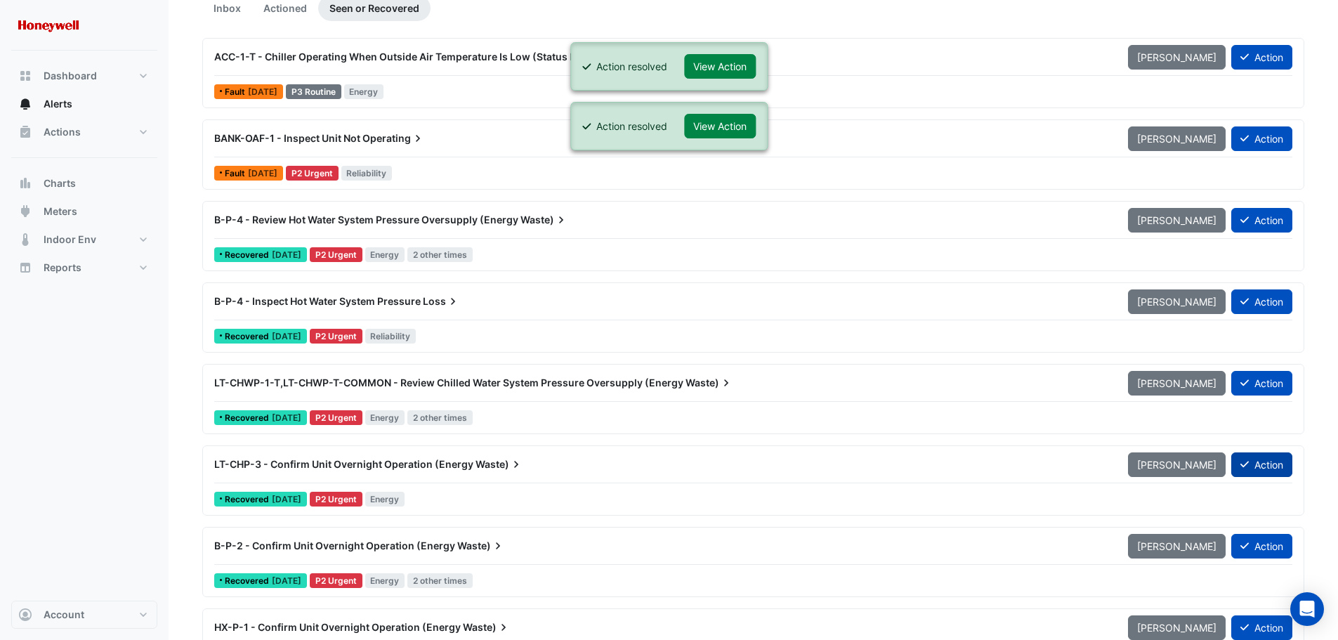
click at [1272, 464] on button "Action" at bounding box center [1261, 464] width 61 height 25
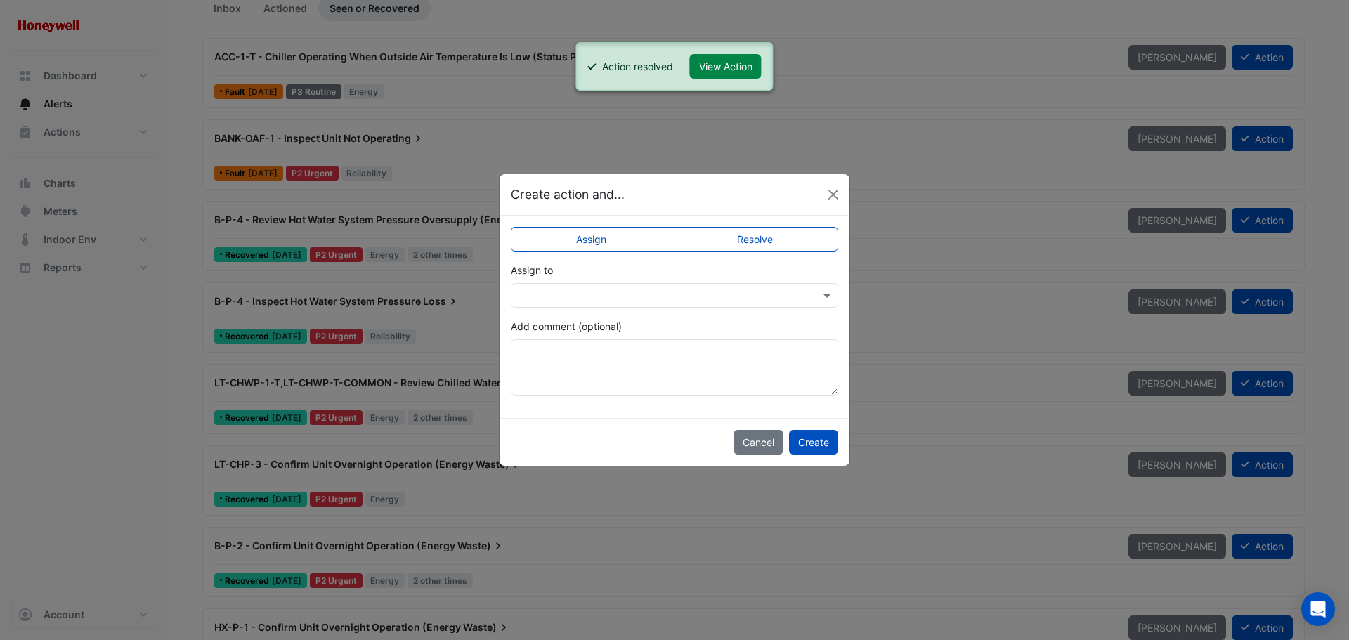
click at [749, 238] on label "Resolve" at bounding box center [755, 239] width 167 height 25
click at [818, 451] on button "Create" at bounding box center [813, 442] width 49 height 25
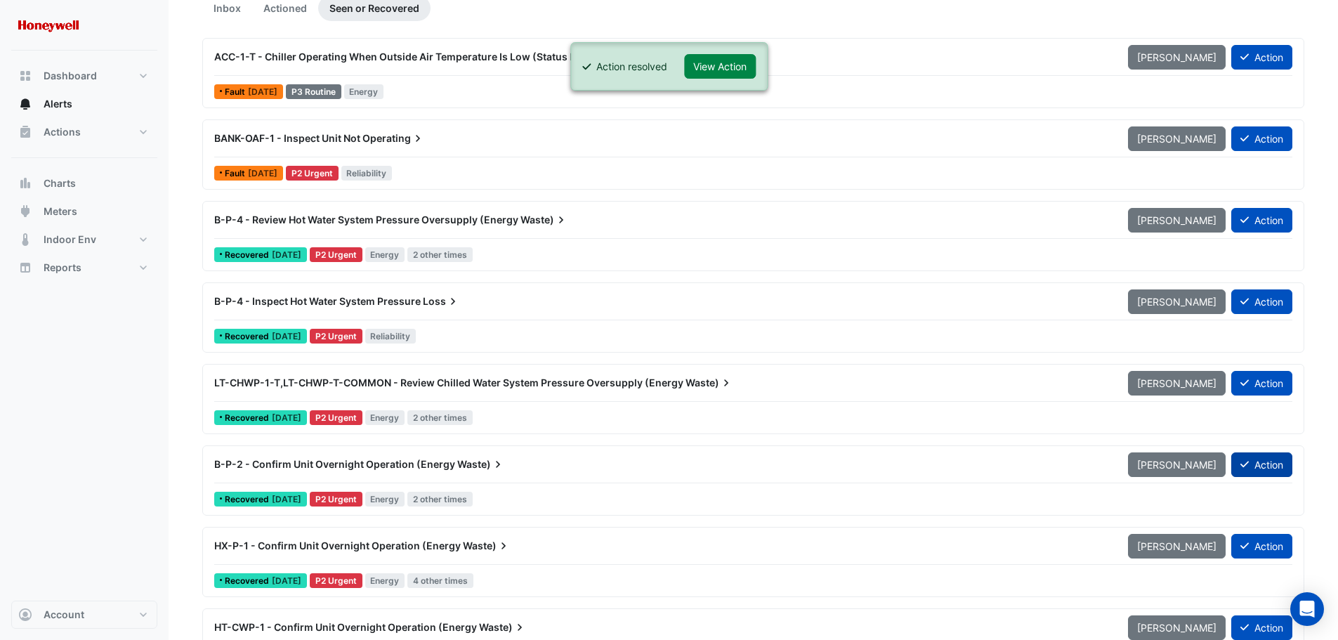
click at [1255, 466] on button "Action" at bounding box center [1261, 464] width 61 height 25
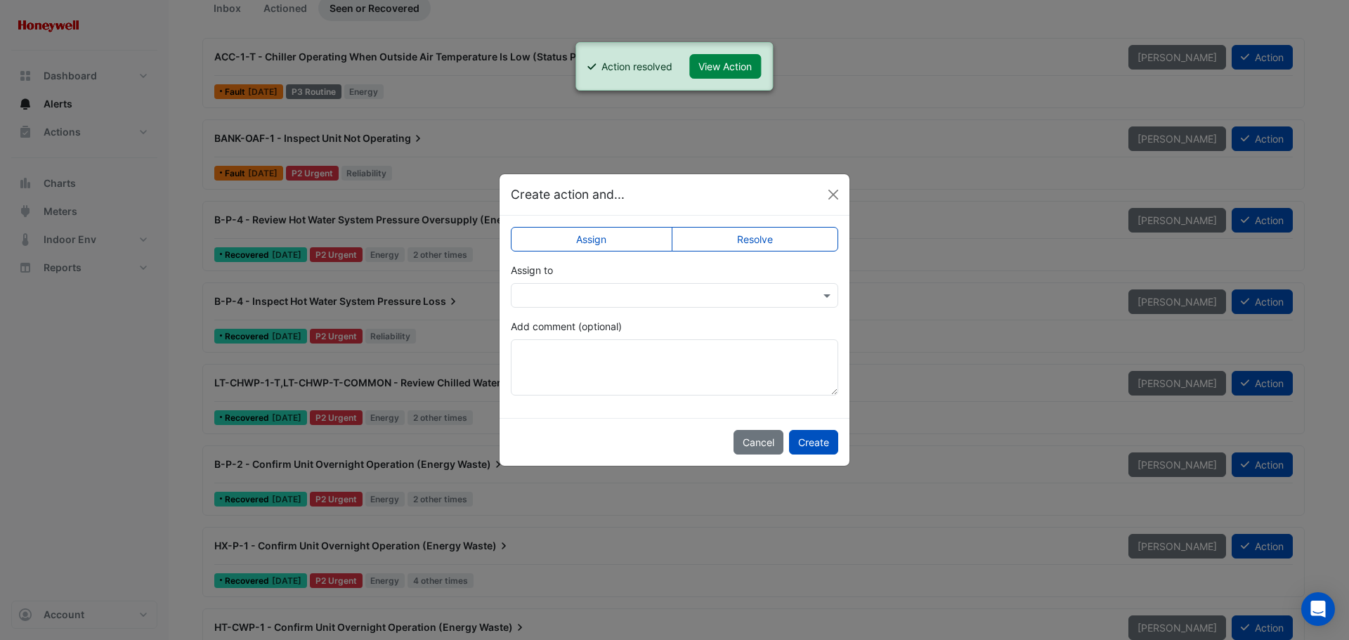
click at [768, 233] on label "Resolve" at bounding box center [755, 239] width 167 height 25
click at [809, 443] on button "Create" at bounding box center [813, 442] width 49 height 25
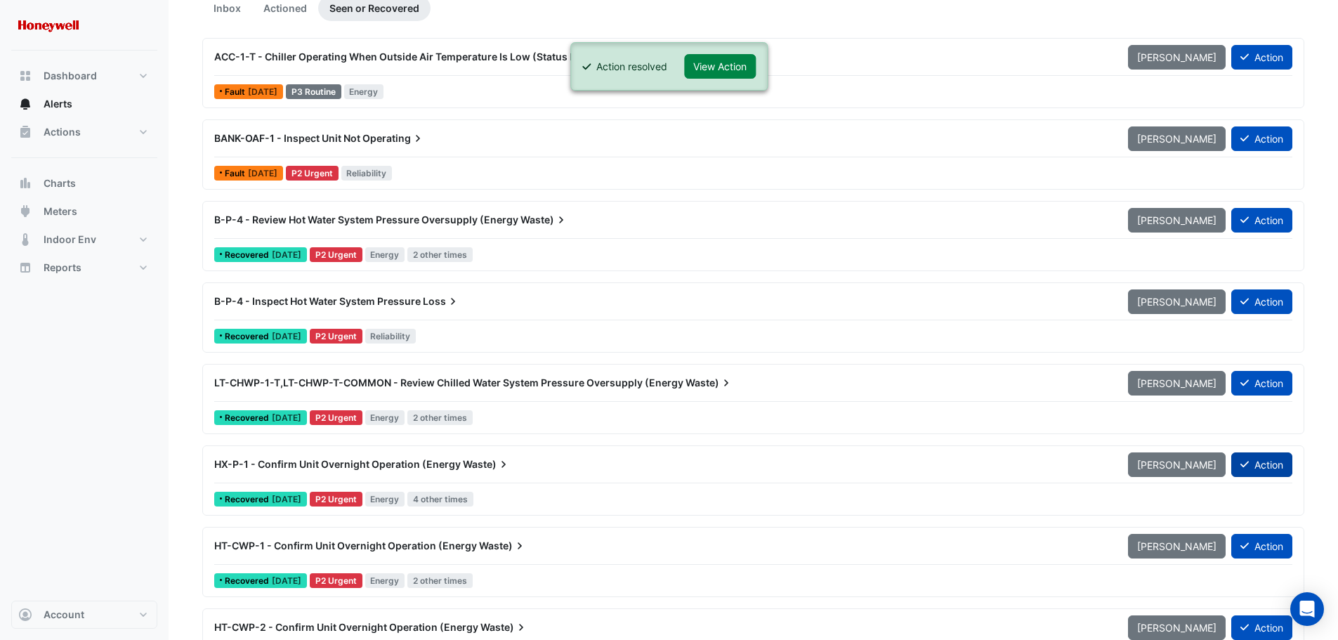
click at [1249, 464] on button "Action" at bounding box center [1261, 464] width 61 height 25
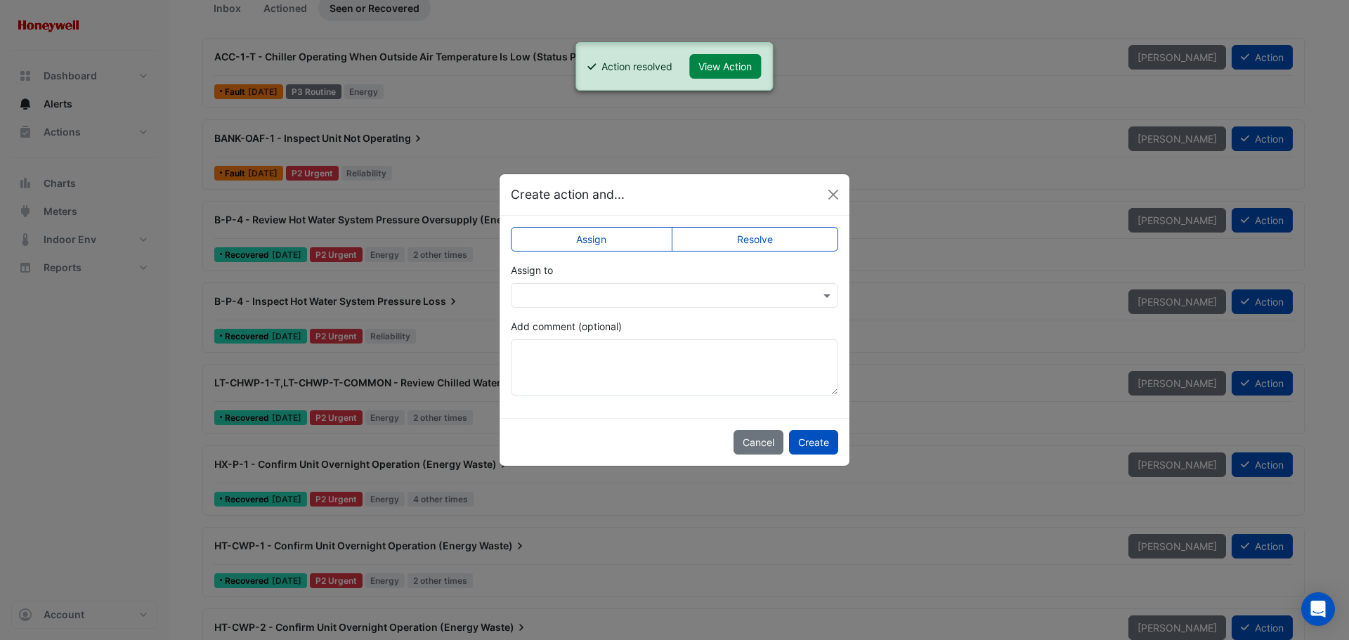
click at [761, 247] on label "Resolve" at bounding box center [755, 239] width 167 height 25
click at [826, 441] on button "Create" at bounding box center [813, 442] width 49 height 25
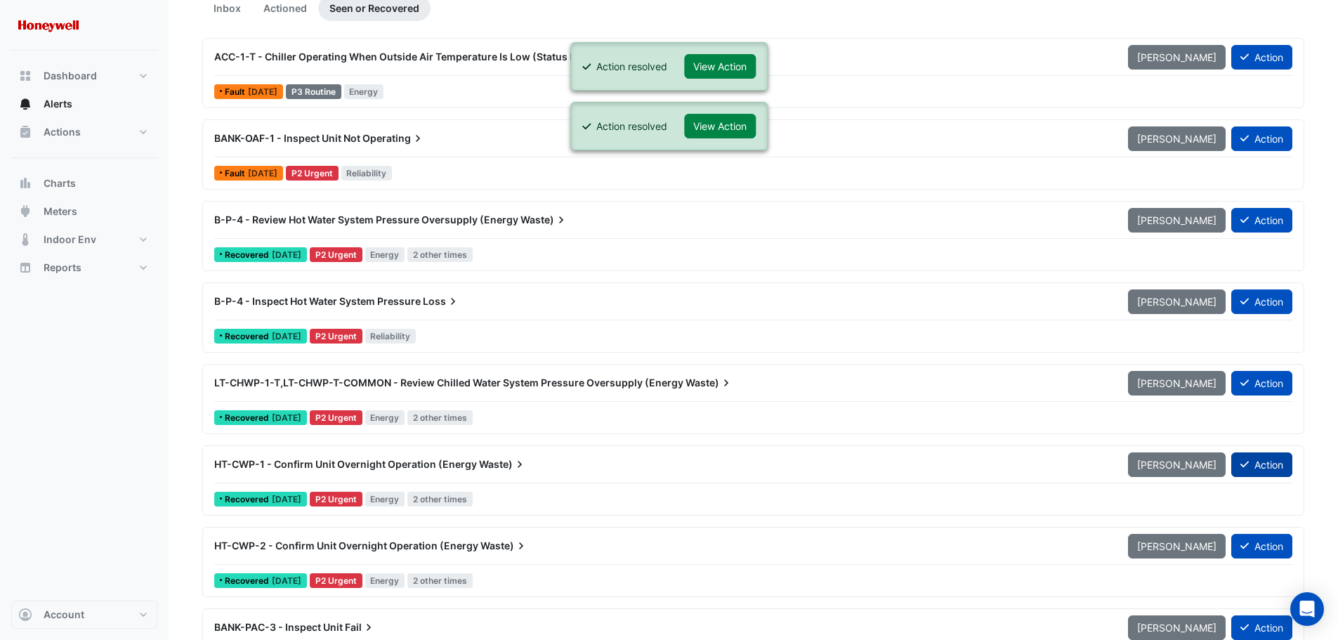
click at [1256, 459] on button "Action" at bounding box center [1261, 464] width 61 height 25
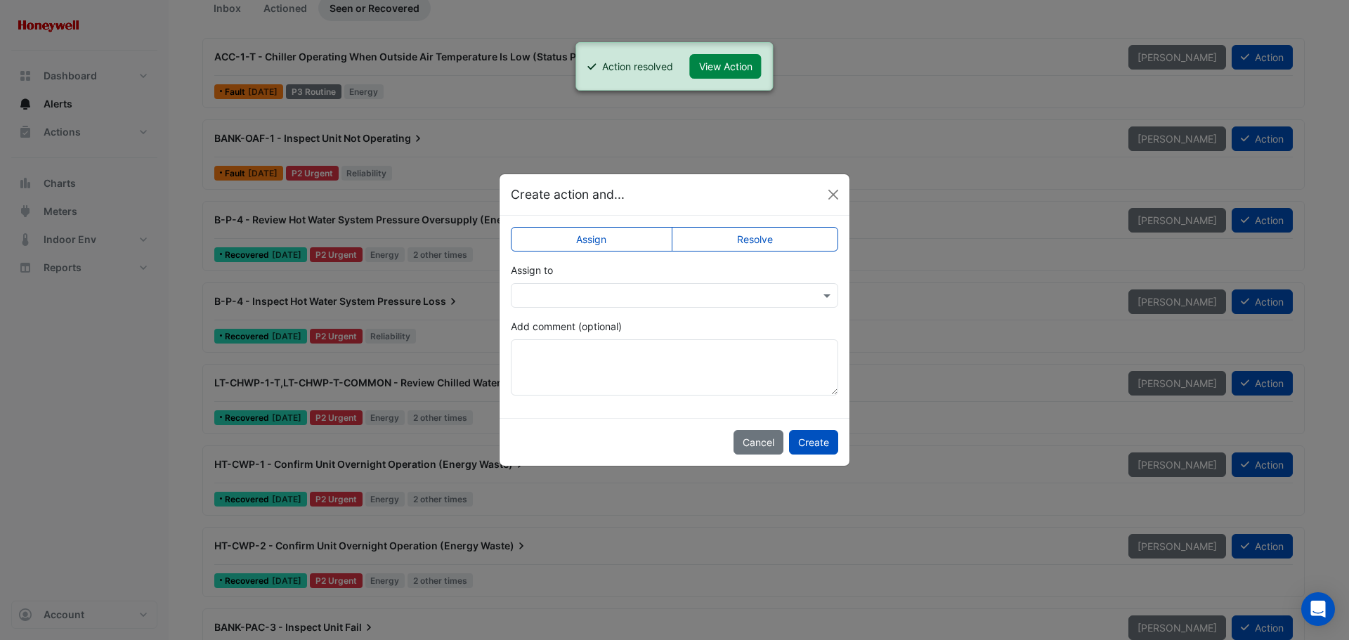
click at [743, 241] on label "Resolve" at bounding box center [755, 239] width 167 height 25
click at [823, 442] on button "Create" at bounding box center [813, 442] width 49 height 25
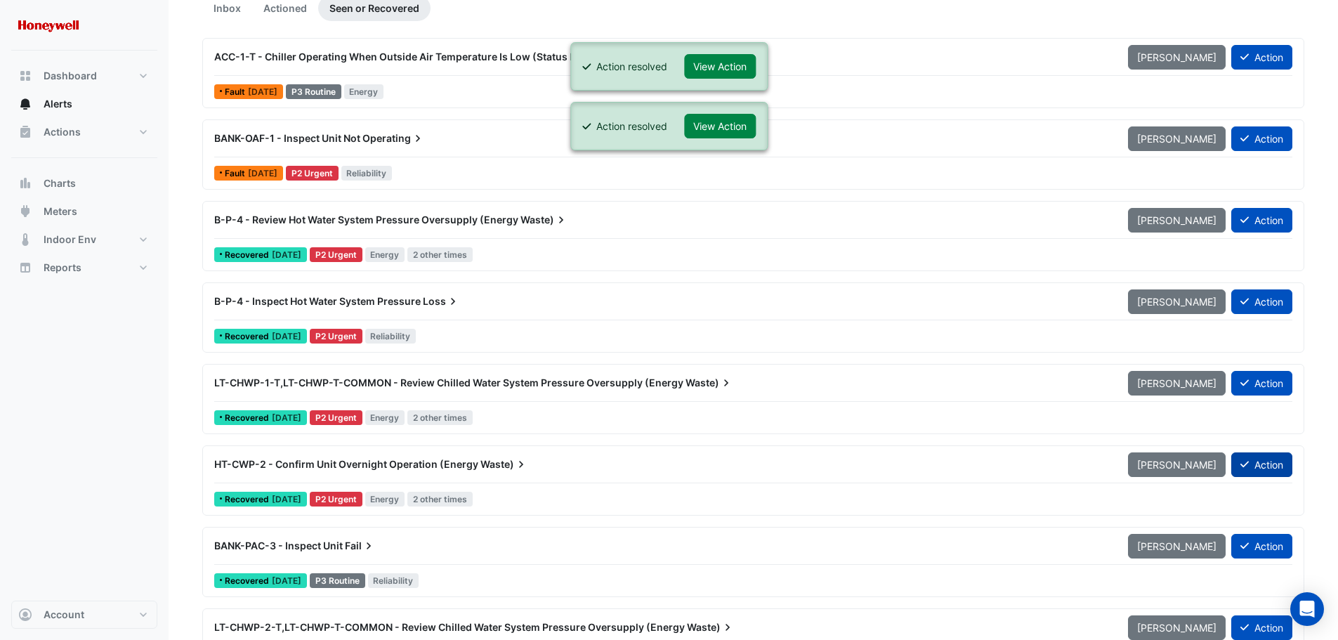
click at [1267, 460] on button "Action" at bounding box center [1261, 464] width 61 height 25
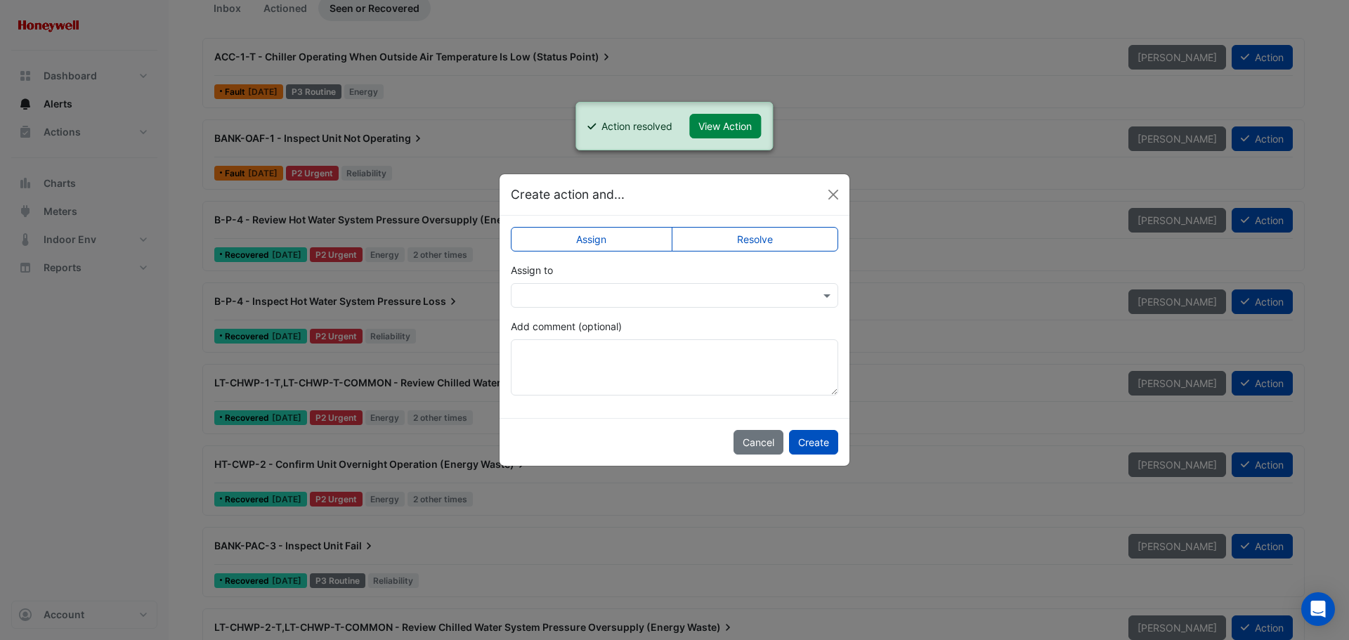
drag, startPoint x: 761, startPoint y: 240, endPoint x: 765, endPoint y: 257, distance: 17.4
click at [759, 241] on label "Resolve" at bounding box center [755, 239] width 167 height 25
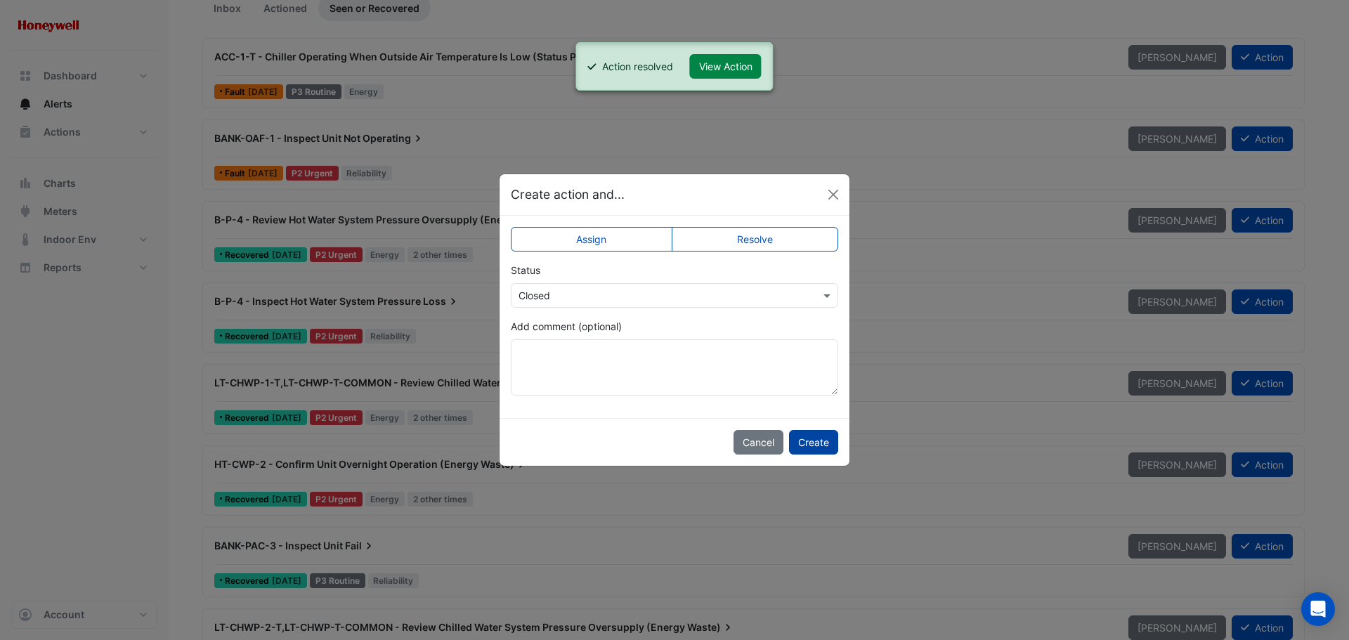
click at [821, 443] on button "Create" at bounding box center [813, 442] width 49 height 25
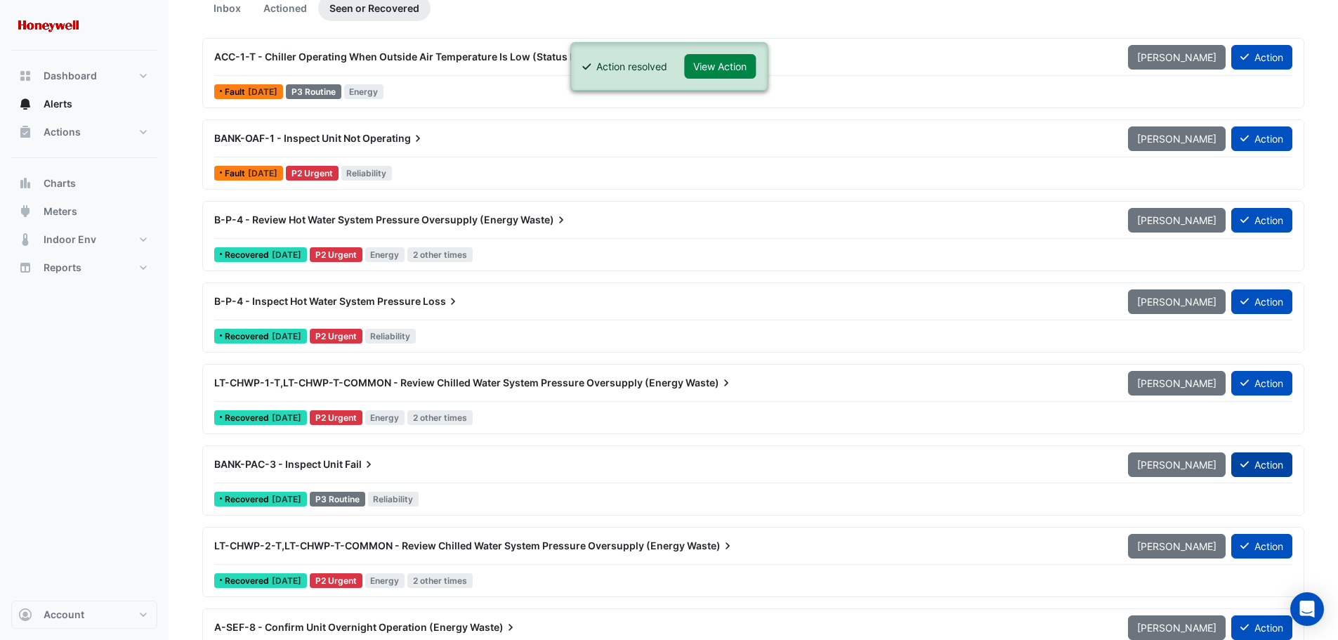
click at [1244, 463] on icon at bounding box center [1245, 464] width 8 height 10
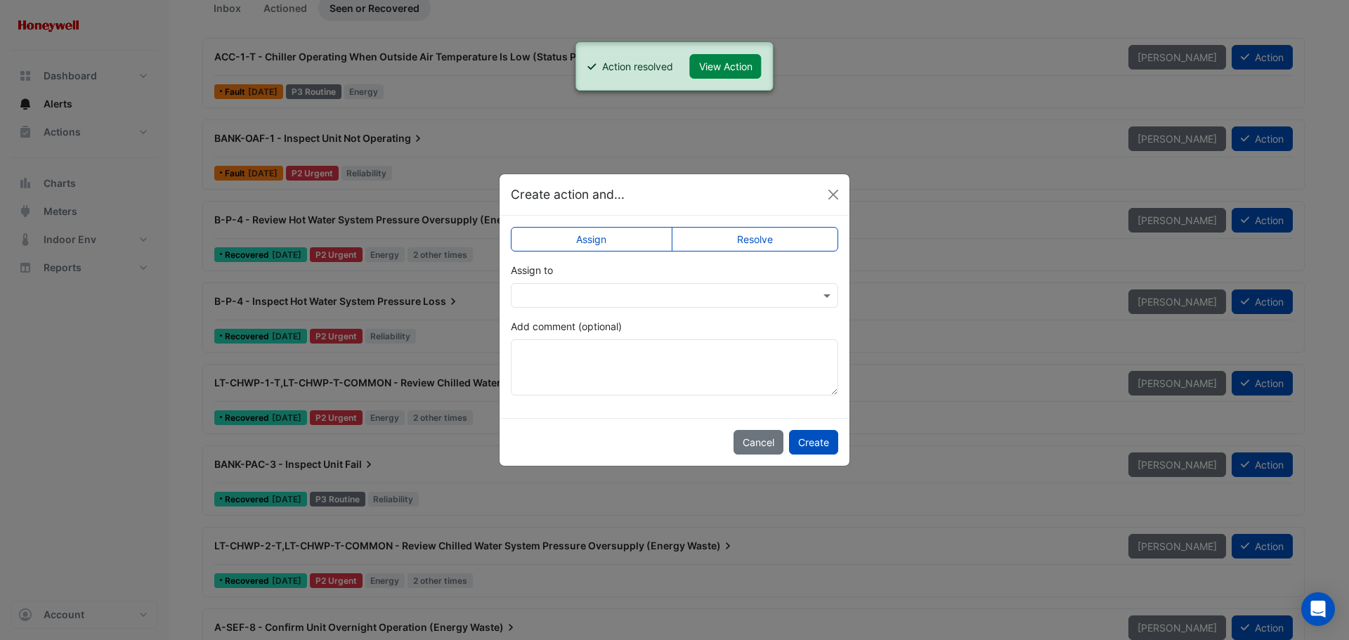
click at [761, 237] on label "Resolve" at bounding box center [755, 239] width 167 height 25
click at [567, 377] on textarea "Add comment (optional)" at bounding box center [674, 367] width 327 height 56
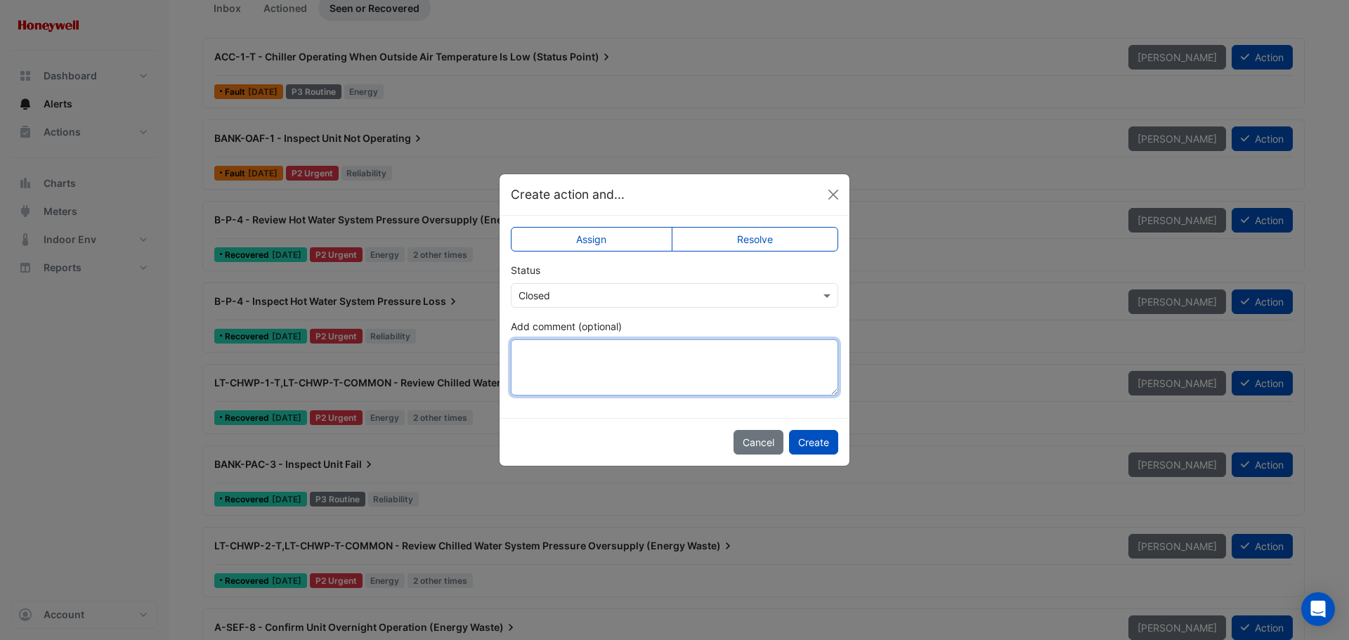
click at [627, 357] on textarea "Add comment (optional)" at bounding box center [674, 367] width 327 height 56
type textarea "**********"
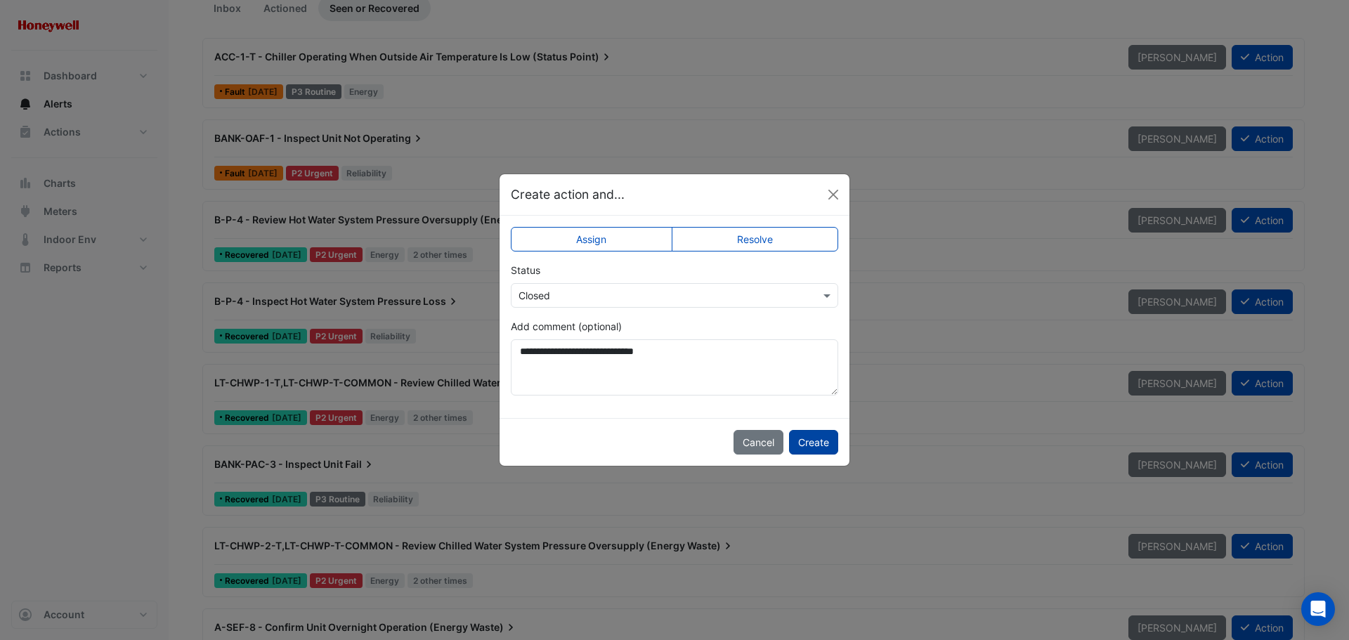
click at [827, 442] on button "Create" at bounding box center [813, 442] width 49 height 25
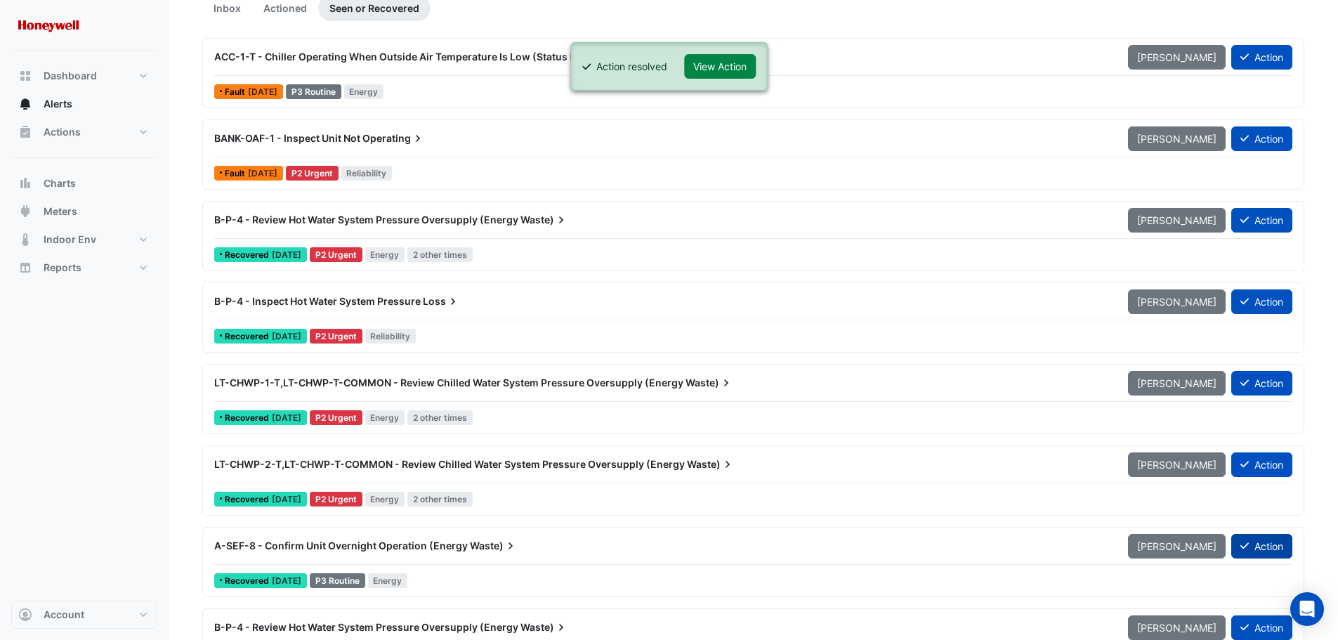
click at [1259, 544] on button "Action" at bounding box center [1261, 546] width 61 height 25
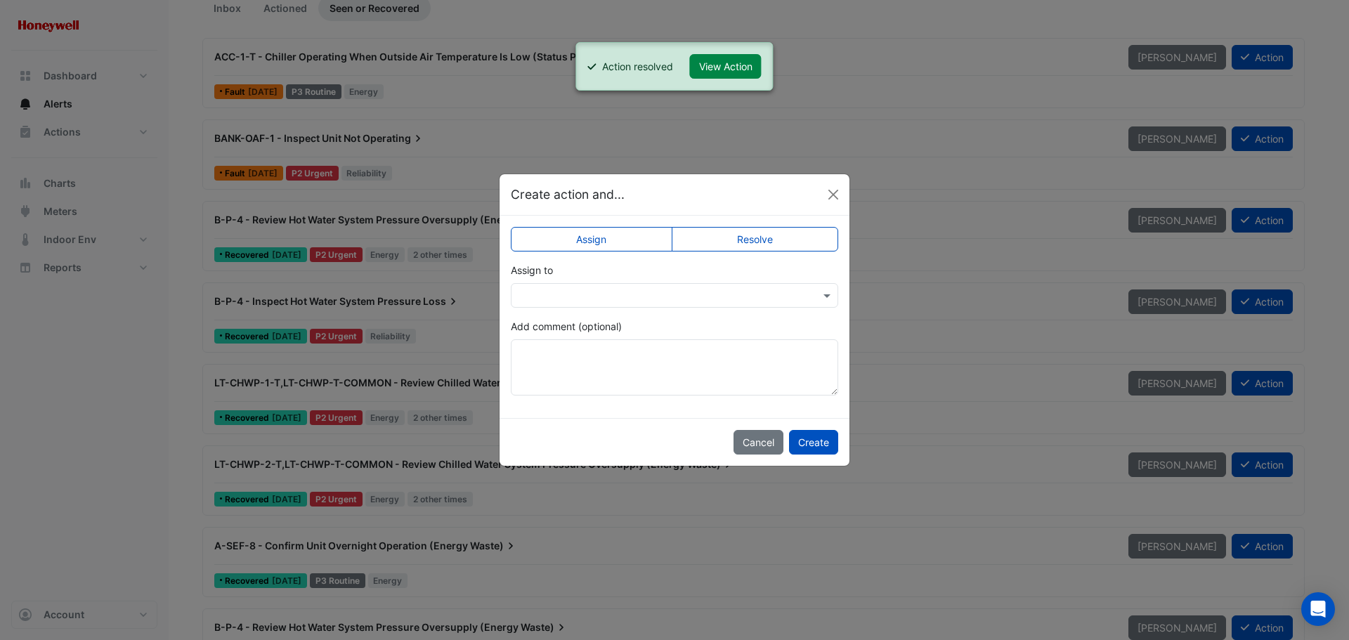
click at [764, 243] on label "Resolve" at bounding box center [755, 239] width 167 height 25
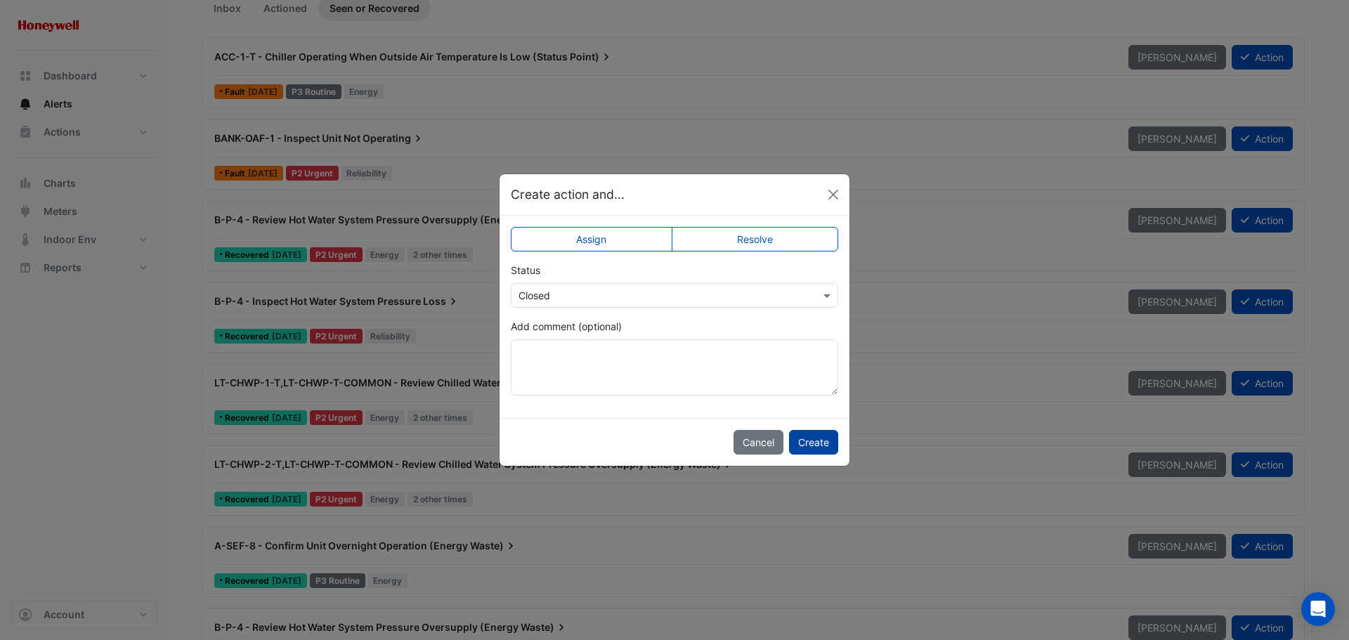
click at [803, 433] on button "Create" at bounding box center [813, 442] width 49 height 25
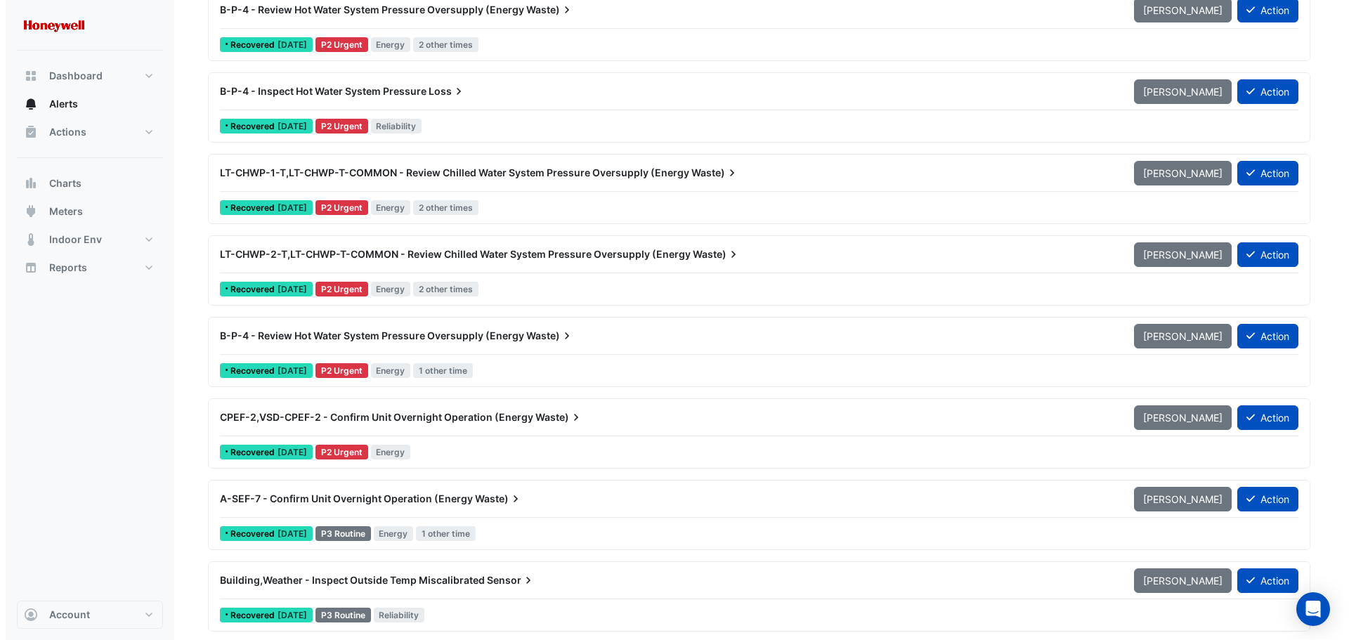
scroll to position [351, 0]
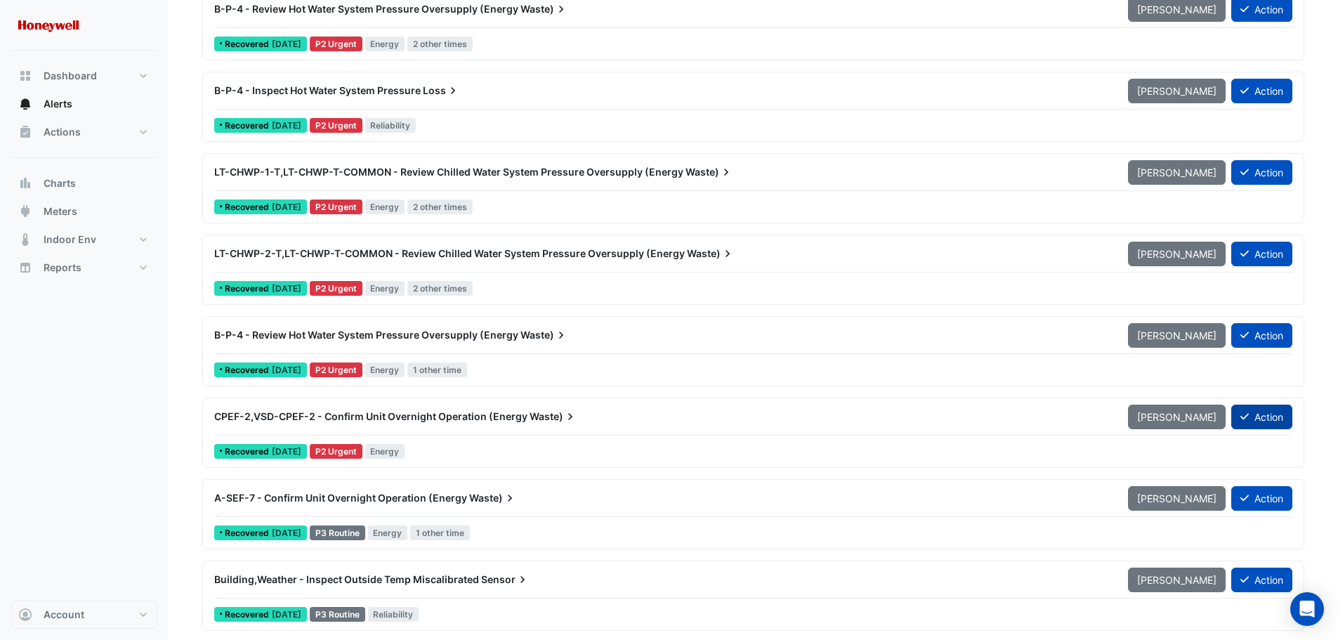
click at [1264, 416] on button "Action" at bounding box center [1261, 417] width 61 height 25
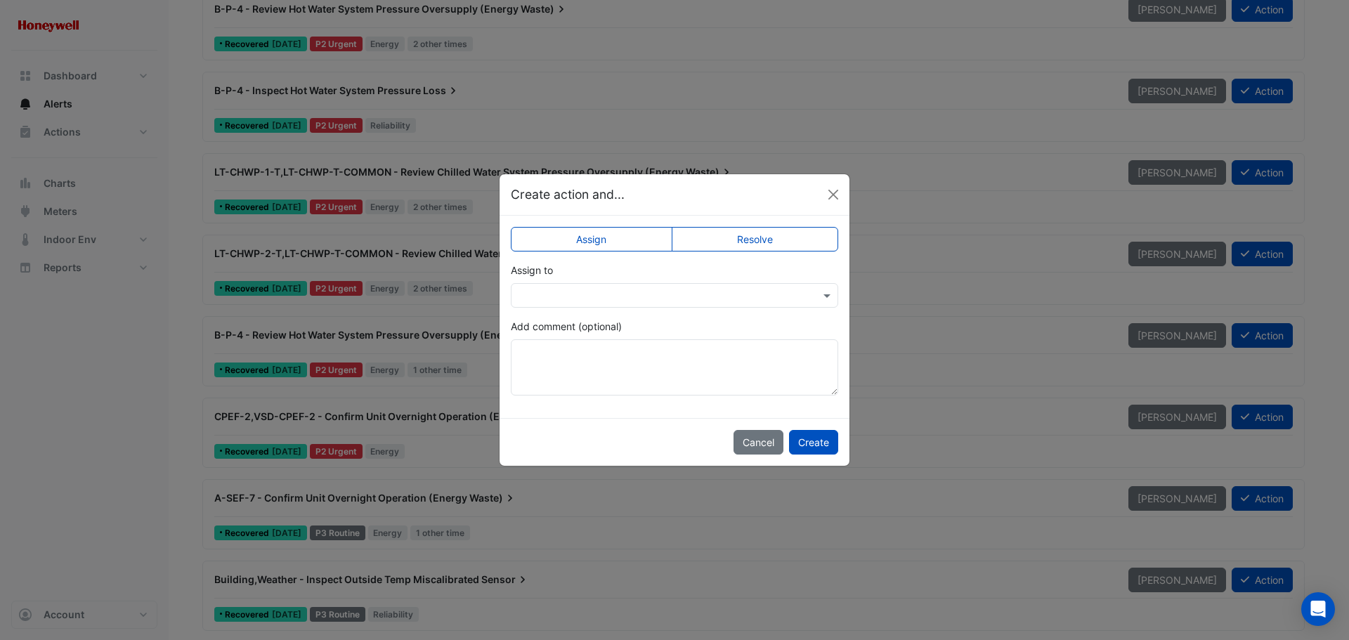
click at [745, 232] on label "Resolve" at bounding box center [755, 239] width 167 height 25
click at [575, 358] on textarea "Add comment (optional)" at bounding box center [674, 367] width 327 height 56
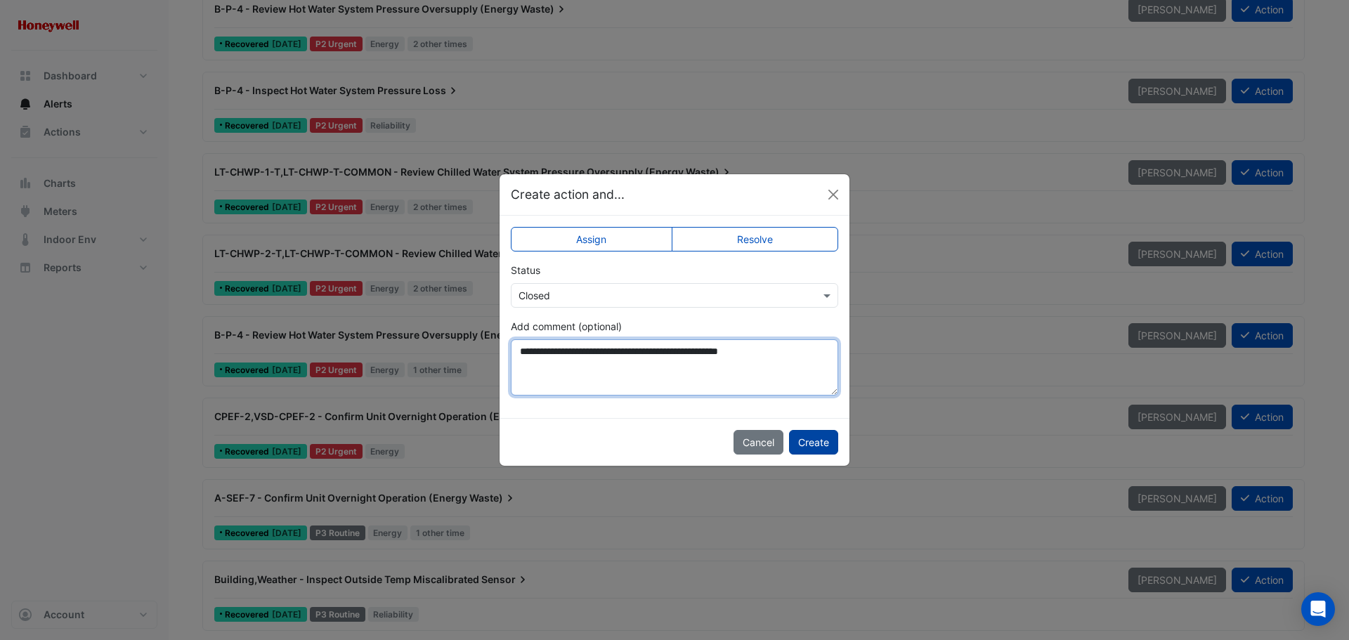
type textarea "**********"
drag, startPoint x: 804, startPoint y: 436, endPoint x: 809, endPoint y: 452, distance: 16.4
click at [804, 438] on button "Create" at bounding box center [813, 442] width 49 height 25
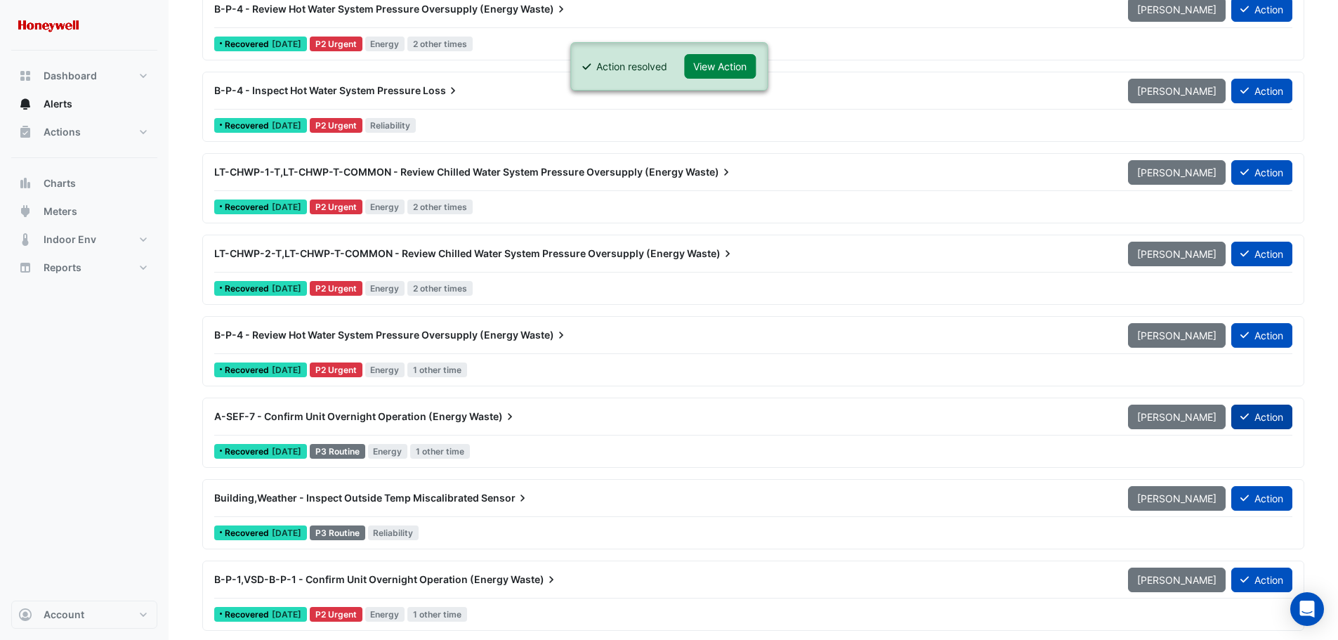
click at [1268, 421] on button "Action" at bounding box center [1261, 417] width 61 height 25
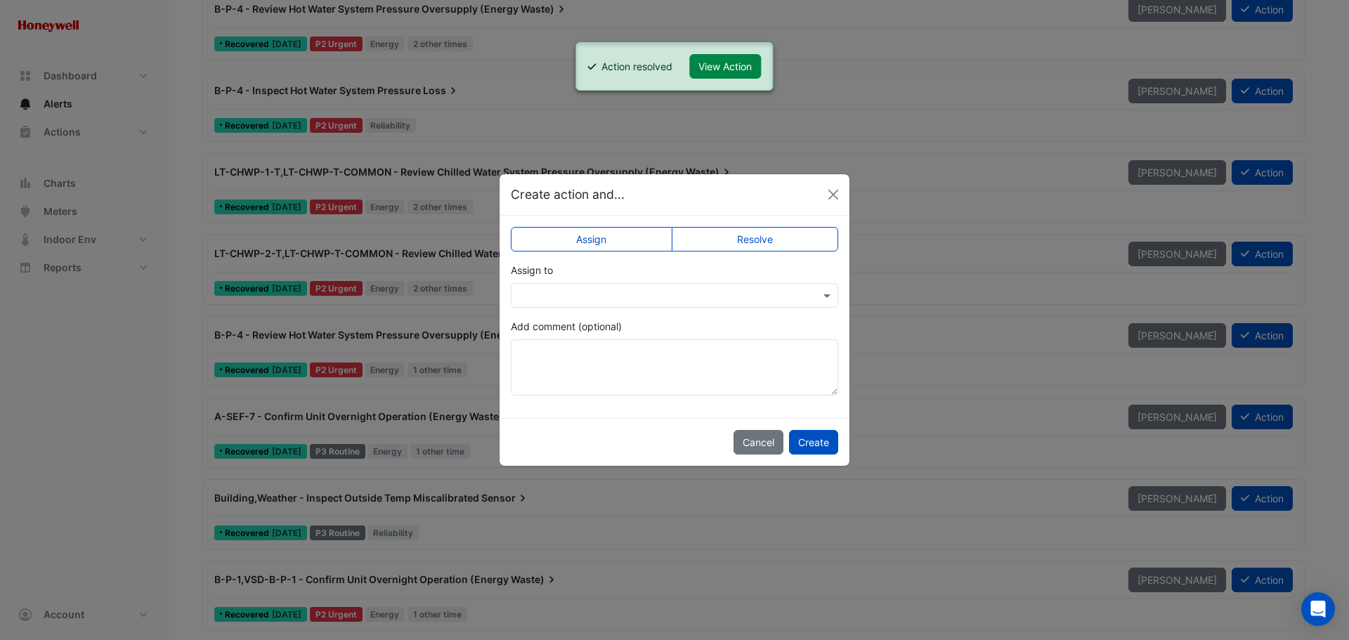
click at [754, 235] on label "Resolve" at bounding box center [755, 239] width 167 height 25
click at [800, 444] on button "Create" at bounding box center [813, 442] width 49 height 25
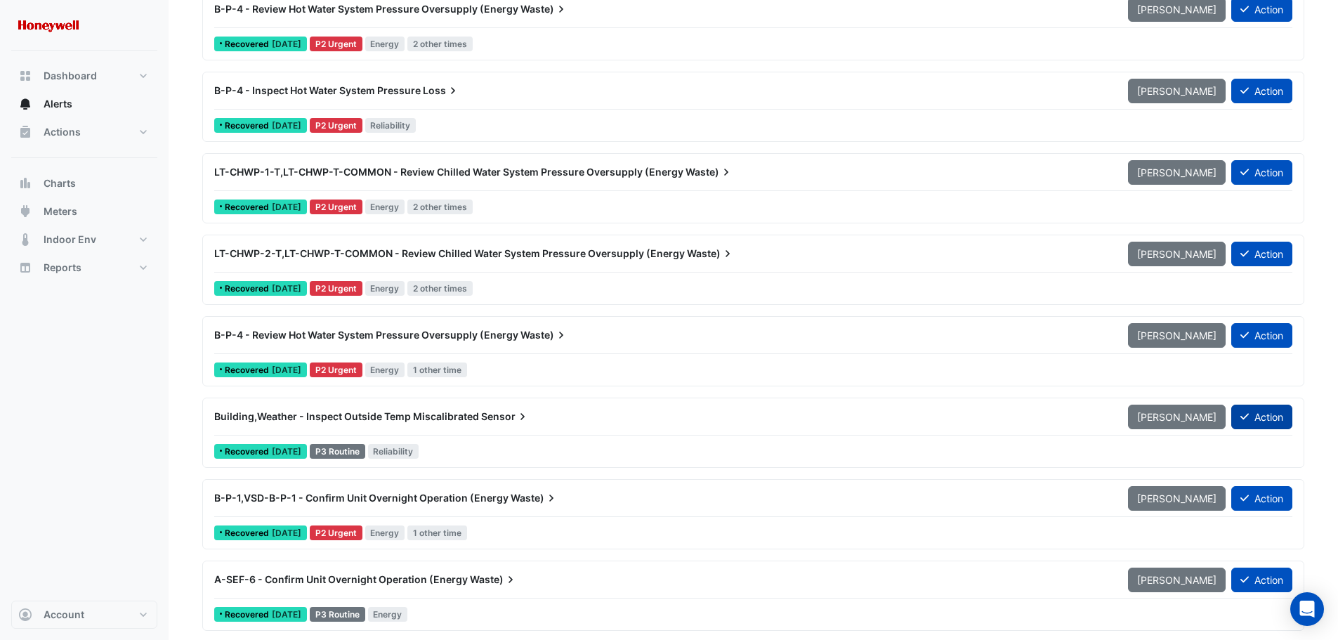
click at [1257, 415] on button "Action" at bounding box center [1261, 417] width 61 height 25
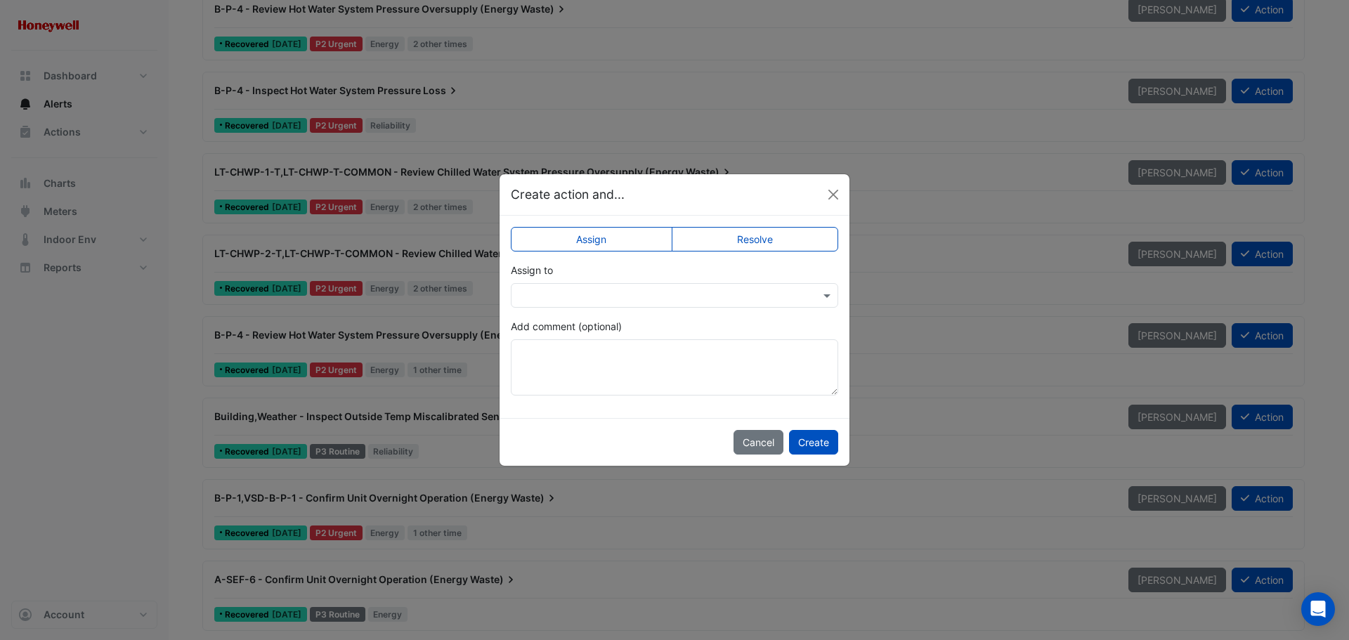
click at [677, 294] on input "text" at bounding box center [660, 296] width 284 height 15
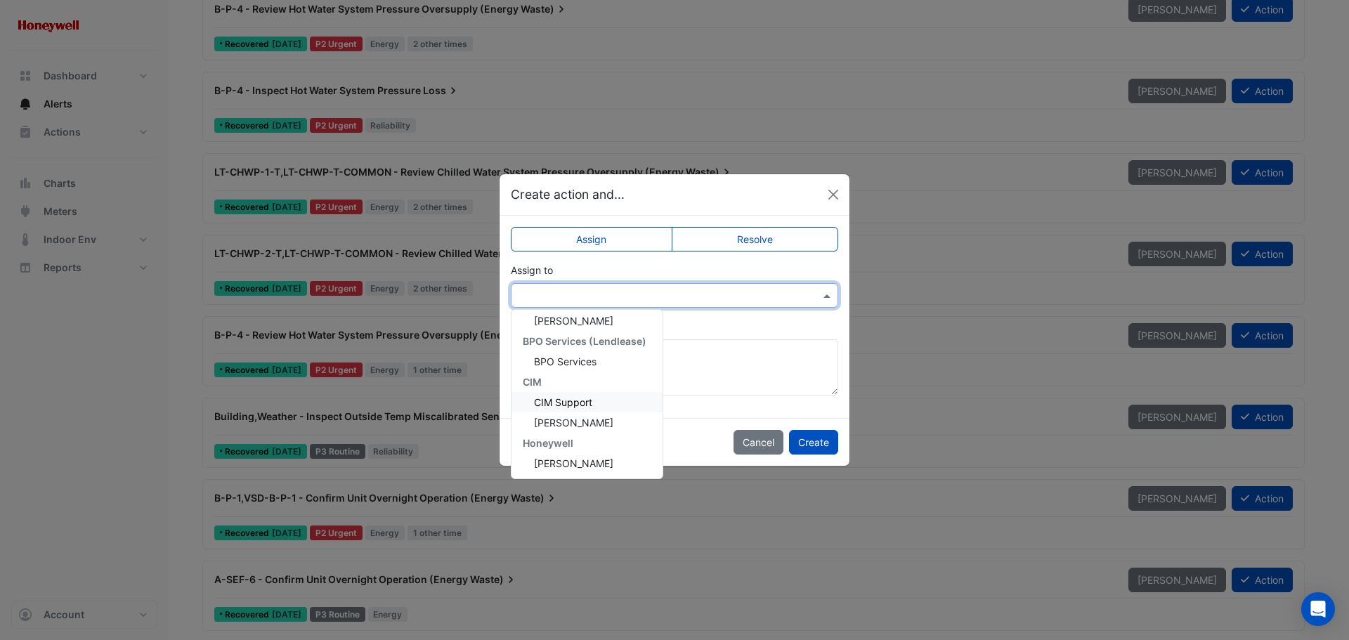
scroll to position [70, 0]
click at [568, 455] on span "Brad Watts" at bounding box center [573, 459] width 79 height 12
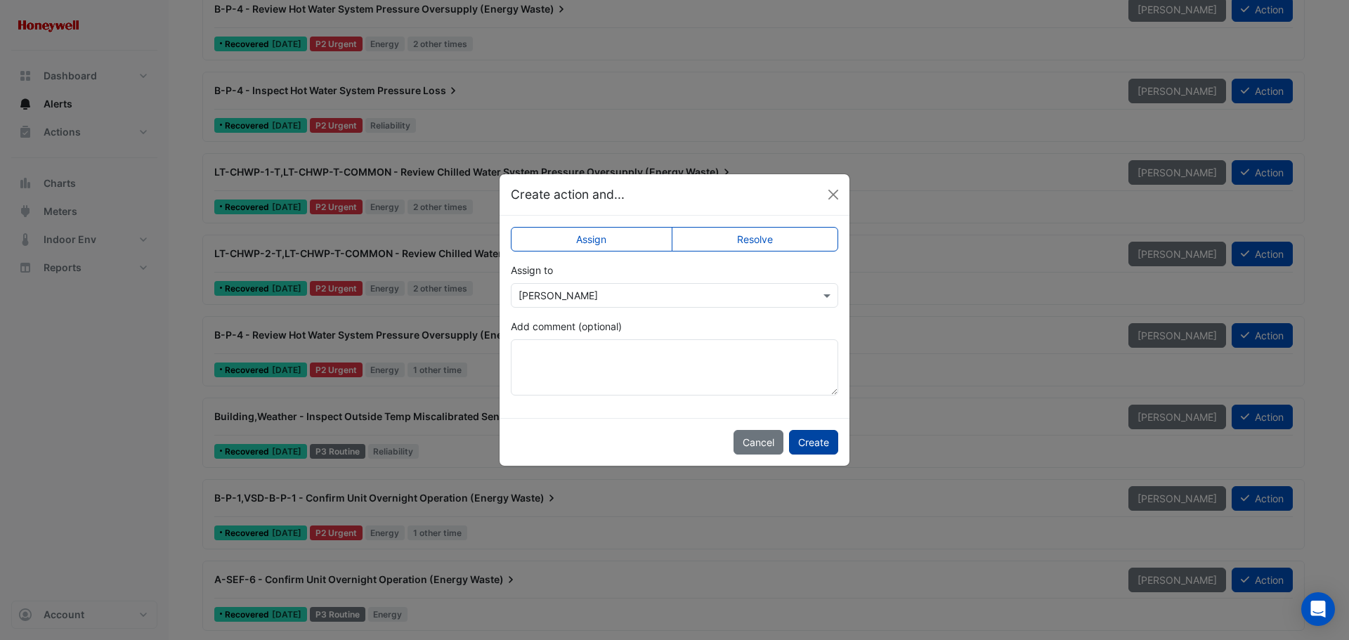
click at [821, 440] on button "Create" at bounding box center [813, 442] width 49 height 25
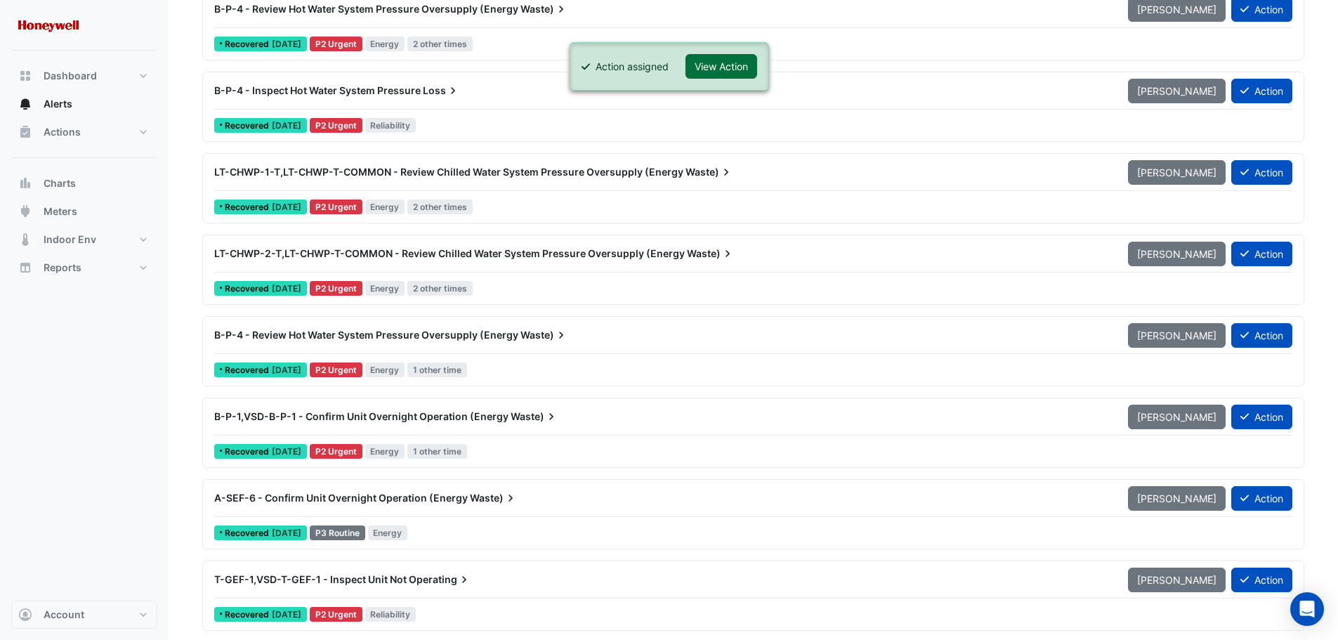
click at [736, 64] on button "View Action" at bounding box center [722, 66] width 72 height 25
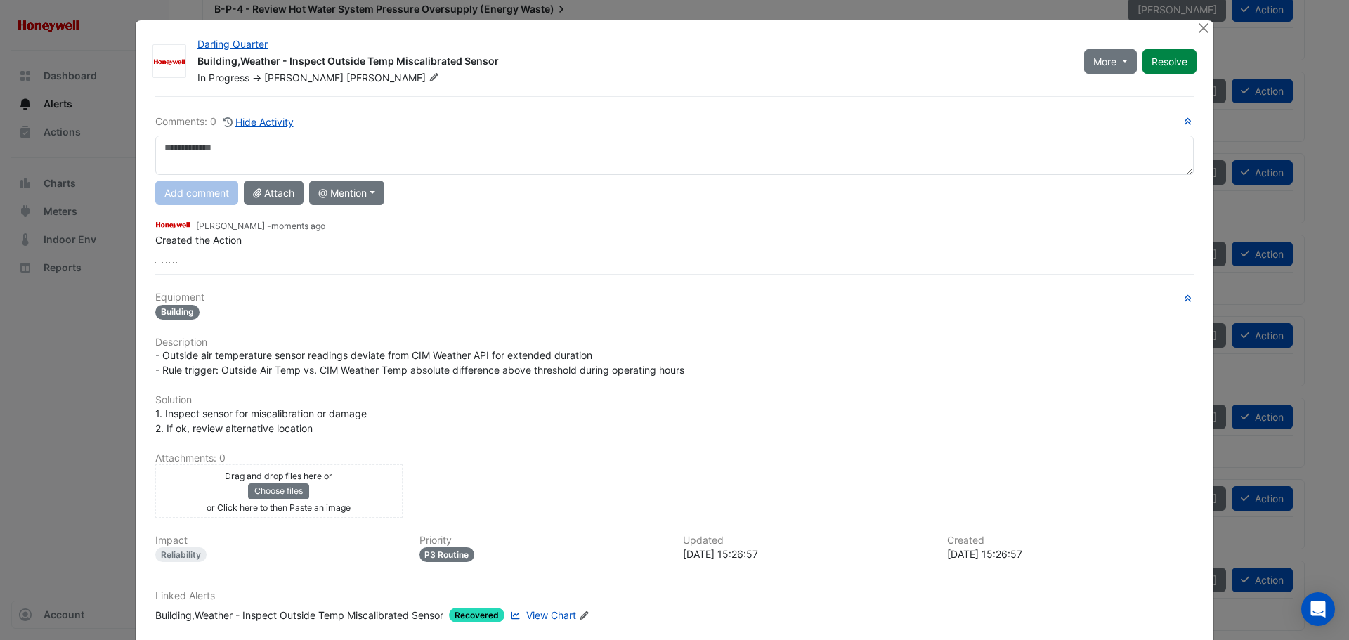
click at [178, 485] on div "Drag and drop files here or Choose files or Click here to then Paste an image" at bounding box center [279, 491] width 240 height 46
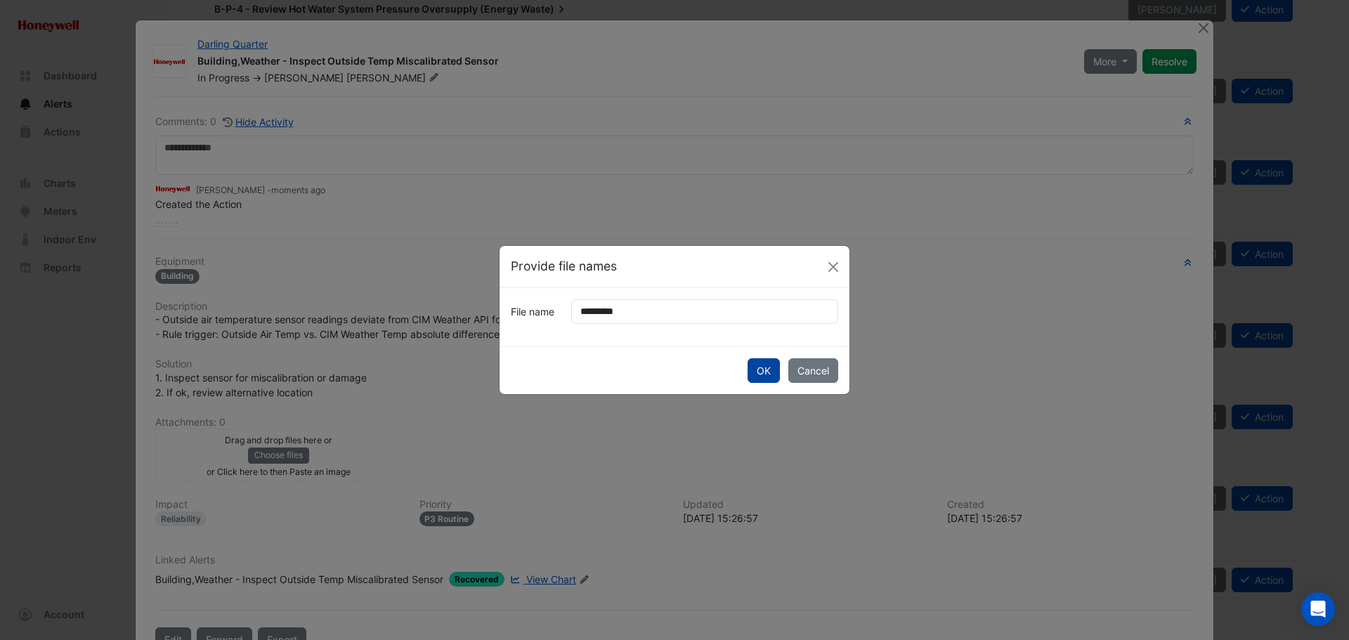
click at [759, 367] on button "OK" at bounding box center [763, 370] width 32 height 25
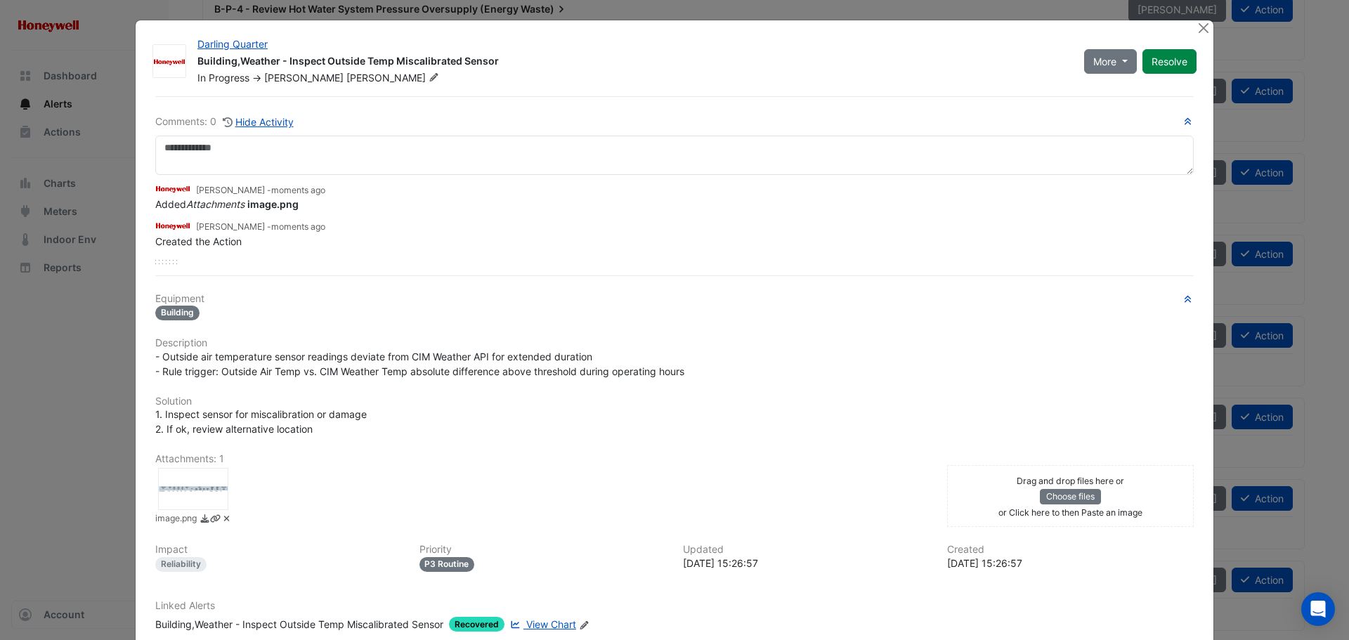
click at [957, 494] on div "Drag and drop files here or Choose files or Click here to then Paste an image" at bounding box center [1070, 496] width 240 height 46
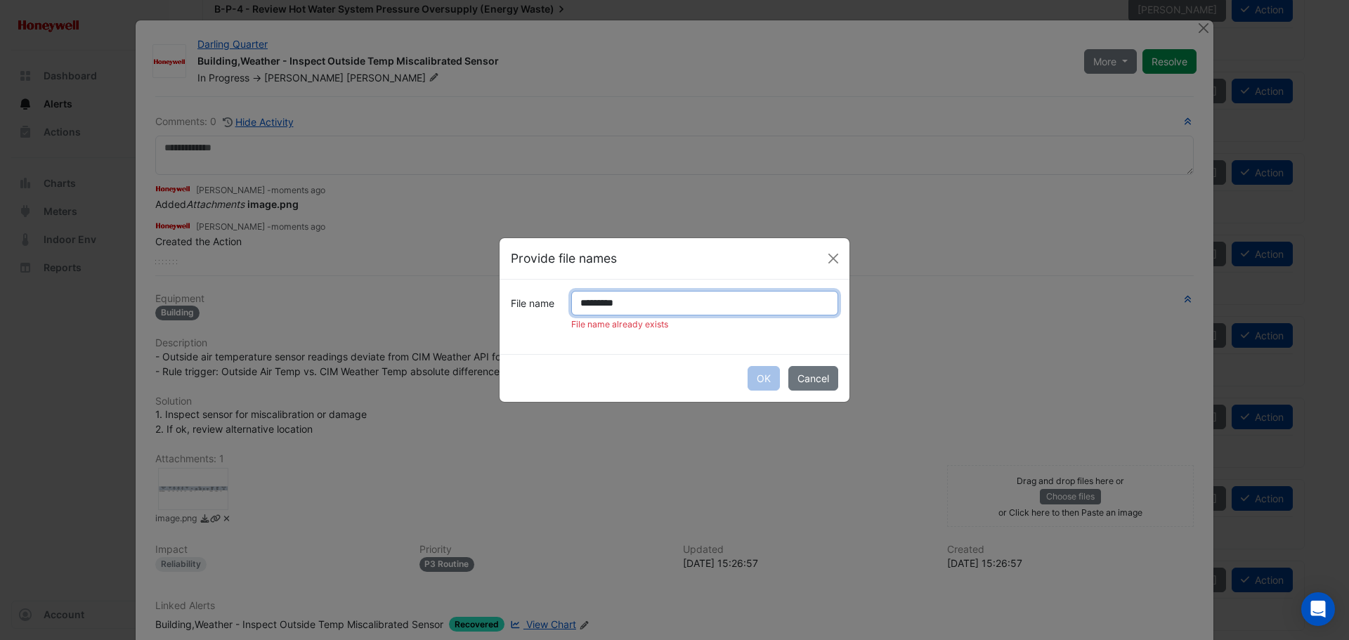
click at [607, 306] on input "*********" at bounding box center [704, 303] width 267 height 25
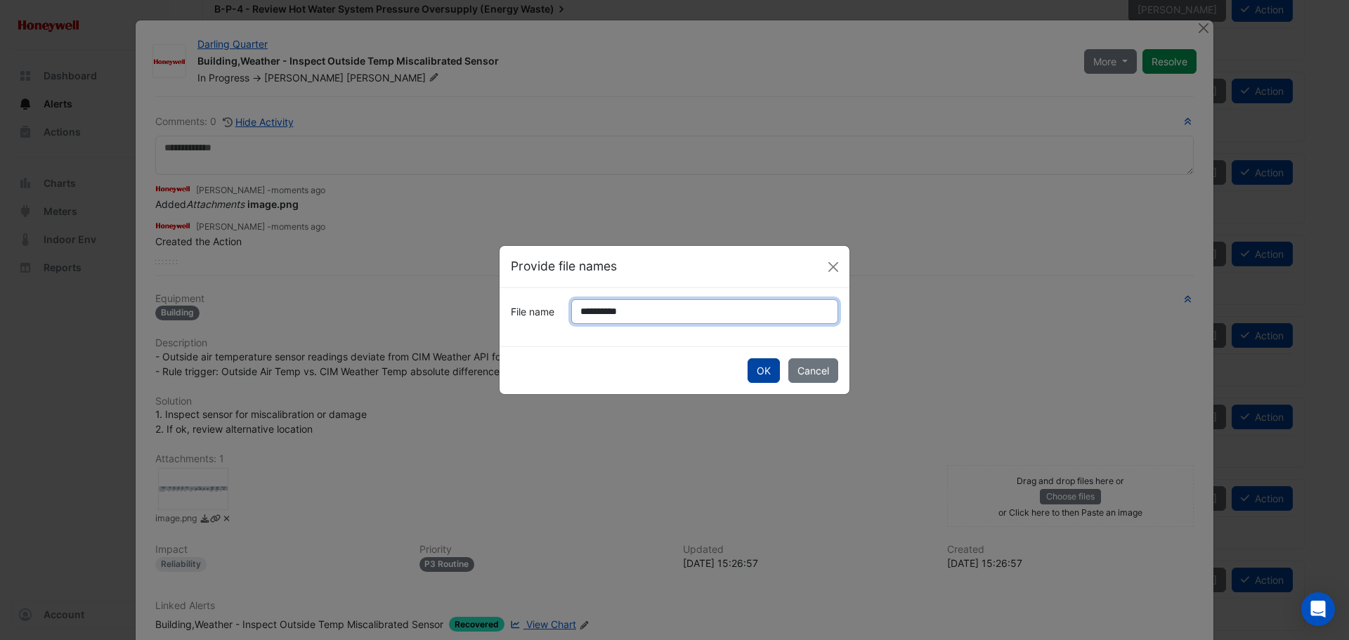
type input "**********"
click at [768, 367] on button "OK" at bounding box center [763, 370] width 32 height 25
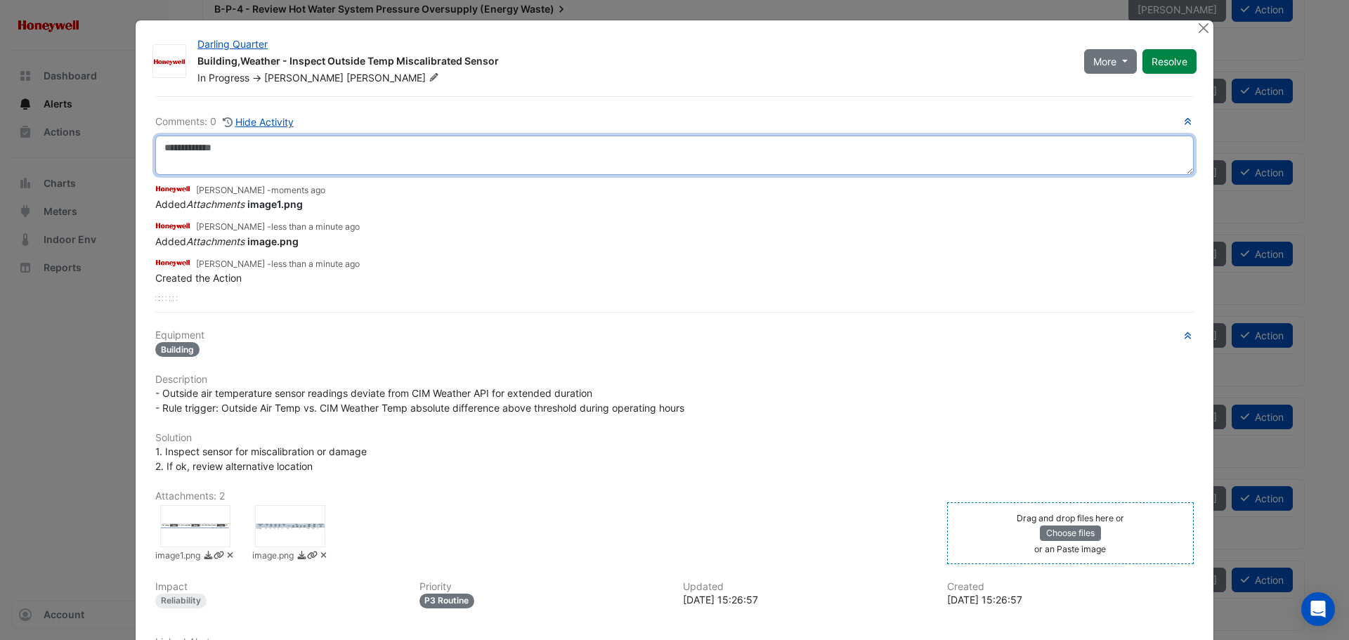
click at [210, 155] on textarea at bounding box center [674, 155] width 1038 height 39
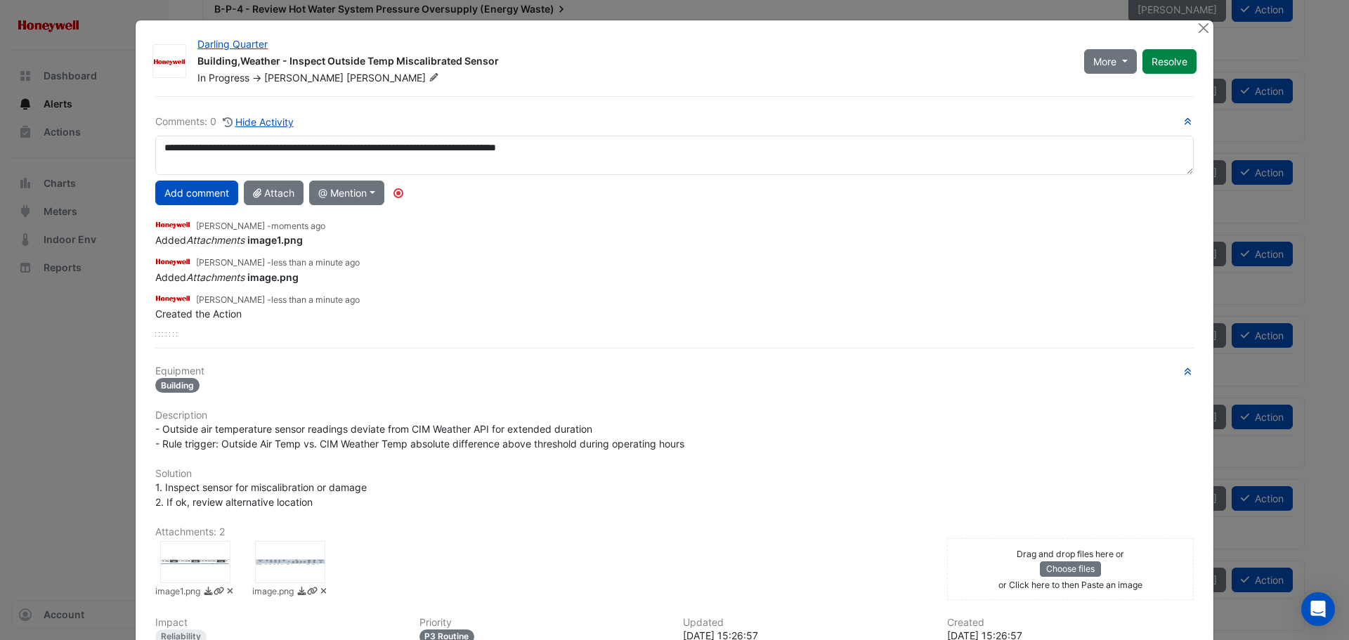
click at [270, 566] on div at bounding box center [290, 562] width 70 height 42
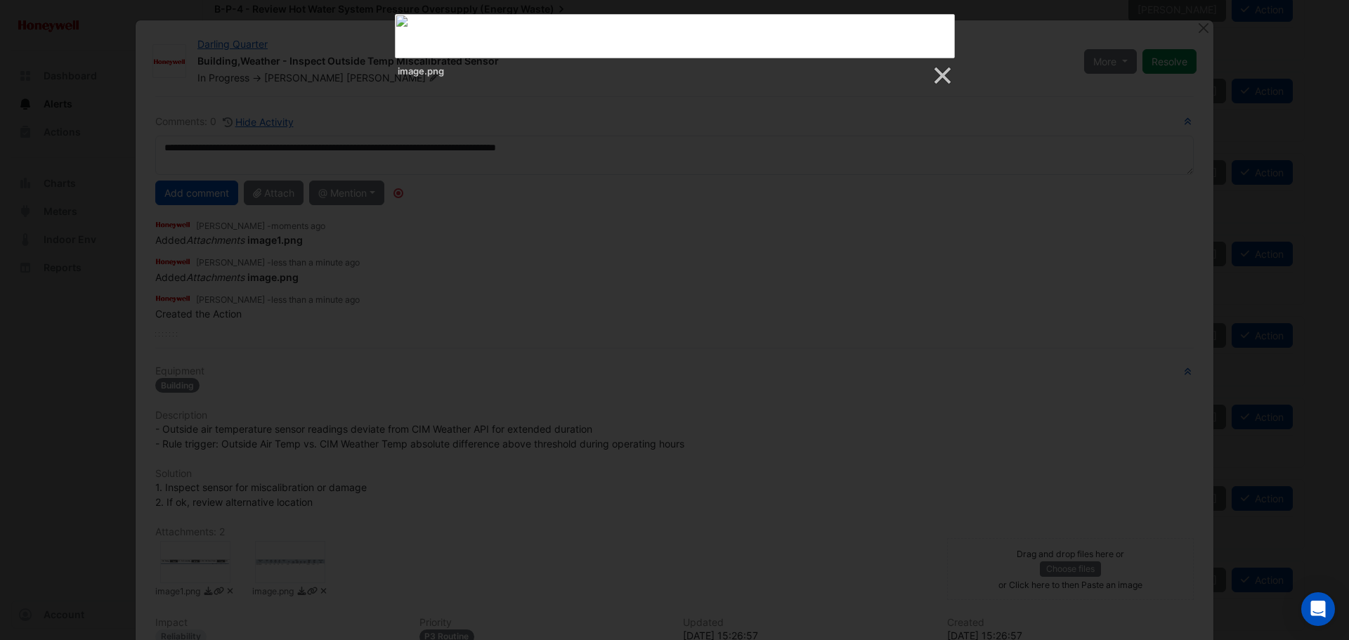
click at [751, 266] on div at bounding box center [674, 525] width 1349 height 1753
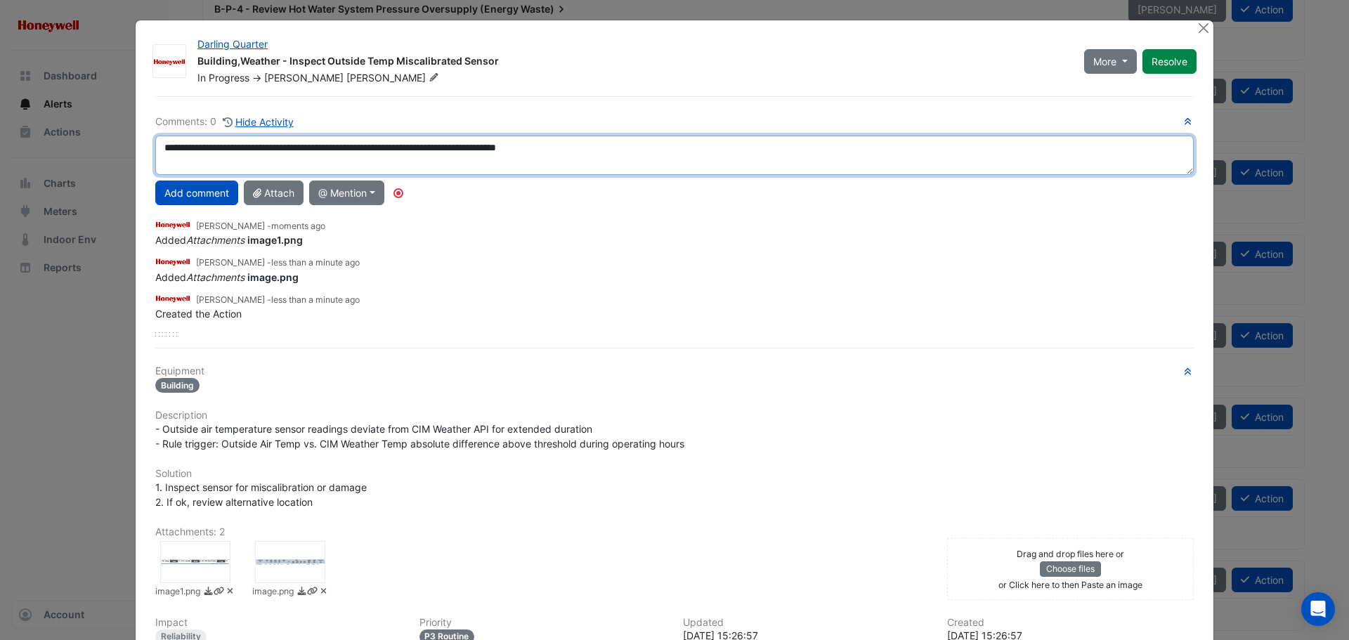
click at [620, 149] on textarea "**********" at bounding box center [674, 155] width 1038 height 39
click at [679, 148] on textarea "**********" at bounding box center [674, 155] width 1038 height 39
type textarea "**********"
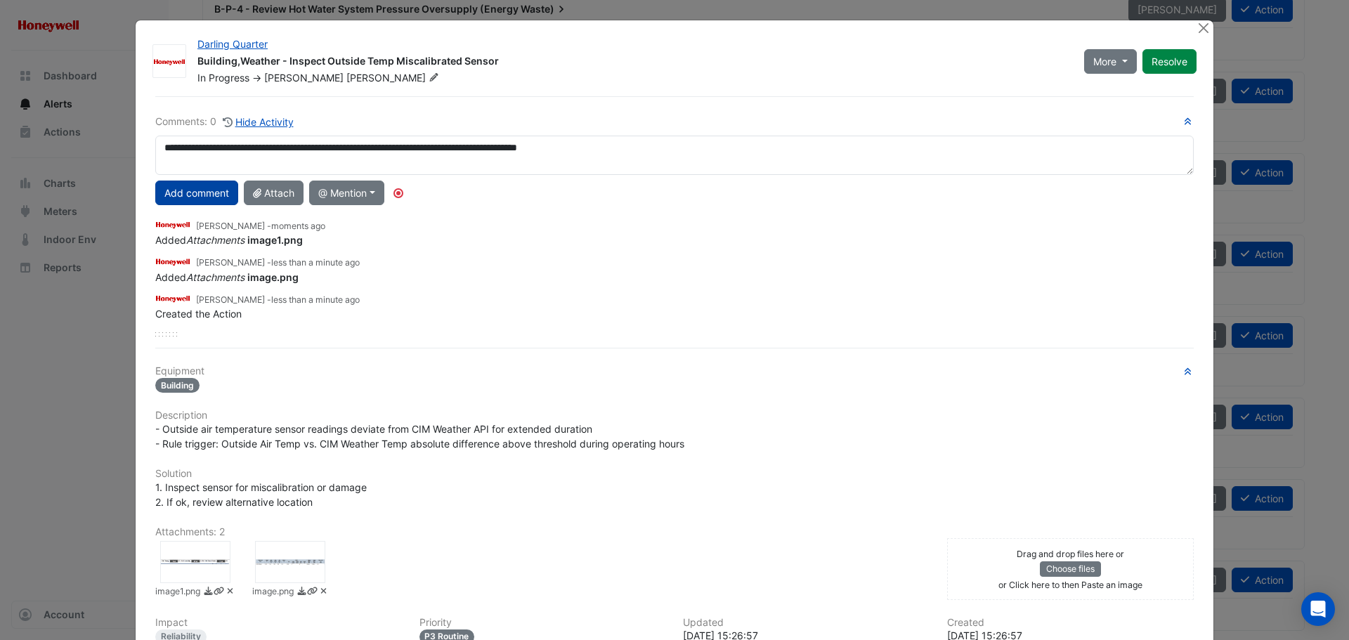
click at [216, 191] on button "Add comment" at bounding box center [196, 193] width 83 height 25
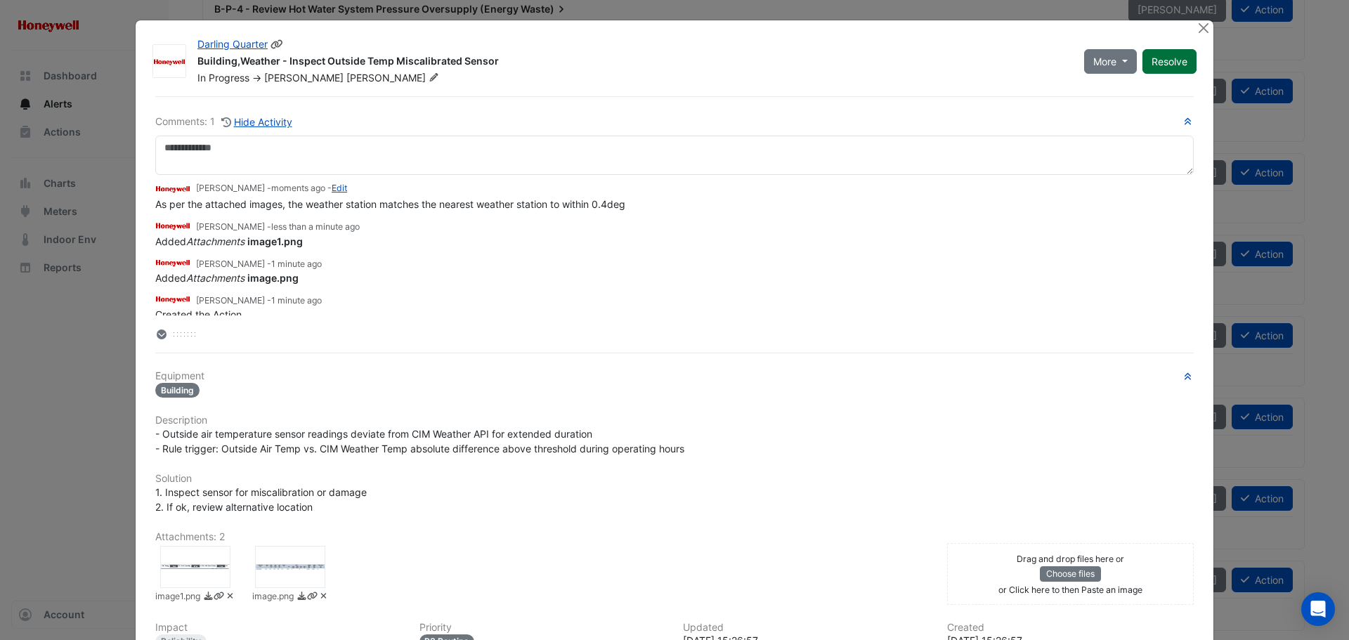
click at [1158, 59] on button "Resolve" at bounding box center [1169, 61] width 54 height 25
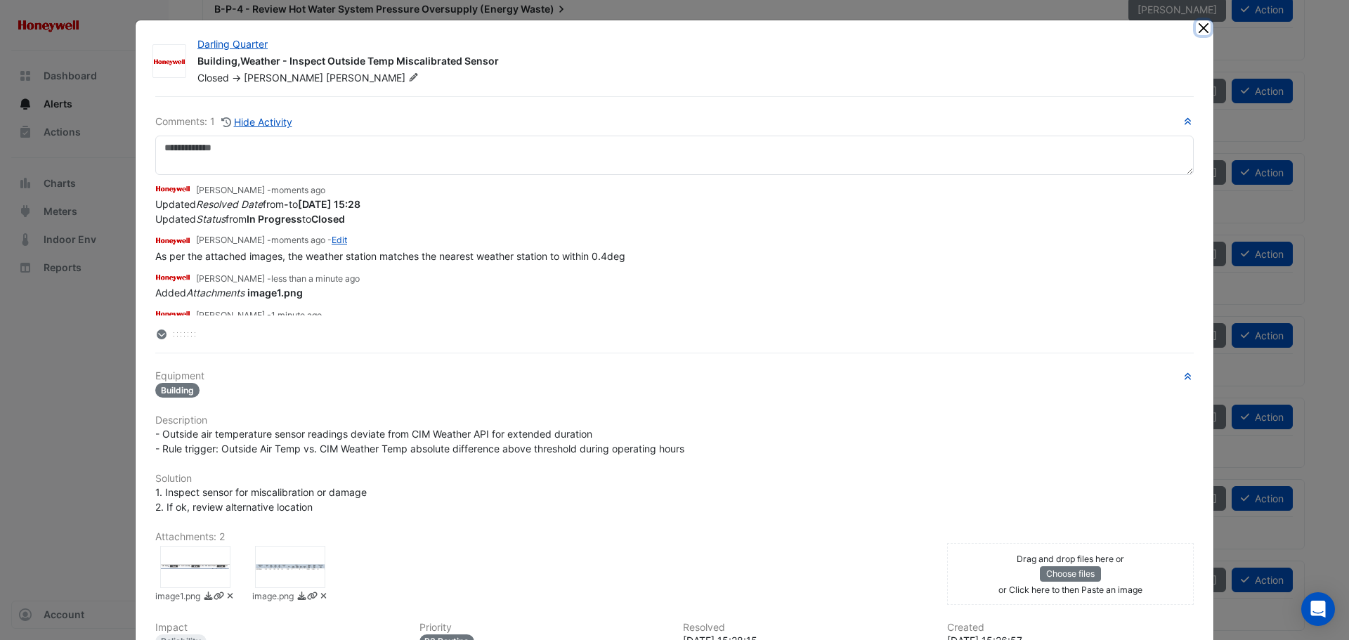
click at [1196, 26] on button "Close" at bounding box center [1203, 27] width 15 height 15
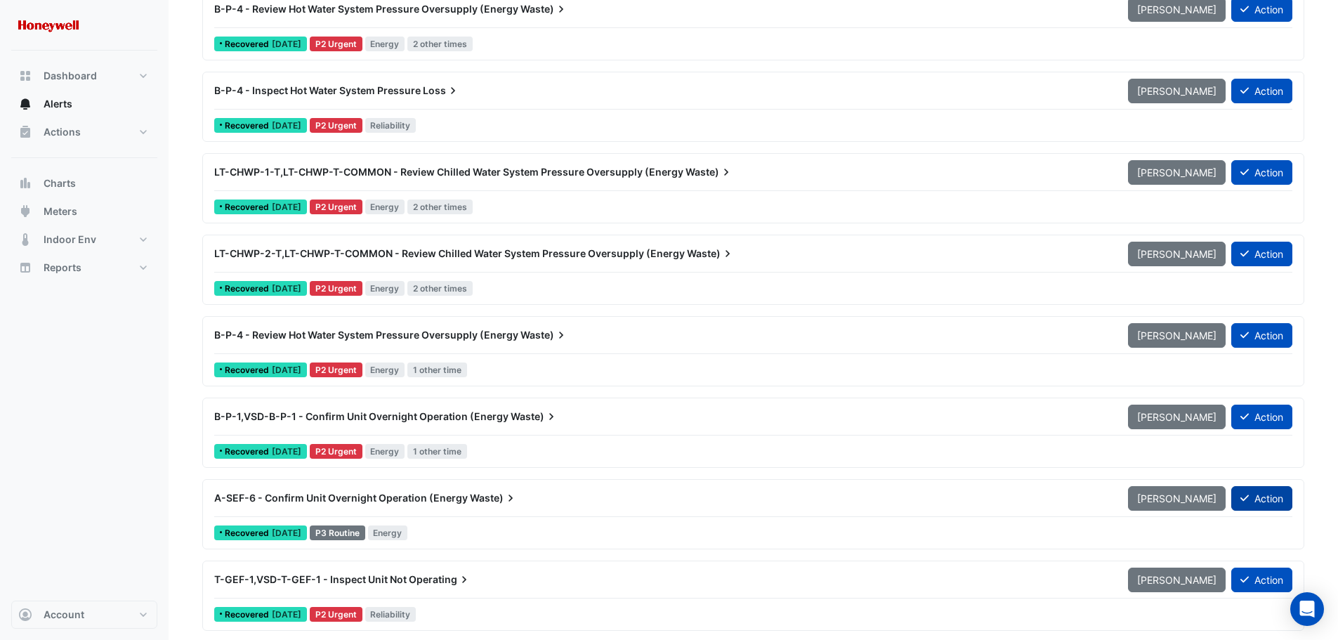
click at [1260, 493] on button "Action" at bounding box center [1261, 498] width 61 height 25
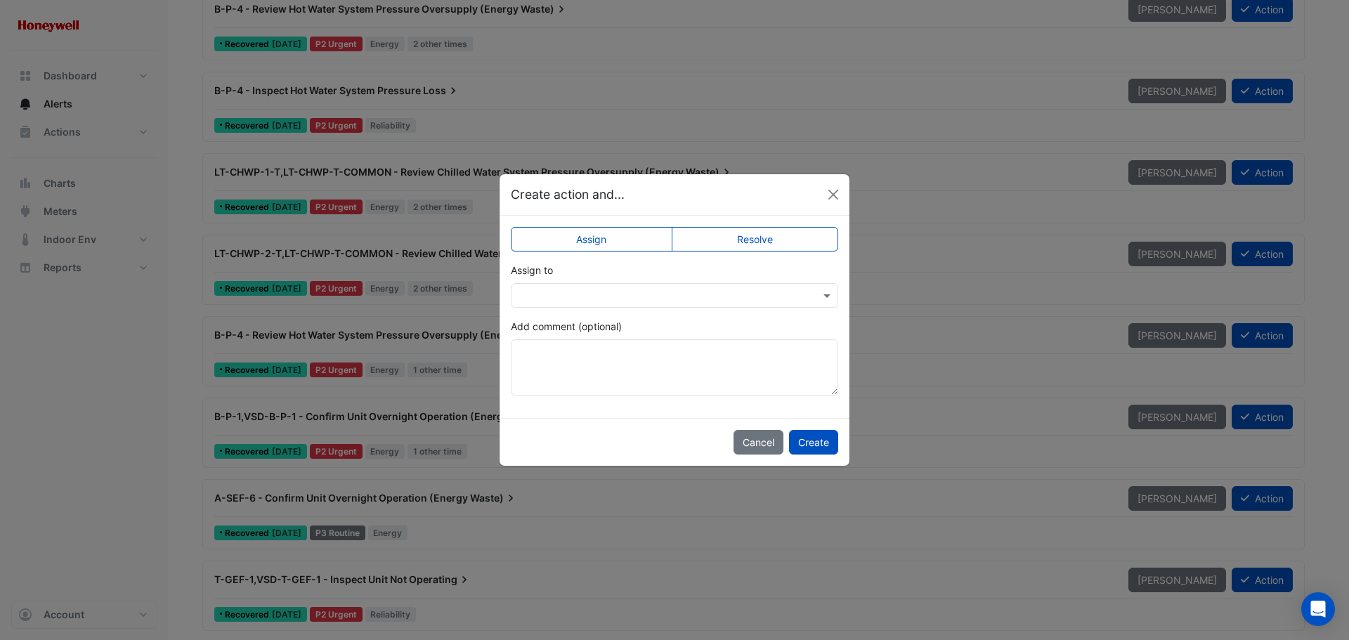
click at [728, 239] on label "Resolve" at bounding box center [755, 239] width 167 height 25
click at [801, 436] on button "Create" at bounding box center [813, 442] width 49 height 25
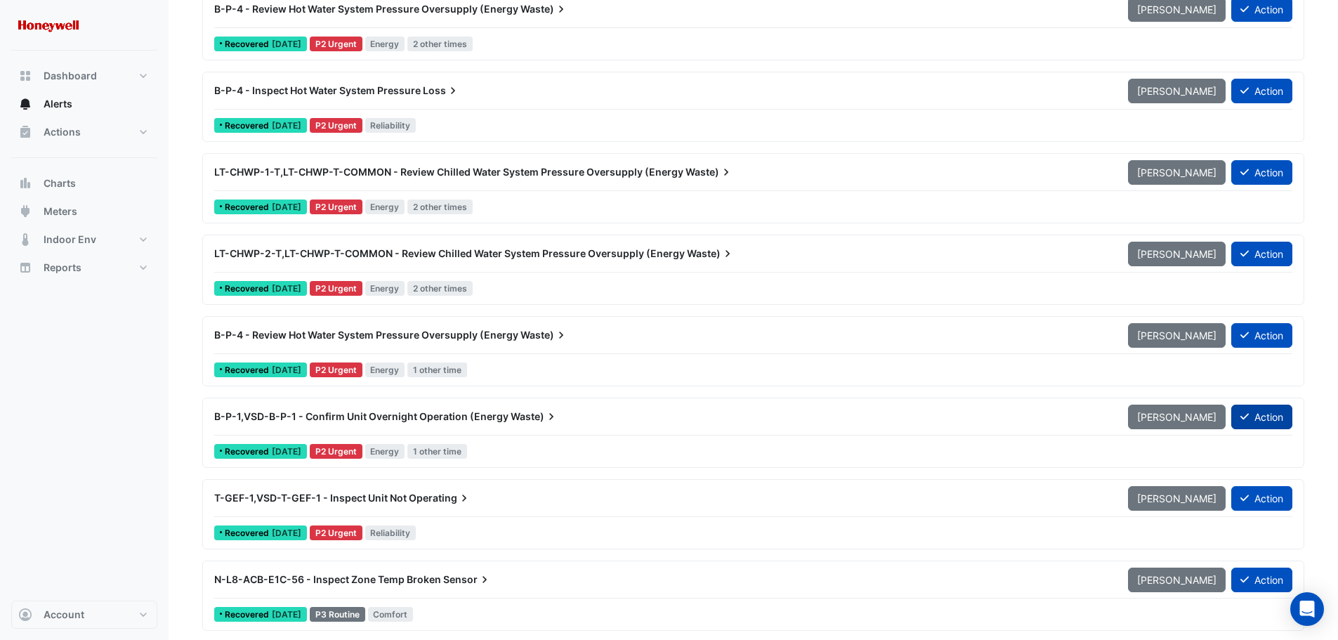
click at [1266, 412] on button "Action" at bounding box center [1261, 417] width 61 height 25
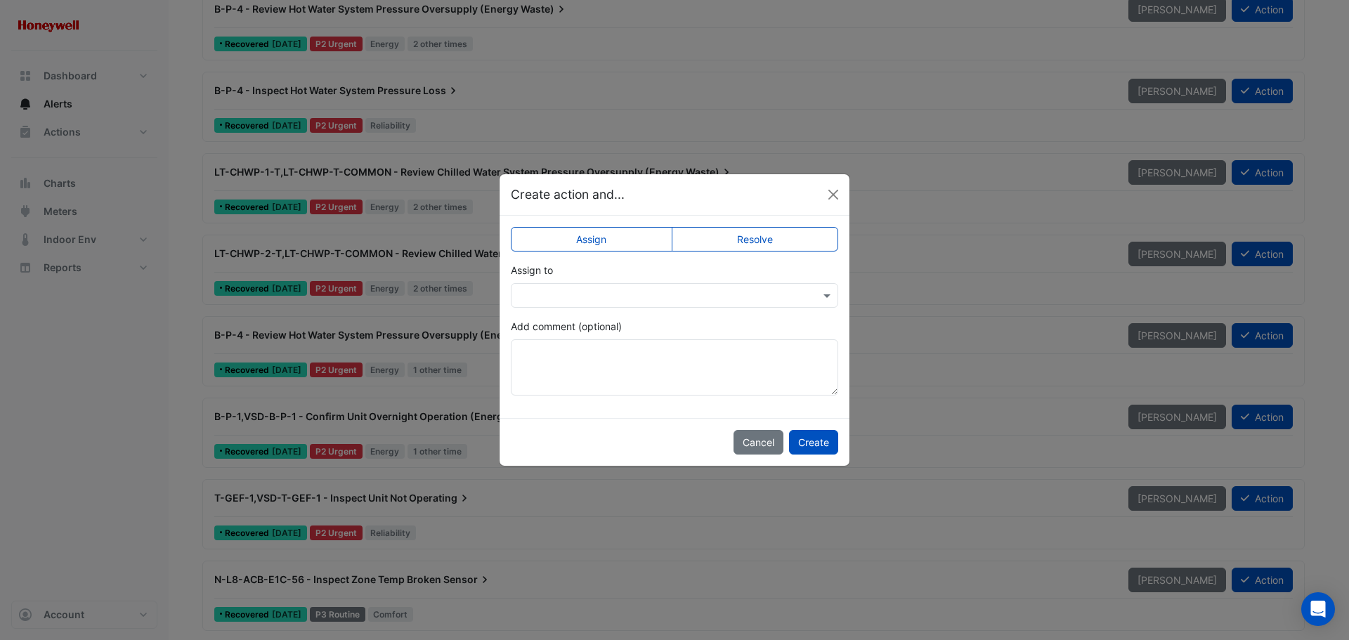
click at [759, 251] on label "Resolve" at bounding box center [755, 239] width 167 height 25
click at [807, 437] on button "Create" at bounding box center [813, 442] width 49 height 25
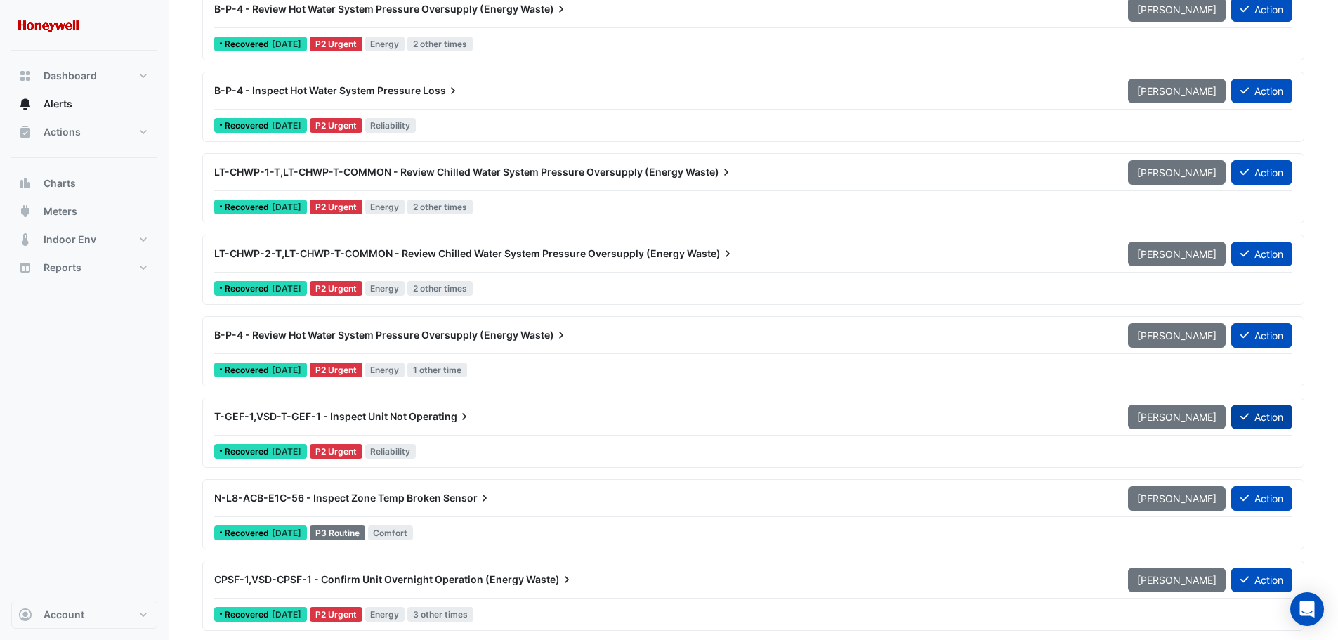
click at [1248, 417] on icon at bounding box center [1245, 417] width 8 height 10
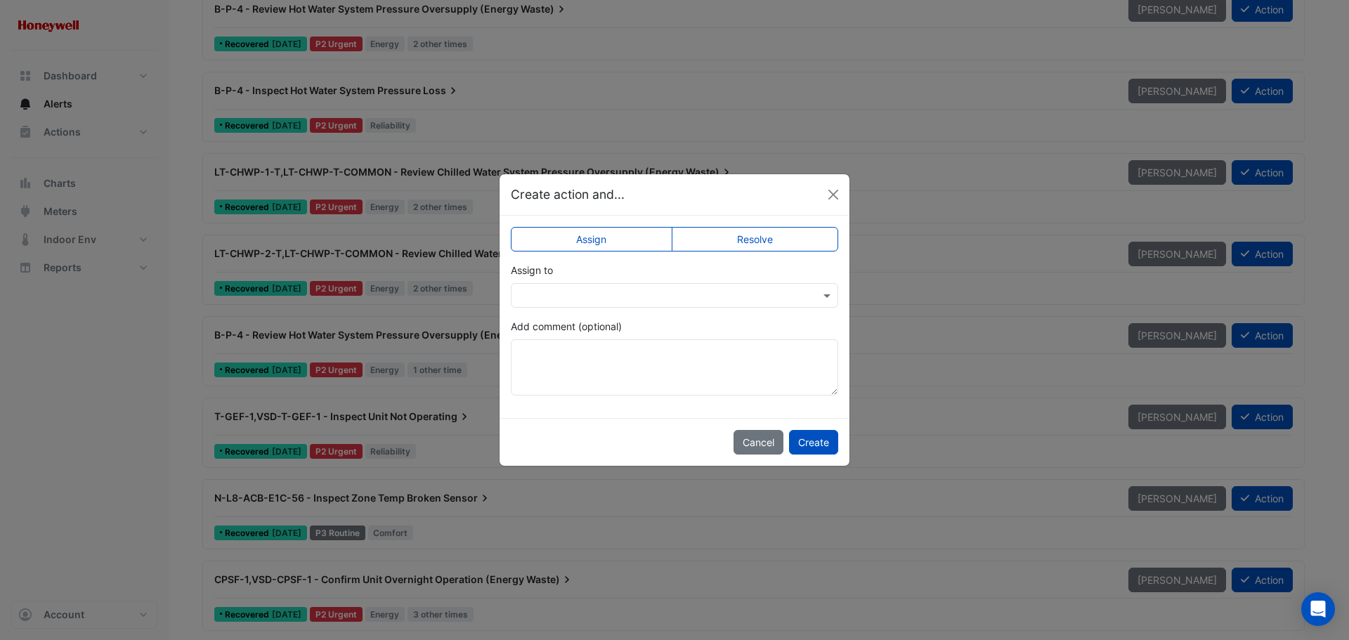
click at [707, 236] on label "Resolve" at bounding box center [755, 239] width 167 height 25
click at [799, 440] on button "Create" at bounding box center [813, 442] width 49 height 25
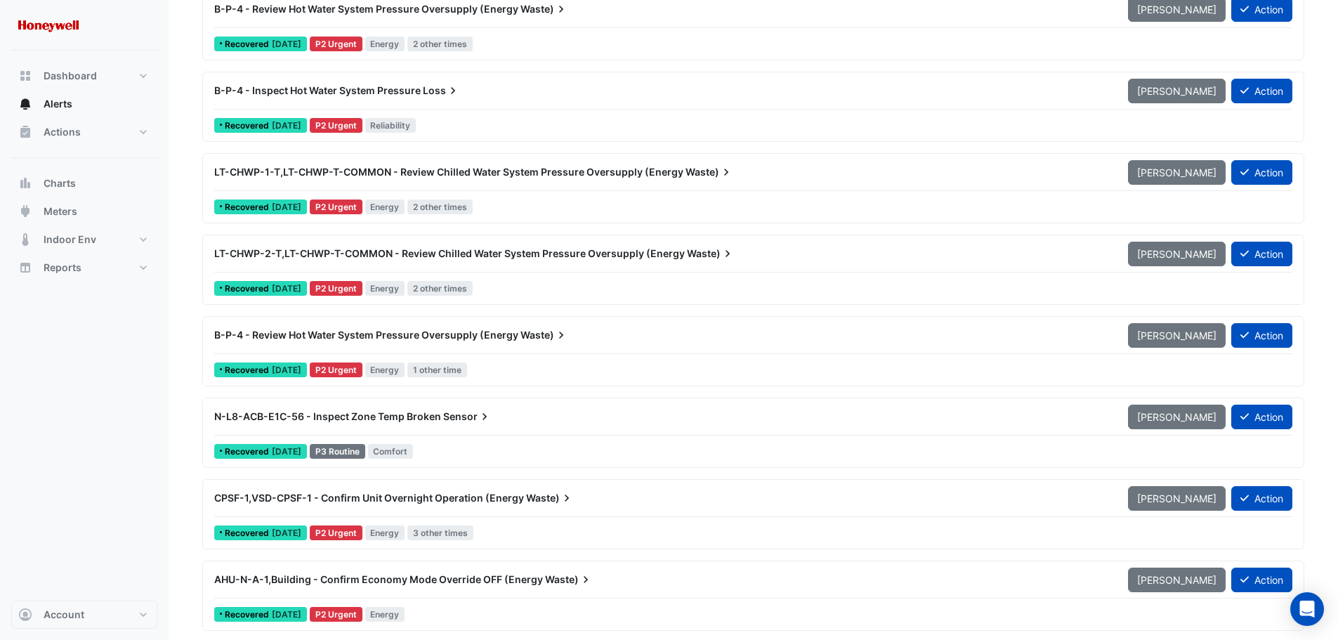
click at [334, 418] on span "N-L8-ACB-E1C-56 - Inspect Zone Temp Broken" at bounding box center [327, 416] width 227 height 12
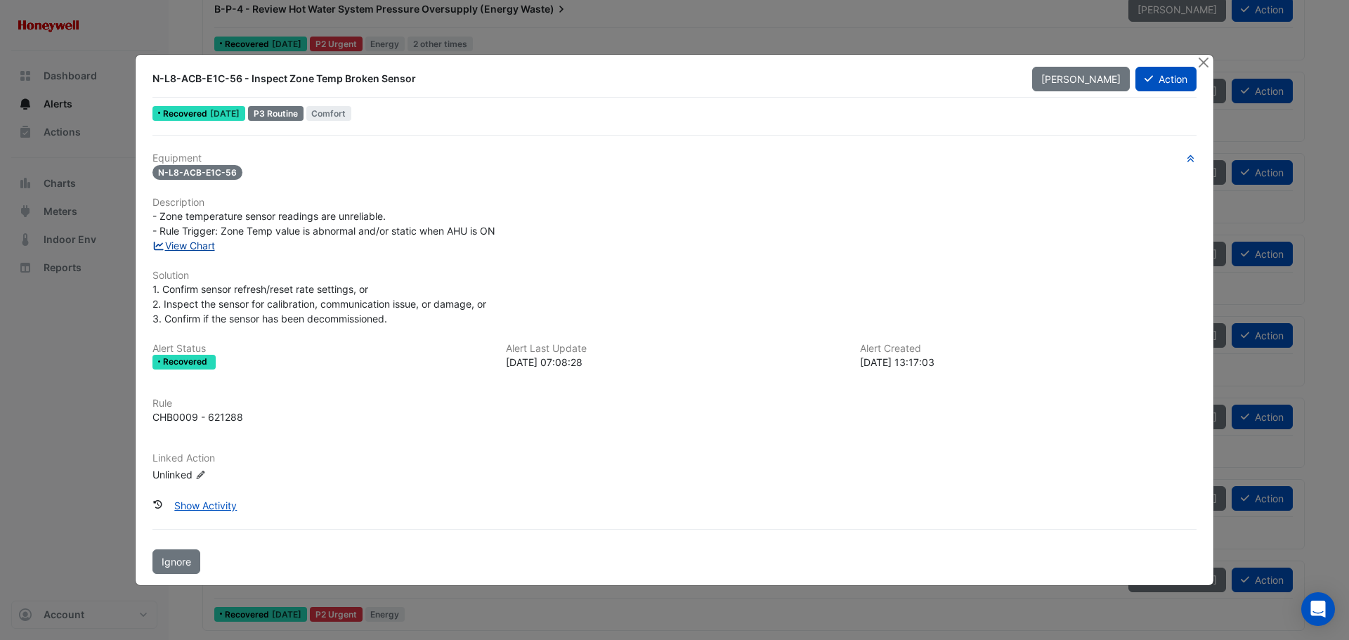
click at [196, 244] on link "View Chart" at bounding box center [183, 246] width 63 height 12
click at [1203, 62] on button "Close" at bounding box center [1203, 62] width 15 height 15
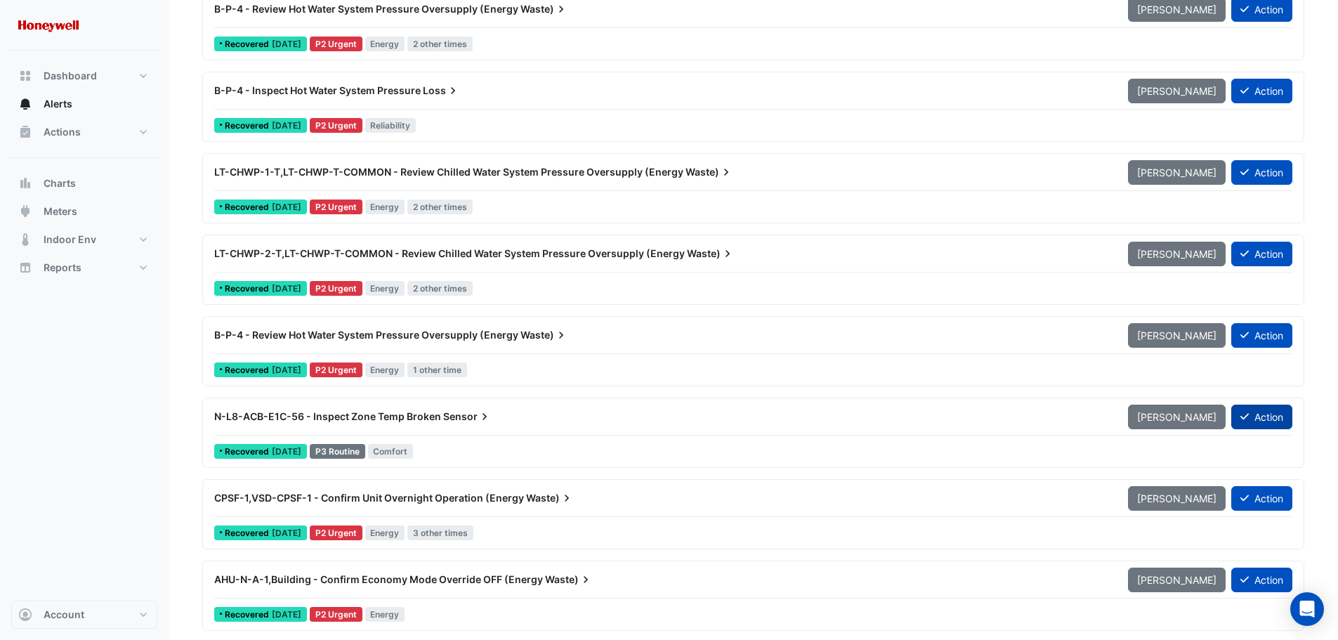
click at [1253, 413] on button "Action" at bounding box center [1261, 417] width 61 height 25
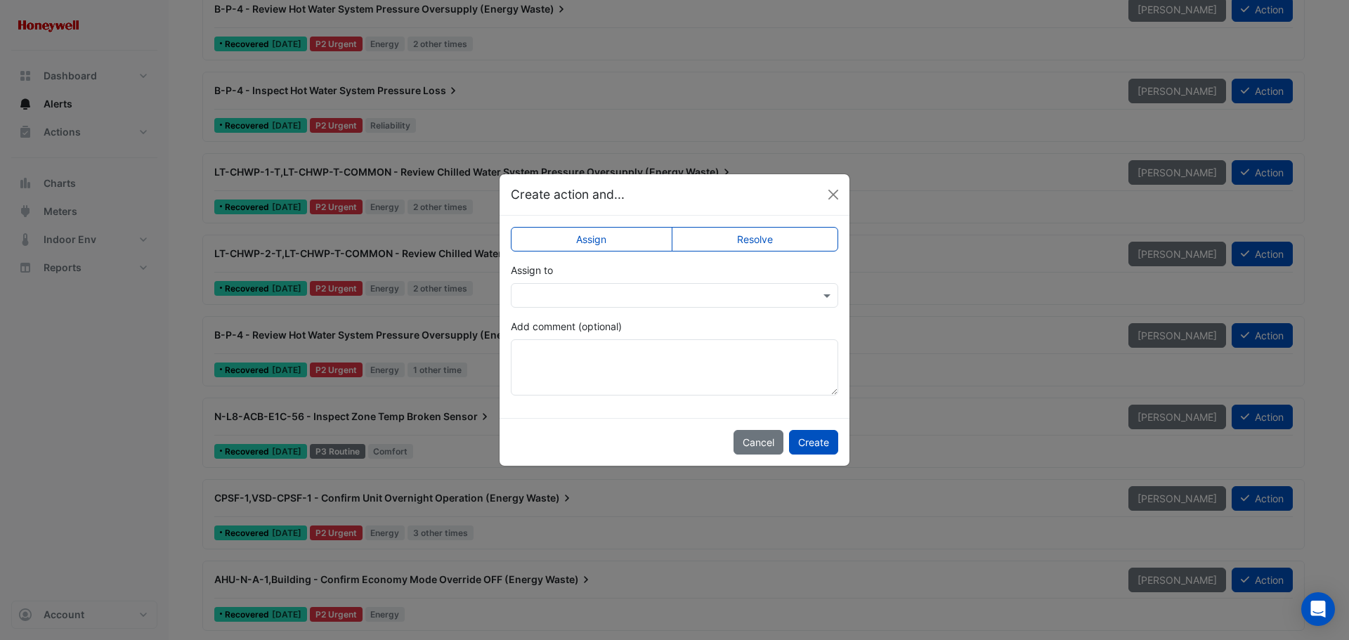
drag, startPoint x: 791, startPoint y: 237, endPoint x: 787, endPoint y: 257, distance: 20.7
click at [790, 237] on label "Resolve" at bounding box center [755, 239] width 167 height 25
click at [805, 440] on button "Create" at bounding box center [813, 442] width 49 height 25
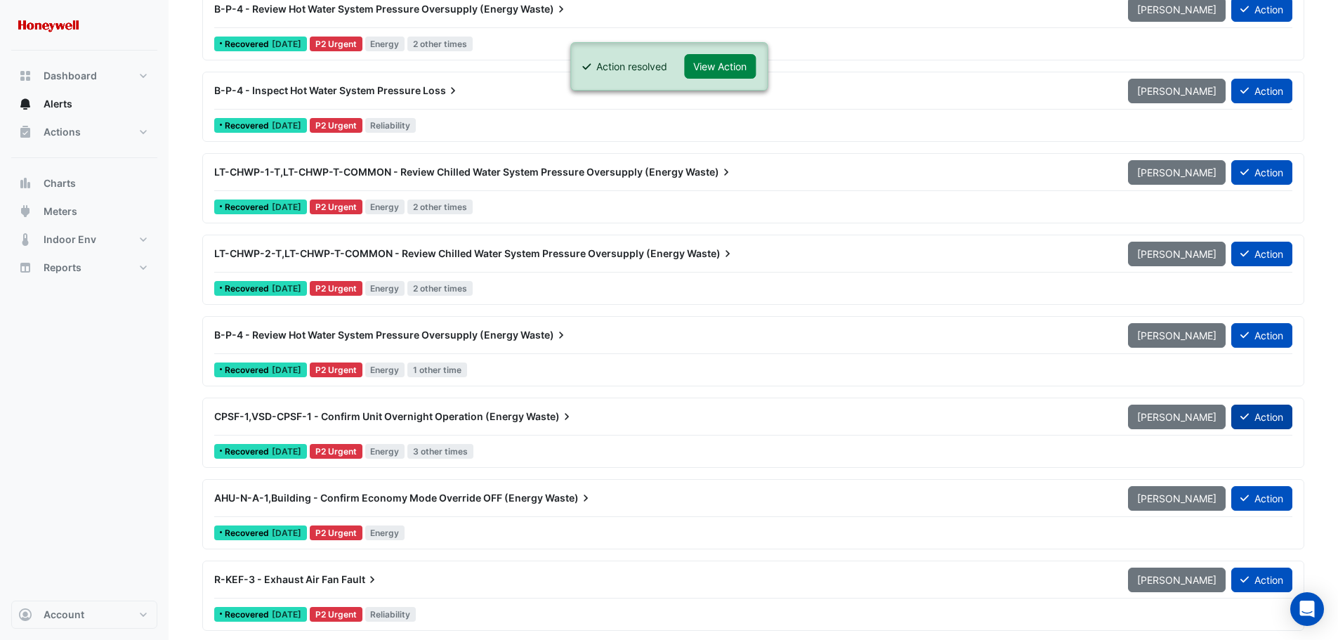
click at [1252, 410] on button "Action" at bounding box center [1261, 417] width 61 height 25
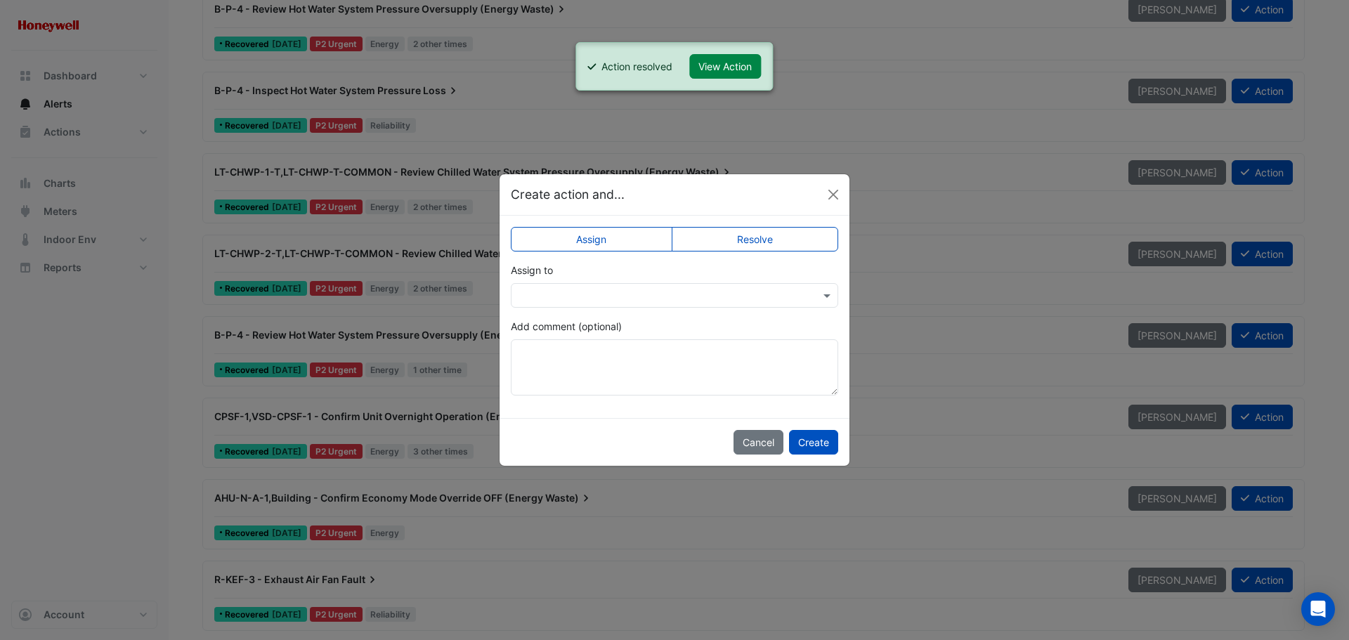
click at [790, 242] on label "Resolve" at bounding box center [755, 239] width 167 height 25
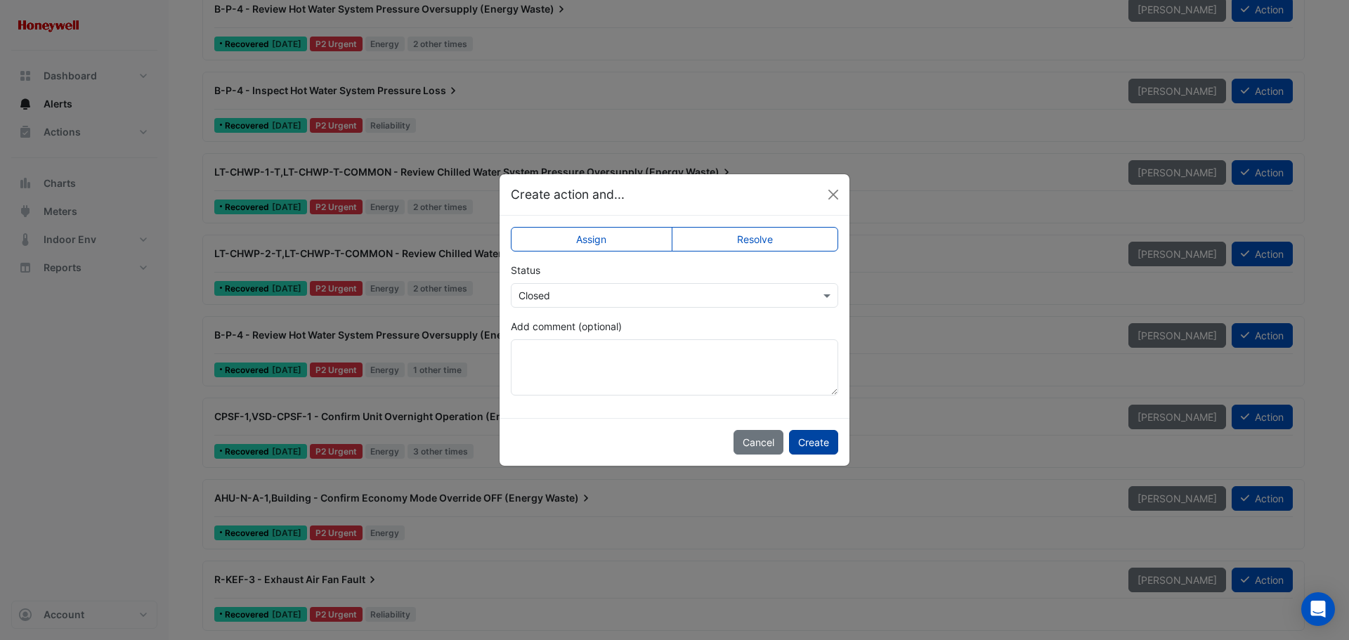
click at [813, 441] on button "Create" at bounding box center [813, 442] width 49 height 25
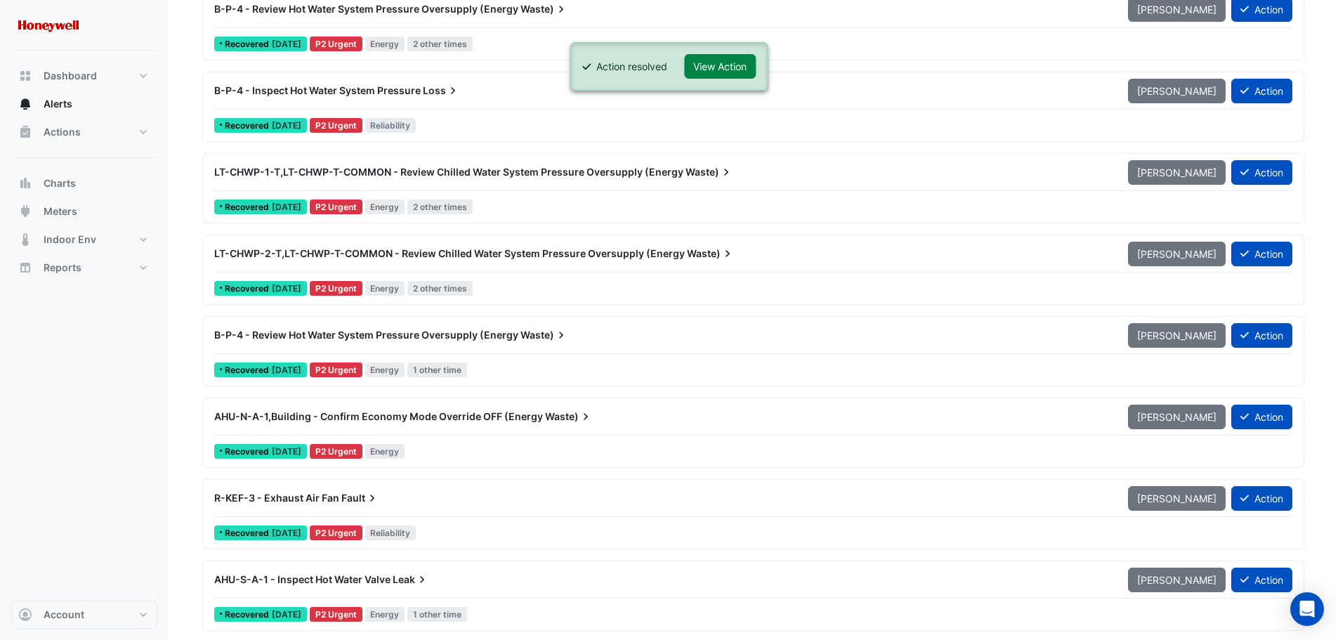
click at [545, 419] on span "Waste)" at bounding box center [569, 417] width 48 height 14
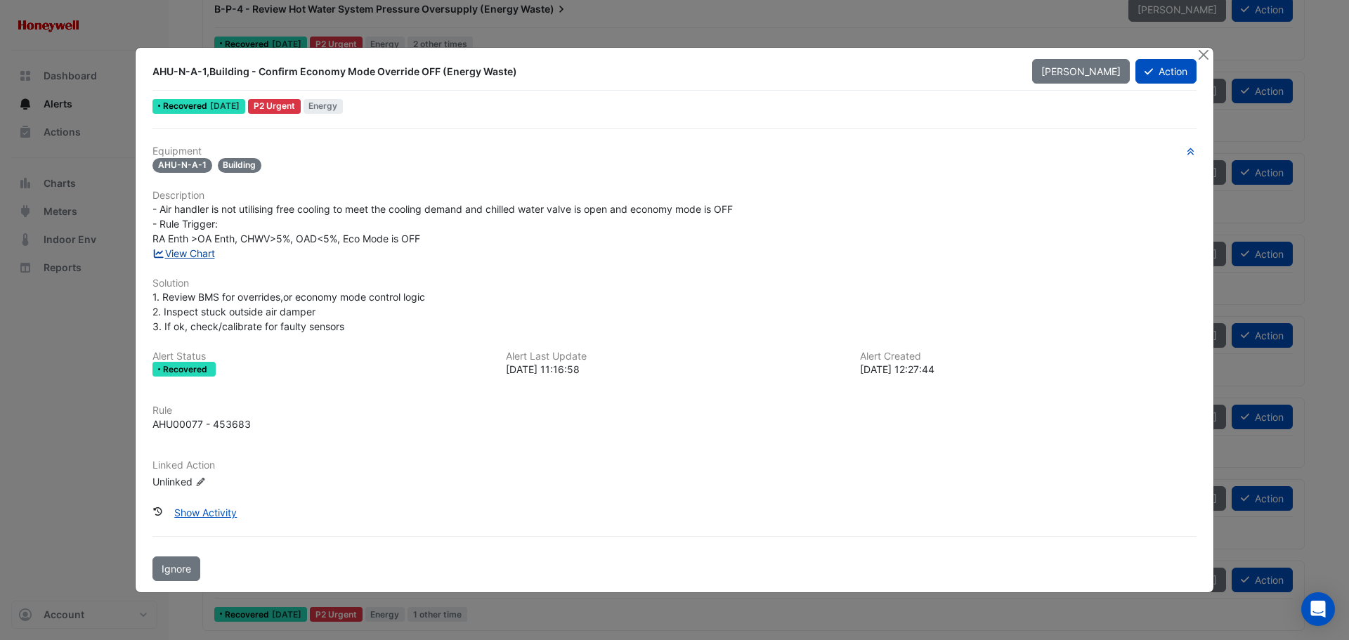
click at [197, 251] on link "View Chart" at bounding box center [183, 253] width 63 height 12
click at [1201, 55] on button "Close" at bounding box center [1203, 55] width 15 height 15
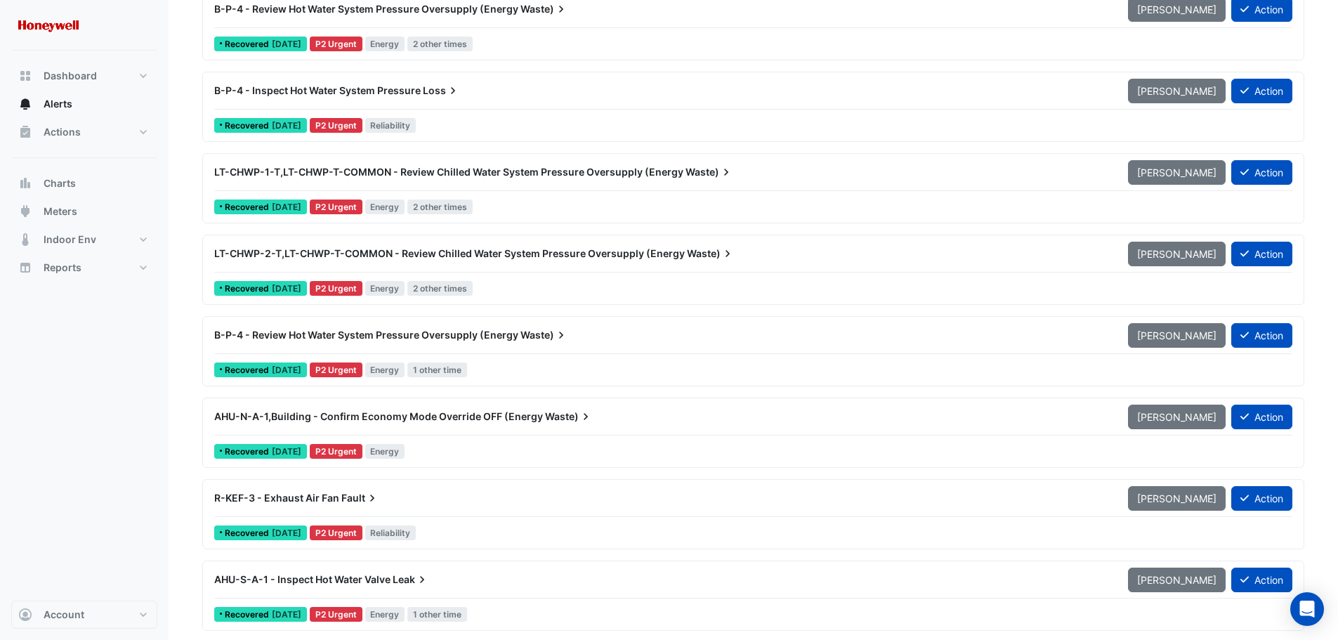
click at [314, 496] on span "R-KEF-3 - Exhaust Air Fan" at bounding box center [276, 498] width 125 height 12
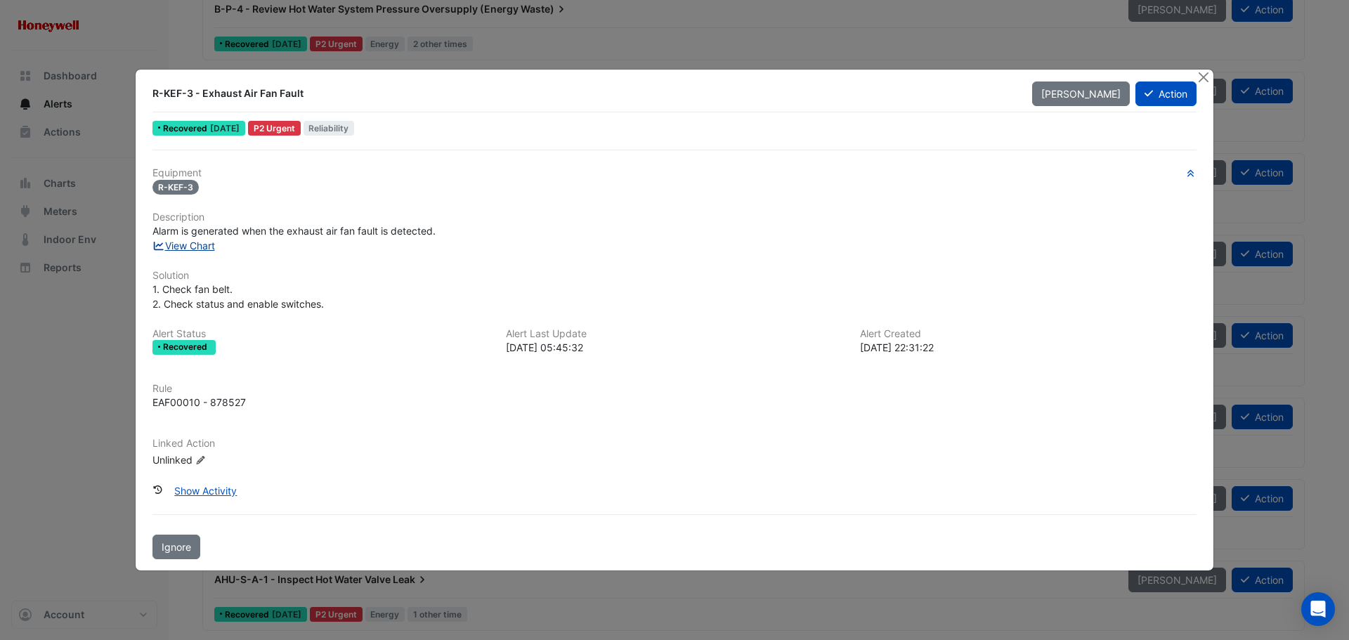
click at [194, 242] on link "View Chart" at bounding box center [183, 246] width 63 height 12
